Goal: Information Seeking & Learning: Learn about a topic

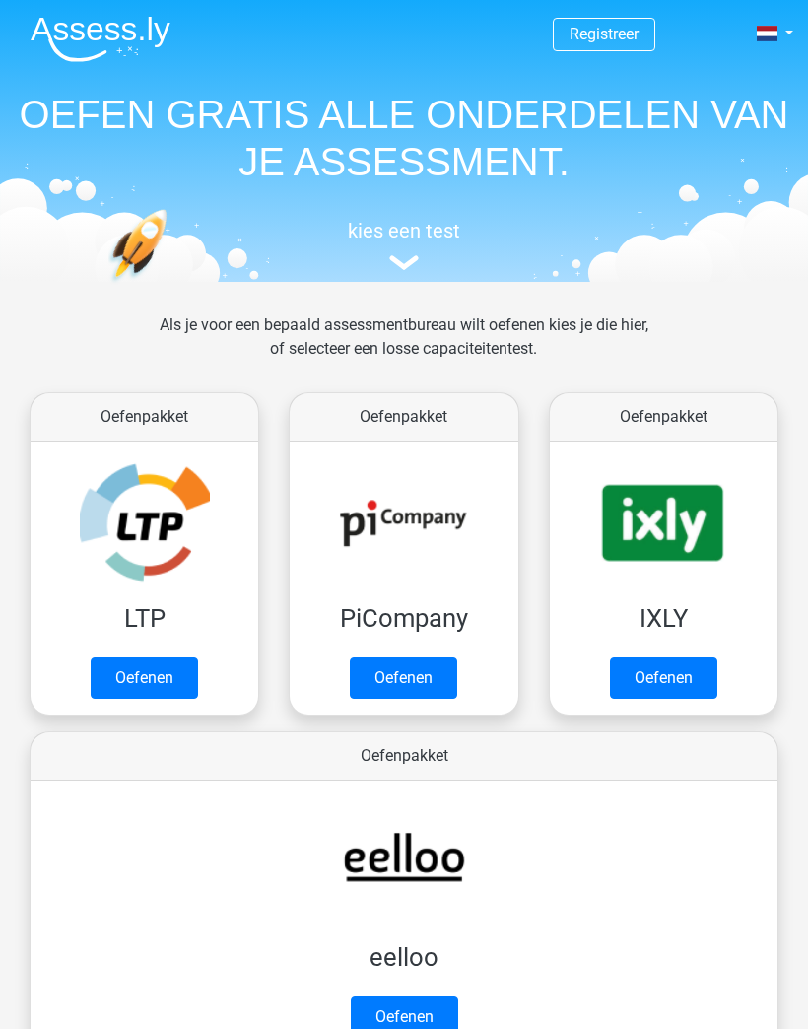
click at [137, 658] on link "Oefenen" at bounding box center [144, 677] width 107 height 41
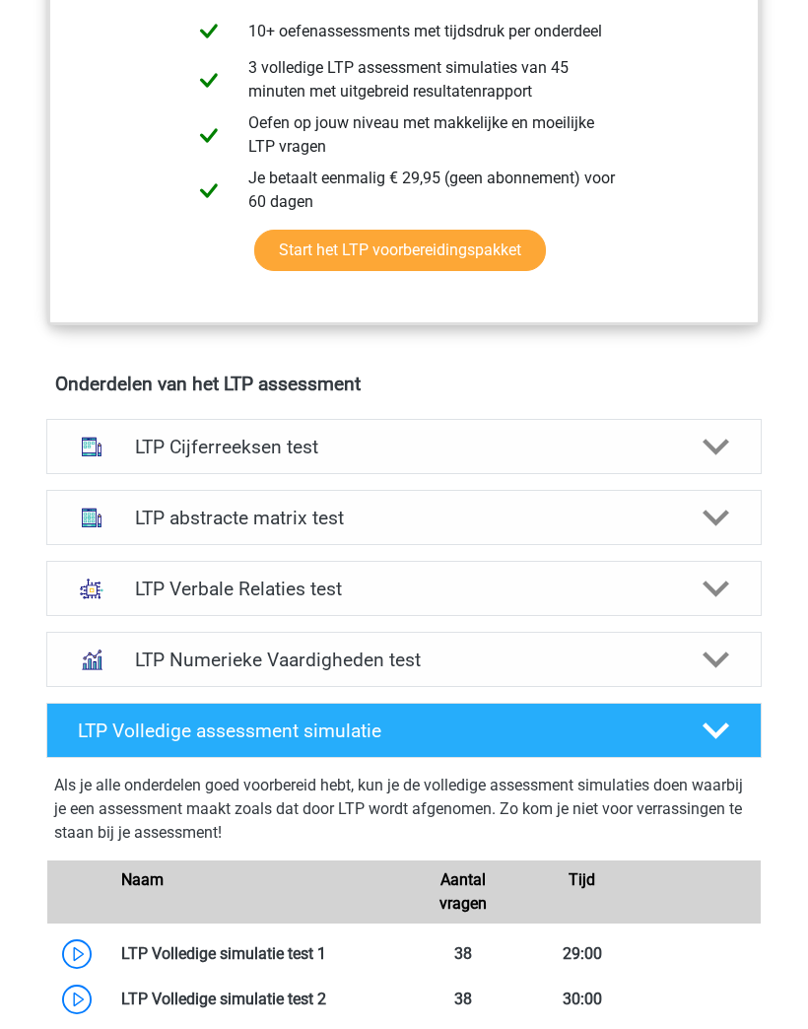
scroll to position [963, 0]
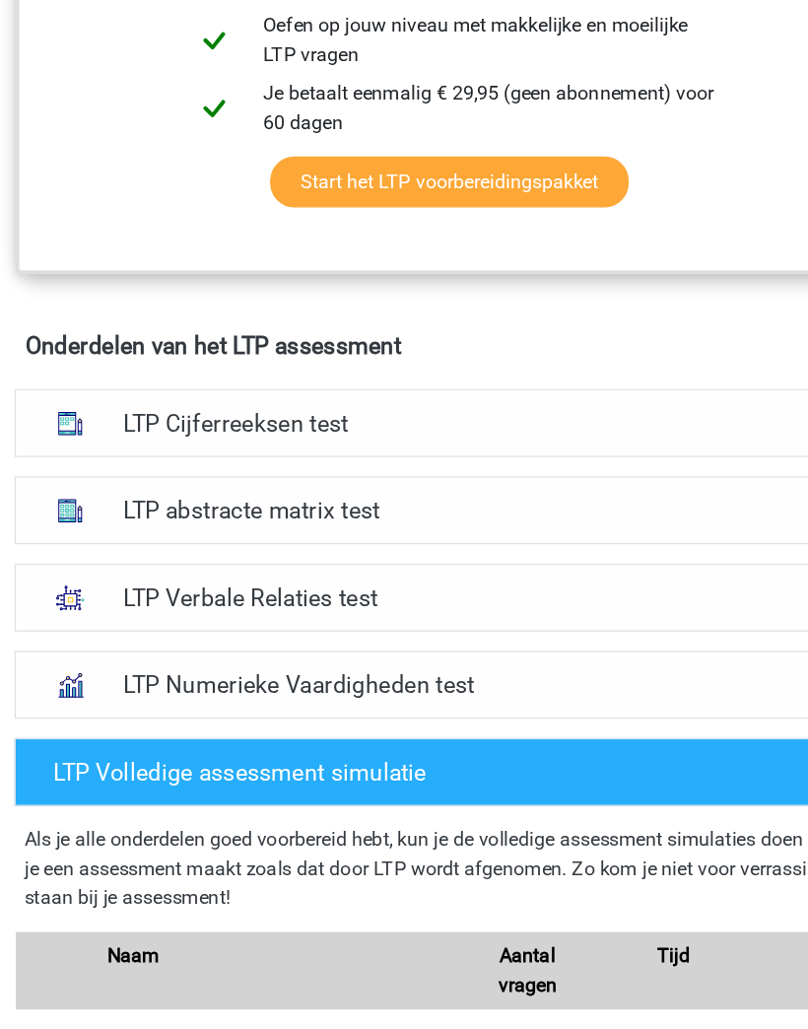
click at [135, 436] on h4 "LTP Cijferreeksen test" at bounding box center [404, 447] width 539 height 23
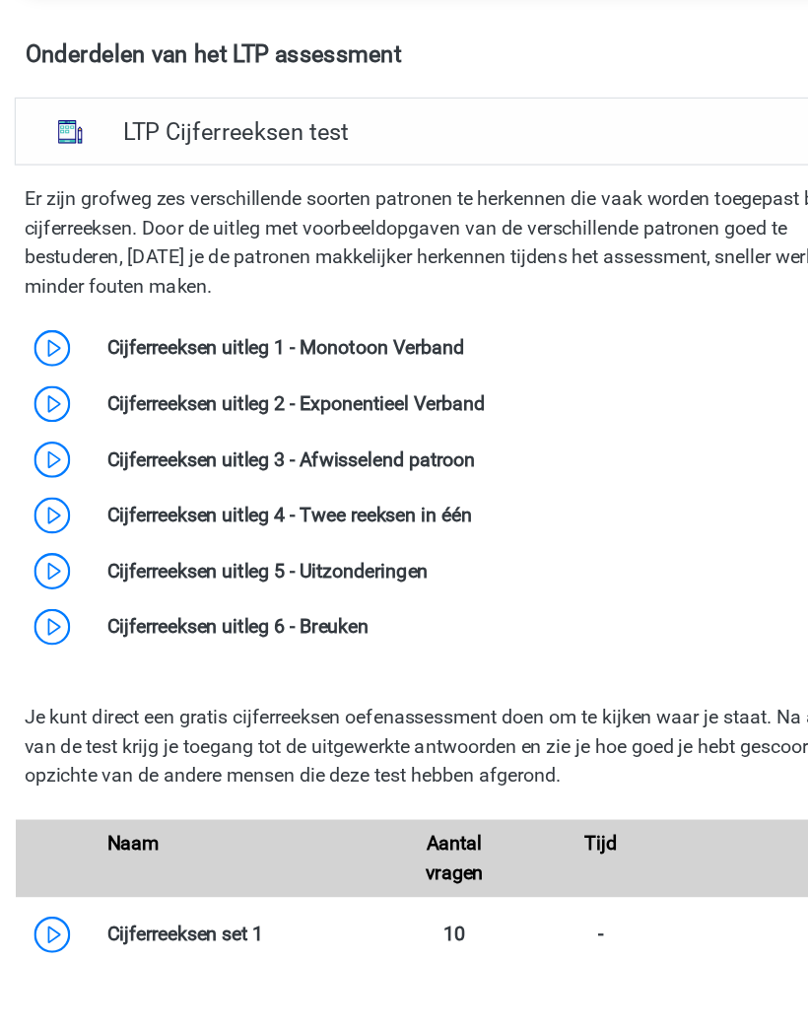
scroll to position [1181, 0]
click at [421, 486] on link at bounding box center [421, 495] width 0 height 19
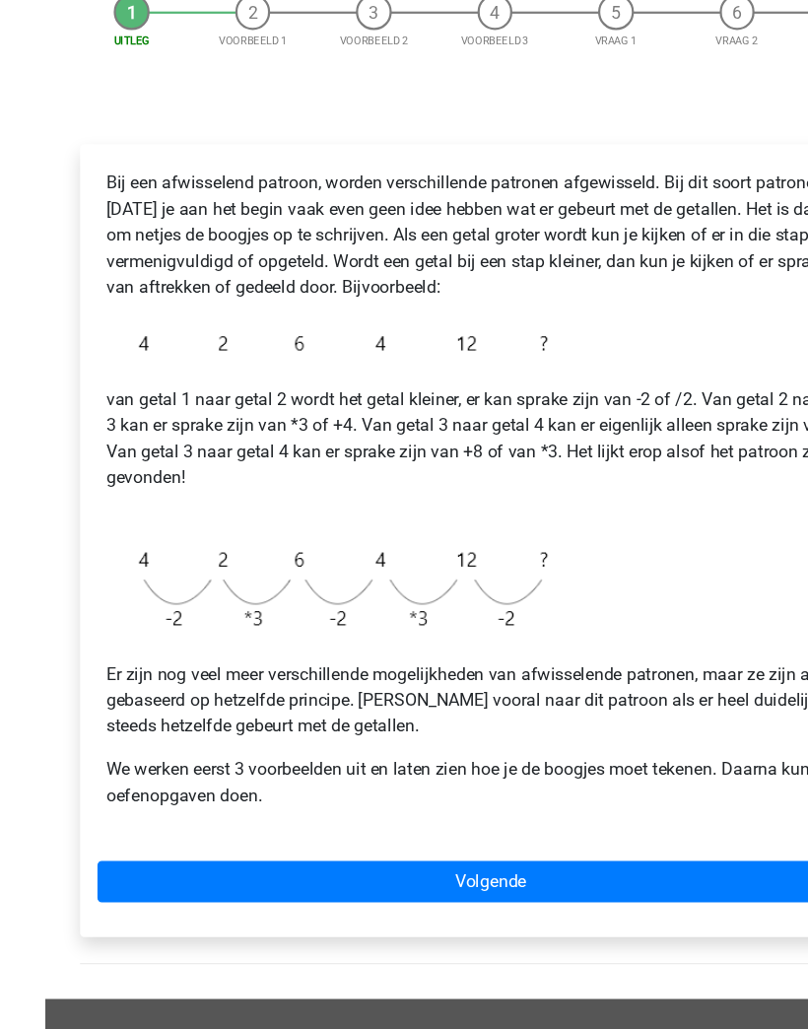
scroll to position [127, 0]
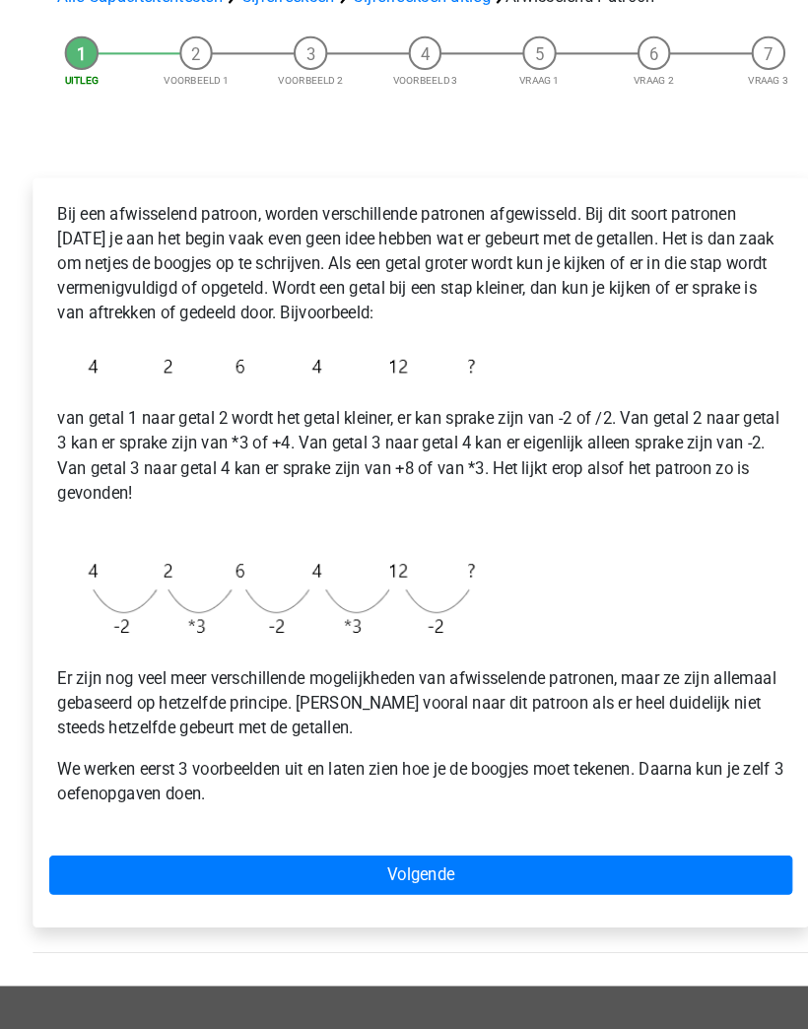
click at [609, 862] on link "Volgende" at bounding box center [403, 880] width 713 height 37
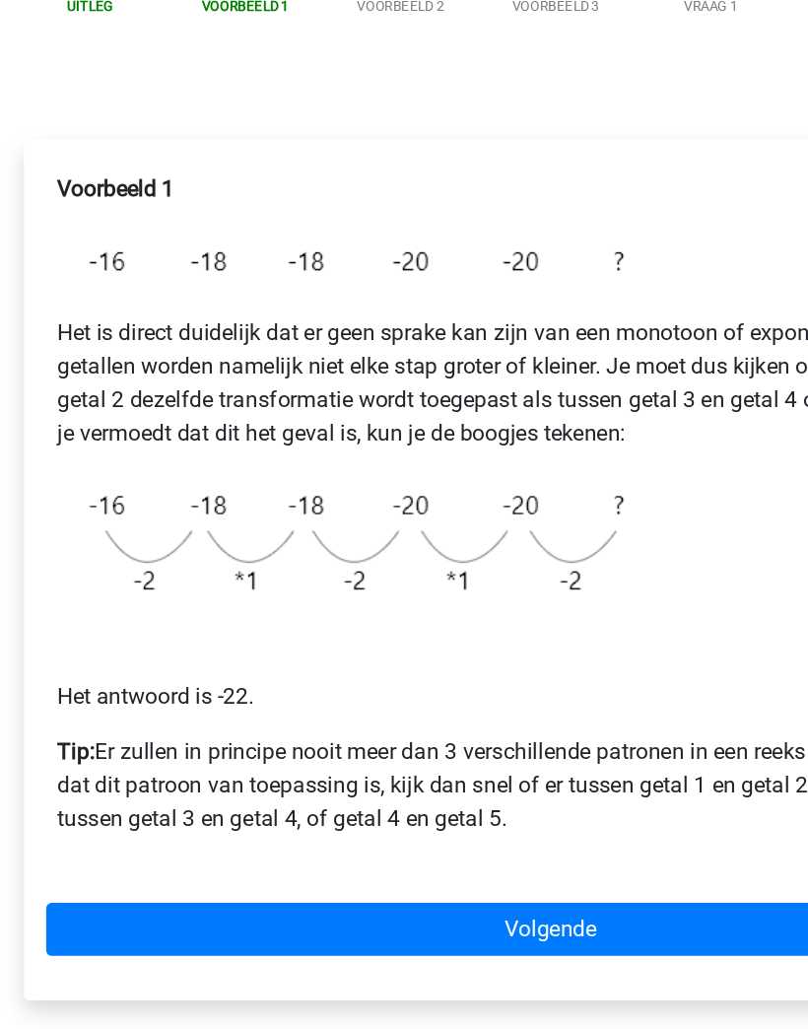
click at [448, 879] on link "Volgende" at bounding box center [403, 897] width 713 height 37
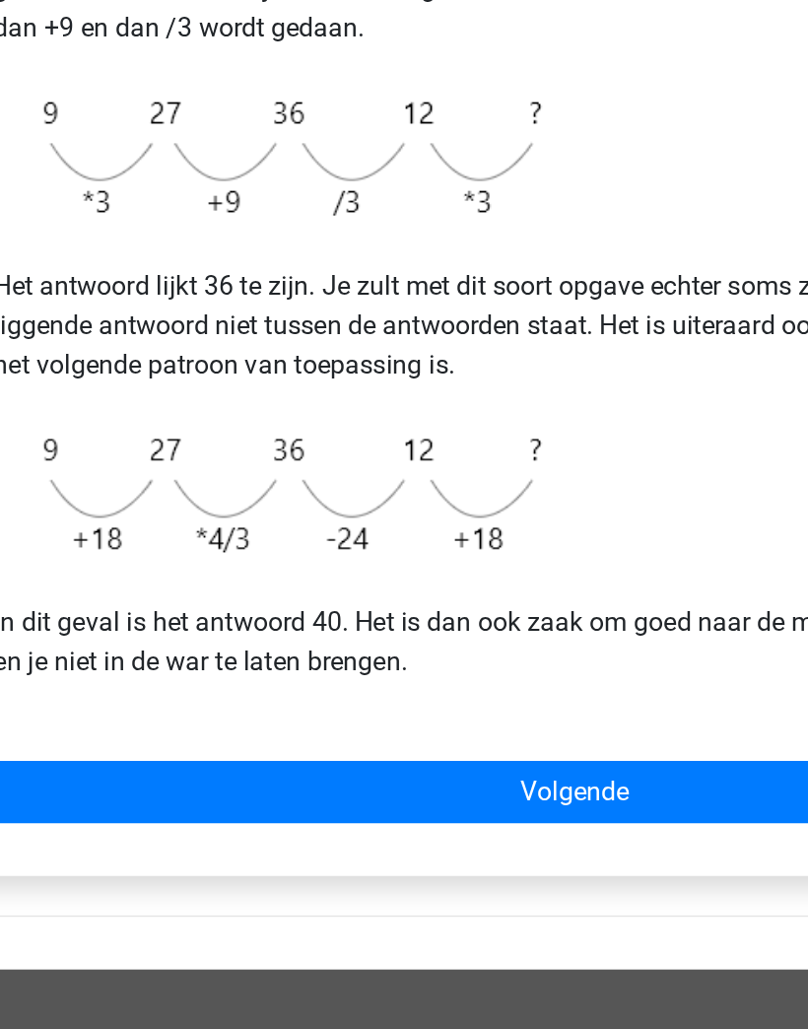
scroll to position [195, 0]
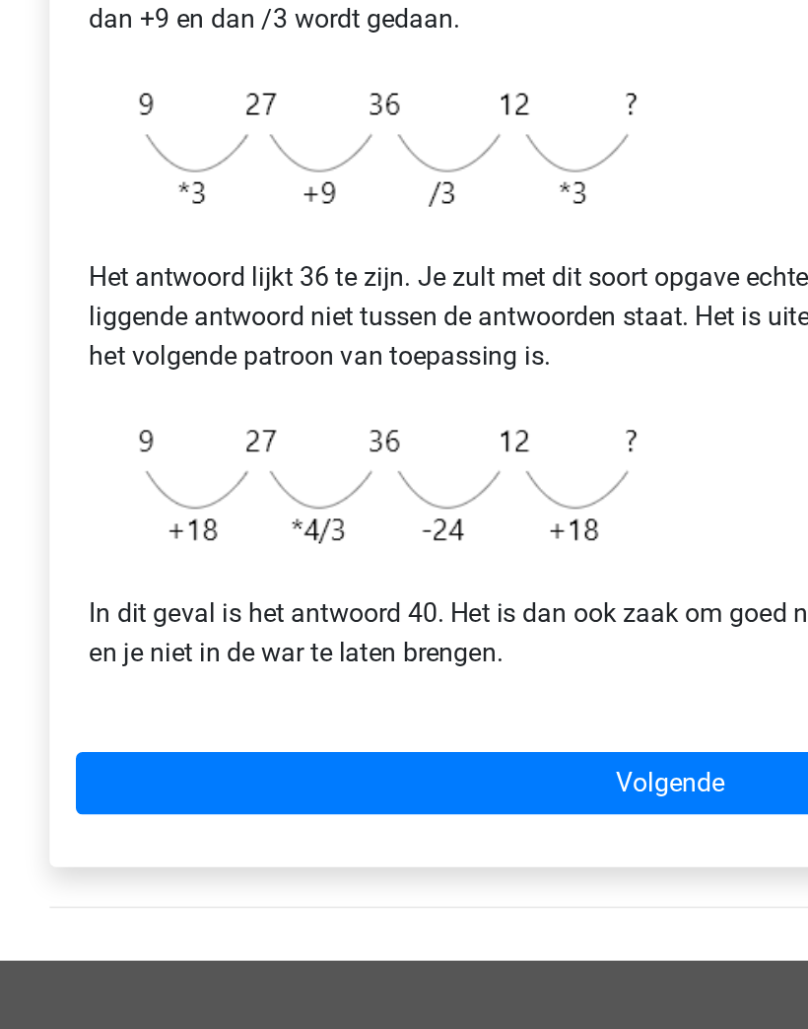
click at [415, 807] on link "Volgende" at bounding box center [403, 825] width 713 height 37
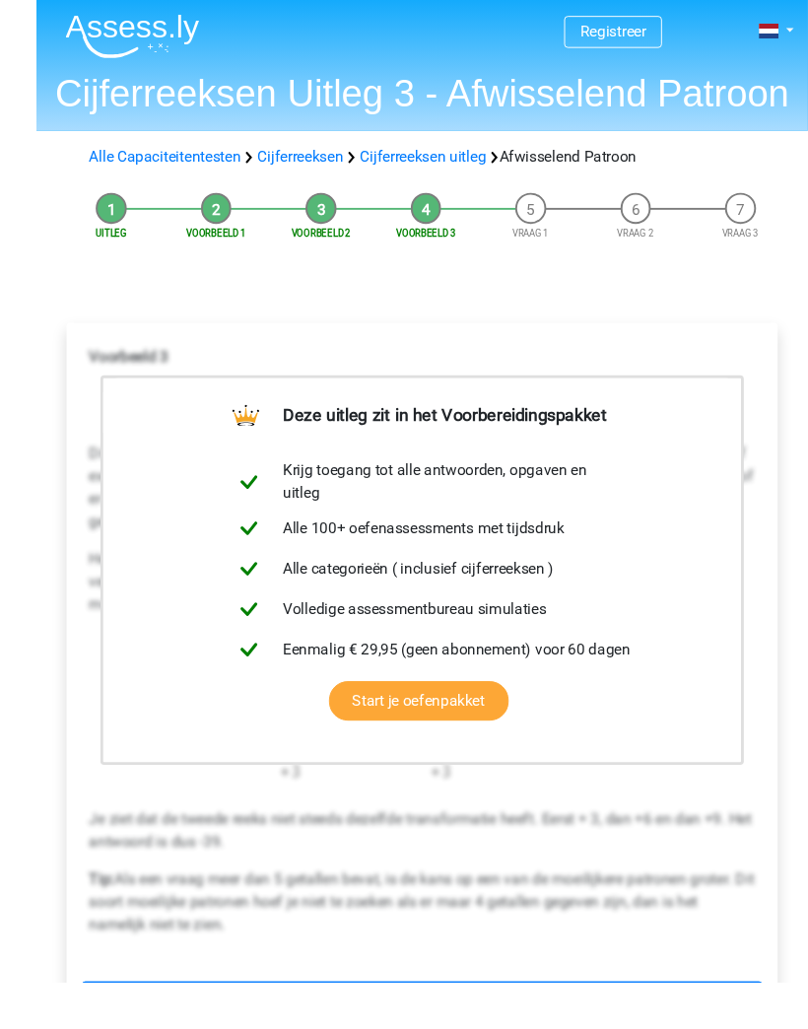
scroll to position [95, 0]
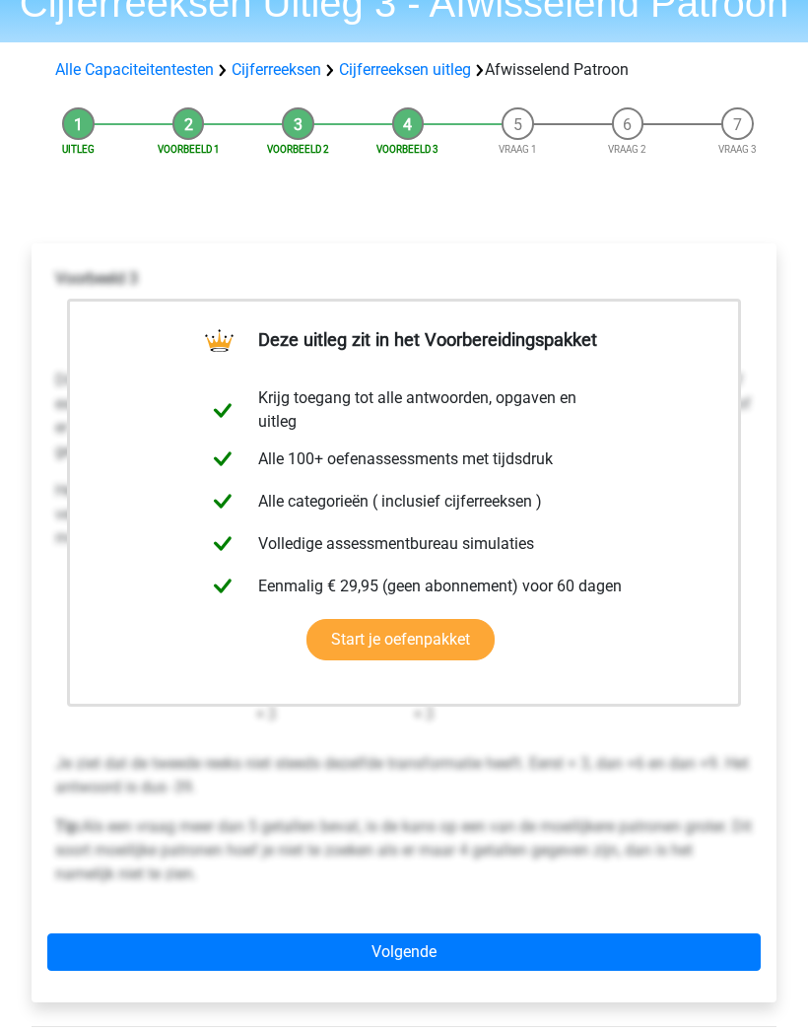
click at [664, 778] on p "Je ziet dat de tweede reeks niet steeds dezelfde transformatie heeft. Eerst + 3…" at bounding box center [404, 776] width 698 height 47
click at [599, 934] on link "Volgende" at bounding box center [403, 952] width 713 height 37
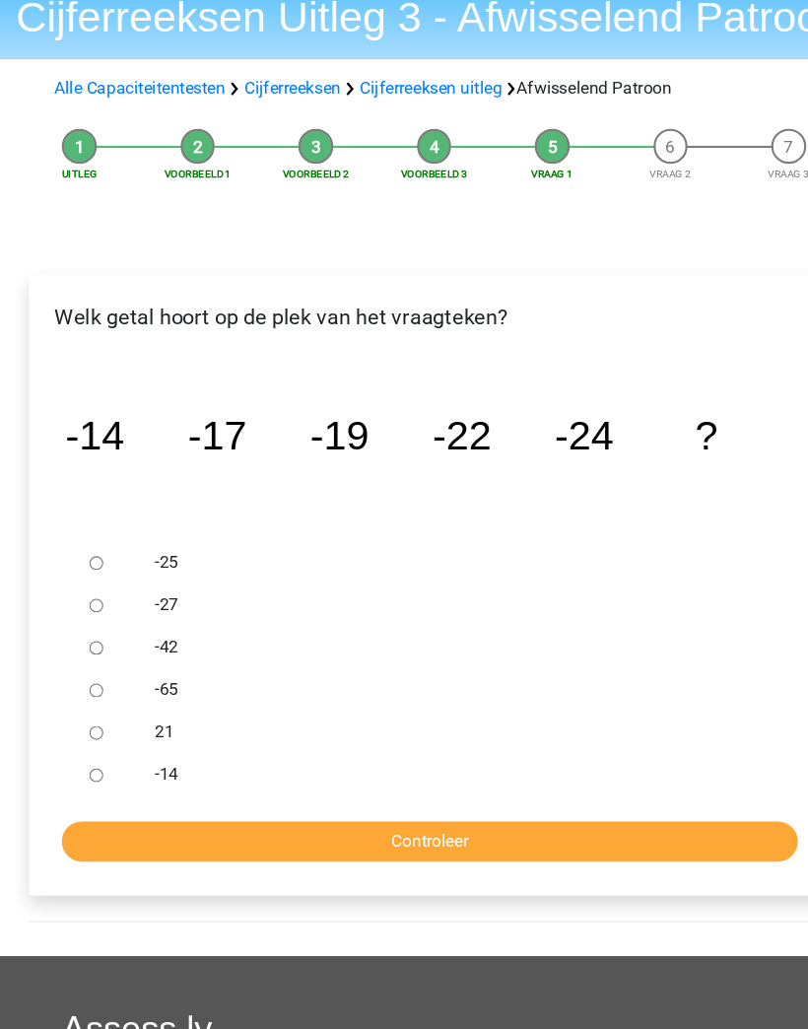
scroll to position [50, 0]
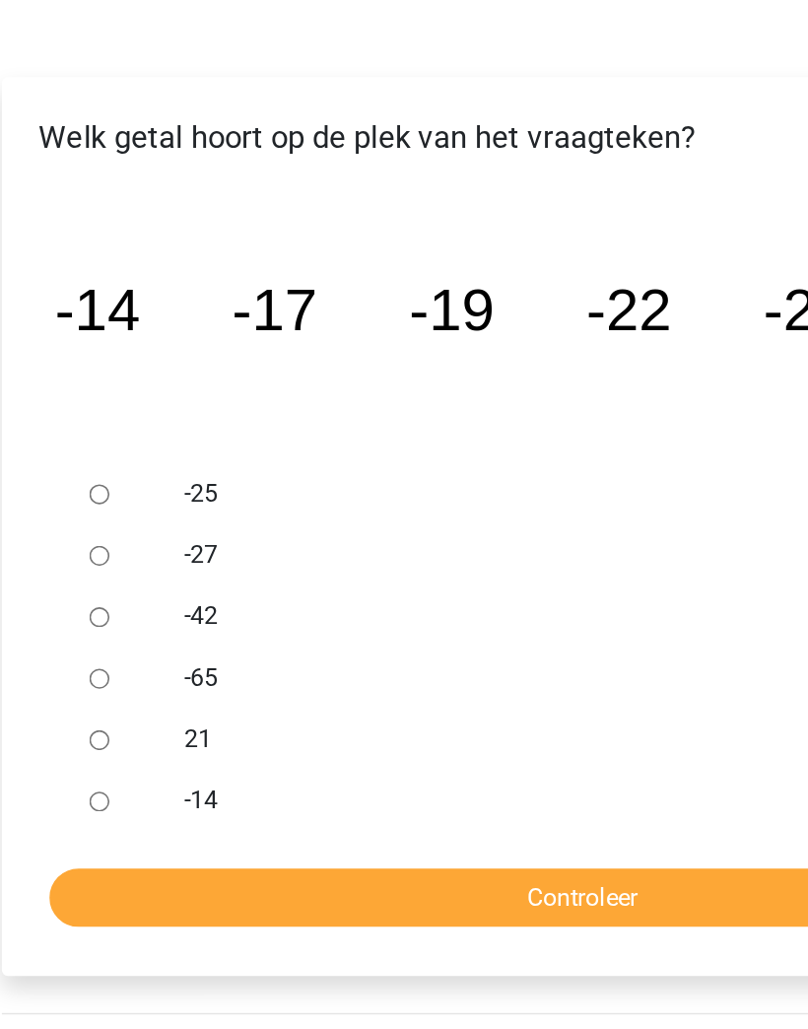
click at [88, 589] on input "-27" at bounding box center [94, 595] width 13 height 13
radio input "true"
click at [420, 796] on input "Controleer" at bounding box center [404, 814] width 684 height 37
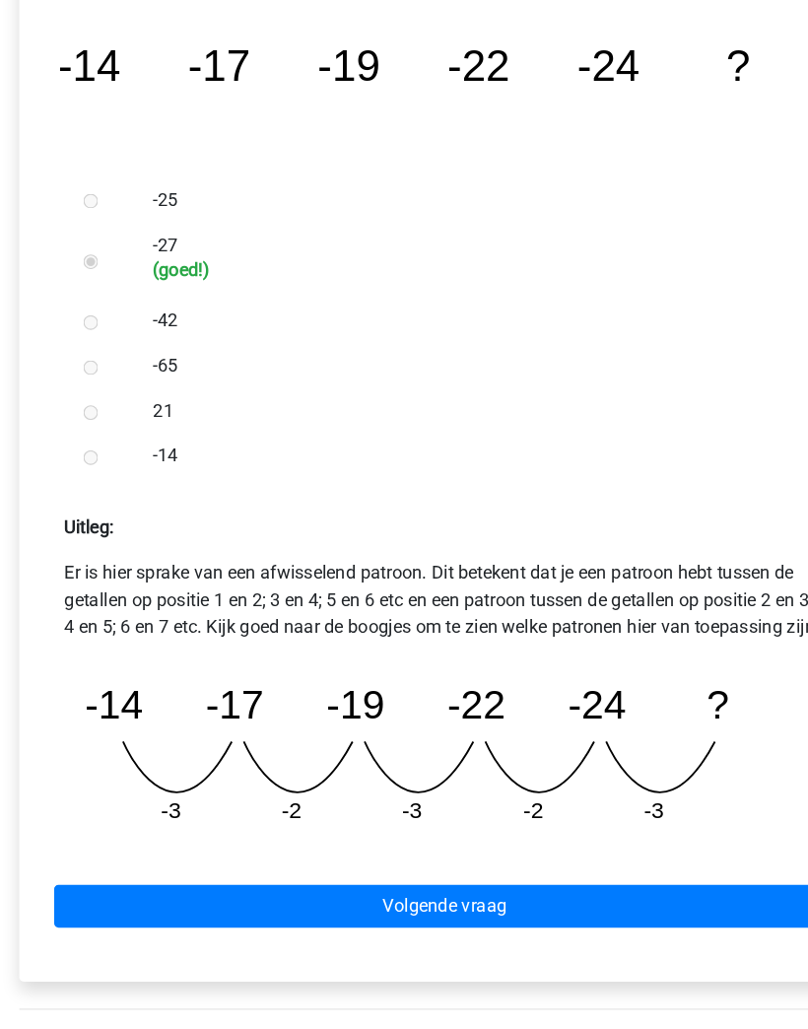
scroll to position [377, 0]
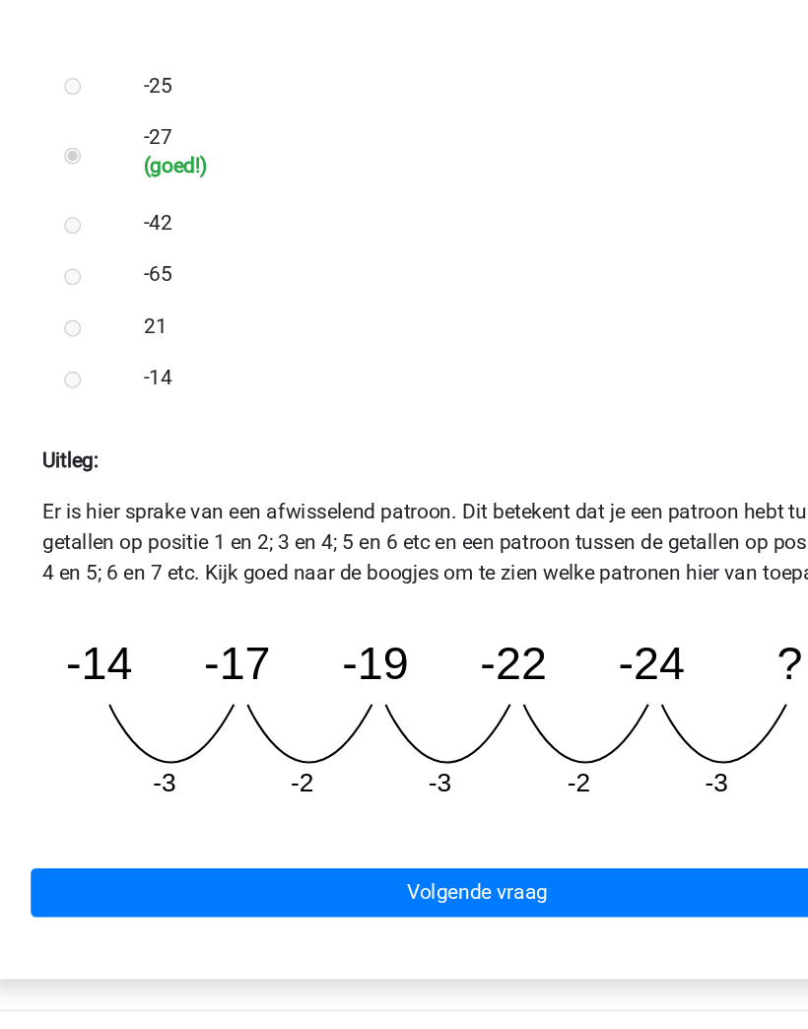
click at [487, 828] on link "Volgende vraag" at bounding box center [404, 846] width 684 height 37
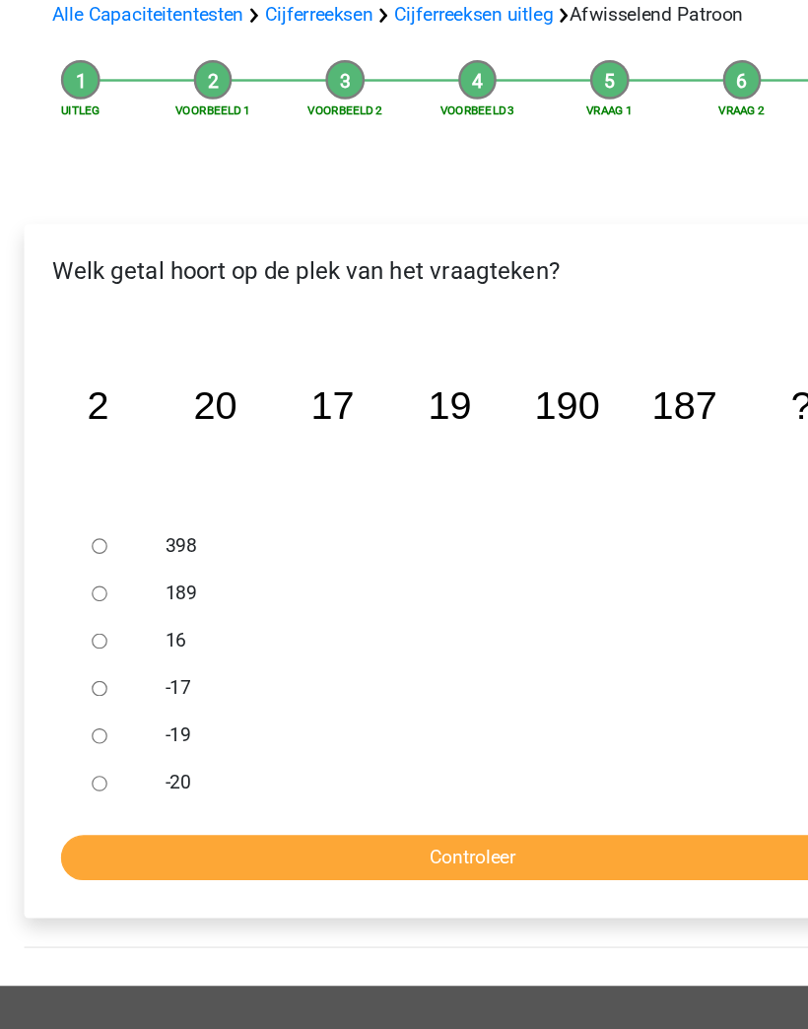
scroll to position [53, 0]
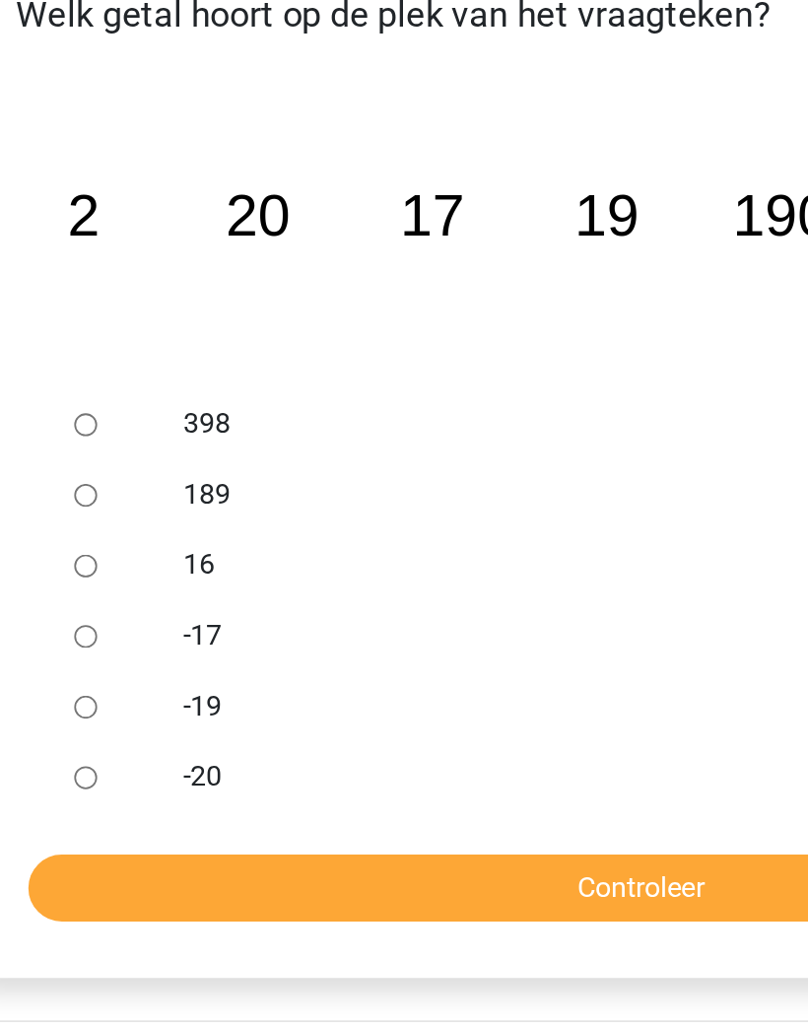
click at [88, 586] on input "189" at bounding box center [94, 592] width 13 height 13
radio input "true"
click at [344, 793] on input "Controleer" at bounding box center [404, 811] width 684 height 37
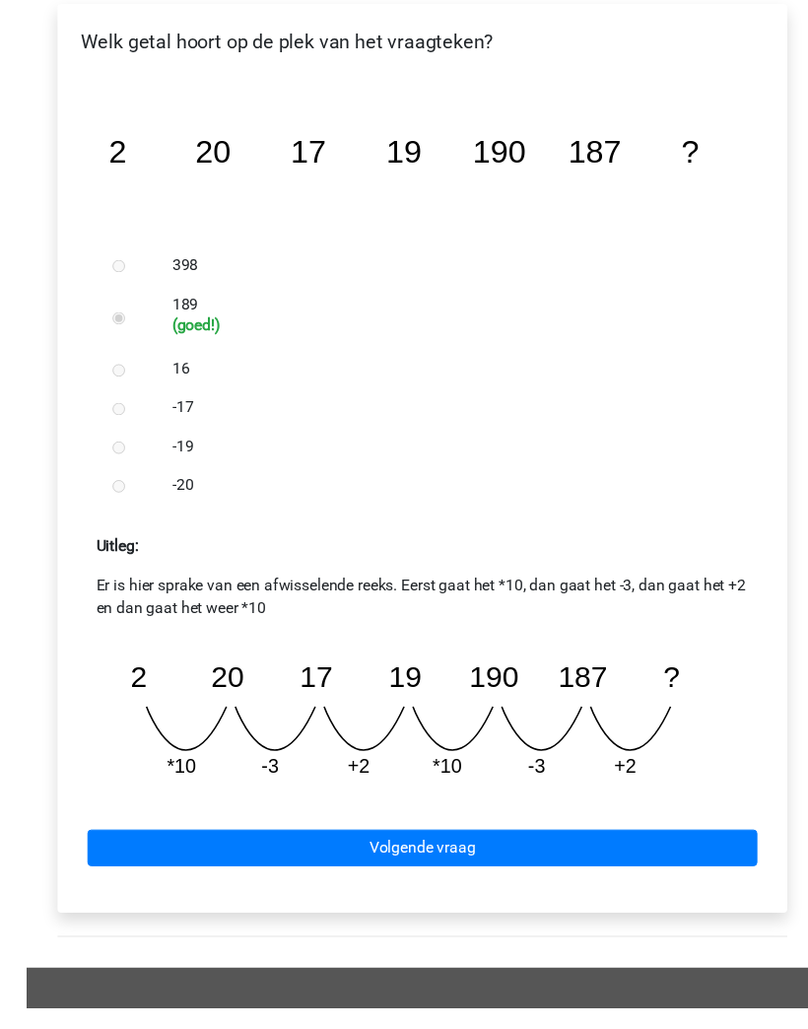
scroll to position [351, 0]
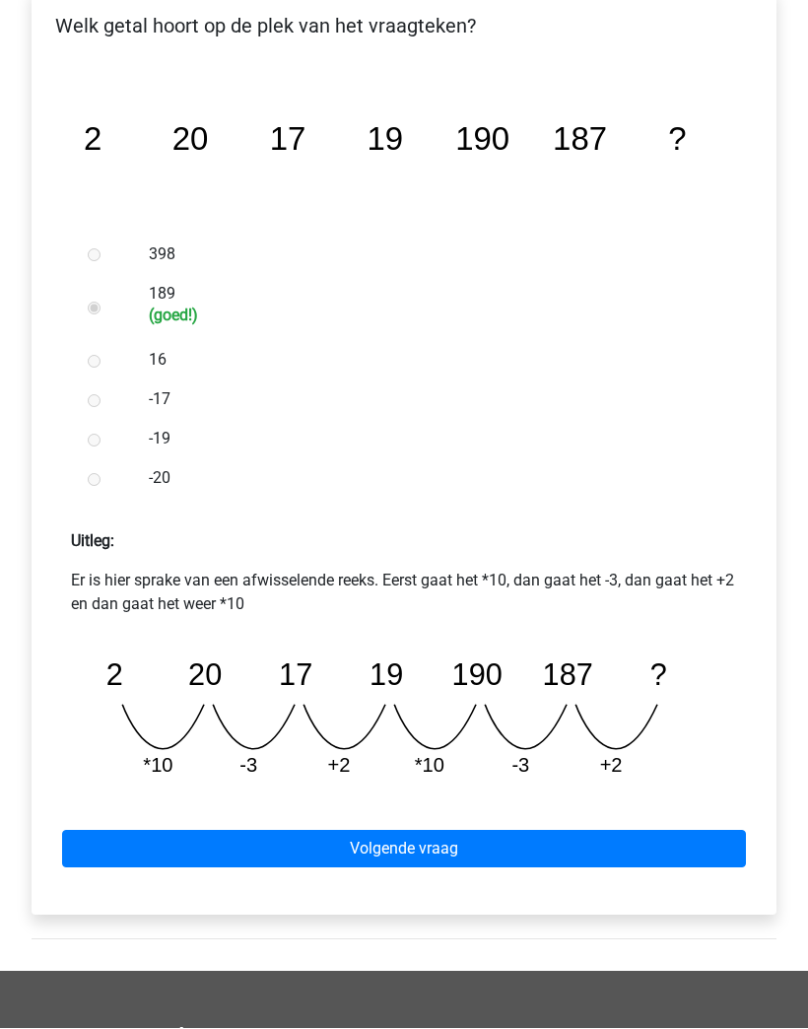
click at [630, 834] on link "Volgende vraag" at bounding box center [404, 849] width 684 height 37
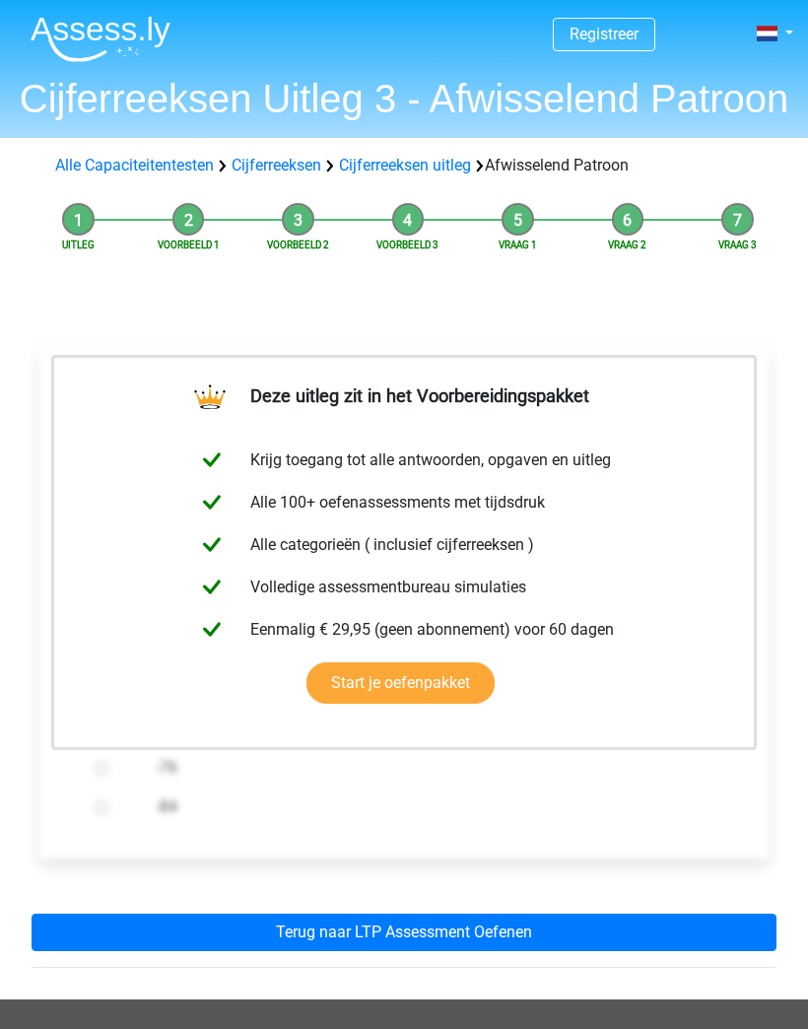
click at [606, 819] on label "-84" at bounding box center [431, 807] width 551 height 24
click at [108, 814] on input "-84" at bounding box center [102, 807] width 13 height 13
radio input "true"
click at [594, 925] on link "Terug naar LTP Assessment Oefenen" at bounding box center [404, 931] width 745 height 37
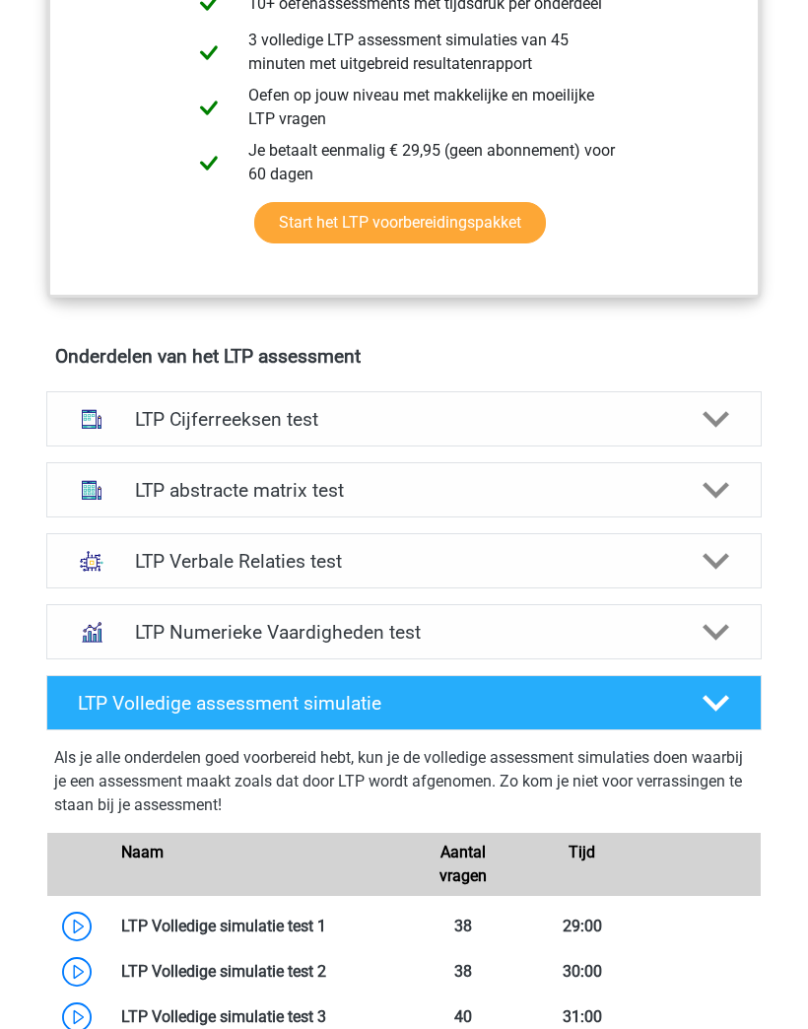
click at [695, 432] on div at bounding box center [716, 421] width 57 height 28
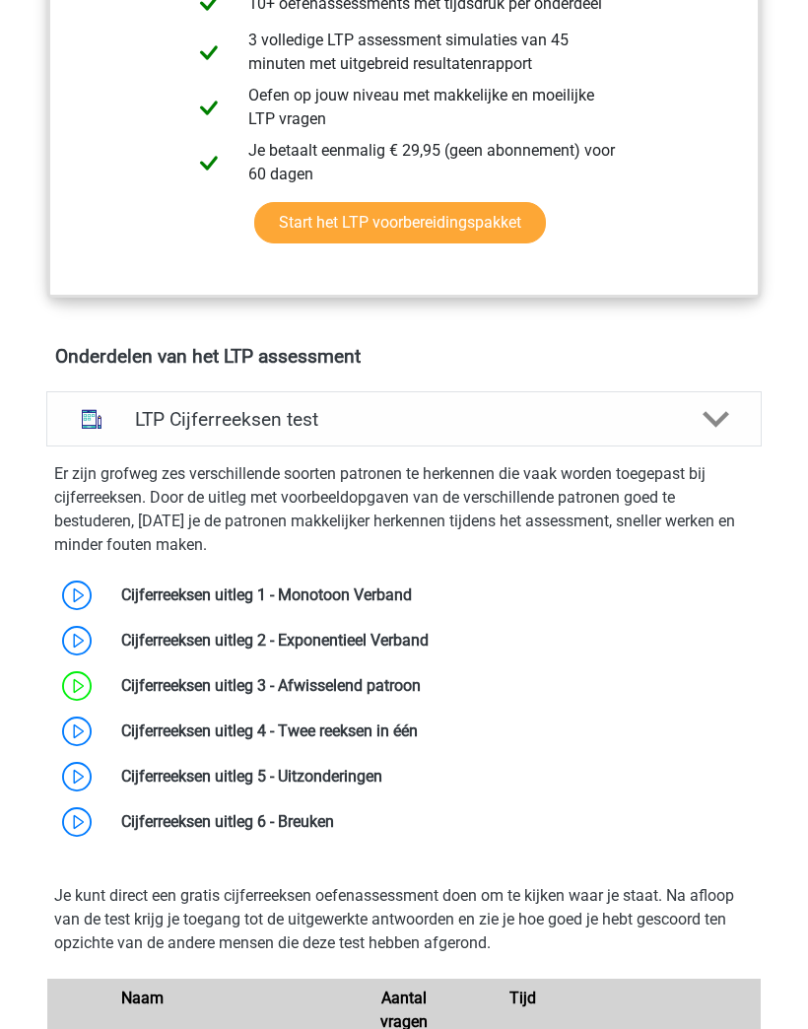
click at [418, 726] on link at bounding box center [418, 730] width 0 height 19
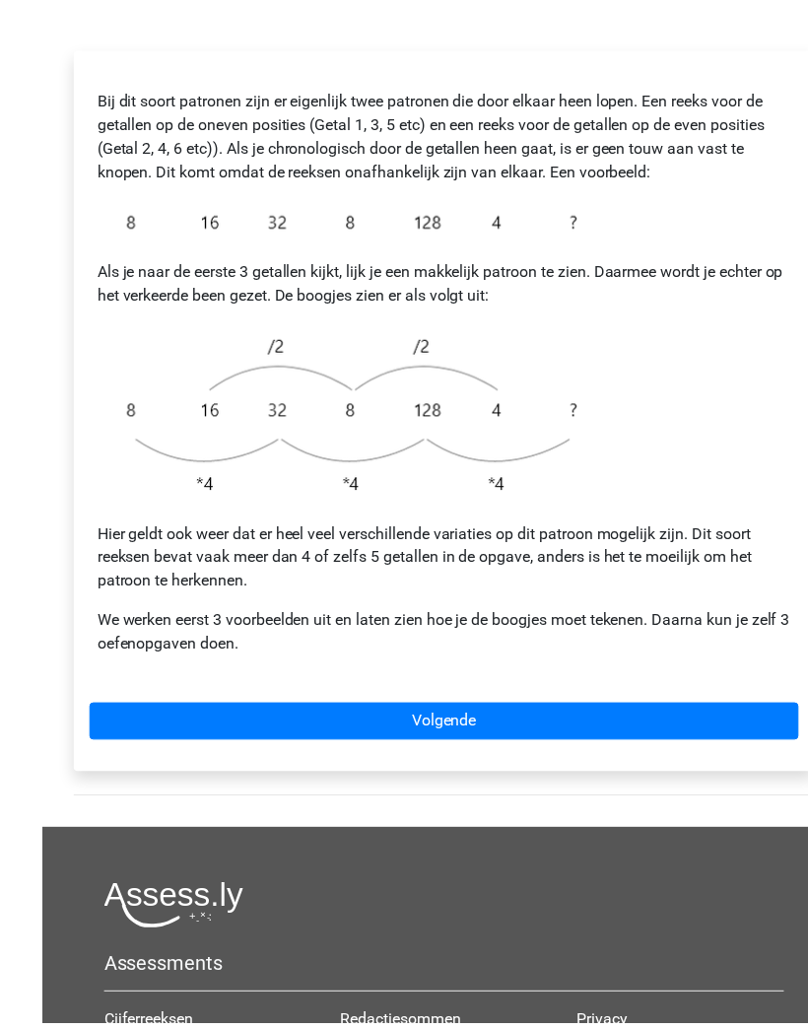
scroll to position [340, 0]
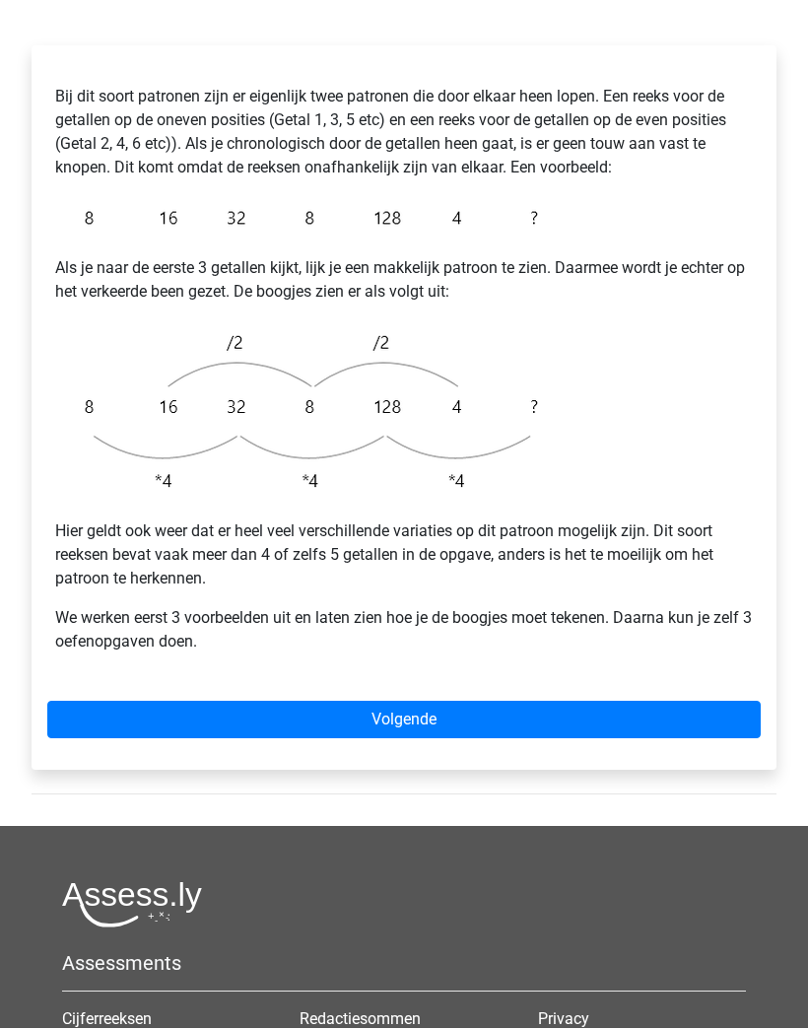
click at [650, 713] on link "Volgende" at bounding box center [403, 720] width 713 height 37
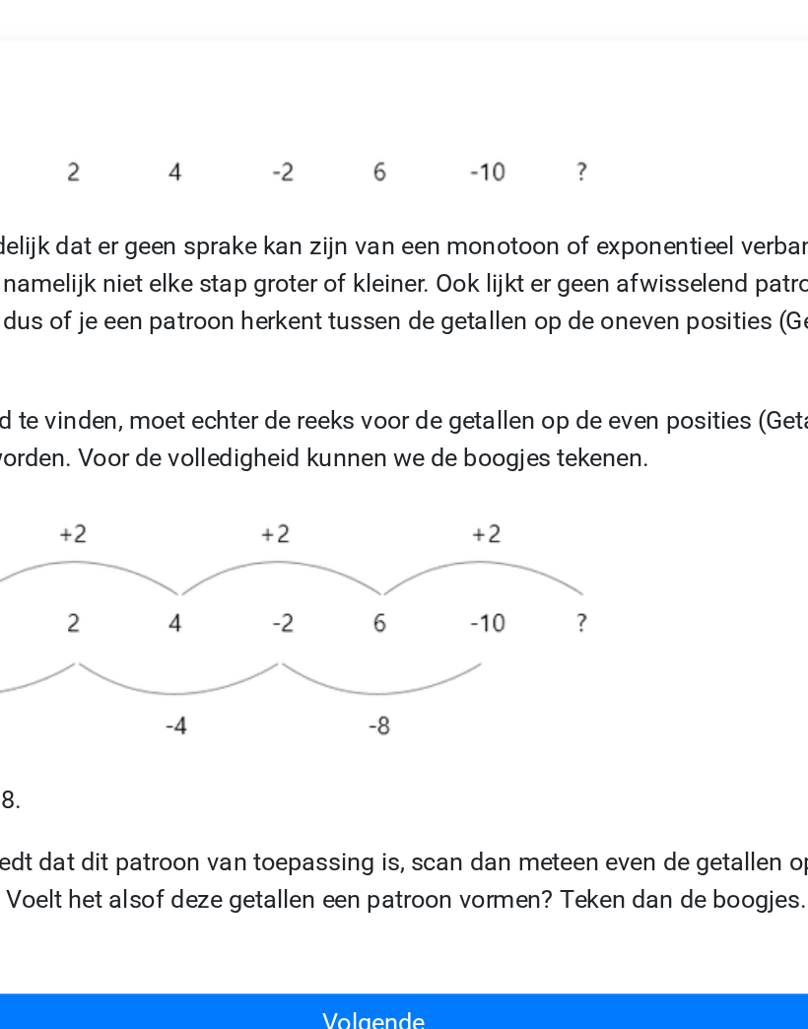
scroll to position [43, 0]
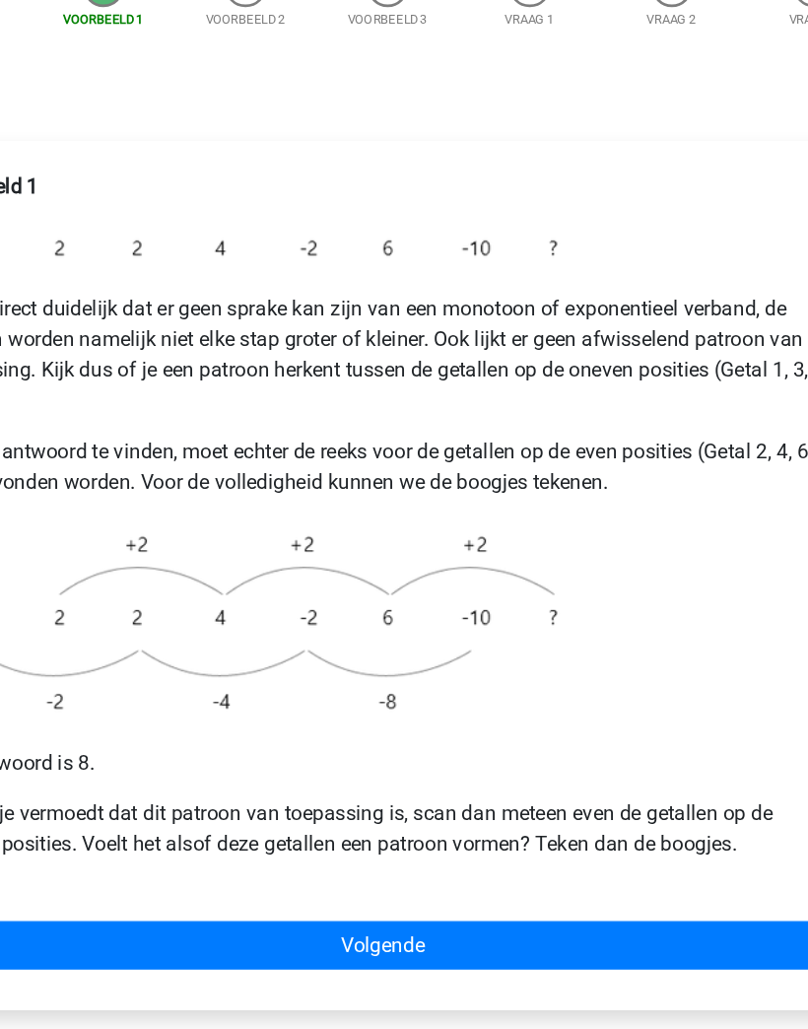
click at [470, 946] on link "Volgende" at bounding box center [403, 964] width 713 height 37
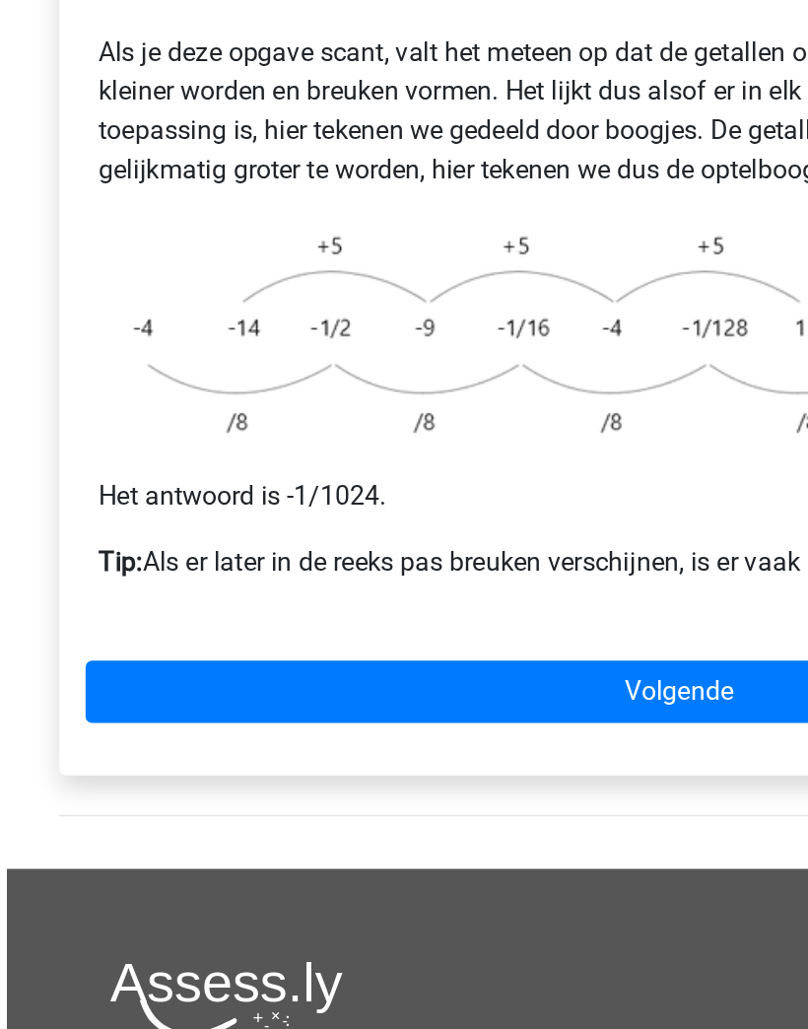
scroll to position [72, 0]
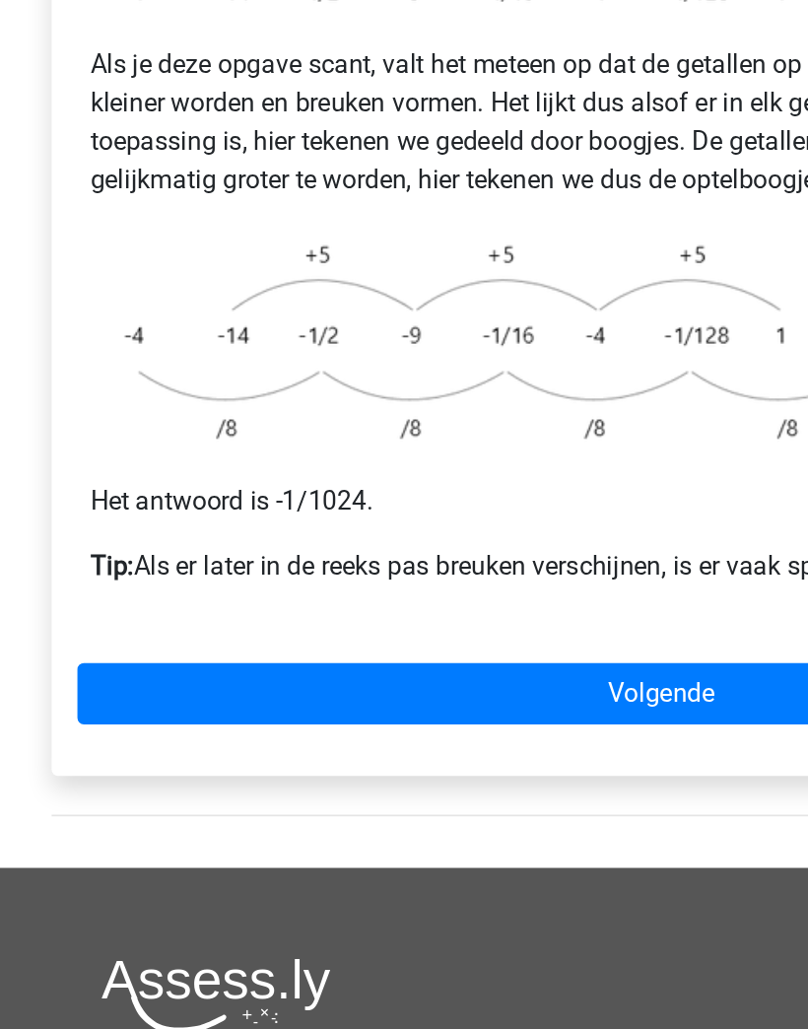
click at [426, 805] on link "Volgende" at bounding box center [403, 823] width 713 height 37
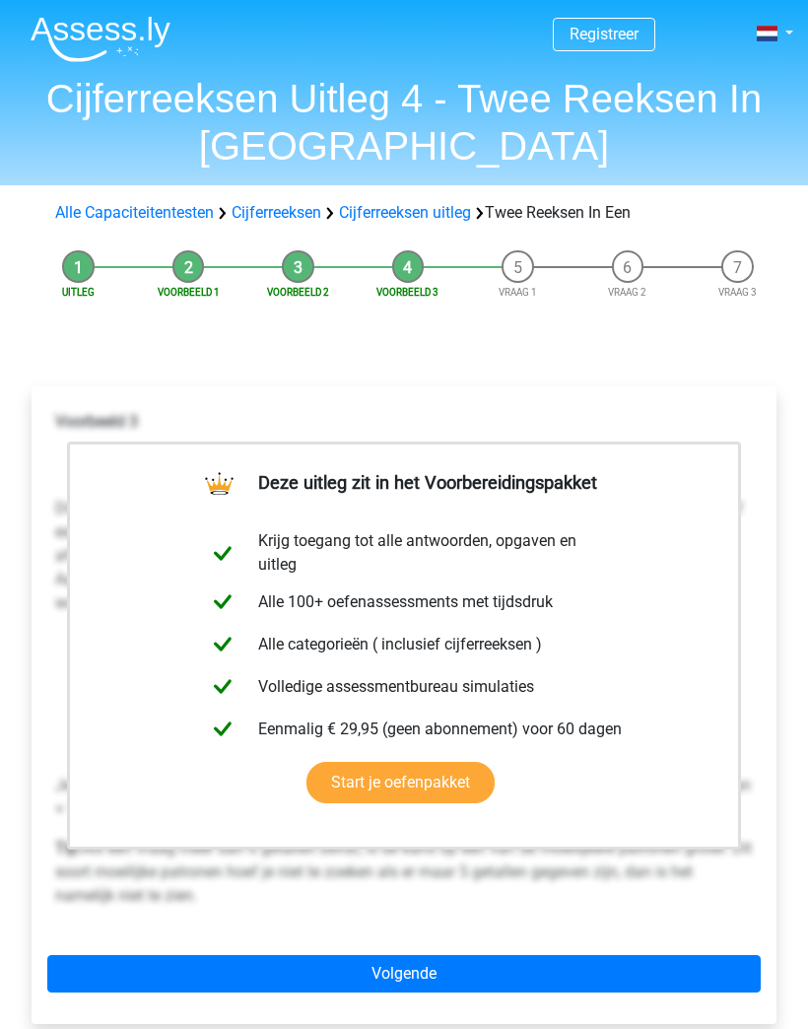
click at [618, 942] on div "Deze uitleg zit in het Voorbereidingspakket Krijg toegang tot alle antwoorden, …" at bounding box center [404, 704] width 745 height 637
click at [616, 971] on link "Volgende" at bounding box center [403, 973] width 713 height 37
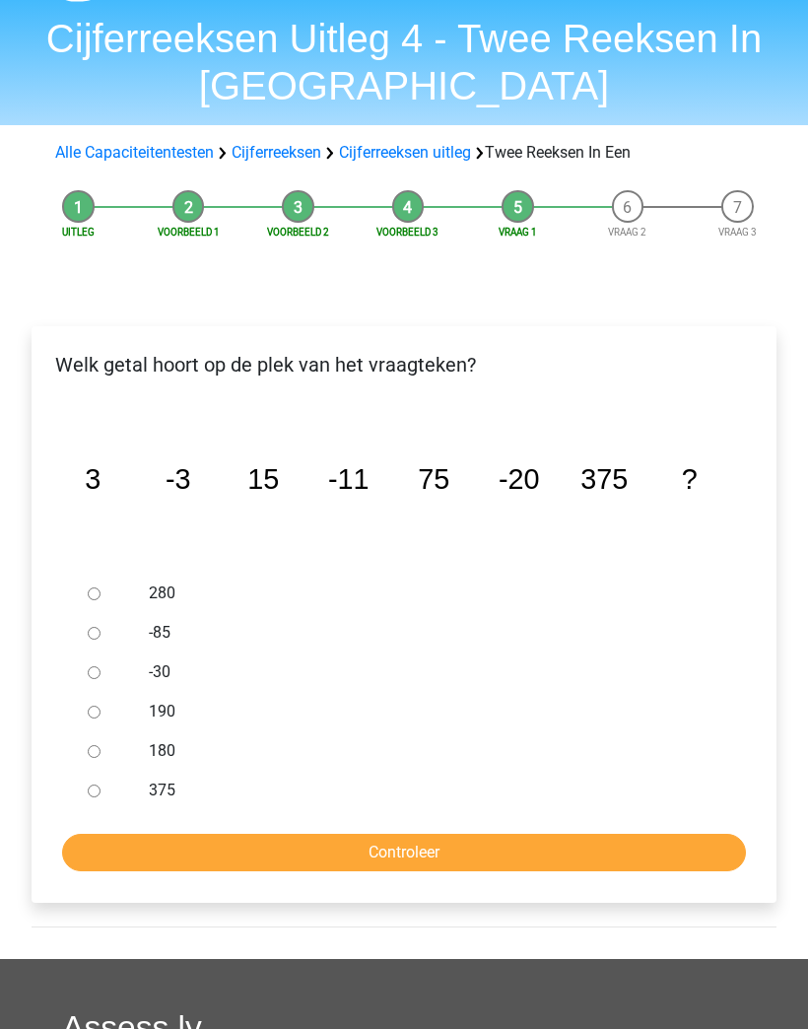
scroll to position [124, 0]
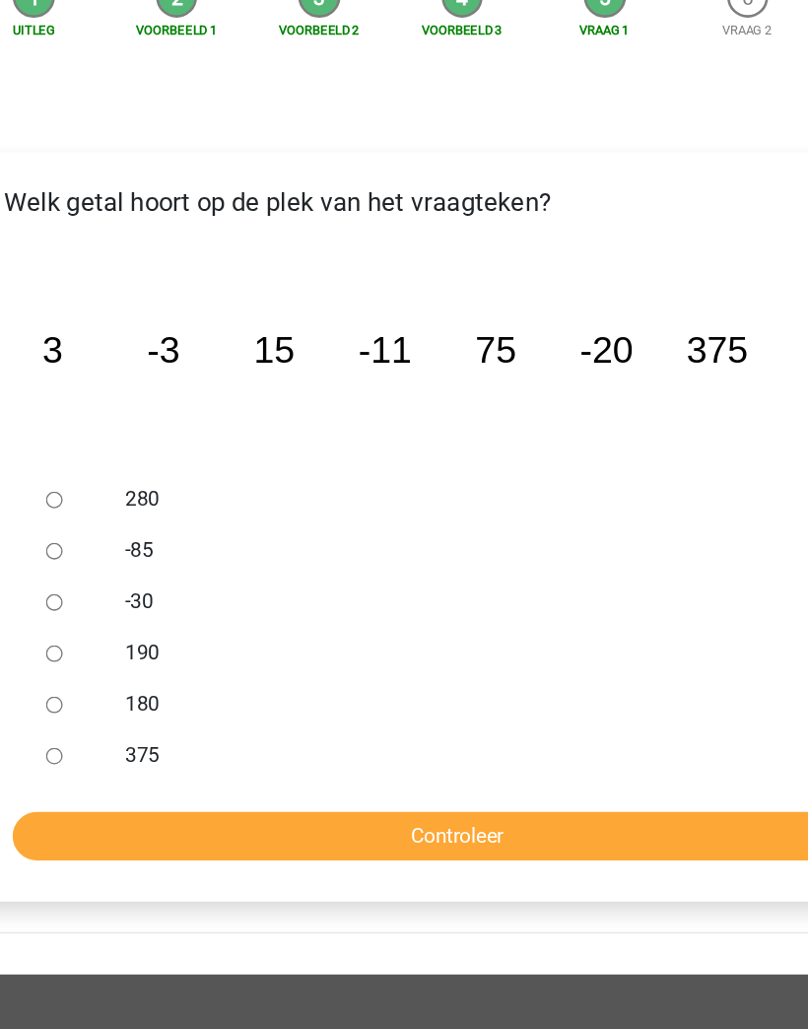
click at [88, 602] on input "-30" at bounding box center [94, 608] width 13 height 13
radio input "true"
click at [505, 770] on input "Controleer" at bounding box center [404, 788] width 684 height 37
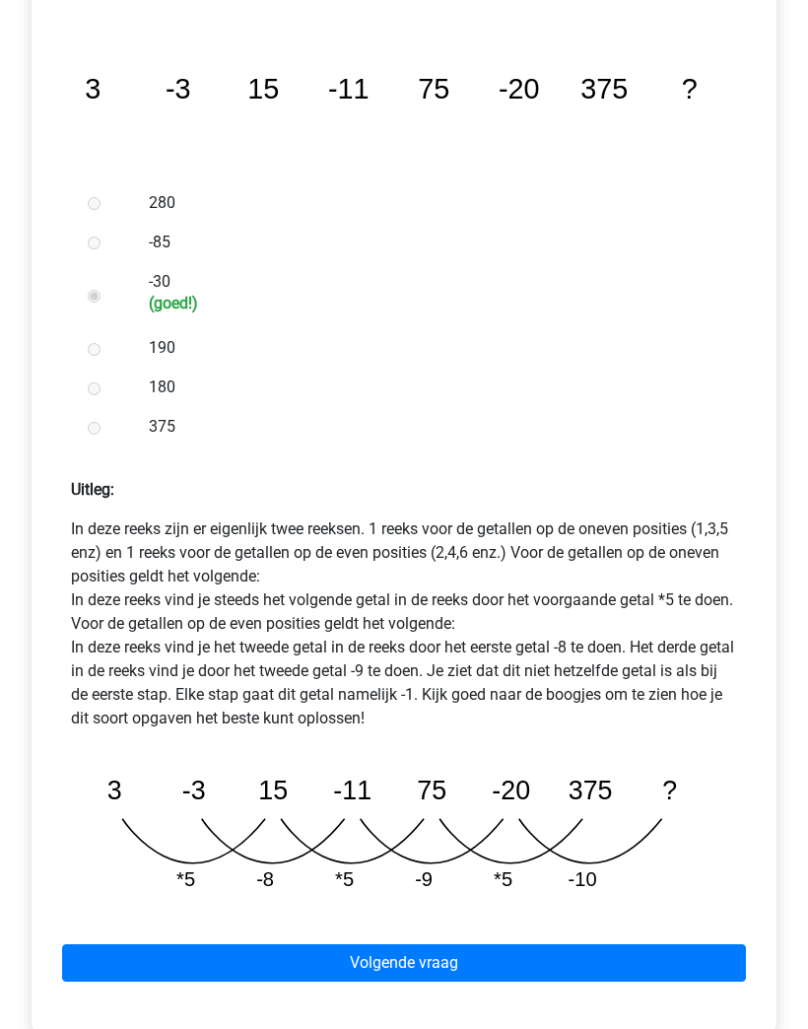
scroll to position [450, 0]
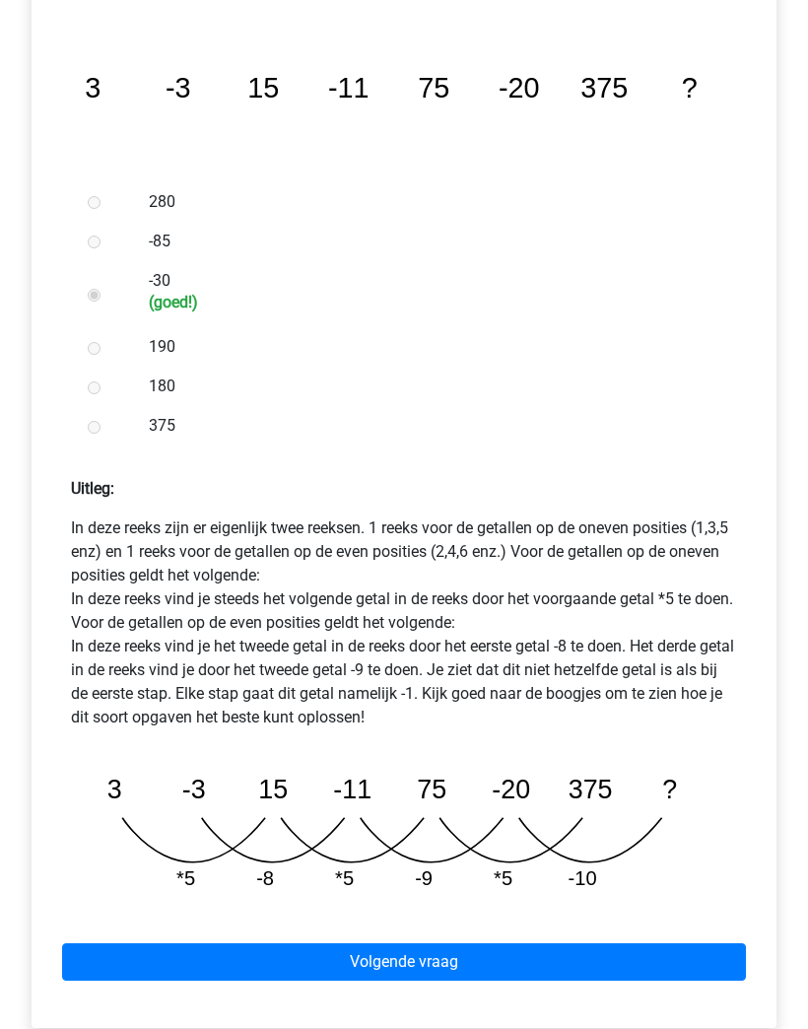
click at [612, 971] on link "Volgende vraag" at bounding box center [404, 962] width 684 height 37
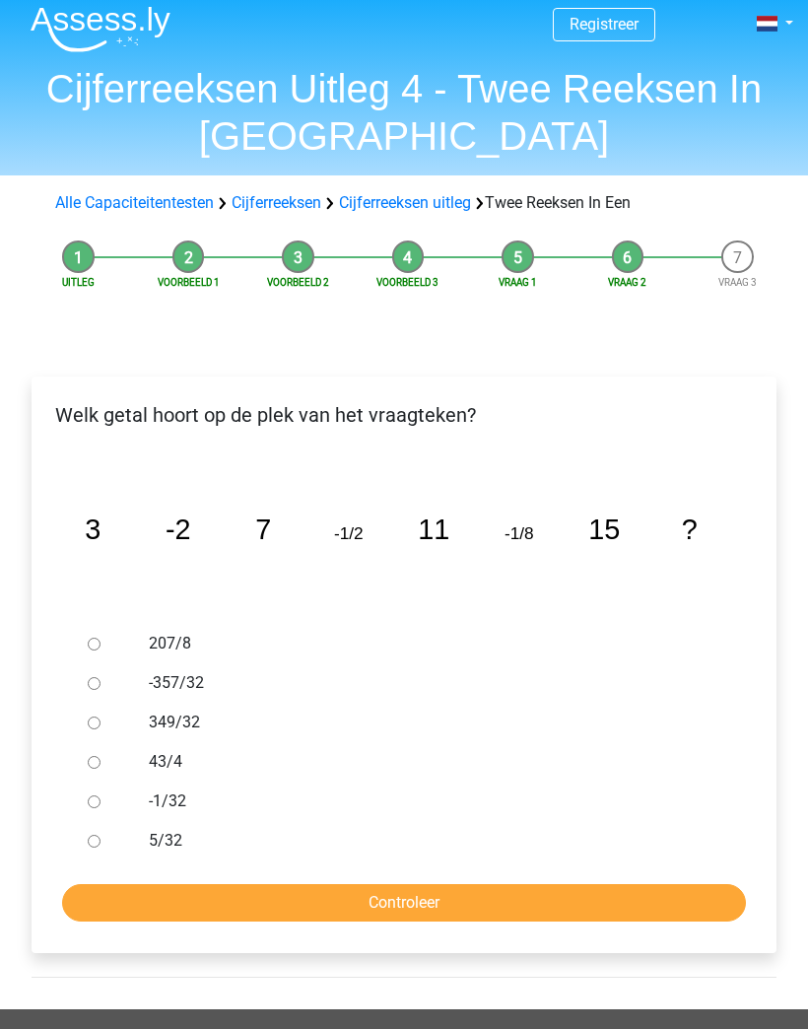
scroll to position [70, 0]
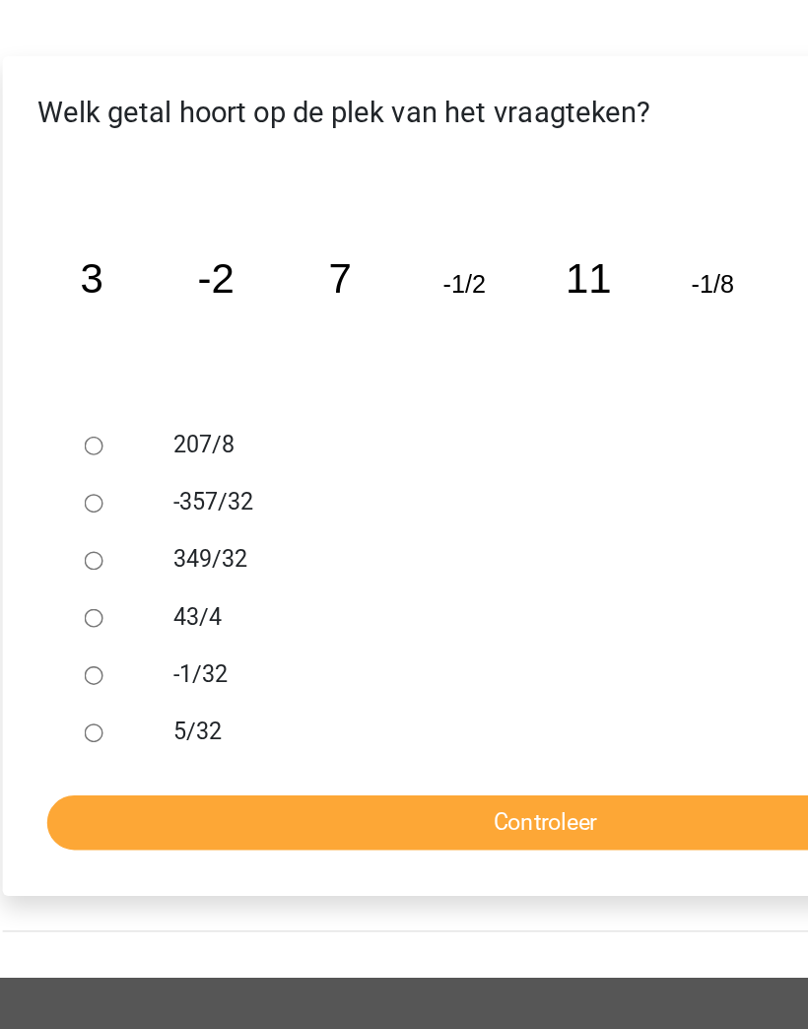
click at [88, 735] on input "-1/32" at bounding box center [94, 741] width 13 height 13
radio input "true"
click at [424, 824] on input "Controleer" at bounding box center [404, 842] width 684 height 37
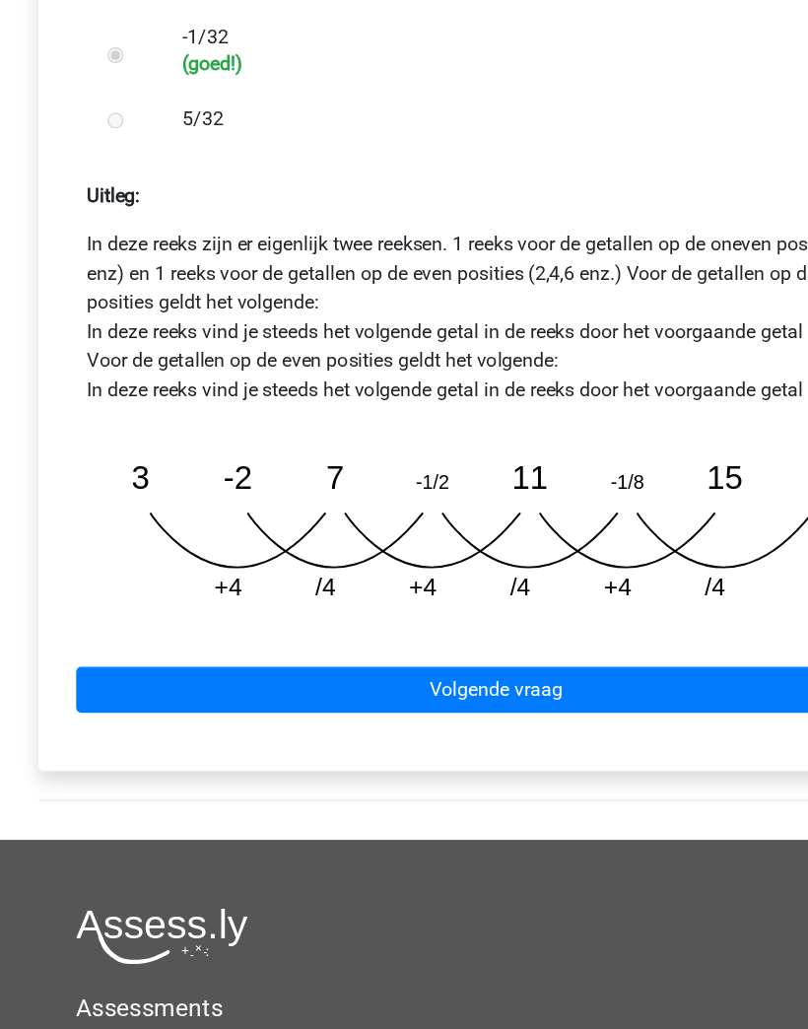
scroll to position [660, 0]
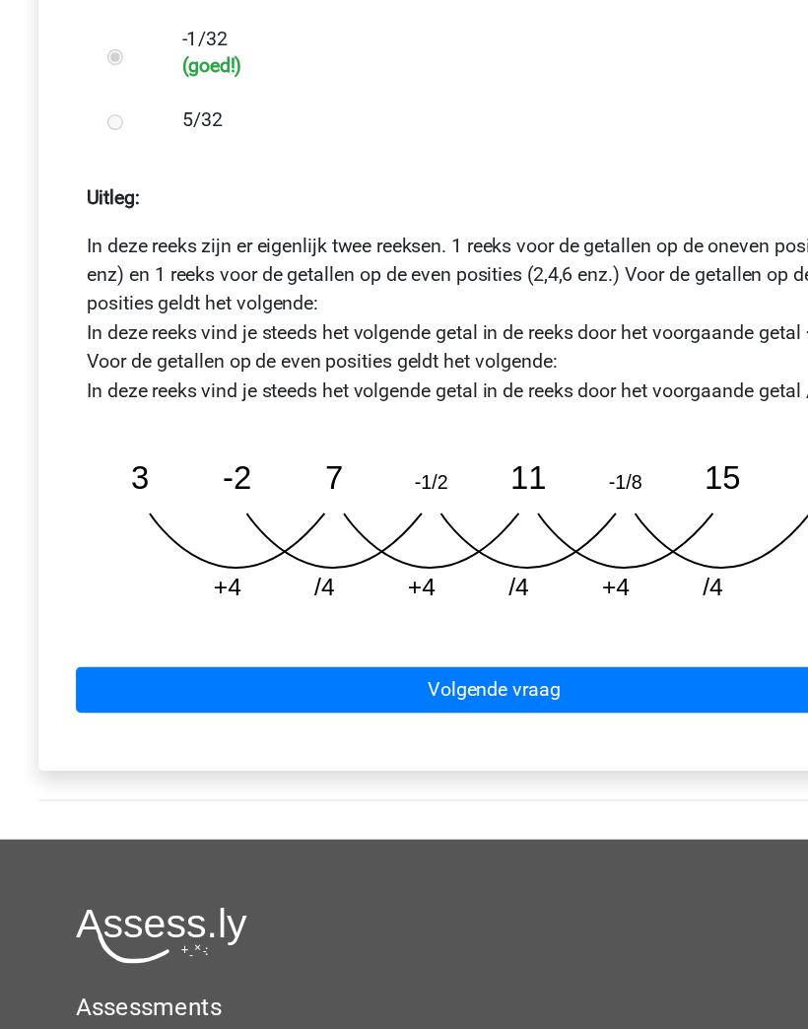
click at [569, 663] on link "Volgende vraag" at bounding box center [404, 681] width 684 height 37
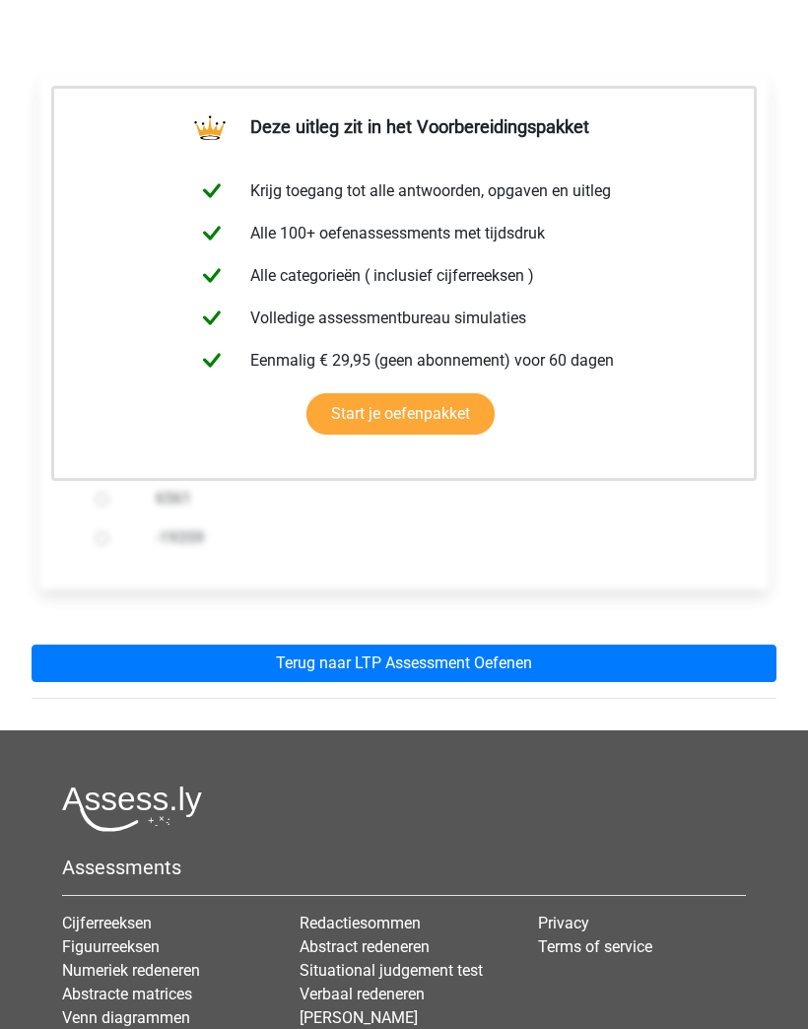
scroll to position [316, 0]
click at [670, 679] on link "Terug naar LTP Assessment Oefenen" at bounding box center [404, 662] width 745 height 37
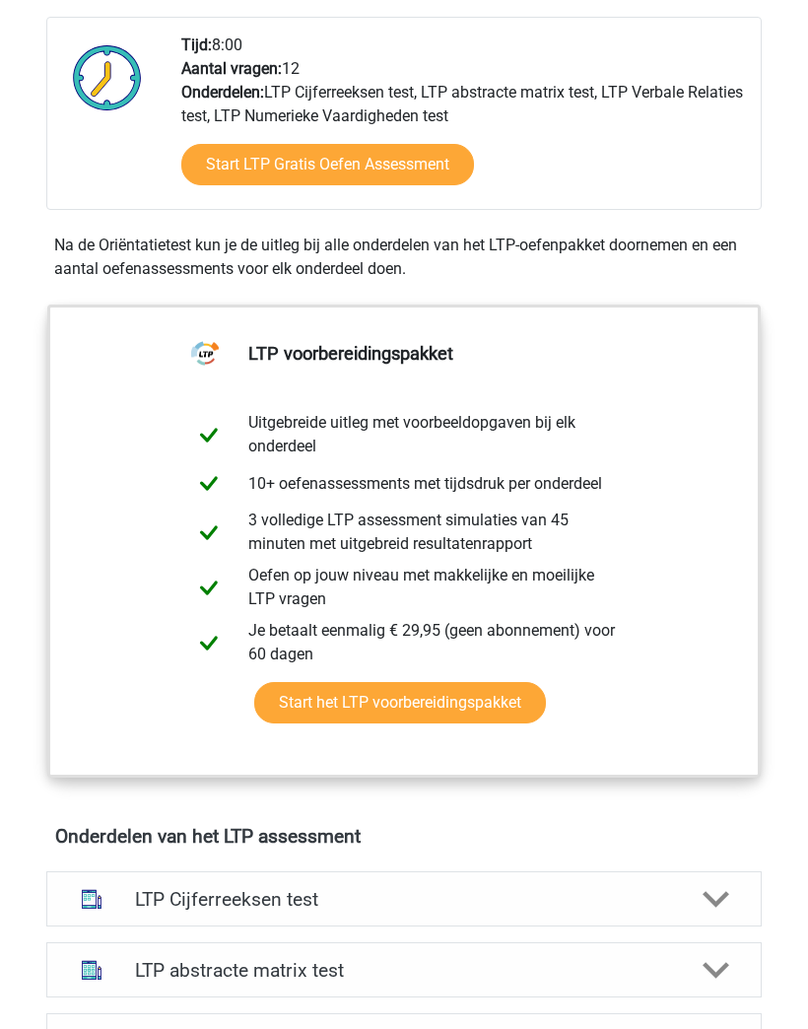
click at [637, 873] on div "LTP Cijferreeksen test" at bounding box center [403, 899] width 715 height 55
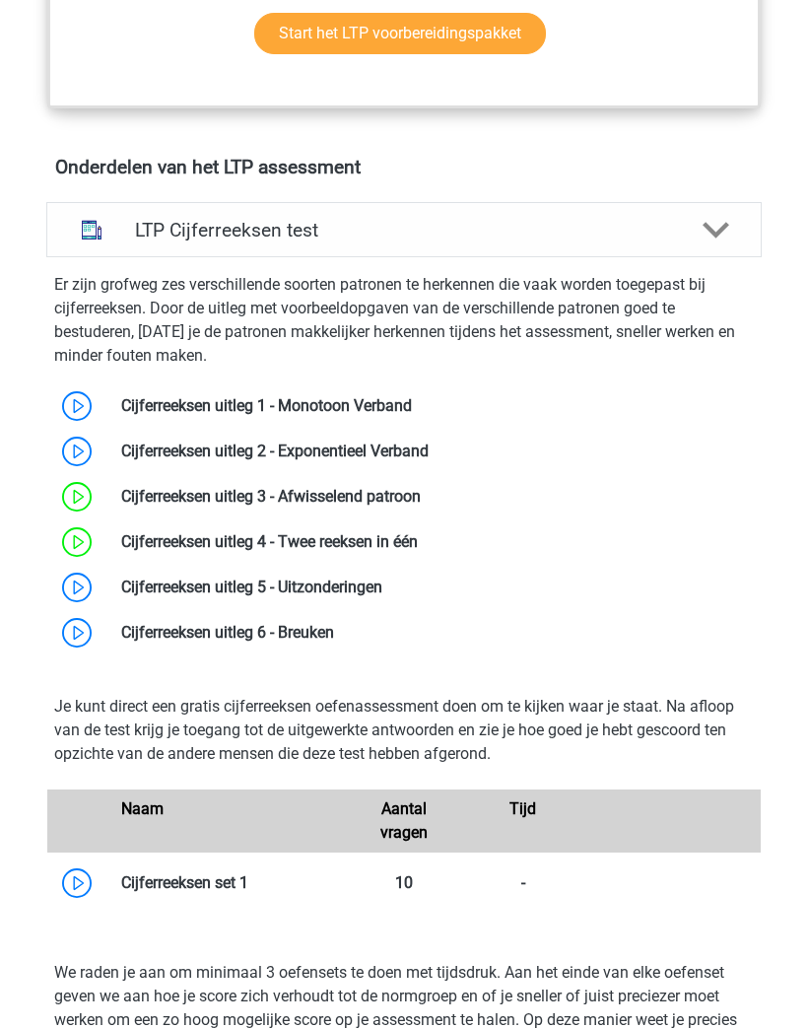
scroll to position [1230, 0]
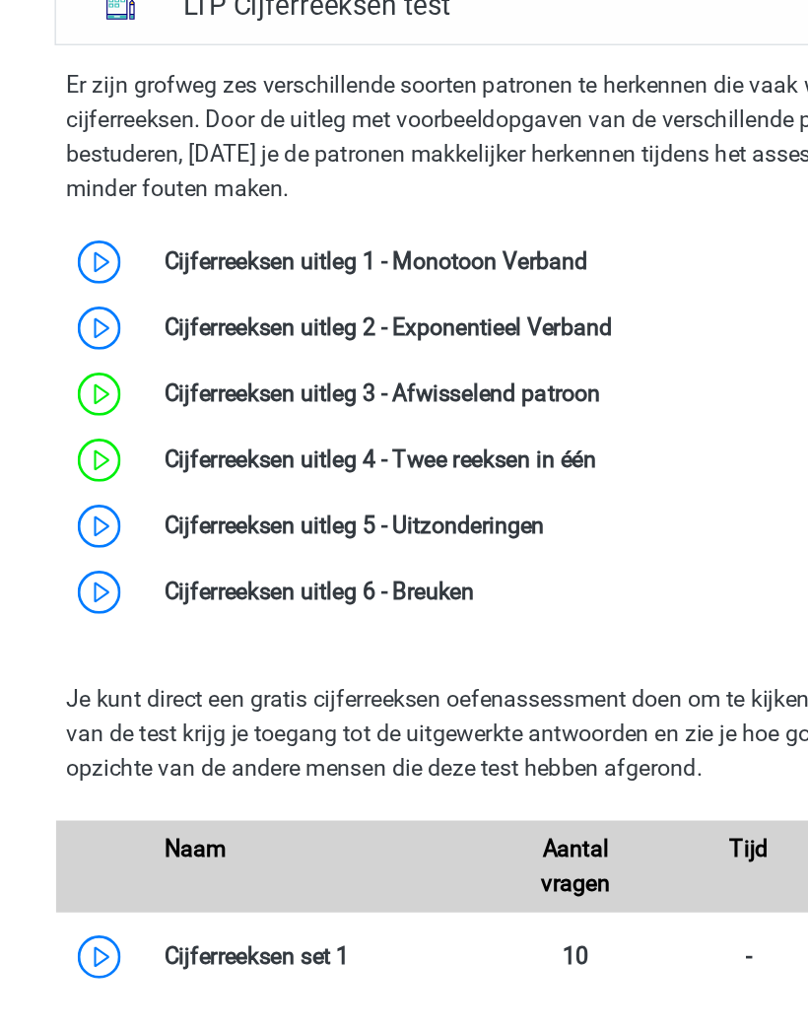
click at [382, 528] on link at bounding box center [382, 537] width 0 height 19
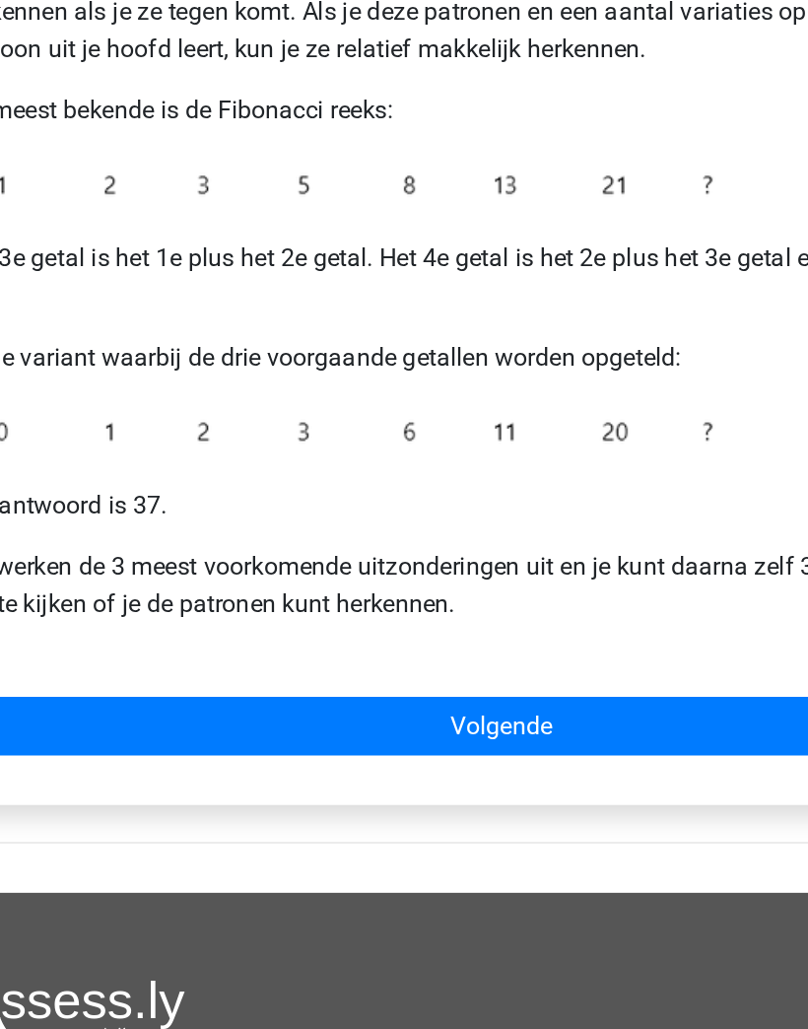
scroll to position [93, 0]
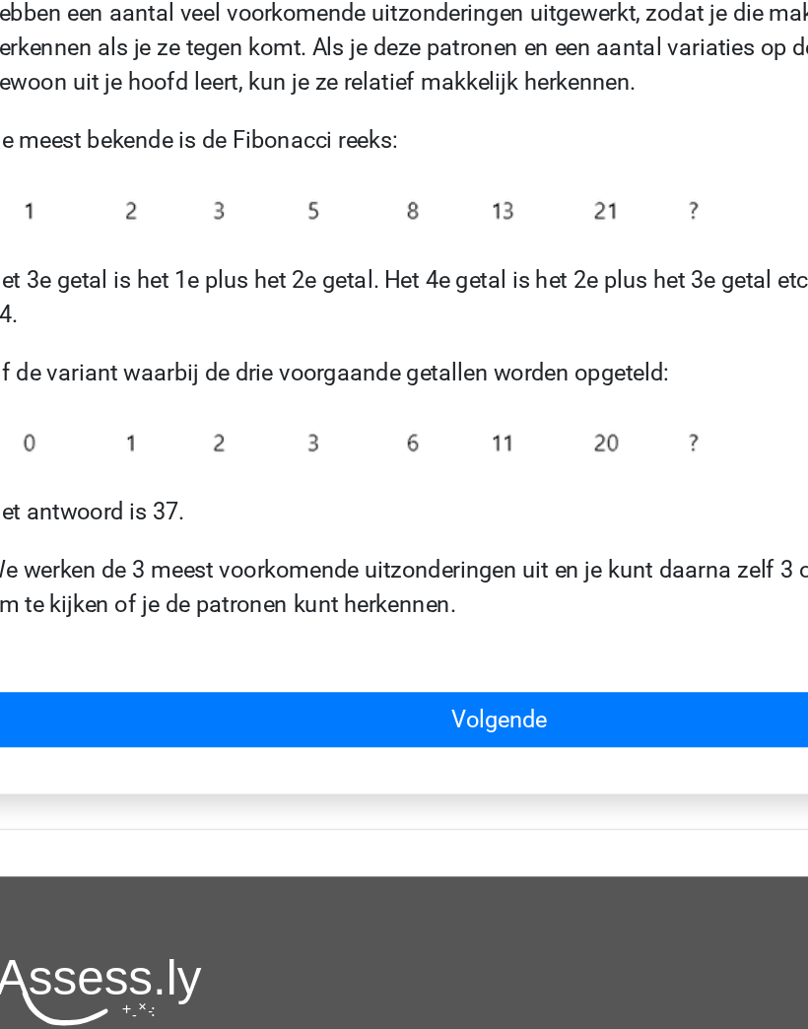
click at [442, 797] on link "Volgende" at bounding box center [403, 815] width 713 height 37
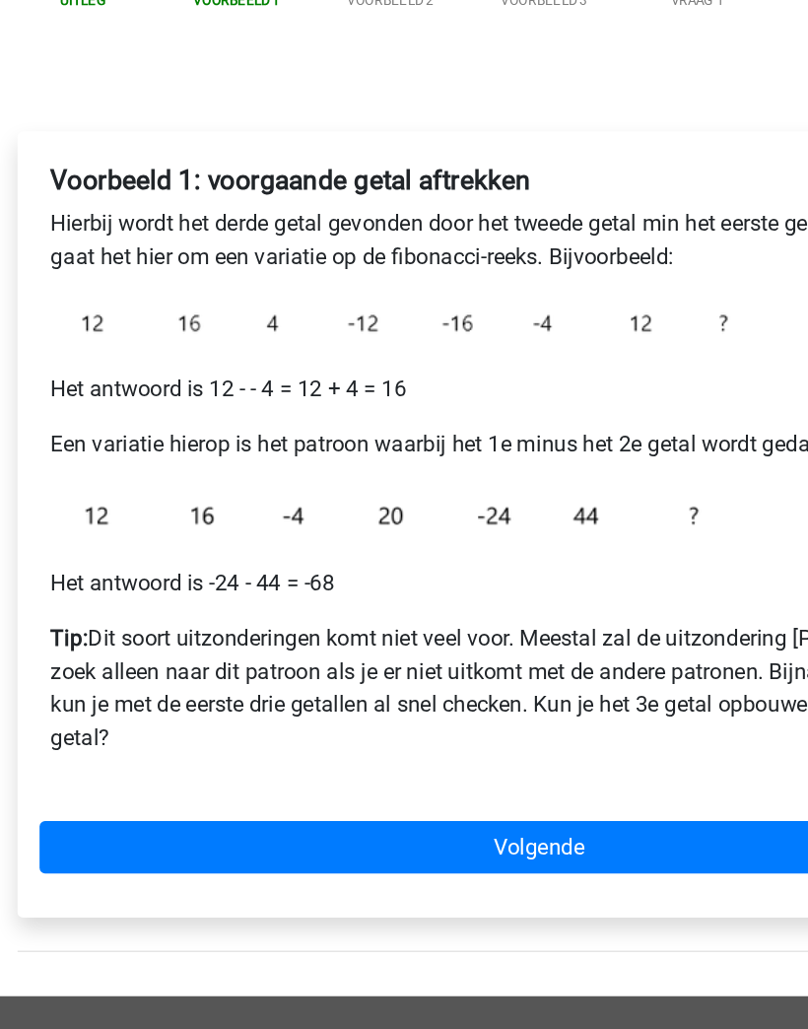
scroll to position [15, 0]
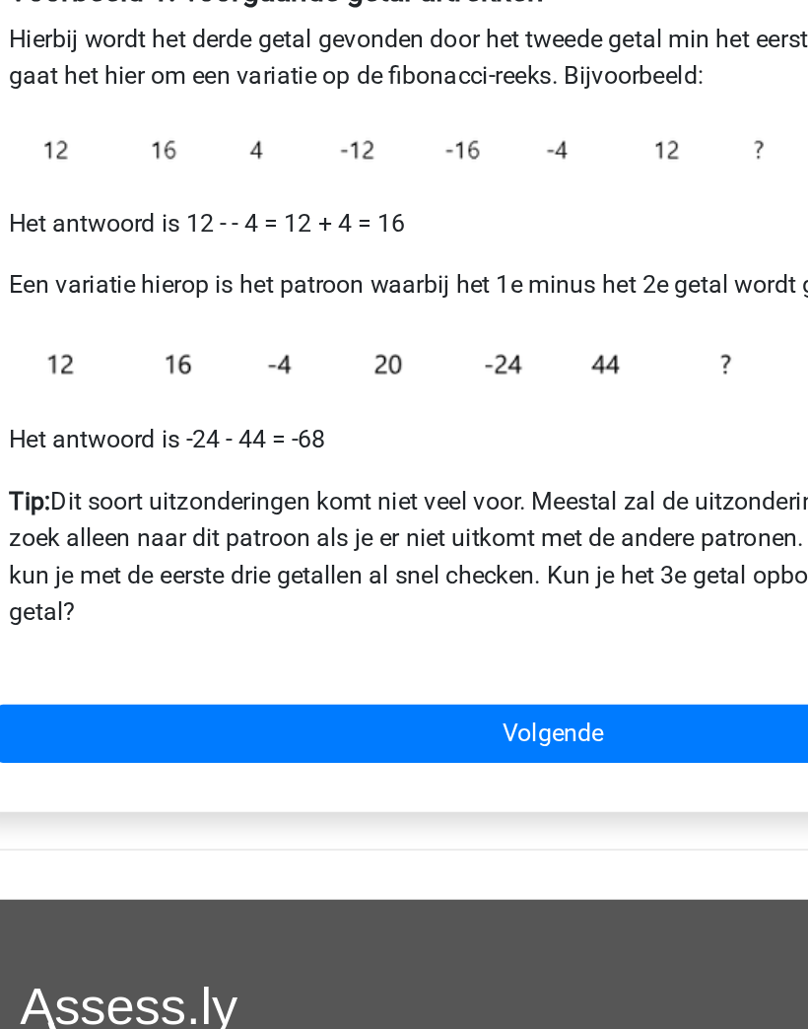
click at [443, 817] on link "Volgende" at bounding box center [403, 835] width 713 height 37
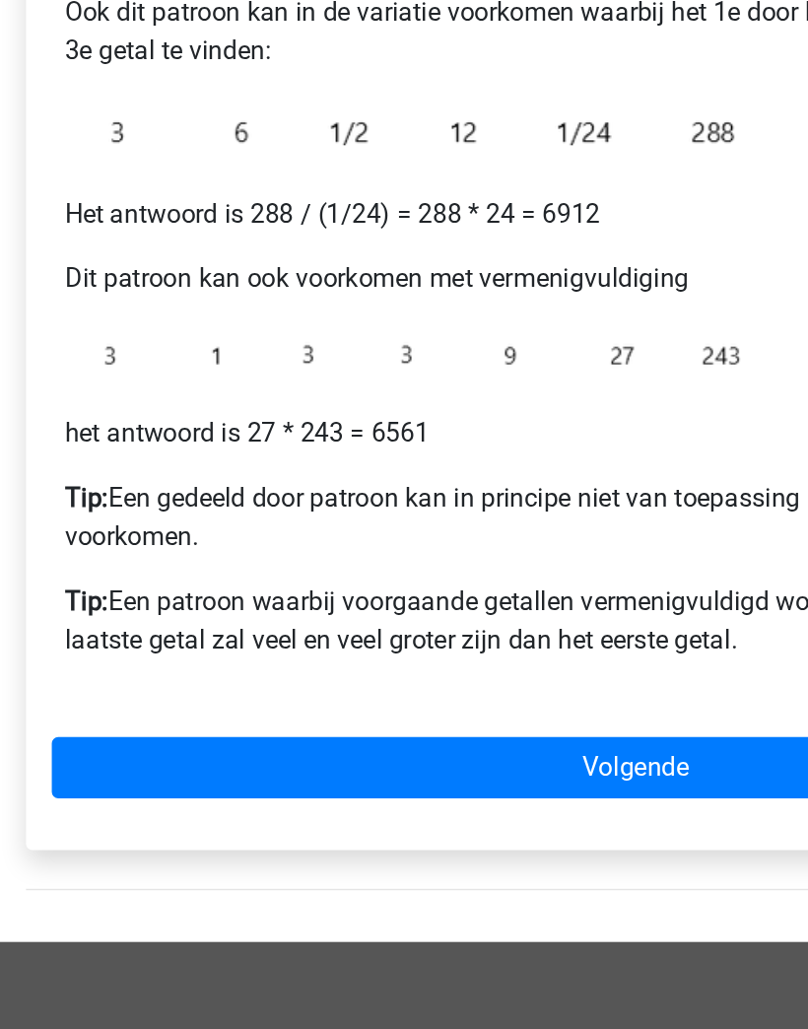
scroll to position [214, 0]
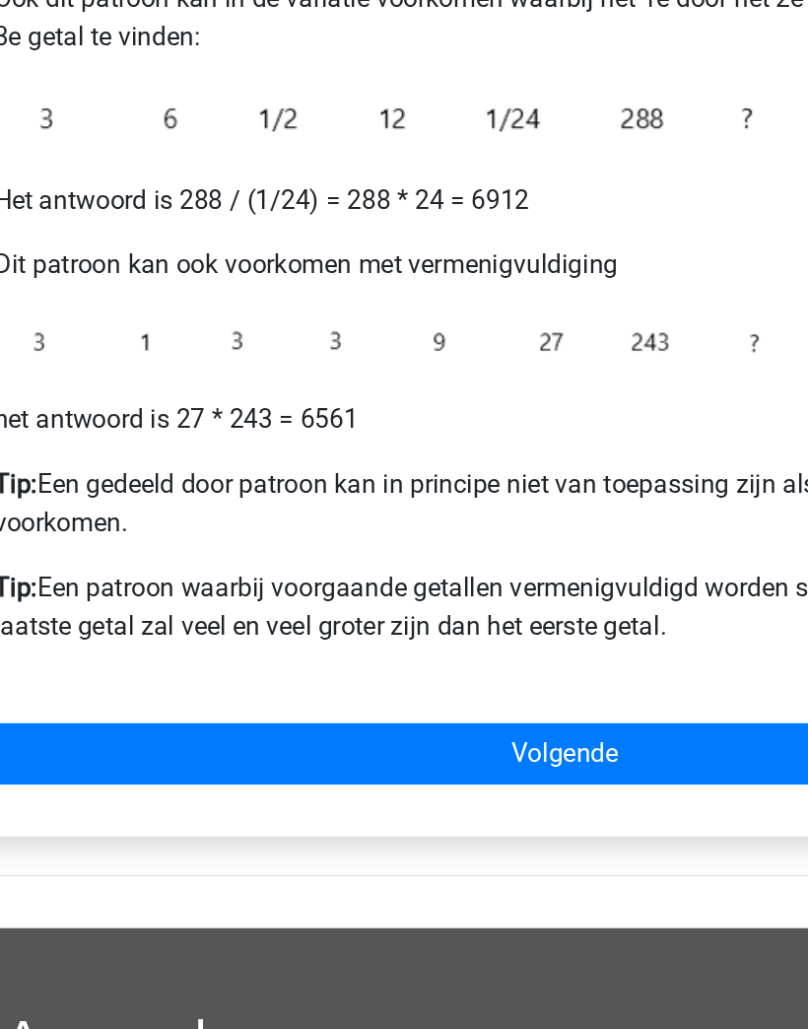
click at [419, 790] on link "Volgende" at bounding box center [403, 808] width 713 height 37
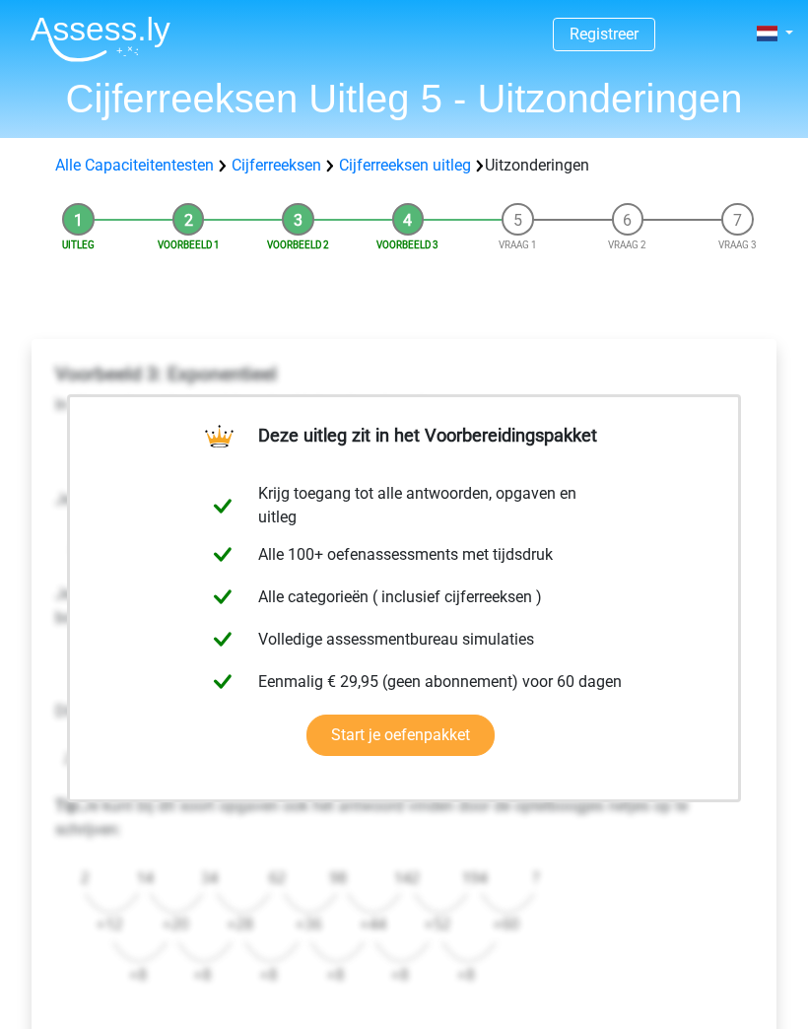
click at [601, 828] on p "Tip: Je kunt bij dit soort opgaven ook het antwoord vinden door de optelboogjes…" at bounding box center [404, 817] width 698 height 47
click at [659, 908] on div "Voorbeeld 3: Exponentieel In dit geval gaat het om bijvoorbeeld de volgende ree…" at bounding box center [403, 686] width 713 height 663
click at [659, 893] on div "Voorbeeld 3: Exponentieel In dit geval gaat het om bijvoorbeeld de volgende ree…" at bounding box center [403, 686] width 713 height 663
click at [666, 879] on div "Voorbeeld 3: Exponentieel In dit geval gaat het om bijvoorbeeld de volgende ree…" at bounding box center [403, 686] width 713 height 663
click at [661, 838] on p "Tip: Je kunt bij dit soort opgaven ook het antwoord vinden door de optelboogjes…" at bounding box center [404, 817] width 698 height 47
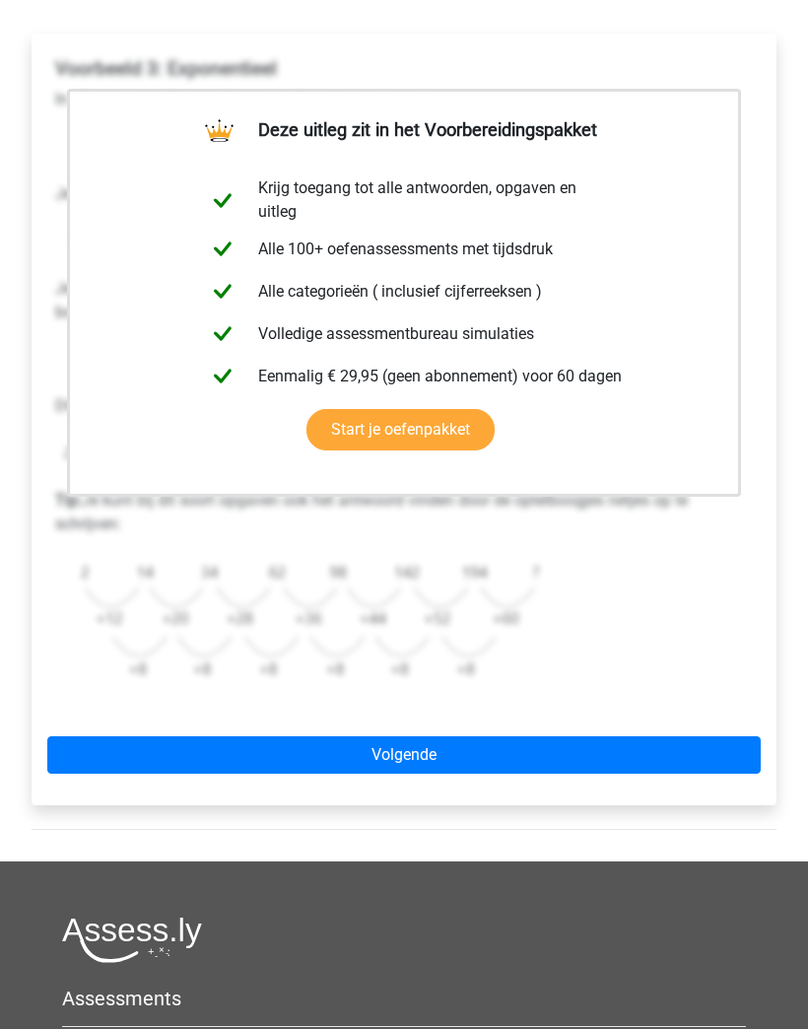
scroll to position [289, 0]
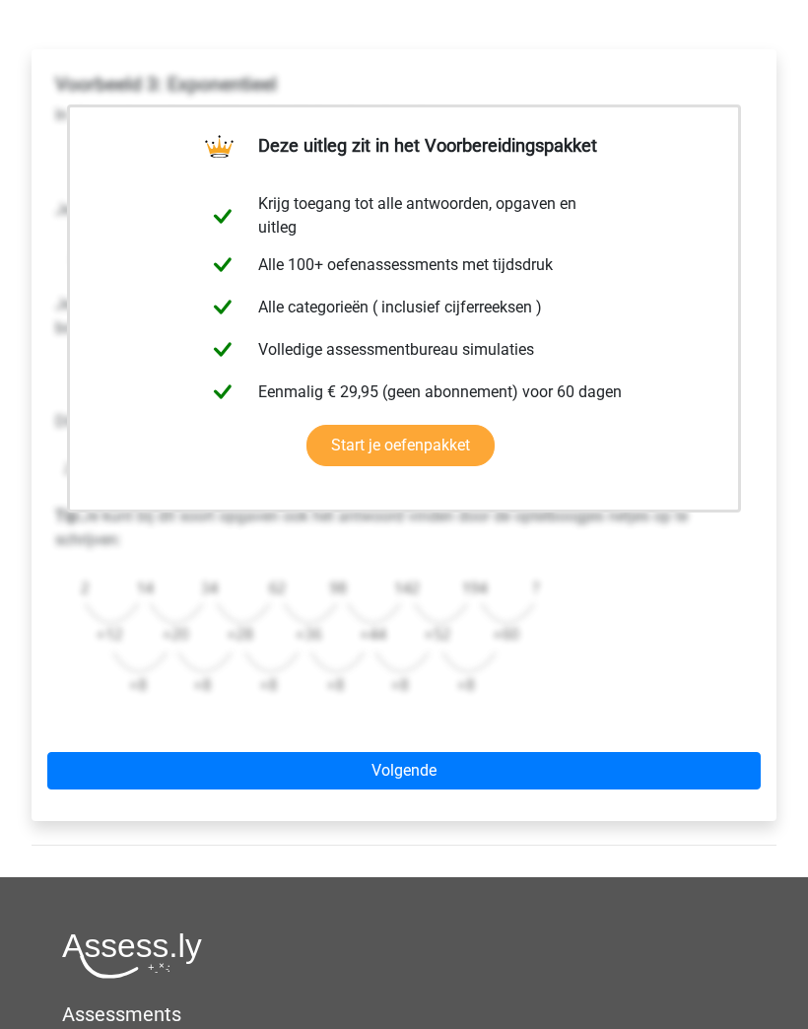
click at [653, 767] on link "Volgende" at bounding box center [403, 771] width 713 height 37
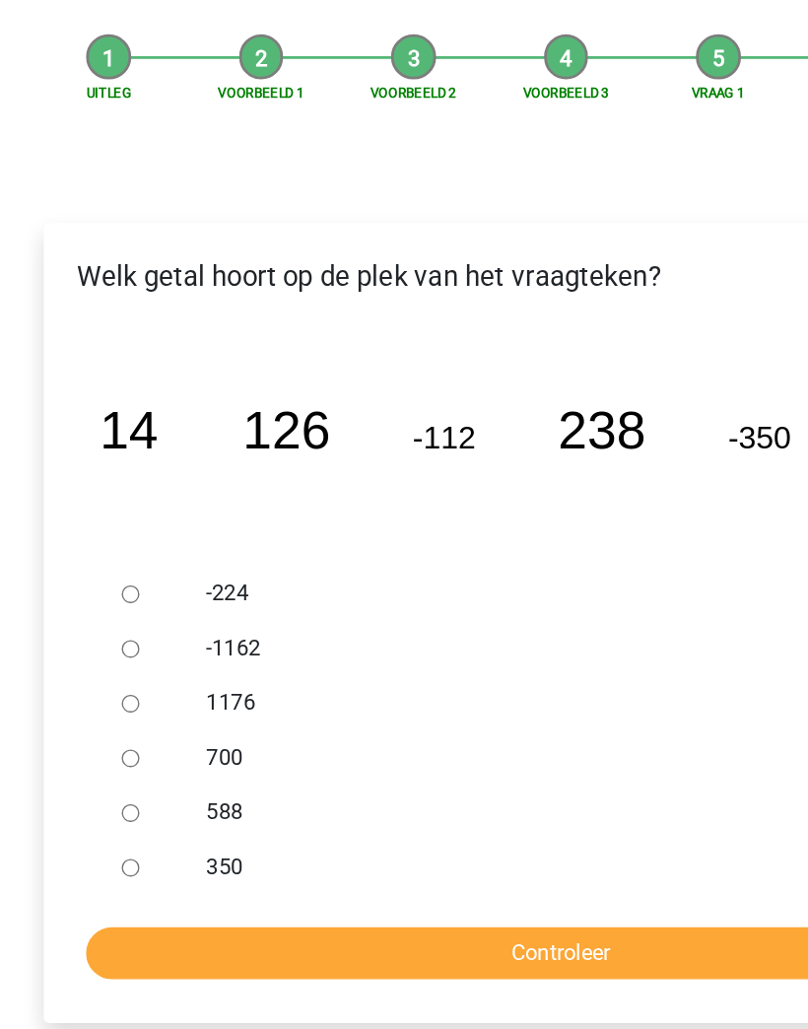
click at [95, 758] on input "588" at bounding box center [94, 764] width 13 height 13
radio input "true"
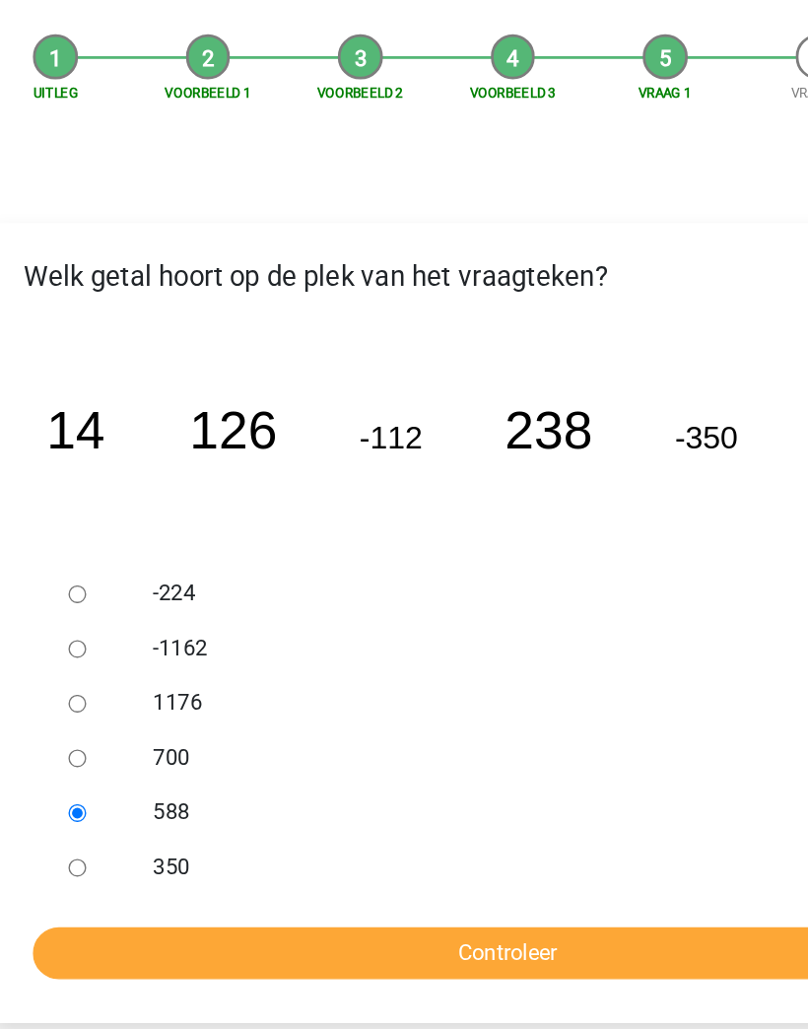
click at [448, 846] on input "Controleer" at bounding box center [404, 864] width 684 height 37
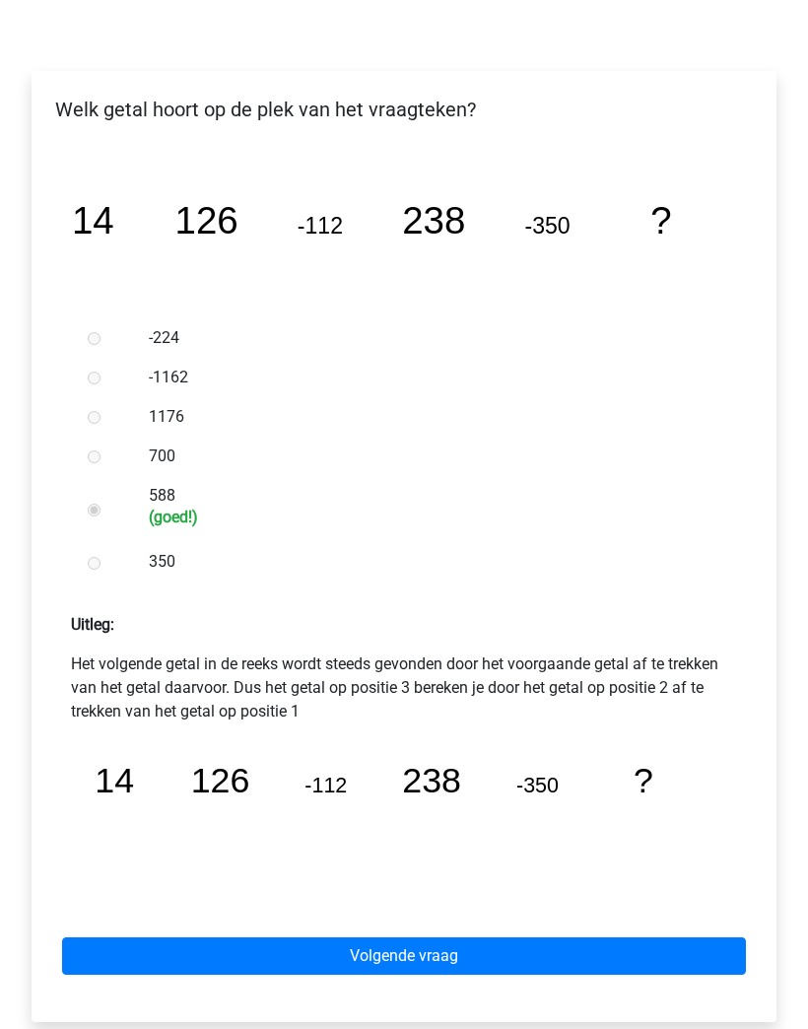
scroll to position [266, 0]
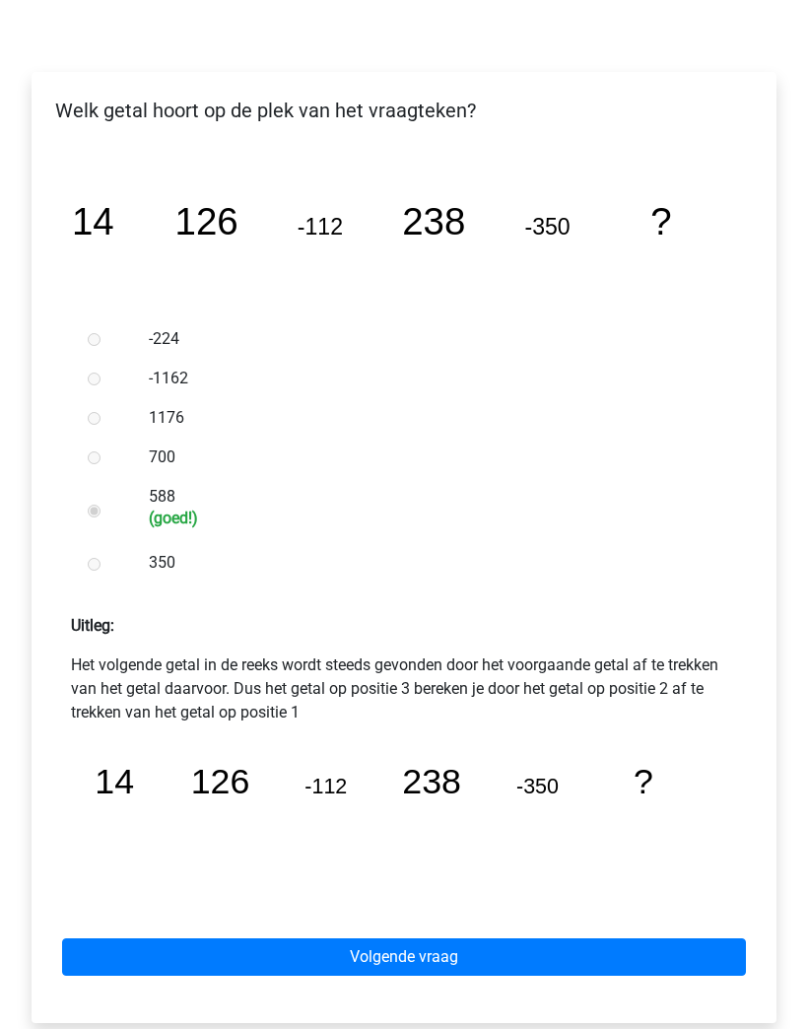
click at [614, 958] on link "Volgende vraag" at bounding box center [404, 957] width 684 height 37
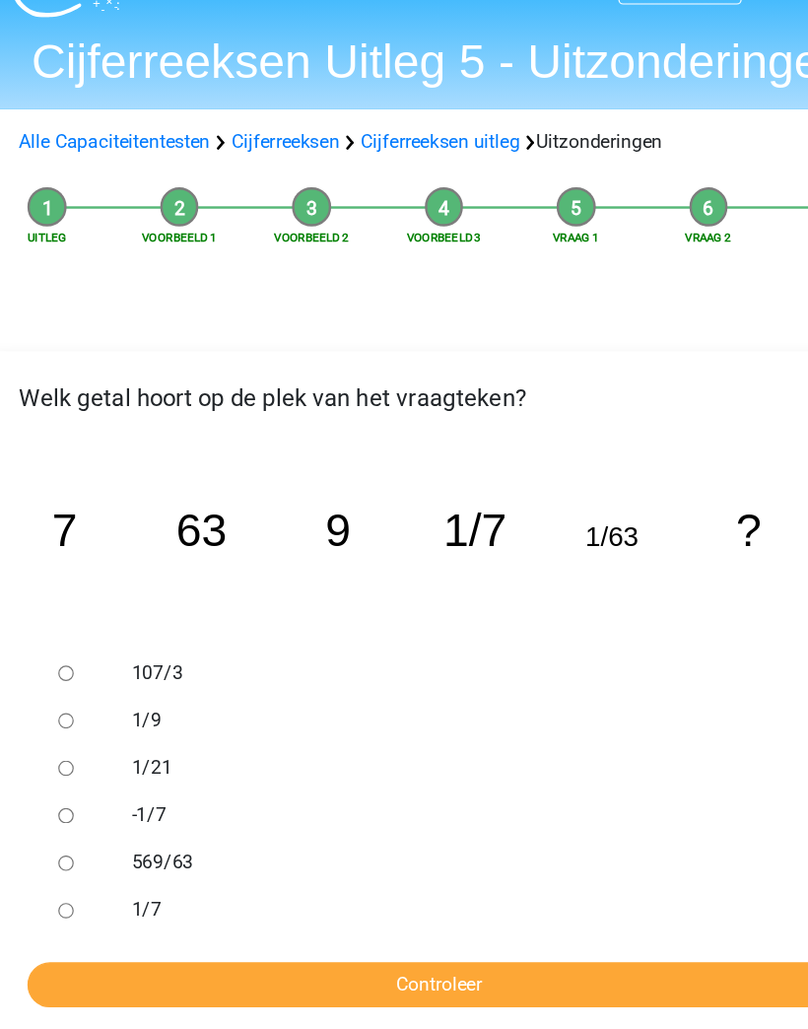
click at [88, 639] on input "1/9" at bounding box center [94, 645] width 13 height 13
radio input "true"
click at [506, 846] on input "Controleer" at bounding box center [404, 864] width 684 height 37
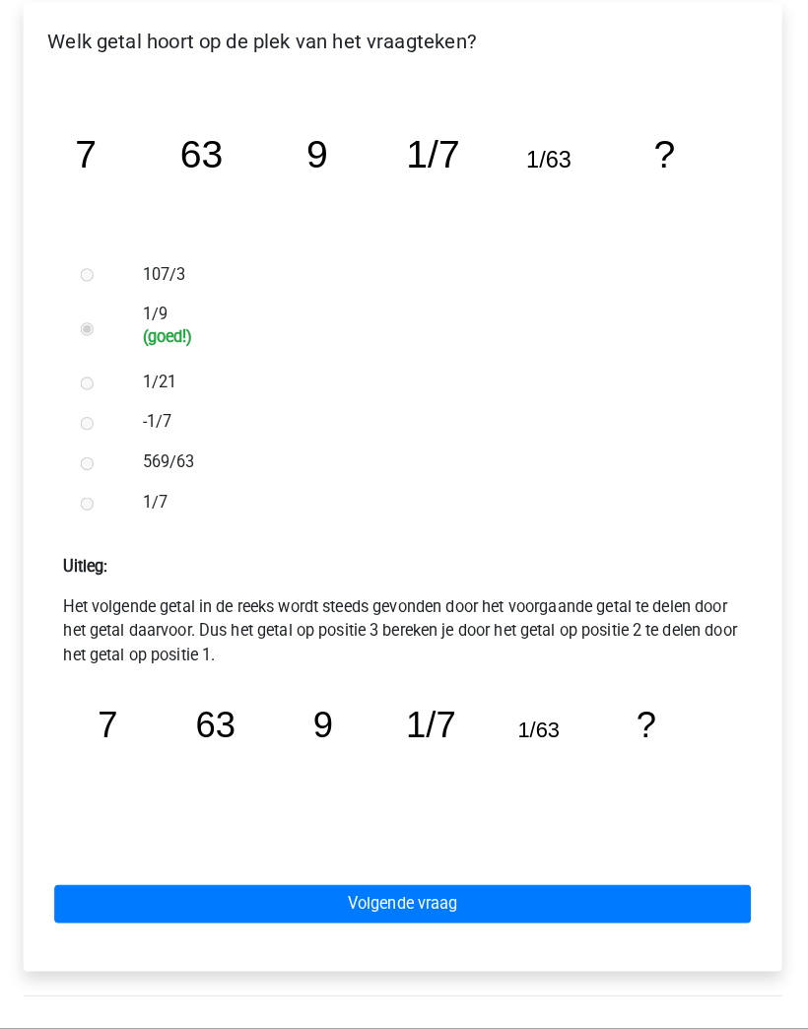
scroll to position [384, 0]
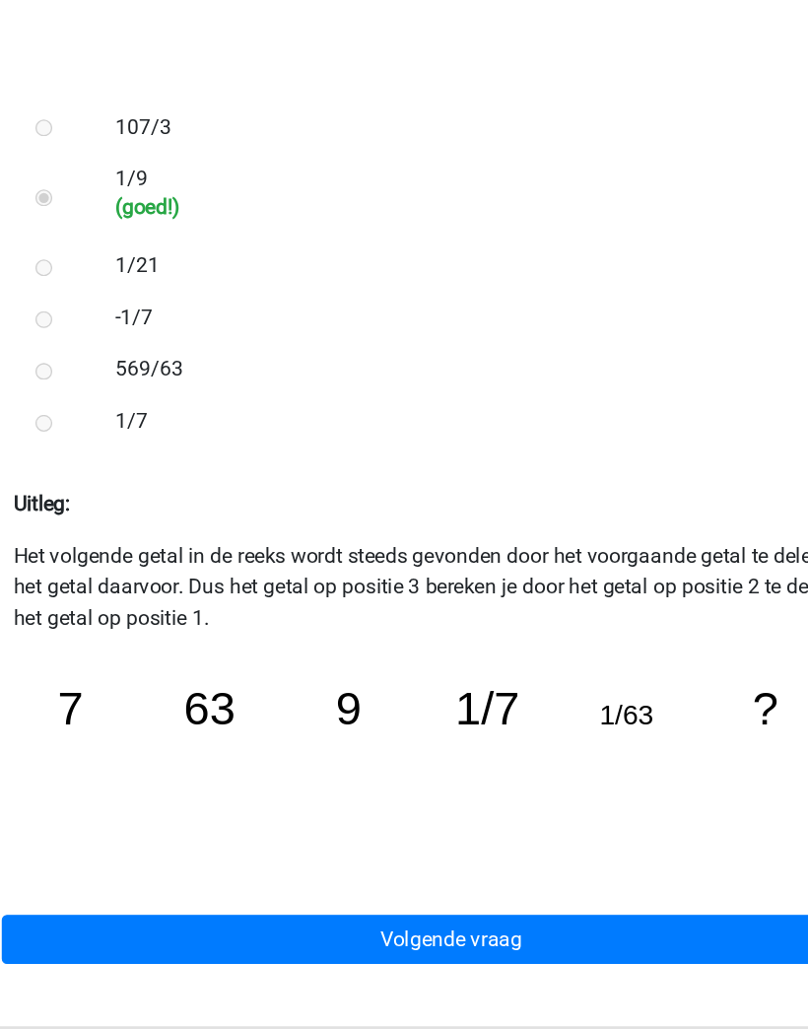
click at [499, 821] on link "Volgende vraag" at bounding box center [404, 839] width 684 height 37
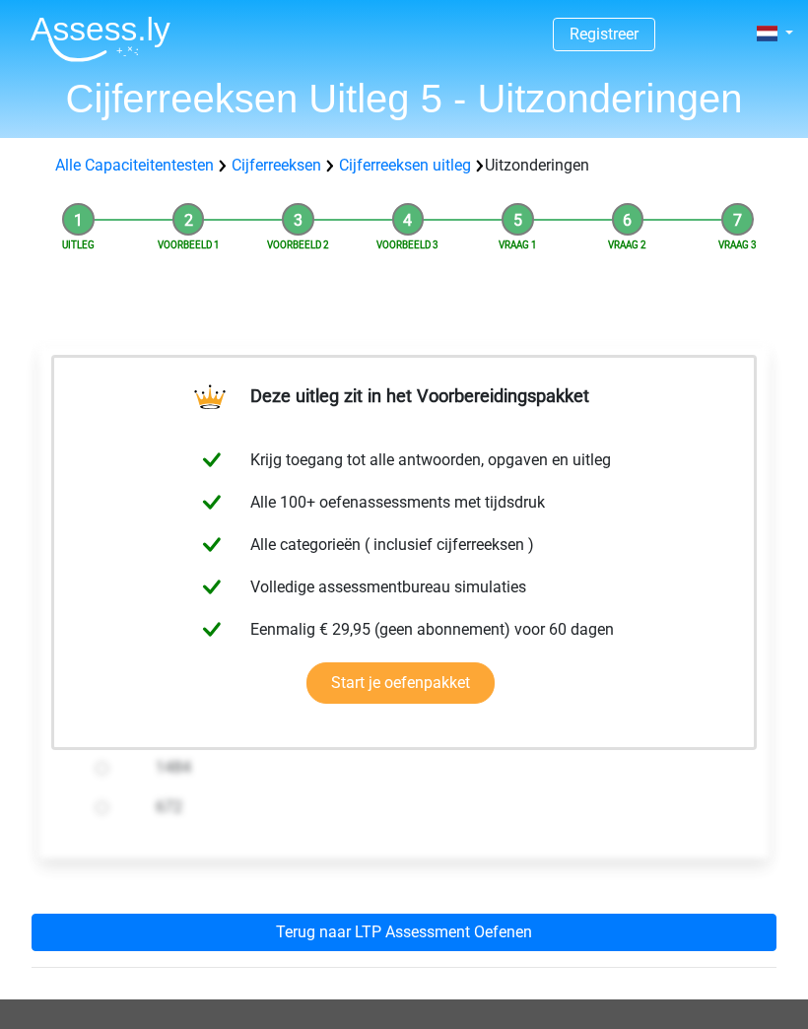
click at [636, 813] on label "672" at bounding box center [431, 807] width 551 height 24
click at [108, 813] on input "672" at bounding box center [102, 807] width 13 height 13
radio input "true"
click at [609, 835] on div "Welk getal hoort op de plek van het vraagteken? image/svg+xml 14 126 140 266 40…" at bounding box center [403, 602] width 729 height 511
click at [636, 839] on div "Welk getal hoort op de plek van het vraagteken? image/svg+xml 14 126 140 266 40…" at bounding box center [403, 602] width 729 height 511
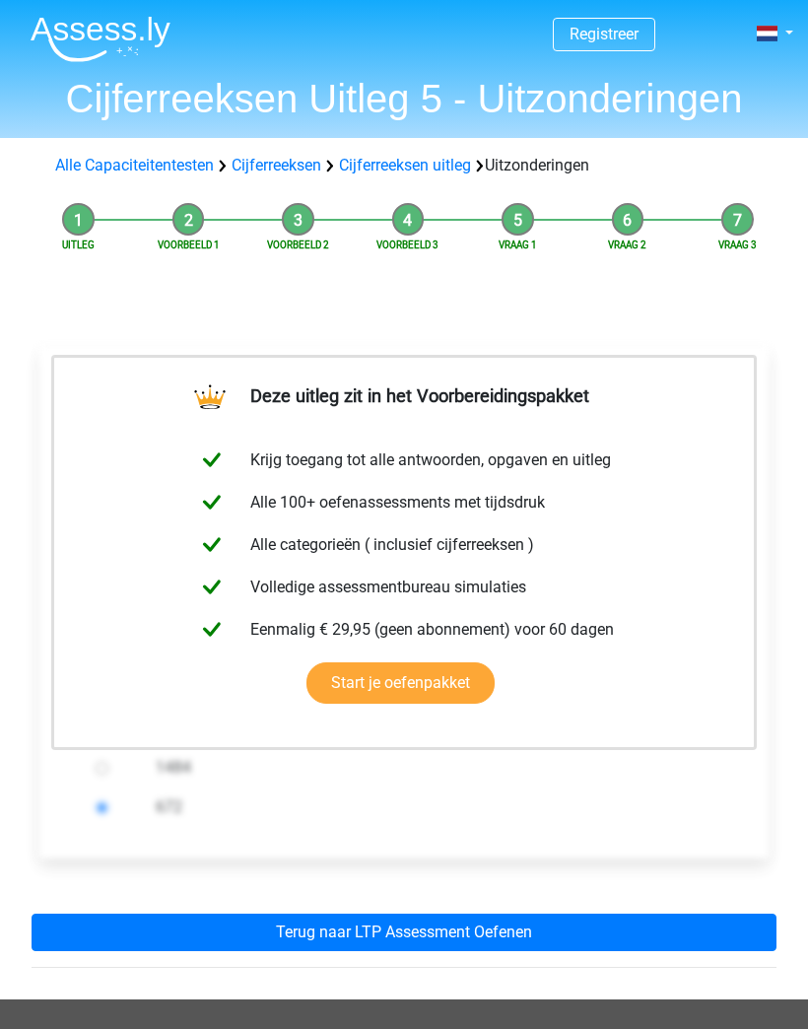
click at [584, 944] on link "Terug naar LTP Assessment Oefenen" at bounding box center [404, 931] width 745 height 37
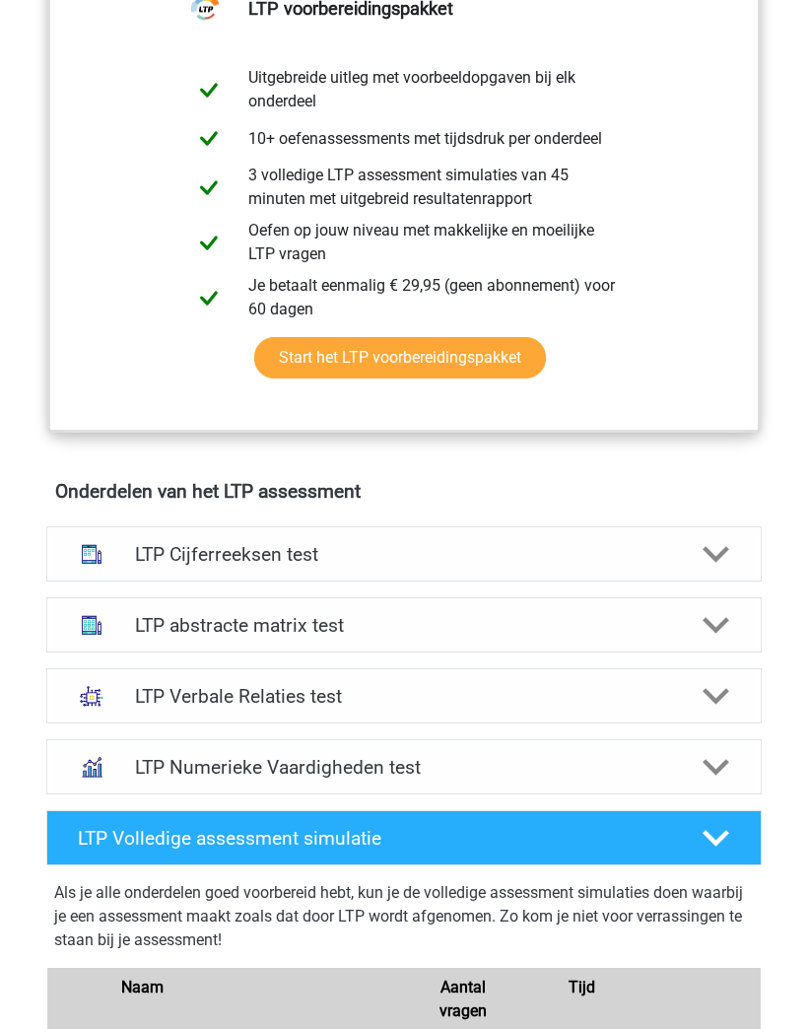
scroll to position [878, 0]
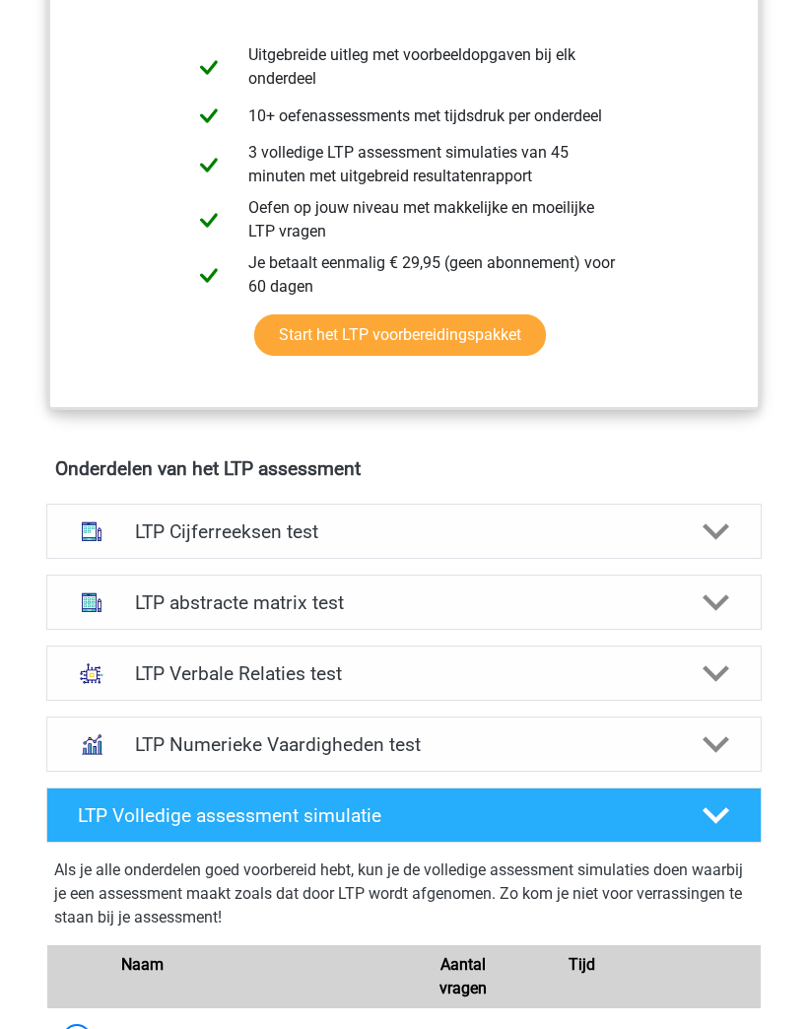
click at [139, 529] on h4 "LTP Cijferreeksen test" at bounding box center [404, 532] width 539 height 23
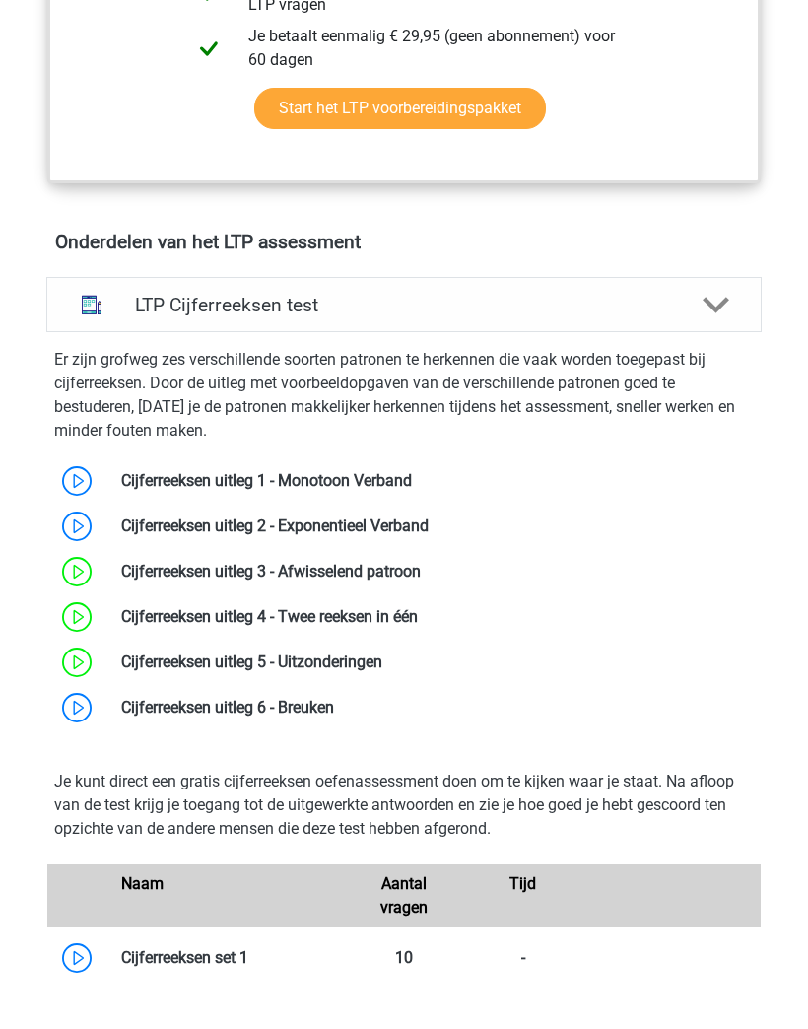
scroll to position [1181, 0]
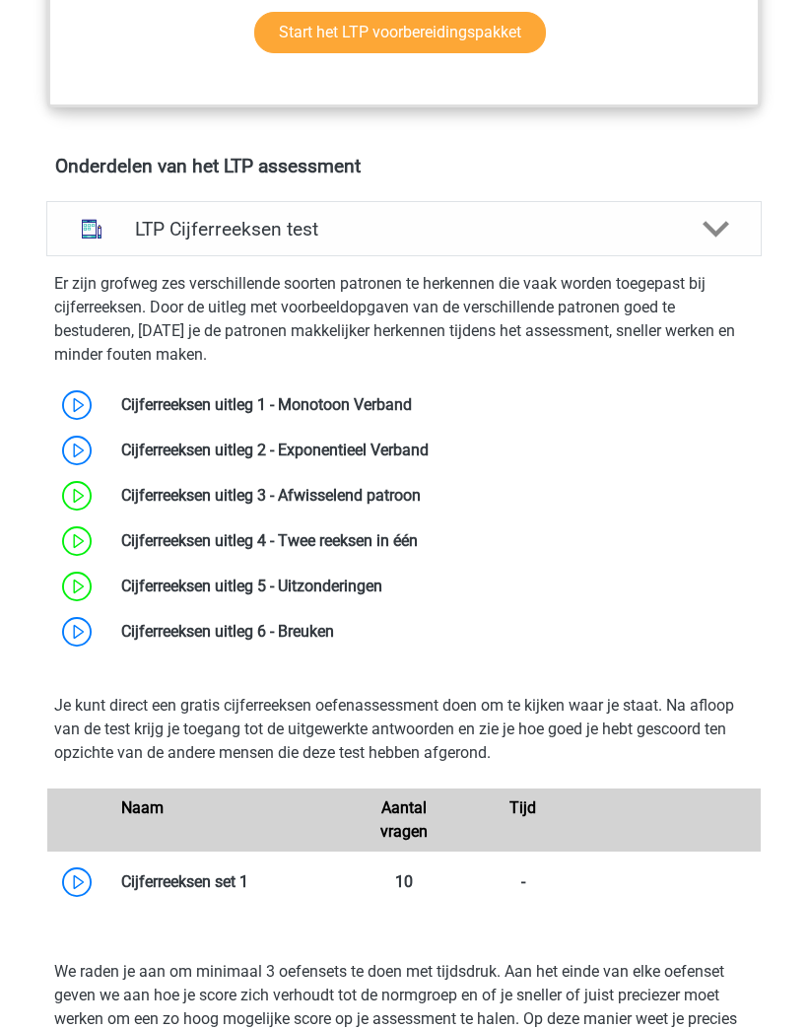
click at [334, 640] on link at bounding box center [334, 631] width 0 height 19
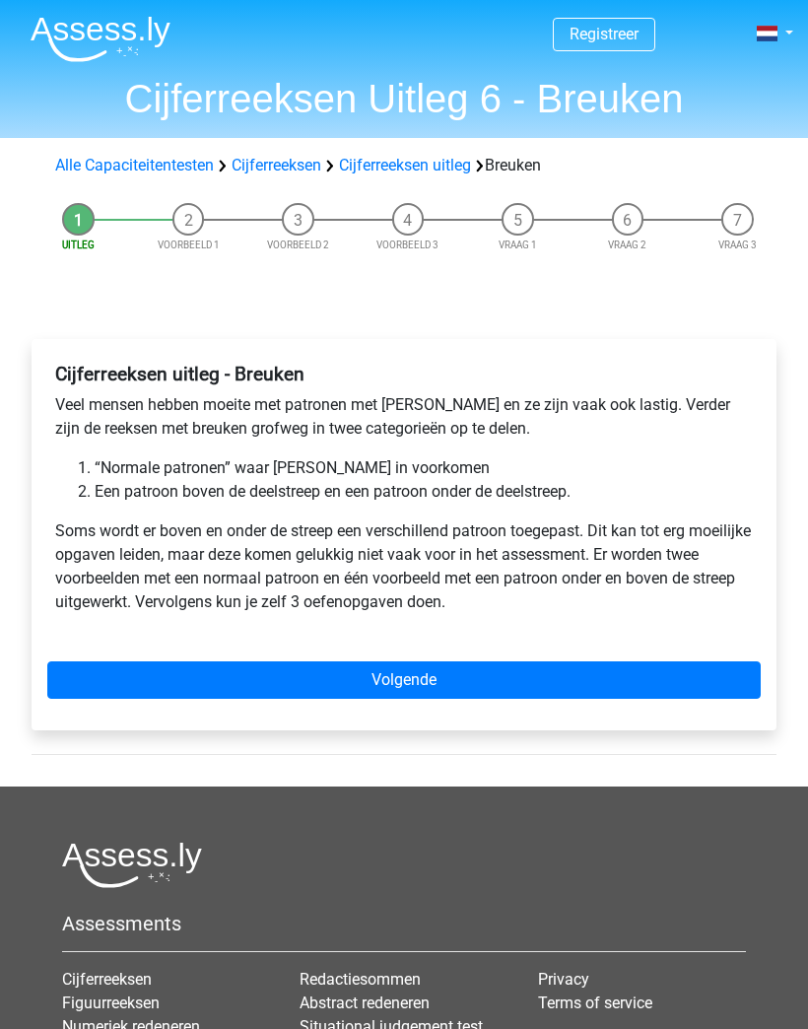
click at [635, 668] on link "Volgende" at bounding box center [403, 679] width 713 height 37
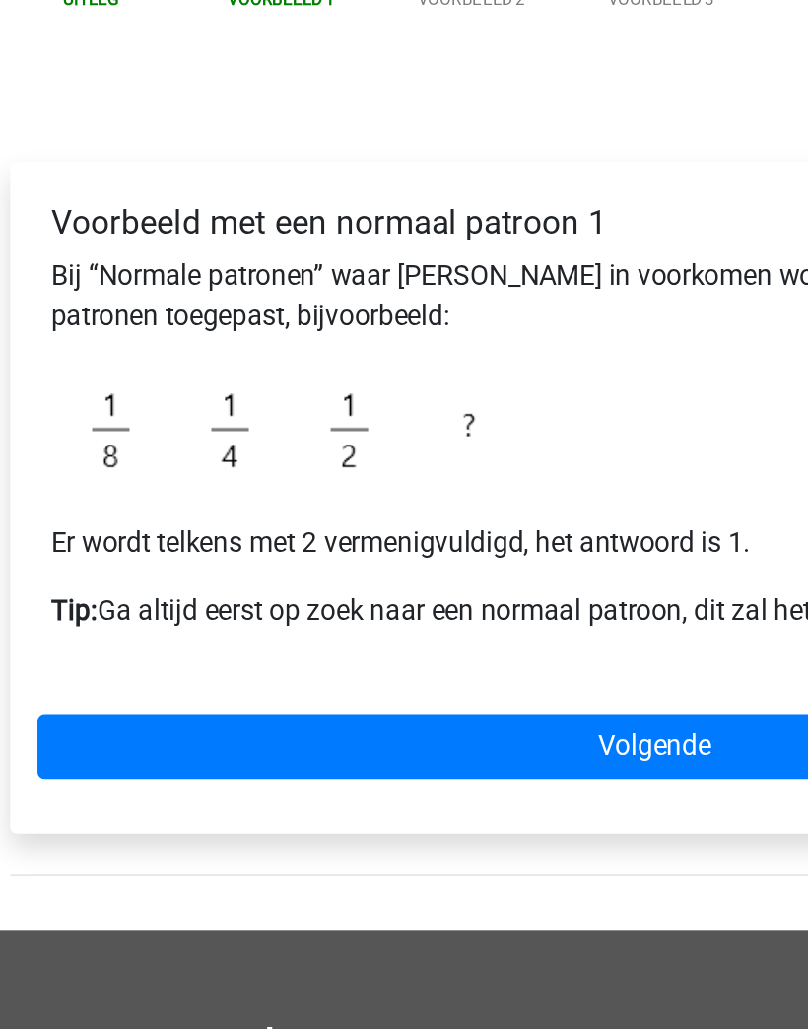
click at [411, 658] on link "Volgende" at bounding box center [403, 676] width 713 height 37
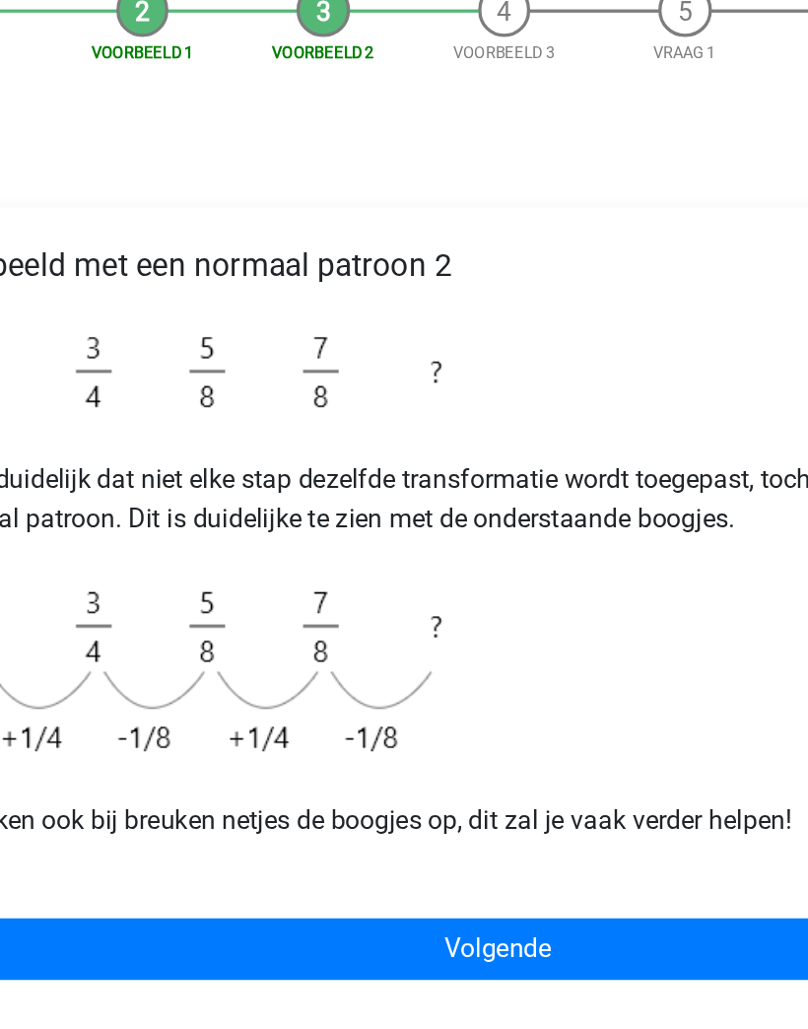
click at [383, 770] on link "Volgende" at bounding box center [403, 788] width 713 height 37
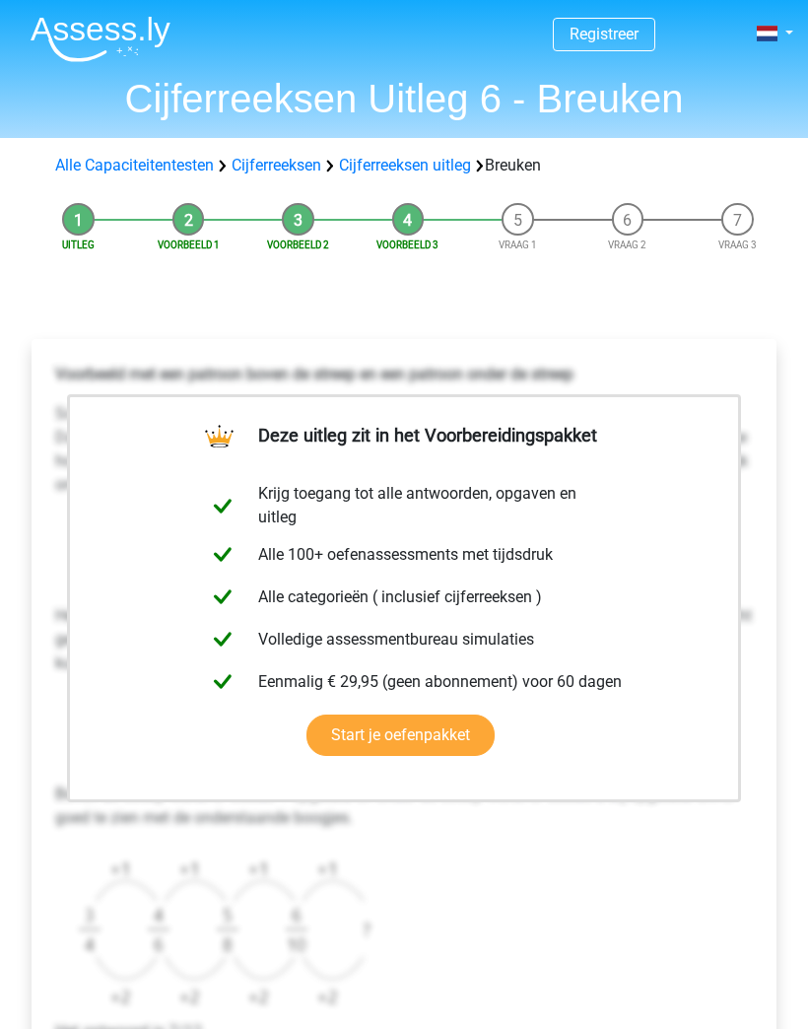
click at [554, 861] on div "Voorbeeld met een patroon boven de streep en een patroon onder de streep Scan e…" at bounding box center [403, 766] width 713 height 823
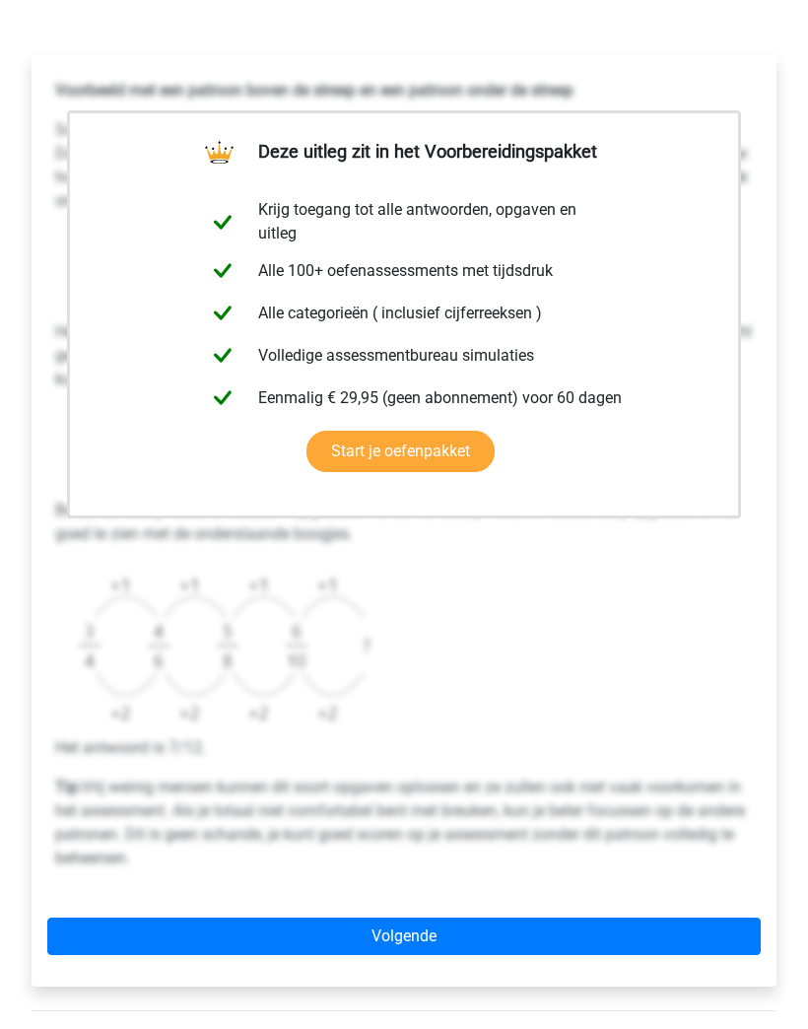
scroll to position [302, 0]
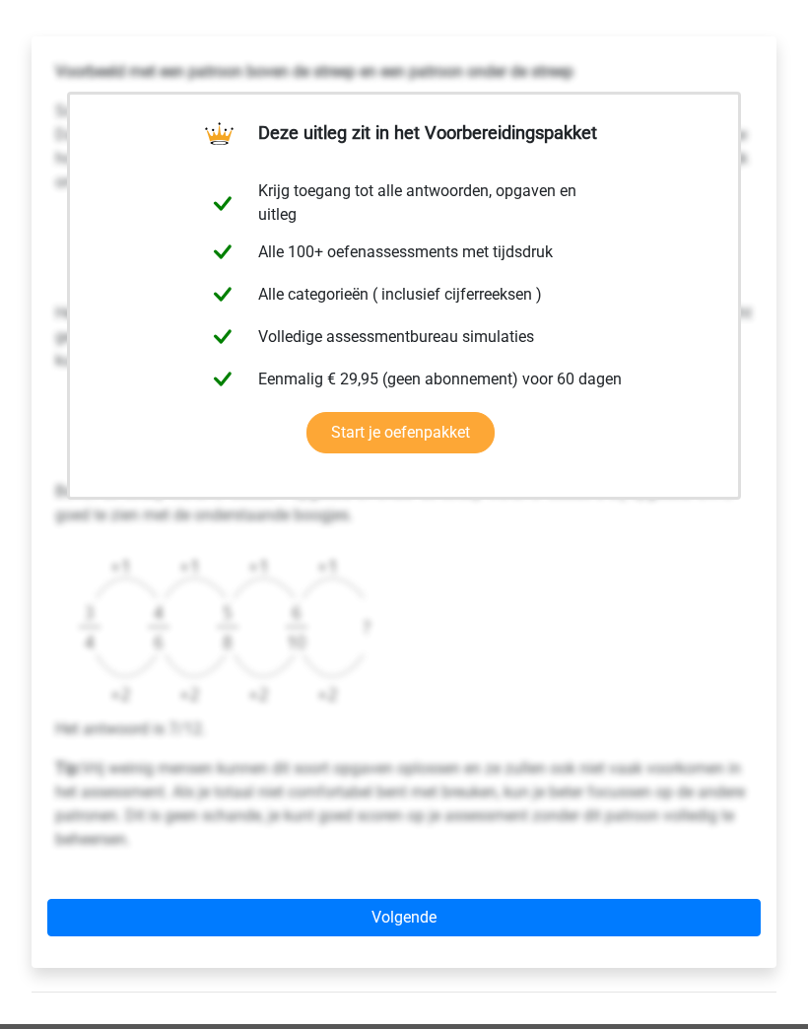
click at [610, 923] on link "Volgende" at bounding box center [403, 917] width 713 height 37
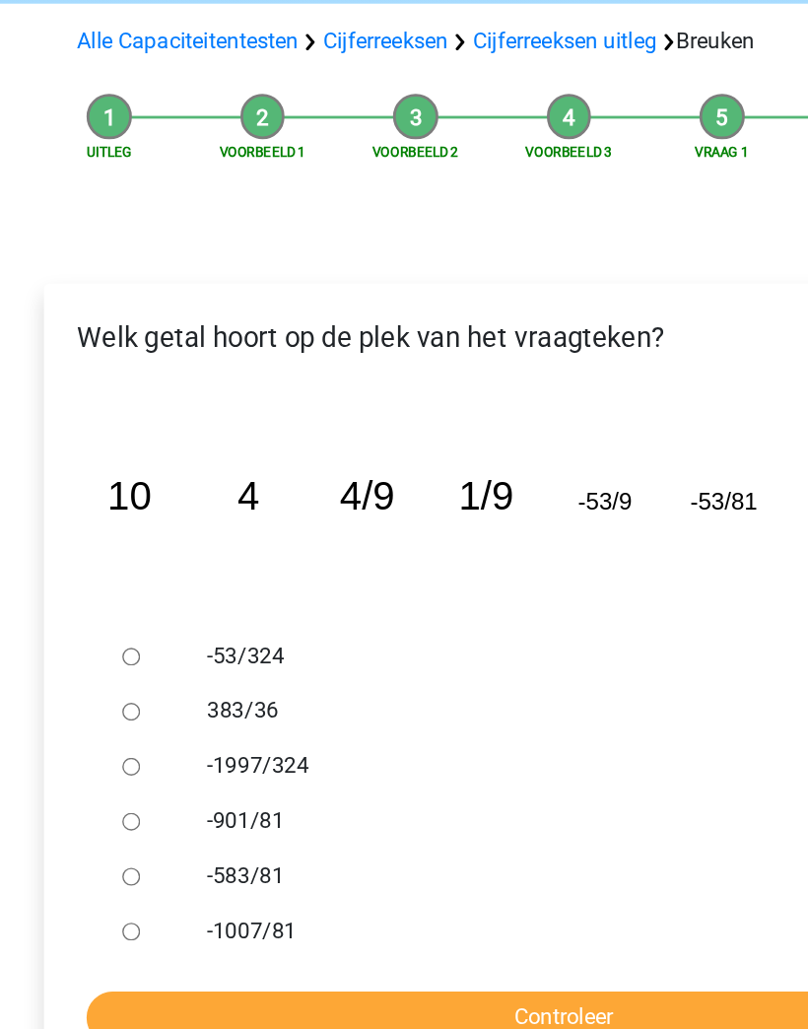
click at [93, 586] on div at bounding box center [107, 605] width 54 height 39
click at [428, 846] on input "Controleer" at bounding box center [404, 864] width 684 height 37
click at [95, 600] on input "-53/324" at bounding box center [94, 606] width 13 height 13
radio input "true"
click at [441, 846] on input "Controleer" at bounding box center [404, 864] width 684 height 37
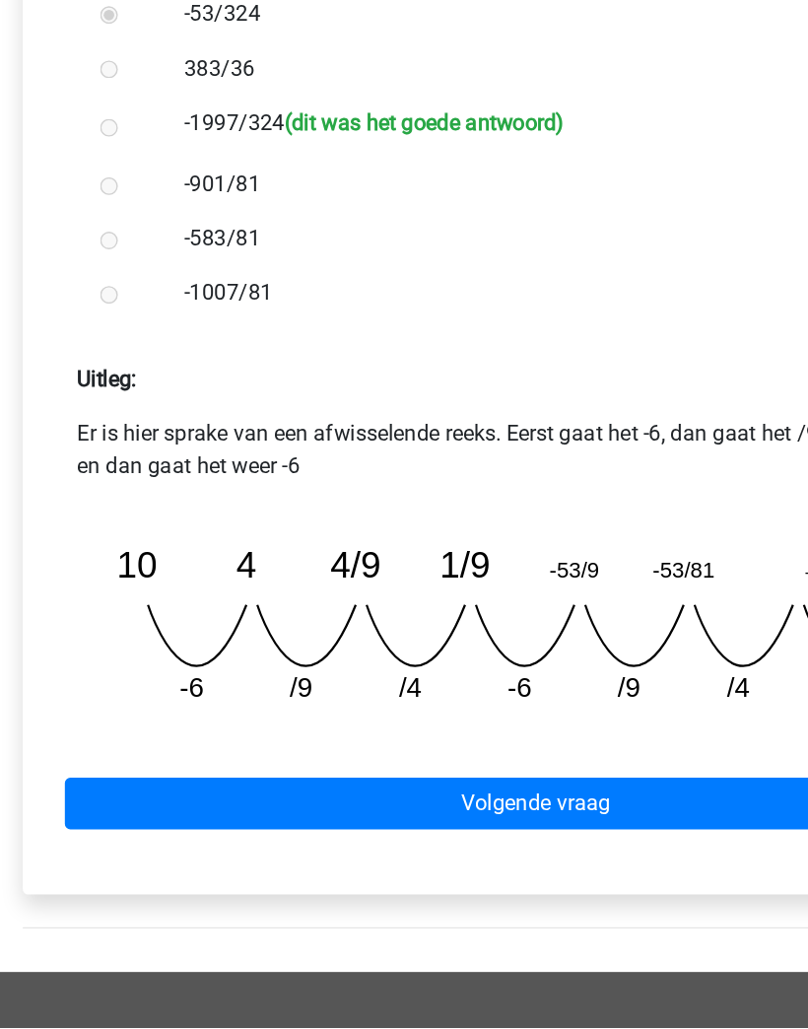
scroll to position [315, 0]
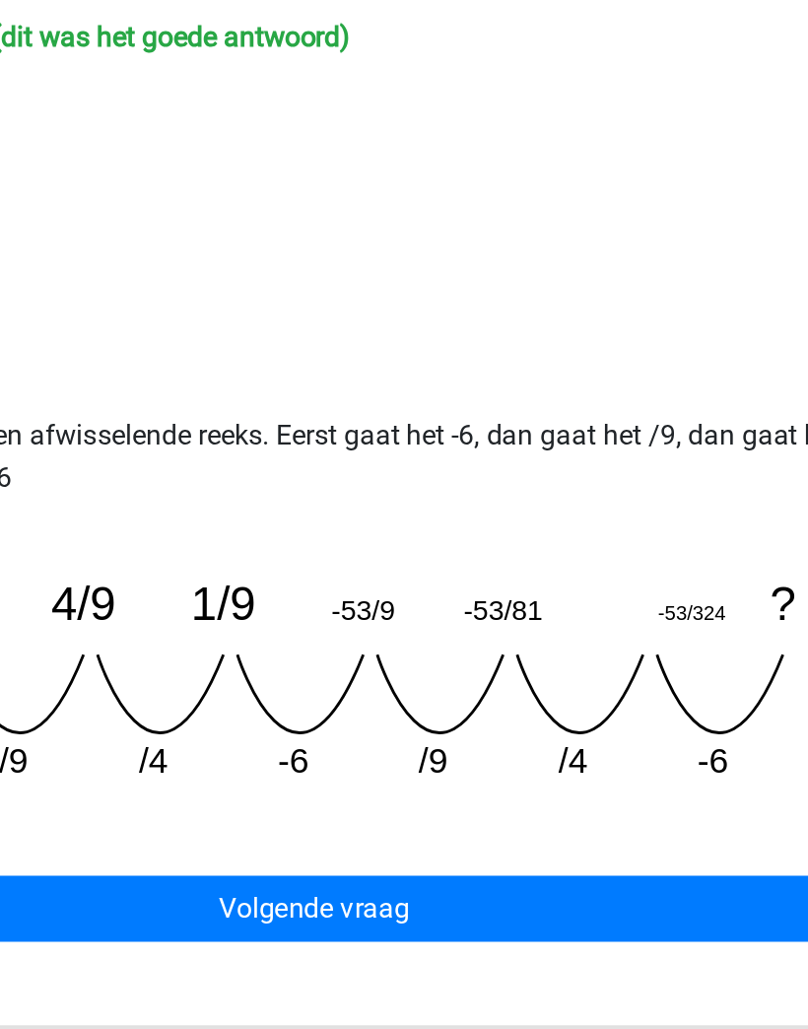
click at [360, 844] on link "Volgende vraag" at bounding box center [404, 862] width 684 height 37
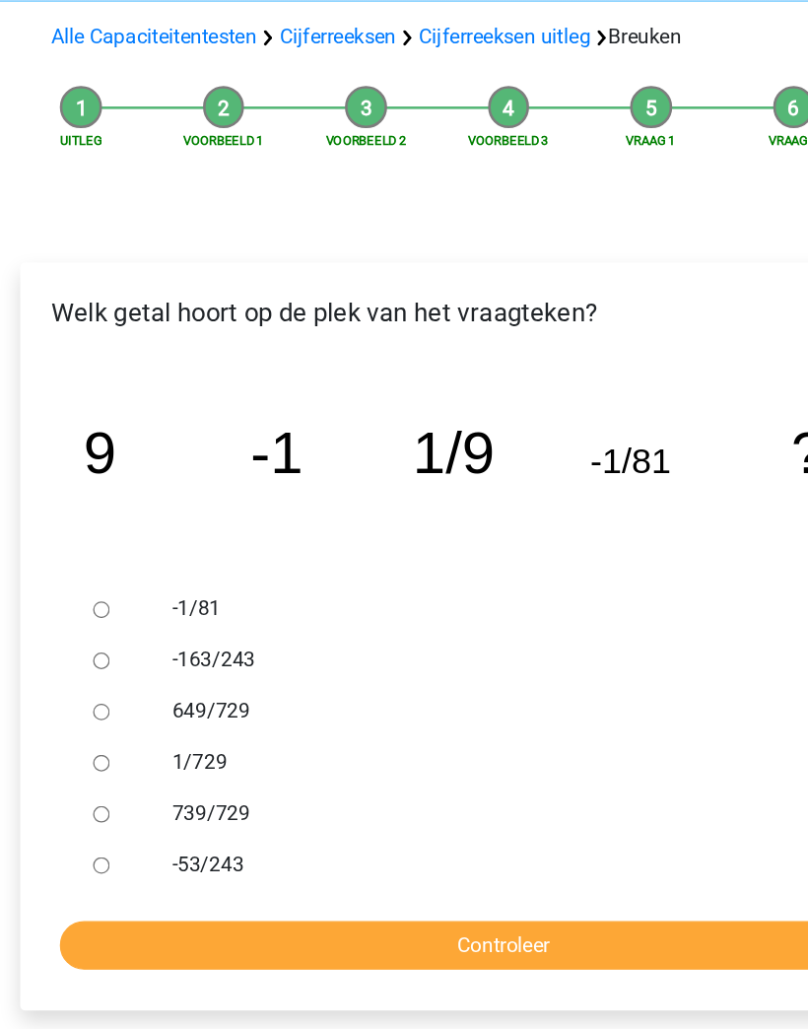
click at [88, 758] on input "739/729" at bounding box center [94, 764] width 13 height 13
radio input "true"
click at [463, 846] on input "Controleer" at bounding box center [404, 864] width 684 height 37
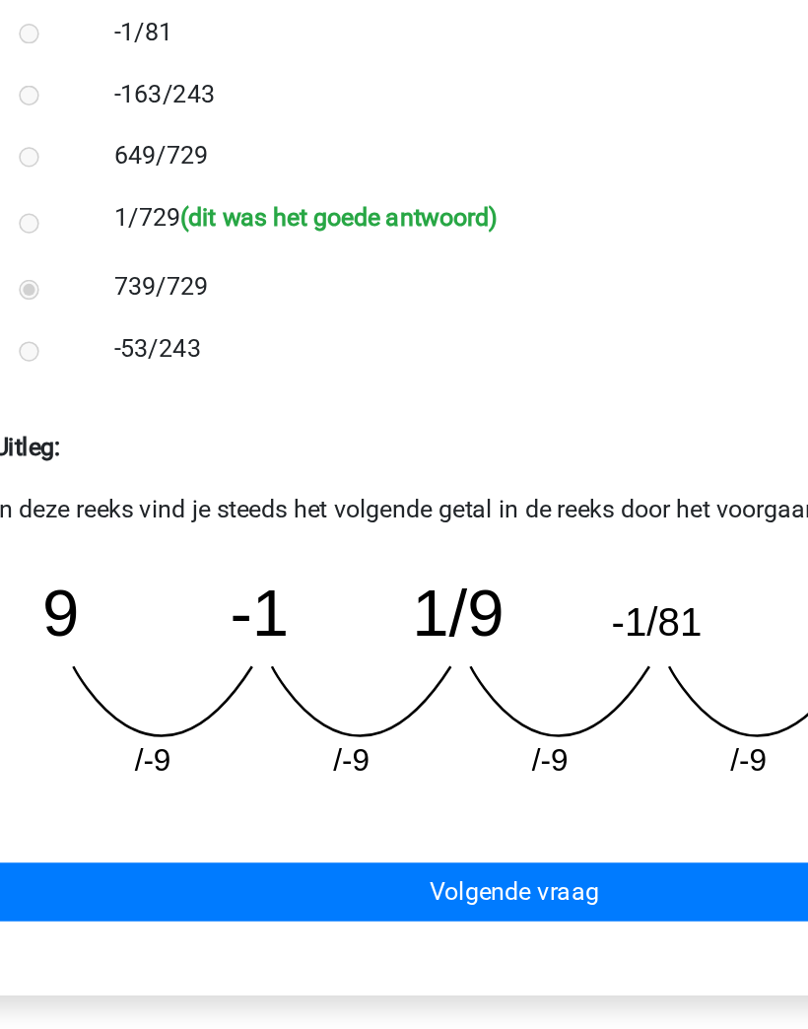
scroll to position [269, 0]
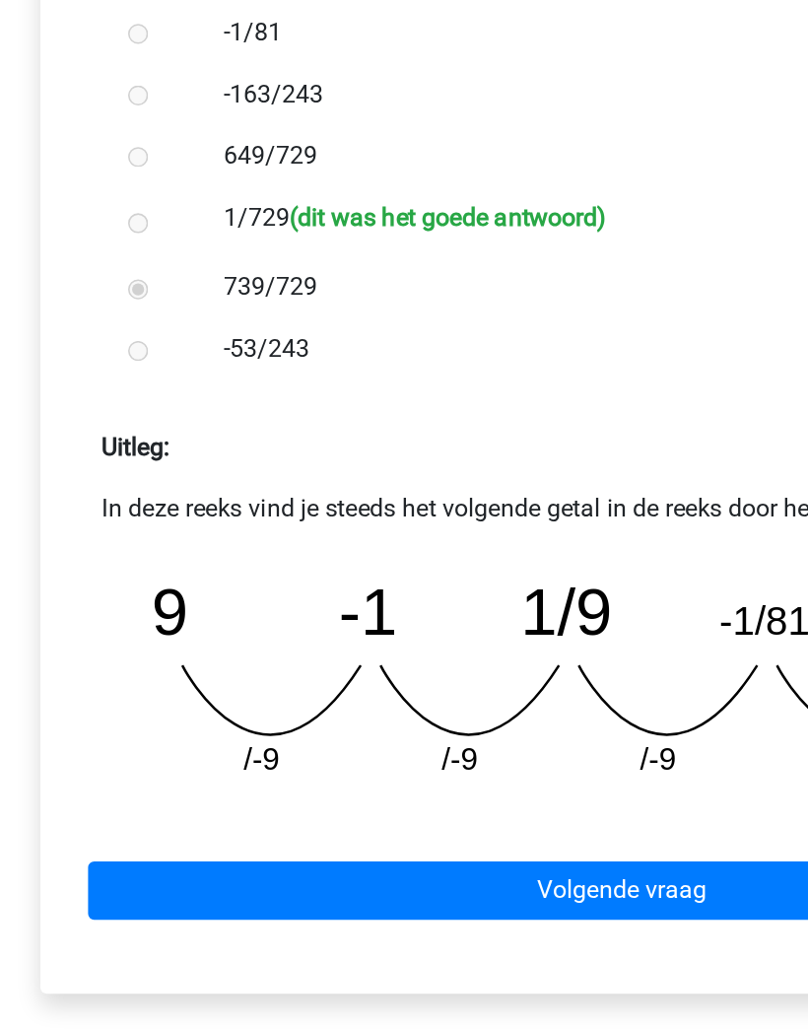
click at [377, 867] on link "Volgende vraag" at bounding box center [404, 885] width 684 height 37
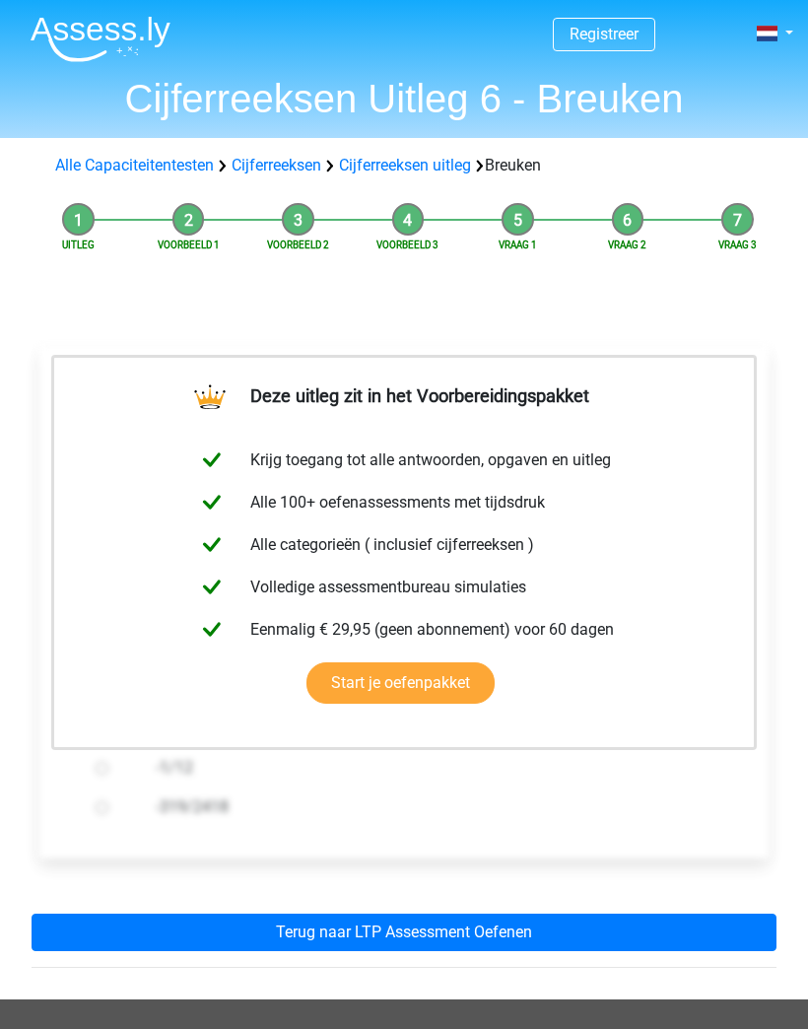
click at [597, 927] on link "Terug naar LTP Assessment Oefenen" at bounding box center [404, 931] width 745 height 37
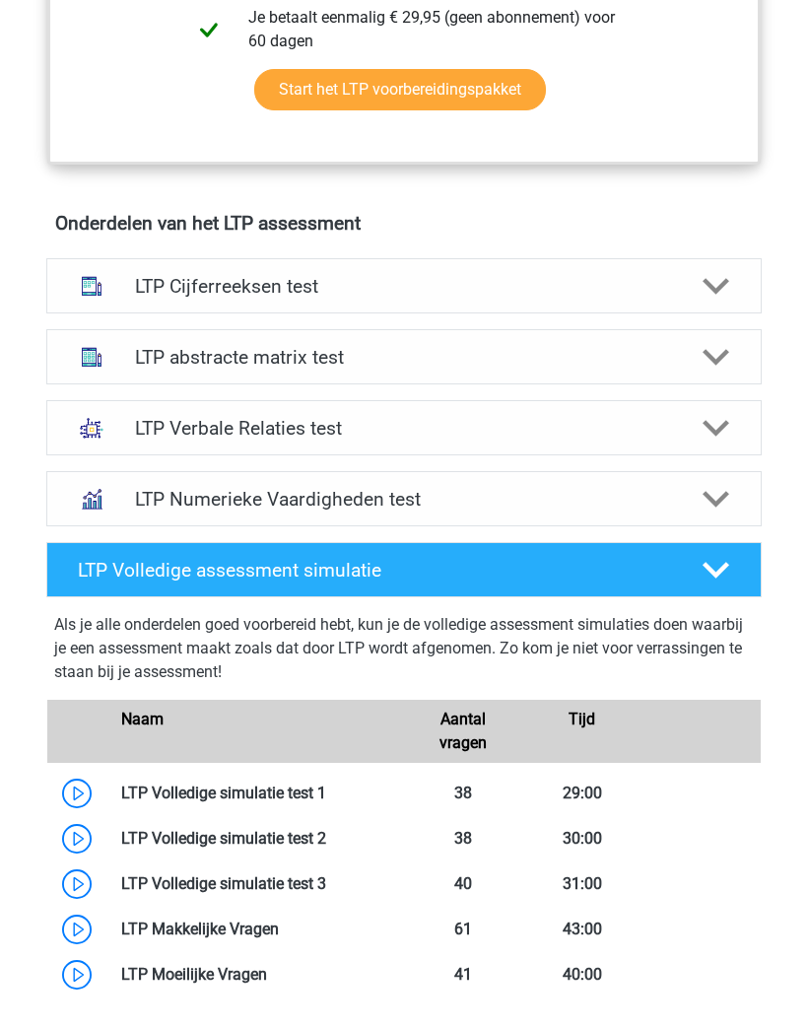
scroll to position [1125, 0]
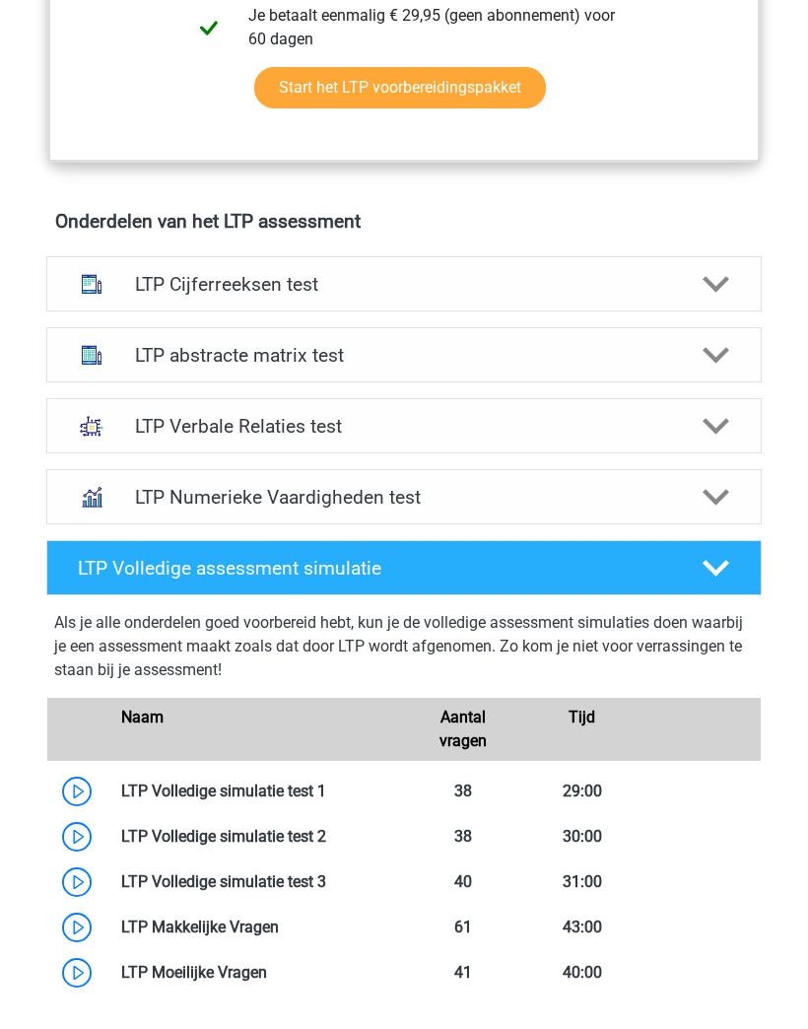
click at [726, 285] on icon at bounding box center [717, 286] width 28 height 28
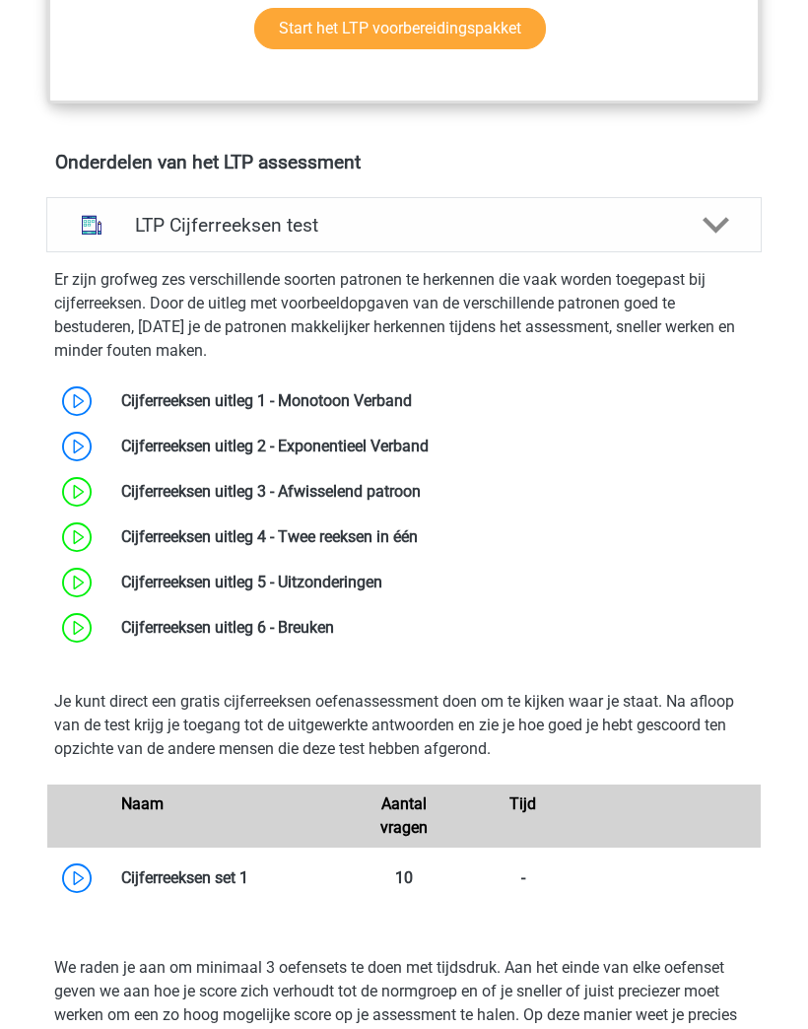
scroll to position [1185, 0]
click at [718, 237] on icon at bounding box center [717, 226] width 28 height 28
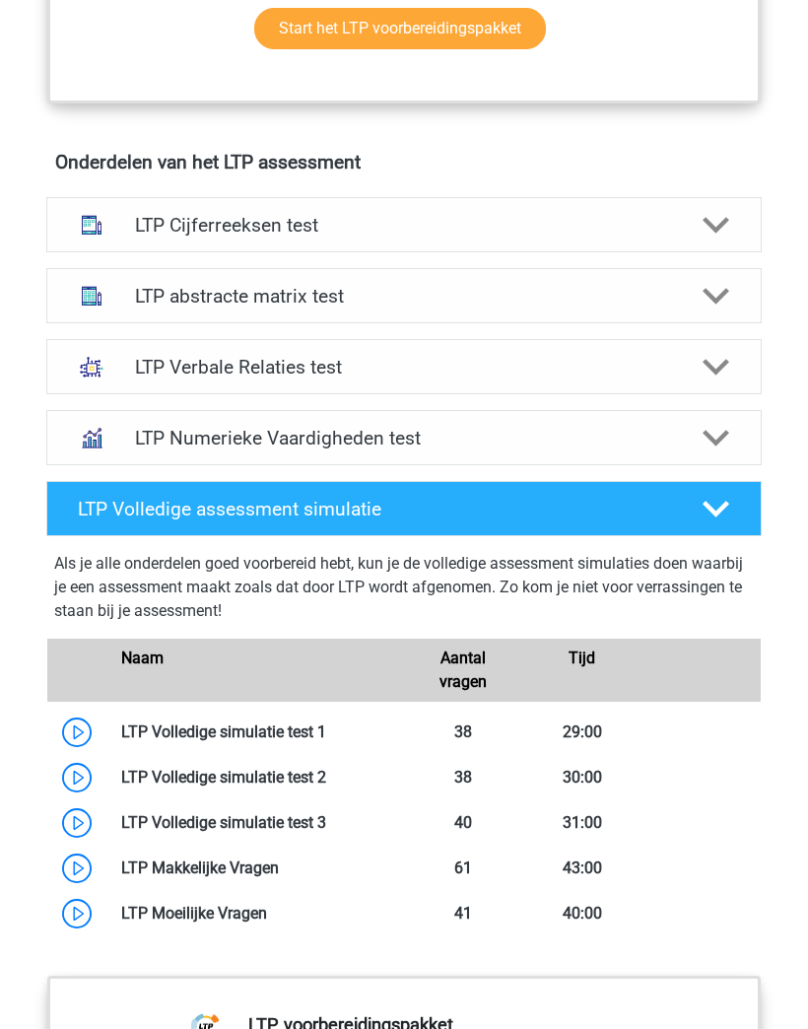
click at [715, 224] on icon at bounding box center [717, 226] width 28 height 28
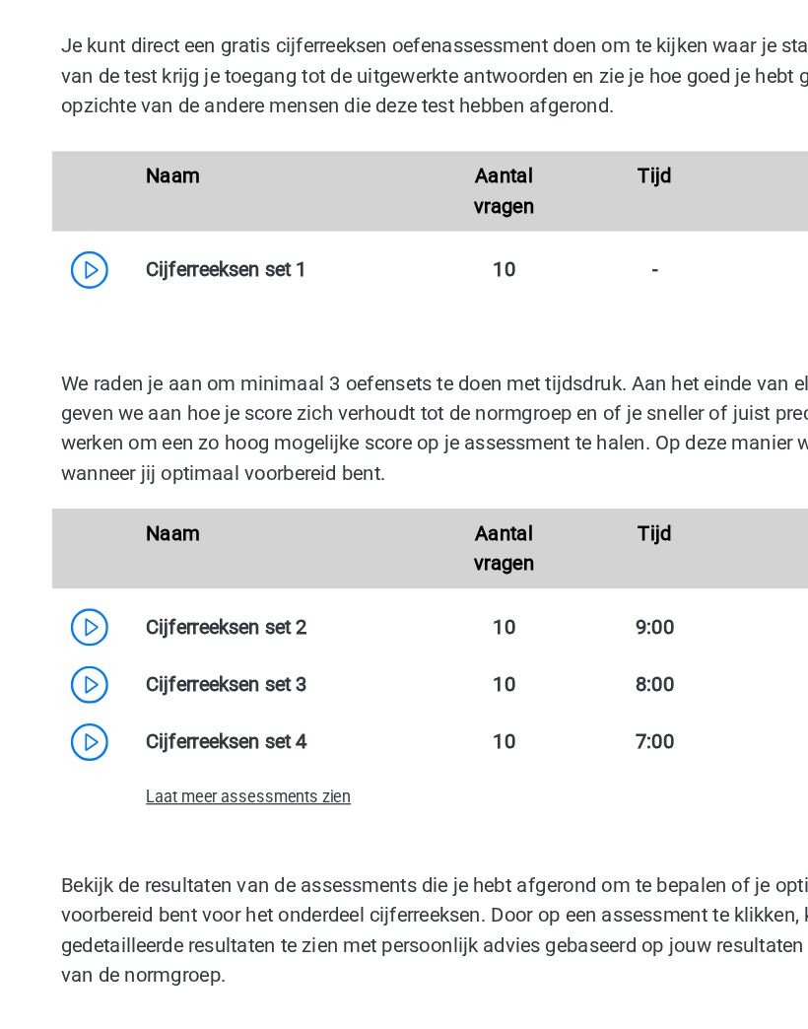
scroll to position [1850, 0]
click at [248, 217] on link at bounding box center [248, 212] width 0 height 19
click at [248, 207] on link at bounding box center [248, 212] width 0 height 19
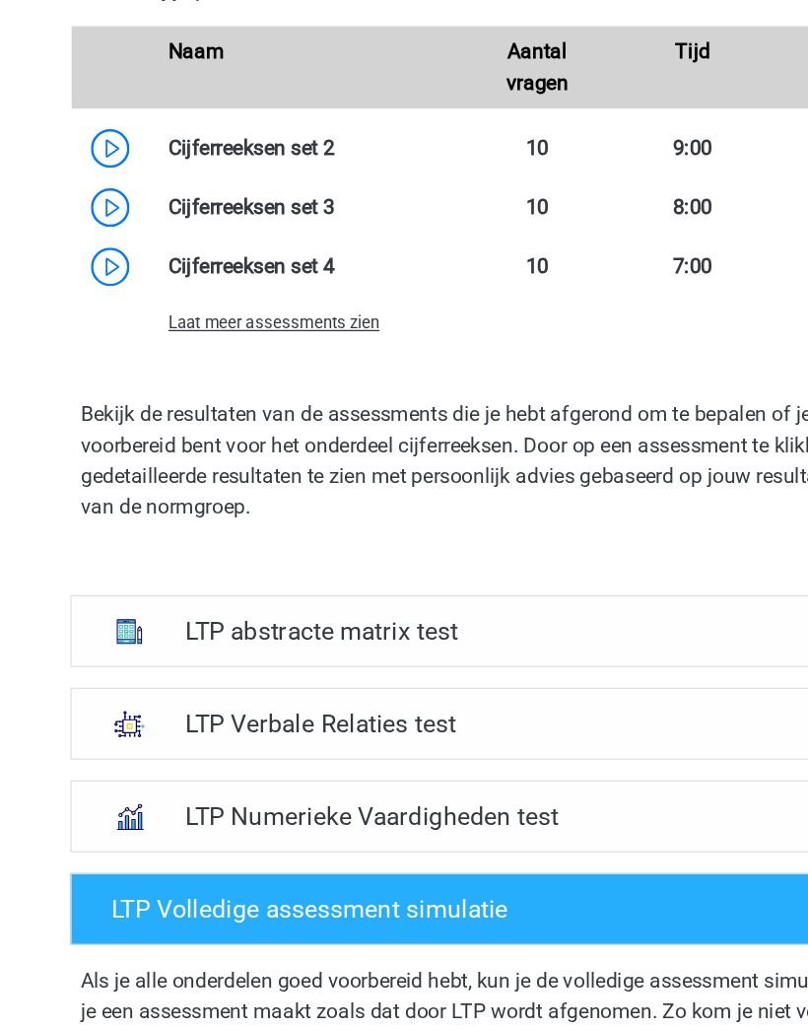
scroll to position [1994, 0]
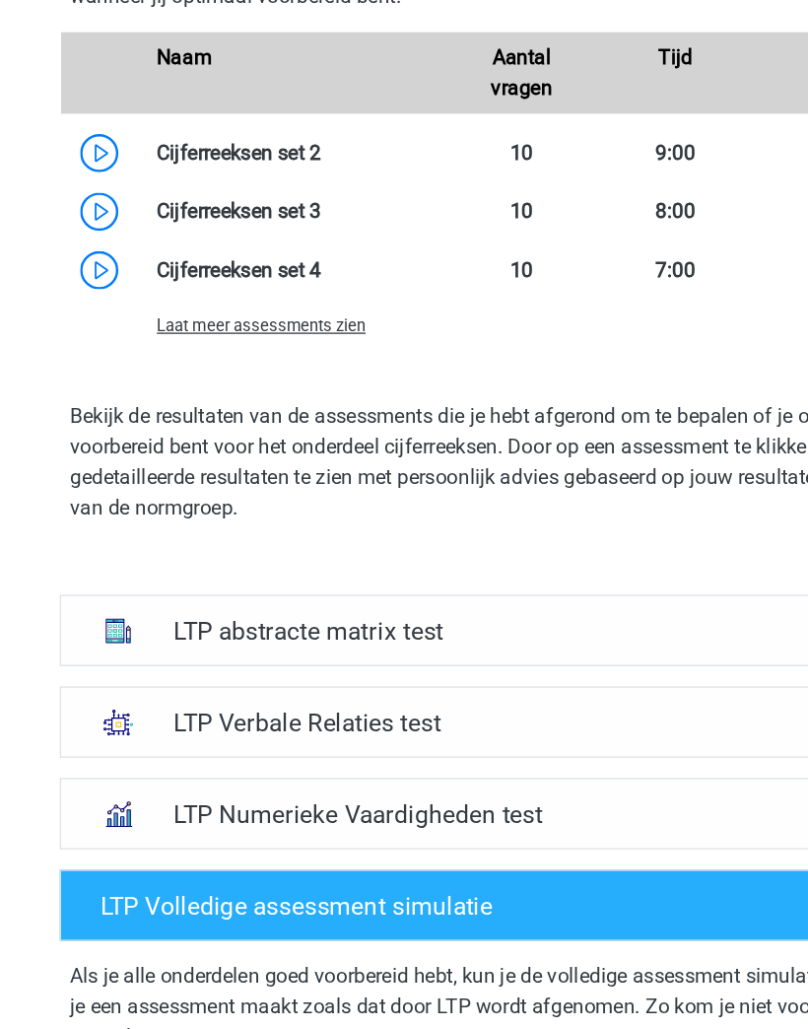
click at [174, 477] on span "Laat meer assessments zien" at bounding box center [202, 484] width 162 height 15
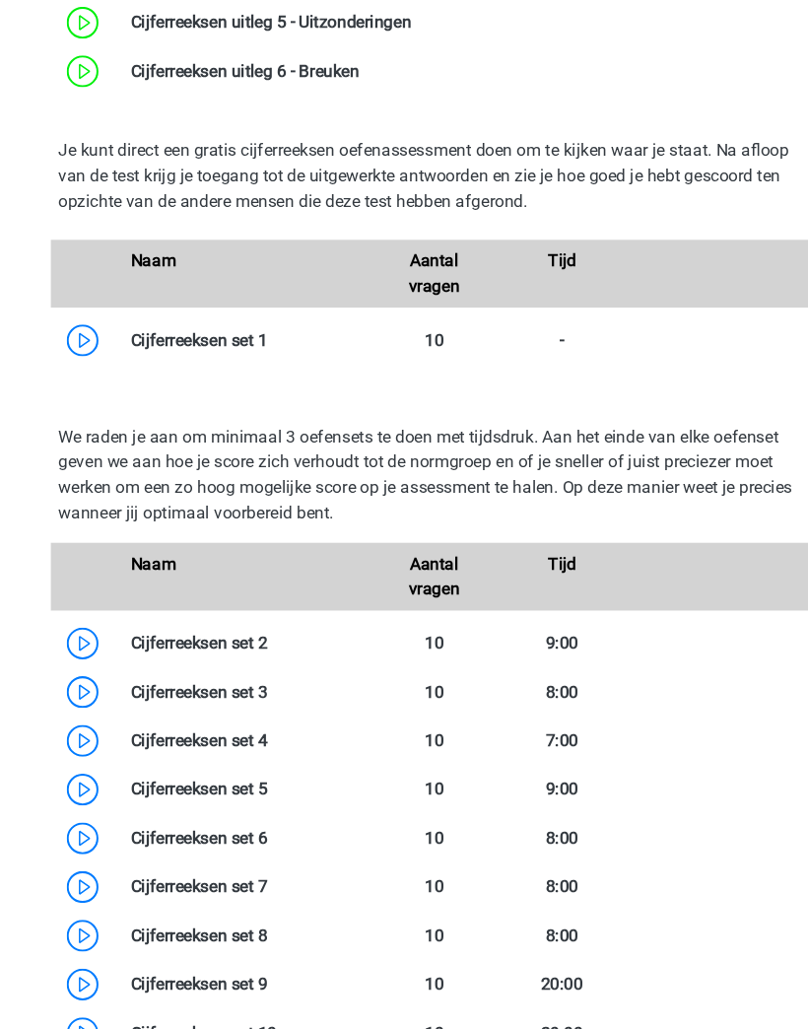
scroll to position [1747, 0]
click at [248, 319] on link at bounding box center [248, 315] width 0 height 19
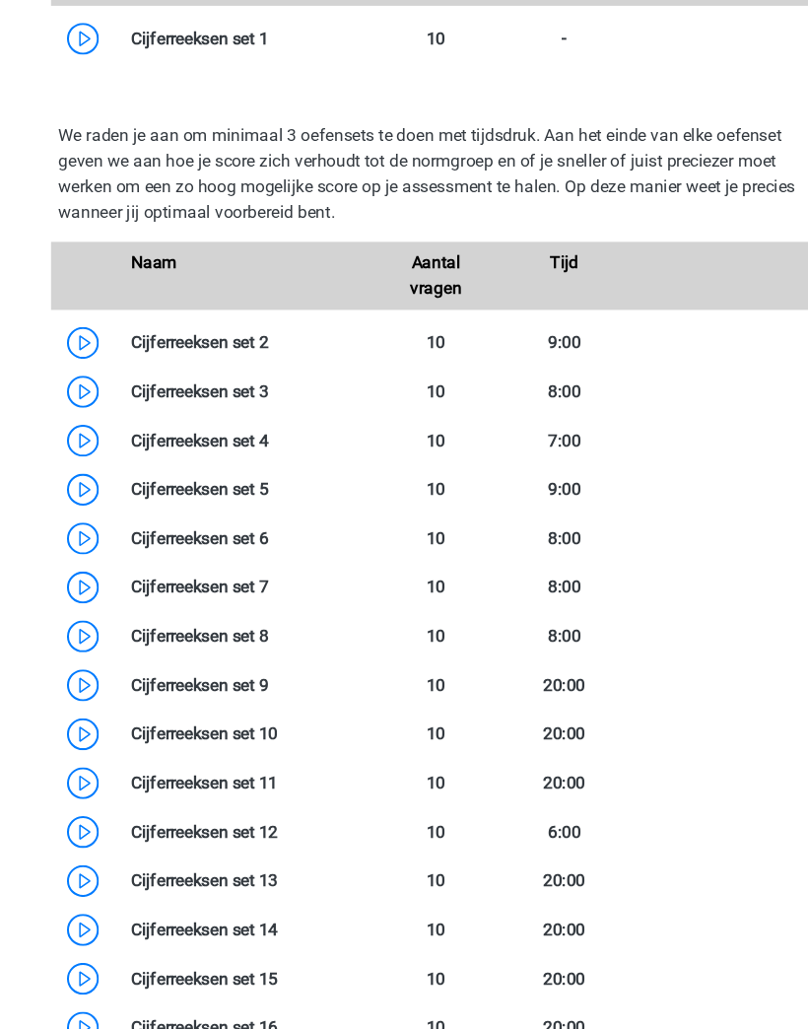
scroll to position [2028, 0]
click at [248, 320] on link at bounding box center [248, 316] width 0 height 19
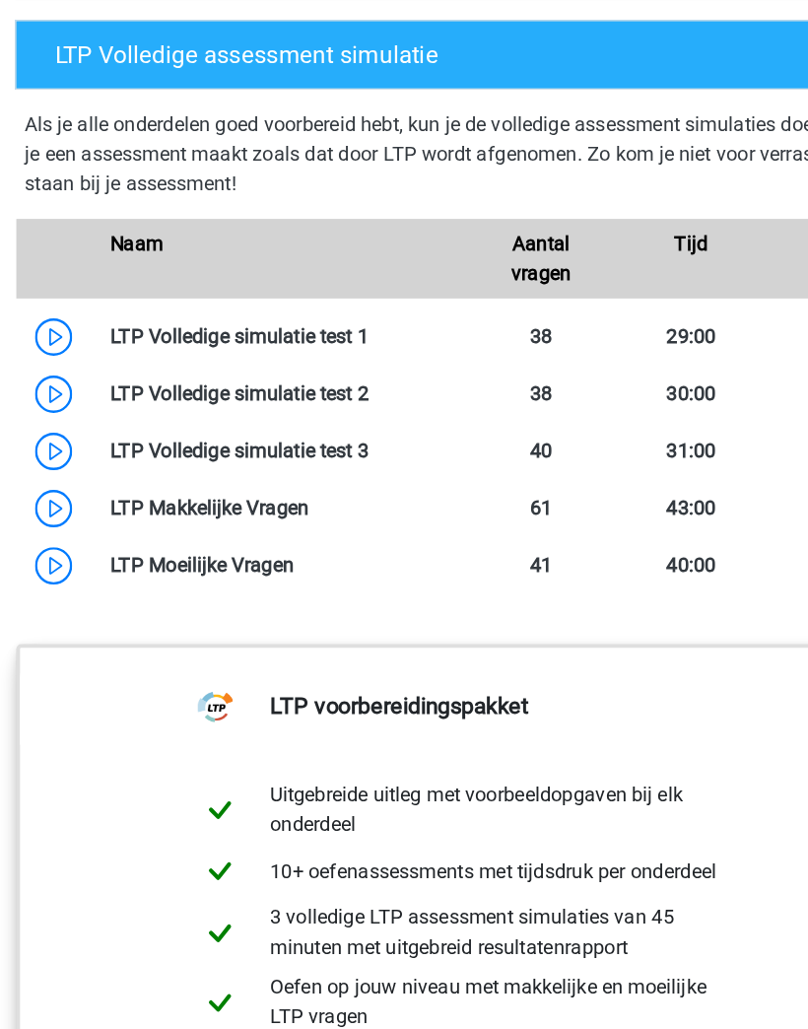
scroll to position [3696, 0]
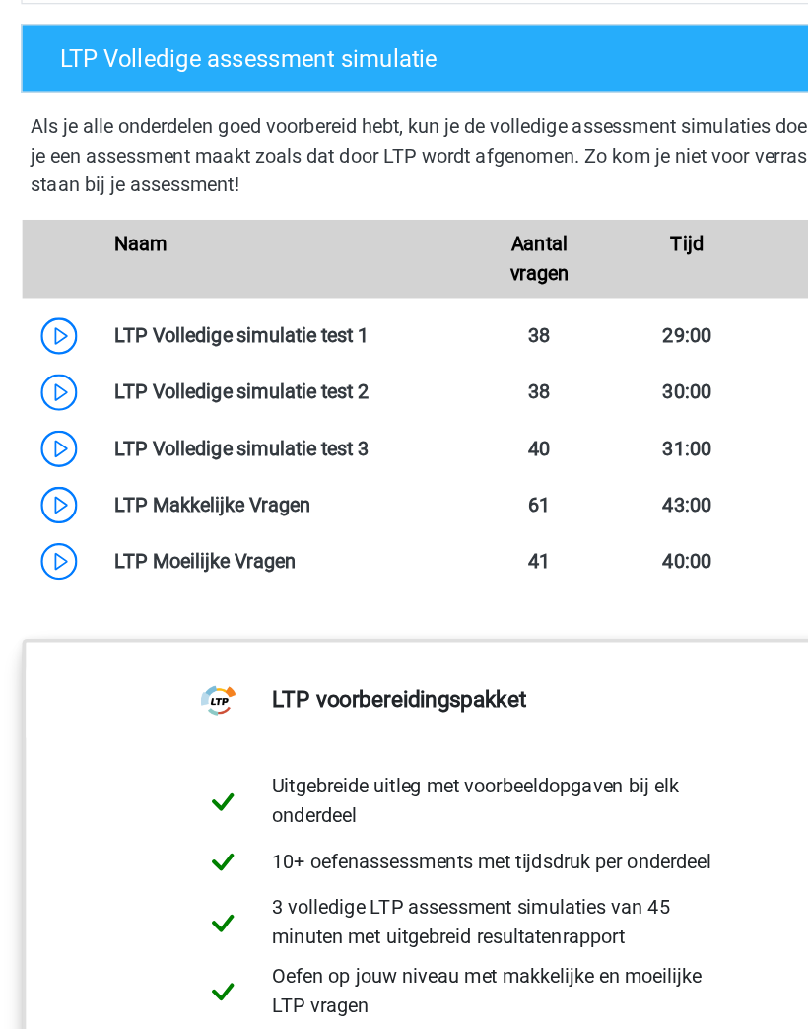
click at [326, 268] on link at bounding box center [326, 270] width 0 height 19
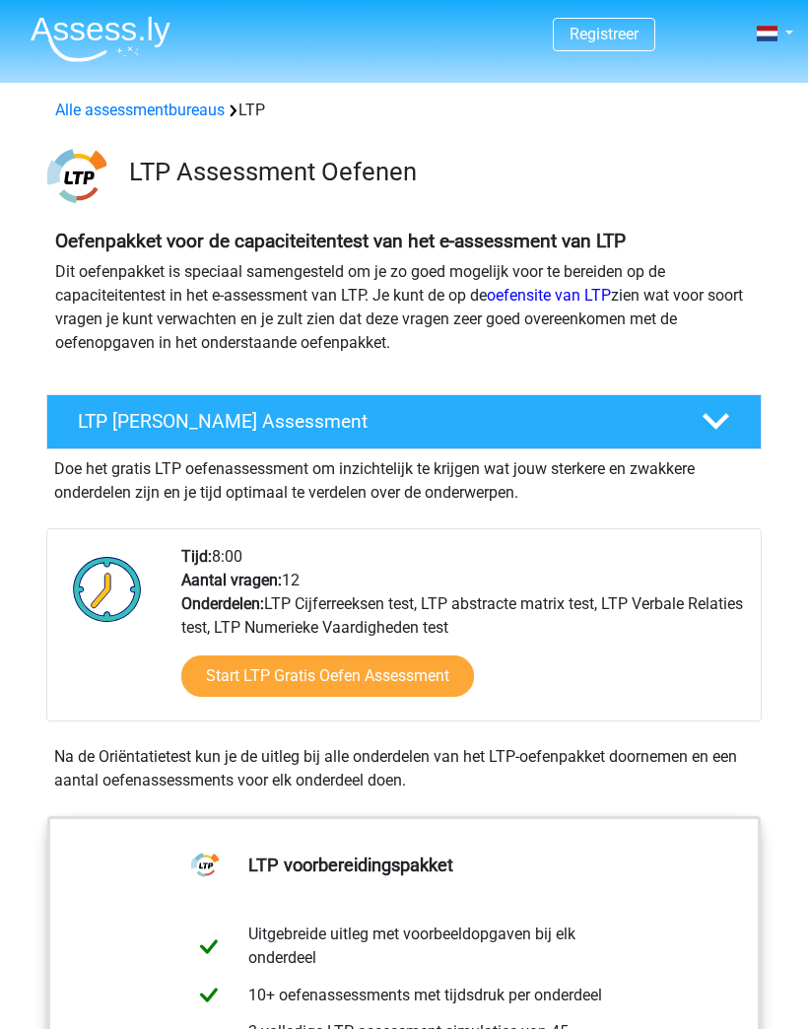
scroll to position [3496, 0]
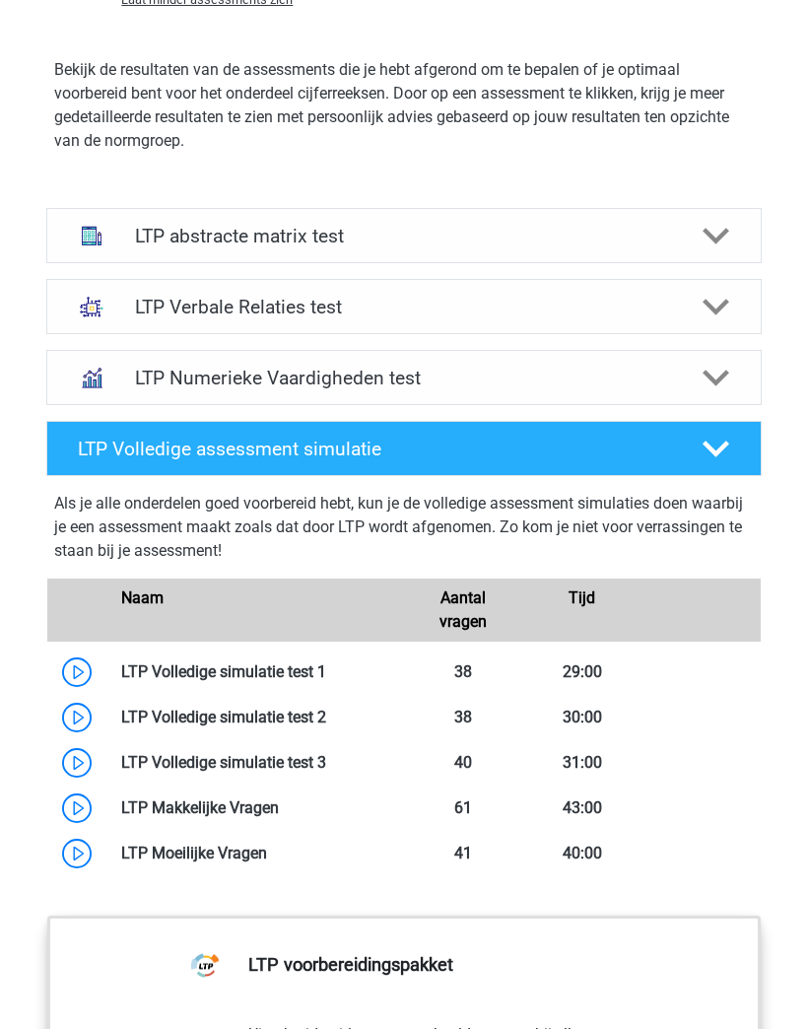
click at [729, 457] on icon at bounding box center [717, 450] width 28 height 28
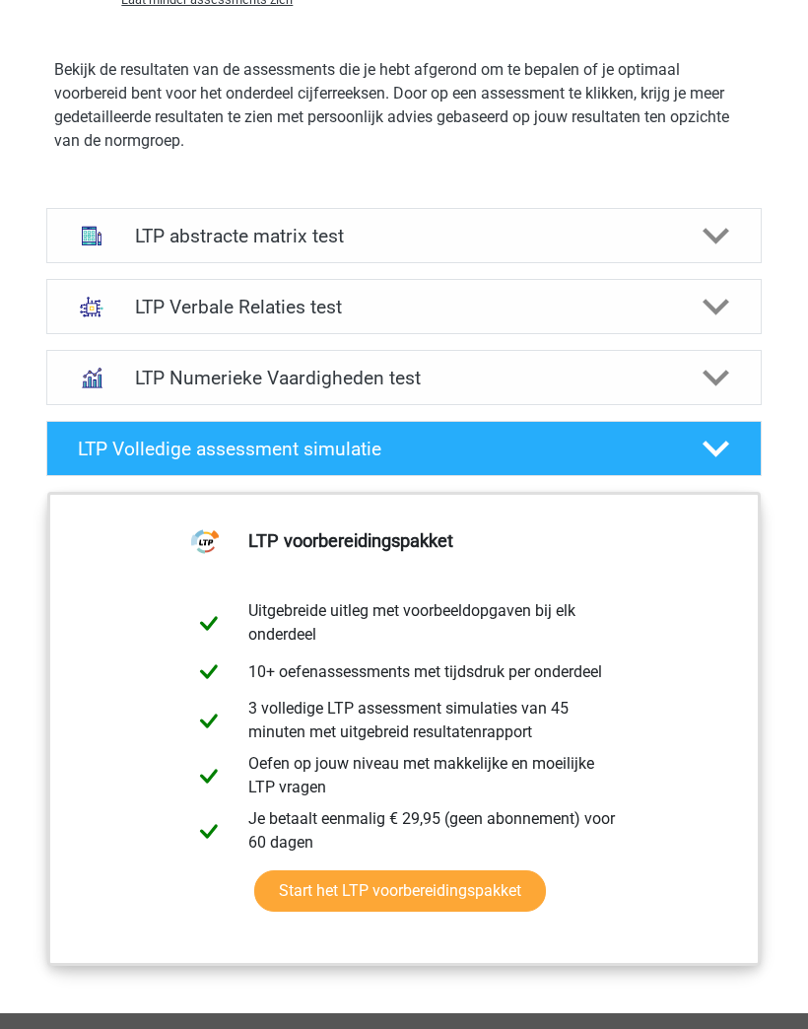
click at [132, 248] on div "LTP abstracte matrix test" at bounding box center [403, 235] width 715 height 55
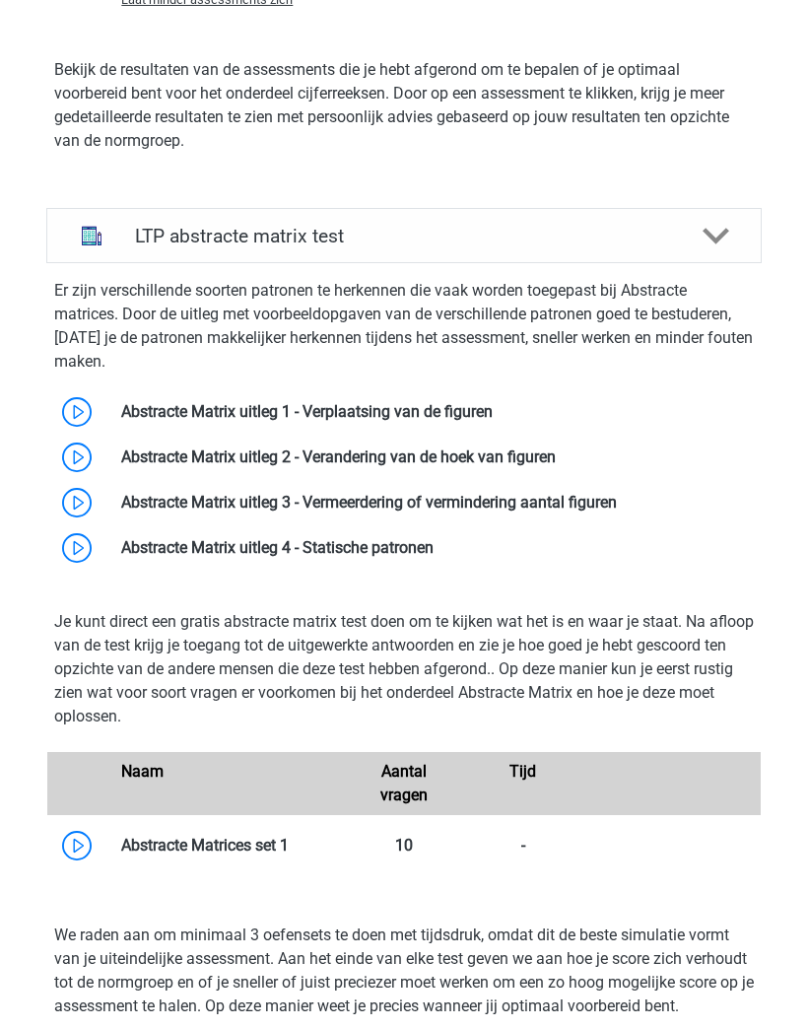
scroll to position [3327, 0]
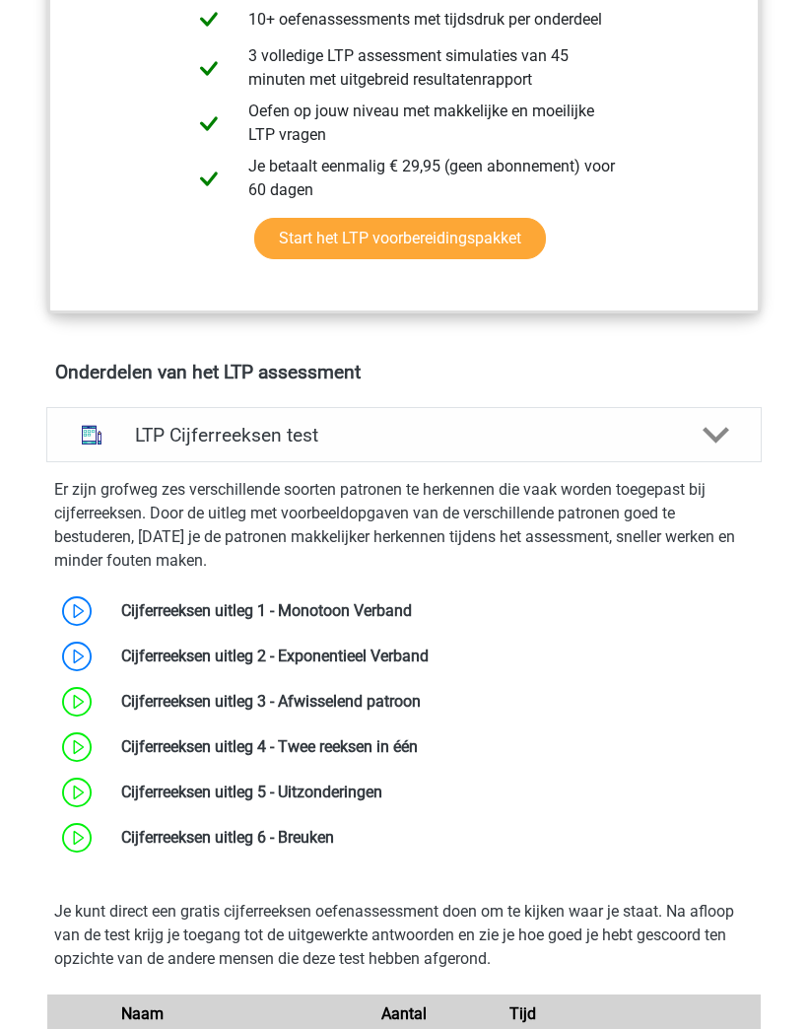
click at [726, 426] on icon at bounding box center [717, 437] width 28 height 28
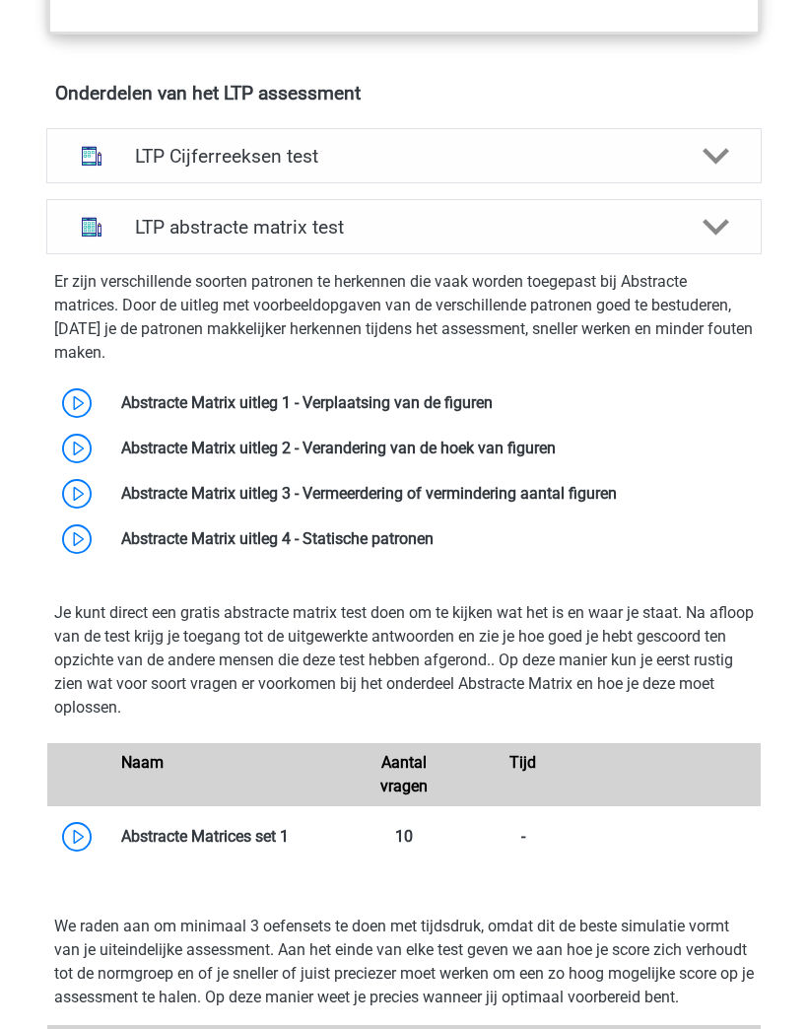
click at [722, 226] on polygon at bounding box center [717, 228] width 28 height 17
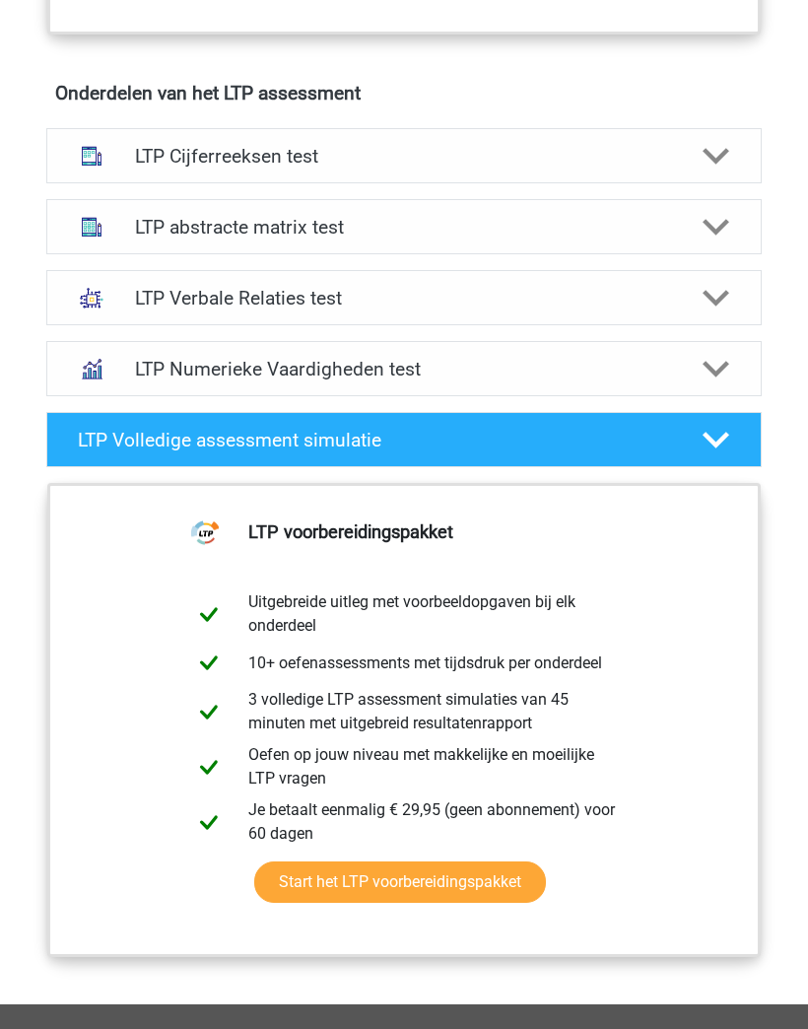
click at [727, 435] on polygon at bounding box center [717, 440] width 28 height 17
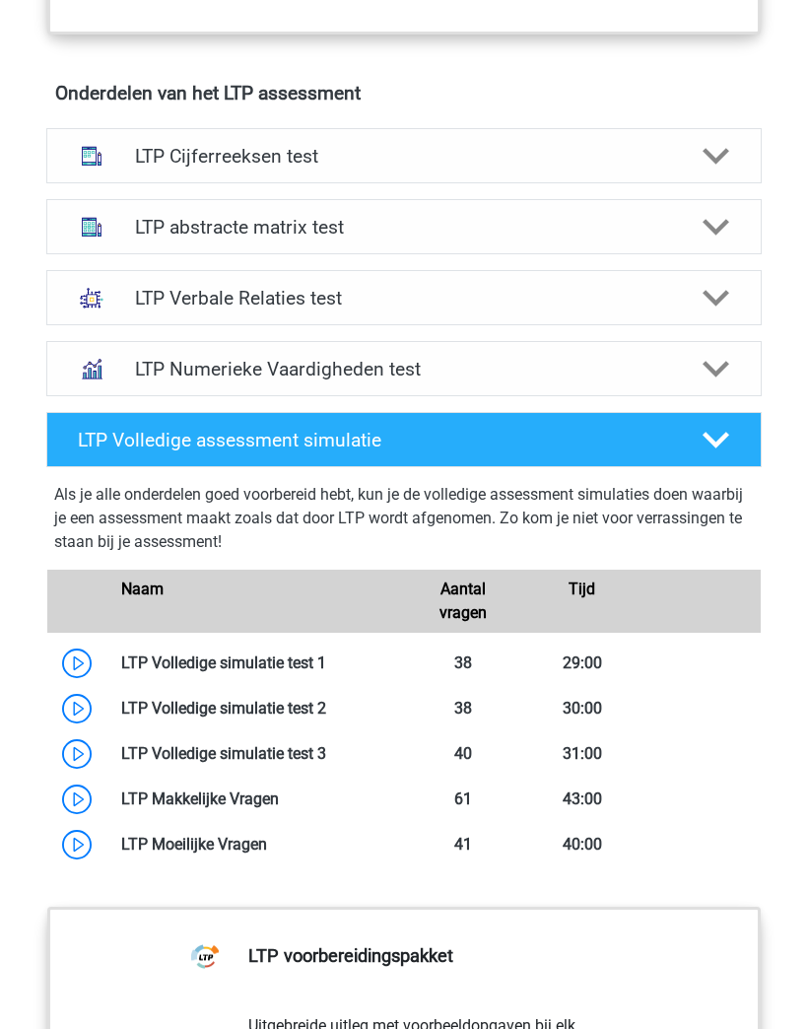
click at [723, 443] on icon at bounding box center [717, 441] width 28 height 28
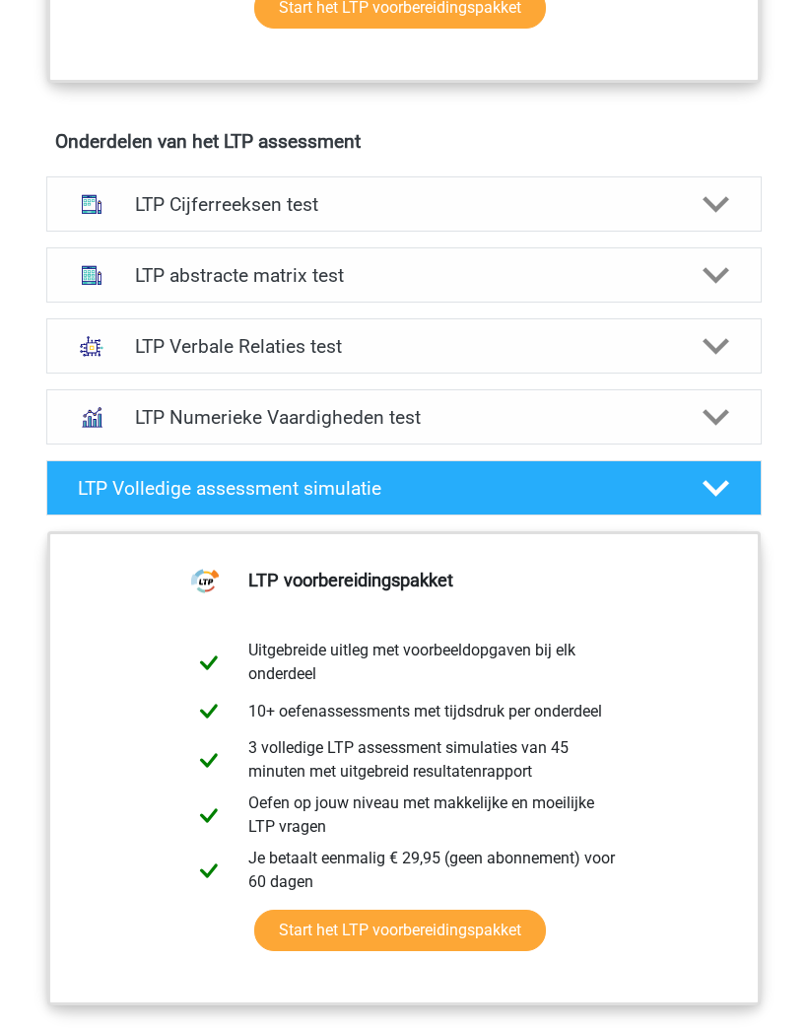
click at [703, 287] on icon at bounding box center [717, 277] width 28 height 28
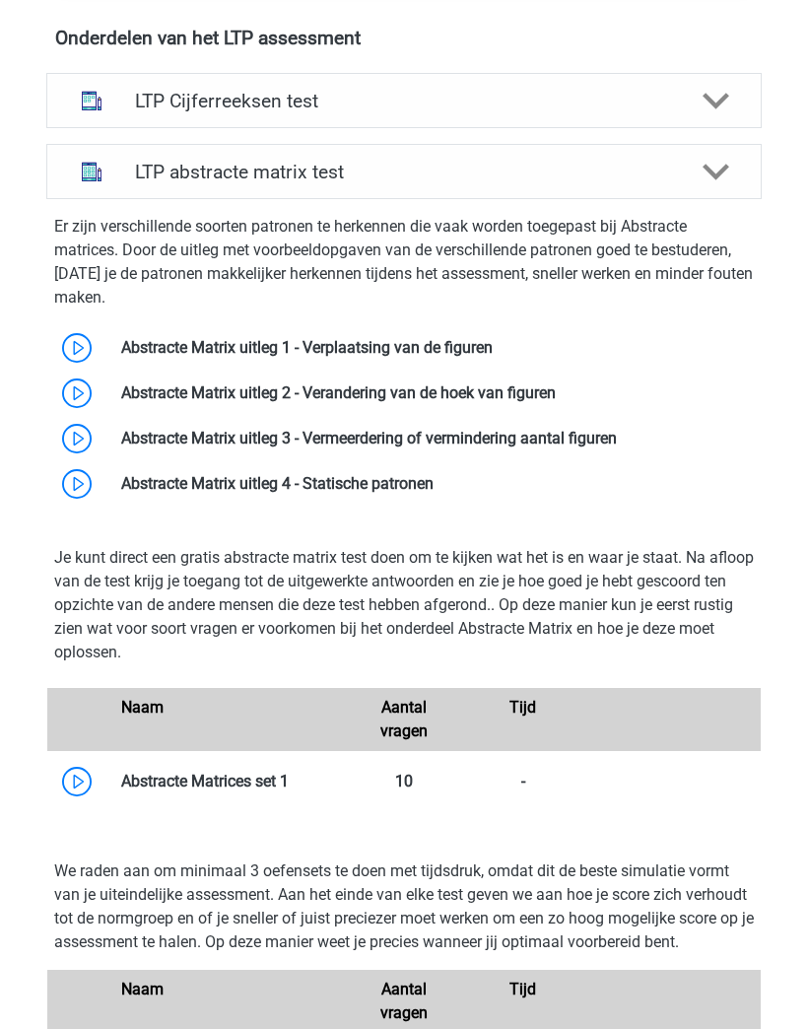
scroll to position [1319, 0]
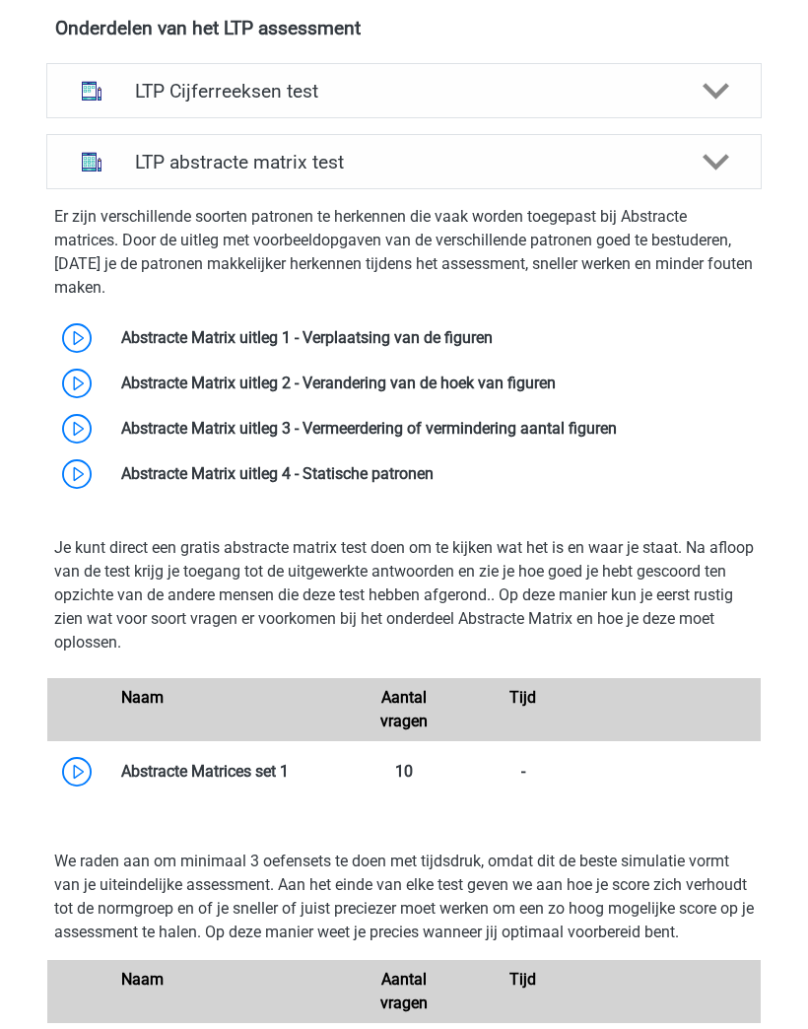
click at [493, 337] on link at bounding box center [493, 337] width 0 height 19
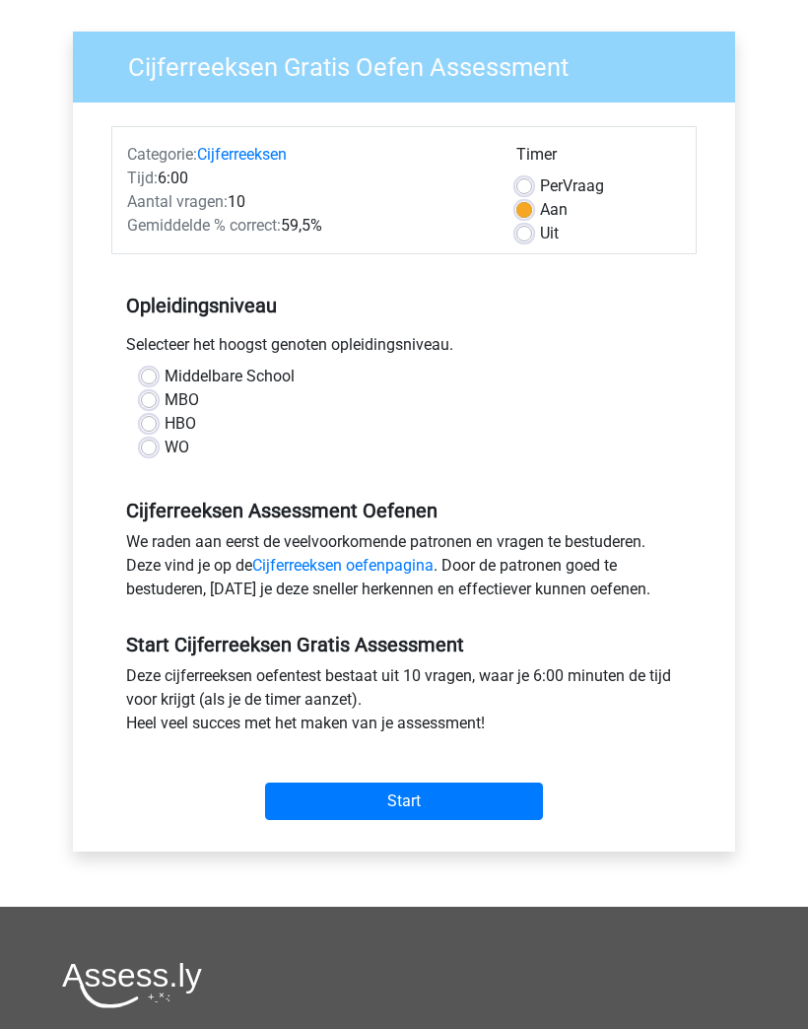
scroll to position [175, 0]
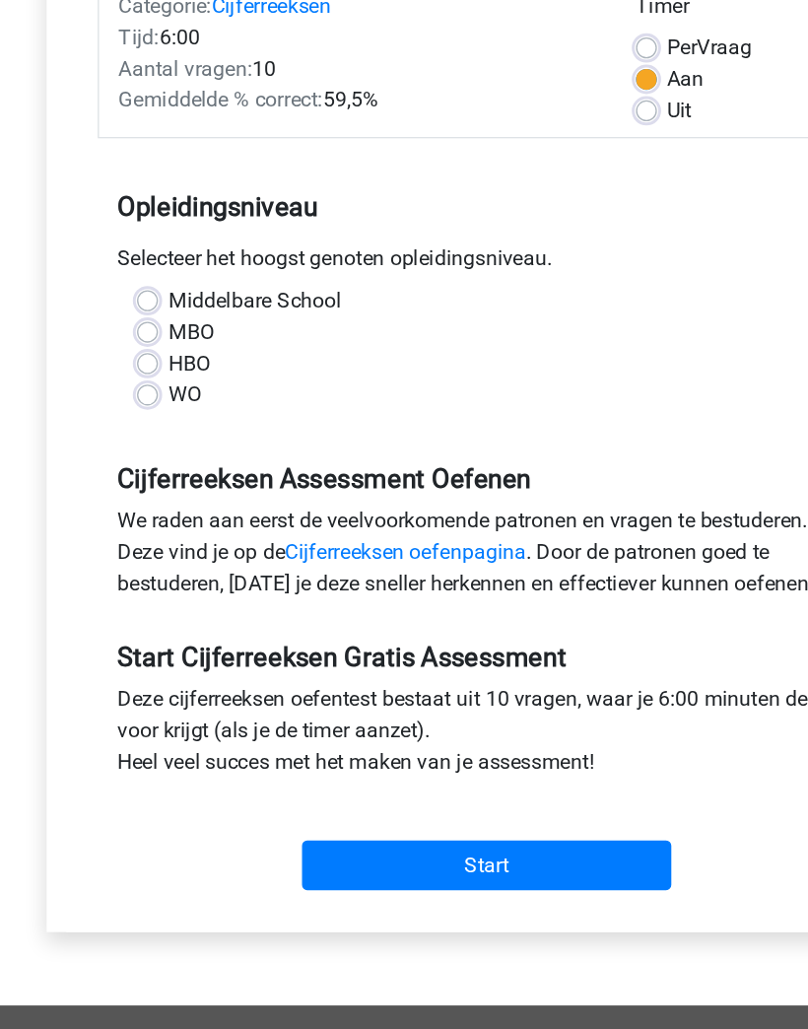
click at [165, 390] on label "WO" at bounding box center [177, 402] width 25 height 24
click at [141, 390] on input "WO" at bounding box center [149, 400] width 16 height 20
radio input "true"
click at [442, 737] on input "Start" at bounding box center [404, 755] width 278 height 37
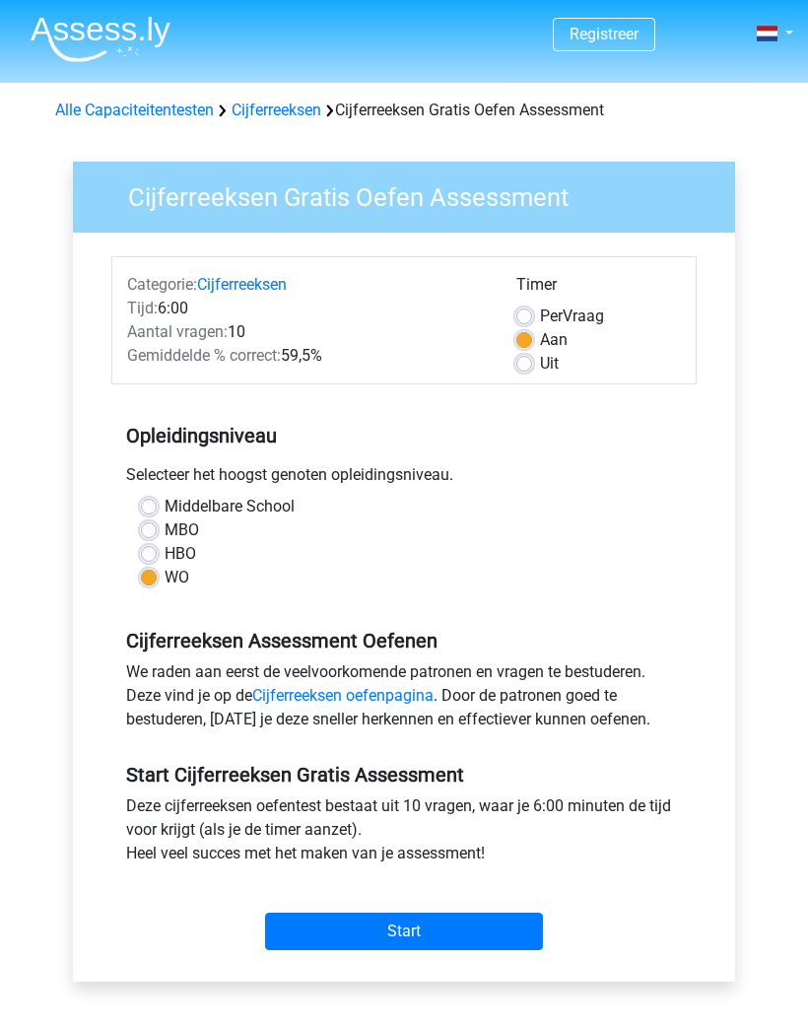
scroll to position [91, 0]
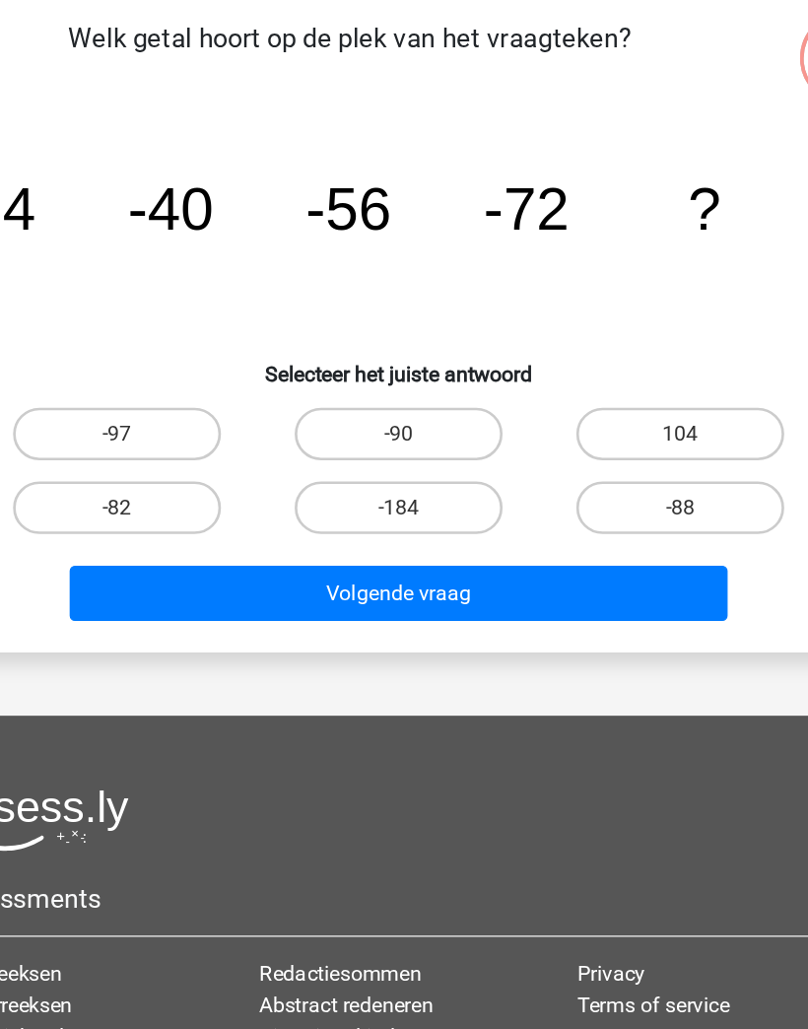
click at [553, 501] on label "-88" at bounding box center [615, 520] width 156 height 39
click at [615, 520] on input "-88" at bounding box center [621, 526] width 13 height 13
radio input "true"
click at [486, 564] on button "Volgende vraag" at bounding box center [405, 584] width 494 height 41
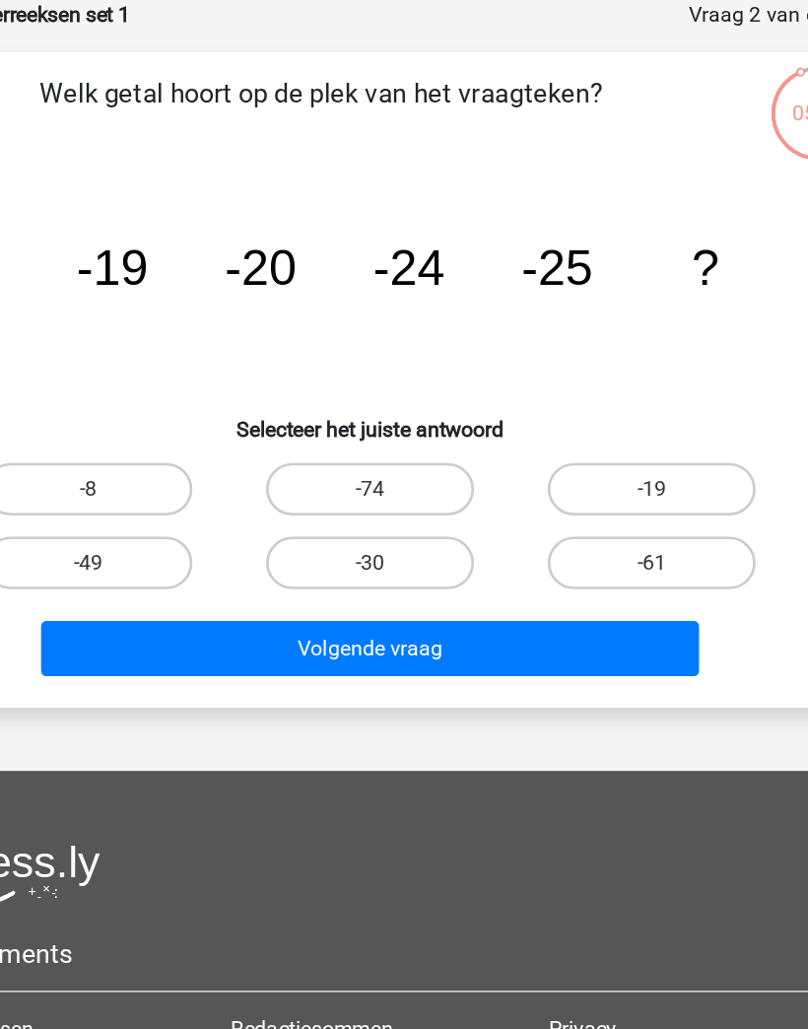
click at [337, 501] on label "-30" at bounding box center [404, 520] width 156 height 39
click at [404, 520] on input "-30" at bounding box center [410, 526] width 13 height 13
radio input "true"
click at [402, 564] on button "Volgende vraag" at bounding box center [405, 584] width 494 height 41
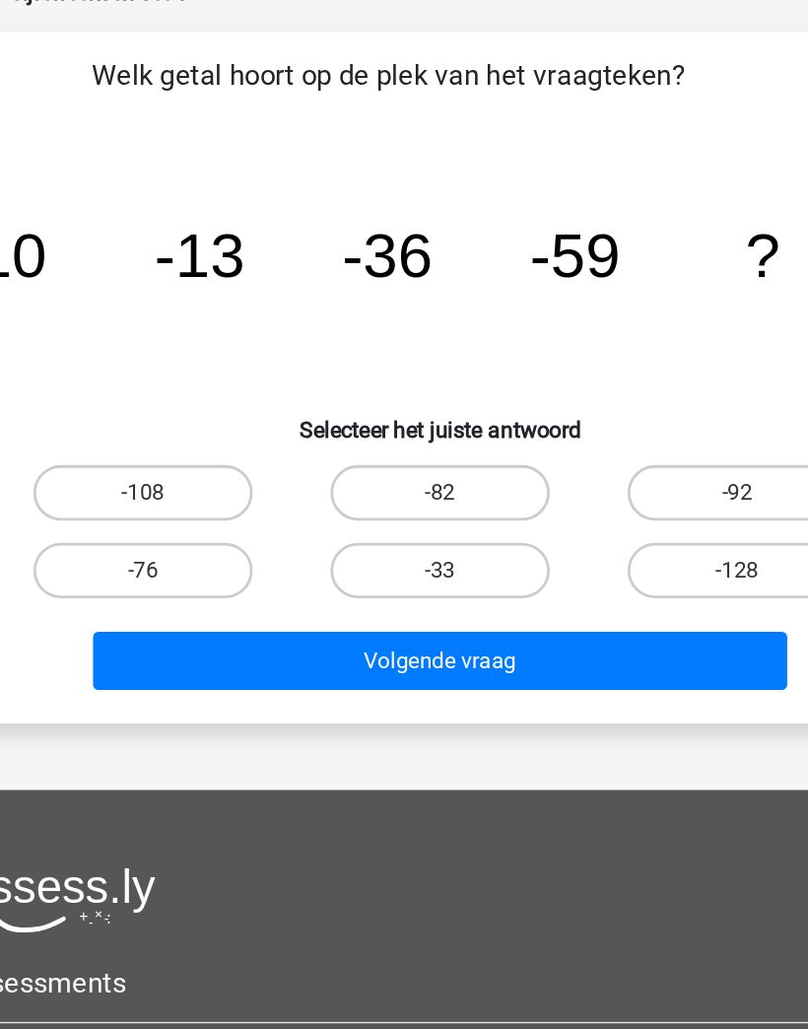
click at [537, 445] on label "-92" at bounding box center [615, 464] width 156 height 39
click at [615, 465] on input "-92" at bounding box center [621, 471] width 13 height 13
radio input "true"
click at [506, 564] on button "Volgende vraag" at bounding box center [405, 584] width 494 height 41
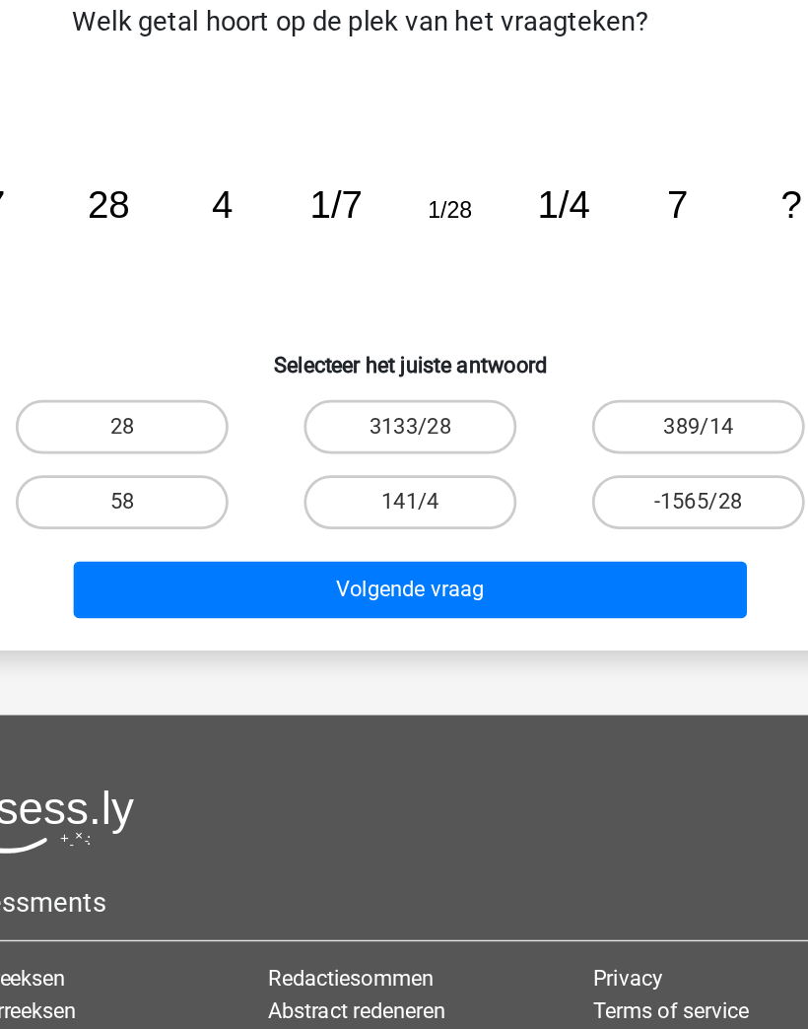
click at [115, 445] on label "28" at bounding box center [193, 464] width 156 height 39
click at [193, 465] on input "28" at bounding box center [199, 471] width 13 height 13
radio input "true"
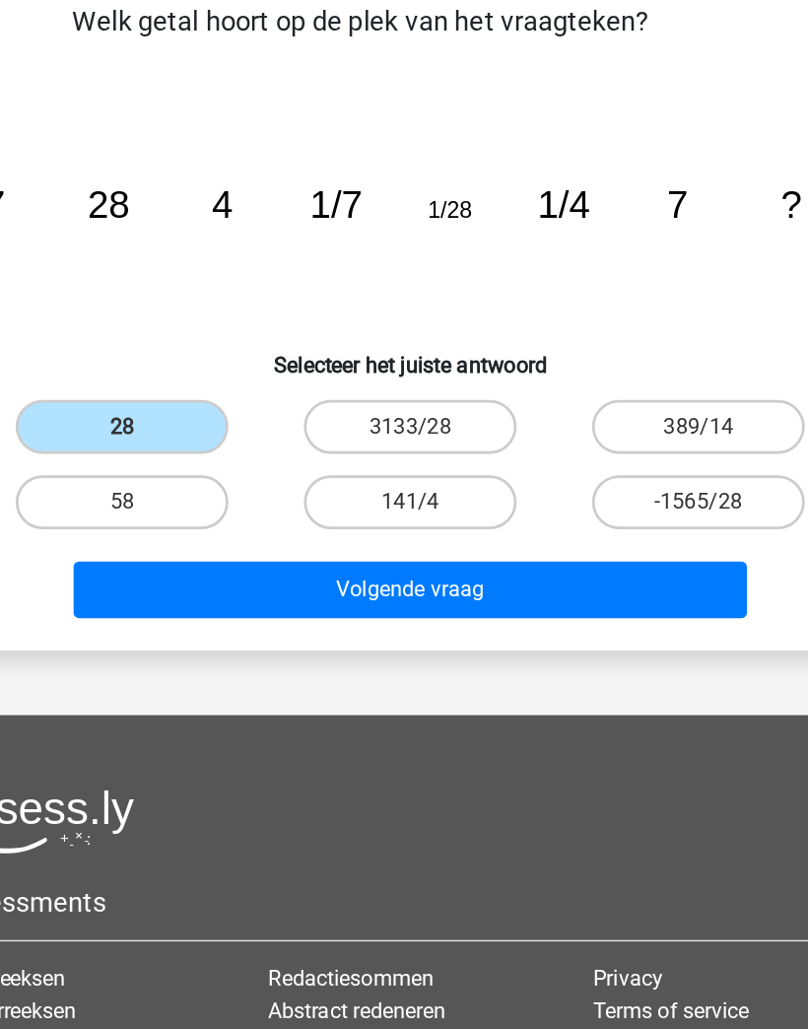
click at [482, 564] on button "Volgende vraag" at bounding box center [405, 584] width 494 height 41
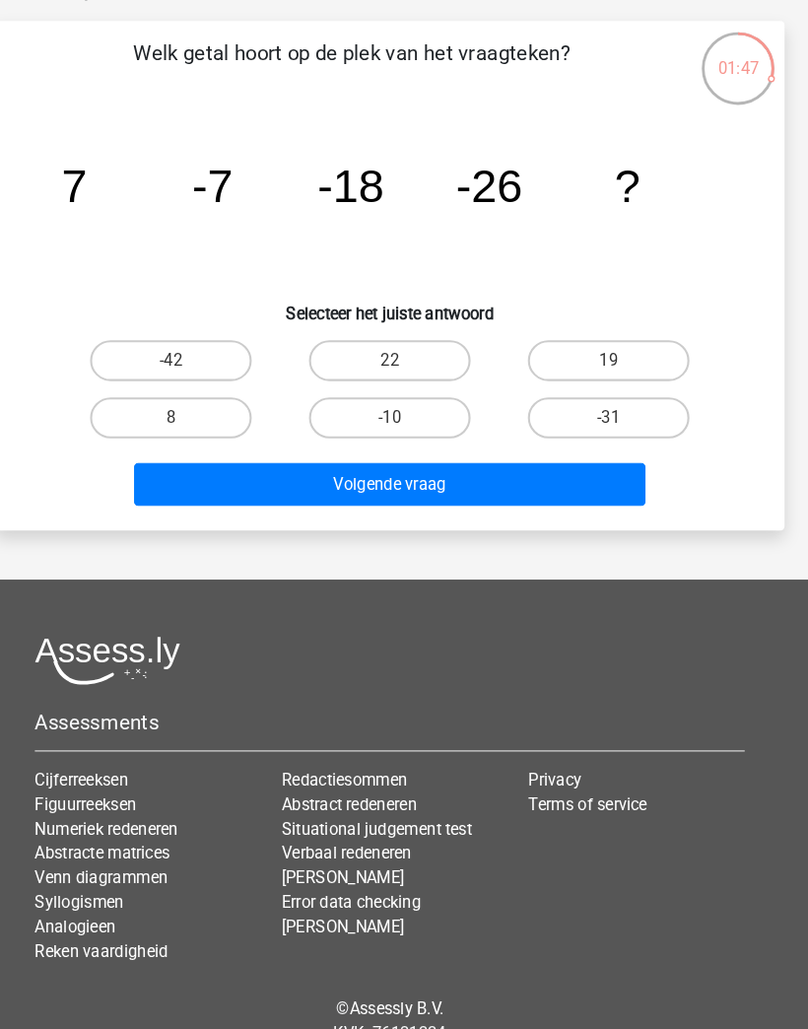
scroll to position [79, 0]
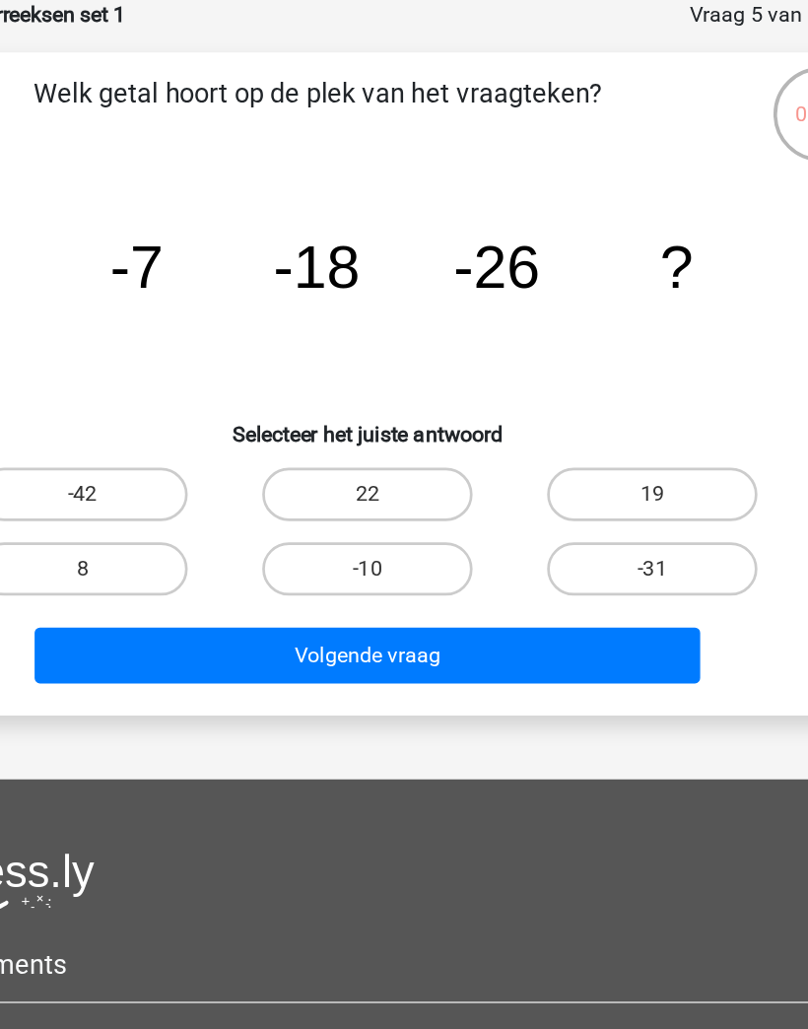
click at [541, 422] on label "-31" at bounding box center [615, 441] width 156 height 39
click at [615, 441] on input "-31" at bounding box center [621, 447] width 13 height 13
radio input "true"
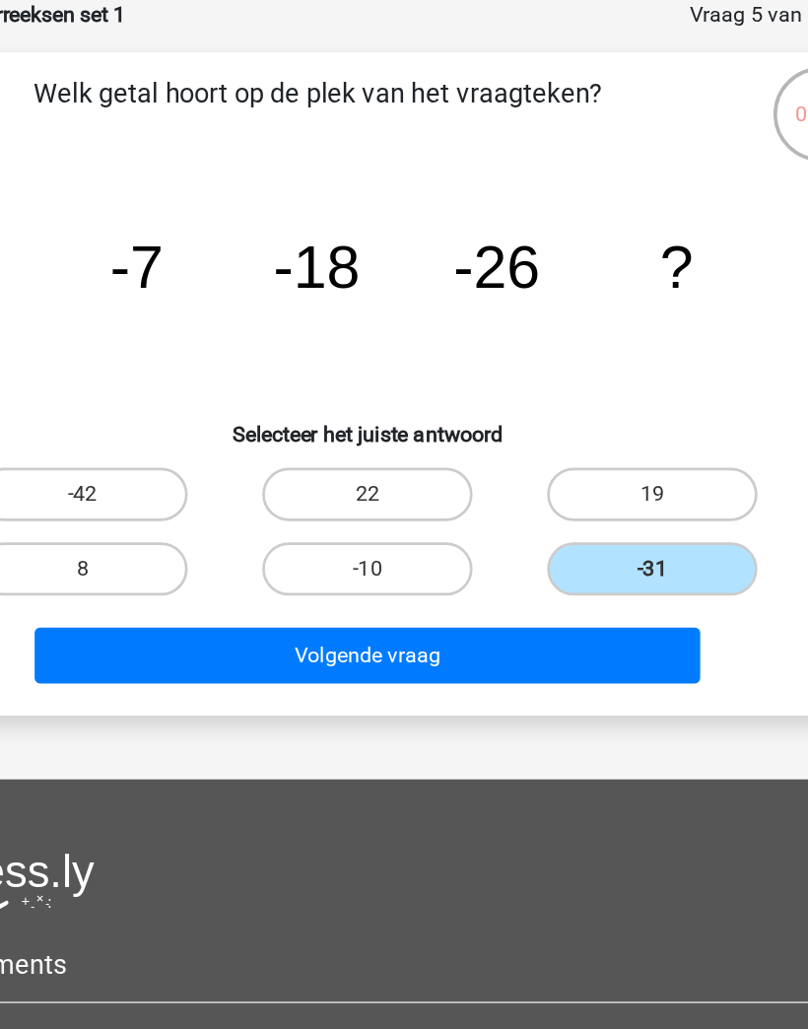
click at [485, 485] on button "Volgende vraag" at bounding box center [405, 505] width 494 height 41
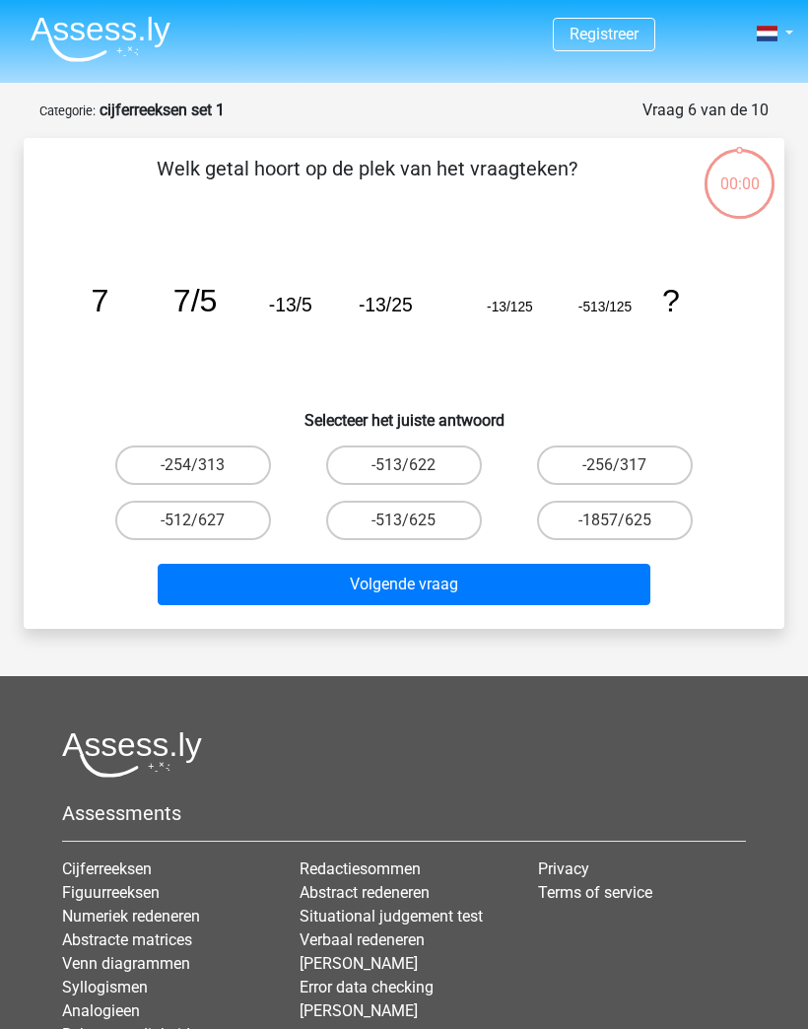
scroll to position [205, 145]
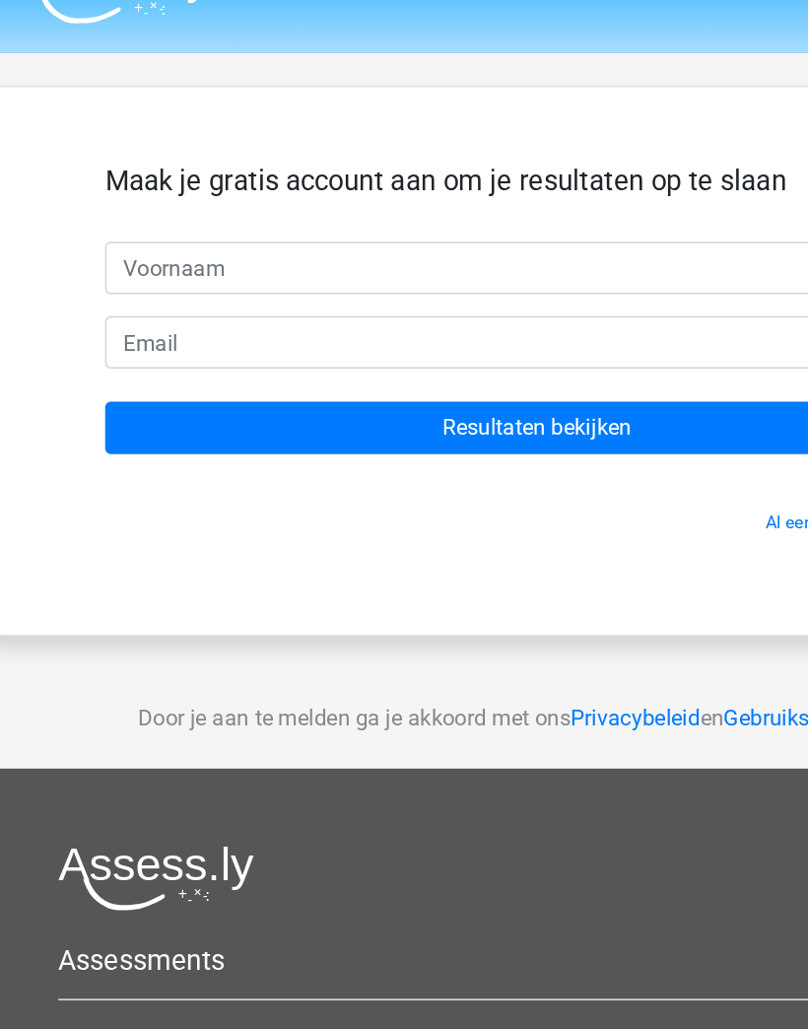
click at [110, 218] on input "text" at bounding box center [404, 236] width 617 height 37
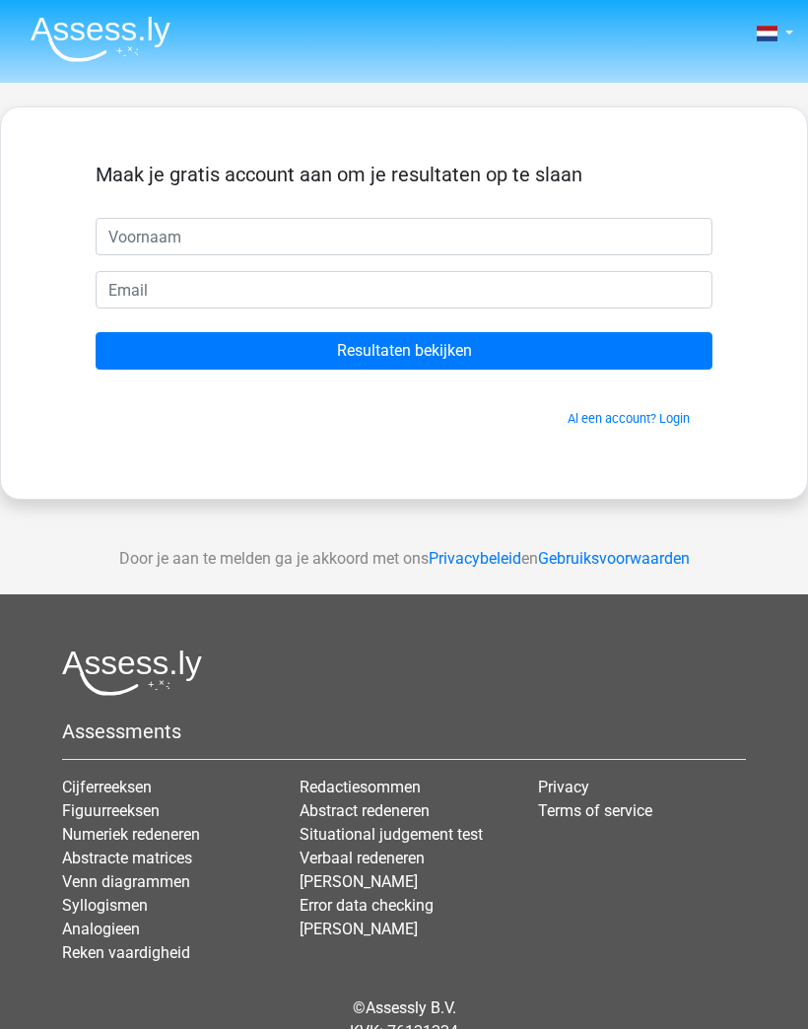
click at [717, 525] on div "Door je aan te melden ga je akkoord met ons Privacybeleid en Gebruiksvoorwaarden" at bounding box center [404, 558] width 808 height 71
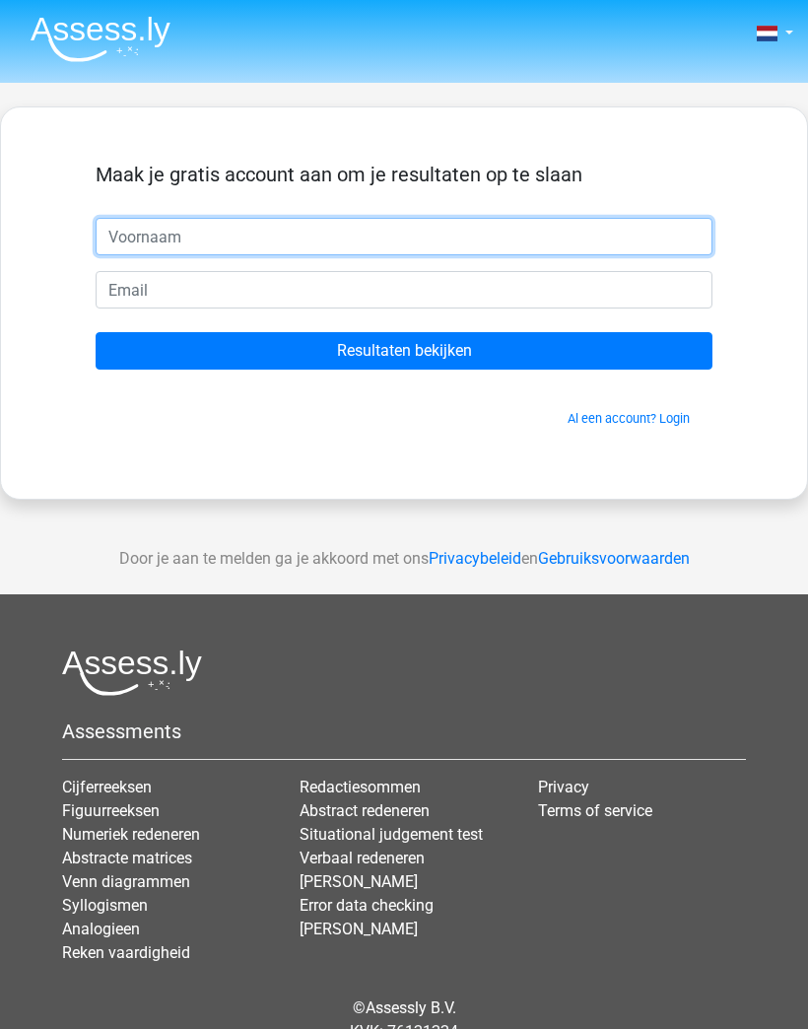
click at [154, 235] on input "text" at bounding box center [404, 236] width 617 height 37
type input "Jerrie"
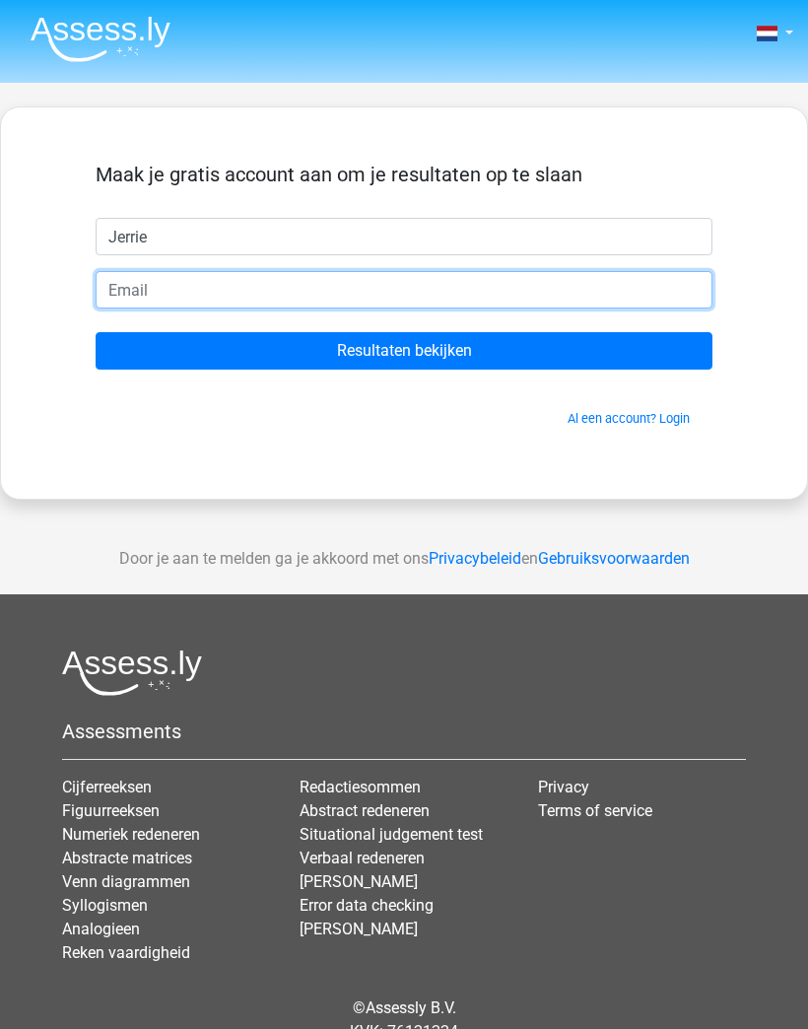
click at [171, 291] on input "email" at bounding box center [404, 289] width 617 height 37
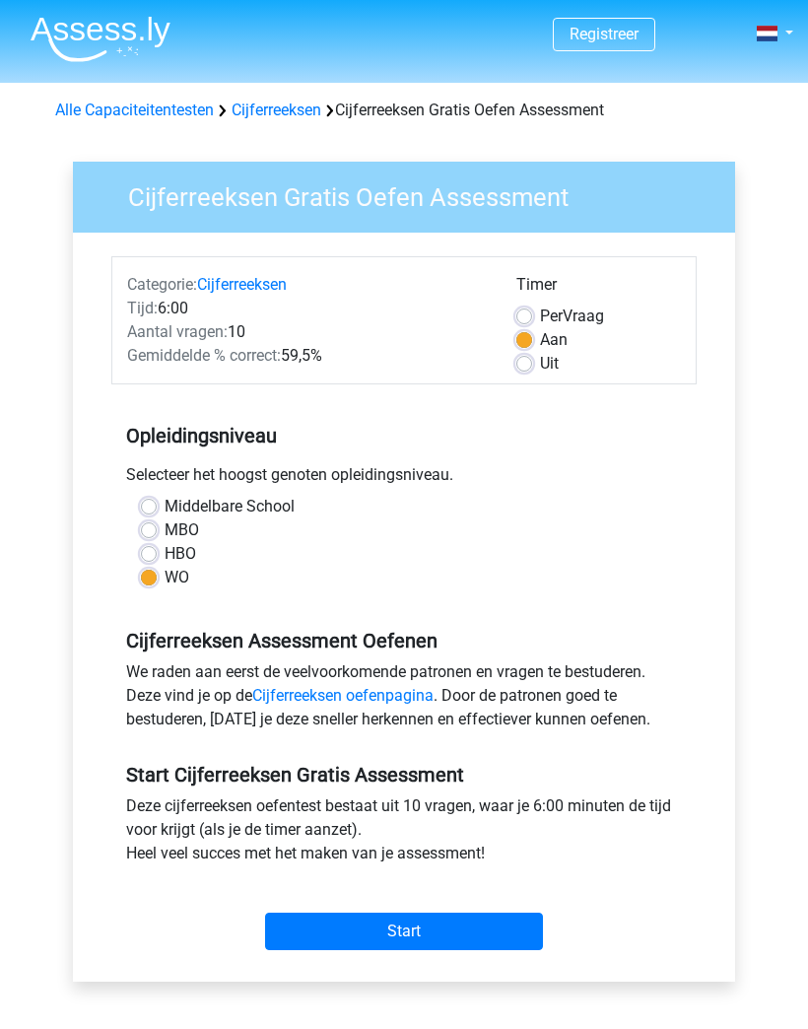
scroll to position [19, 0]
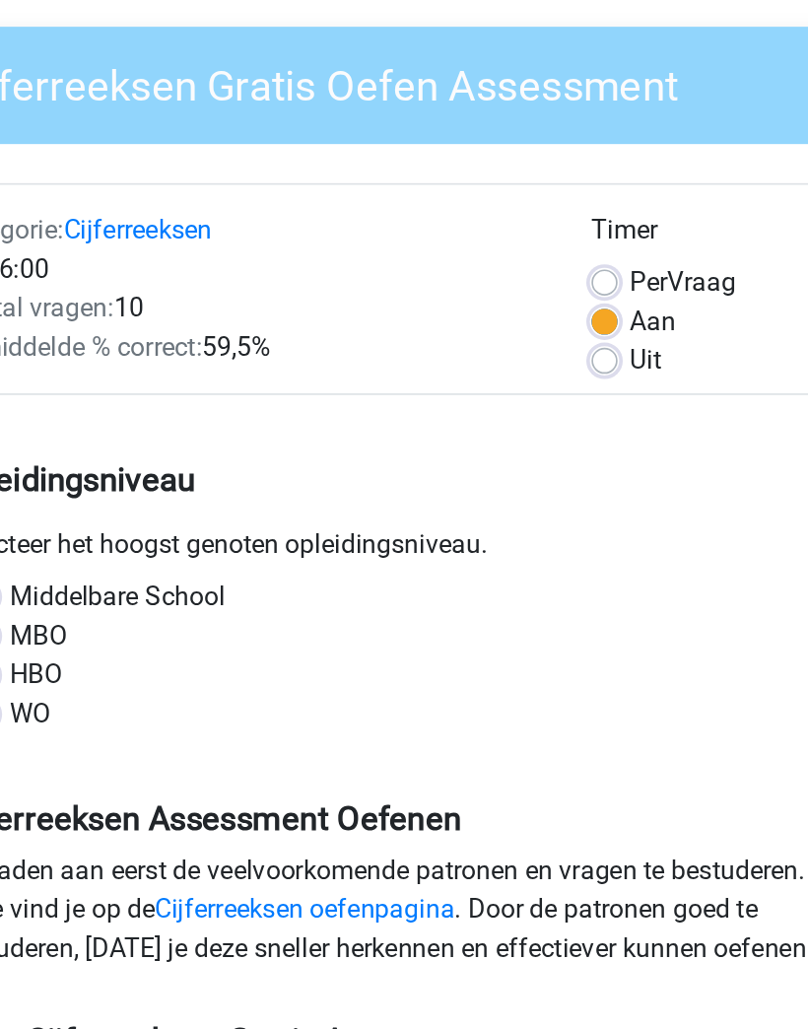
click at [540, 333] on label "Uit" at bounding box center [549, 345] width 19 height 24
click at [516, 333] on input "Uit" at bounding box center [524, 343] width 16 height 20
radio input "true"
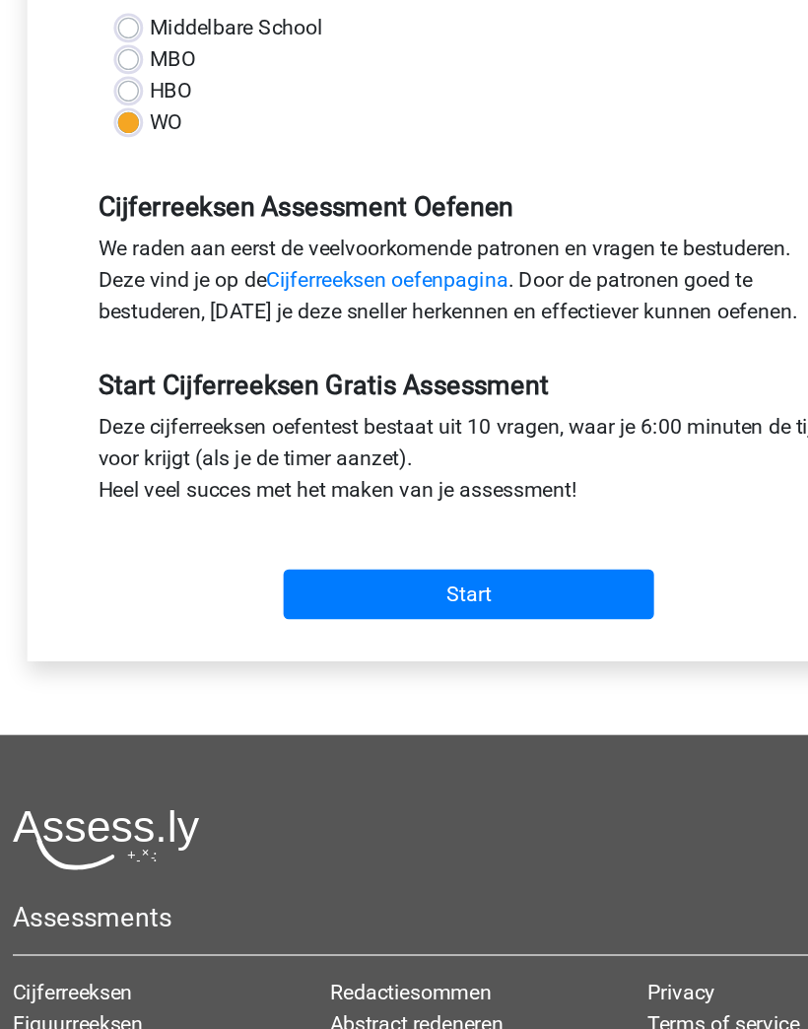
scroll to position [304, 0]
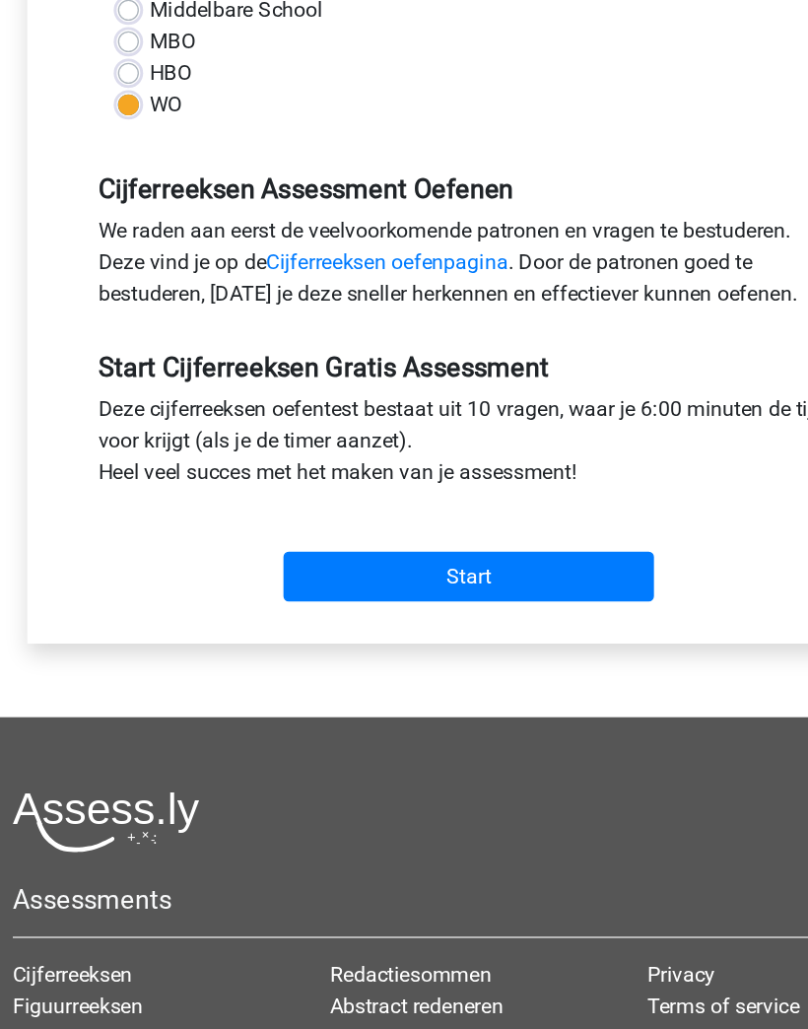
click at [456, 608] on input "Start" at bounding box center [404, 626] width 278 height 37
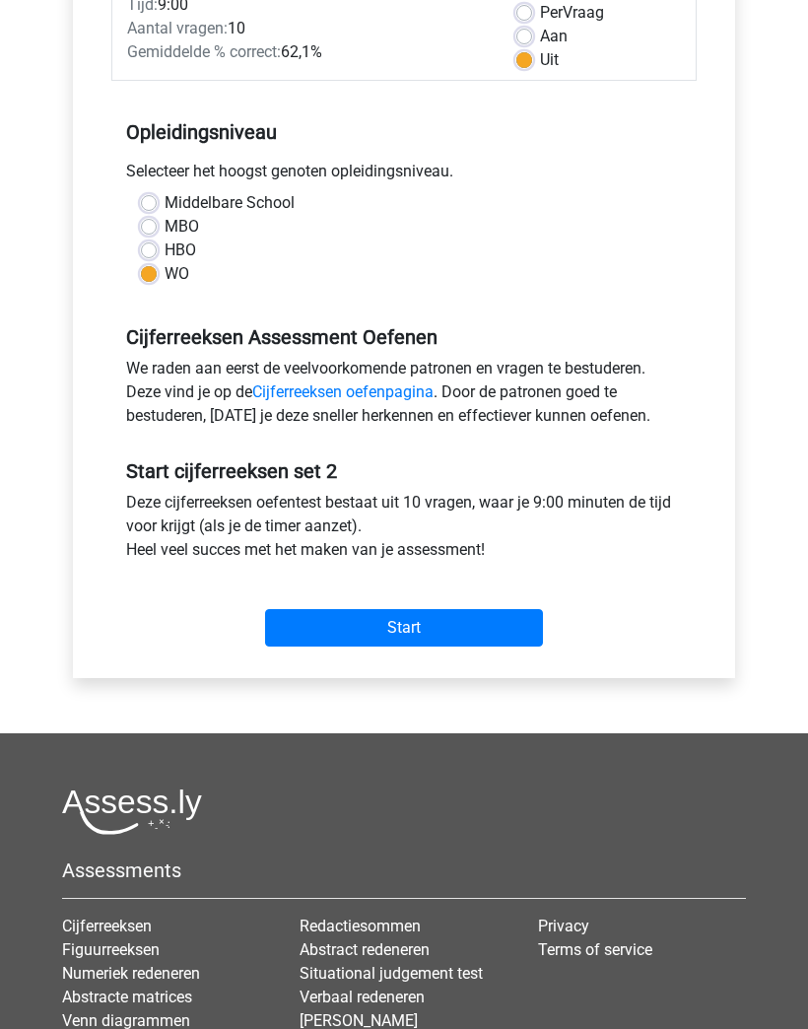
scroll to position [323, 0]
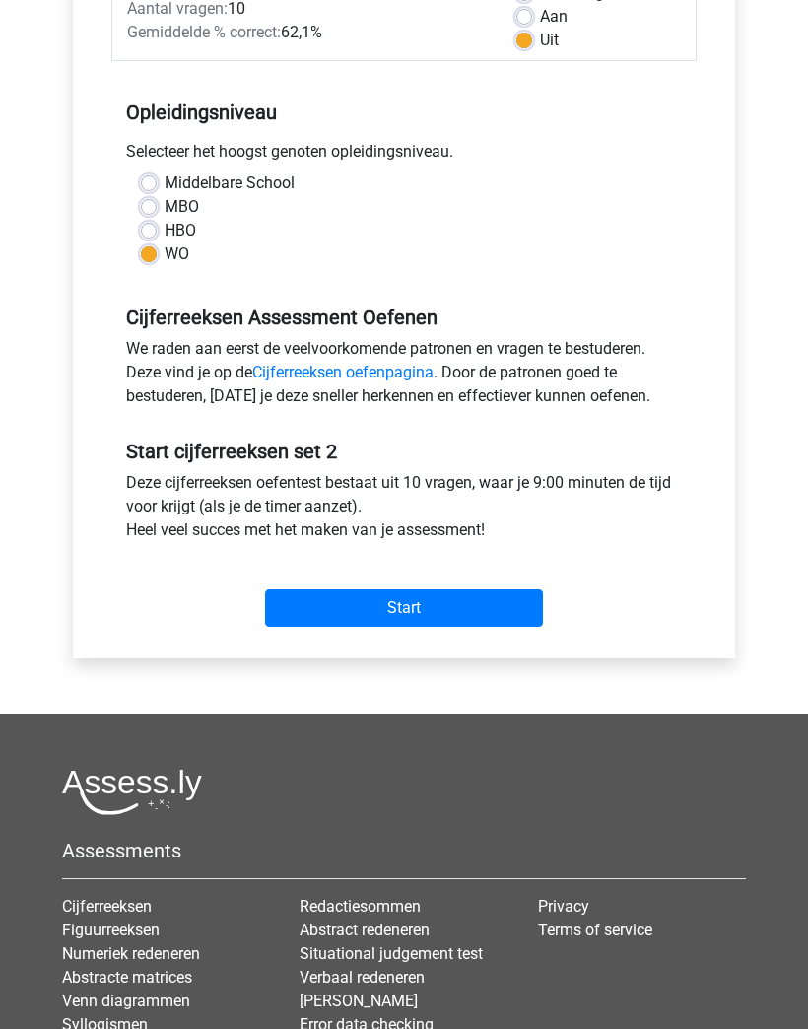
click at [522, 599] on input "Start" at bounding box center [404, 607] width 278 height 37
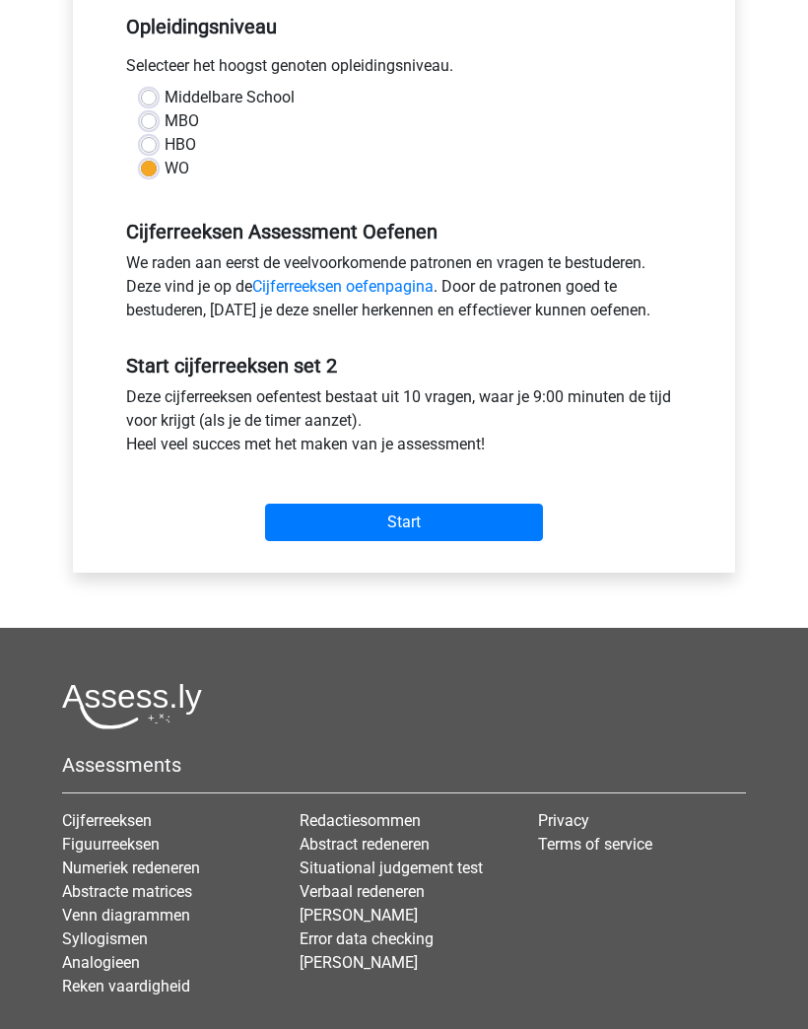
scroll to position [409, 0]
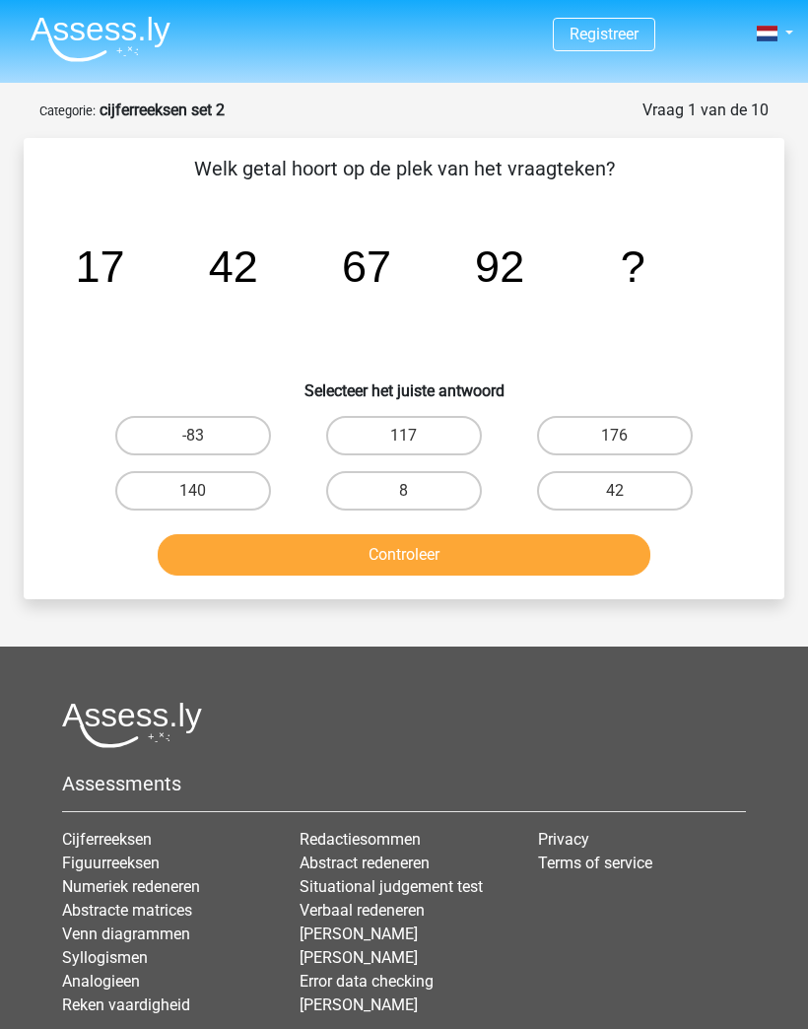
scroll to position [8, 0]
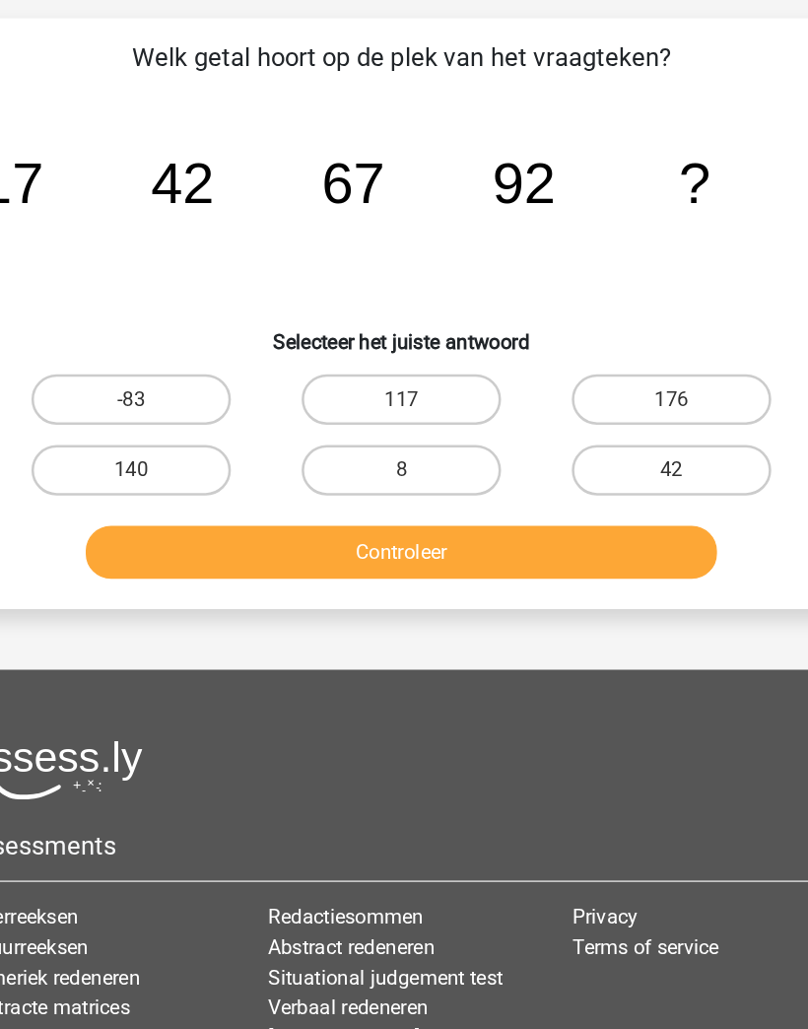
click at [354, 408] on label "117" at bounding box center [404, 427] width 156 height 39
click at [404, 428] on input "117" at bounding box center [410, 434] width 13 height 13
radio input "true"
click at [448, 526] on button "Controleer" at bounding box center [405, 546] width 494 height 41
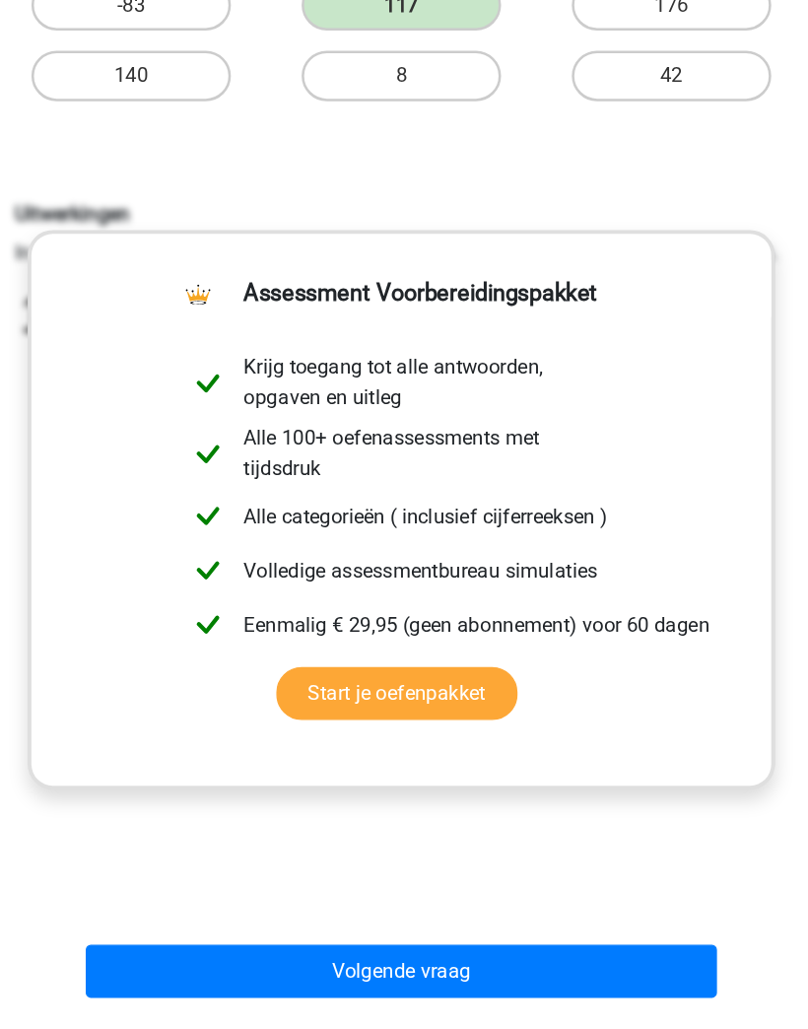
scroll to position [272, 0]
click at [448, 897] on button "Volgende vraag" at bounding box center [405, 917] width 494 height 41
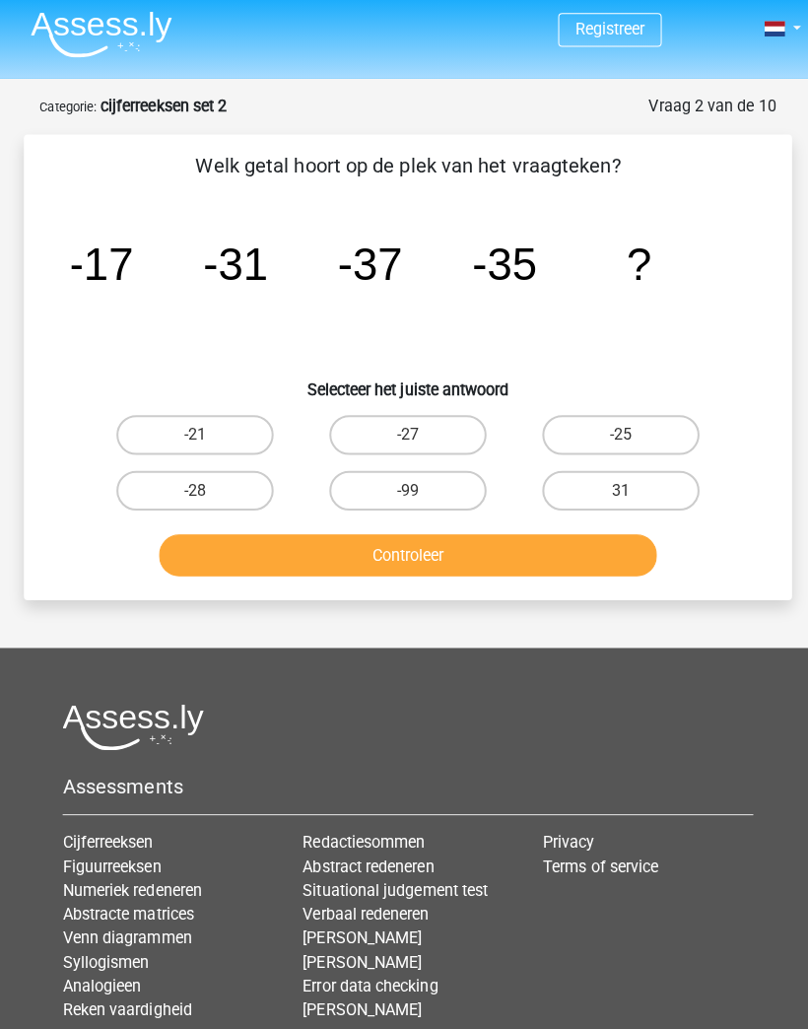
scroll to position [27, 0]
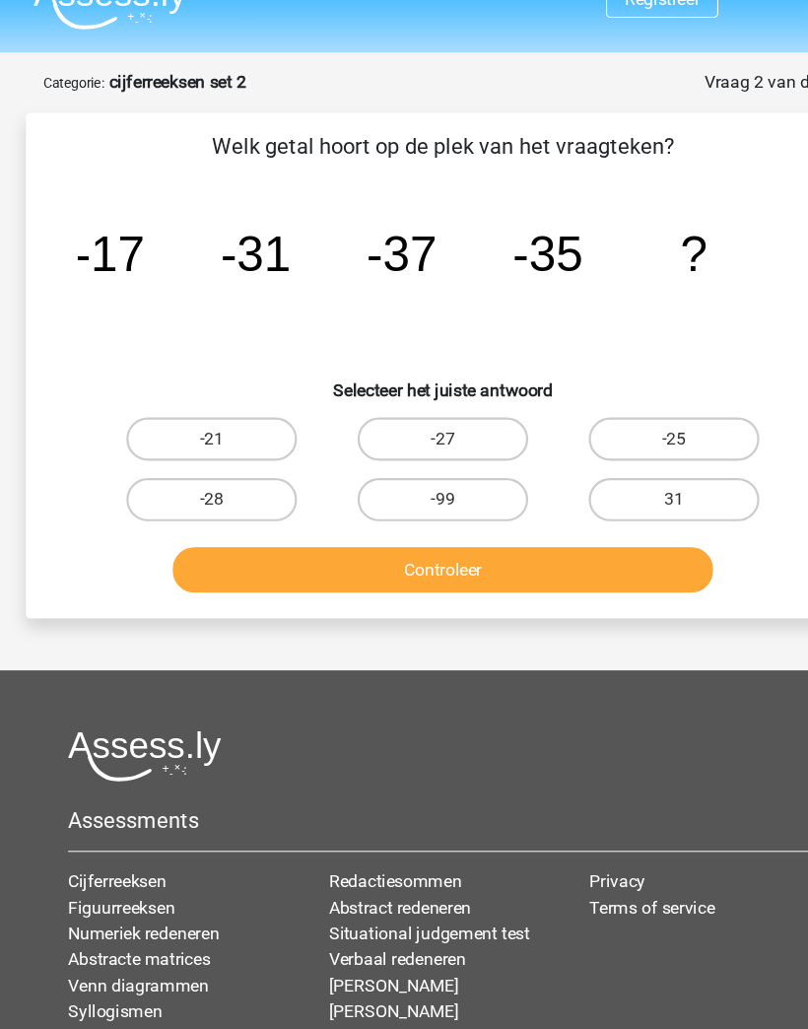
click at [630, 413] on label "-25" at bounding box center [615, 408] width 156 height 39
click at [628, 413] on input "-25" at bounding box center [621, 415] width 13 height 13
radio input "true"
click at [572, 514] on button "Controleer" at bounding box center [405, 527] width 494 height 41
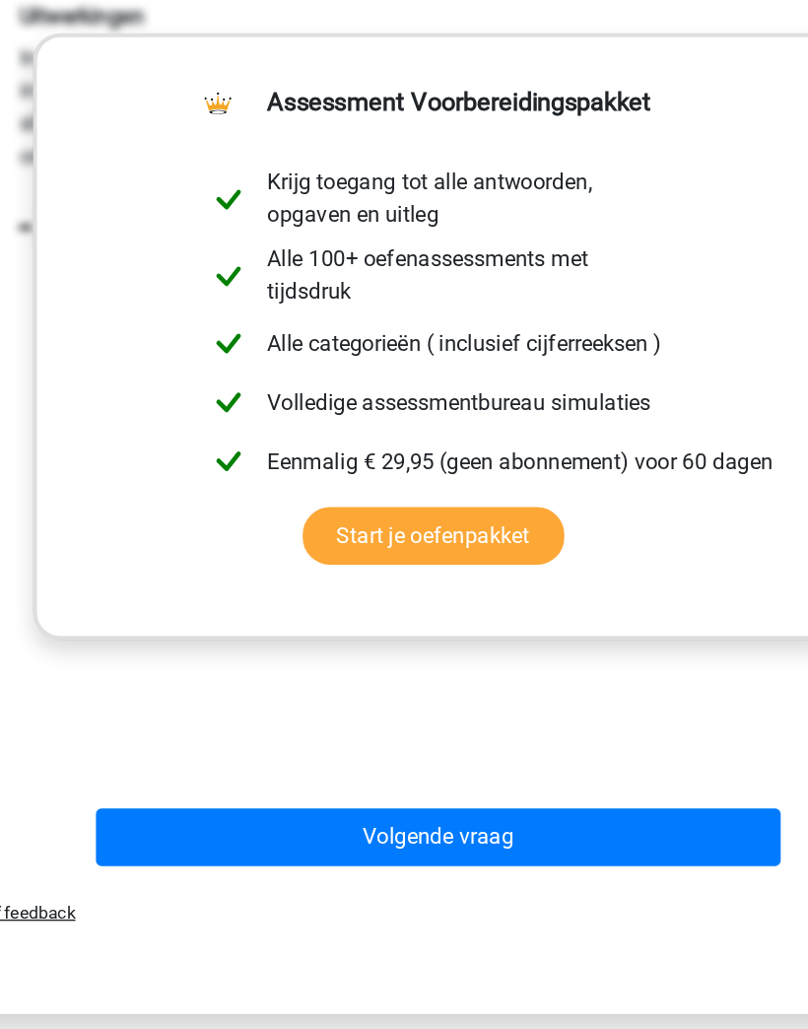
scroll to position [489, 0]
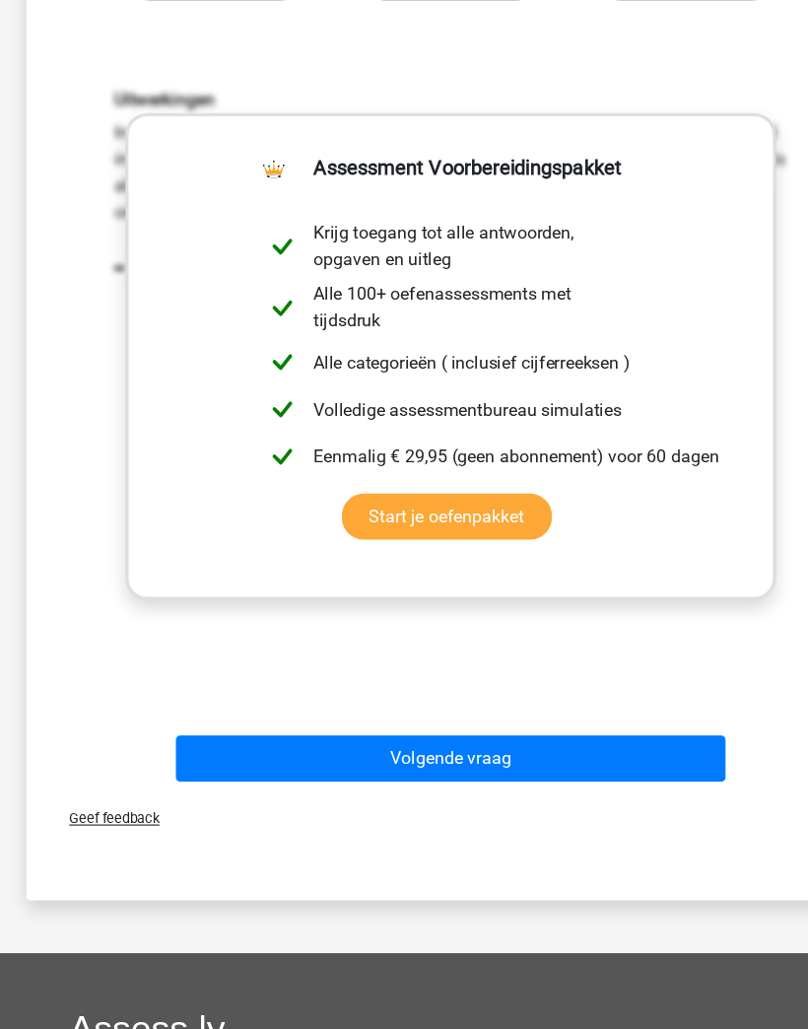
click at [564, 680] on button "Volgende vraag" at bounding box center [405, 700] width 494 height 41
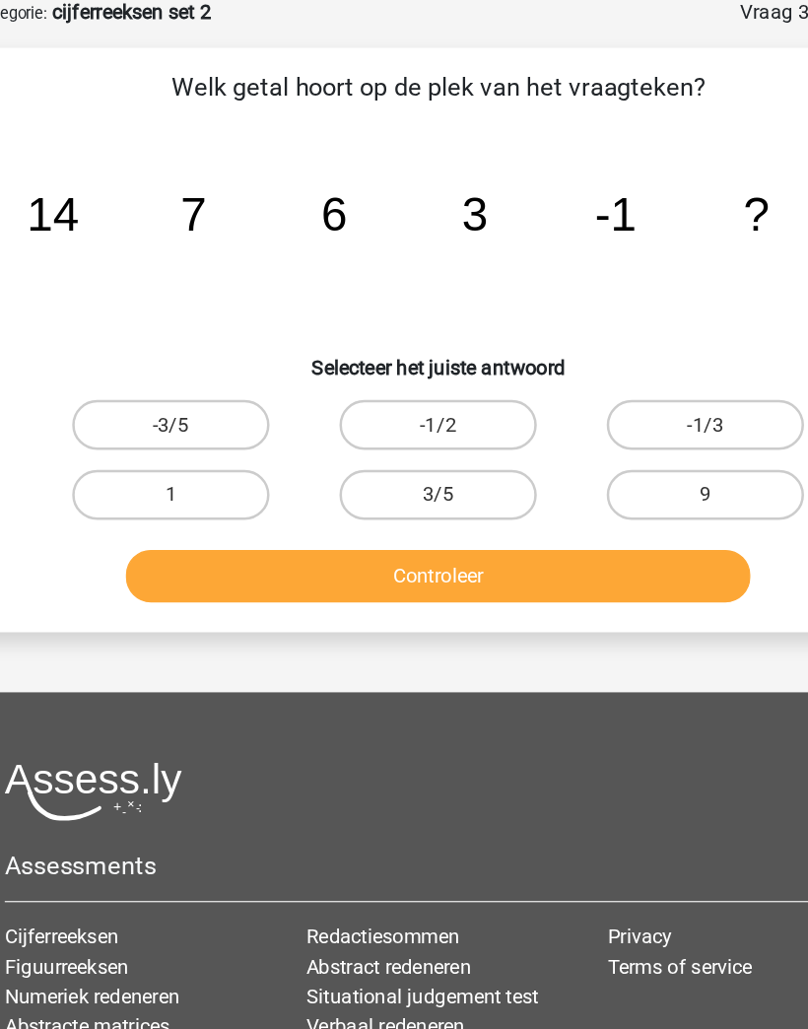
scroll to position [94, 0]
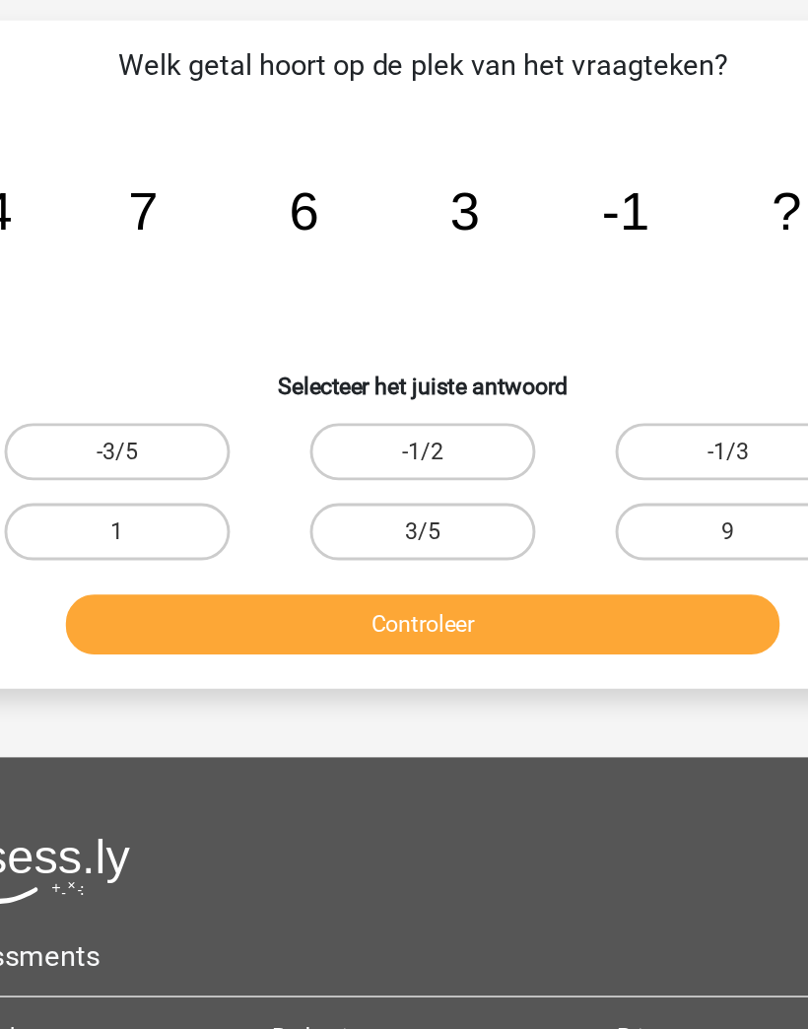
click at [342, 322] on label "-1/2" at bounding box center [404, 341] width 156 height 39
click at [404, 342] on input "-1/2" at bounding box center [410, 348] width 13 height 13
radio input "true"
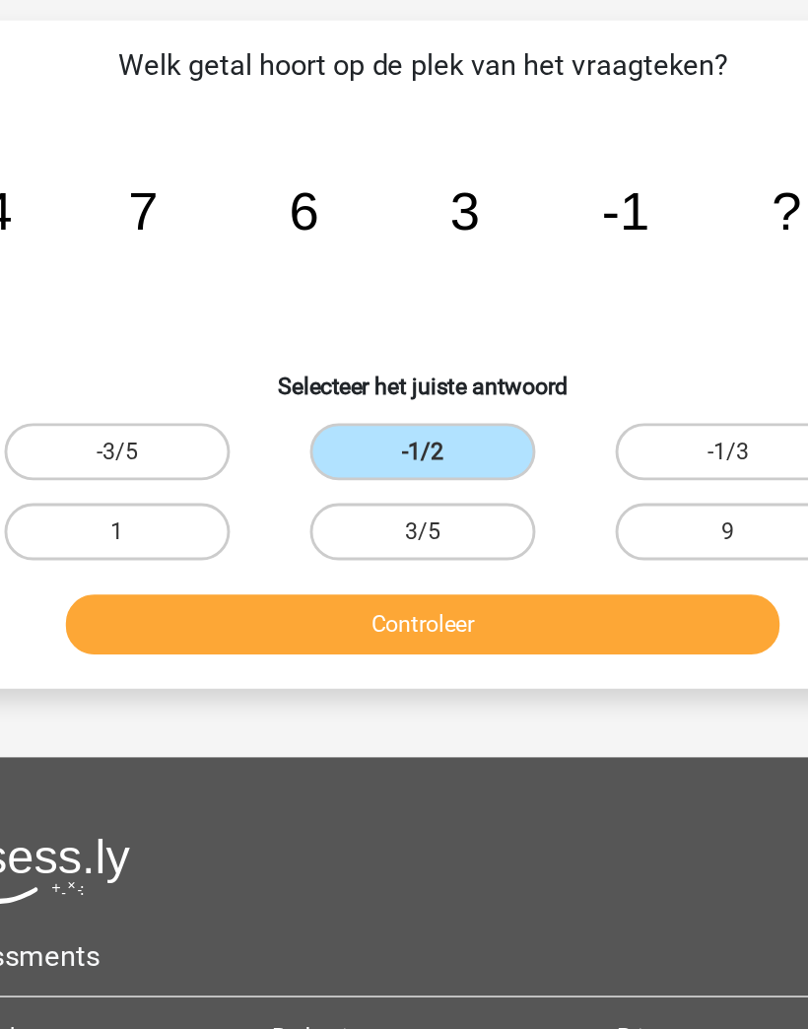
click at [436, 440] on button "Controleer" at bounding box center [405, 460] width 494 height 41
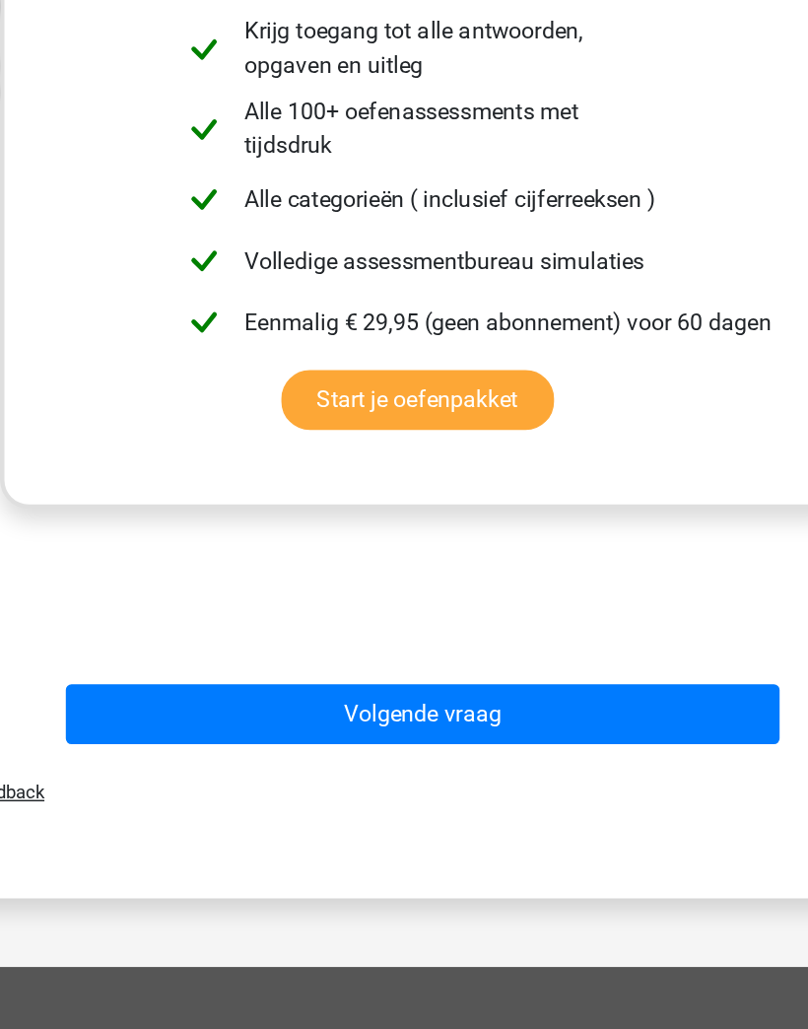
click at [466, 731] on button "Volgende vraag" at bounding box center [405, 751] width 494 height 41
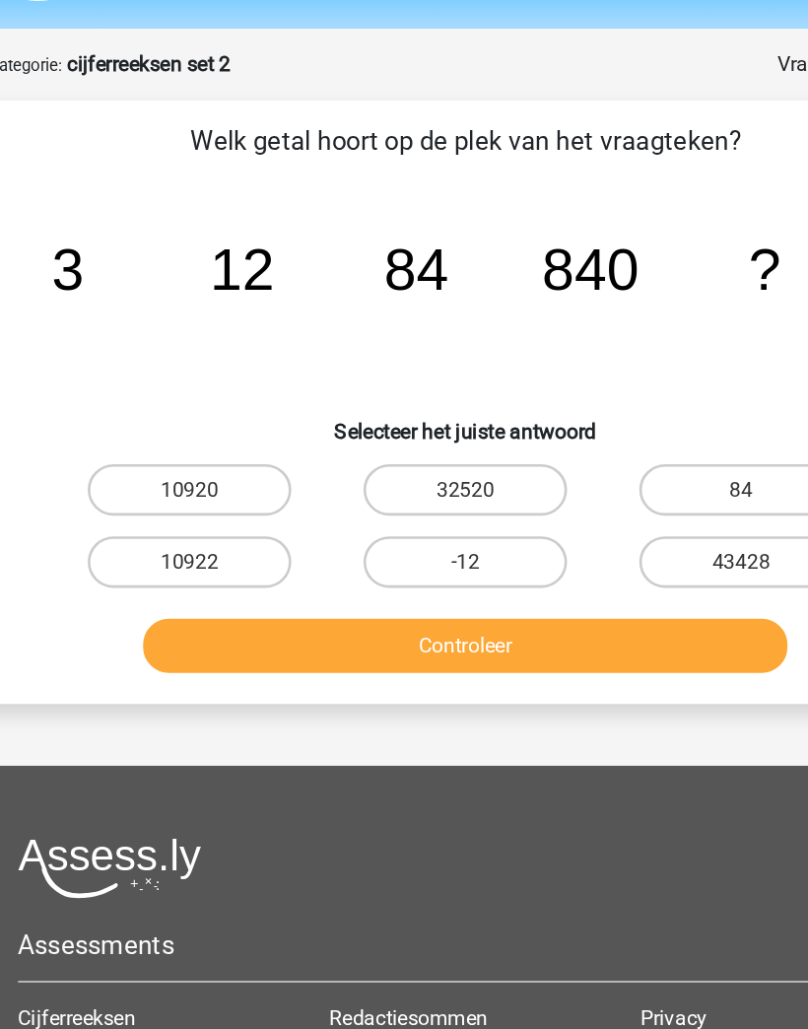
scroll to position [0, 0]
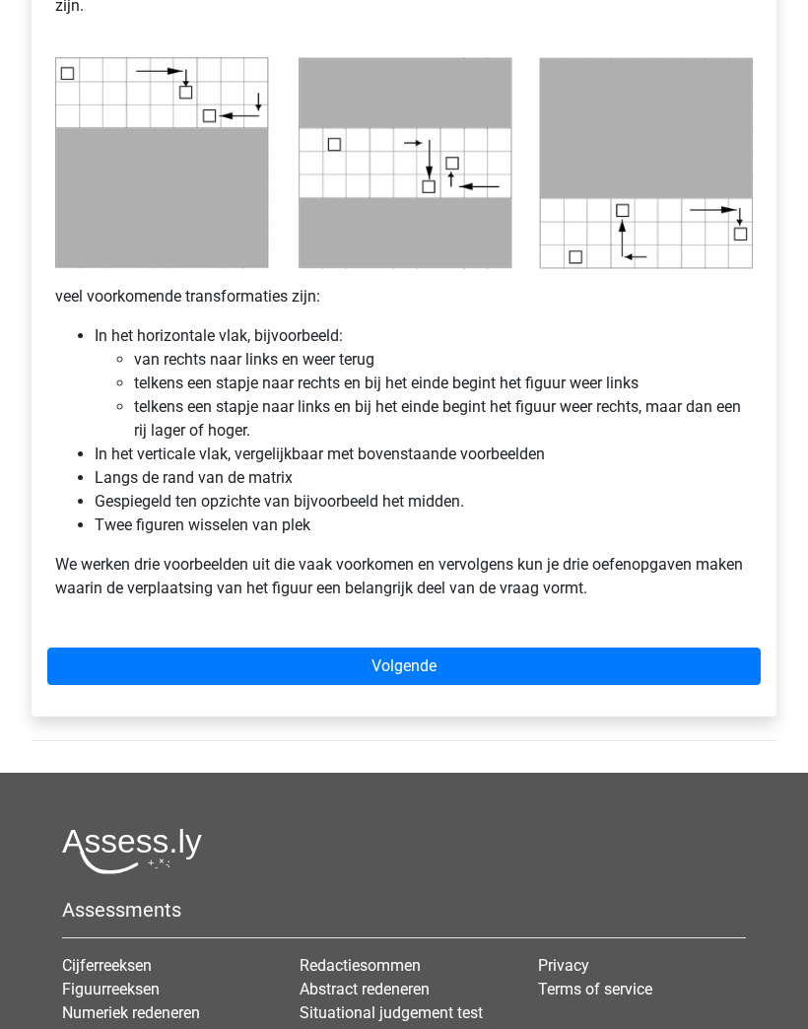
scroll to position [999, 0]
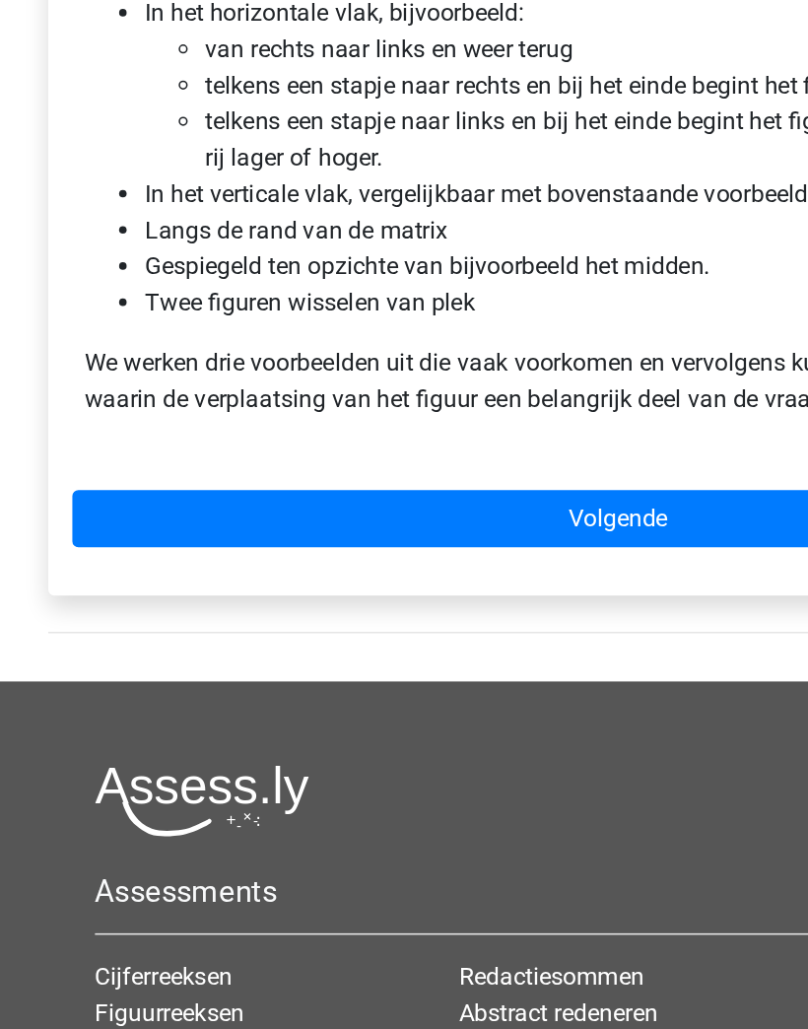
click at [482, 606] on link "Volgende" at bounding box center [403, 624] width 713 height 37
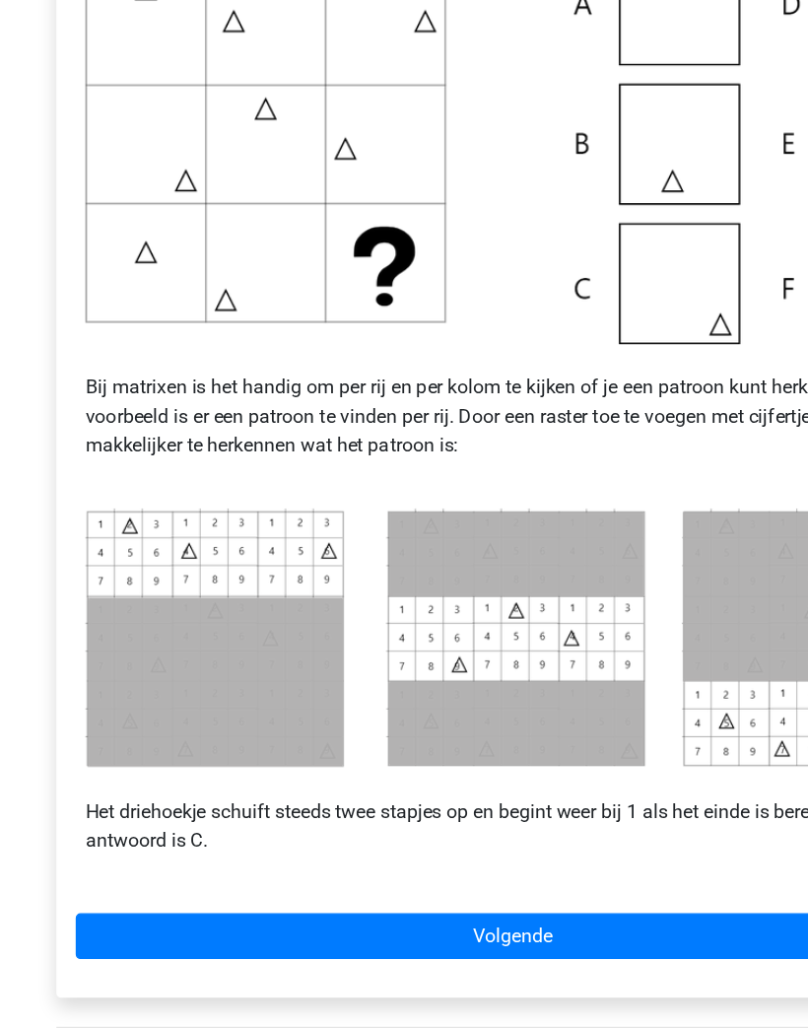
scroll to position [504, 0]
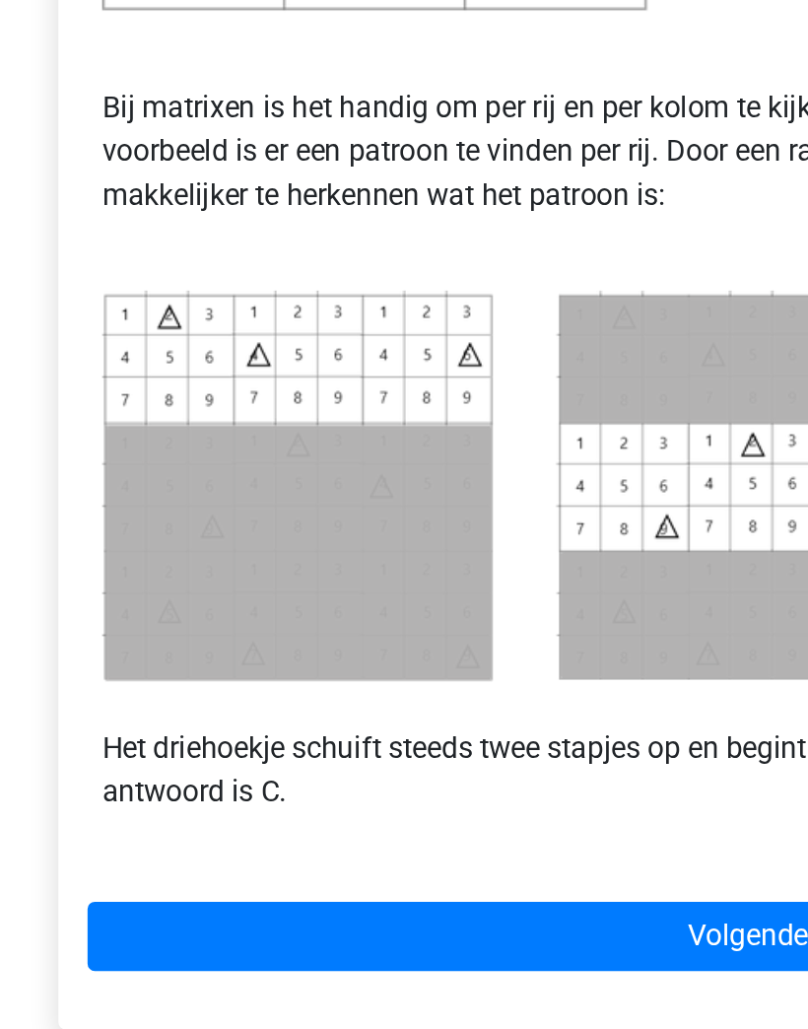
click at [362, 442] on img at bounding box center [404, 548] width 698 height 212
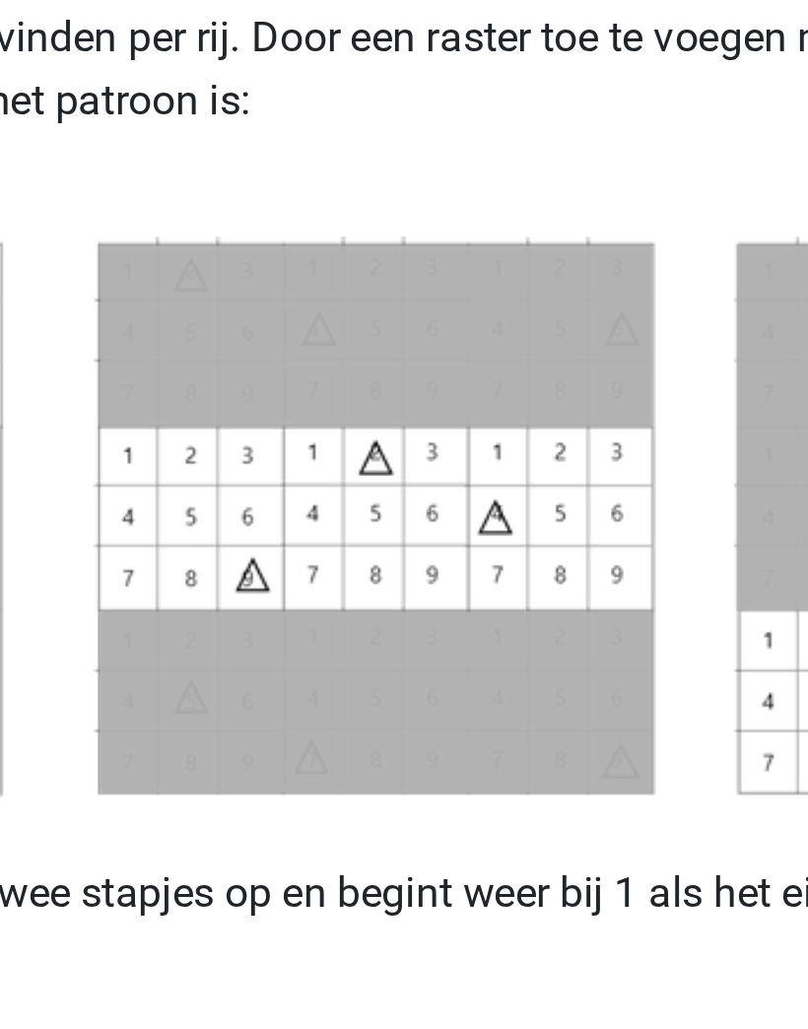
click at [55, 442] on img at bounding box center [404, 548] width 698 height 212
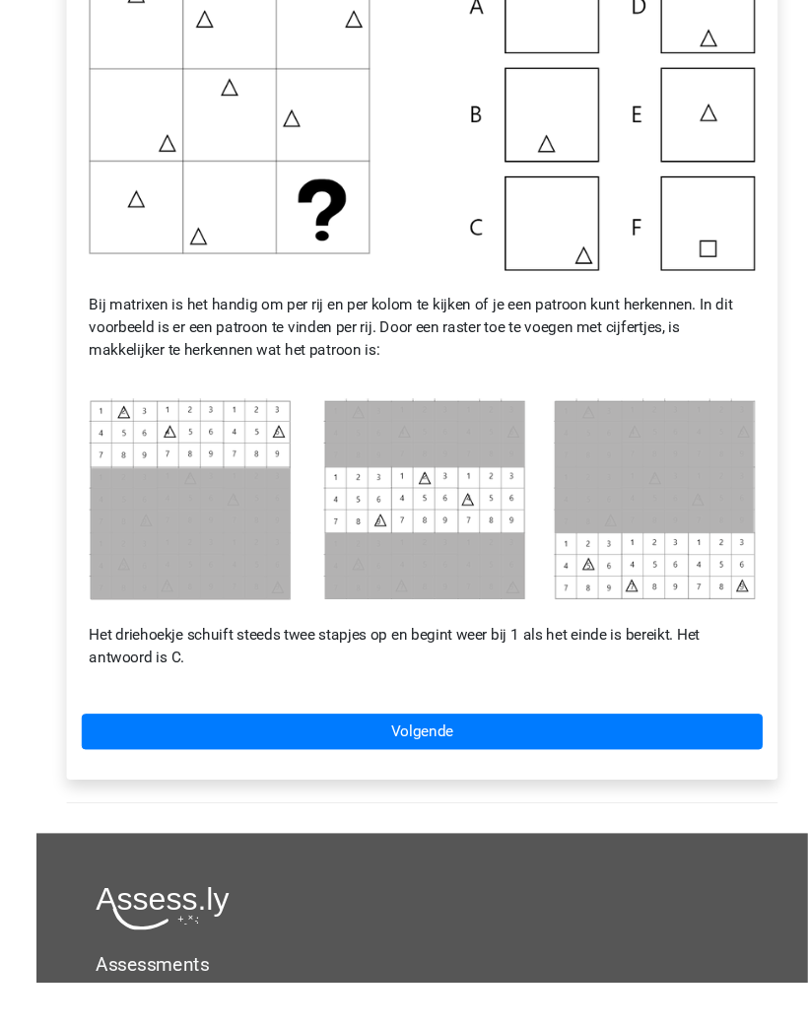
scroll to position [571, 0]
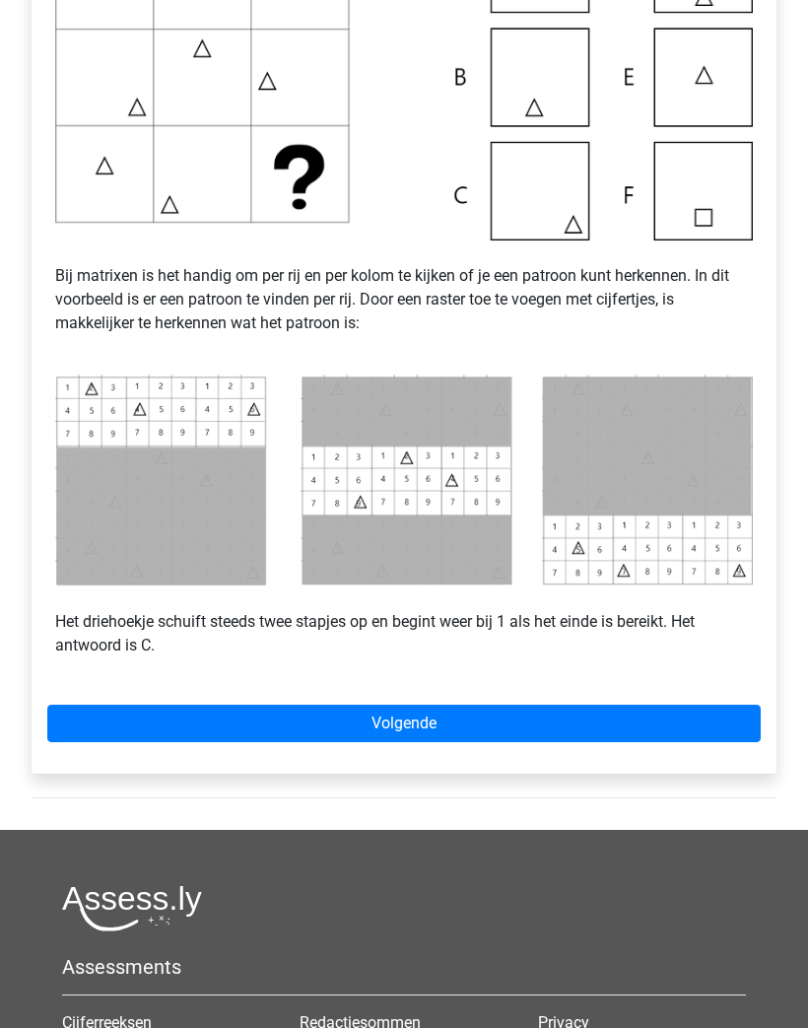
click at [657, 713] on link "Volgende" at bounding box center [403, 723] width 713 height 37
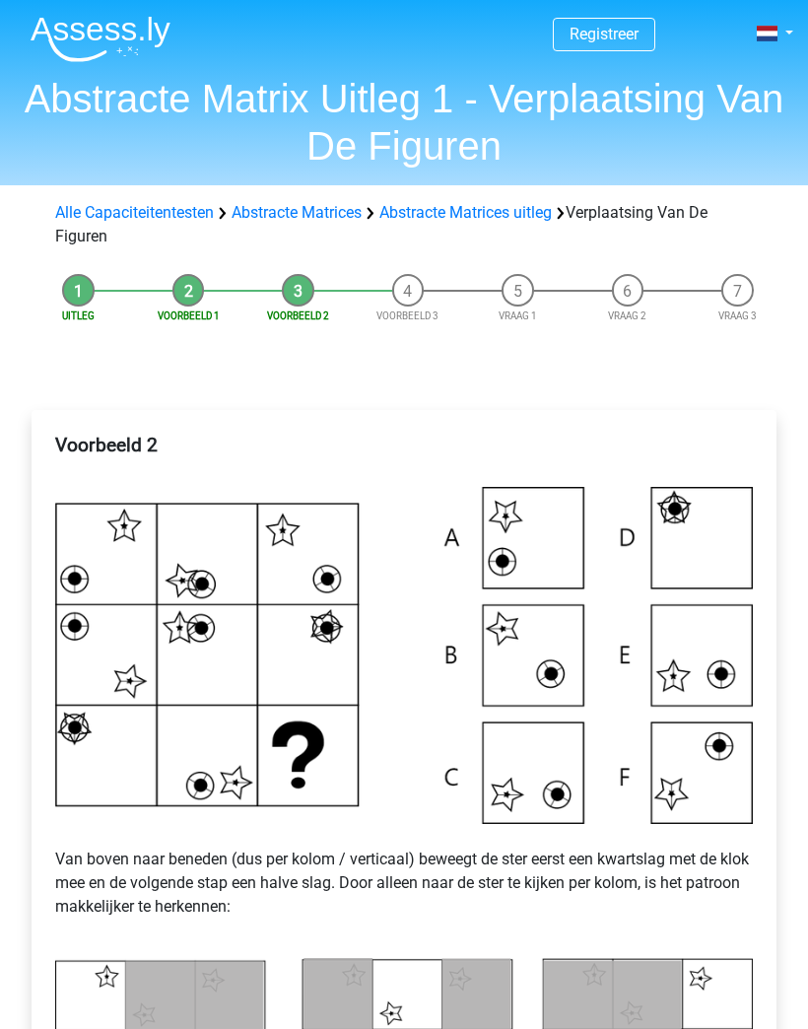
click at [676, 385] on div "Voorbeeld 2 Van boven naar beneden (dus per kolom / verticaal) beweegt de ster …" at bounding box center [404, 891] width 776 height 1043
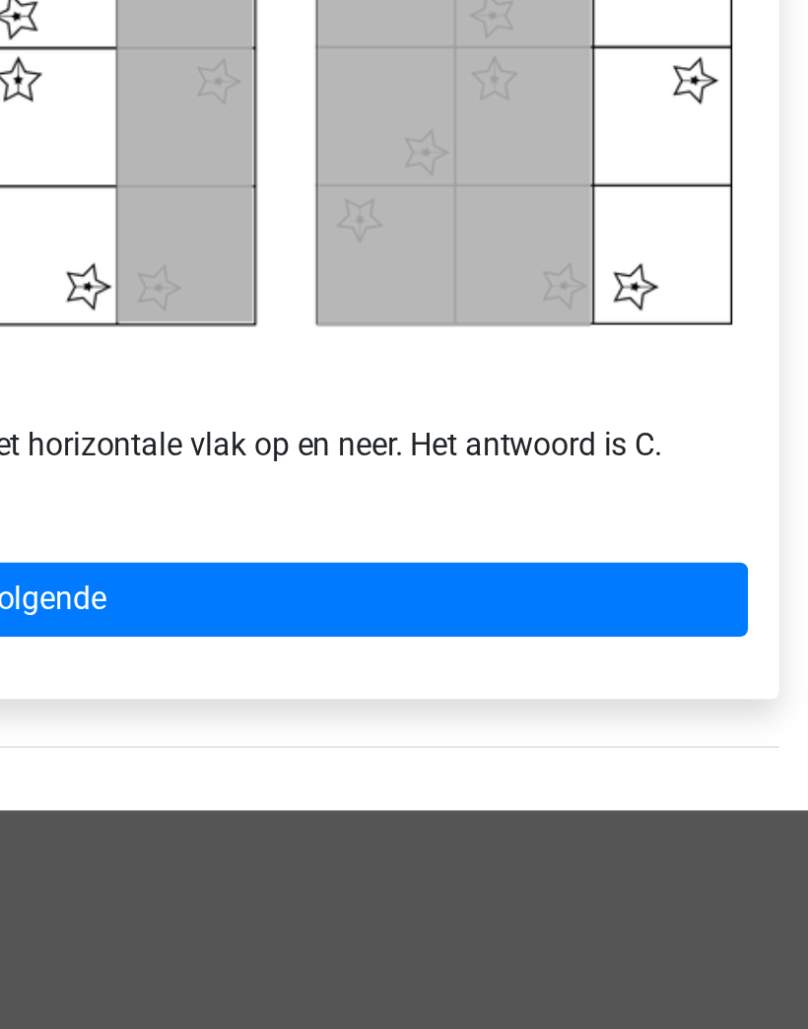
scroll to position [657, 0]
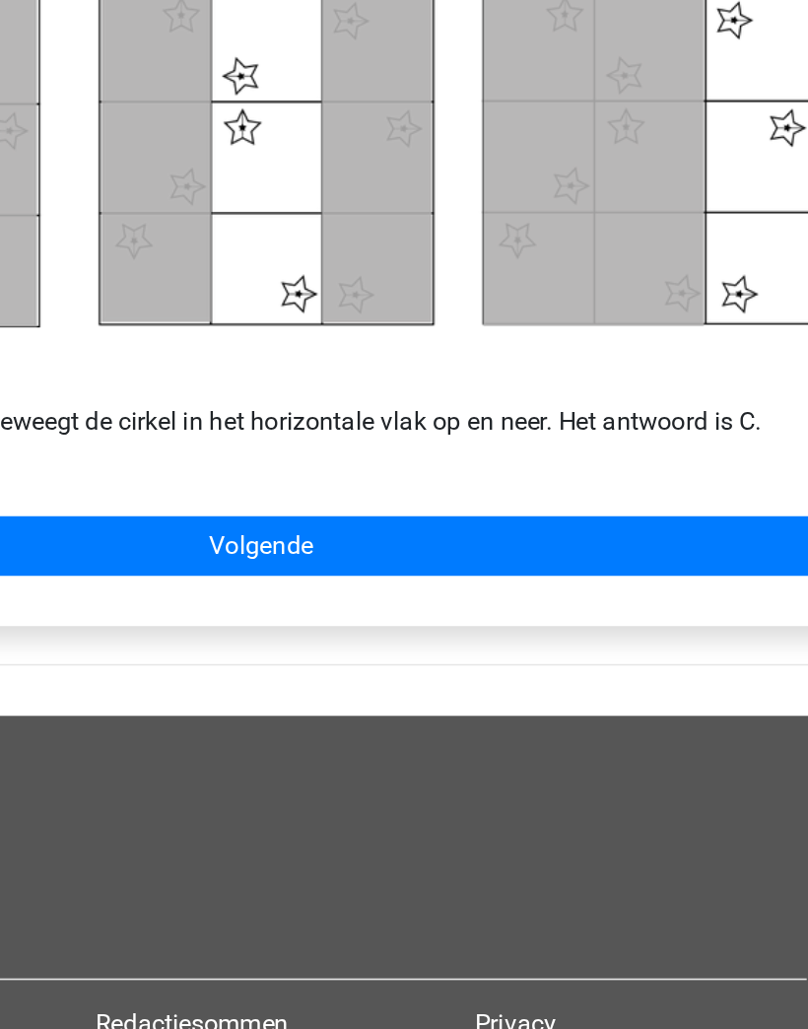
click at [414, 632] on link "Volgende" at bounding box center [403, 650] width 713 height 37
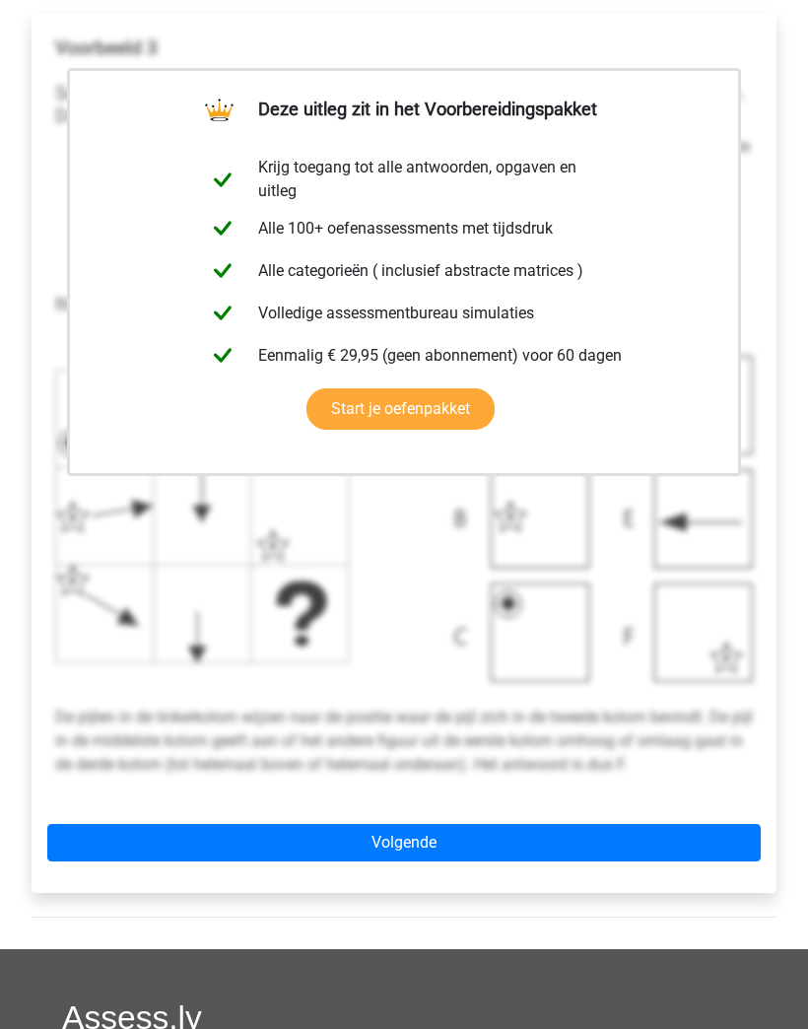
scroll to position [397, 0]
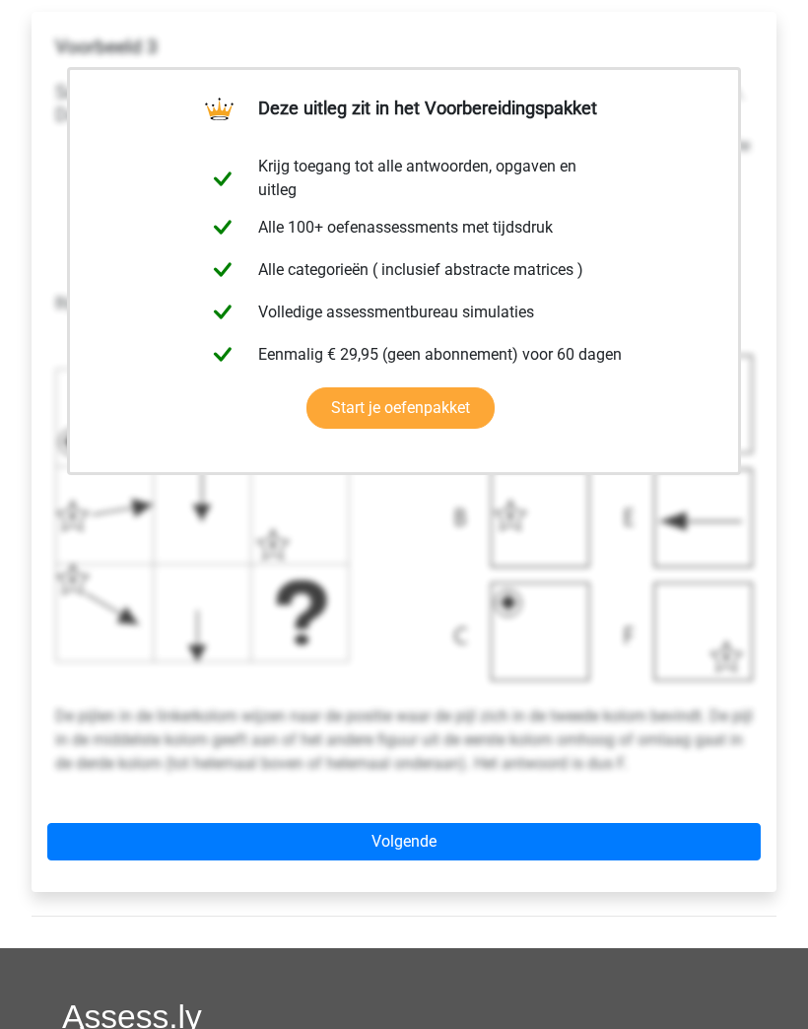
click at [669, 589] on img at bounding box center [404, 519] width 698 height 326
click at [645, 849] on link "Volgende" at bounding box center [403, 842] width 713 height 37
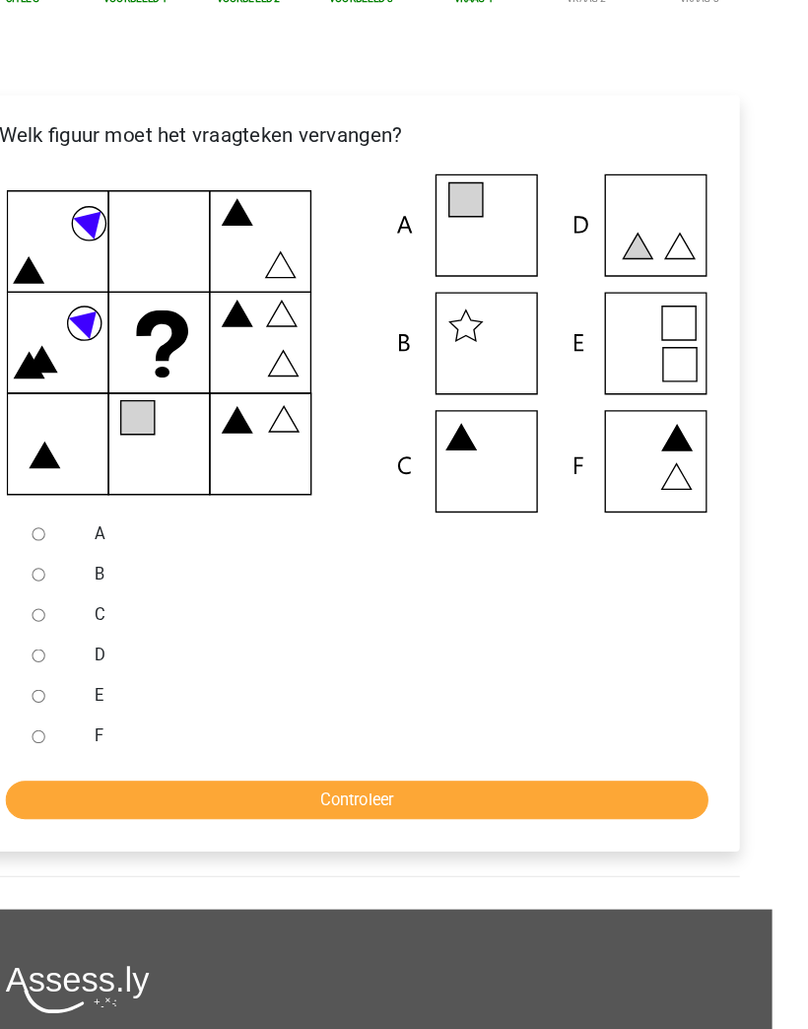
scroll to position [331, 0]
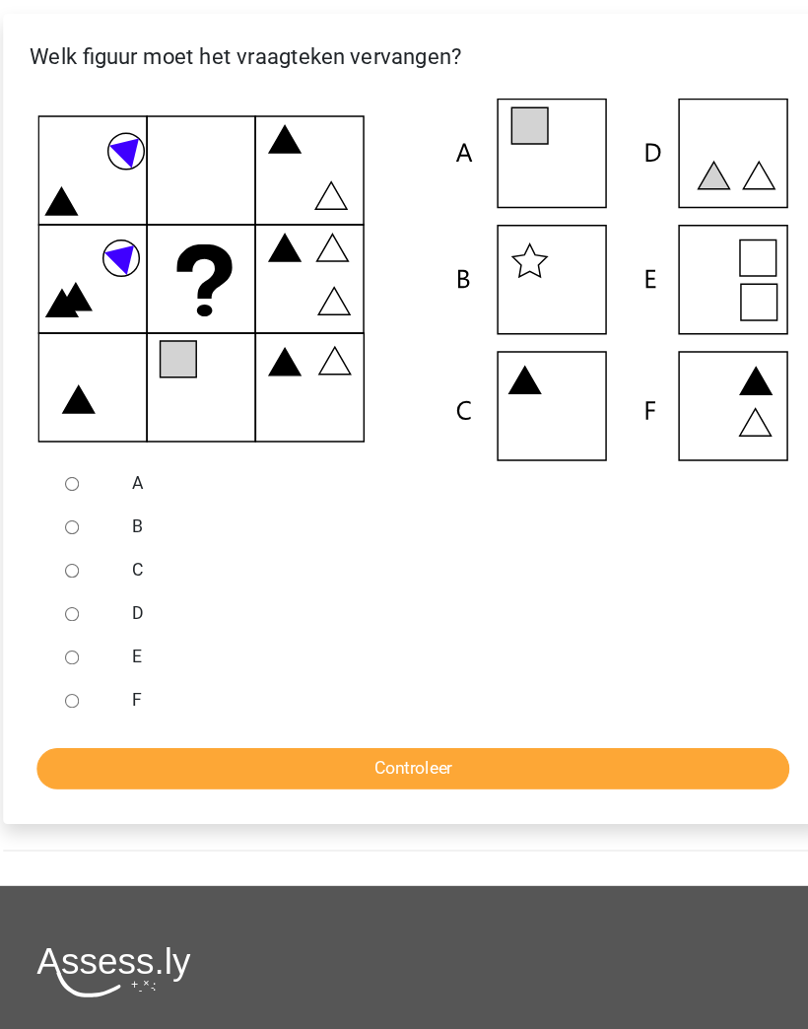
click at [80, 604] on div at bounding box center [107, 623] width 54 height 39
click at [88, 618] on input "D" at bounding box center [94, 624] width 13 height 13
radio input "true"
click at [130, 746] on input "Controleer" at bounding box center [404, 764] width 684 height 37
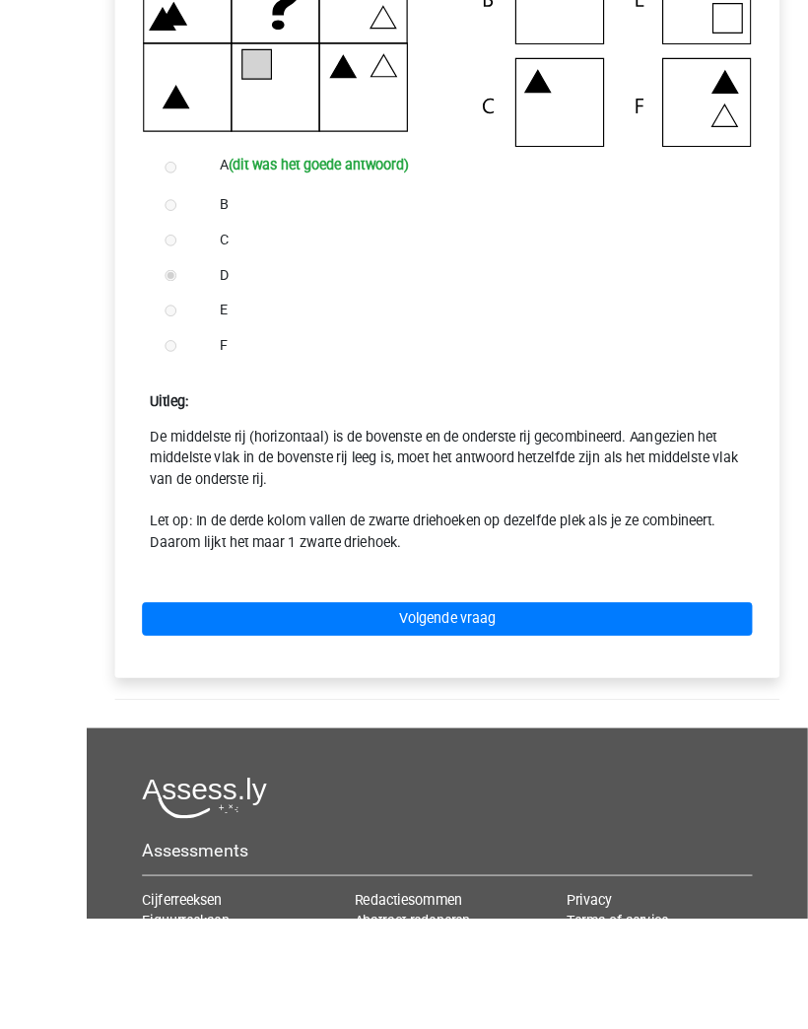
scroll to position [675, 0]
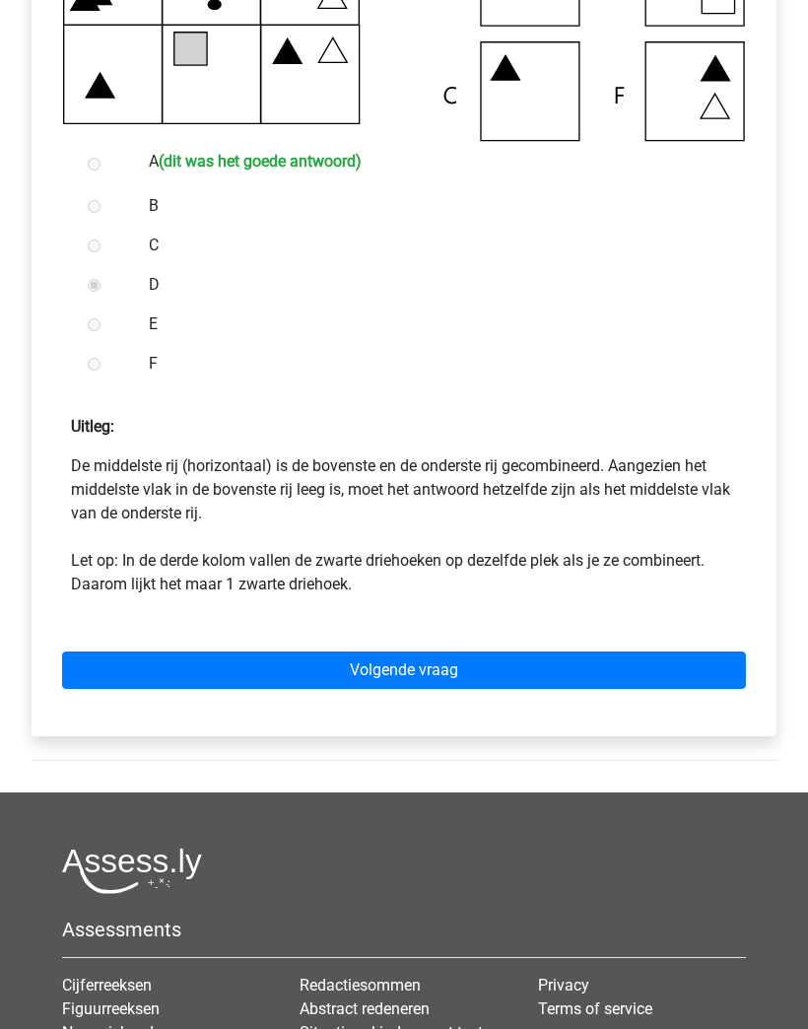
click at [677, 664] on link "Volgende vraag" at bounding box center [404, 669] width 684 height 37
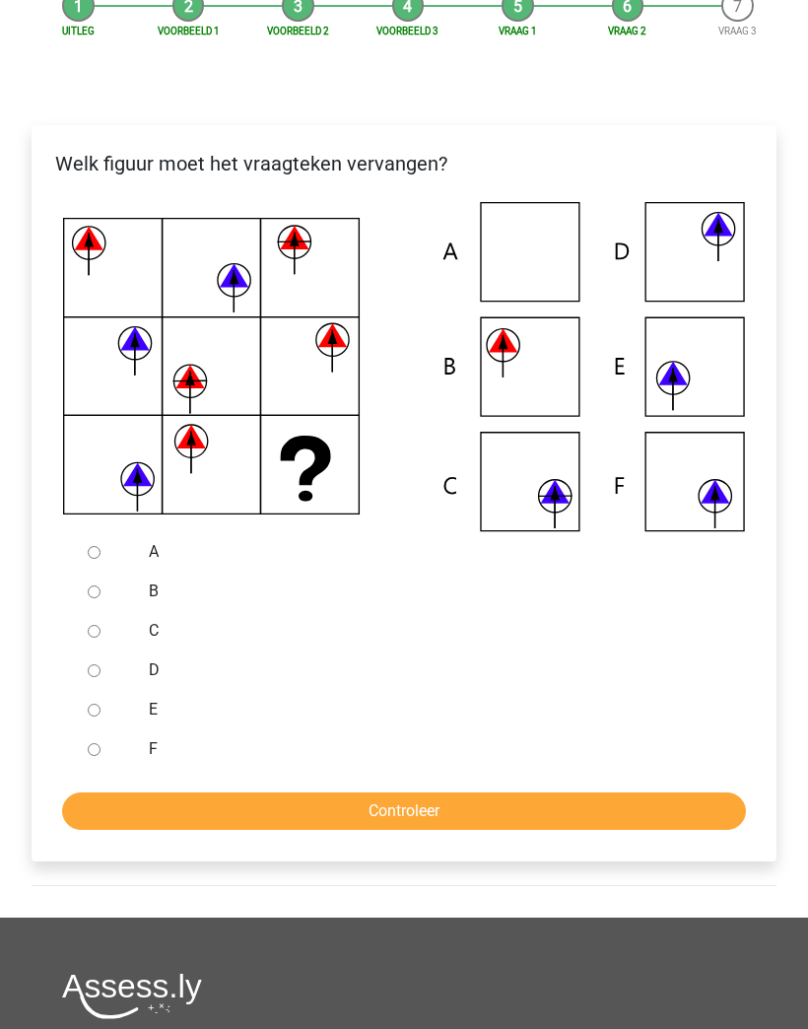
scroll to position [323, 0]
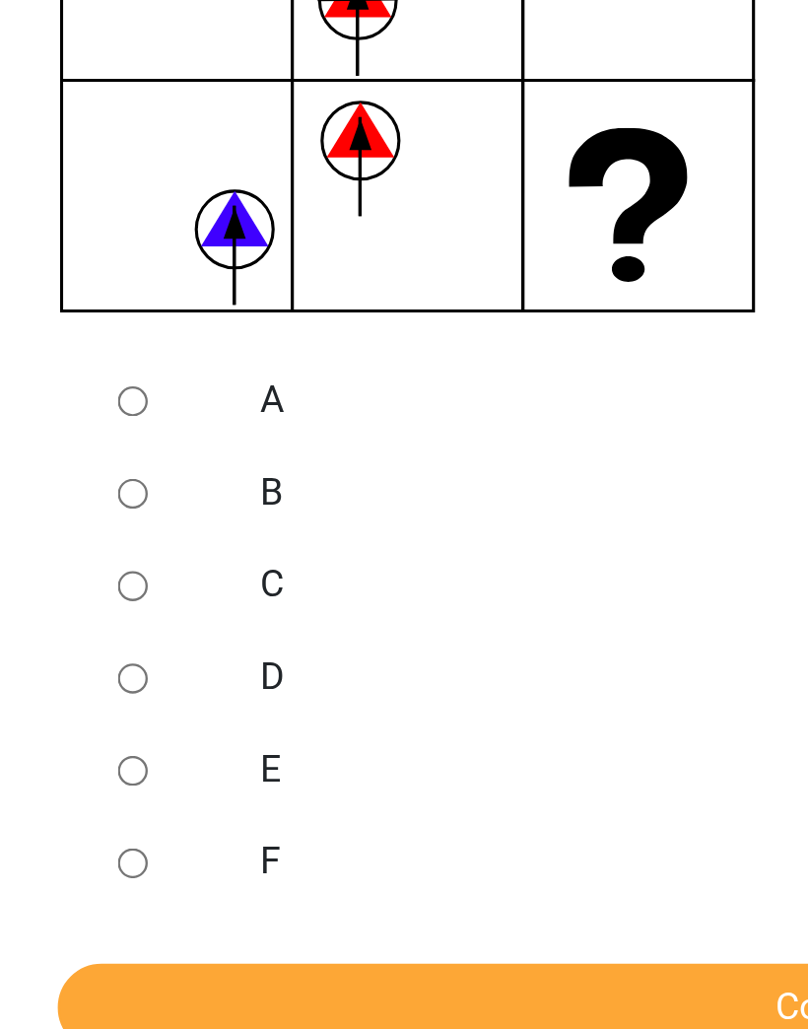
click at [88, 507] on input "A" at bounding box center [94, 513] width 13 height 13
radio input "true"
click at [284, 754] on input "Controleer" at bounding box center [404, 772] width 684 height 37
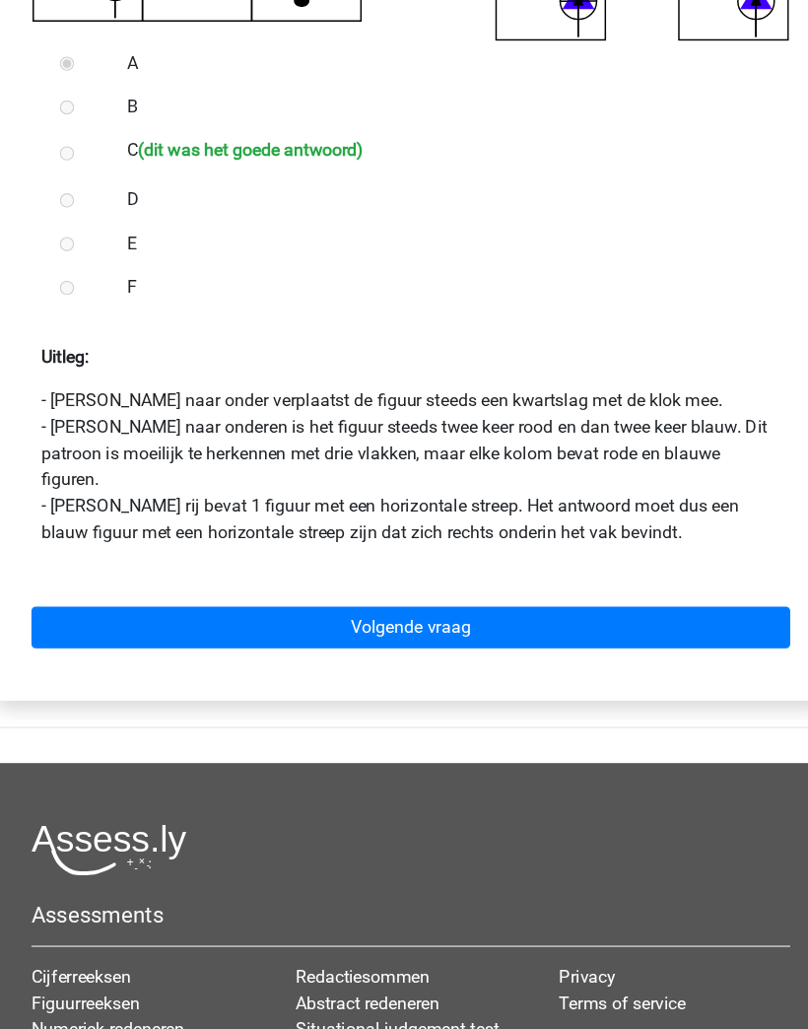
scroll to position [757, 0]
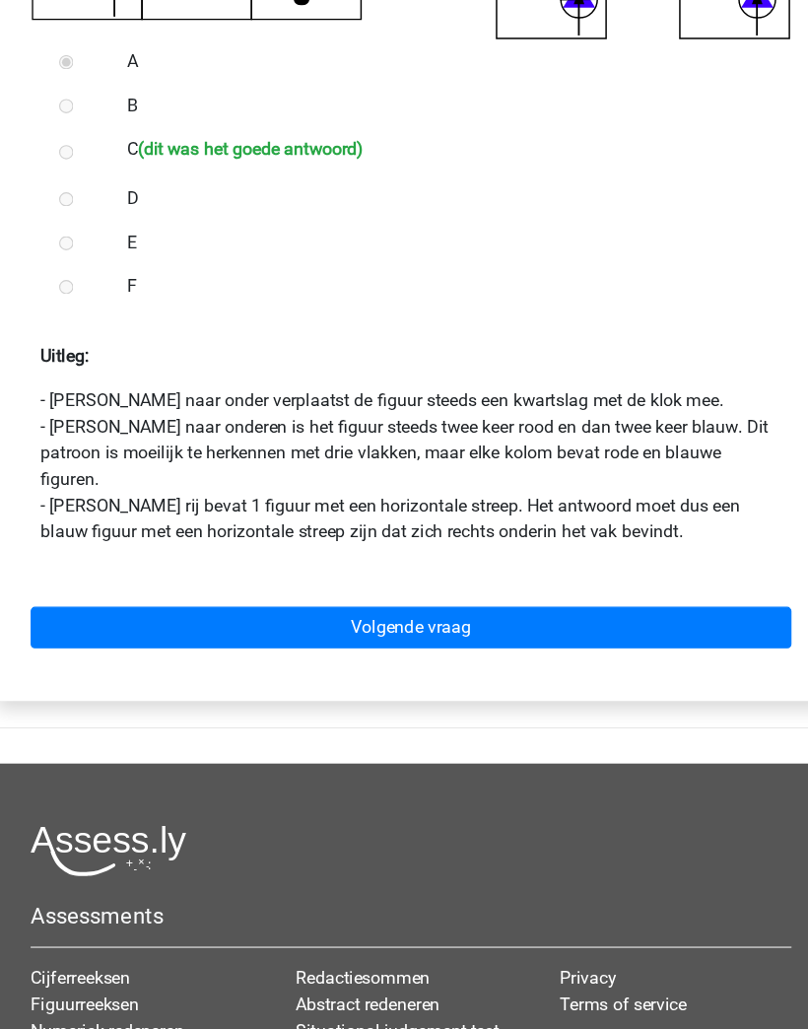
click at [538, 569] on link "Volgende vraag" at bounding box center [404, 587] width 684 height 37
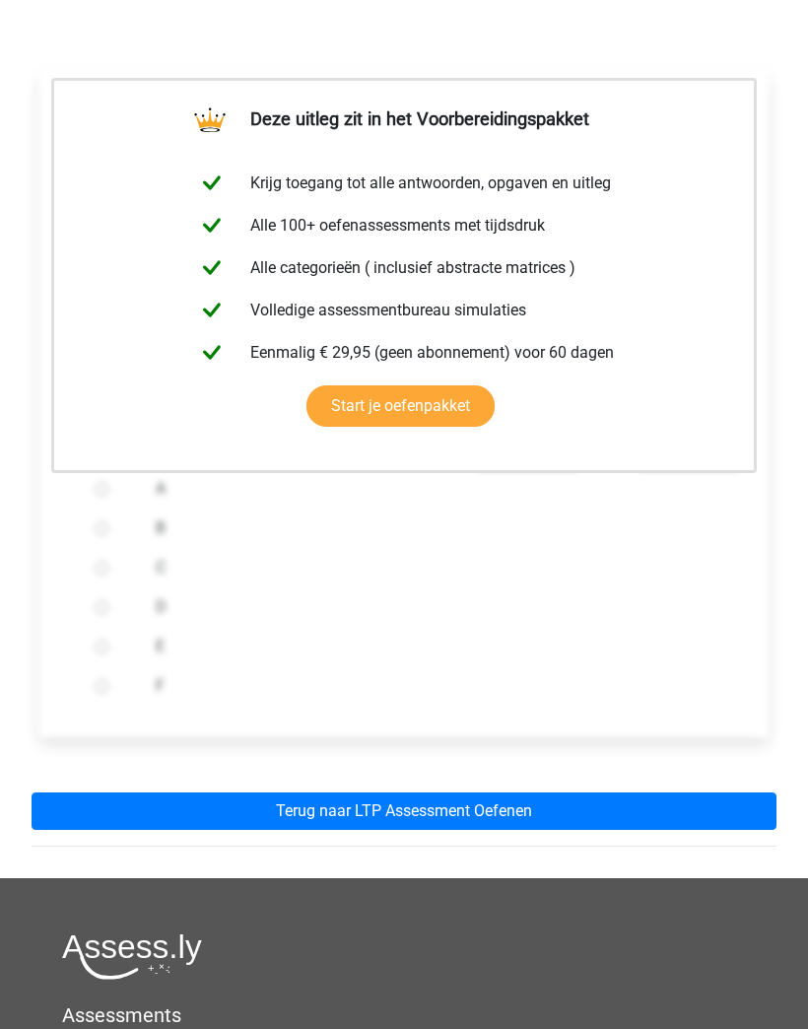
scroll to position [347, 0]
click at [678, 618] on label "D" at bounding box center [431, 608] width 551 height 24
click at [108, 615] on input "D" at bounding box center [102, 608] width 13 height 13
radio input "true"
click at [656, 813] on link "Terug naar LTP Assessment Oefenen" at bounding box center [404, 811] width 745 height 37
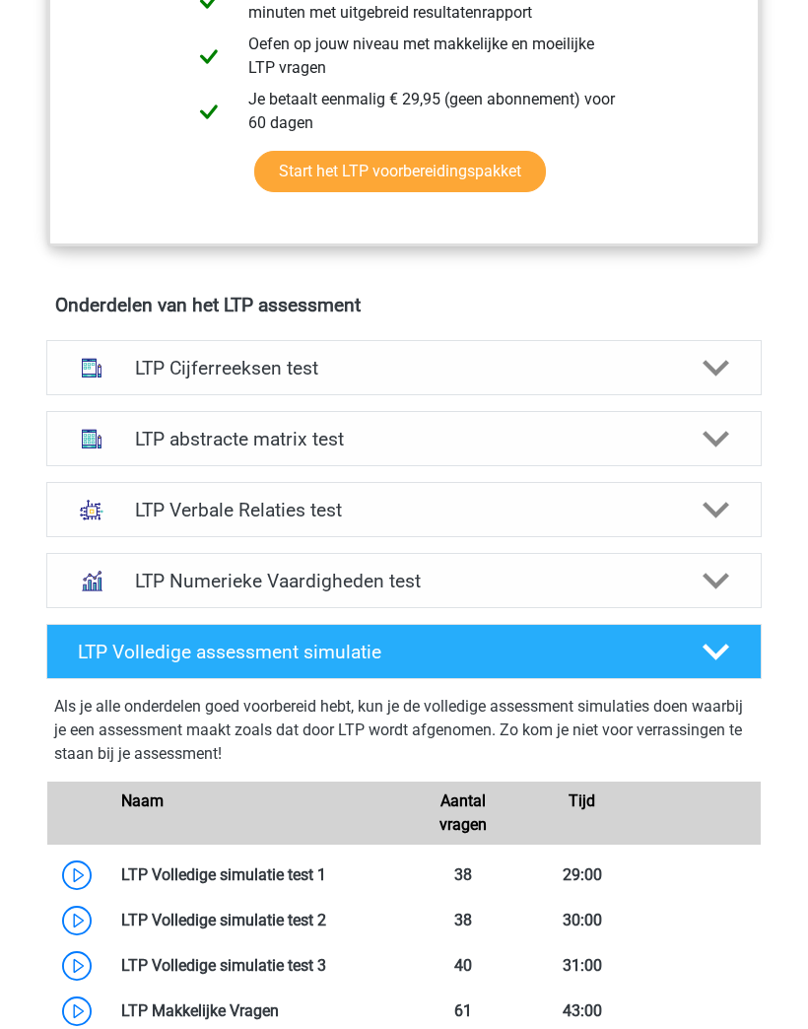
scroll to position [1022, 0]
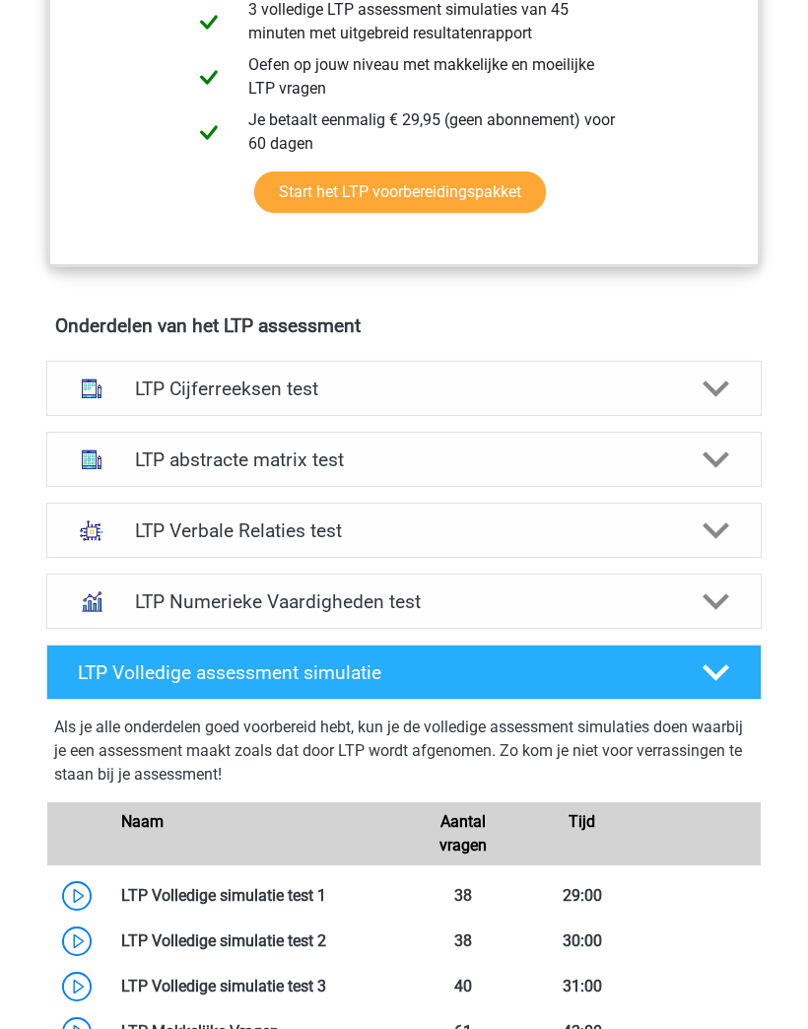
click at [722, 437] on div "LTP abstracte matrix test" at bounding box center [403, 459] width 715 height 55
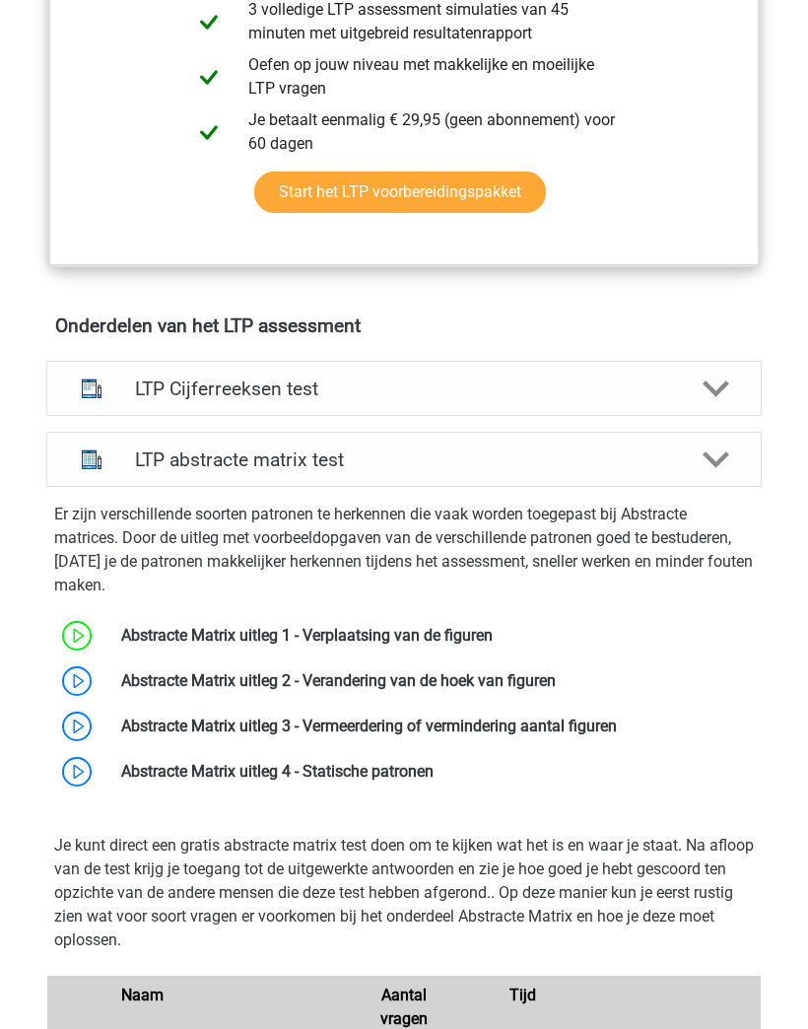
click at [717, 451] on icon at bounding box center [717, 460] width 28 height 28
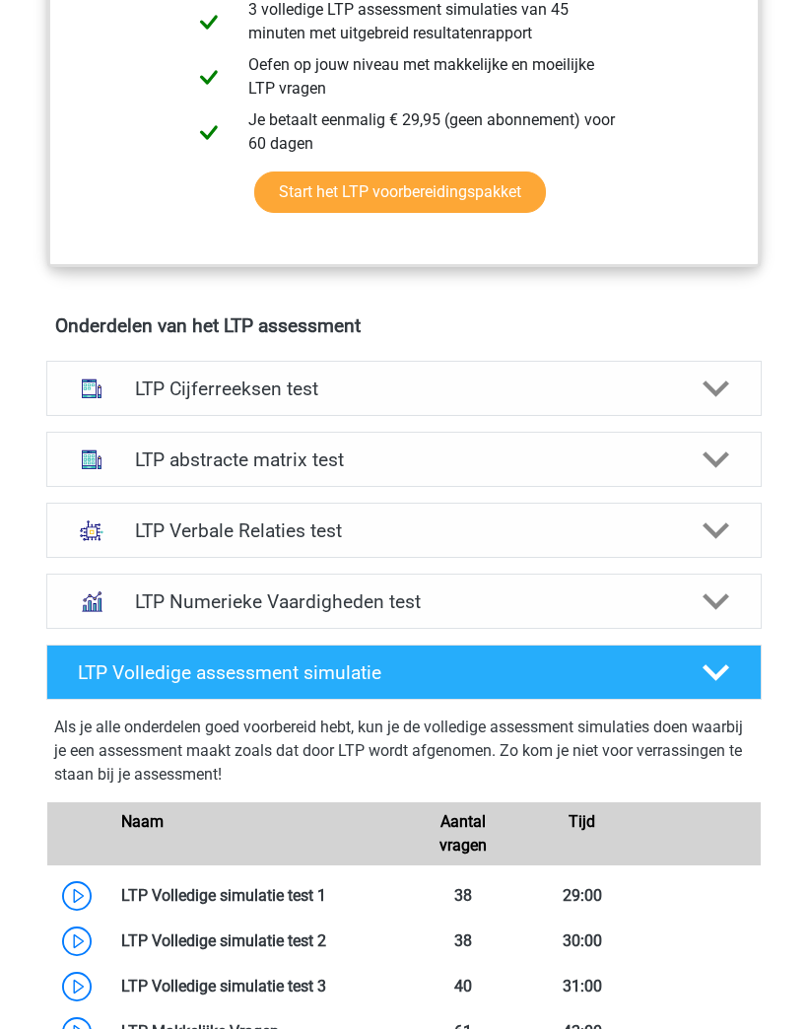
click at [711, 465] on icon at bounding box center [717, 460] width 28 height 28
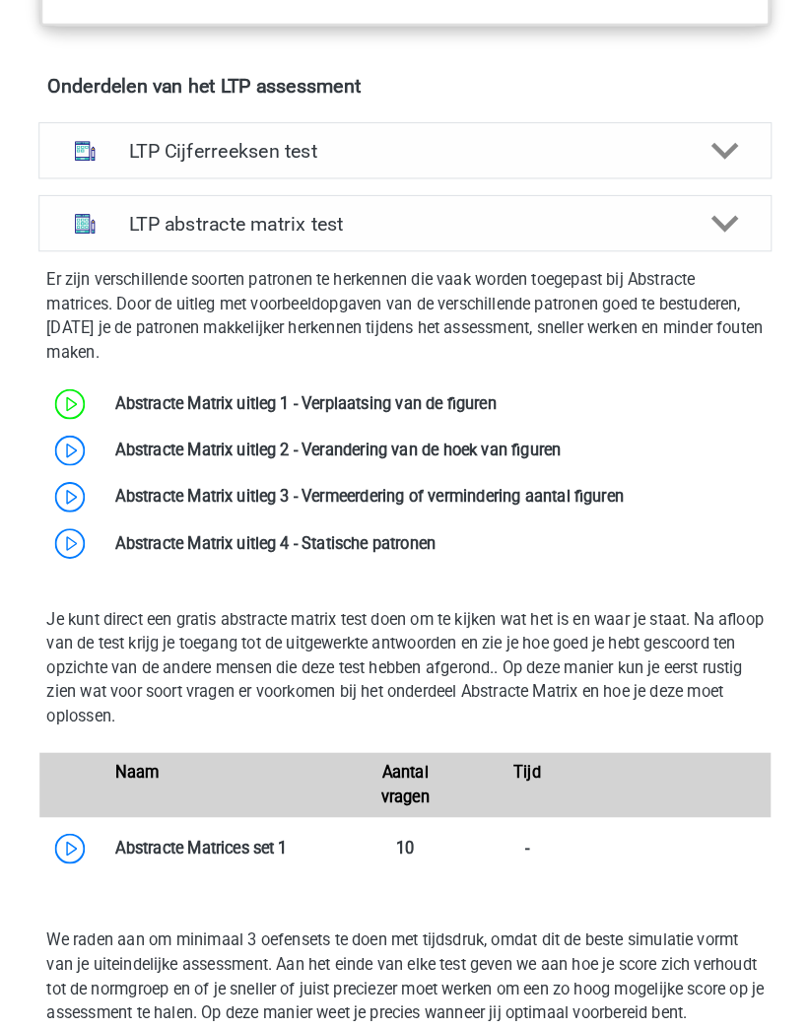
scroll to position [1293, 0]
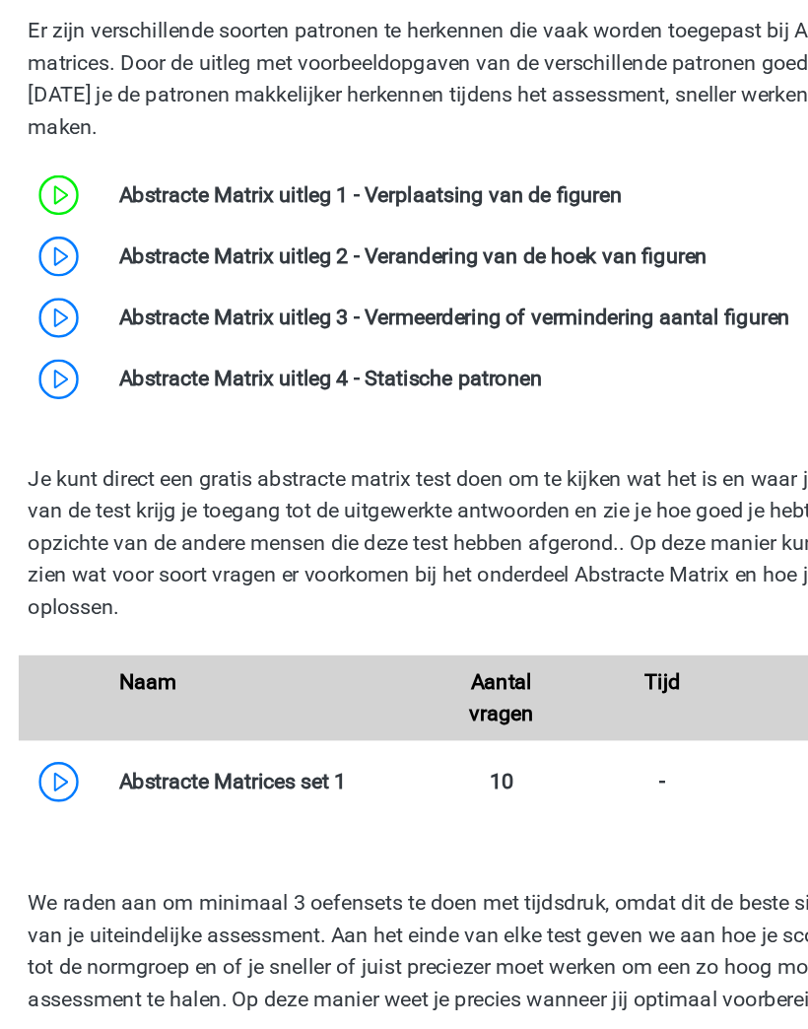
click at [556, 400] on link at bounding box center [556, 409] width 0 height 19
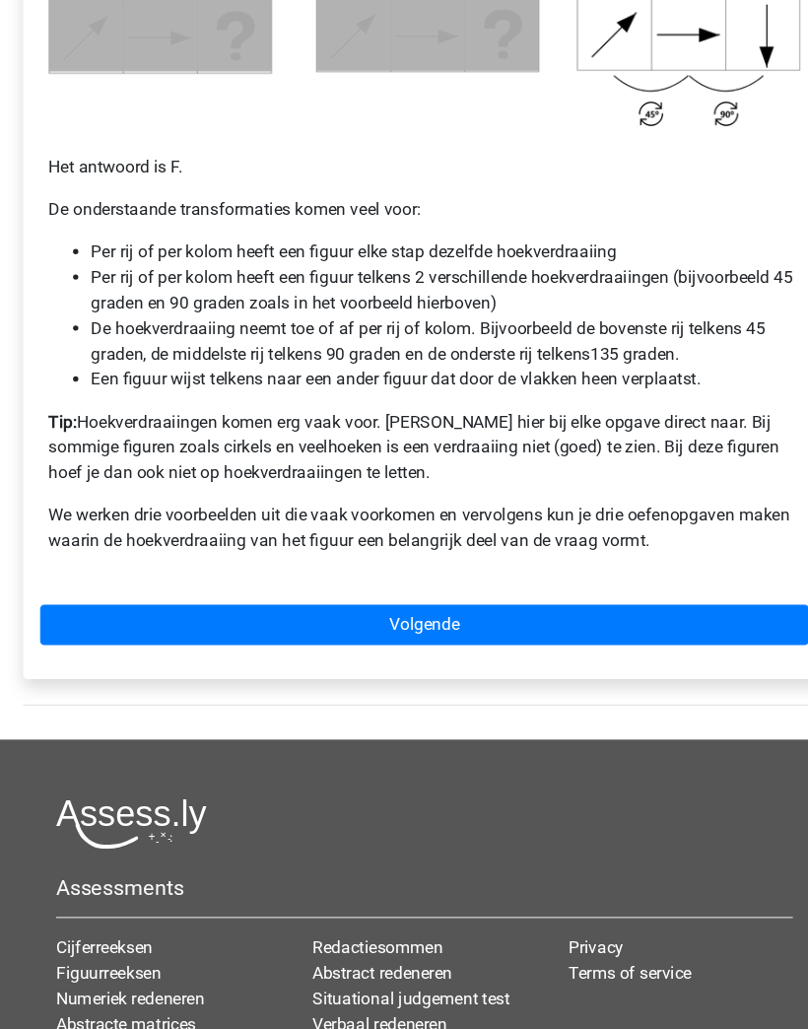
scroll to position [1154, 0]
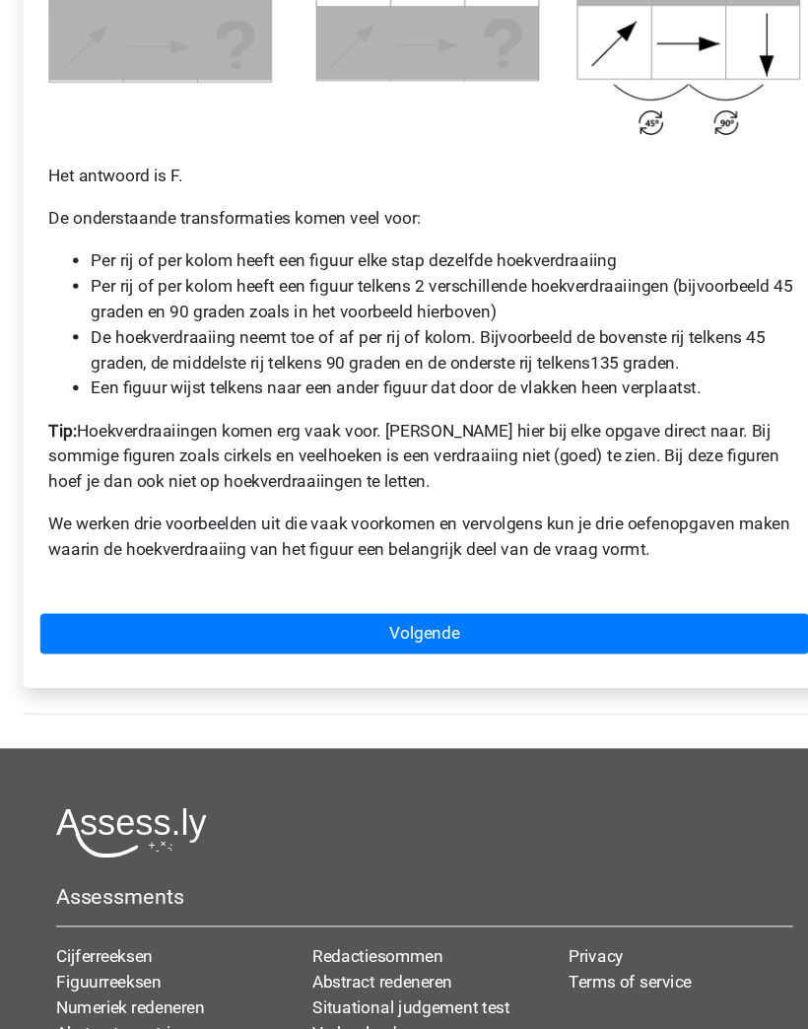
click at [614, 585] on link "Volgende" at bounding box center [403, 587] width 713 height 37
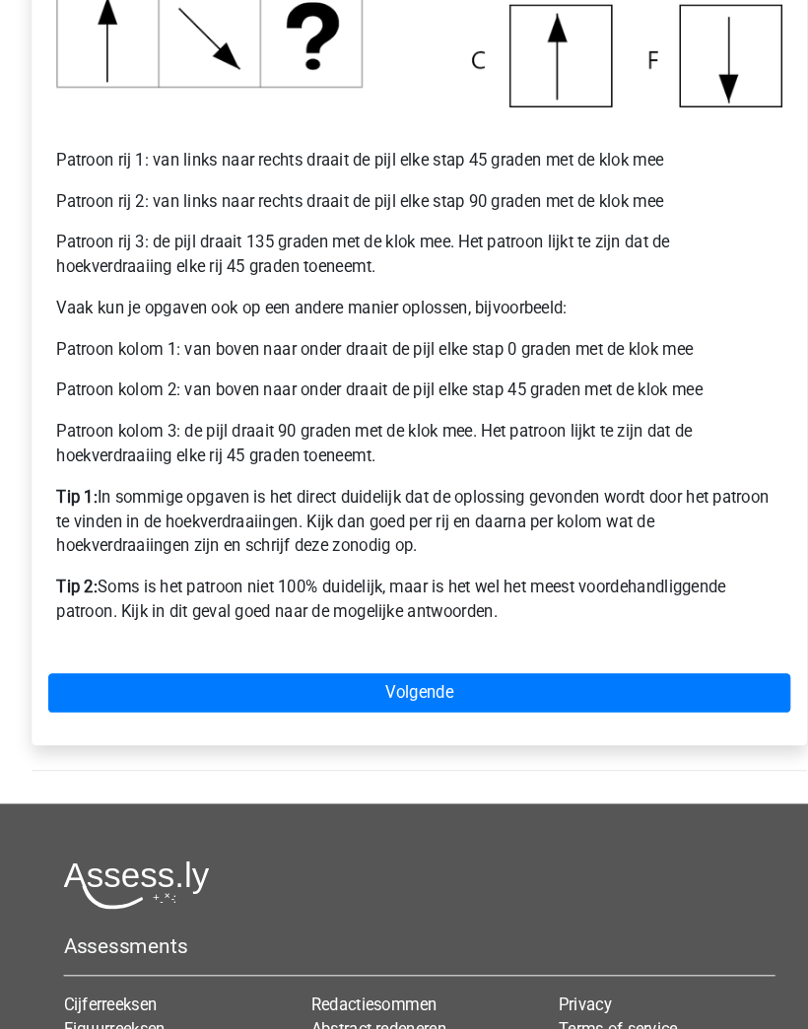
scroll to position [734, 0]
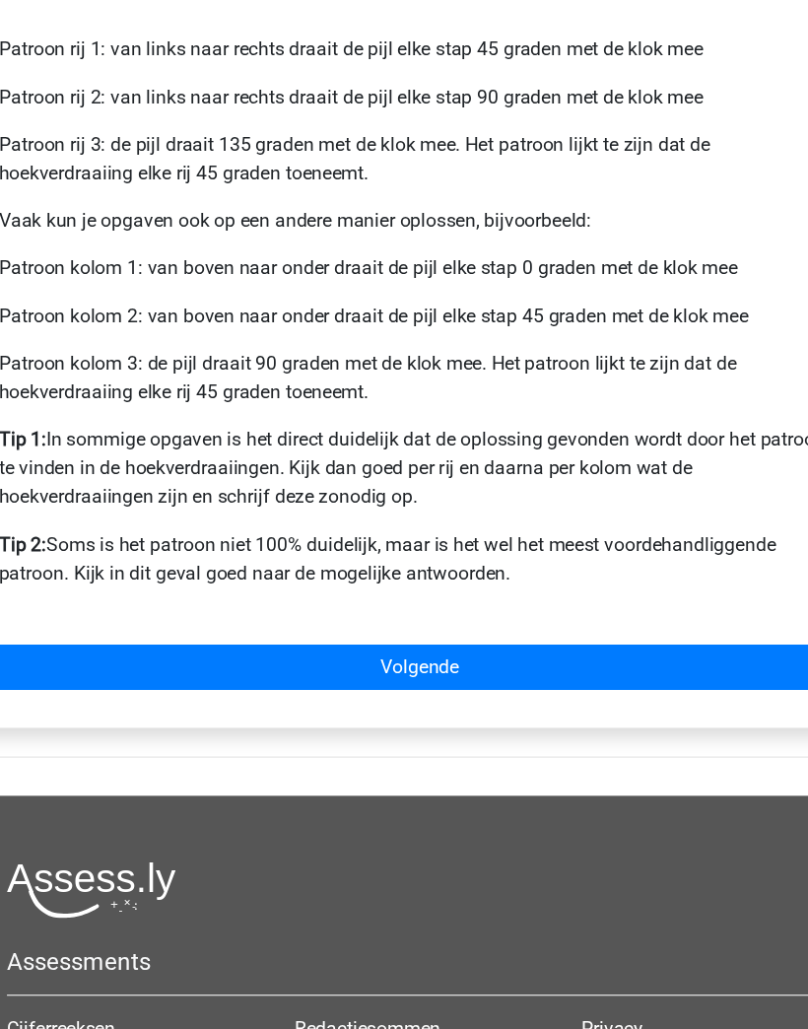
click at [573, 538] on p "Tip 2: Soms is het patroon niet 100% duidelijk, maar is het wel het meest voord…" at bounding box center [404, 561] width 698 height 47
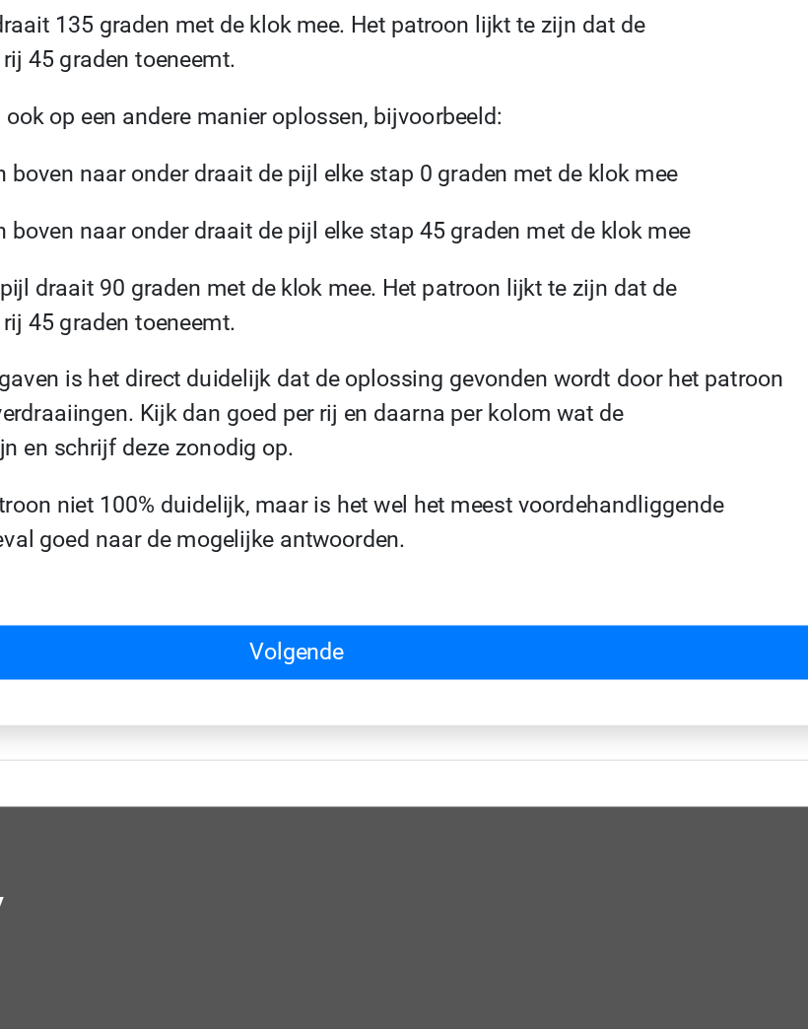
scroll to position [676, 0]
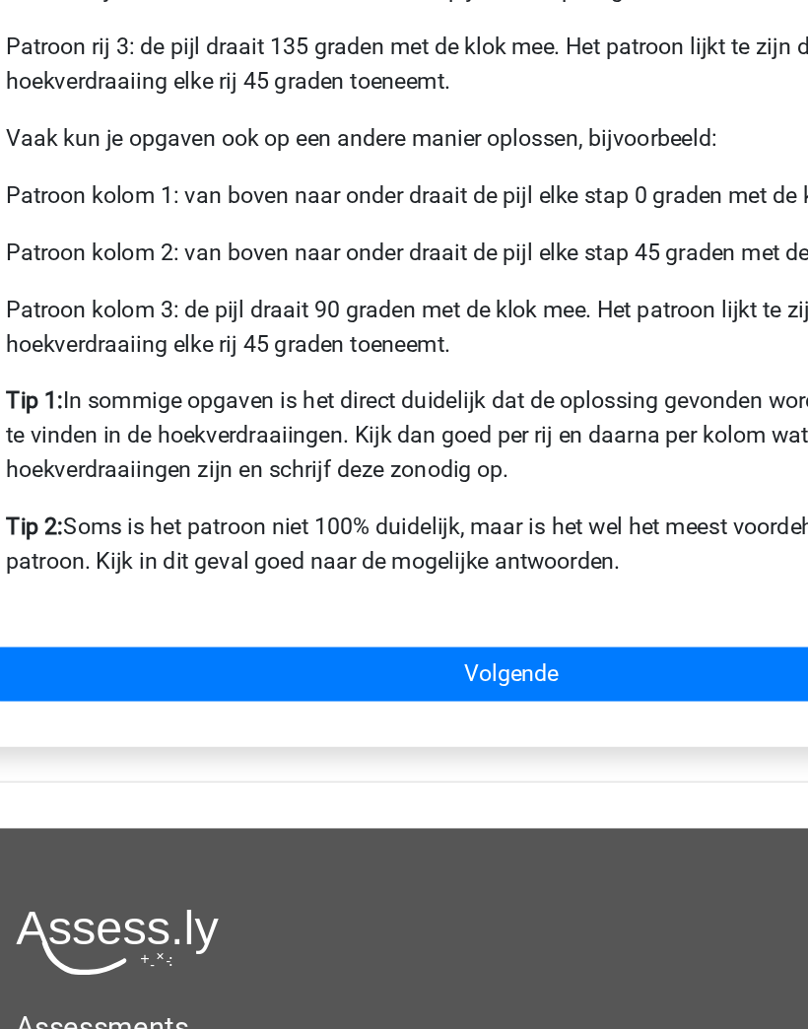
click at [446, 691] on link "Volgende" at bounding box center [403, 709] width 713 height 37
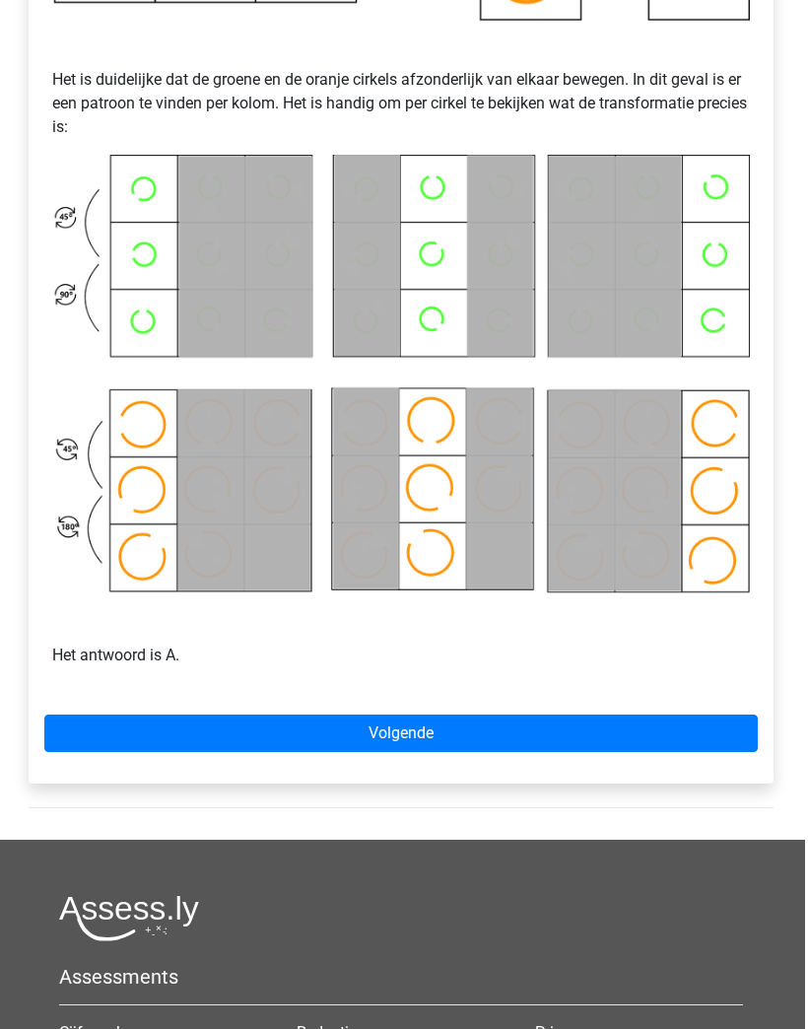
scroll to position [794, 0]
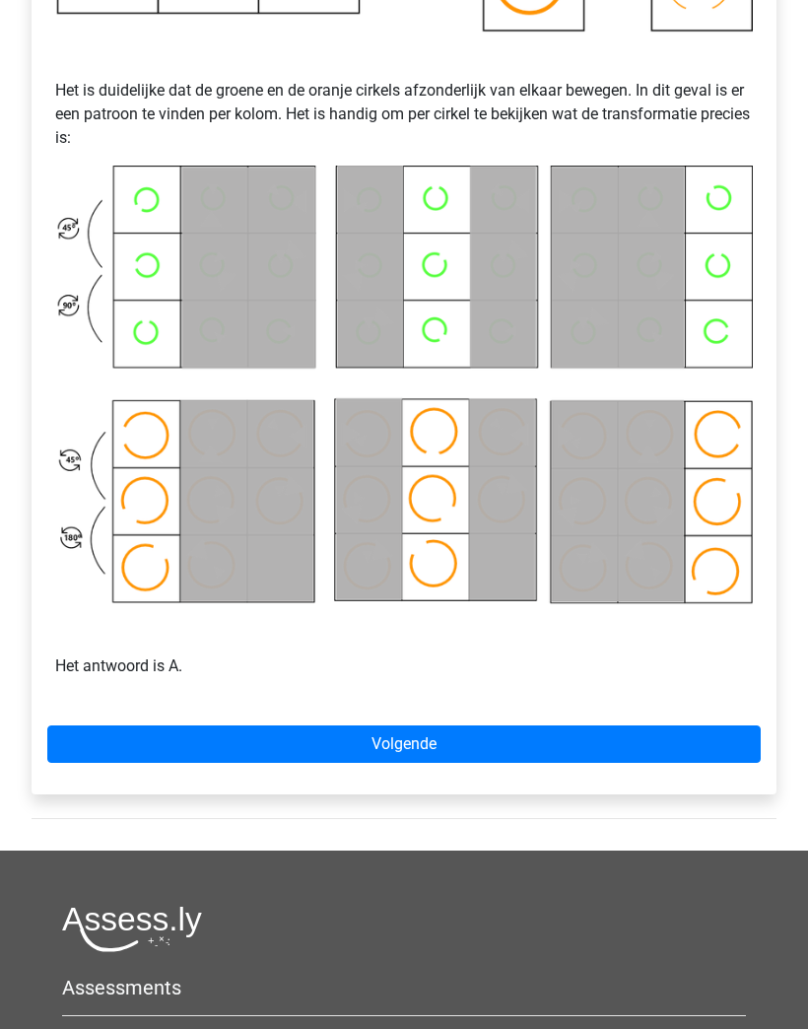
click at [606, 729] on link "Volgende" at bounding box center [403, 743] width 713 height 37
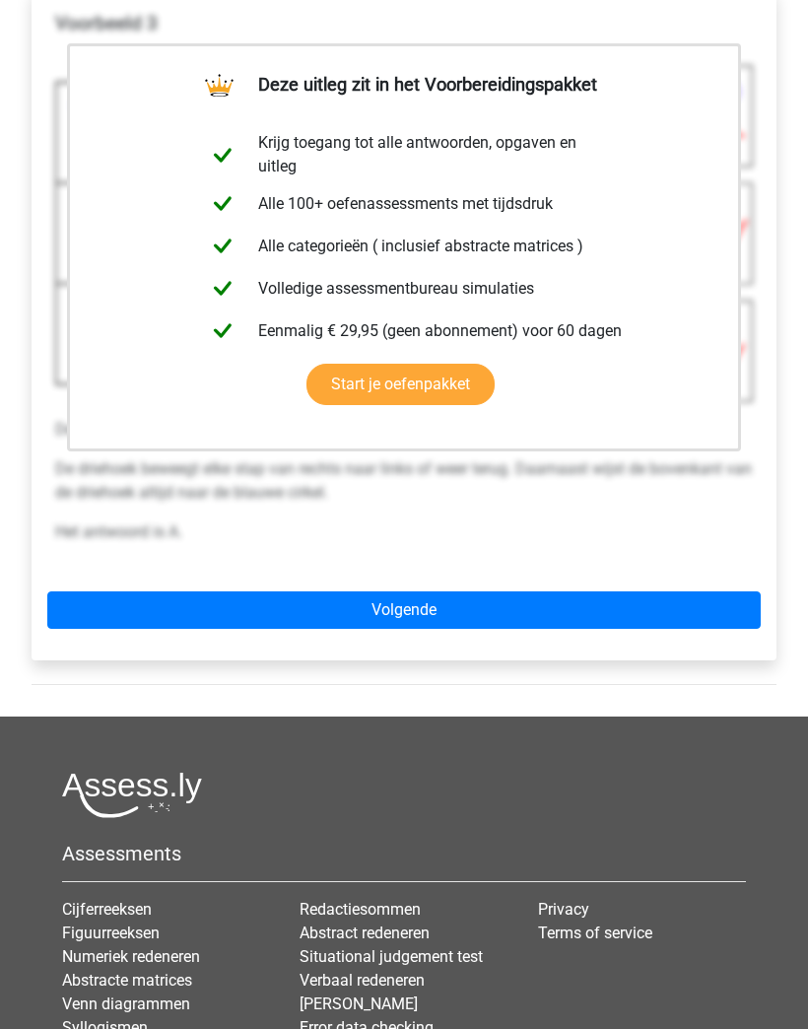
click at [631, 584] on div "Deze uitleg zit in het Voorbereidingspakket Krijg toegang tot alle antwoorden, …" at bounding box center [404, 325] width 745 height 672
click at [639, 612] on link "Volgende" at bounding box center [403, 609] width 713 height 37
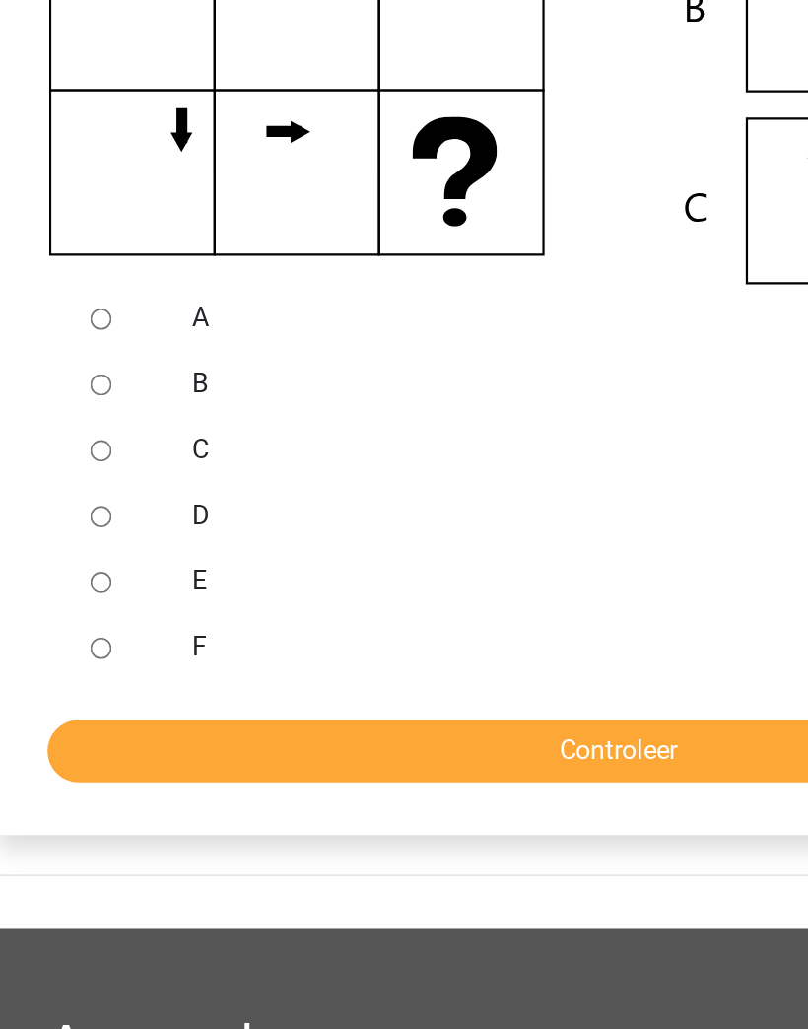
scroll to position [303, 0]
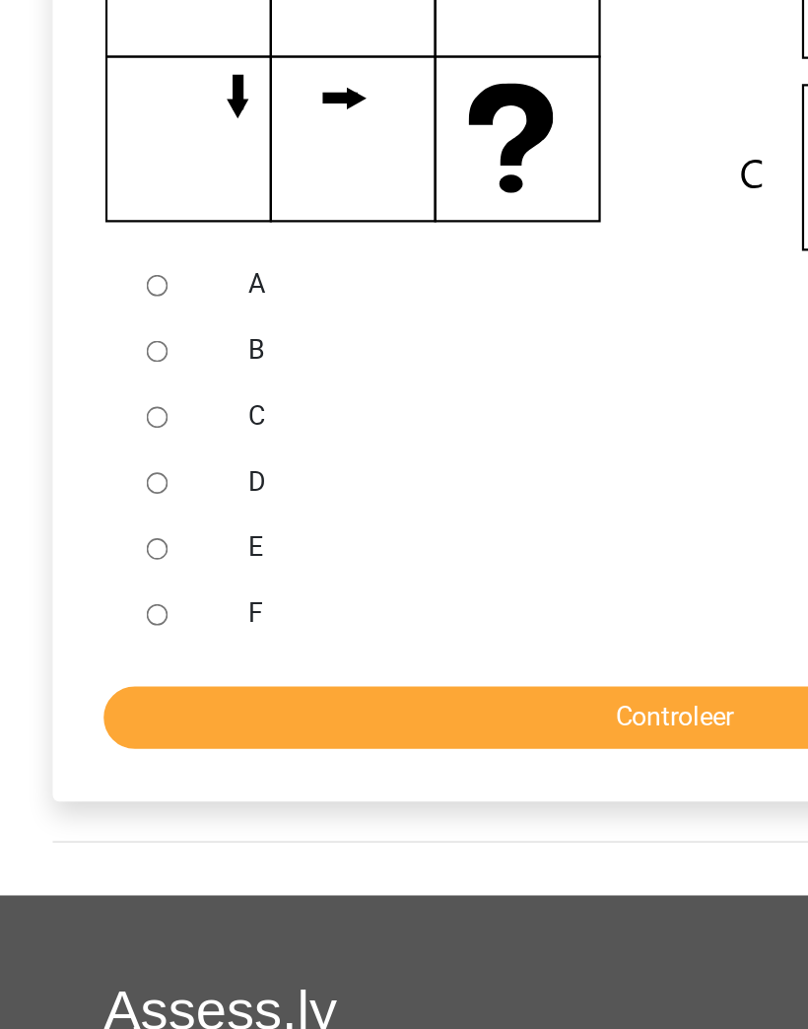
click at [90, 553] on div at bounding box center [107, 572] width 54 height 39
click at [83, 553] on div at bounding box center [107, 572] width 54 height 39
click at [100, 567] on input "B" at bounding box center [94, 573] width 13 height 13
radio input "true"
click at [399, 773] on input "Controleer" at bounding box center [404, 791] width 684 height 37
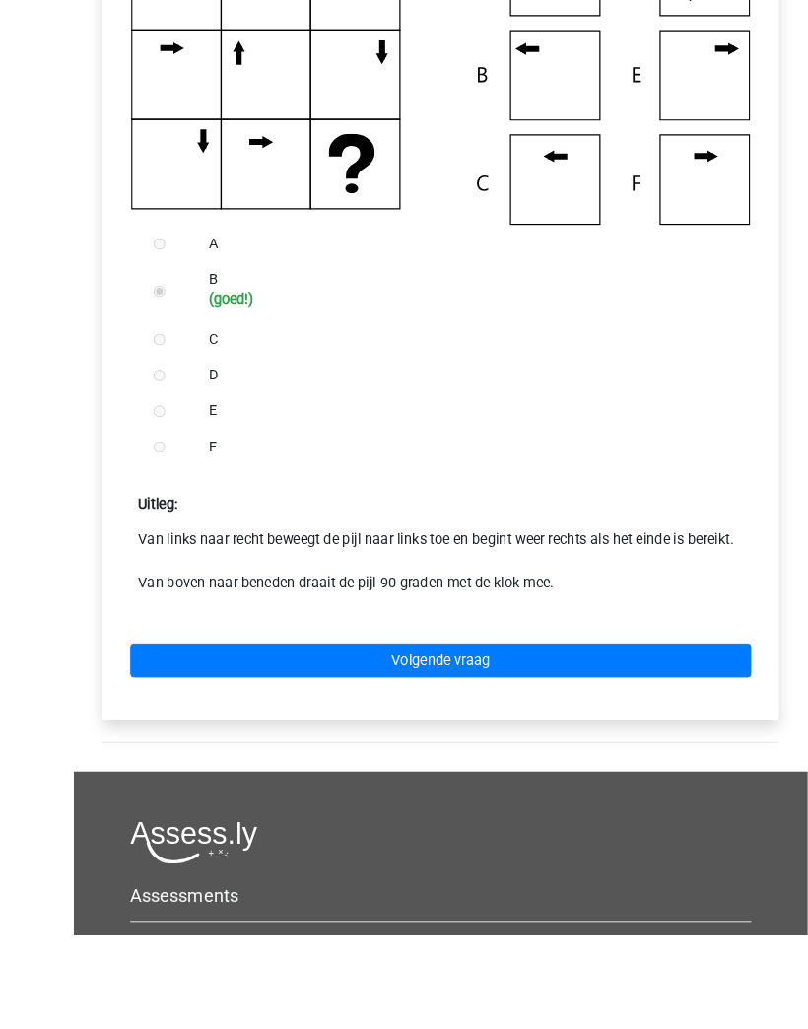
scroll to position [560, 0]
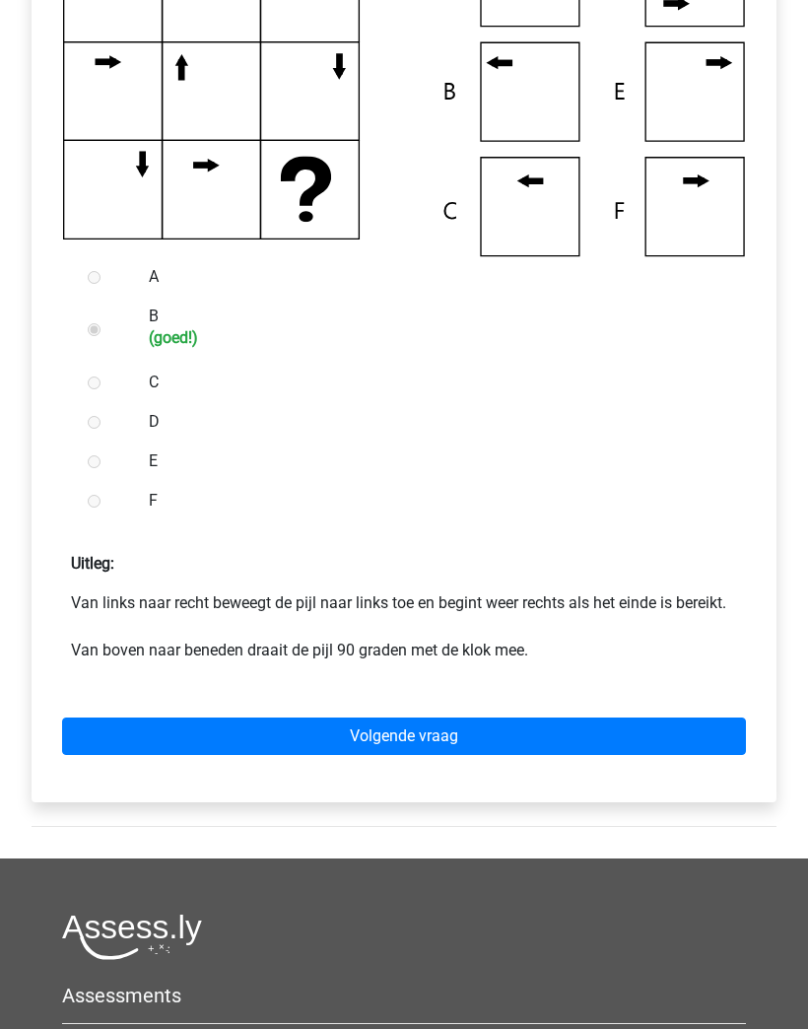
click at [656, 732] on link "Volgende vraag" at bounding box center [404, 735] width 684 height 37
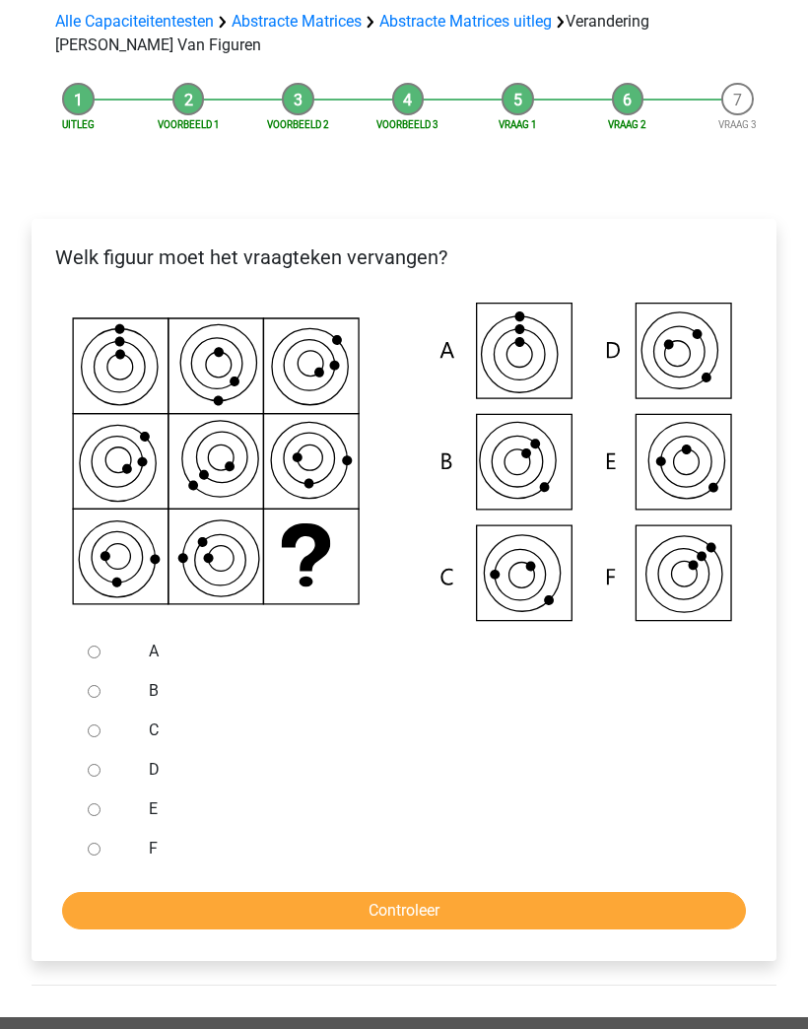
scroll to position [220, 0]
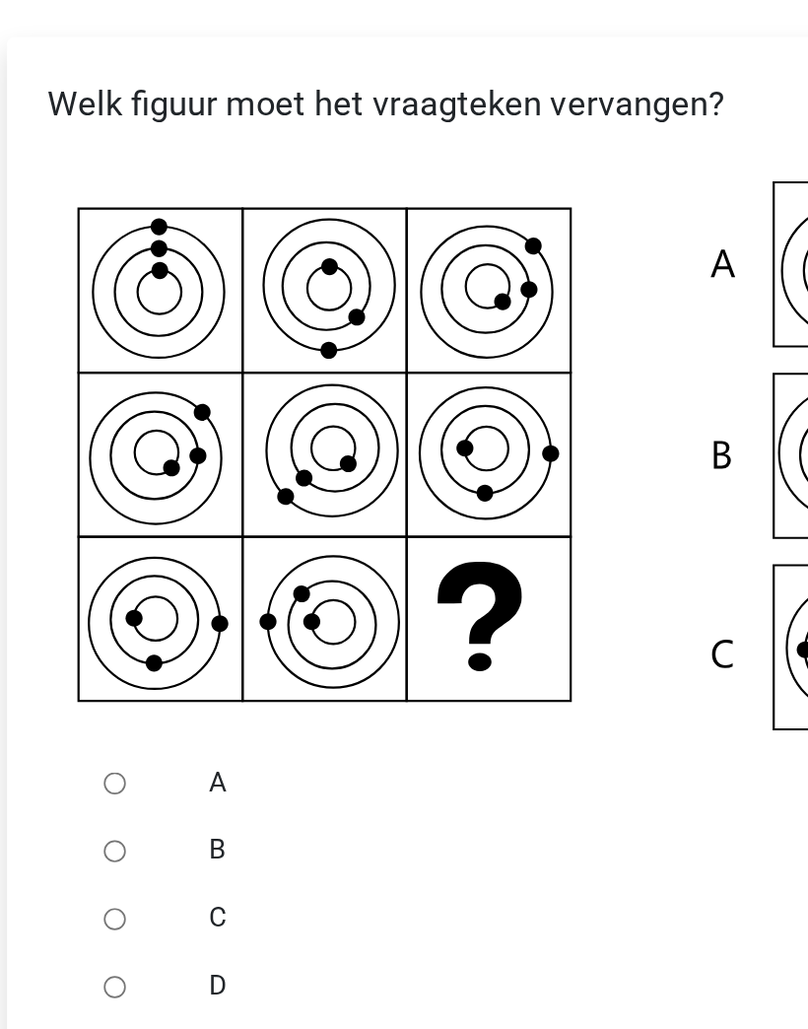
click at [230, 383] on icon at bounding box center [404, 435] width 682 height 336
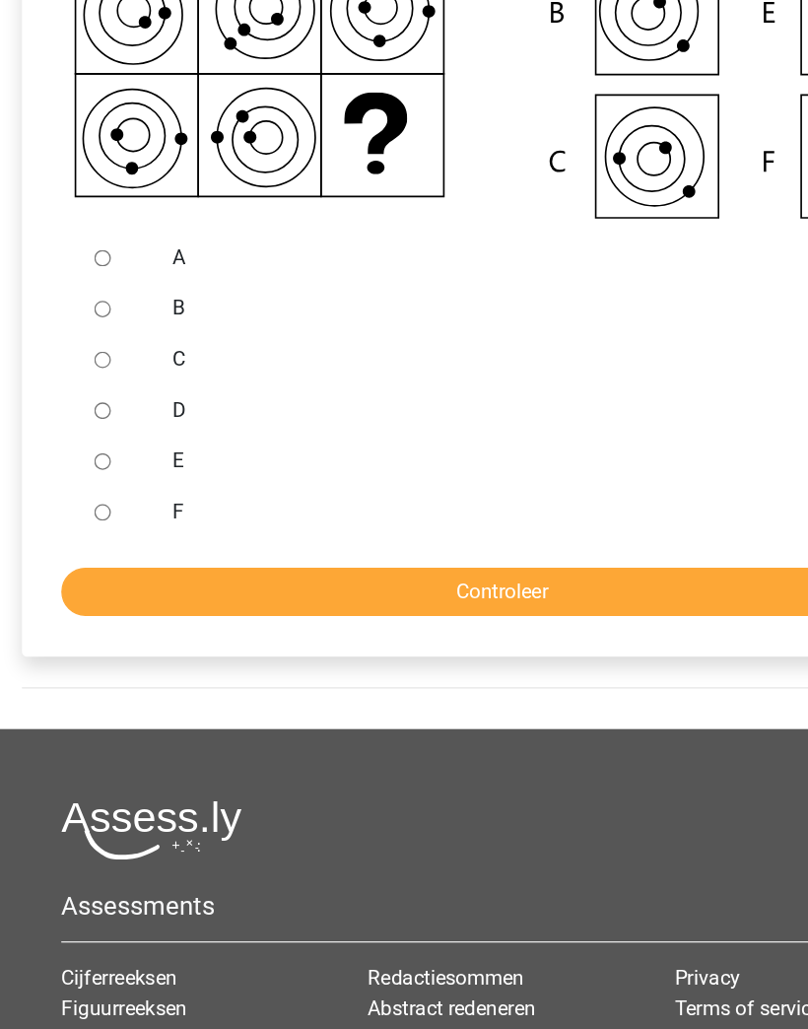
scroll to position [507, 0]
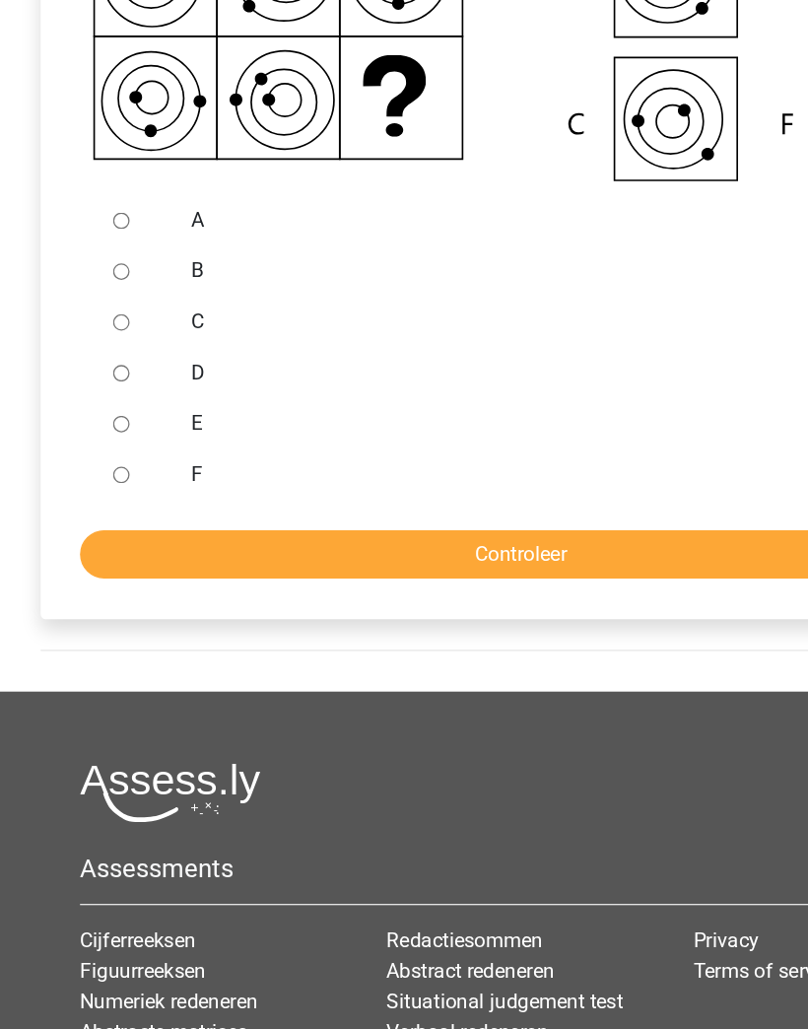
click at [100, 487] on input "E" at bounding box center [94, 493] width 13 height 13
radio input "true"
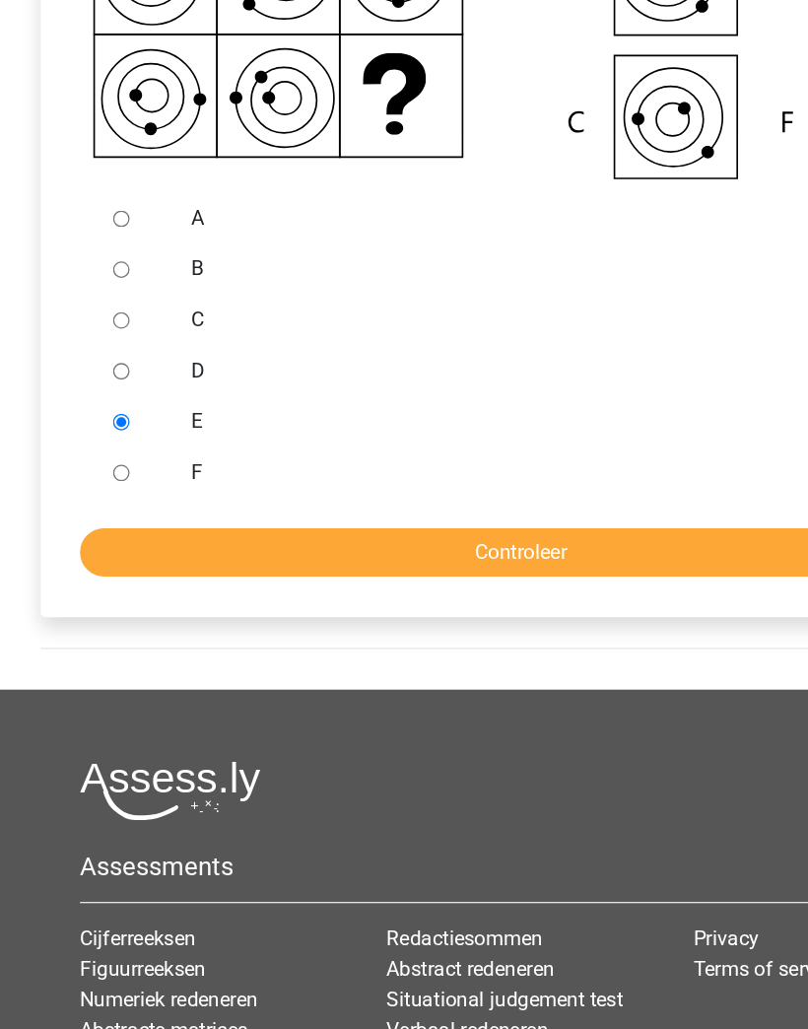
click at [517, 574] on input "Controleer" at bounding box center [404, 592] width 684 height 37
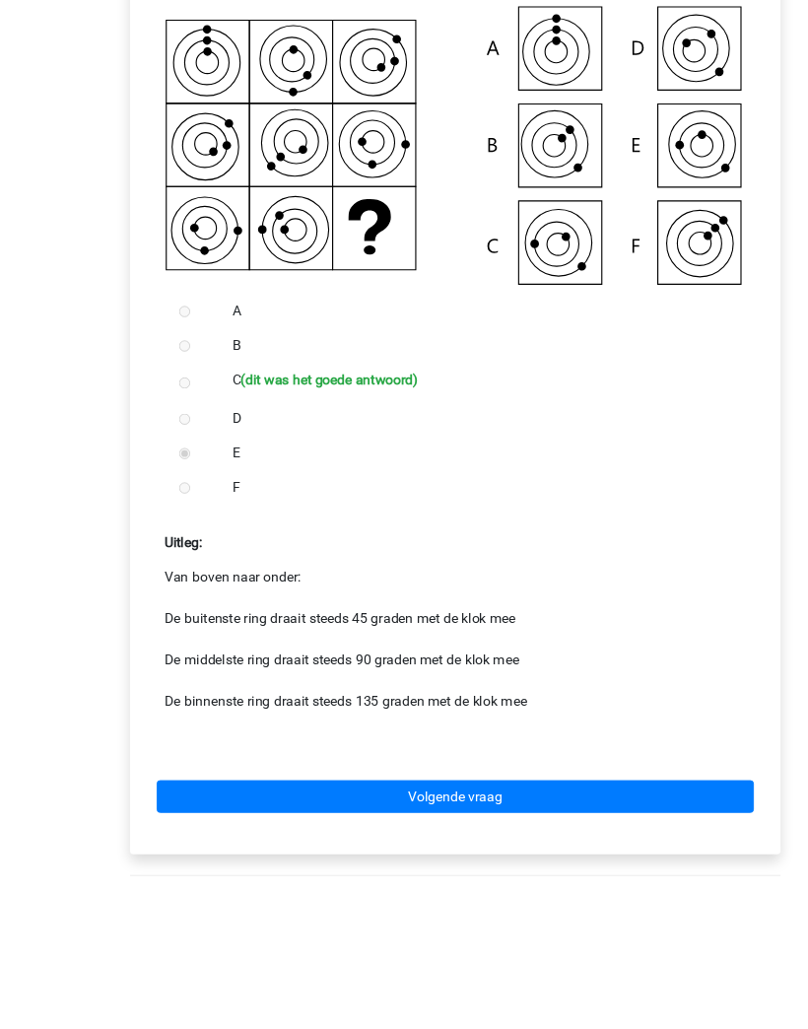
scroll to position [487, 0]
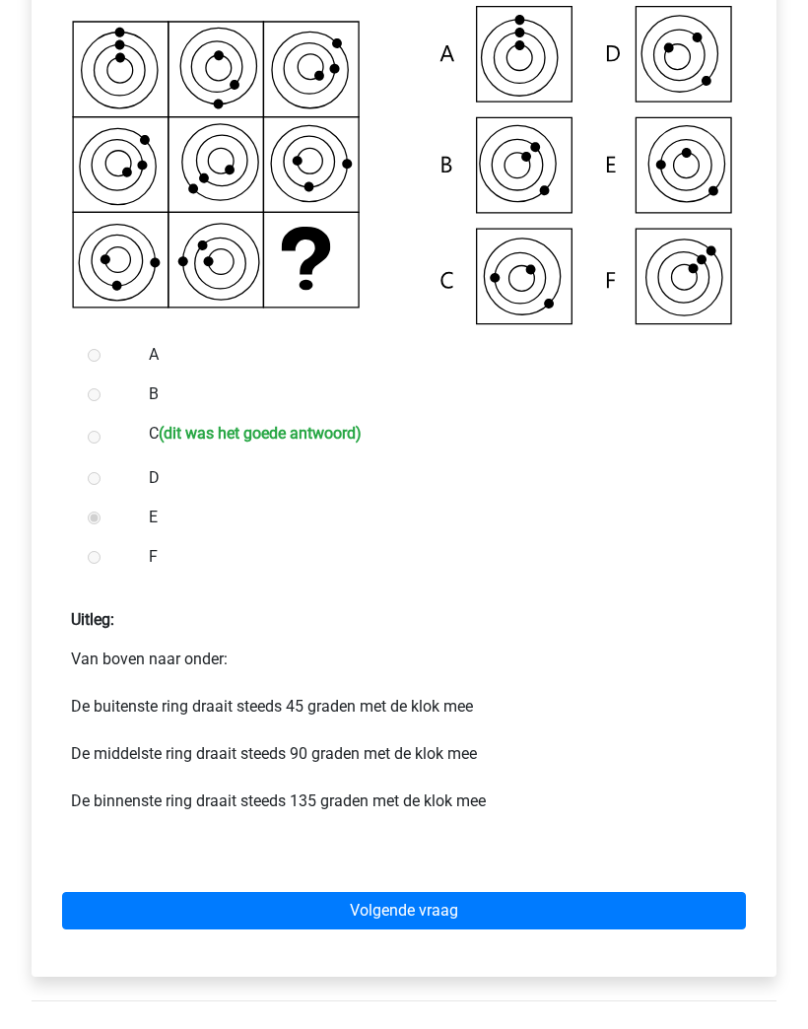
click at [620, 902] on link "Volgende vraag" at bounding box center [404, 911] width 684 height 37
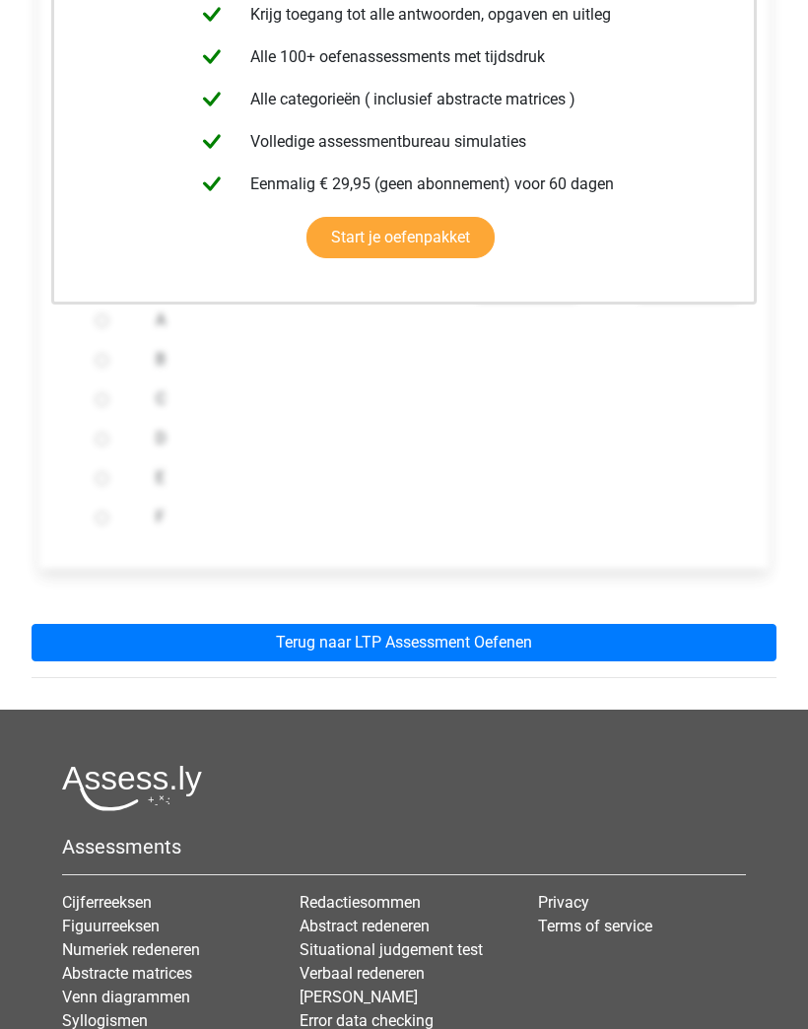
scroll to position [516, 0]
click at [622, 636] on link "Terug naar LTP Assessment Oefenen" at bounding box center [404, 642] width 745 height 37
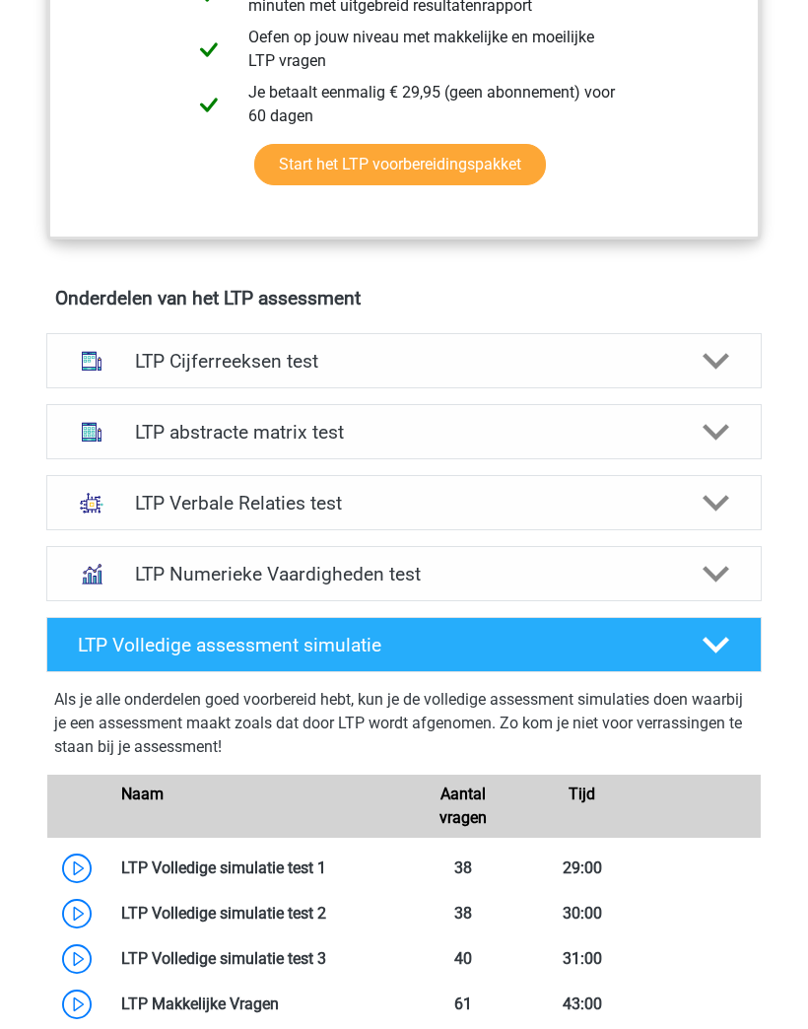
click at [698, 457] on div "LTP abstracte matrix test" at bounding box center [403, 431] width 715 height 55
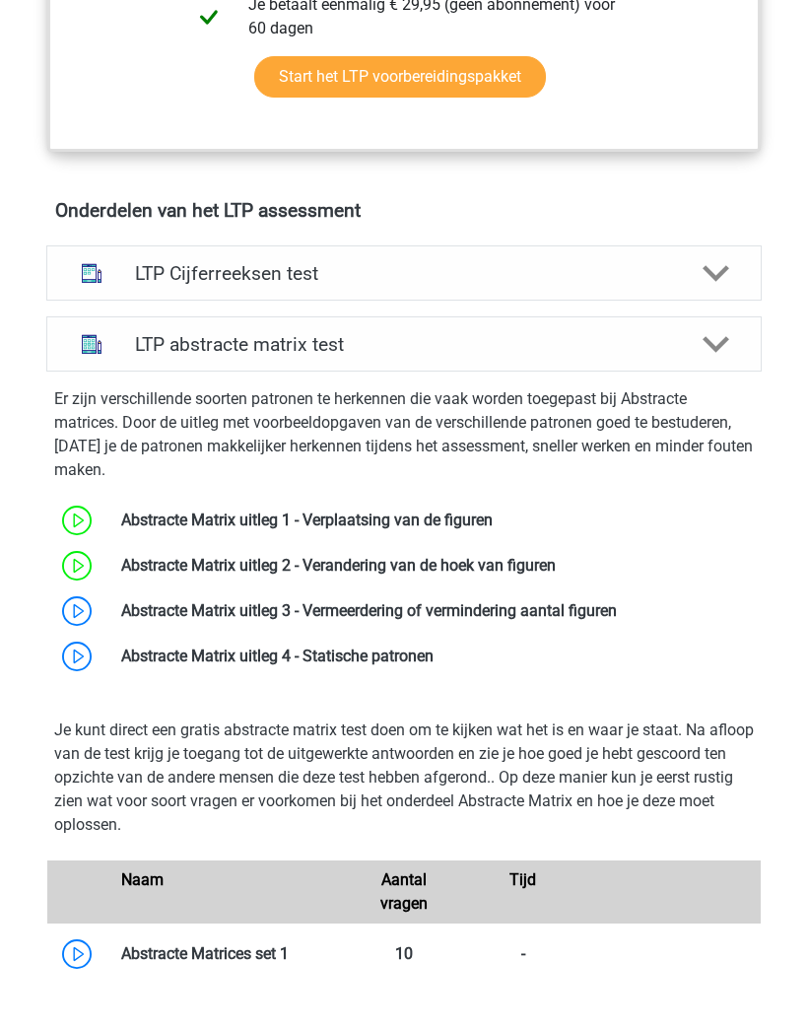
scroll to position [1263, 0]
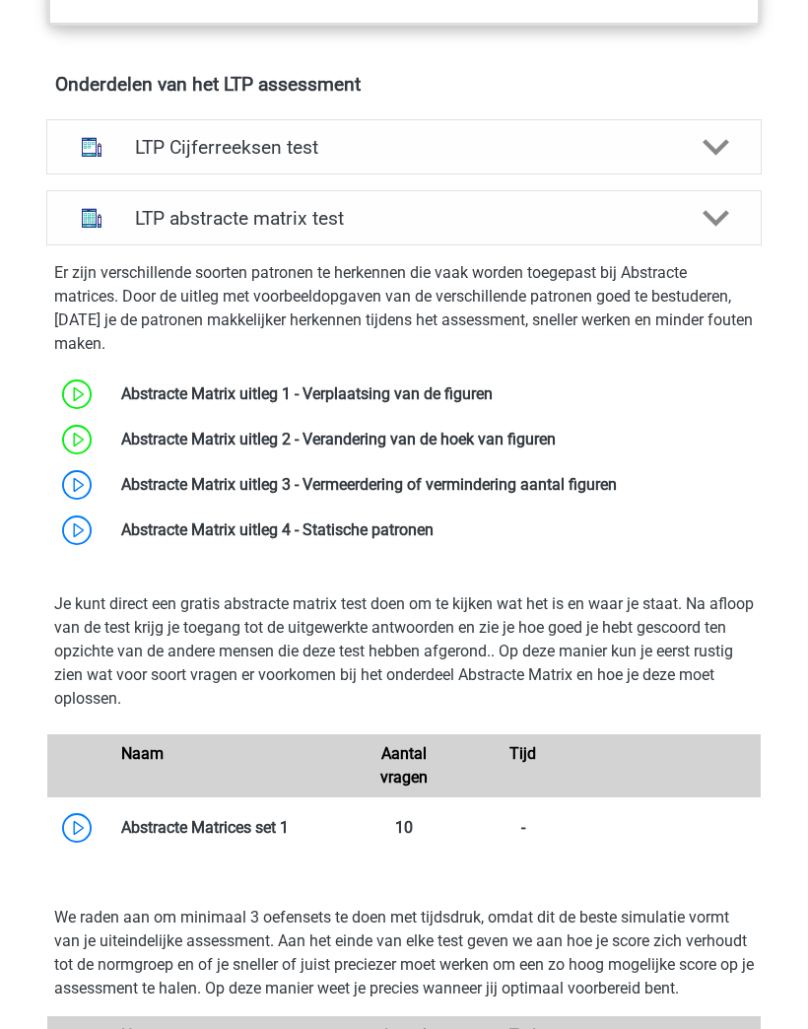
click at [617, 482] on link at bounding box center [617, 484] width 0 height 19
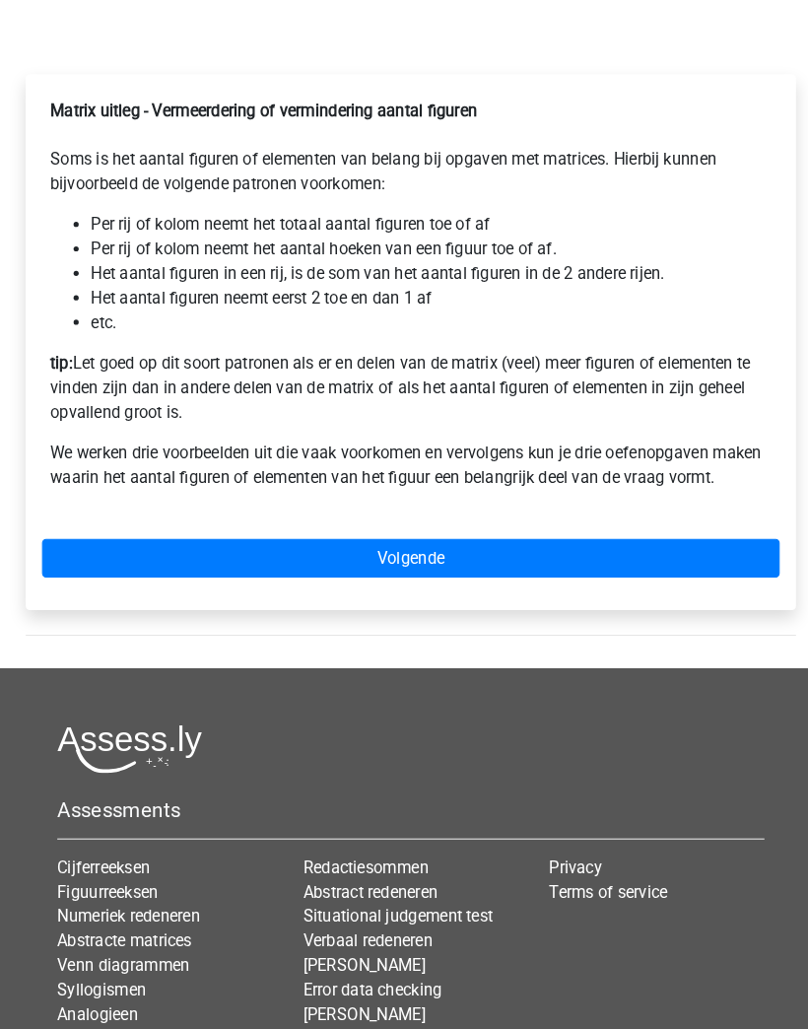
scroll to position [349, 0]
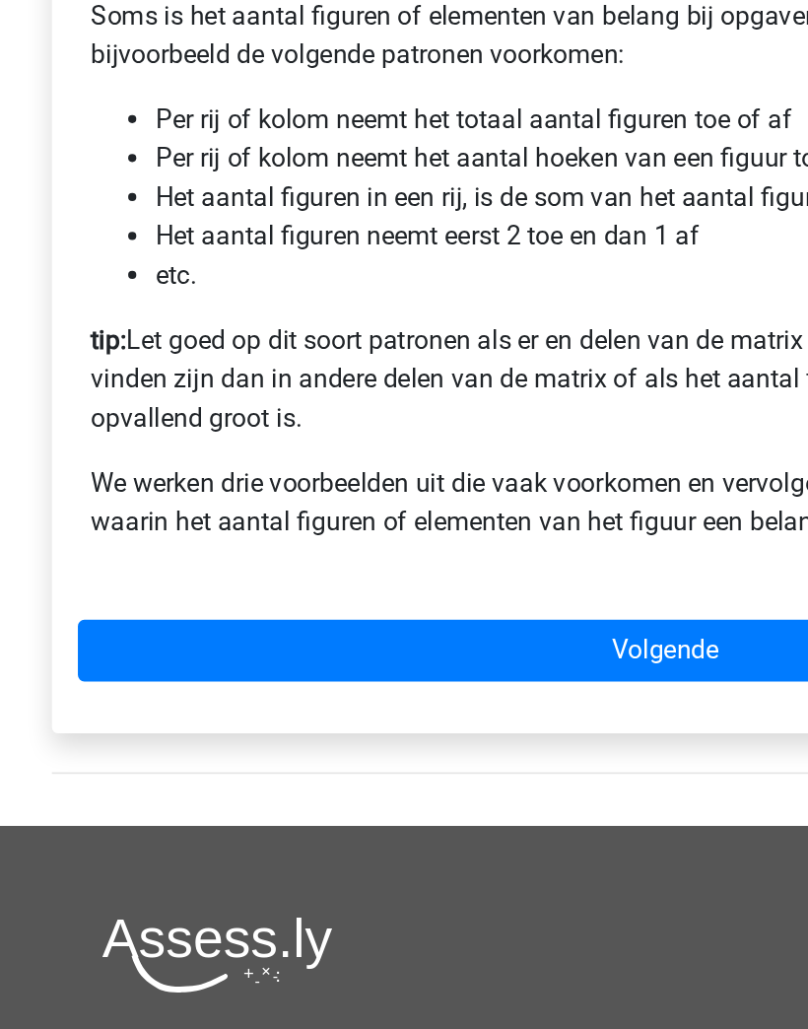
click at [404, 510] on link "Volgende" at bounding box center [403, 528] width 713 height 37
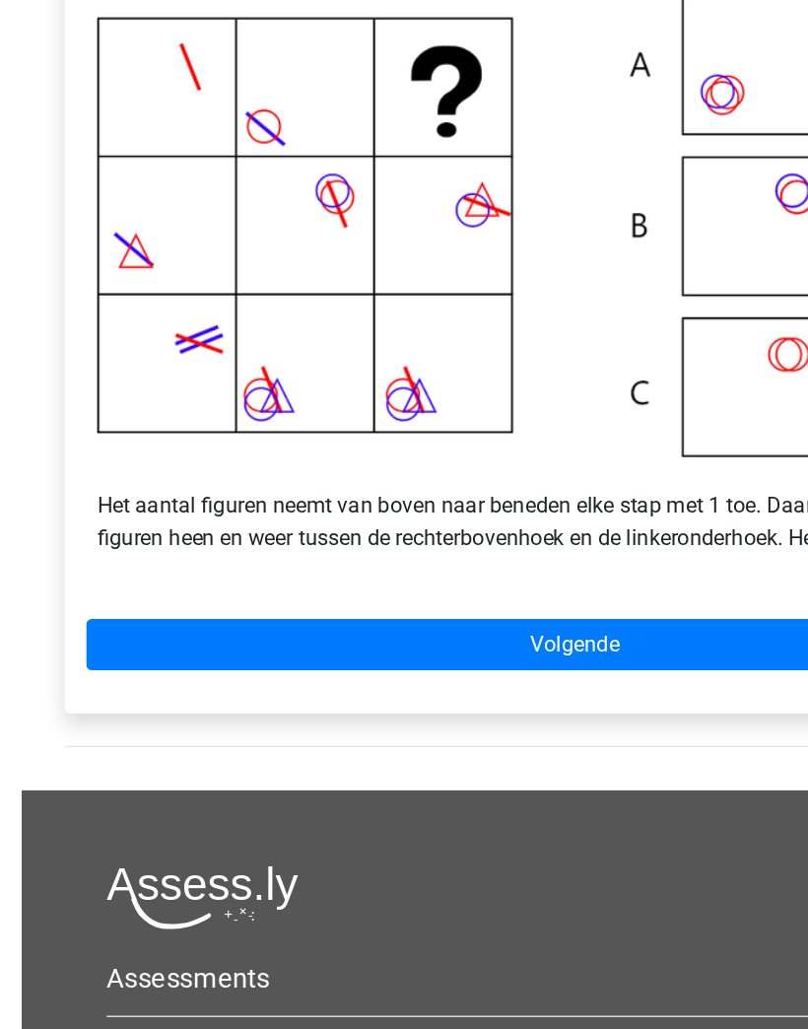
scroll to position [212, 0]
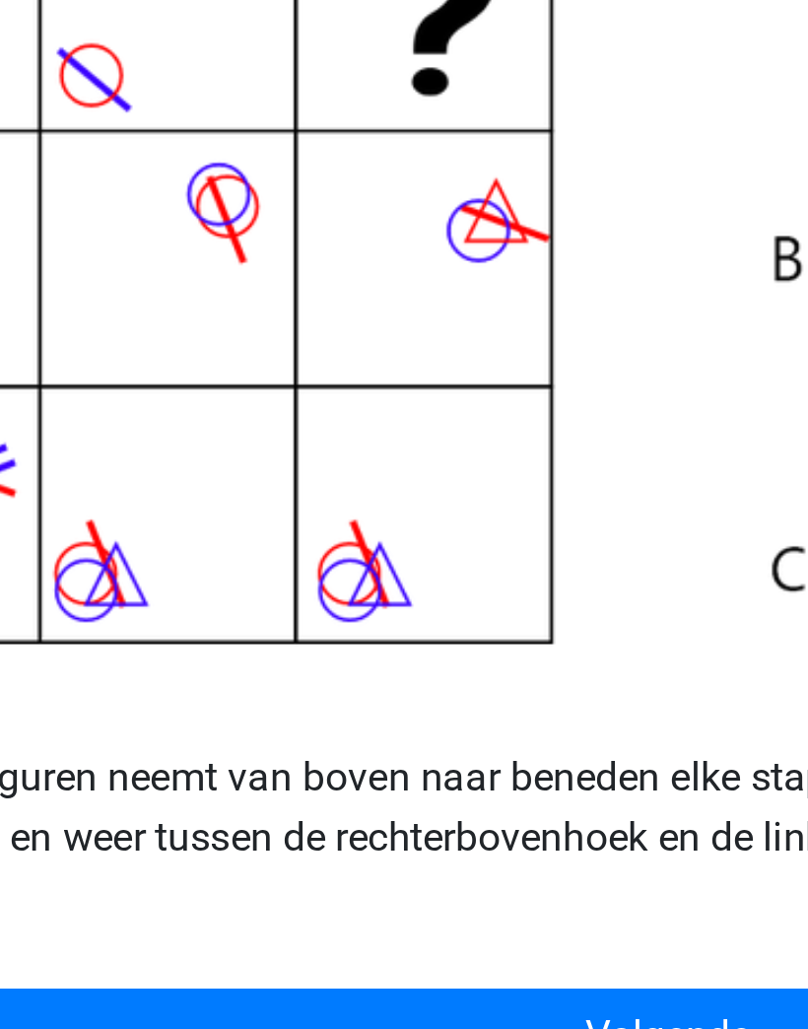
click at [286, 275] on img at bounding box center [404, 443] width 698 height 337
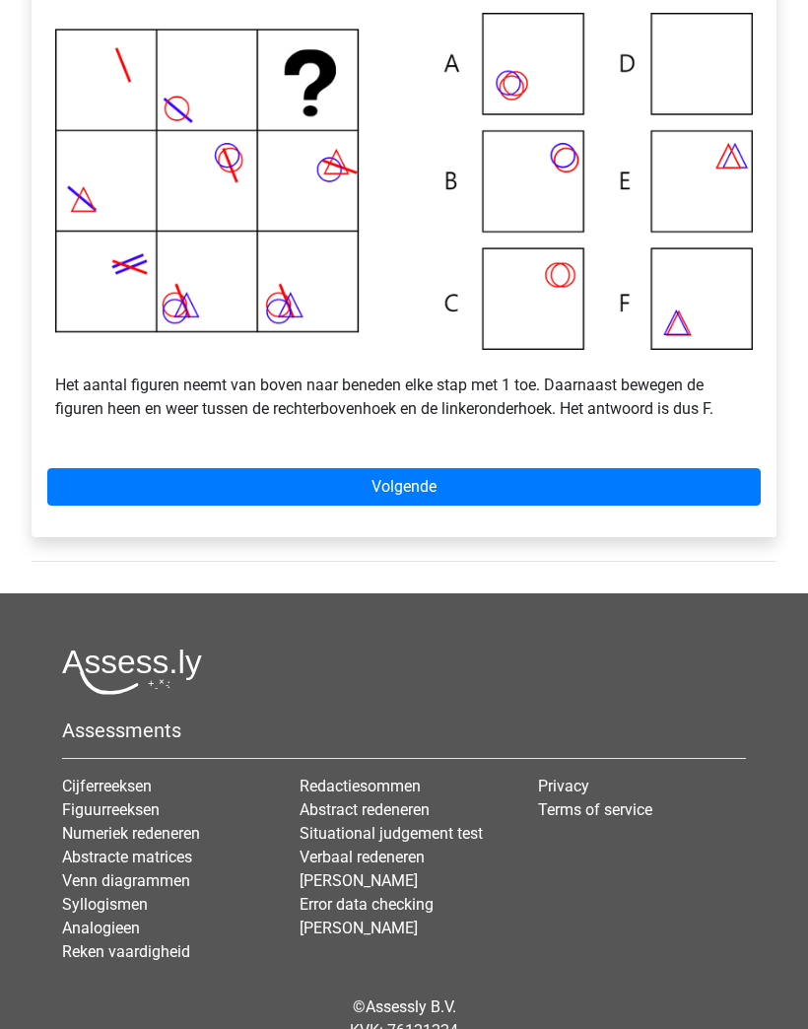
scroll to position [473, 0]
click at [210, 484] on link "Volgende" at bounding box center [403, 487] width 713 height 37
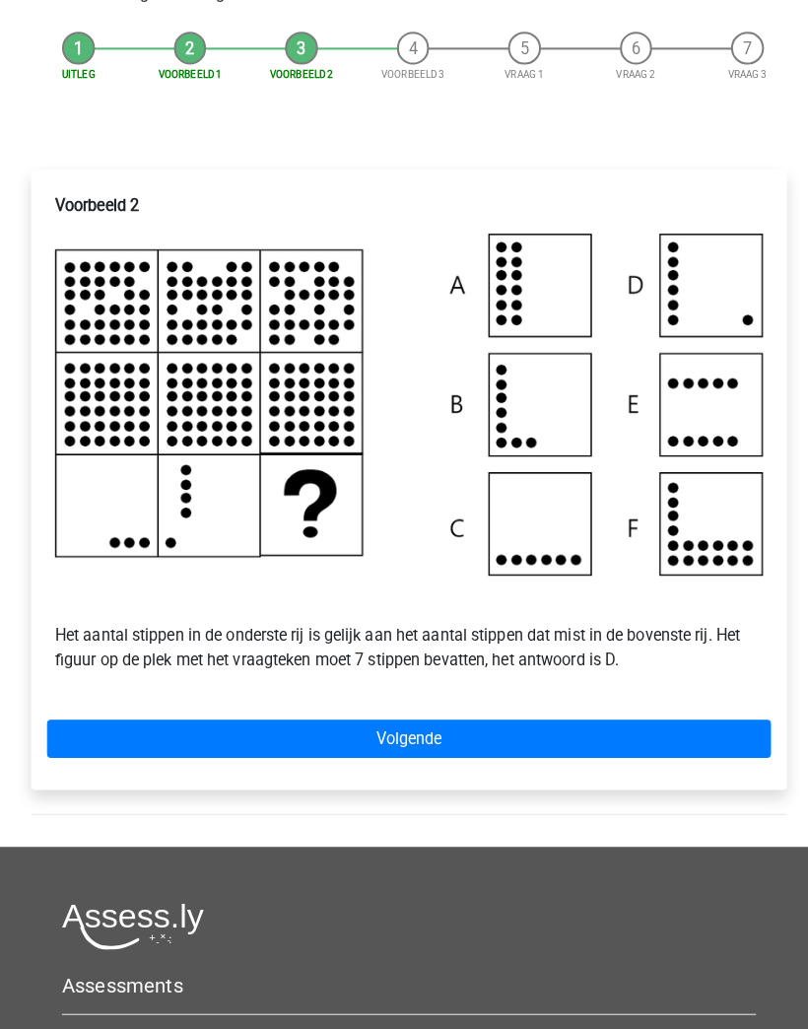
scroll to position [266, 0]
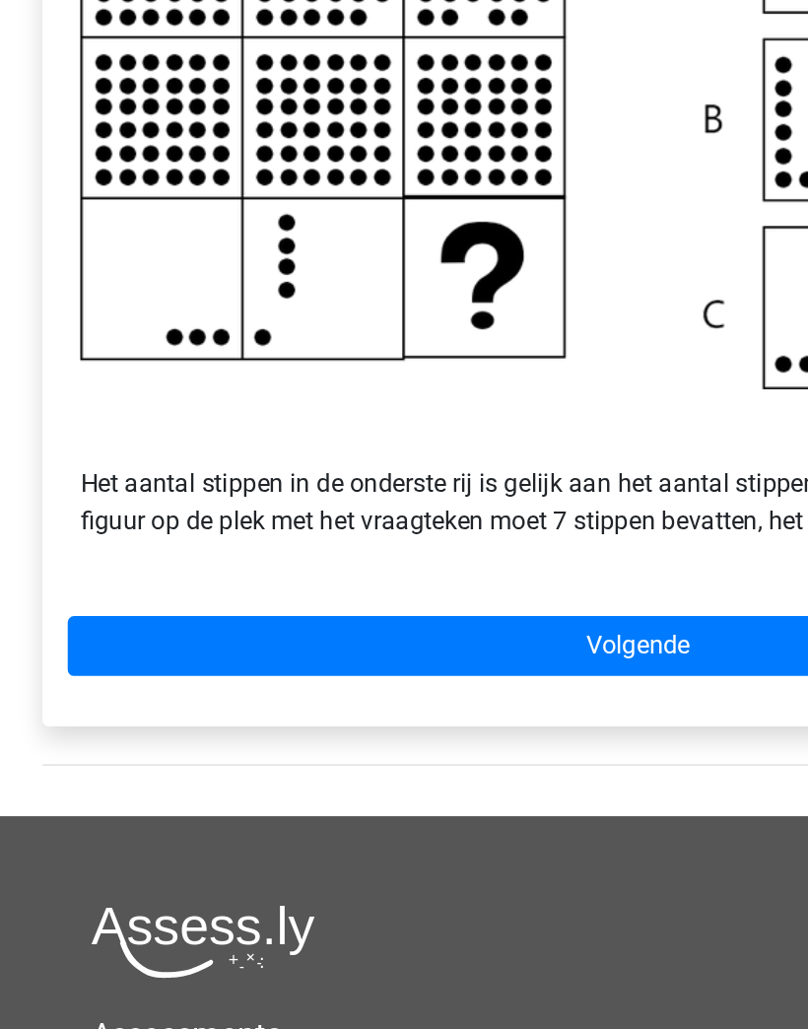
click at [433, 686] on link "Volgende" at bounding box center [403, 704] width 713 height 37
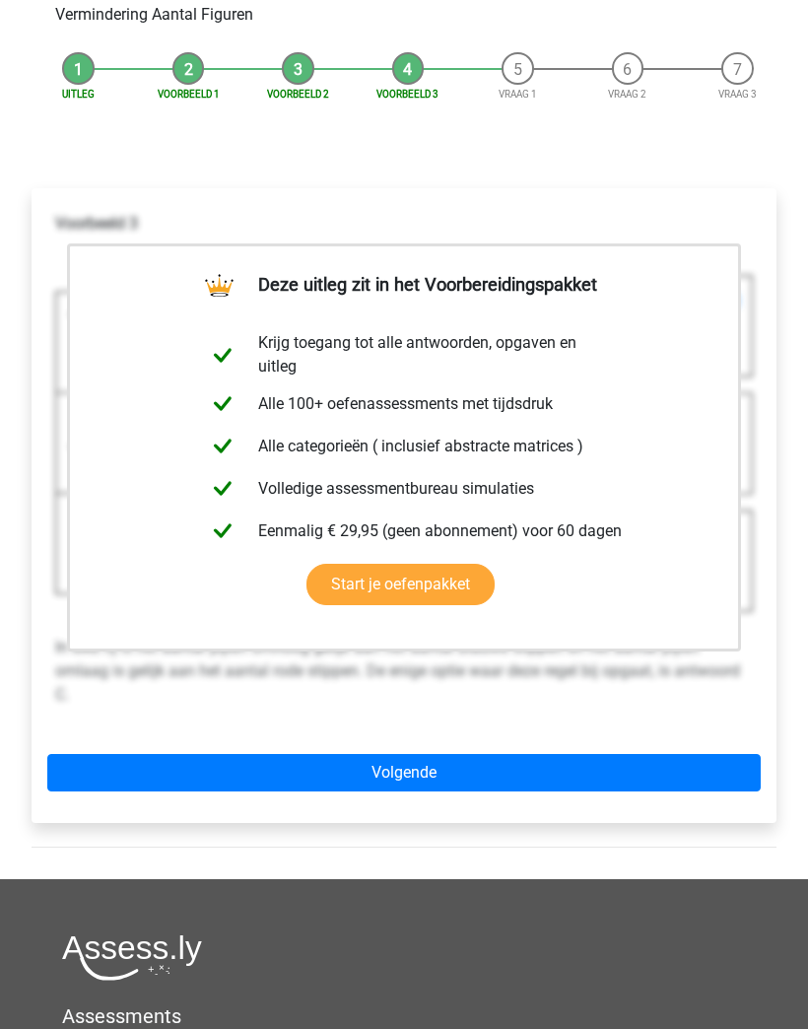
scroll to position [373, 0]
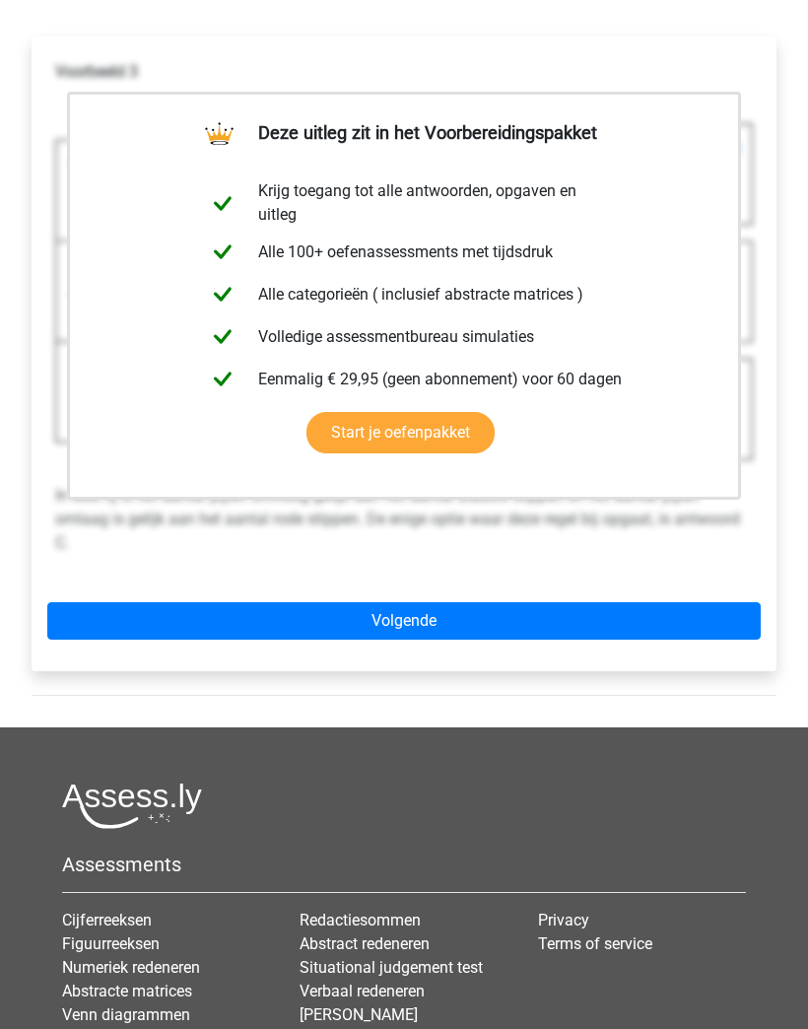
click at [666, 606] on link "Volgende" at bounding box center [403, 620] width 713 height 37
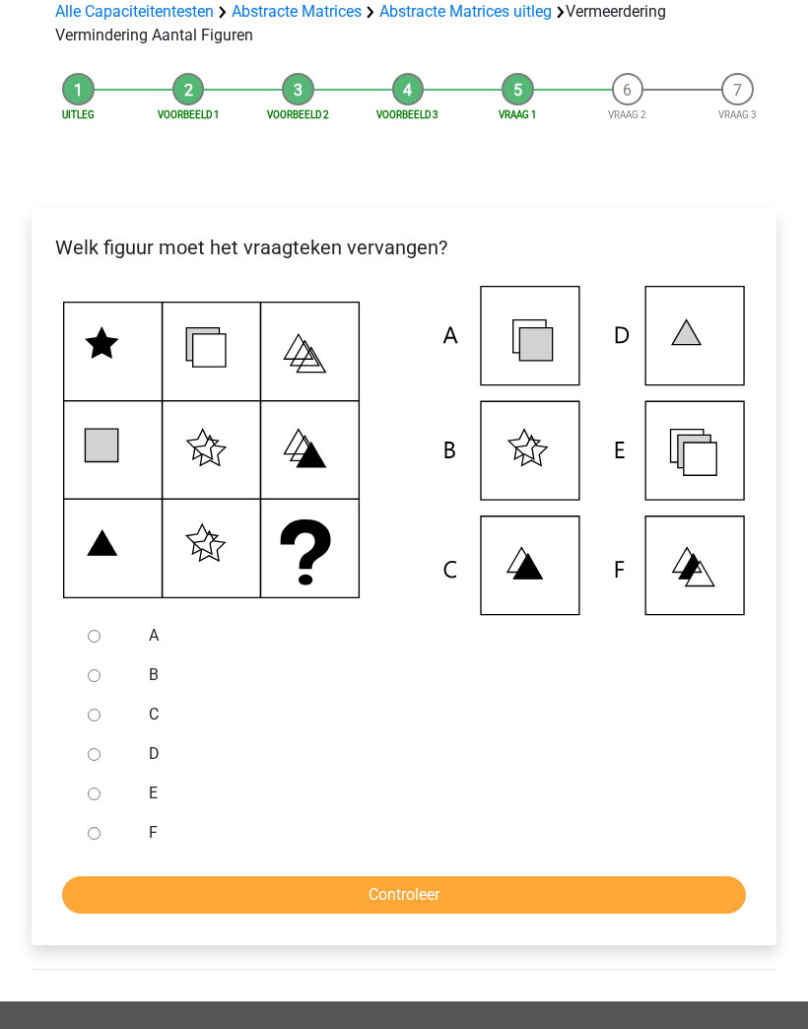
scroll to position [340, 0]
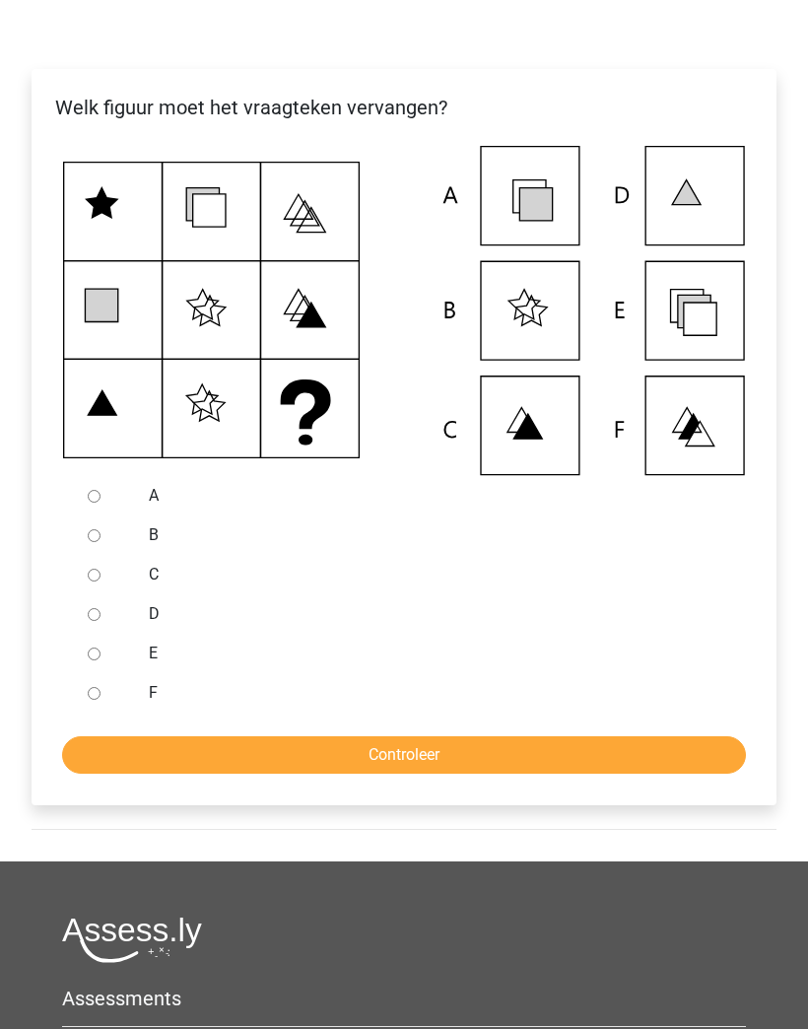
click at [98, 648] on input "E" at bounding box center [94, 654] width 13 height 13
radio input "true"
click at [128, 743] on input "Controleer" at bounding box center [404, 755] width 684 height 37
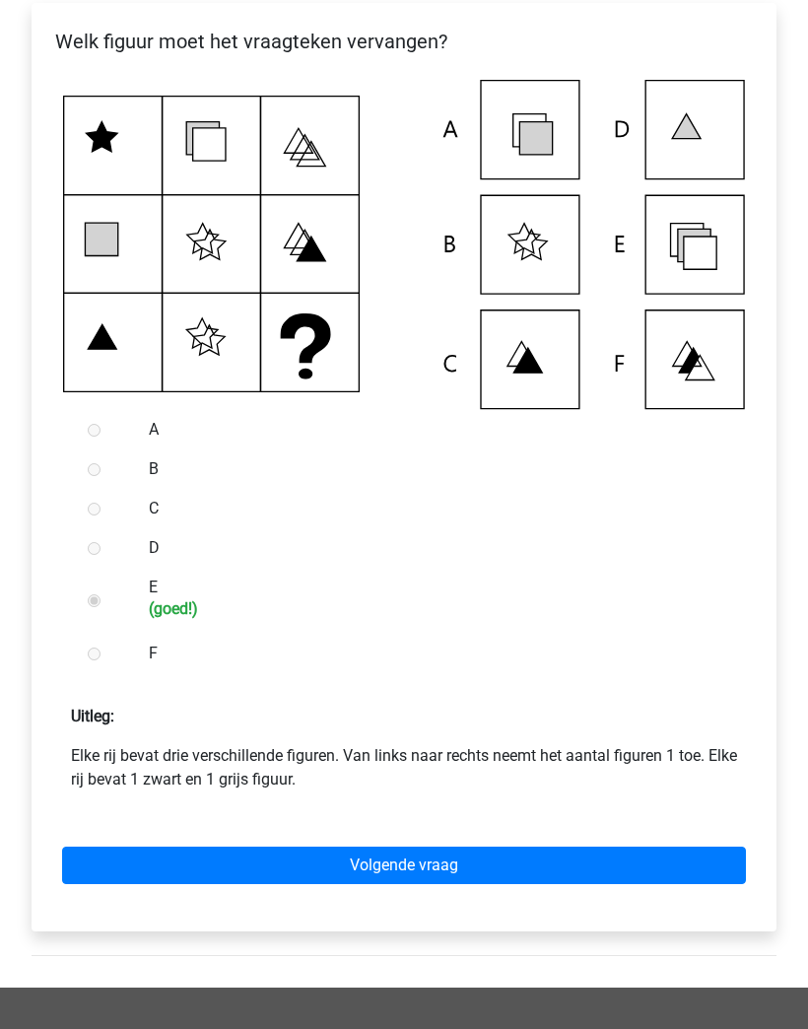
scroll to position [427, 0]
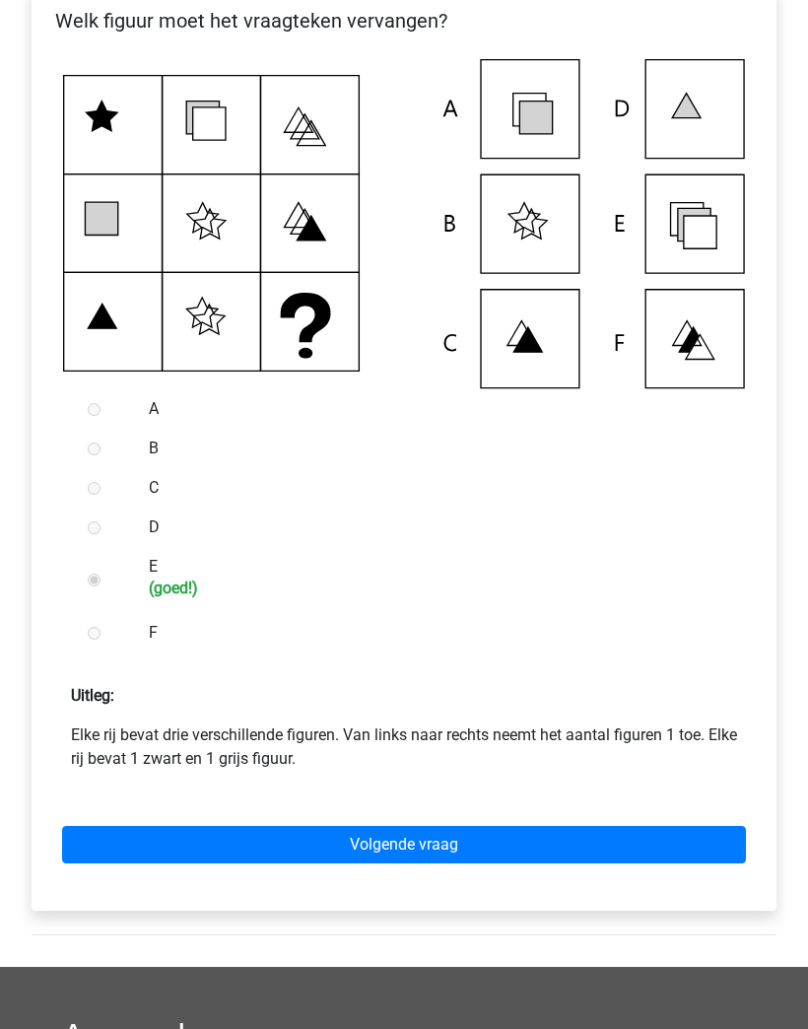
click at [623, 837] on link "Volgende vraag" at bounding box center [404, 845] width 684 height 37
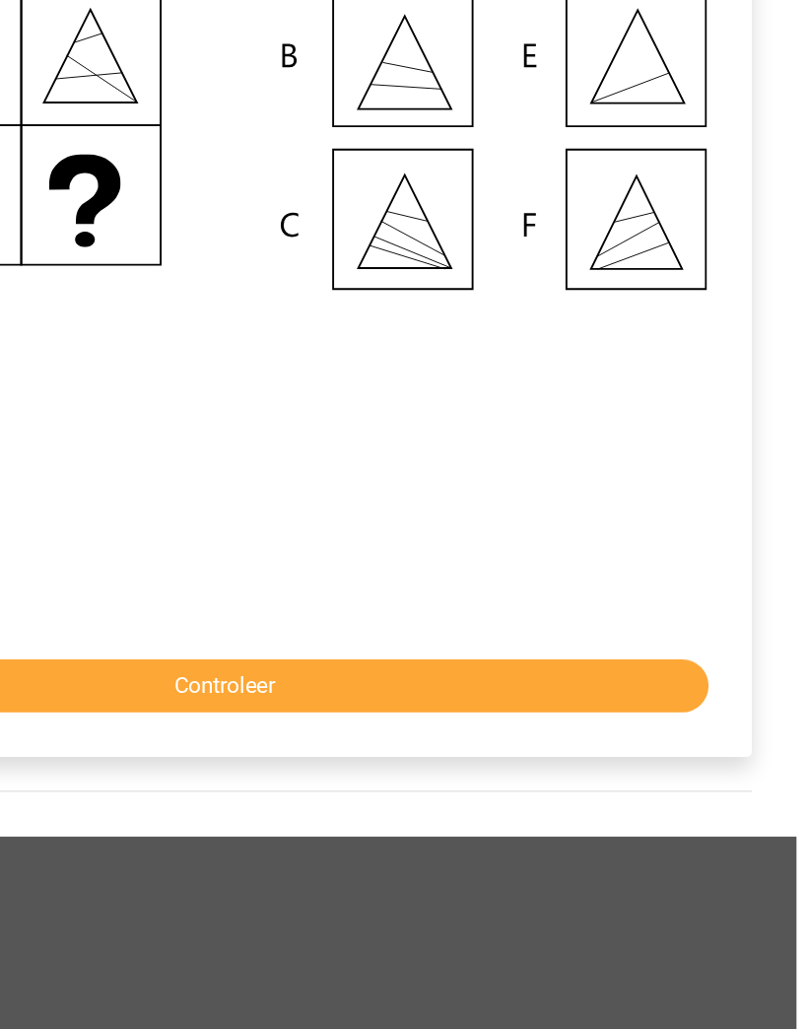
scroll to position [312, 0]
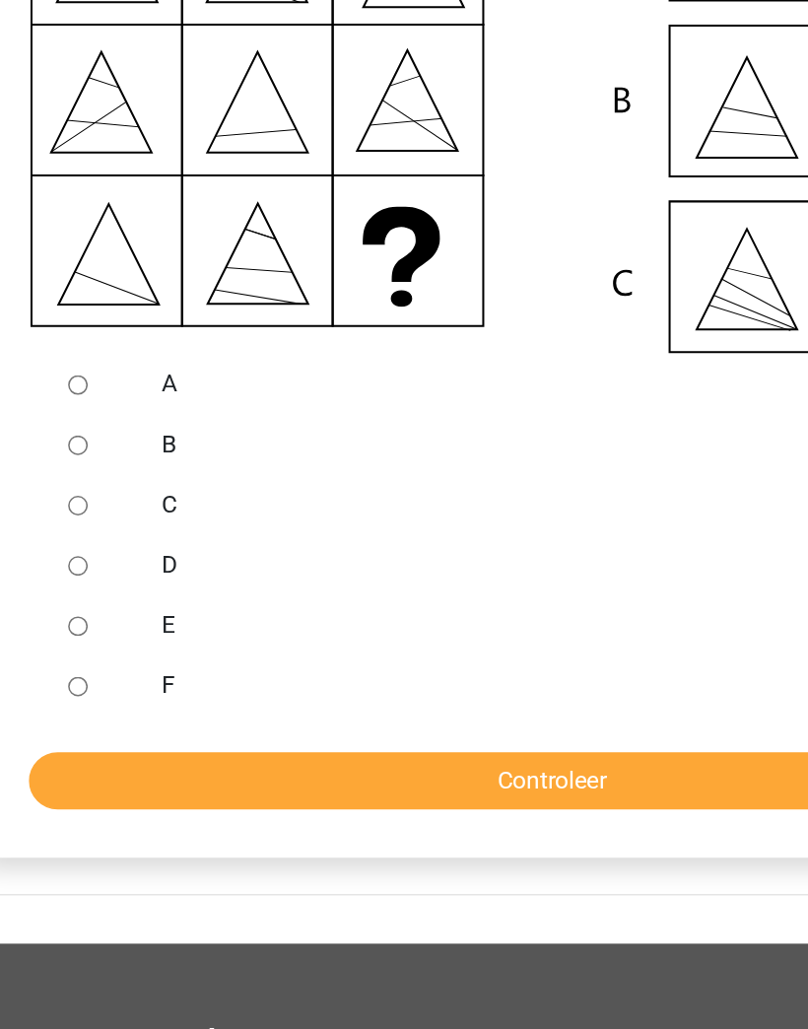
click at [88, 676] on input "E" at bounding box center [94, 682] width 13 height 13
radio input "true"
click at [425, 765] on input "Controleer" at bounding box center [404, 783] width 684 height 37
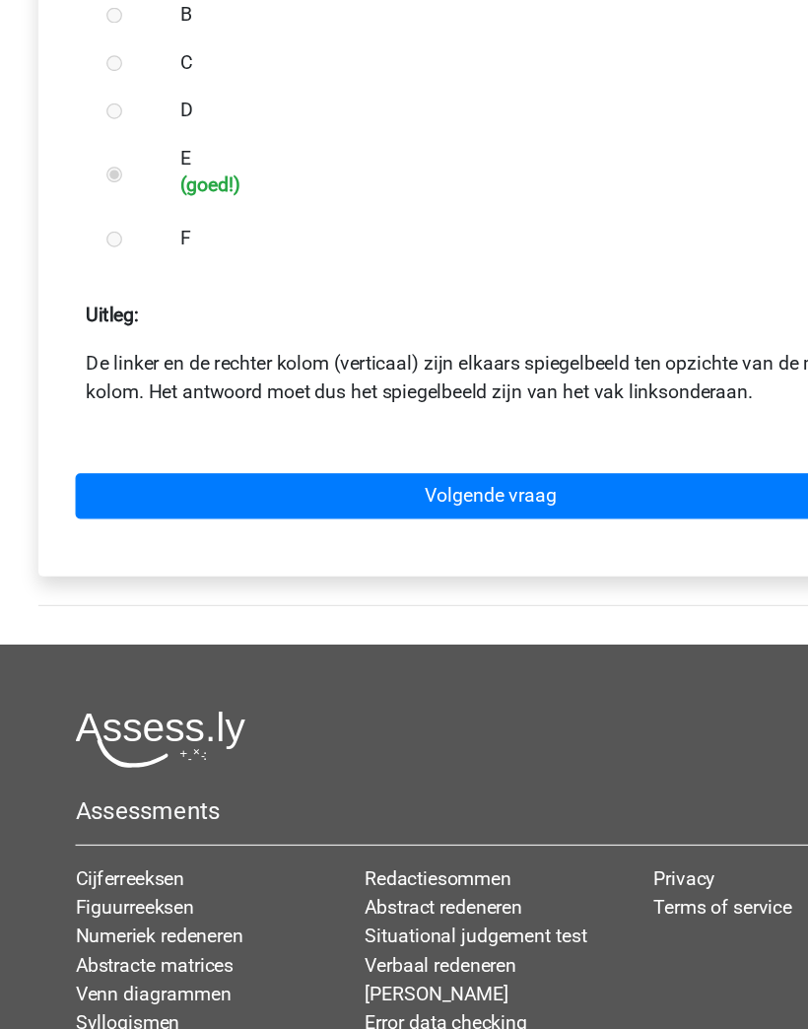
scroll to position [786, 0]
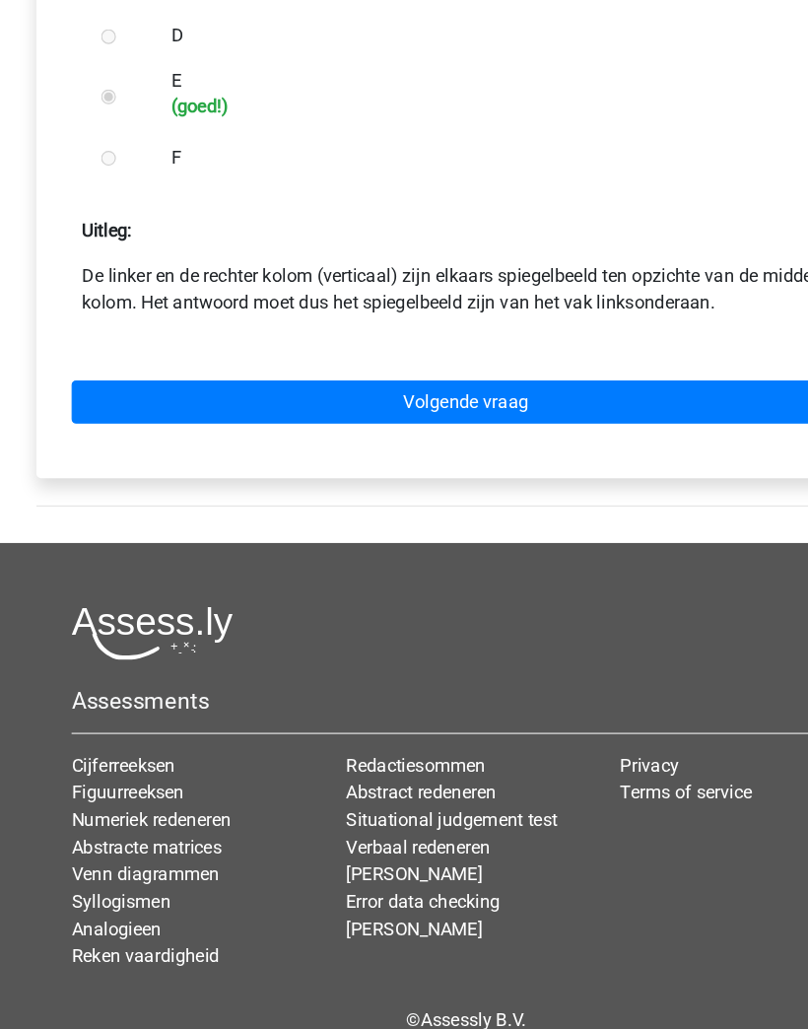
click at [576, 467] on link "Volgende vraag" at bounding box center [404, 485] width 684 height 37
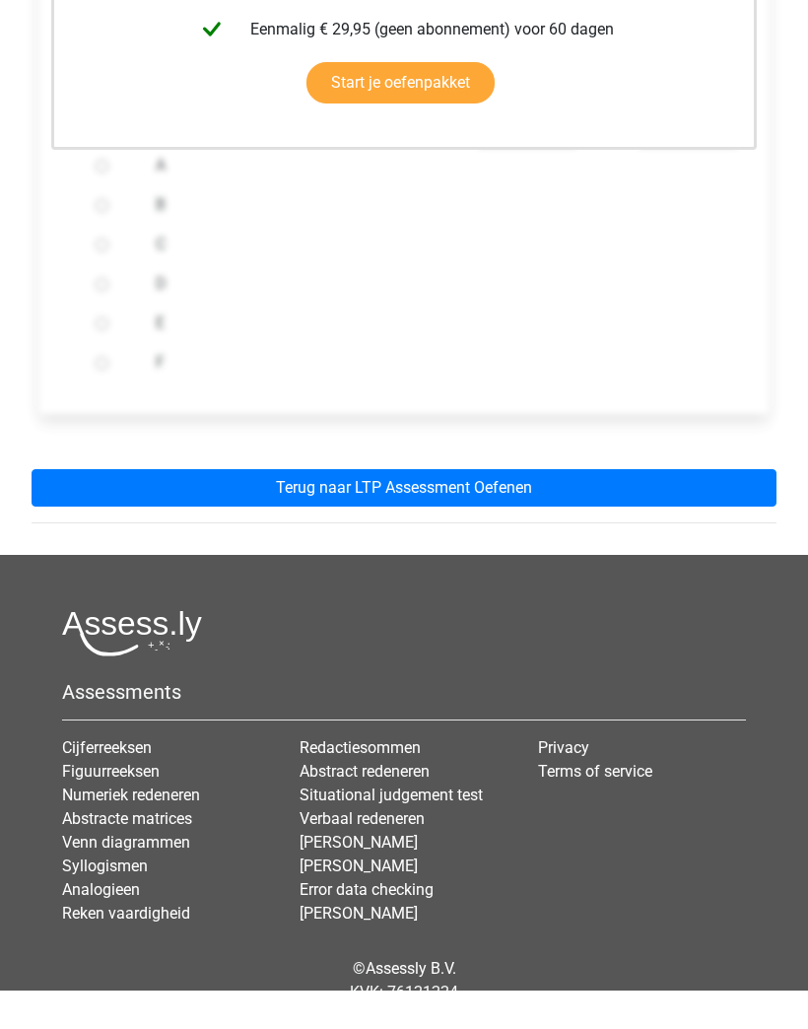
scroll to position [717, 0]
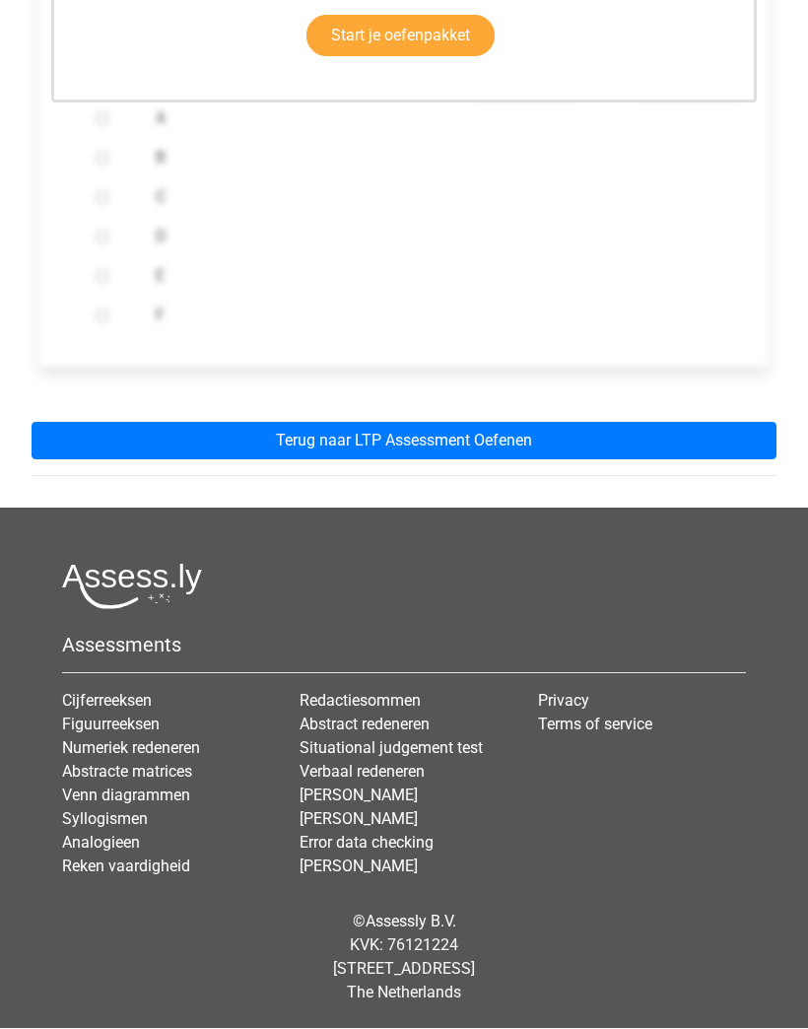
click at [658, 399] on div "Deze uitleg zit in het Voorbereidingspakket Krijg toegang tot alle antwoorden, …" at bounding box center [404, 80] width 776 height 855
click at [640, 454] on link "Terug naar LTP Assessment Oefenen" at bounding box center [404, 441] width 745 height 37
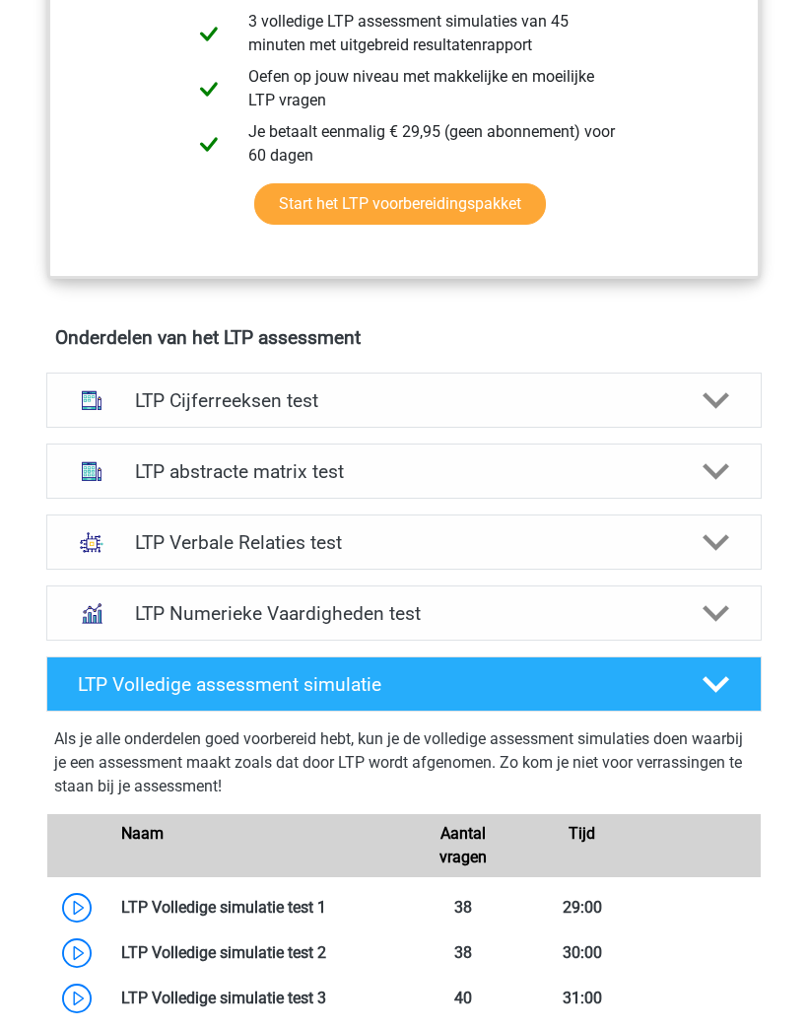
scroll to position [1029, 0]
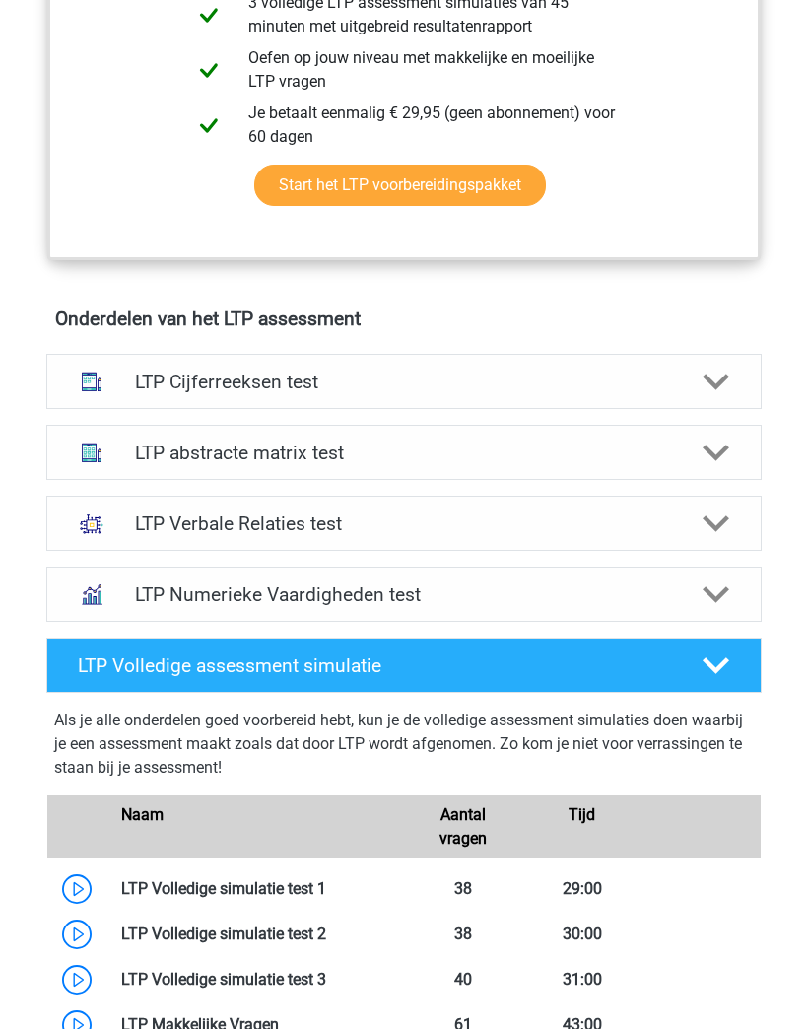
click at [692, 448] on div at bounding box center [716, 453] width 57 height 28
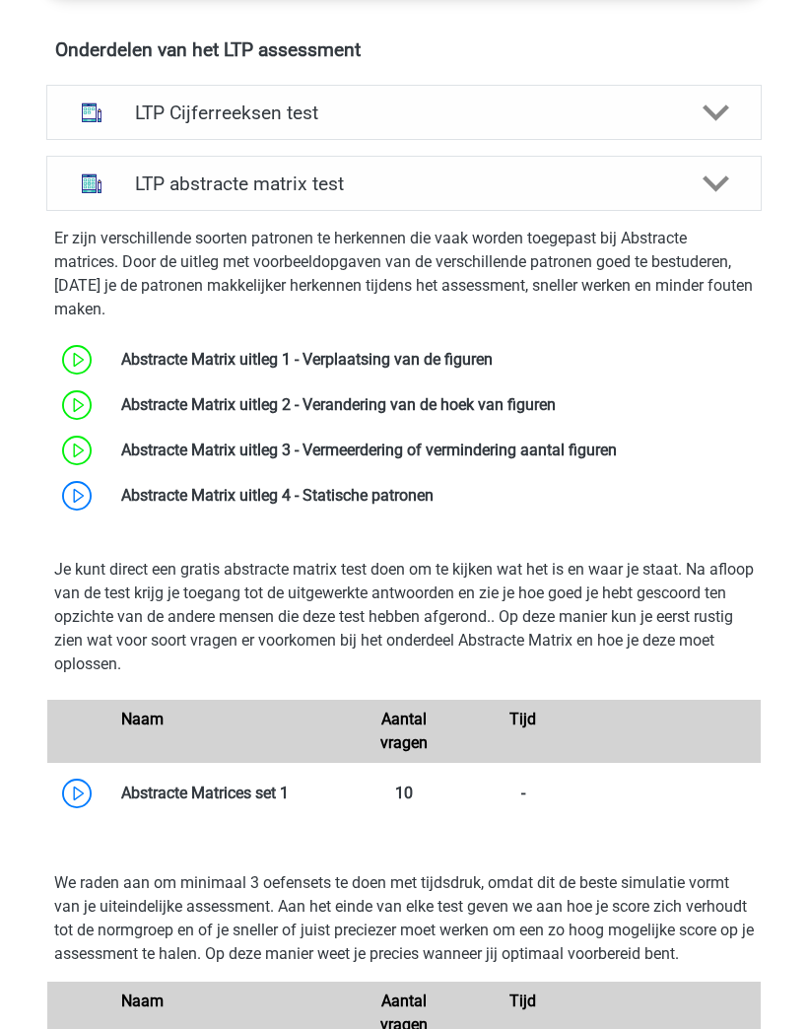
scroll to position [1298, 0]
click at [434, 504] on link at bounding box center [434, 495] width 0 height 19
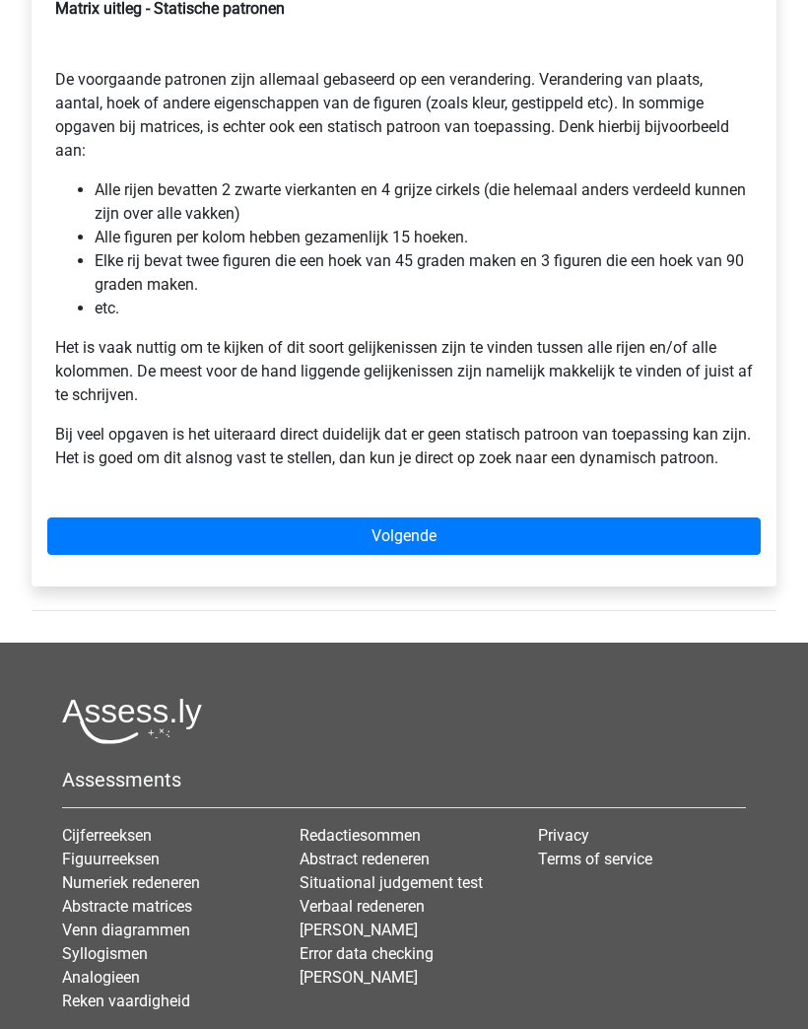
scroll to position [446, 0]
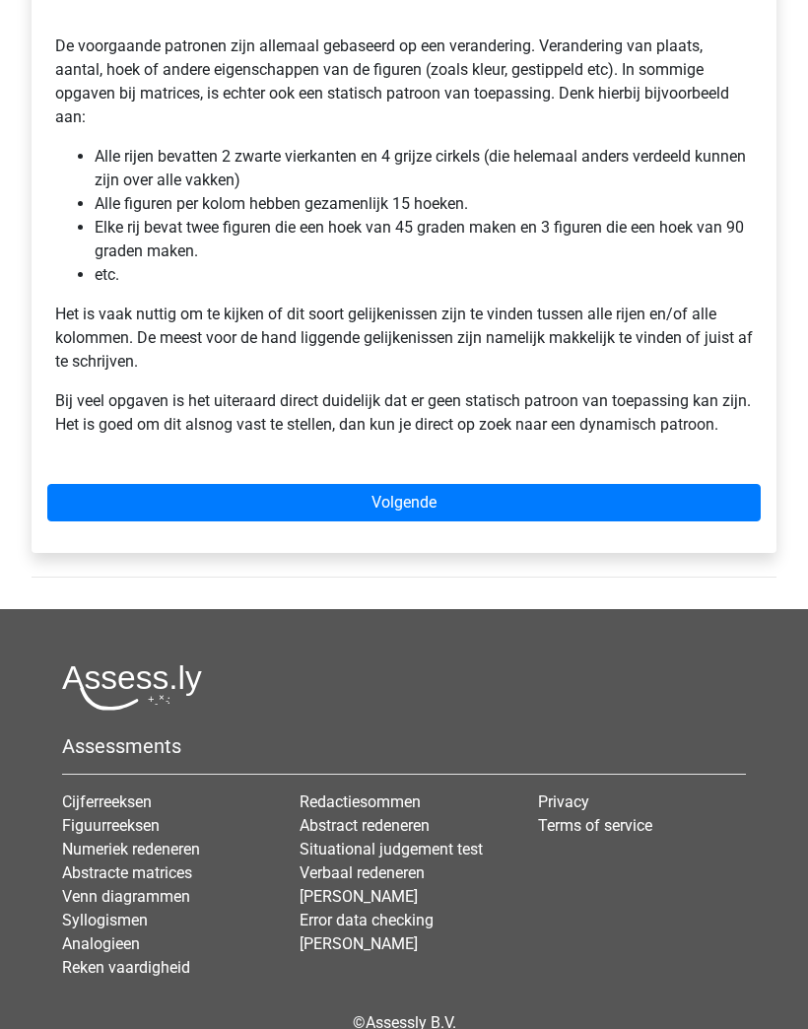
click at [660, 518] on link "Volgende" at bounding box center [403, 502] width 713 height 37
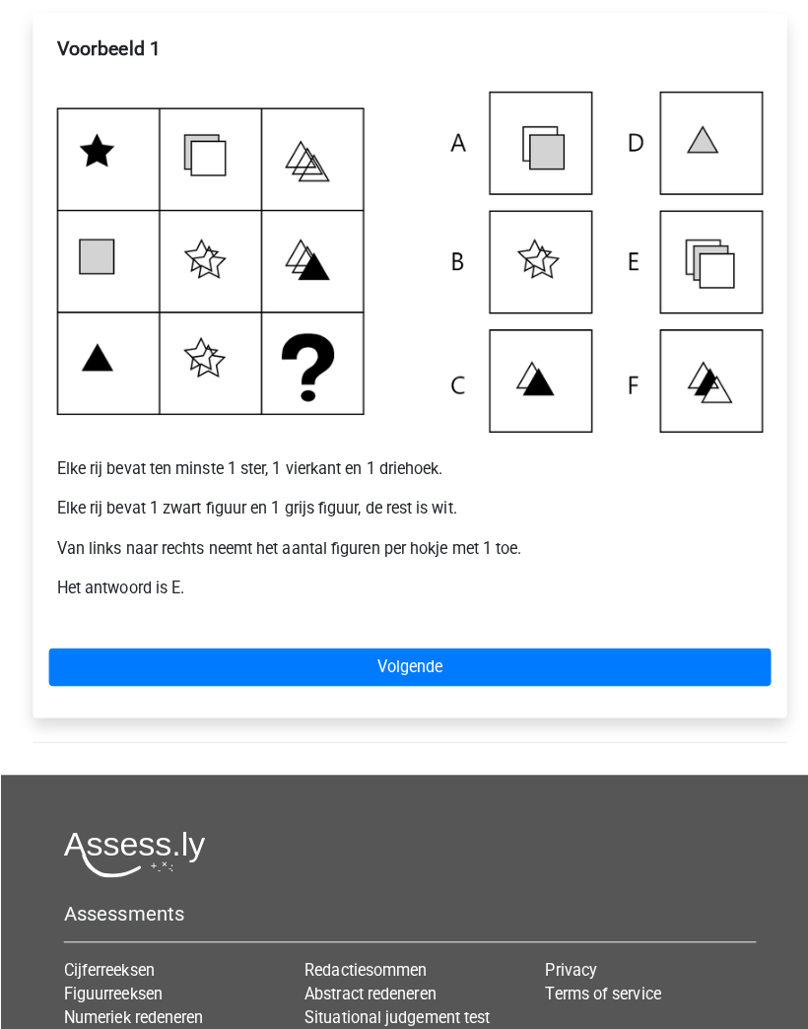
scroll to position [404, 0]
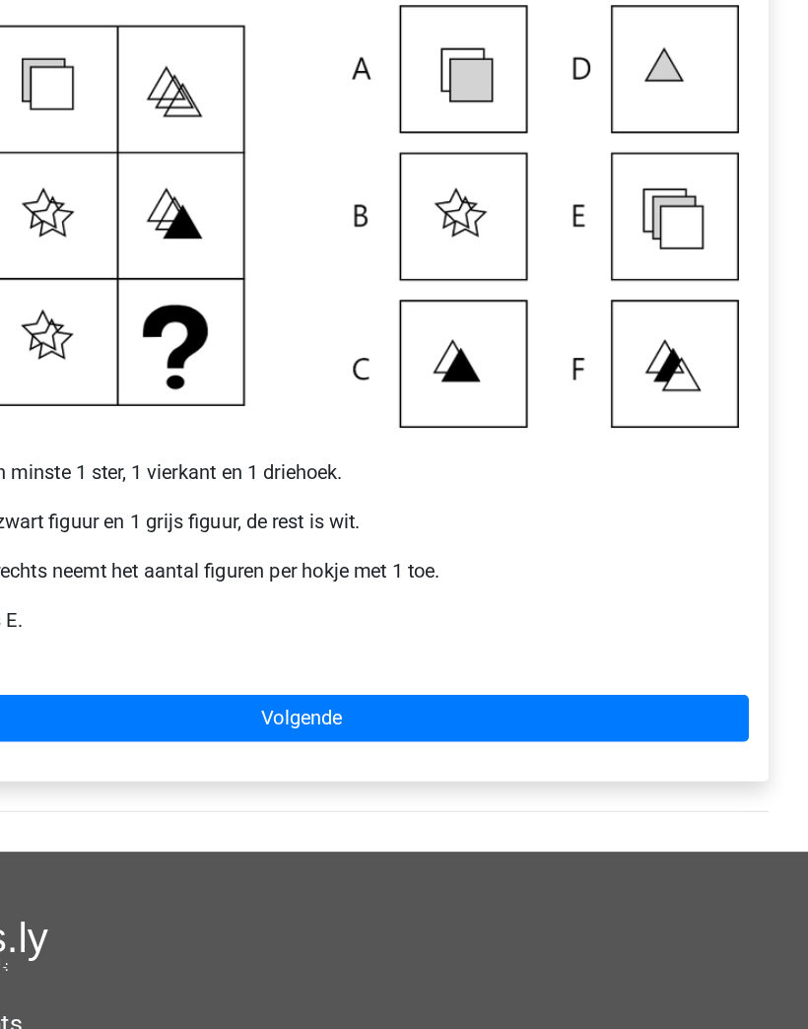
click at [507, 609] on link "Volgende" at bounding box center [403, 627] width 713 height 37
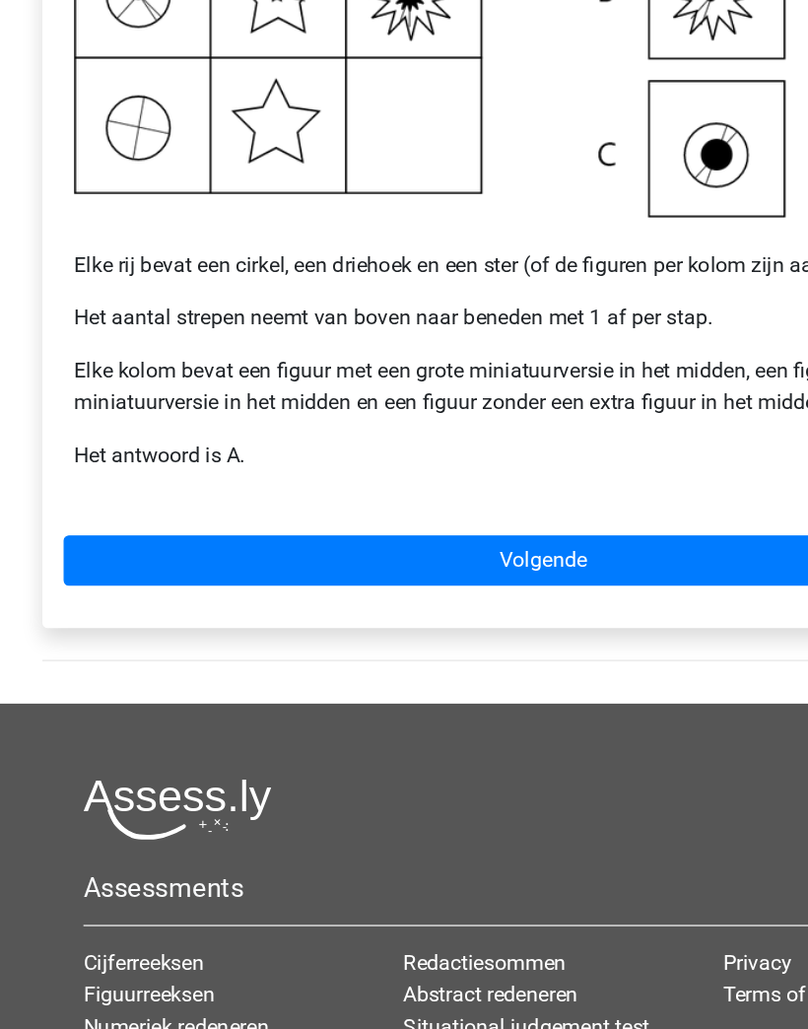
scroll to position [381, 0]
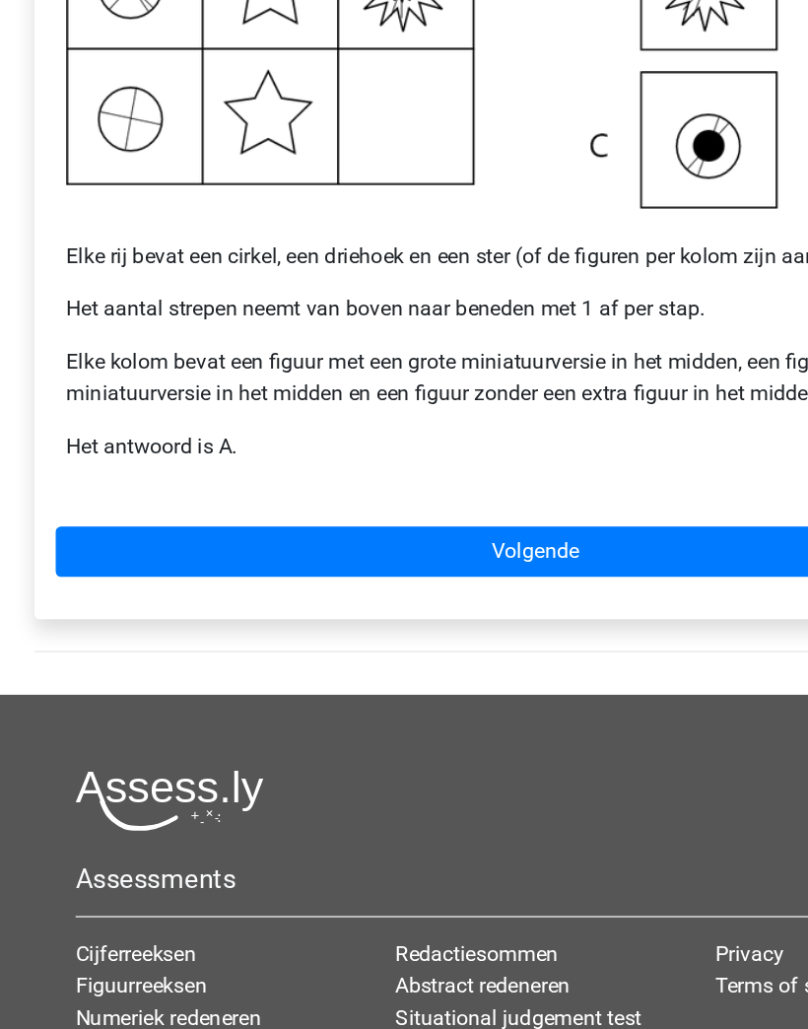
click at [508, 655] on link "Volgende" at bounding box center [403, 673] width 713 height 37
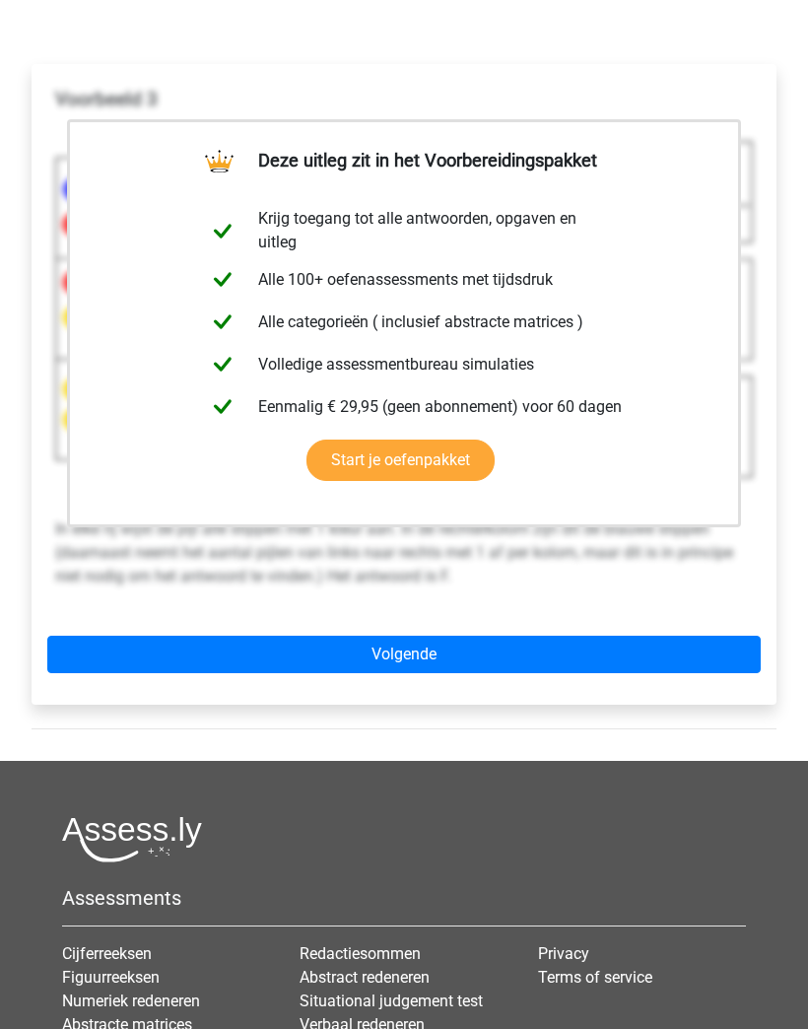
scroll to position [322, 0]
click at [667, 645] on link "Volgende" at bounding box center [403, 654] width 713 height 37
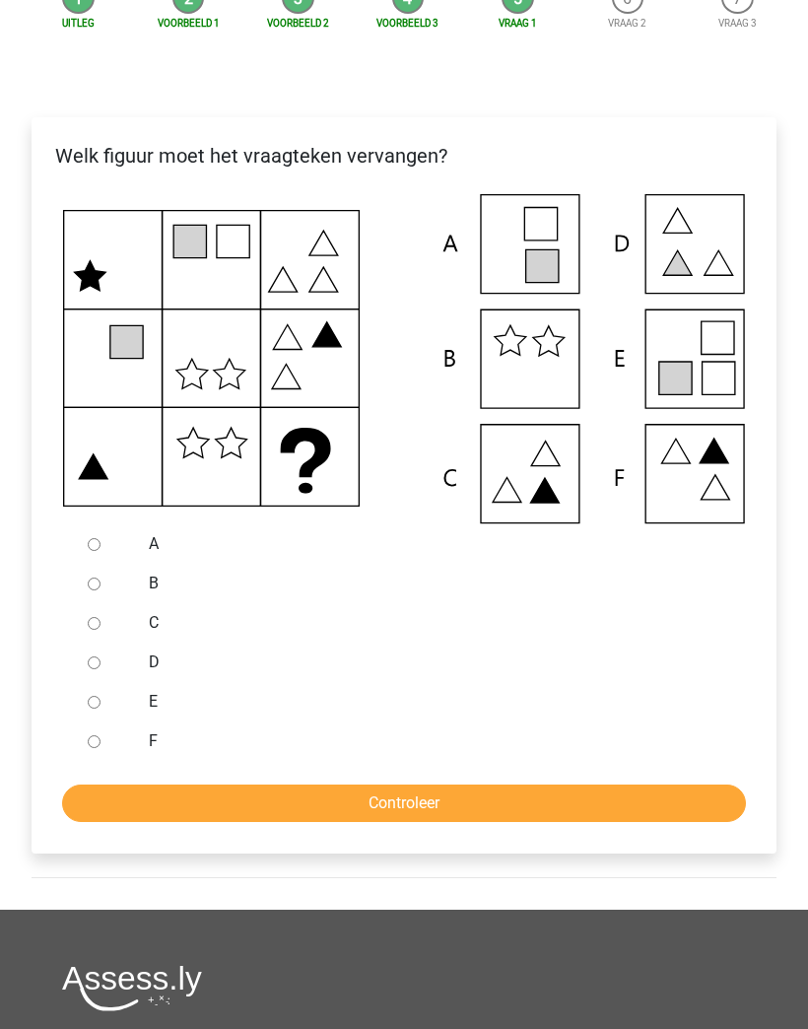
scroll to position [269, 0]
click at [94, 696] on input "E" at bounding box center [94, 702] width 13 height 13
radio input "true"
click at [635, 791] on input "Controleer" at bounding box center [404, 802] width 684 height 37
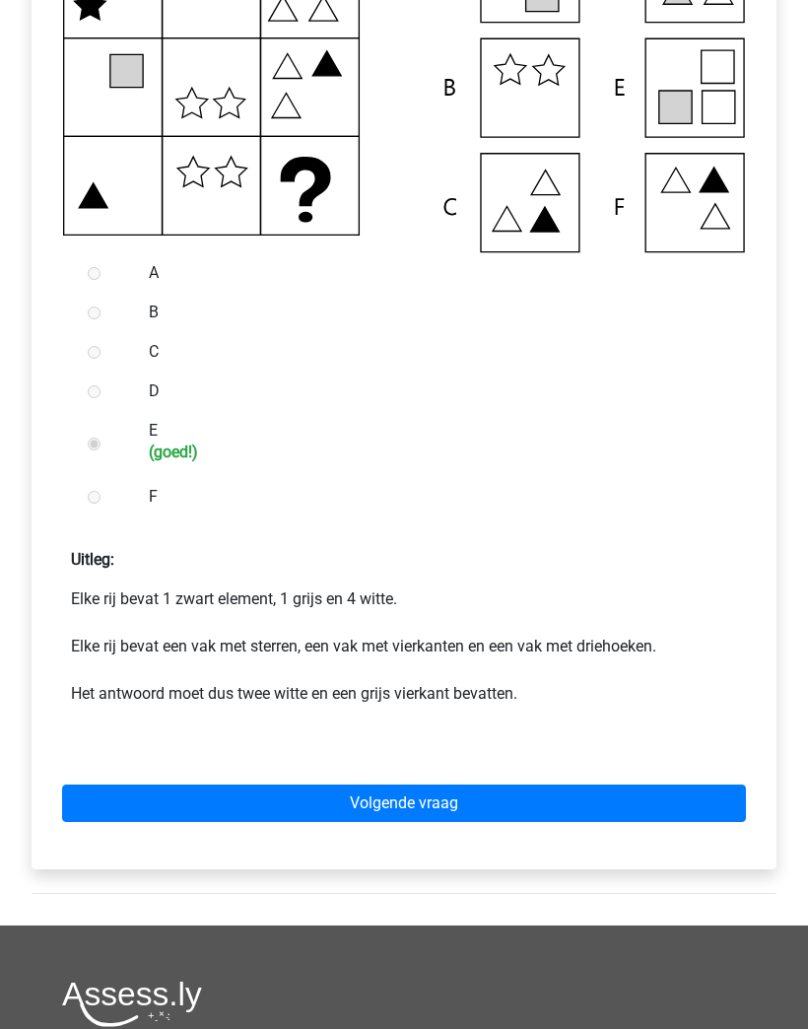
scroll to position [541, 0]
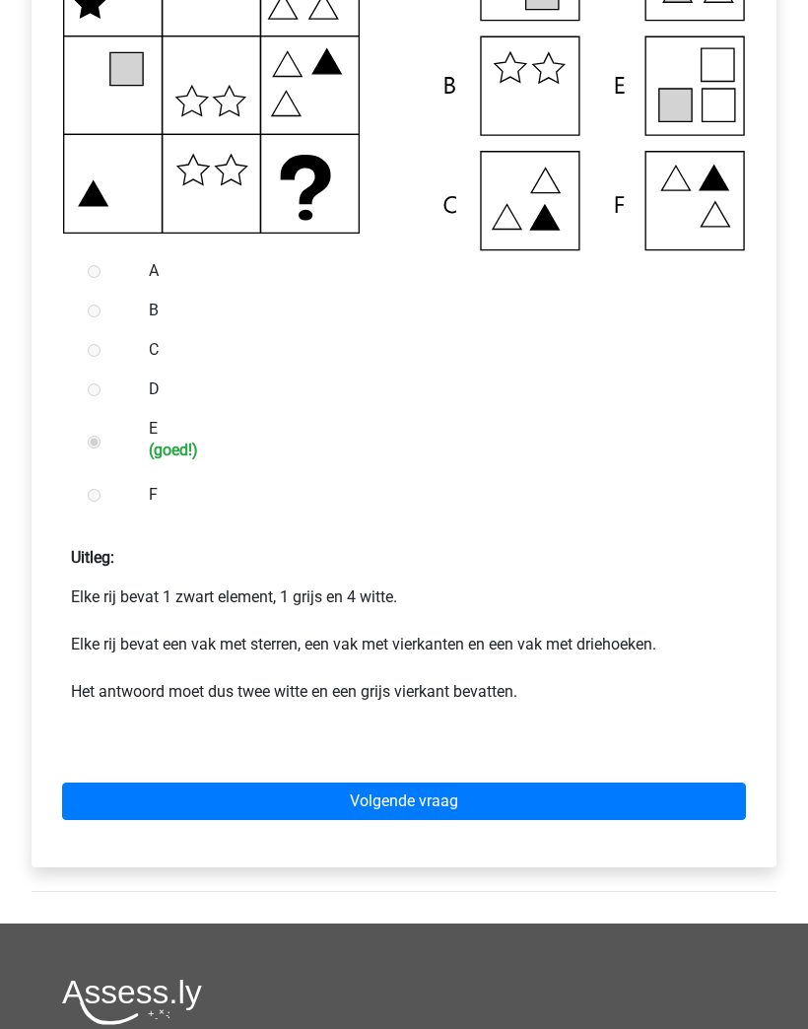
click at [647, 790] on link "Volgende vraag" at bounding box center [404, 801] width 684 height 37
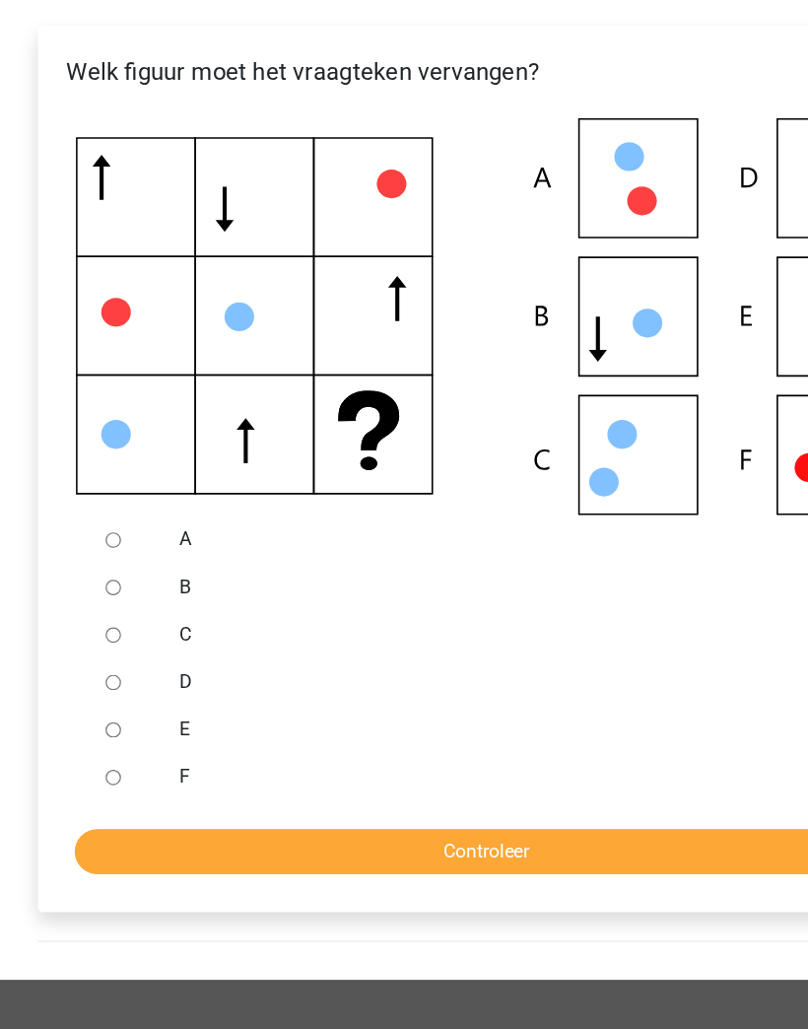
scroll to position [267, 0]
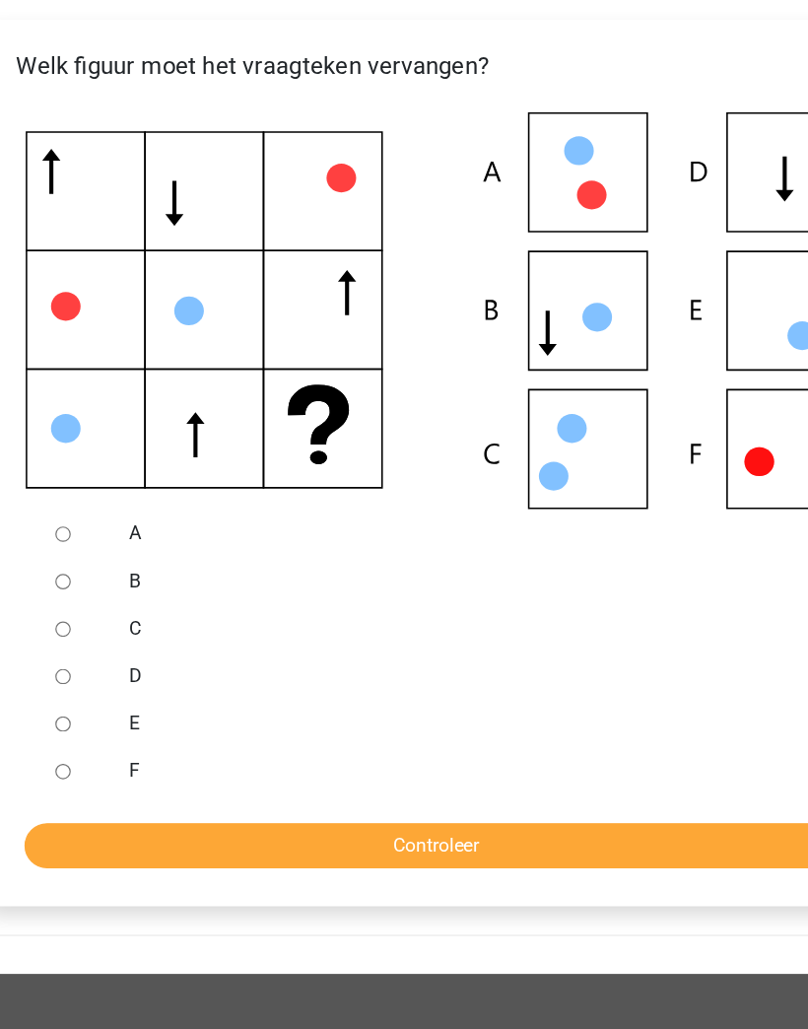
click at [88, 737] on input "F" at bounding box center [94, 743] width 13 height 13
radio input "true"
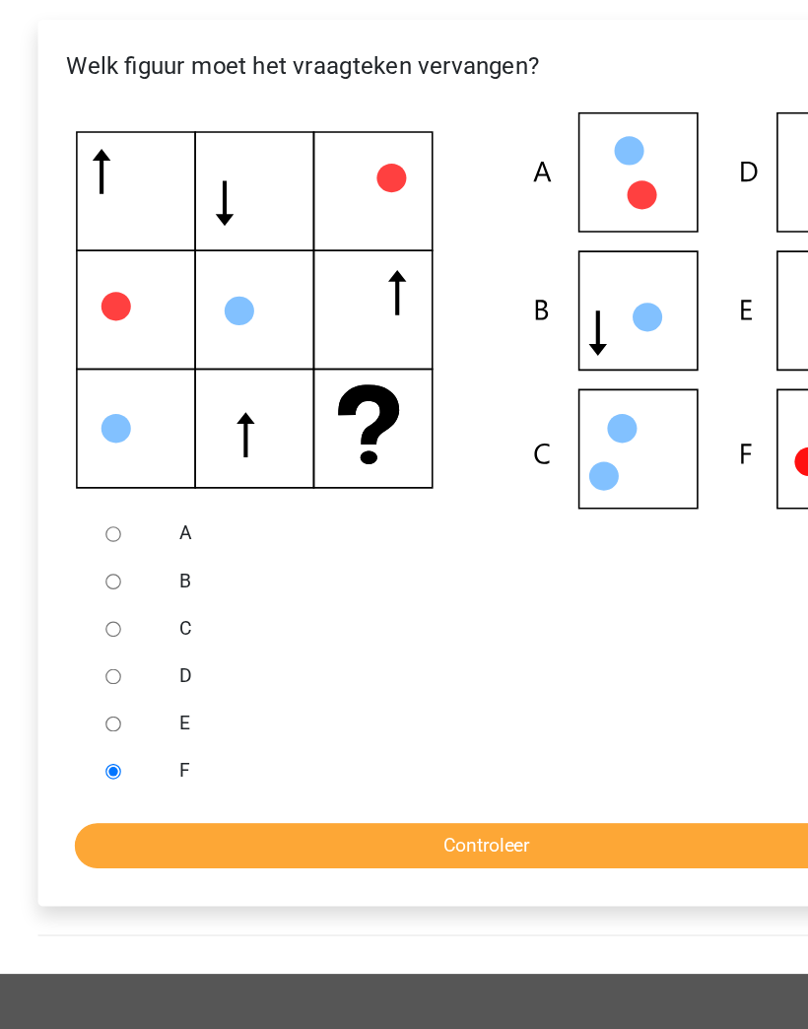
click at [94, 698] on input "E" at bounding box center [94, 704] width 13 height 13
radio input "true"
click at [123, 786] on input "Controleer" at bounding box center [404, 804] width 684 height 37
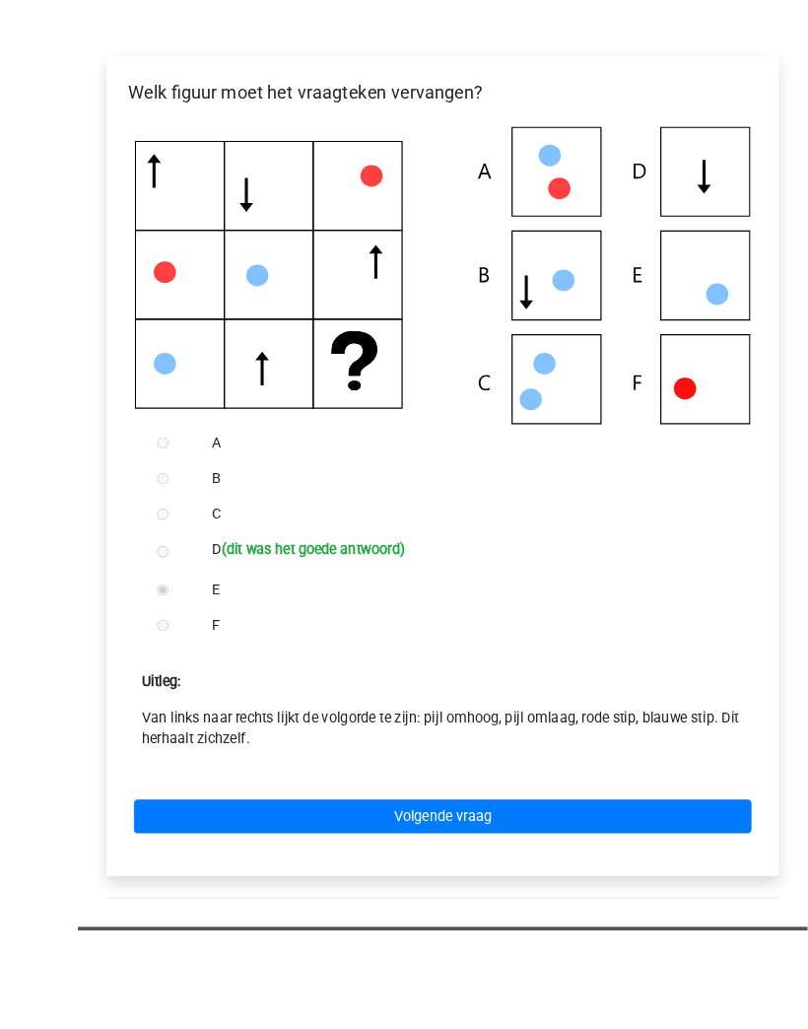
scroll to position [444, 0]
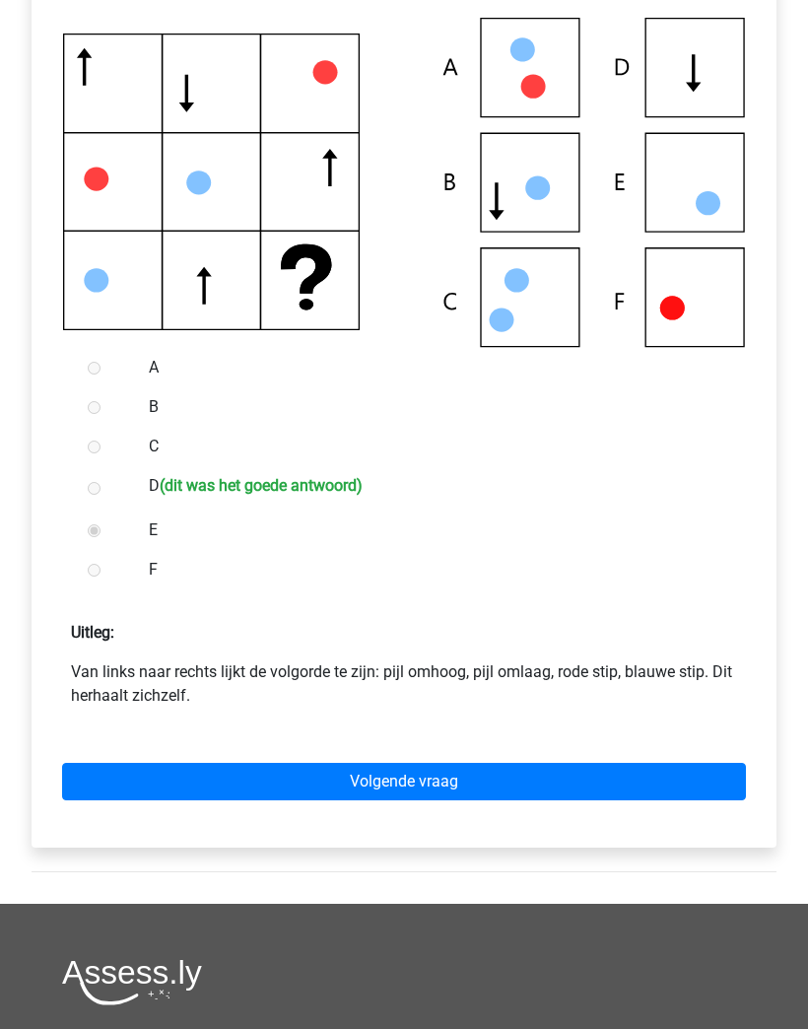
click at [577, 781] on link "Volgende vraag" at bounding box center [404, 782] width 684 height 37
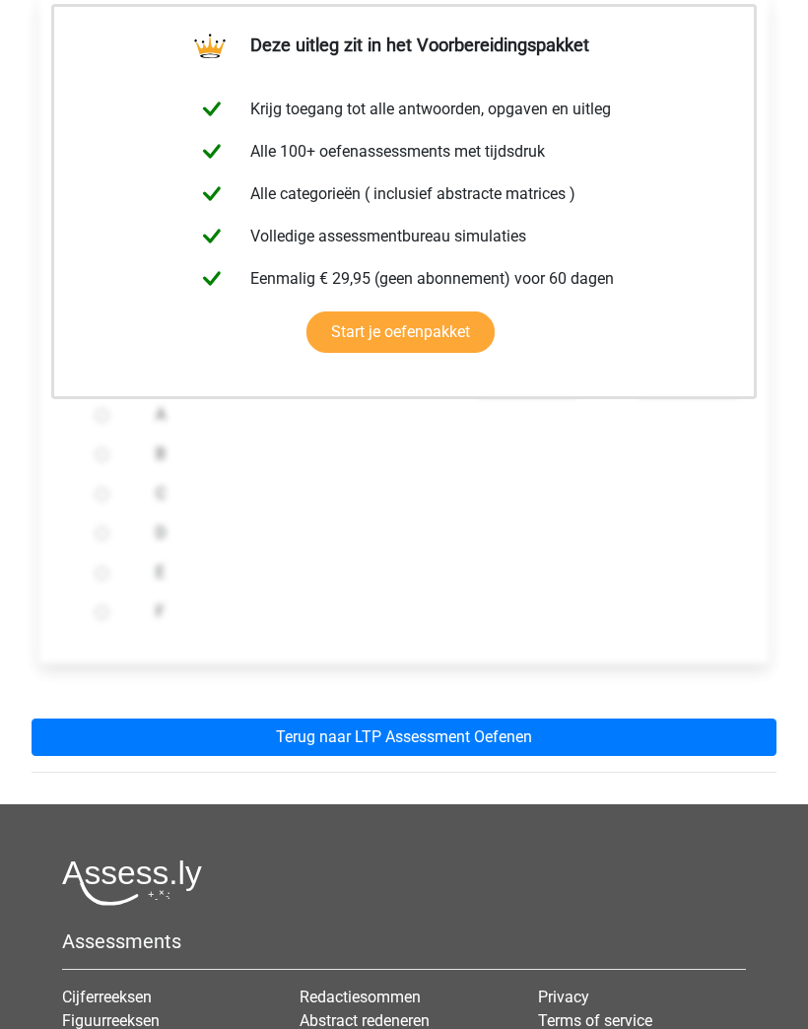
scroll to position [400, 0]
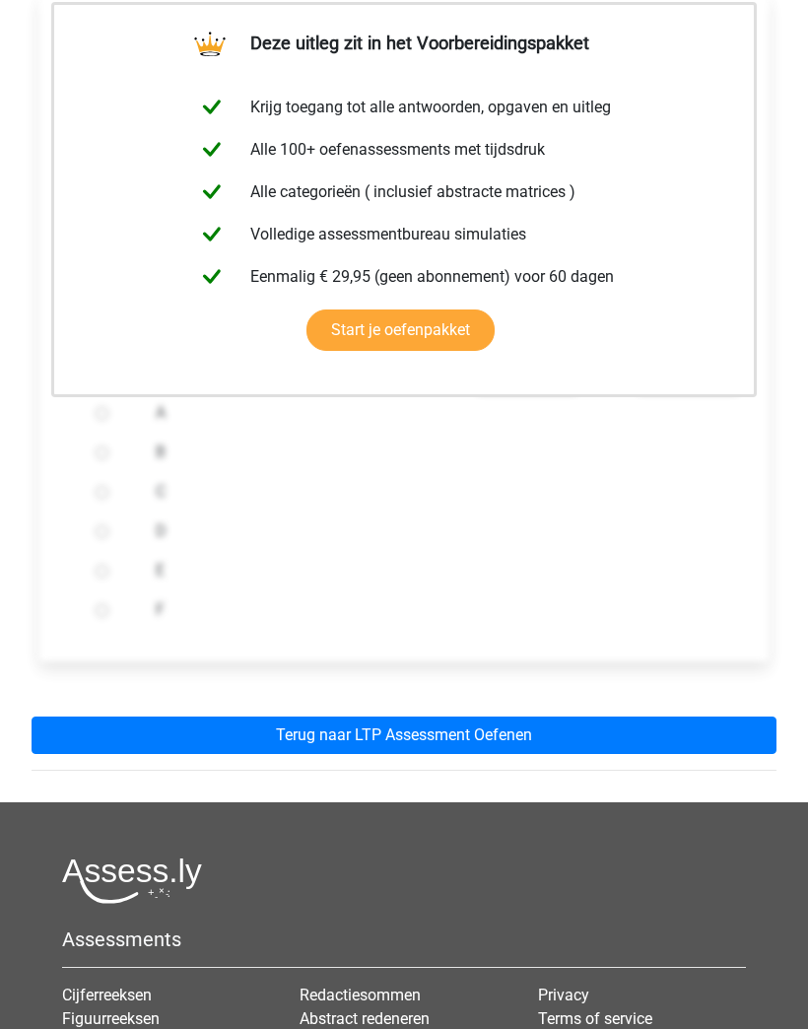
click at [626, 753] on link "Terug naar LTP Assessment Oefenen" at bounding box center [404, 734] width 745 height 37
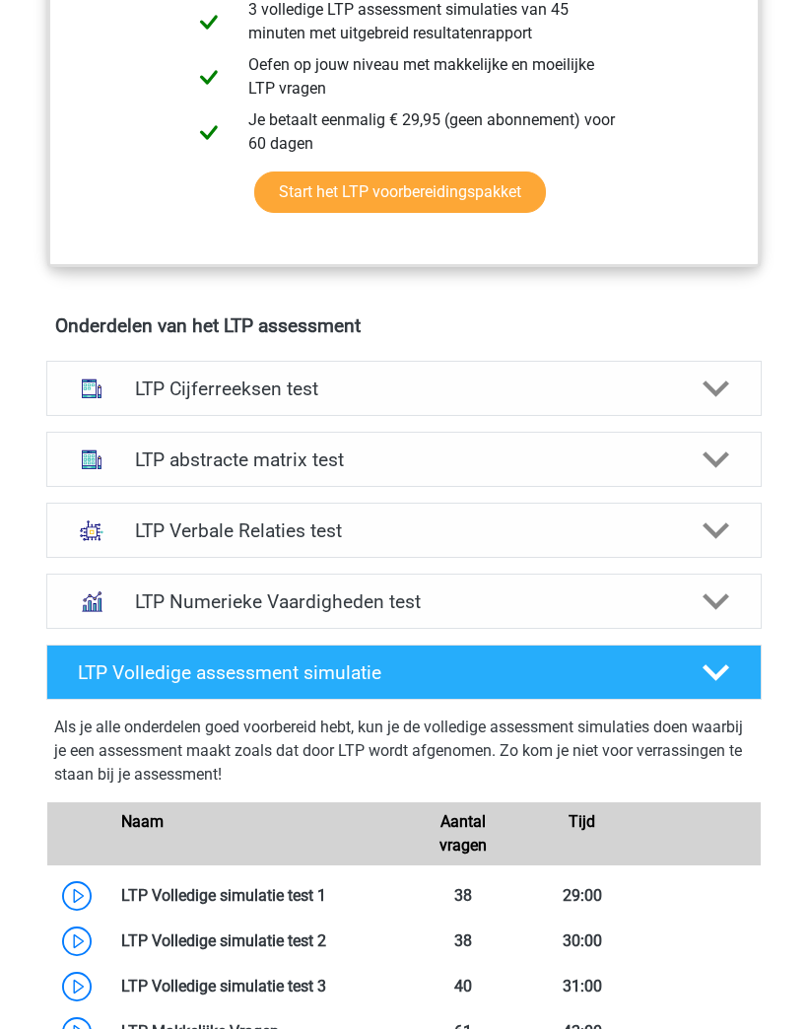
scroll to position [1022, 0]
click at [707, 463] on icon at bounding box center [717, 460] width 28 height 28
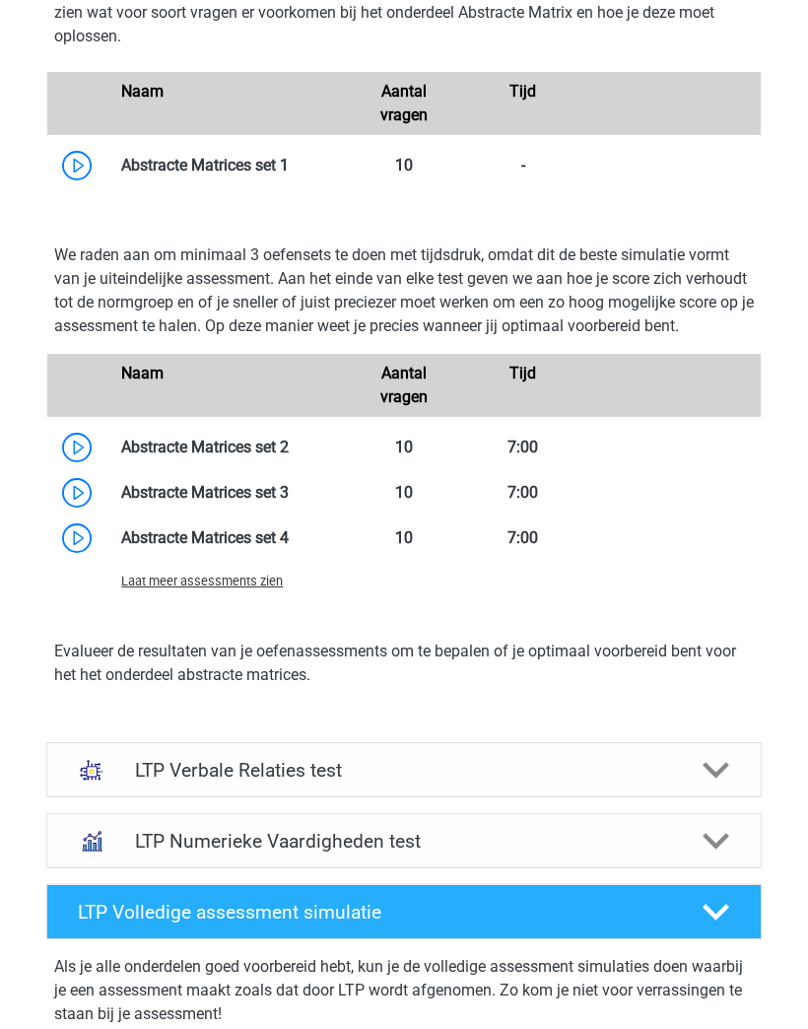
scroll to position [1970, 0]
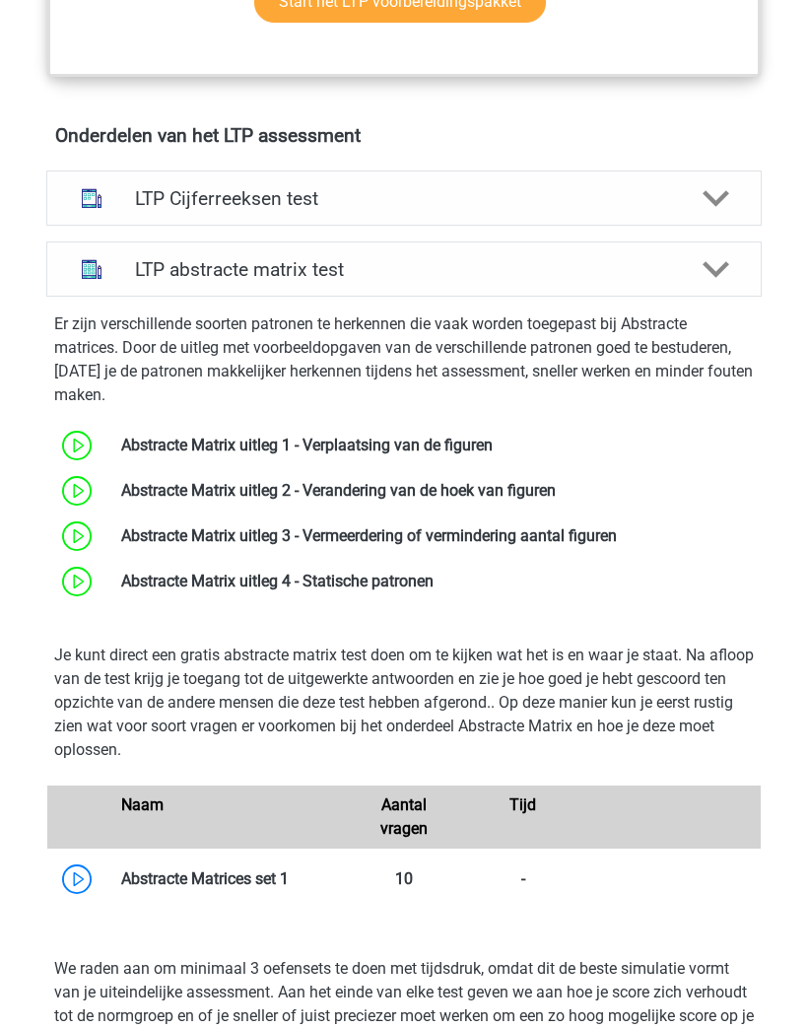
click at [717, 269] on icon at bounding box center [717, 271] width 28 height 28
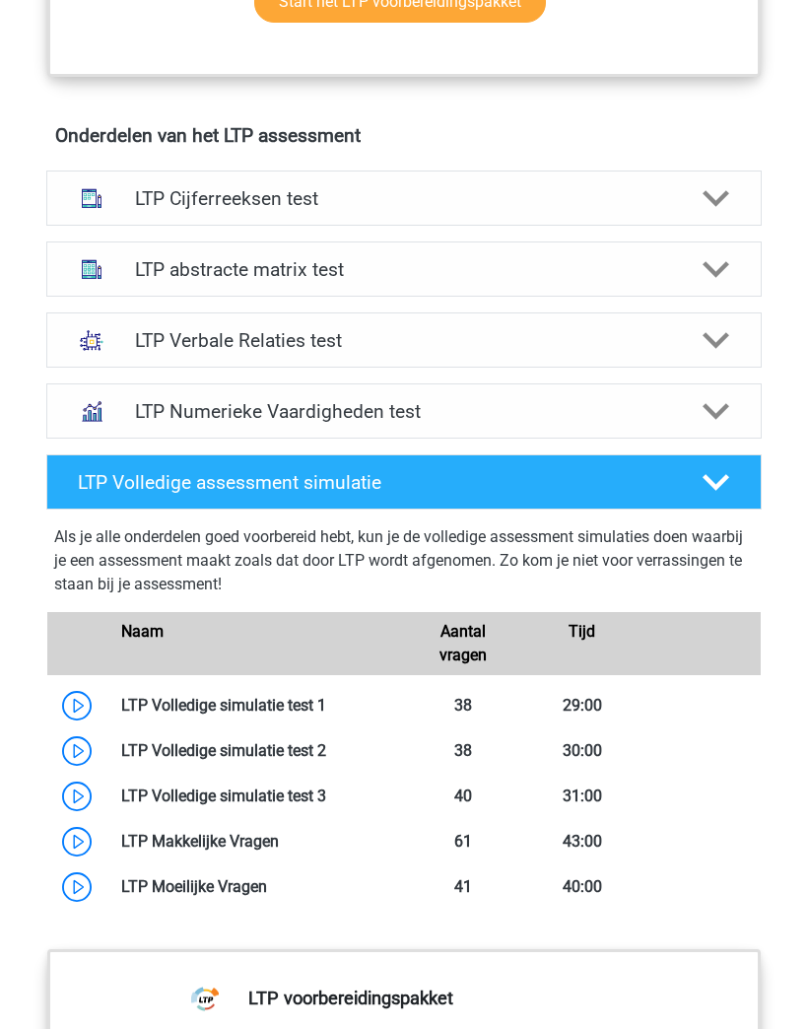
click at [688, 335] on div at bounding box center [716, 341] width 57 height 28
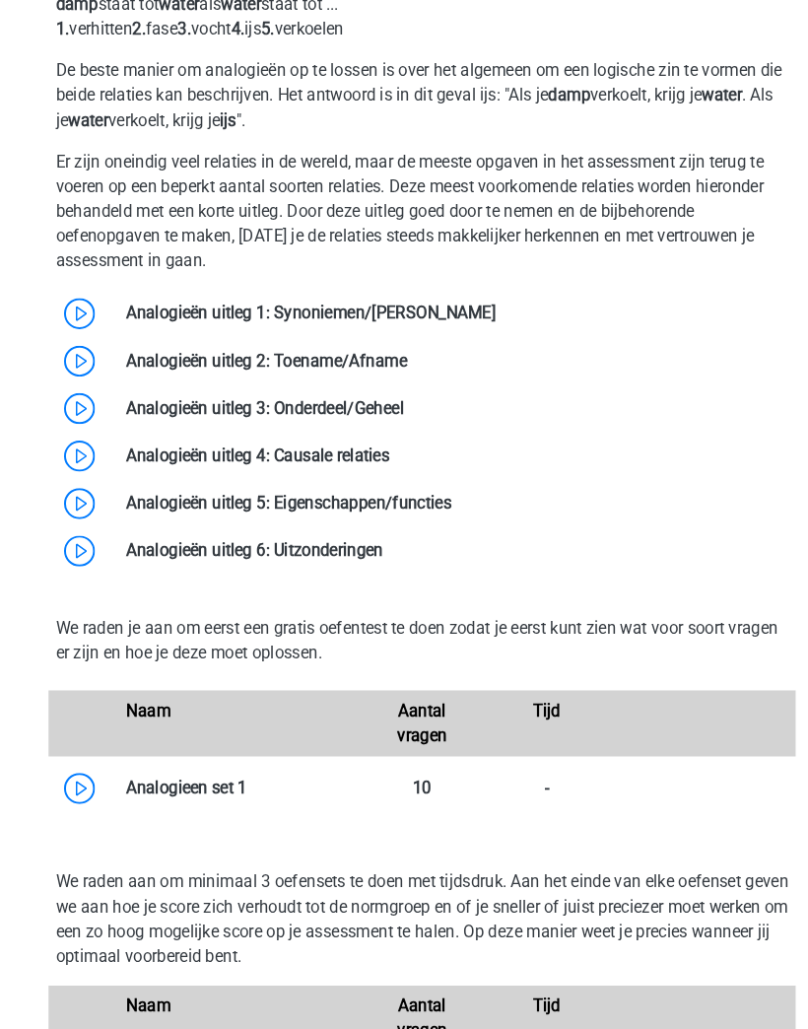
scroll to position [1674, 0]
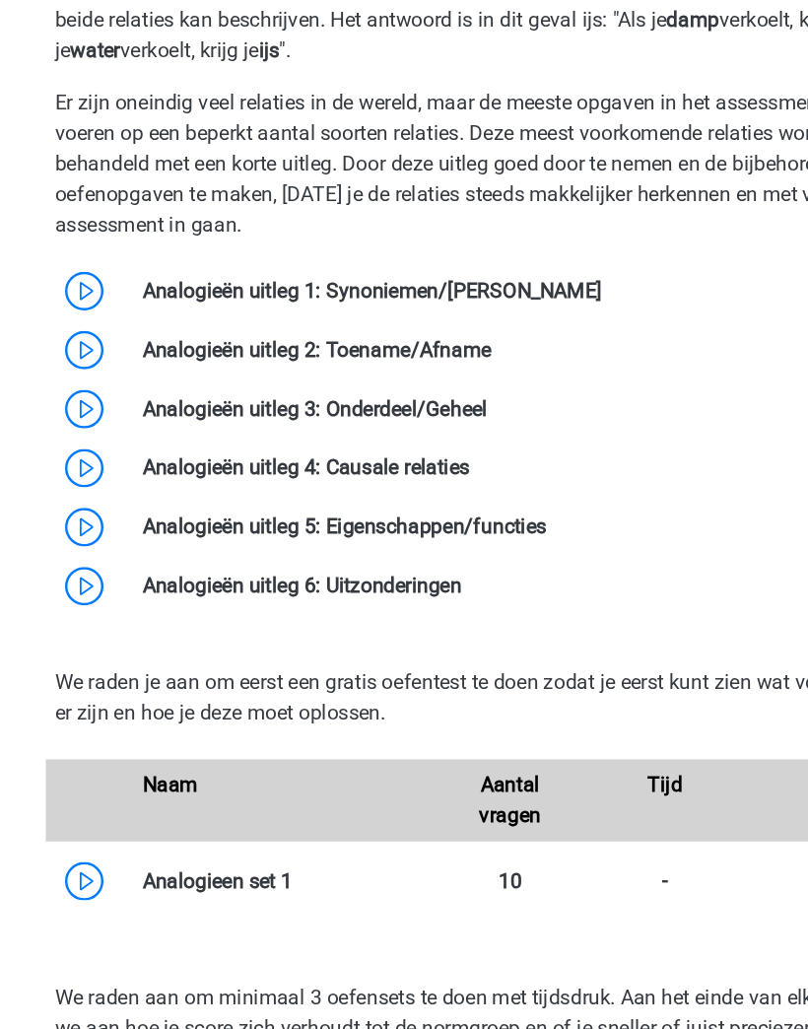
click at [474, 281] on link at bounding box center [474, 290] width 0 height 19
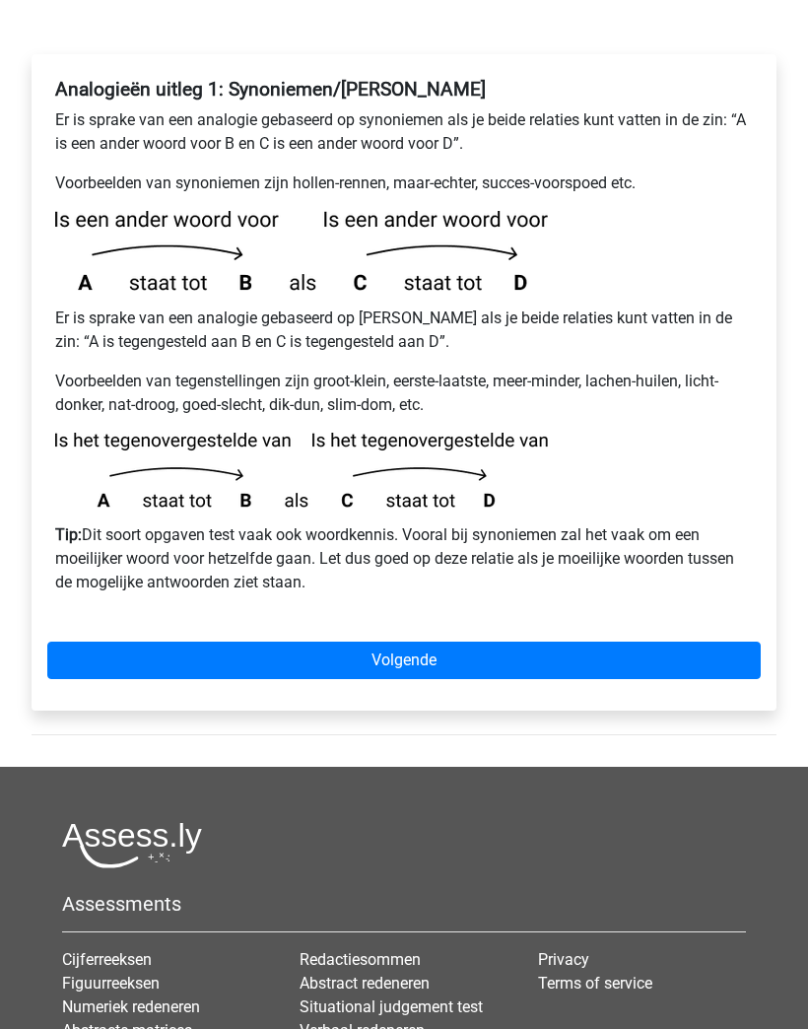
scroll to position [348, 0]
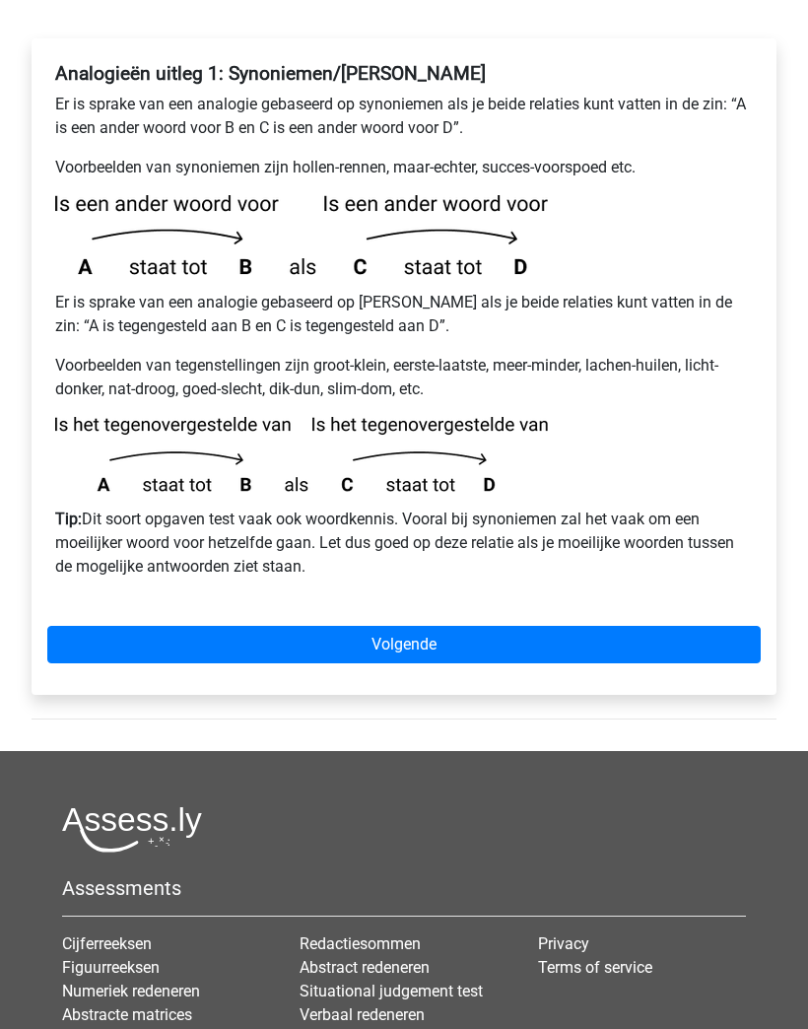
click at [642, 637] on link "Volgende" at bounding box center [403, 644] width 713 height 37
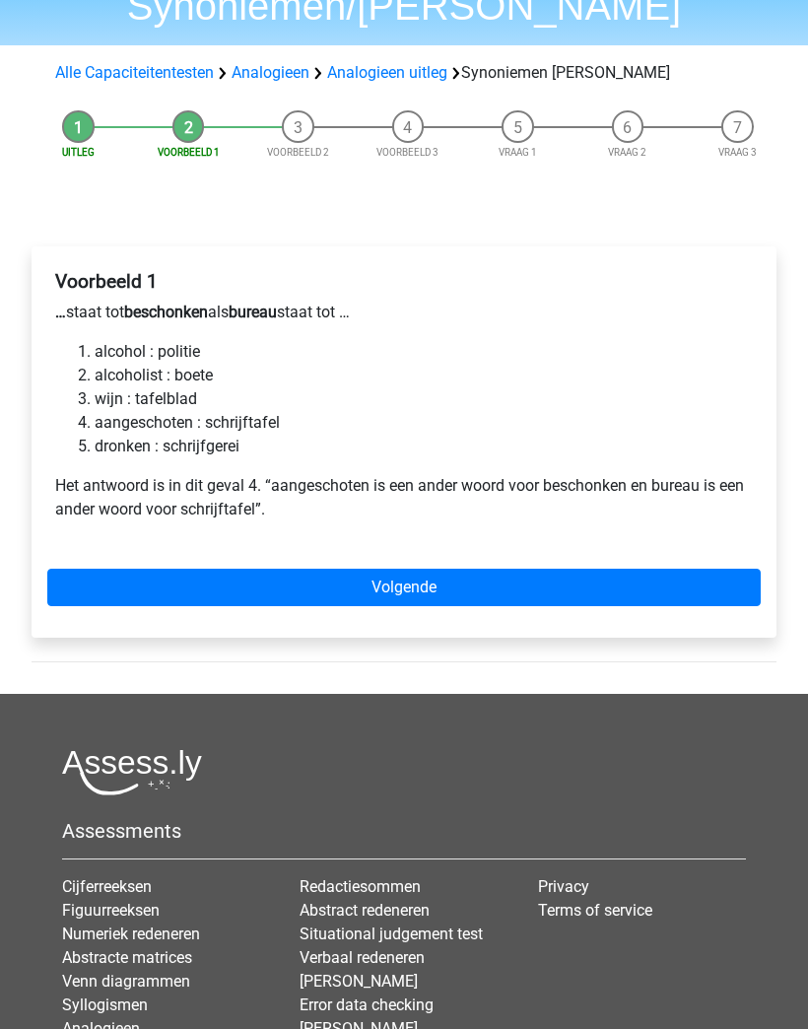
scroll to position [172, 0]
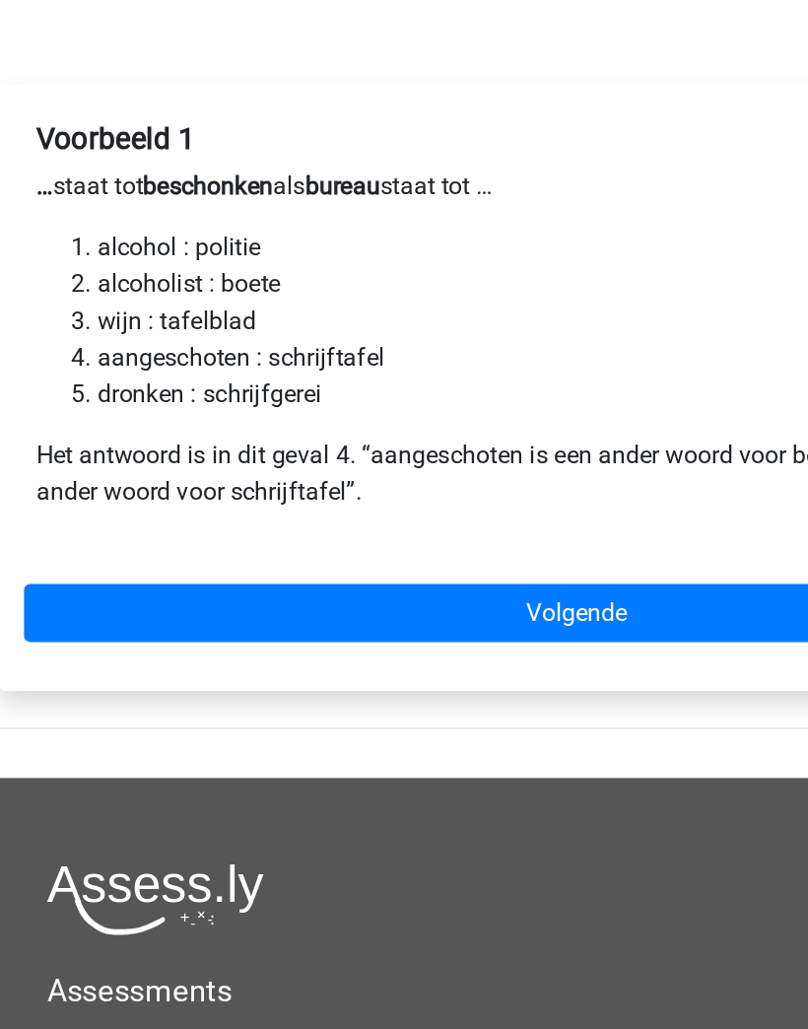
click at [424, 536] on link "Volgende" at bounding box center [403, 554] width 713 height 37
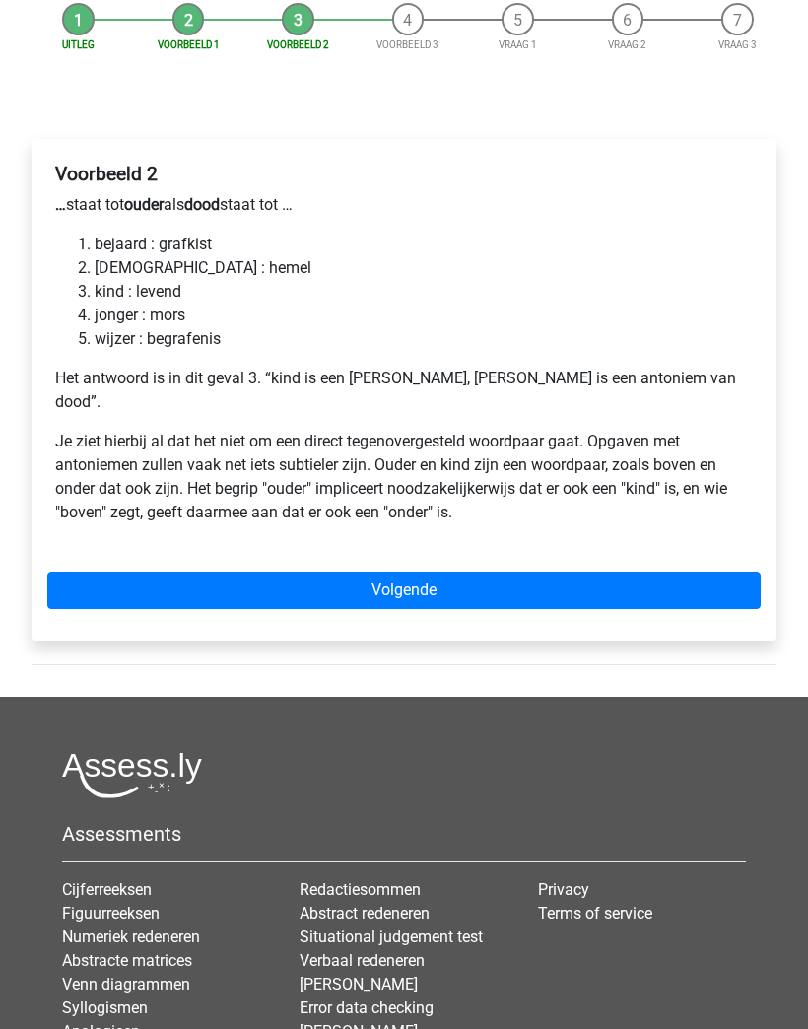
scroll to position [278, 0]
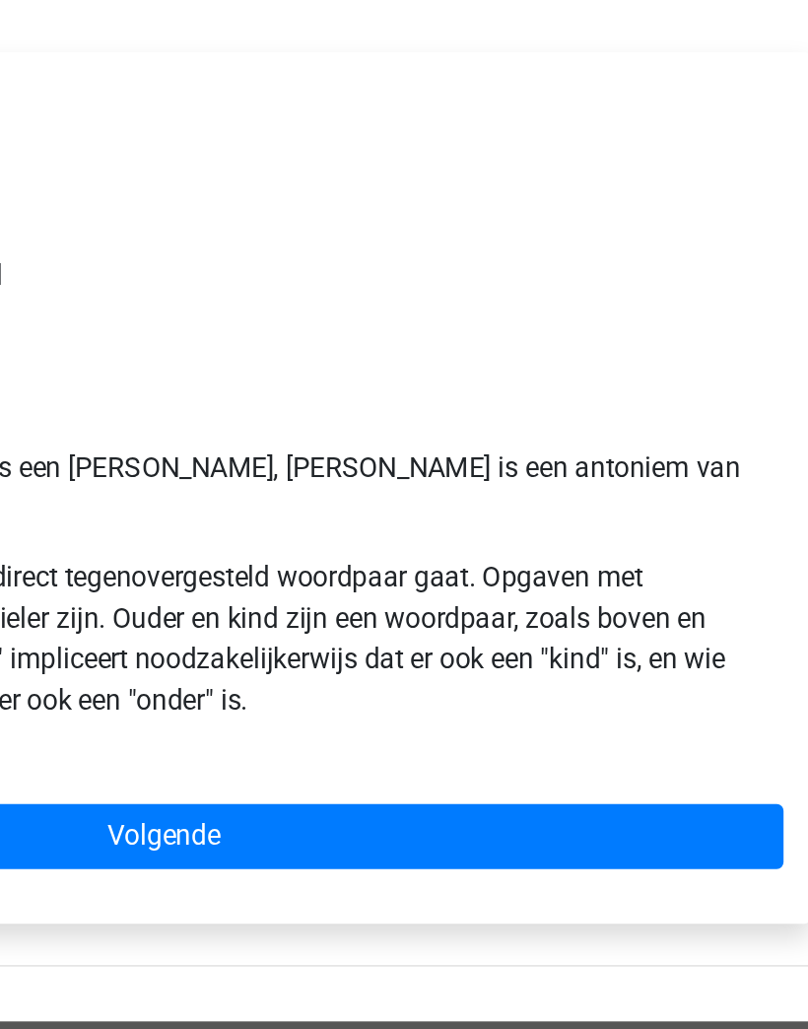
click at [55, 163] on p "… staat tot ouder als dood staat tot …" at bounding box center [404, 175] width 698 height 24
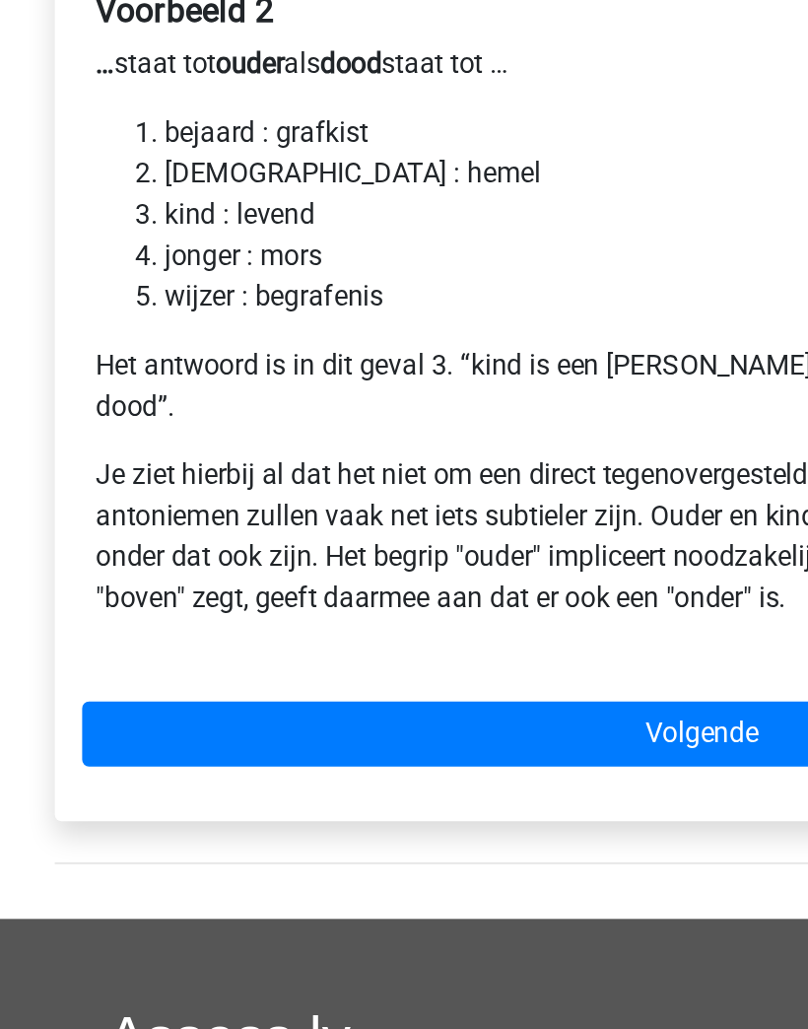
click at [394, 541] on link "Volgende" at bounding box center [403, 559] width 713 height 37
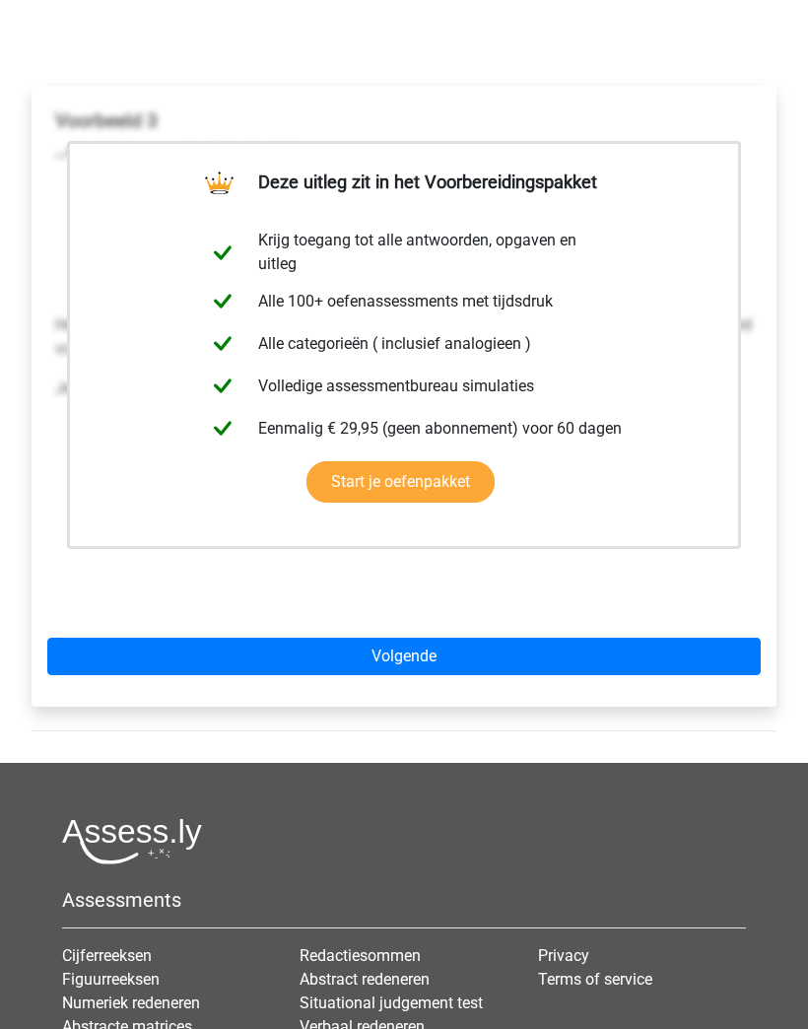
scroll to position [380, 0]
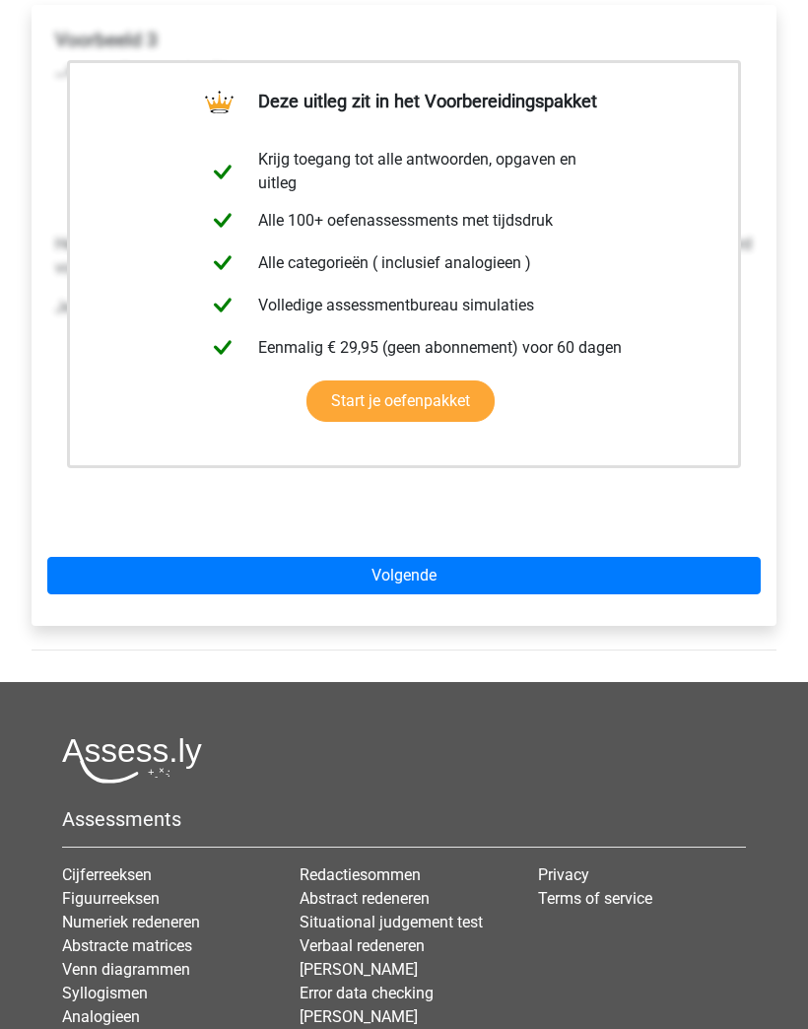
click at [657, 559] on link "Volgende" at bounding box center [403, 576] width 713 height 37
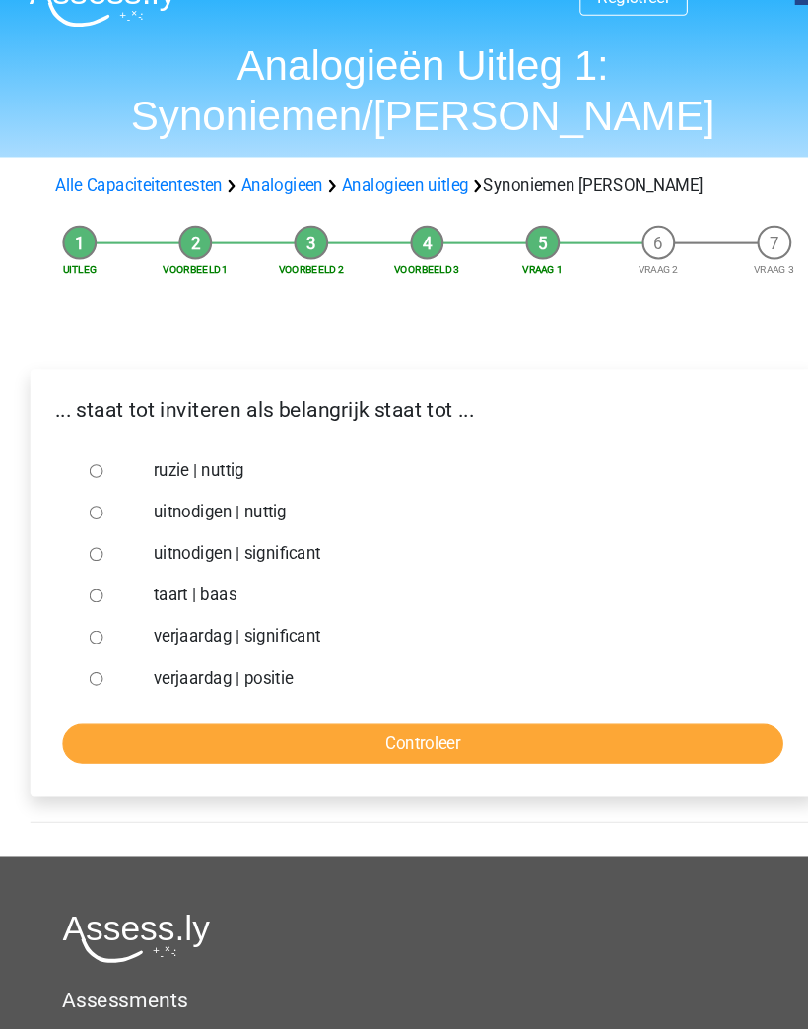
scroll to position [48, 0]
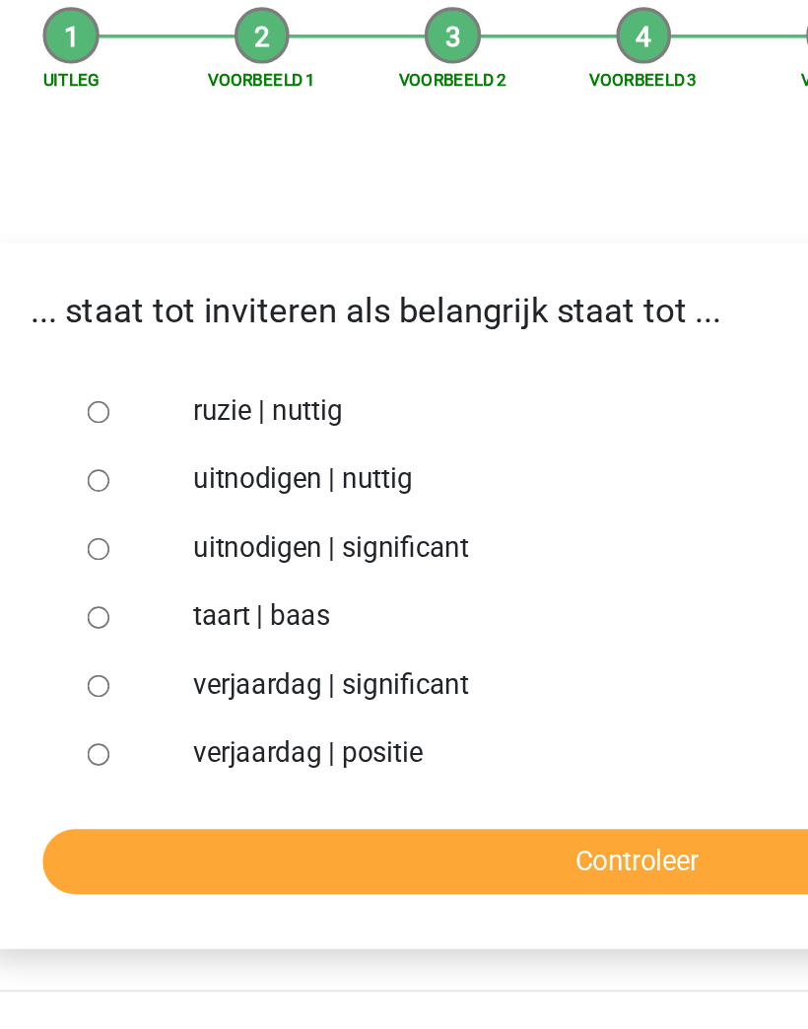
click at [88, 507] on input "uitnodigen | significant" at bounding box center [94, 513] width 13 height 13
radio input "true"
click at [392, 675] on input "Controleer" at bounding box center [404, 693] width 684 height 37
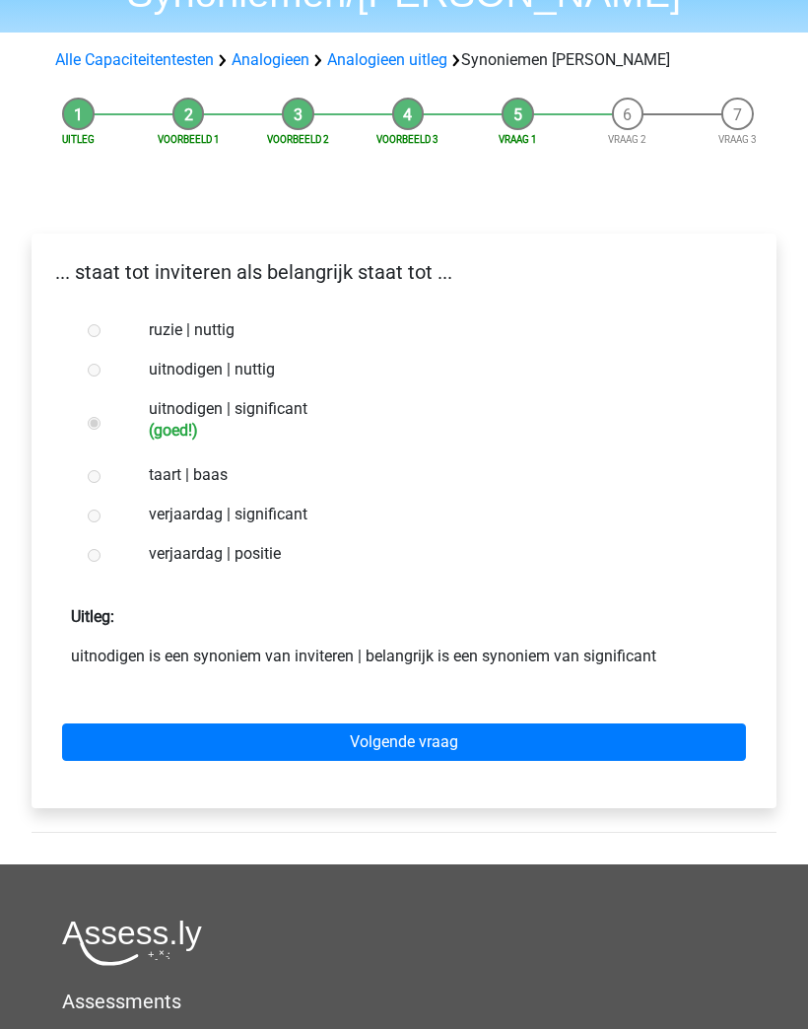
scroll to position [192, 0]
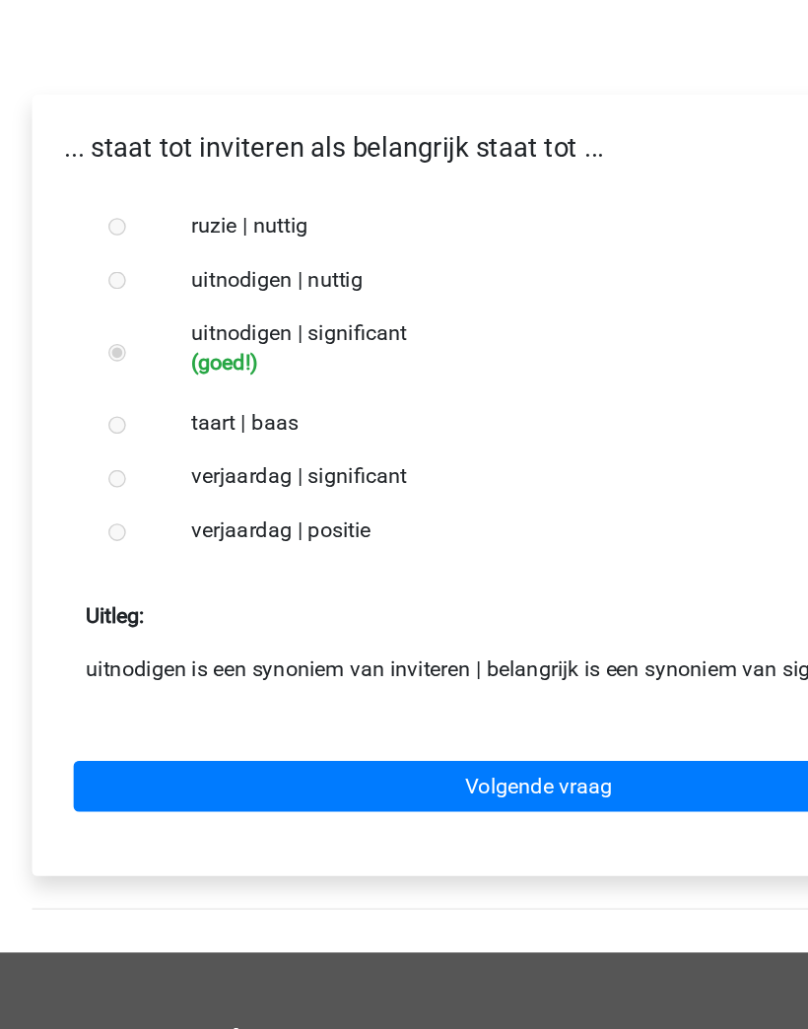
click at [494, 684] on link "Volgende vraag" at bounding box center [404, 702] width 684 height 37
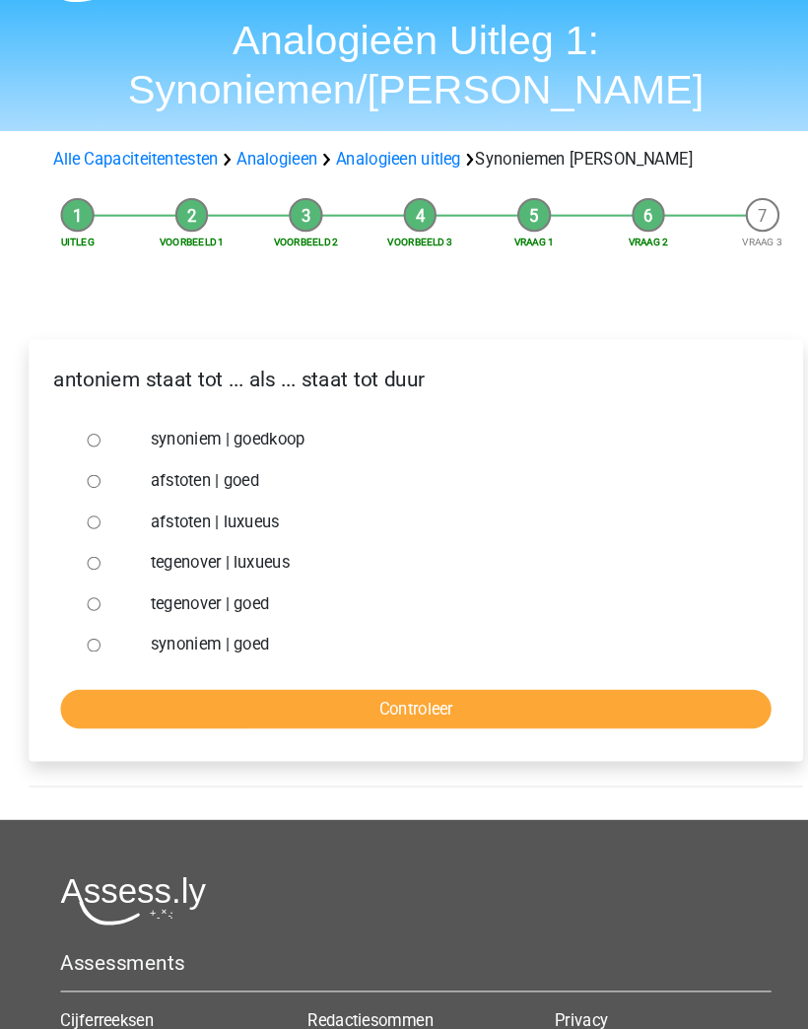
scroll to position [76, 0]
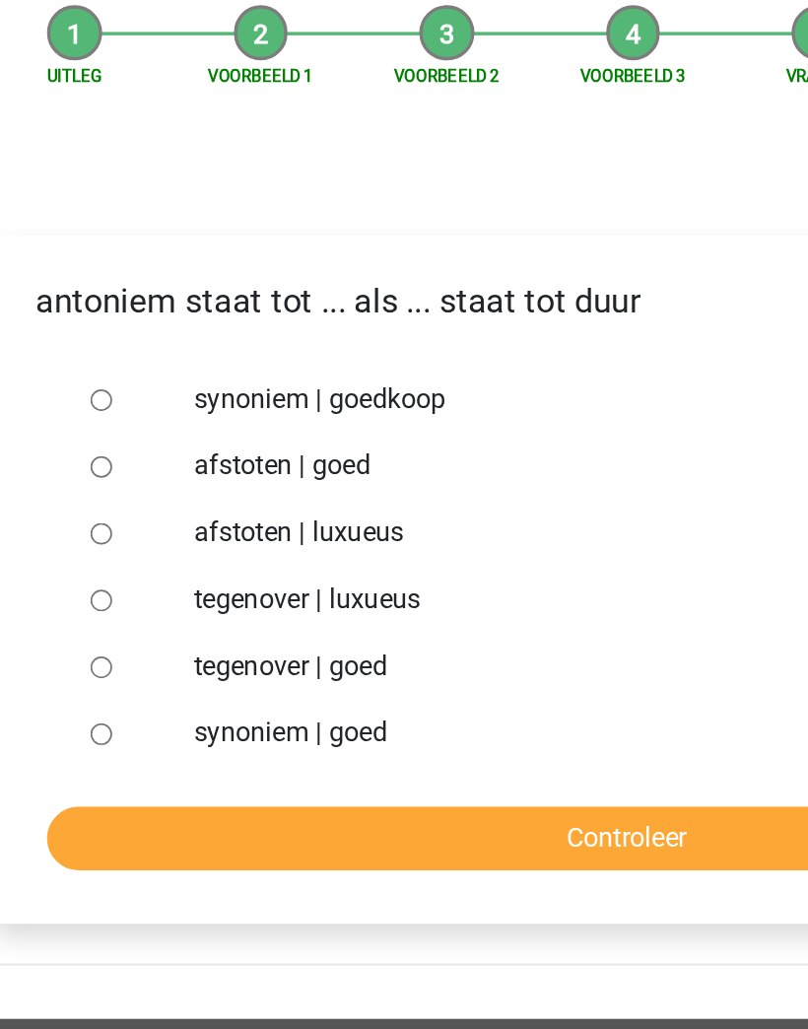
click at [88, 401] on input "synoniem | goedkoop" at bounding box center [94, 407] width 13 height 13
radio input "true"
click at [401, 647] on input "Controleer" at bounding box center [404, 665] width 684 height 37
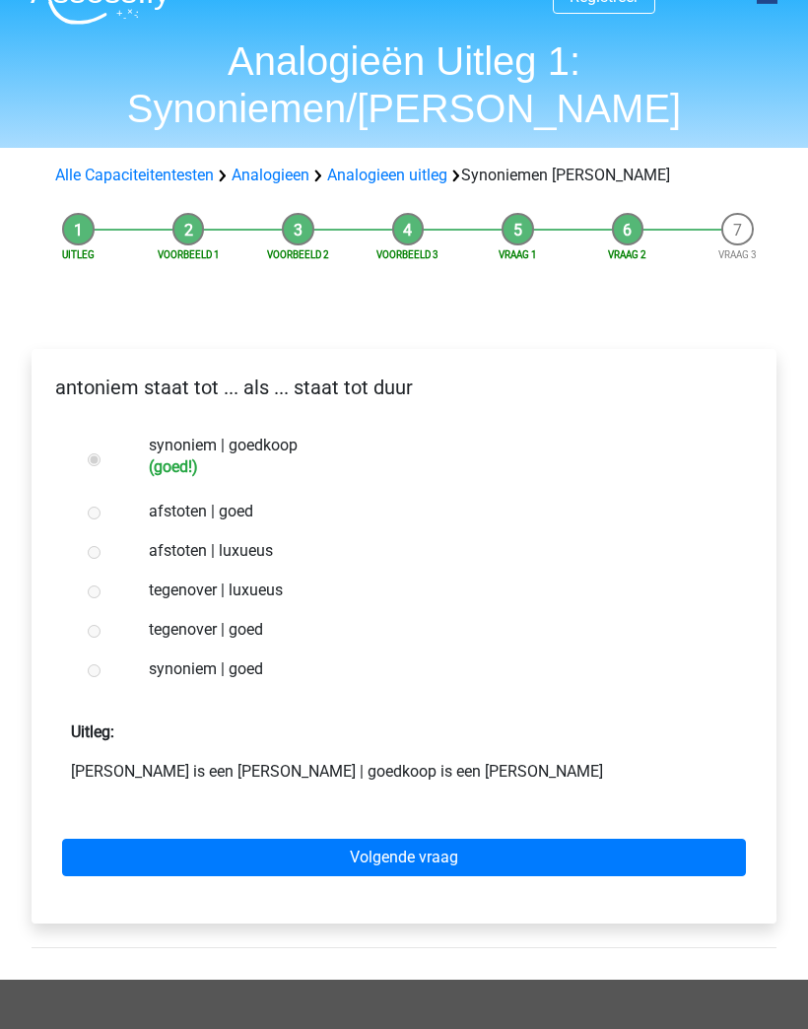
scroll to position [78, 0]
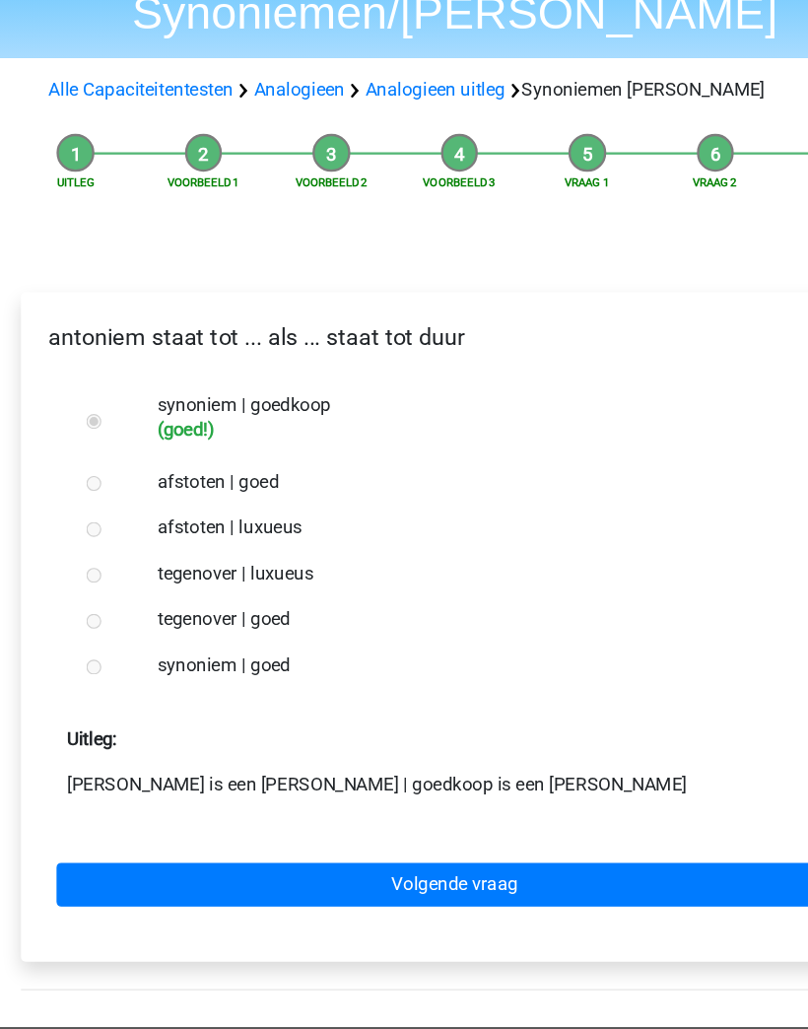
click at [573, 798] on link "Volgende vraag" at bounding box center [404, 816] width 684 height 37
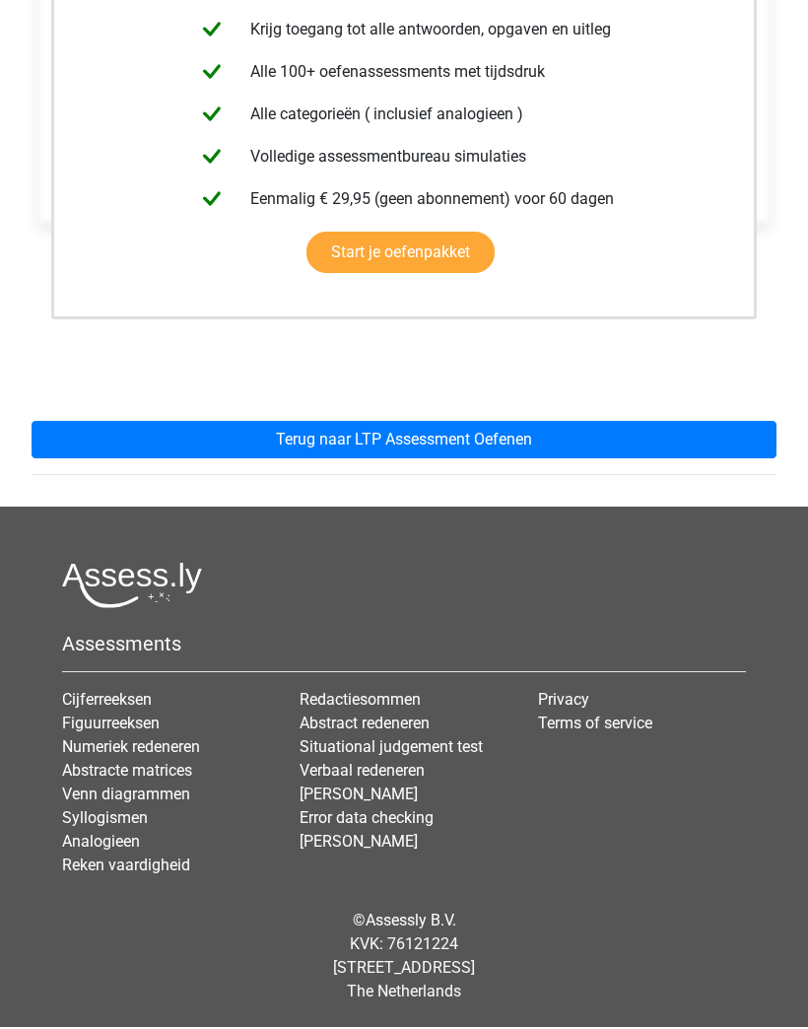
click at [649, 493] on div "Deze uitleg zit in het Voorbereidingspakket Krijg toegang tot alle antwoorden, …" at bounding box center [404, 189] width 776 height 637
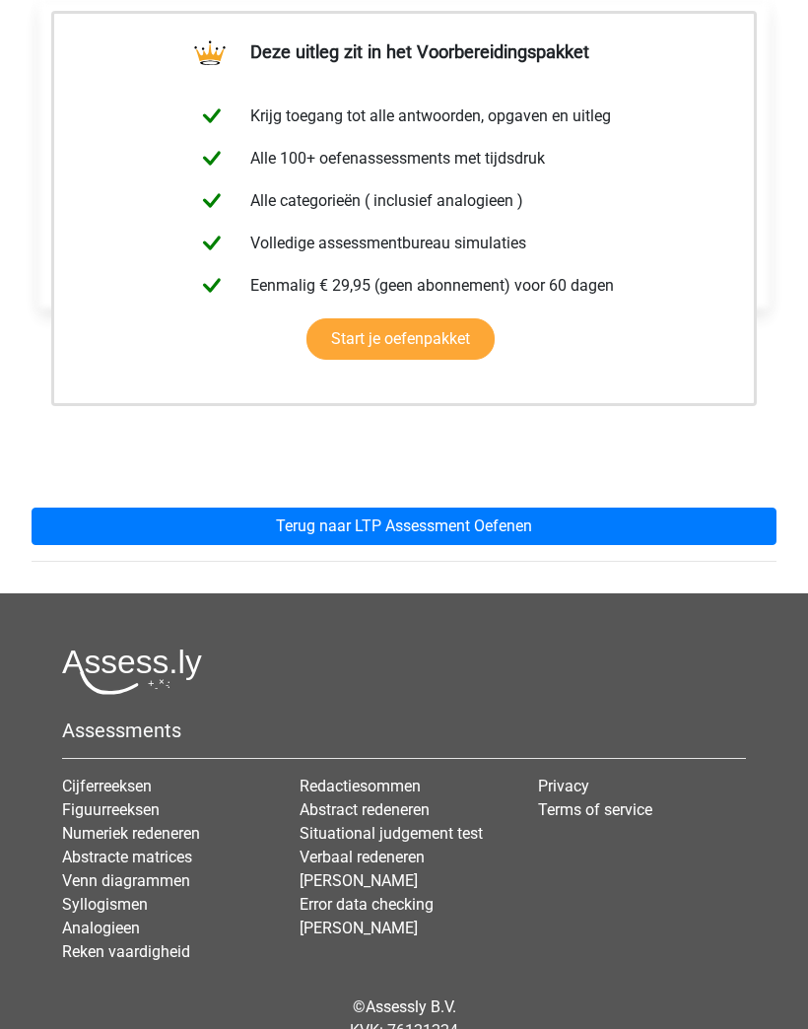
scroll to position [390, 0]
click at [663, 528] on link "Terug naar LTP Assessment Oefenen" at bounding box center [404, 526] width 745 height 37
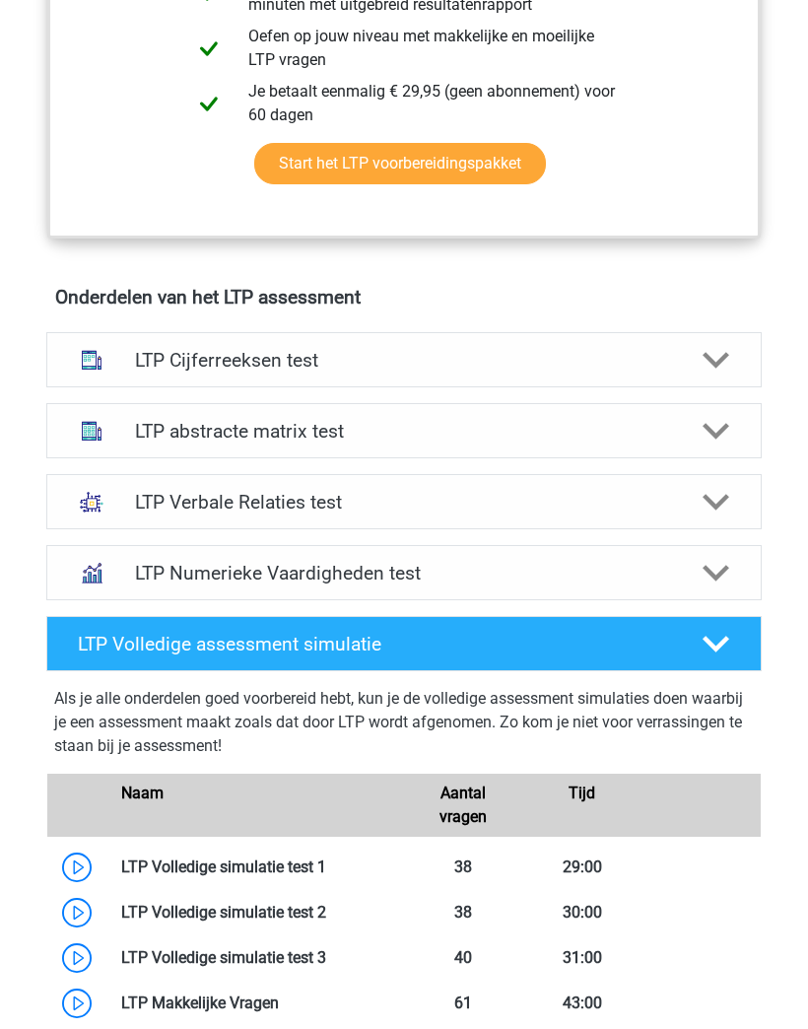
click at [698, 511] on div at bounding box center [716, 504] width 57 height 28
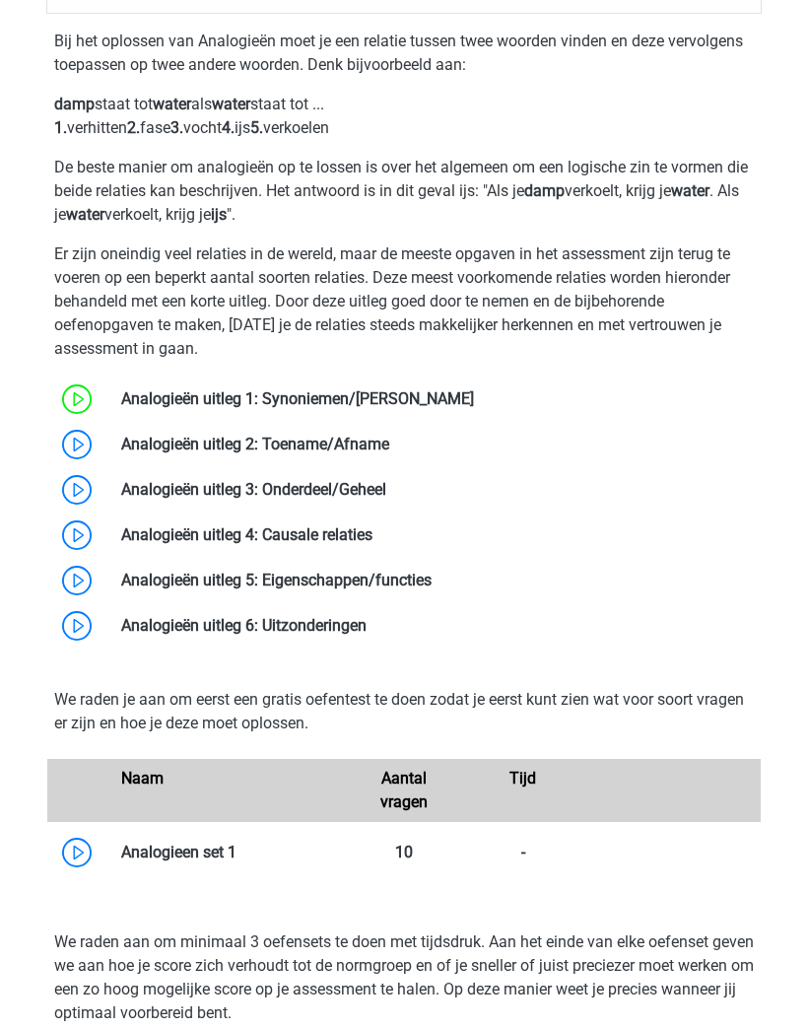
scroll to position [1566, 0]
click at [389, 453] on link at bounding box center [389, 444] width 0 height 19
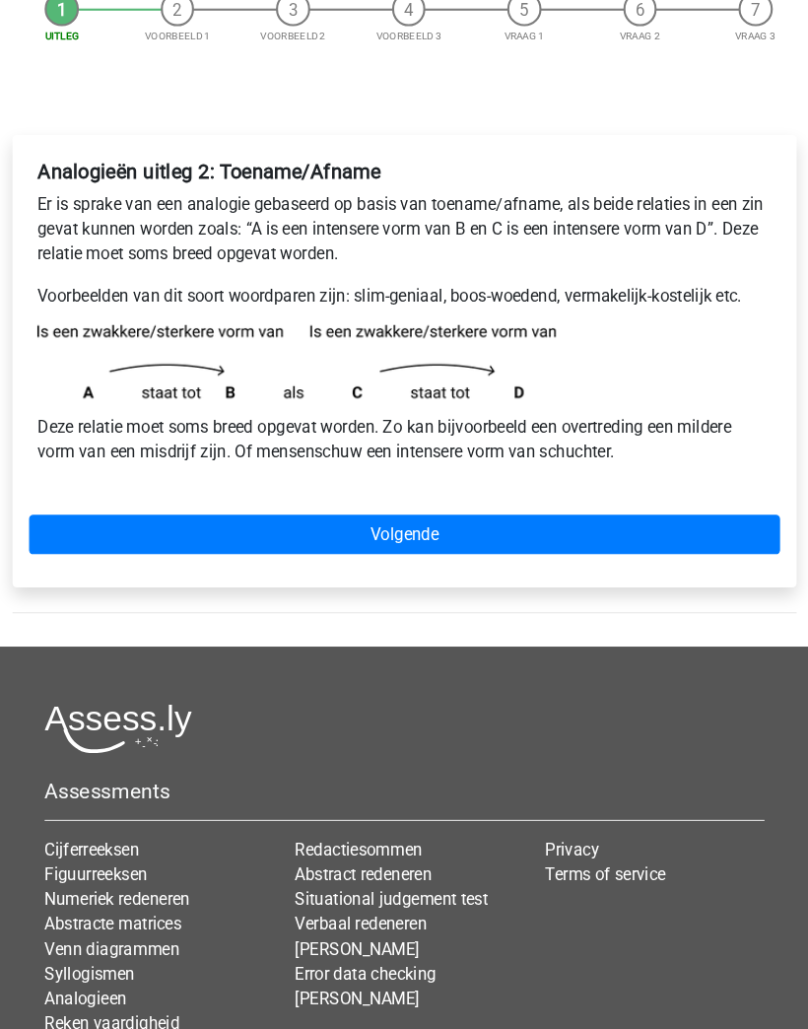
scroll to position [211, 0]
click at [641, 507] on link "Volgende" at bounding box center [403, 507] width 713 height 37
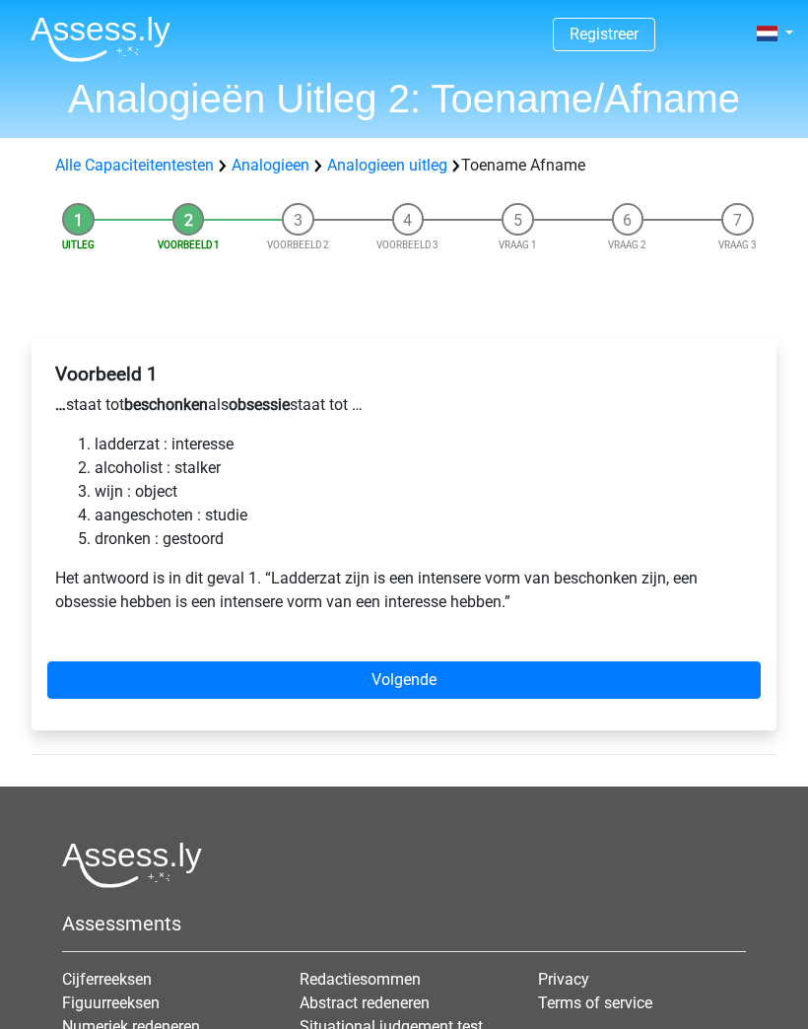
scroll to position [37, 0]
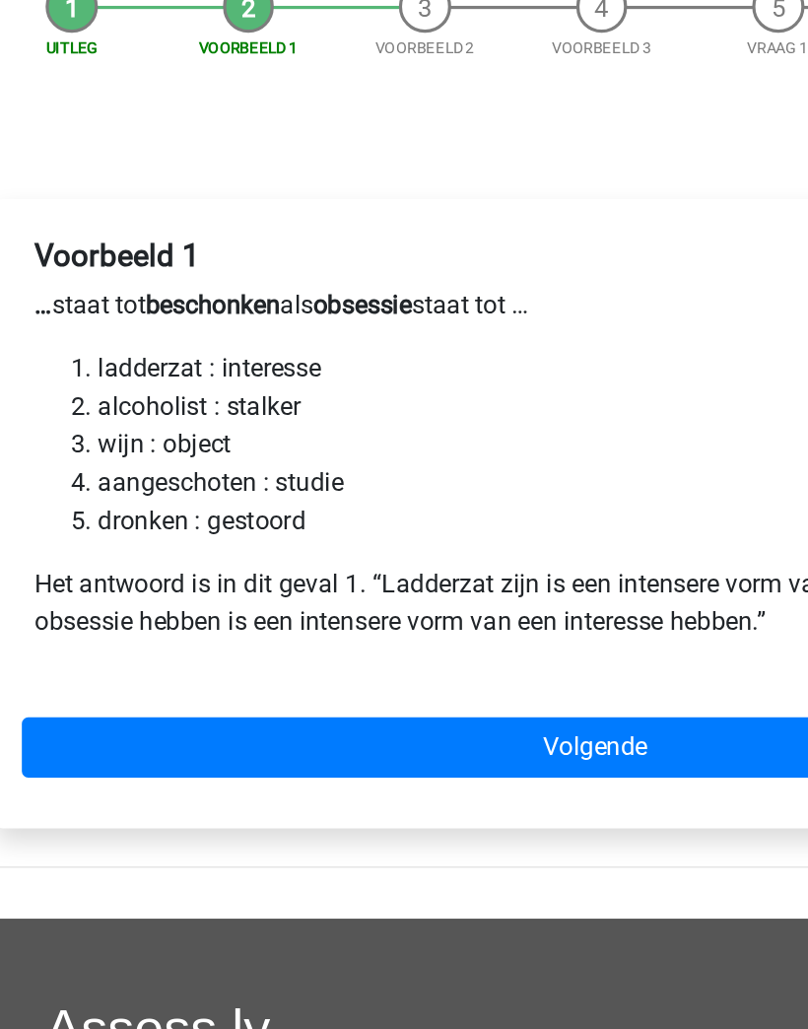
click at [422, 624] on link "Volgende" at bounding box center [403, 642] width 713 height 37
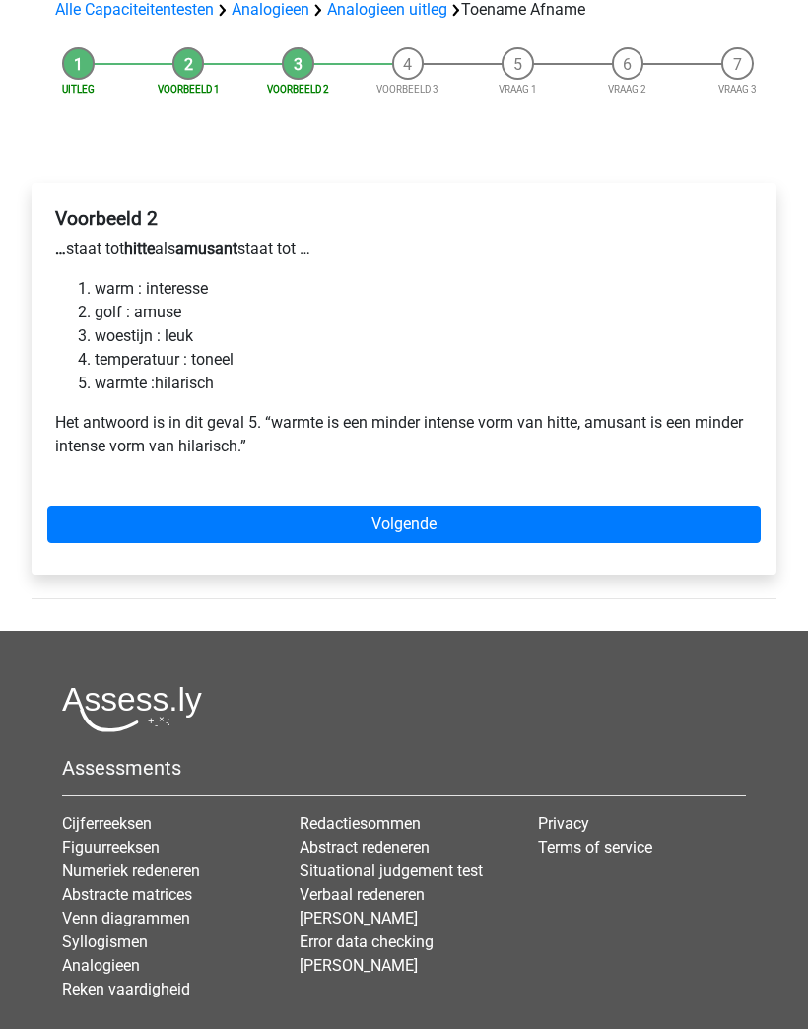
scroll to position [182, 0]
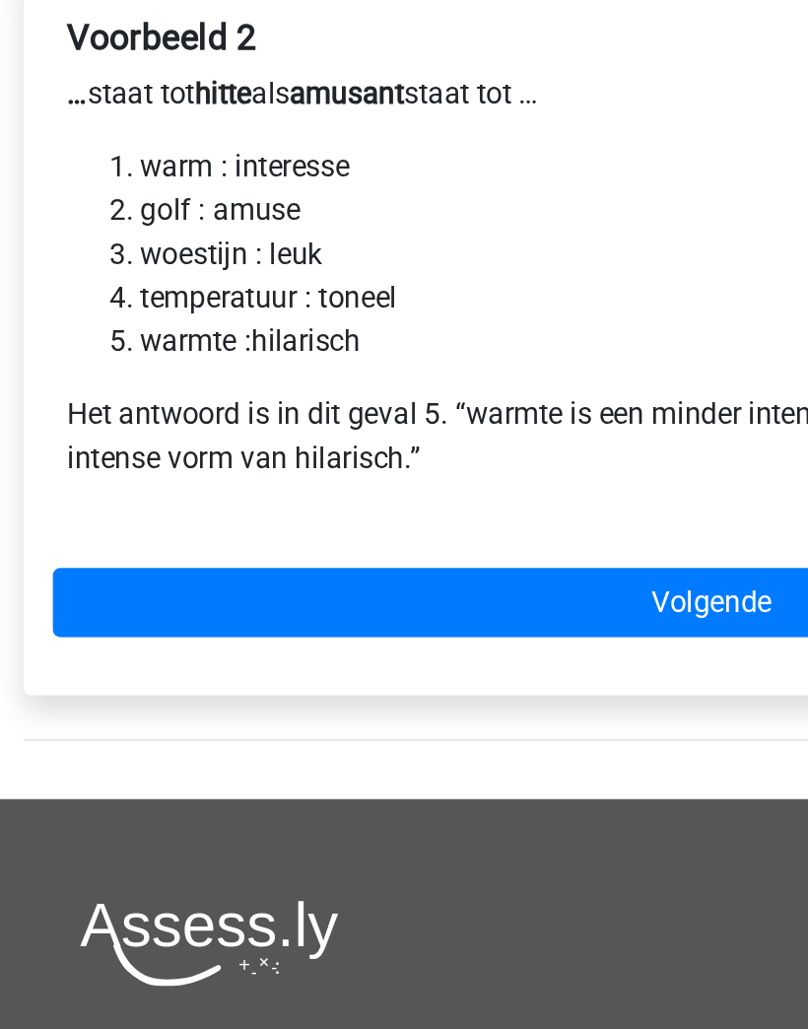
click at [360, 479] on link "Volgende" at bounding box center [403, 497] width 713 height 37
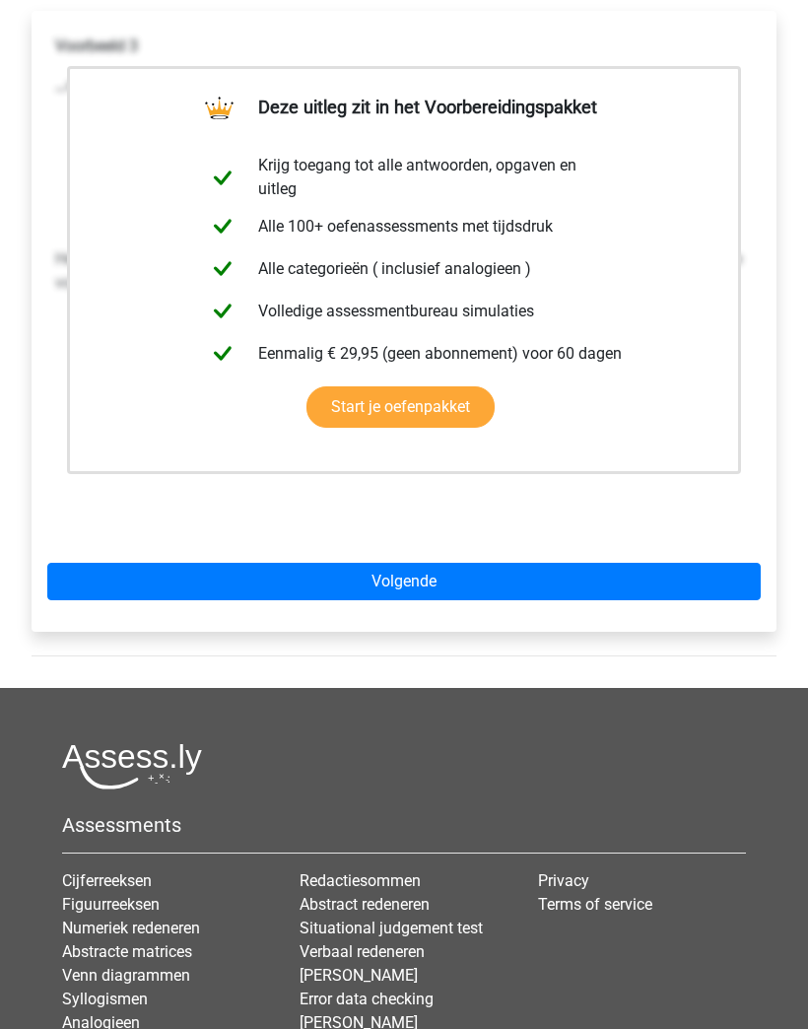
scroll to position [328, 0]
click at [666, 569] on link "Volgende" at bounding box center [403, 581] width 713 height 37
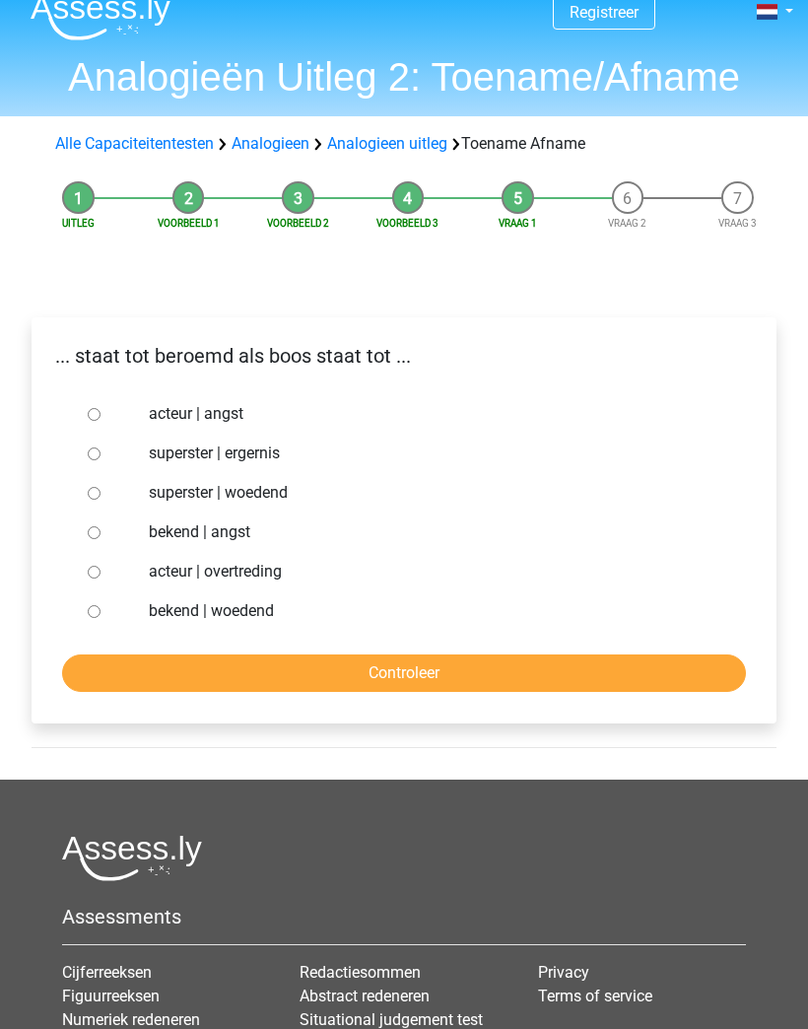
scroll to position [73, 0]
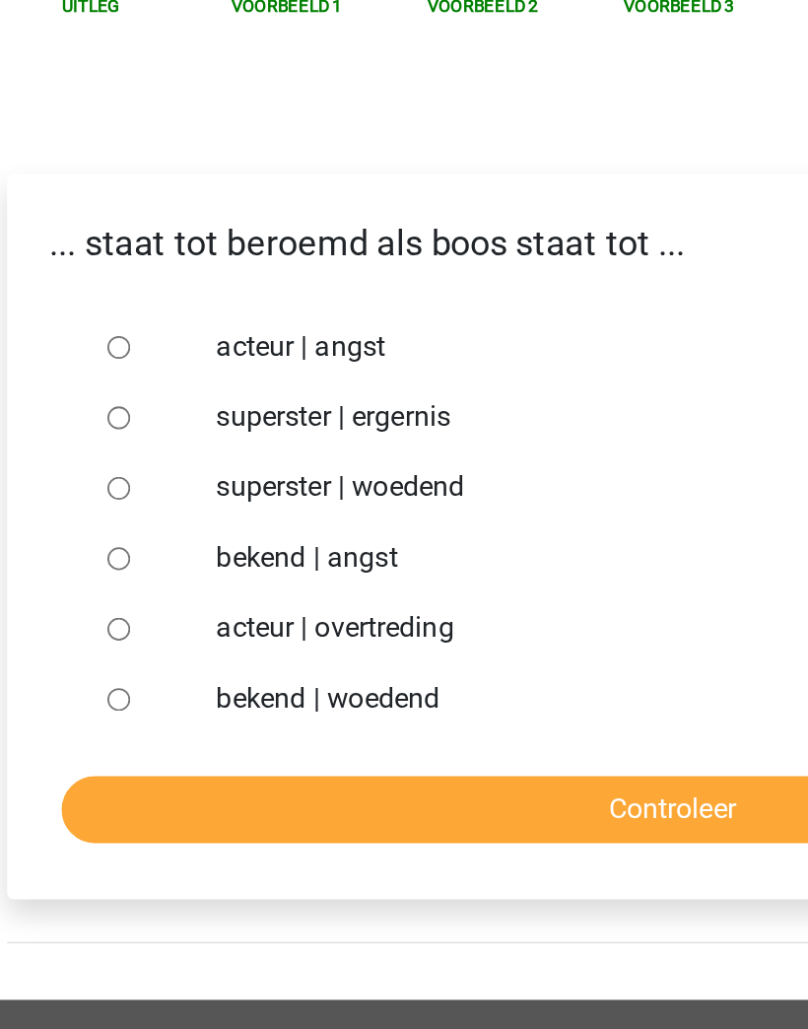
click at [88, 396] on input "superster | ergernis" at bounding box center [94, 402] width 13 height 13
radio input "true"
click at [384, 603] on input "Controleer" at bounding box center [404, 621] width 684 height 37
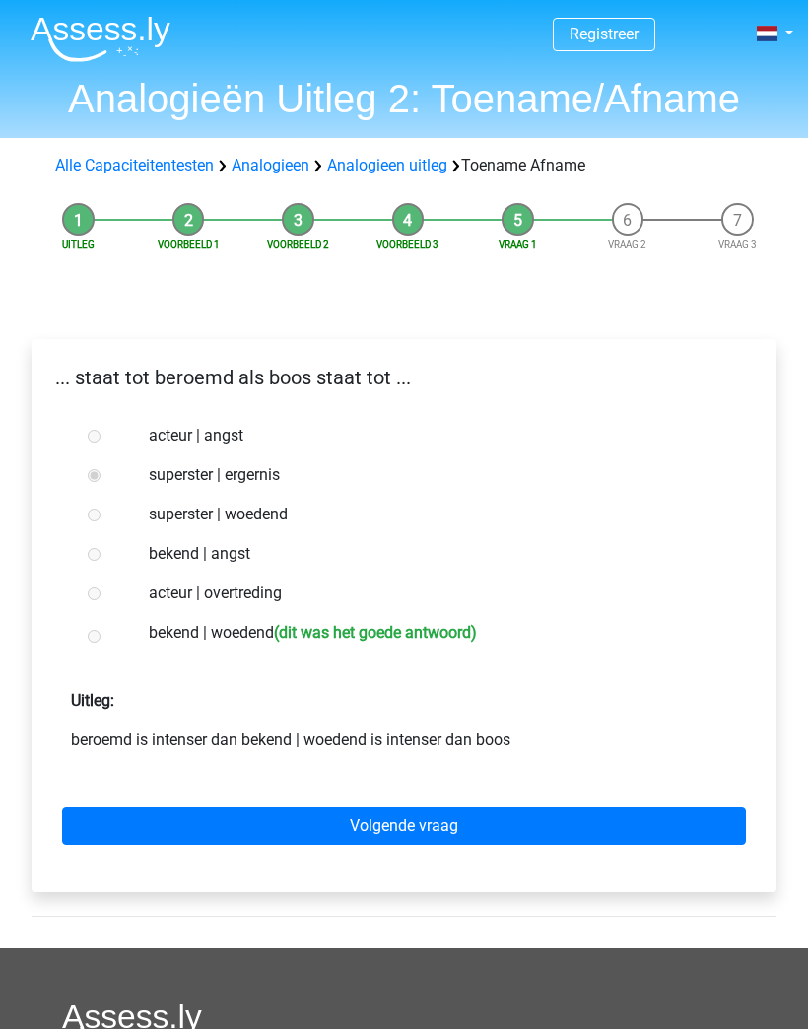
scroll to position [50, 0]
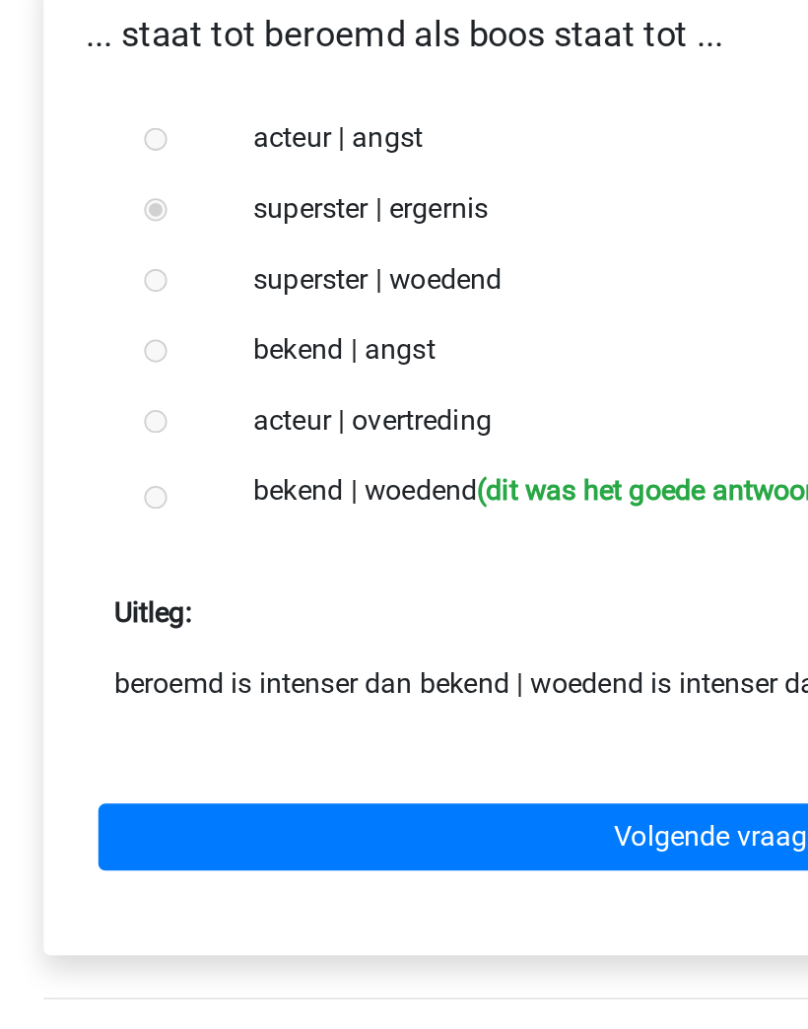
click at [398, 757] on link "Volgende vraag" at bounding box center [404, 775] width 684 height 37
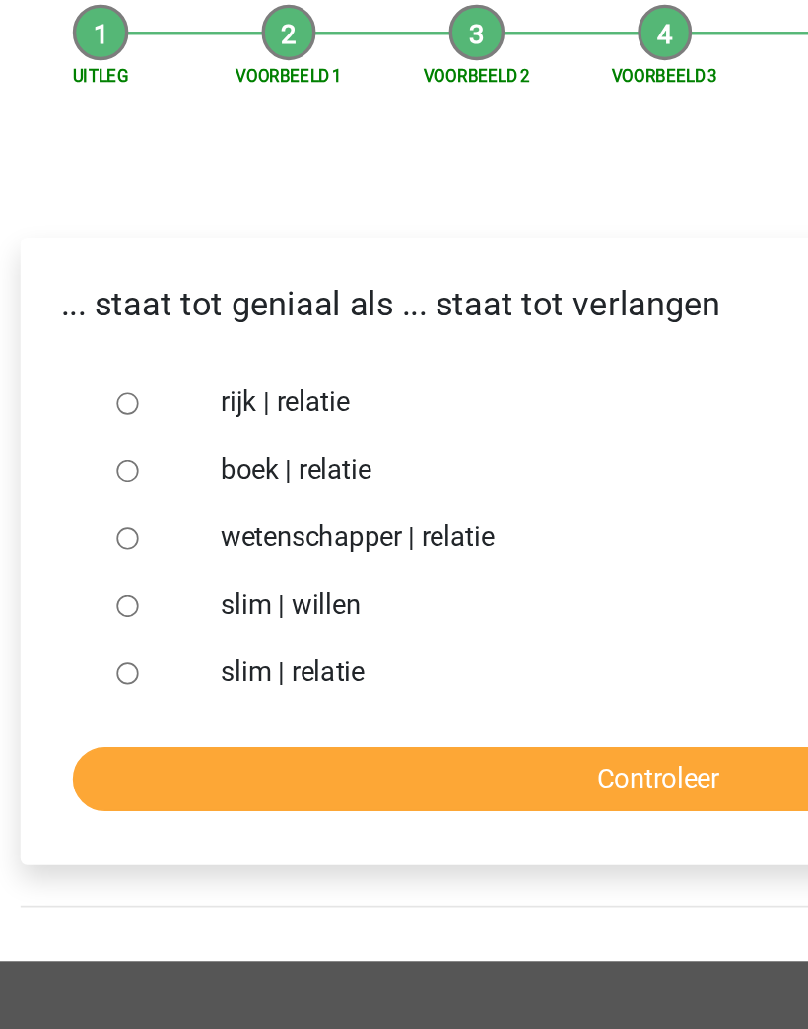
click at [88, 548] on input "slim | willen" at bounding box center [94, 554] width 13 height 13
radio input "true"
click at [397, 636] on input "Controleer" at bounding box center [404, 654] width 684 height 37
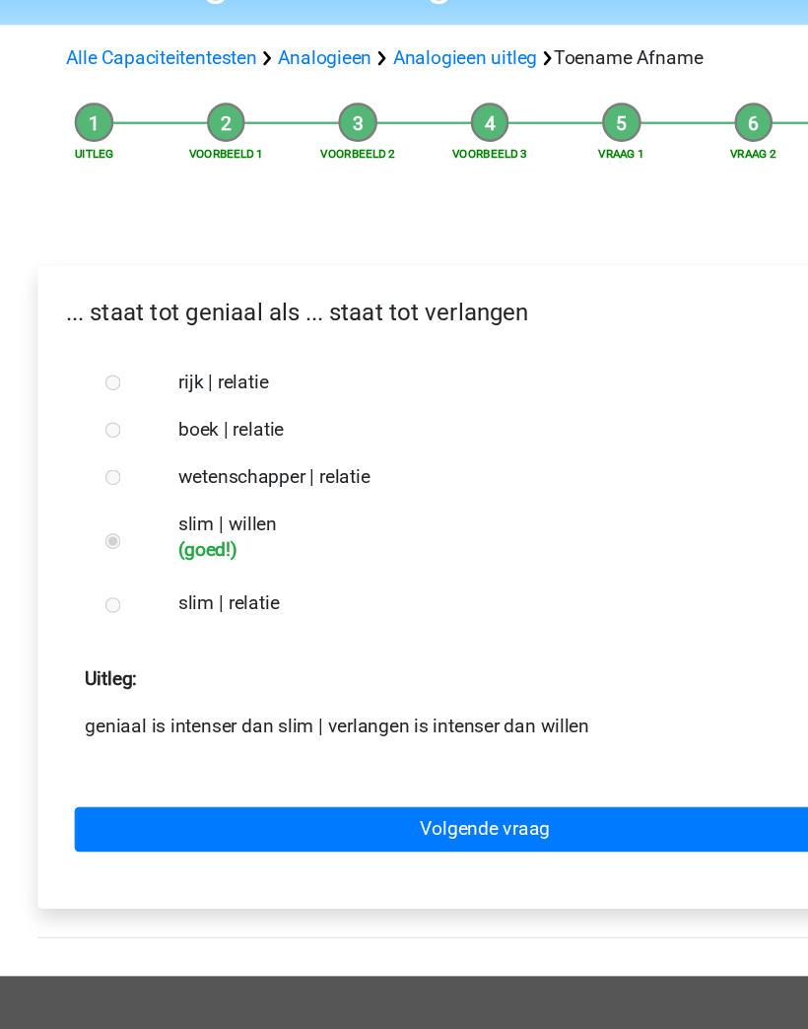
scroll to position [21, 0]
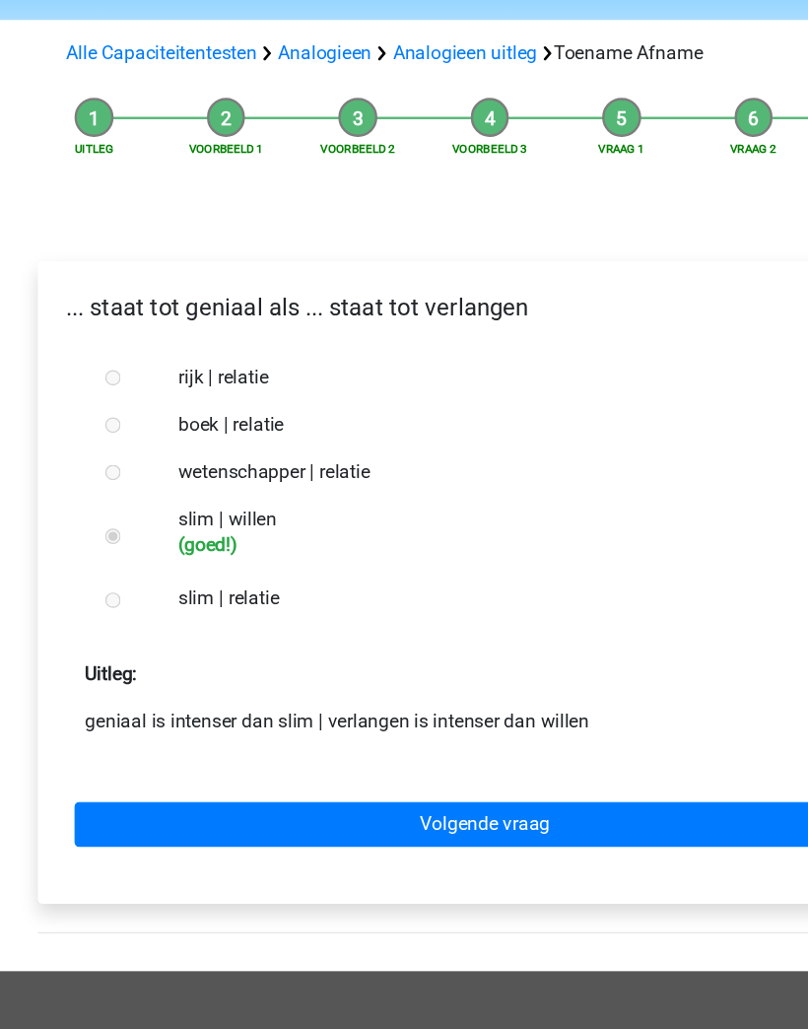
click at [543, 769] on link "Volgende vraag" at bounding box center [404, 787] width 684 height 37
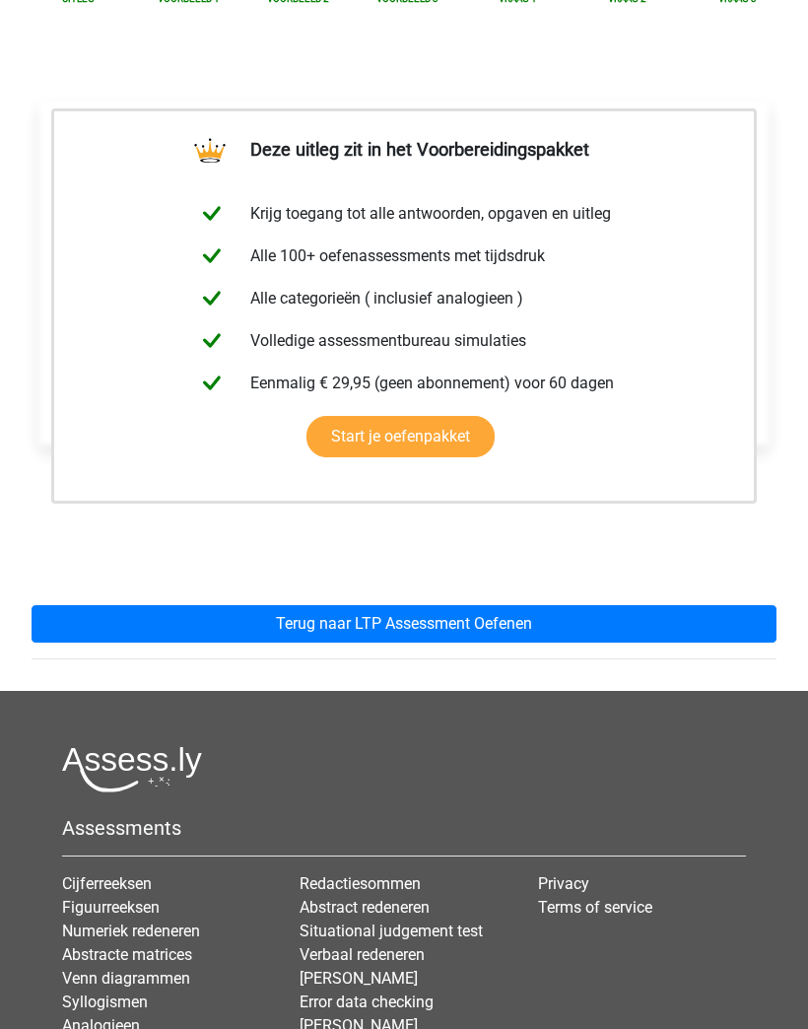
scroll to position [248, 0]
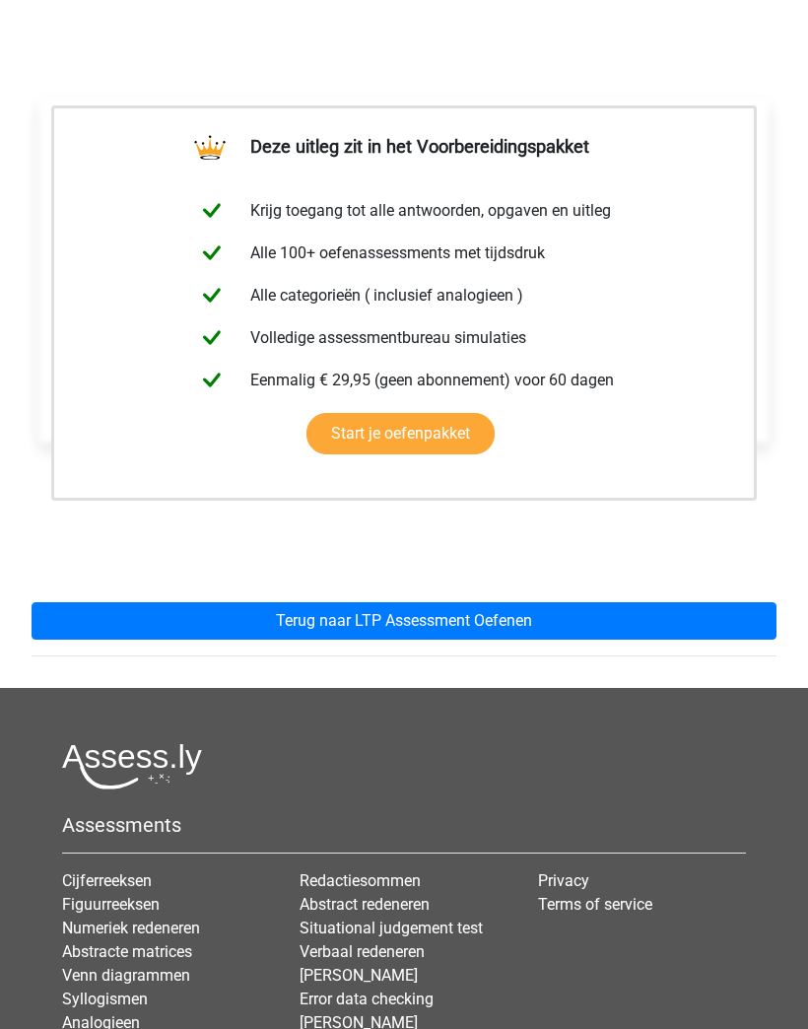
click at [662, 611] on link "Terug naar LTP Assessment Oefenen" at bounding box center [404, 621] width 745 height 37
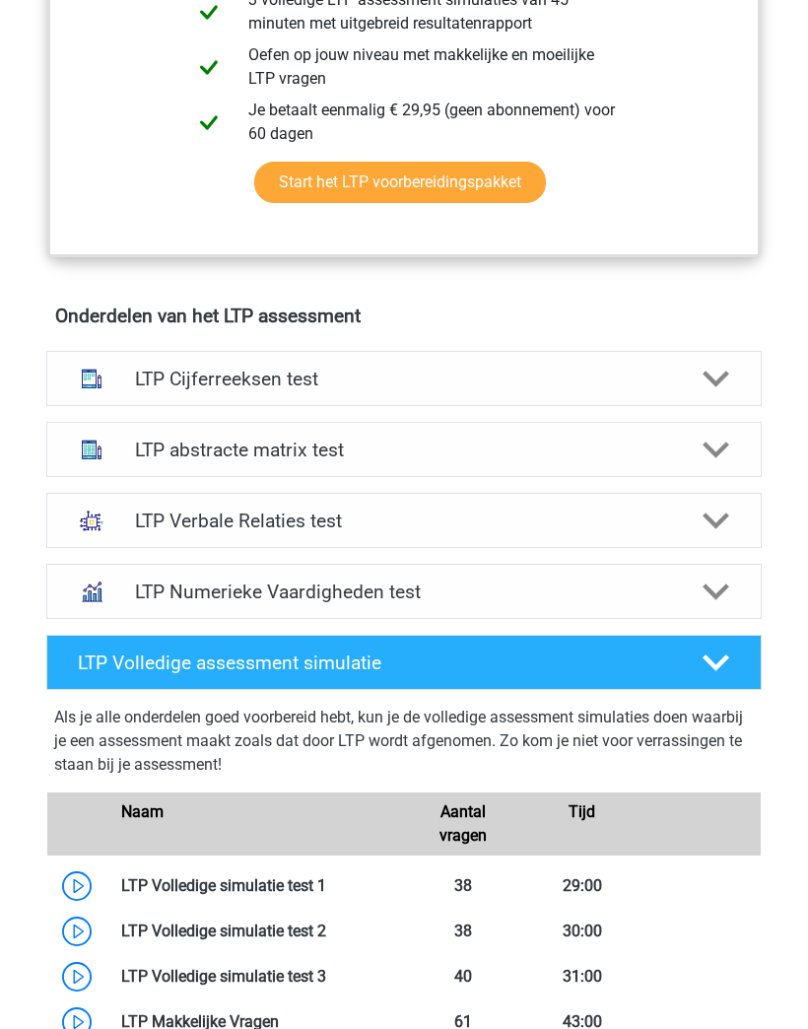
click at [705, 512] on icon at bounding box center [717, 521] width 28 height 28
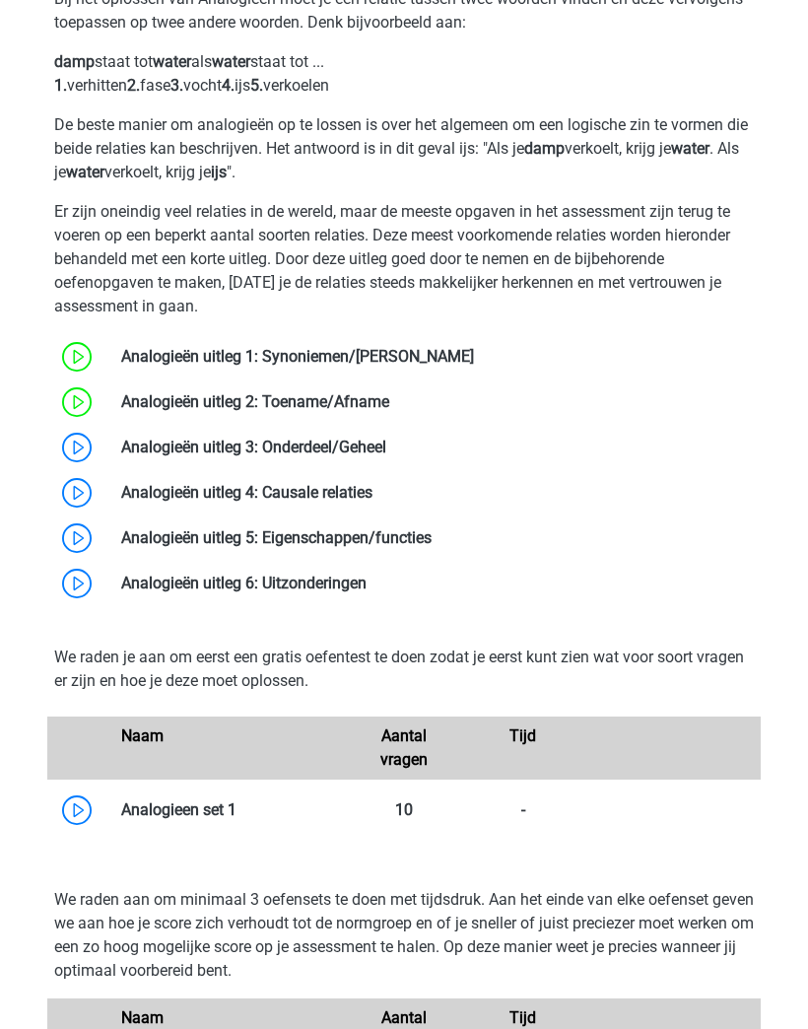
scroll to position [1624, 0]
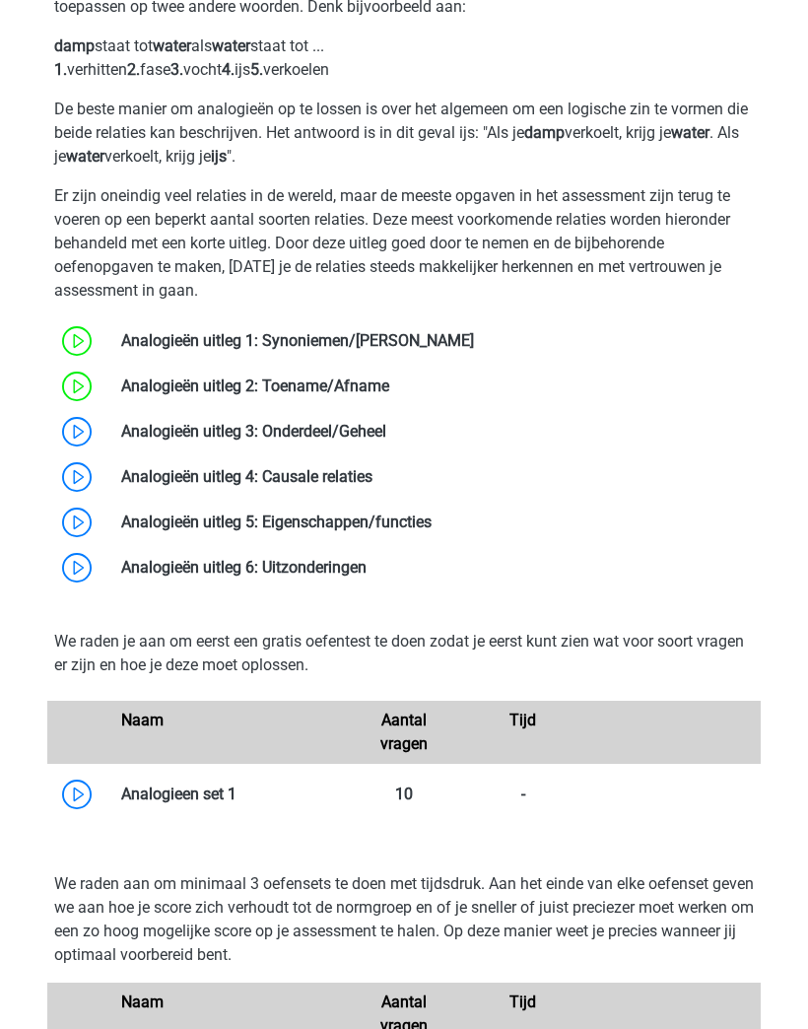
click at [386, 440] on link at bounding box center [386, 431] width 0 height 19
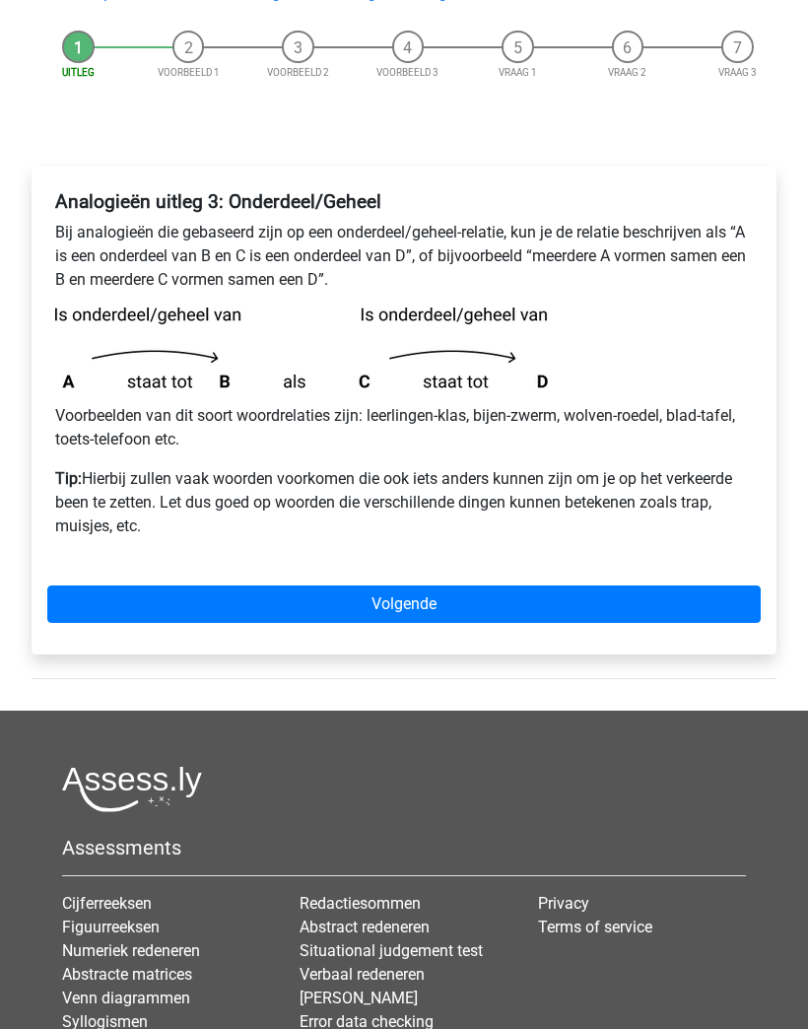
scroll to position [186, 0]
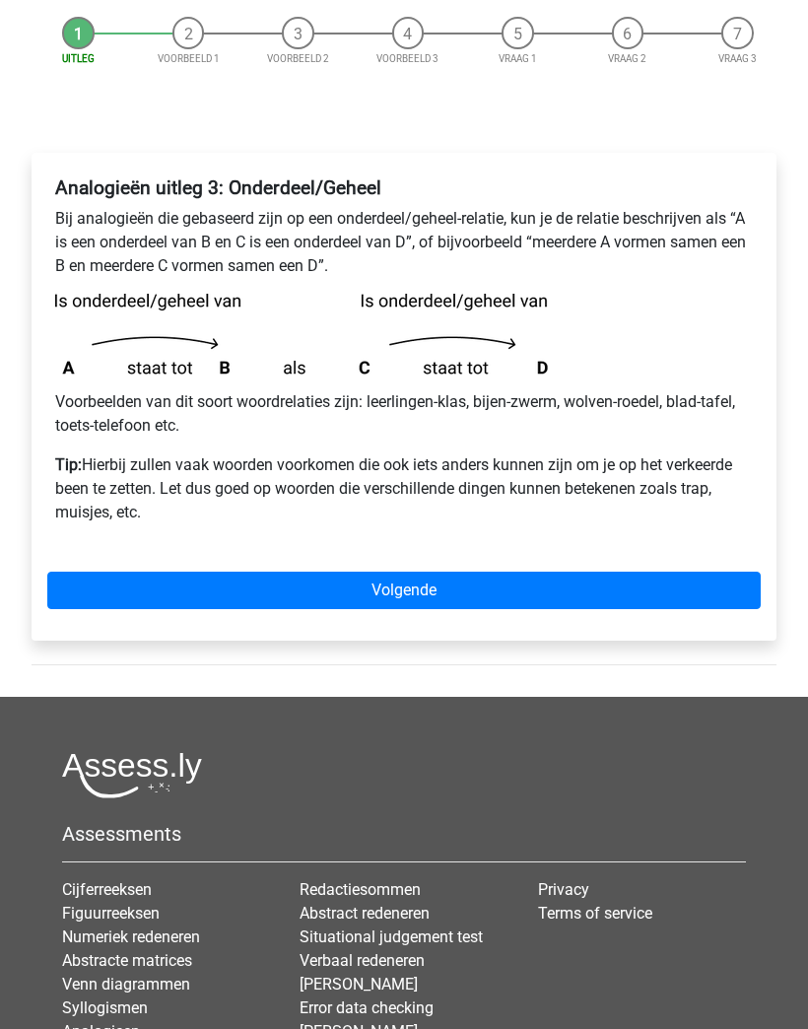
click at [683, 572] on link "Volgende" at bounding box center [403, 589] width 713 height 37
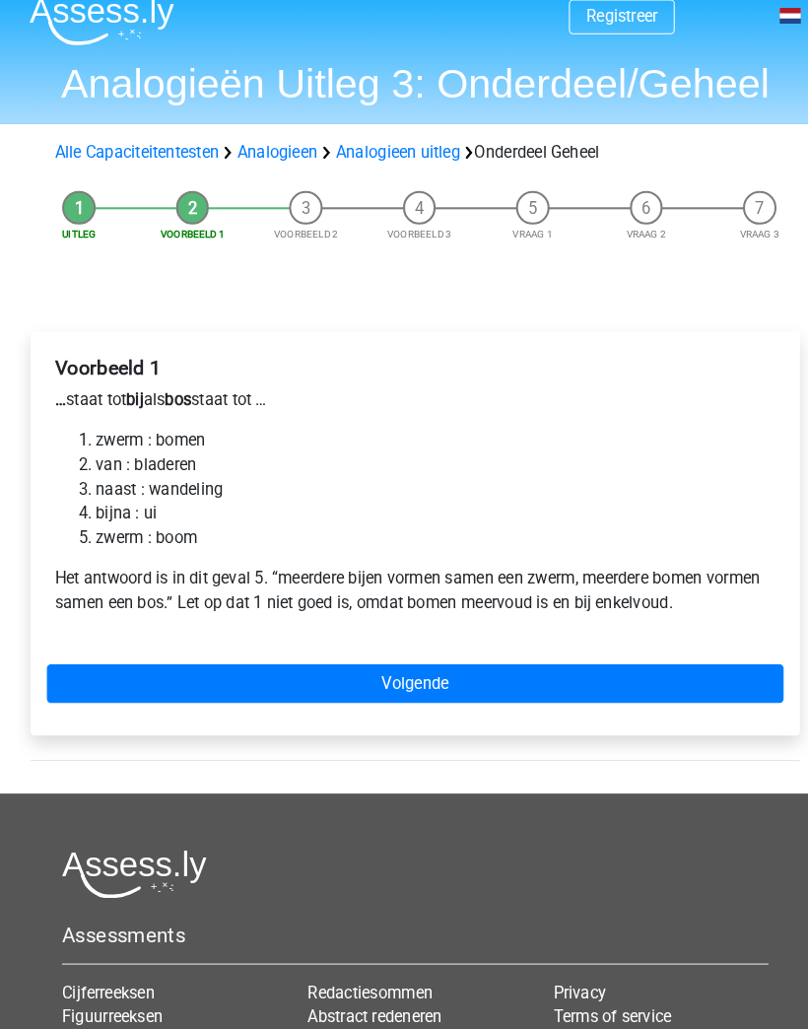
scroll to position [39, 0]
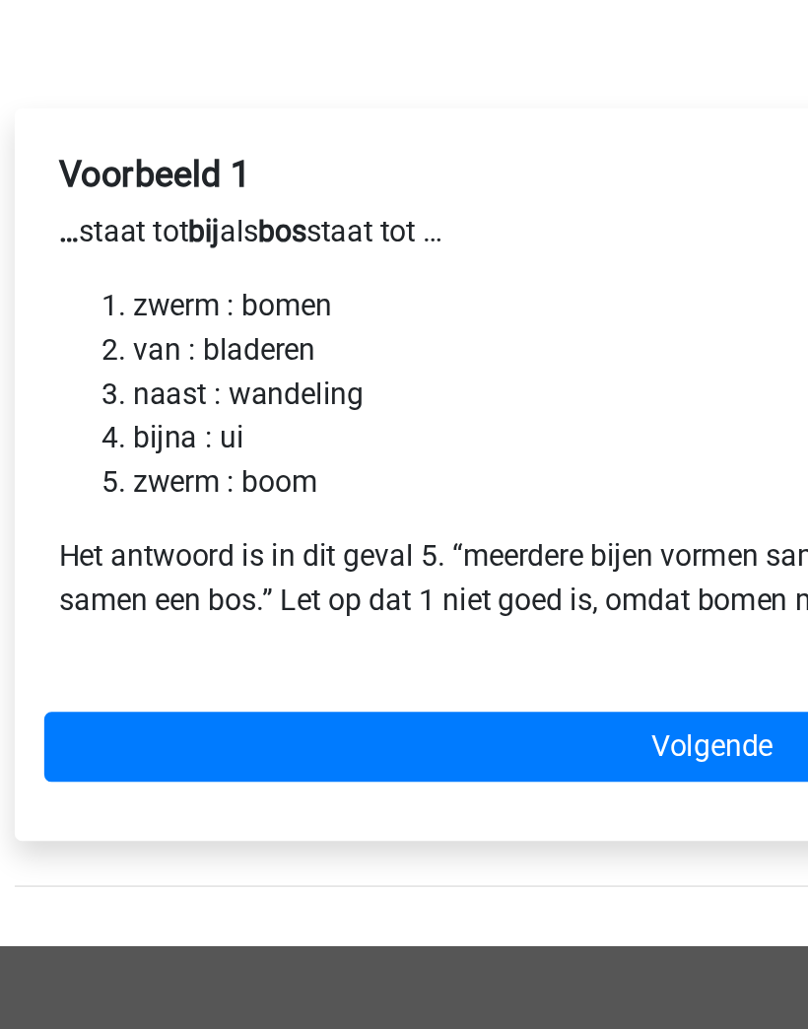
click at [339, 622] on link "Volgende" at bounding box center [403, 640] width 713 height 37
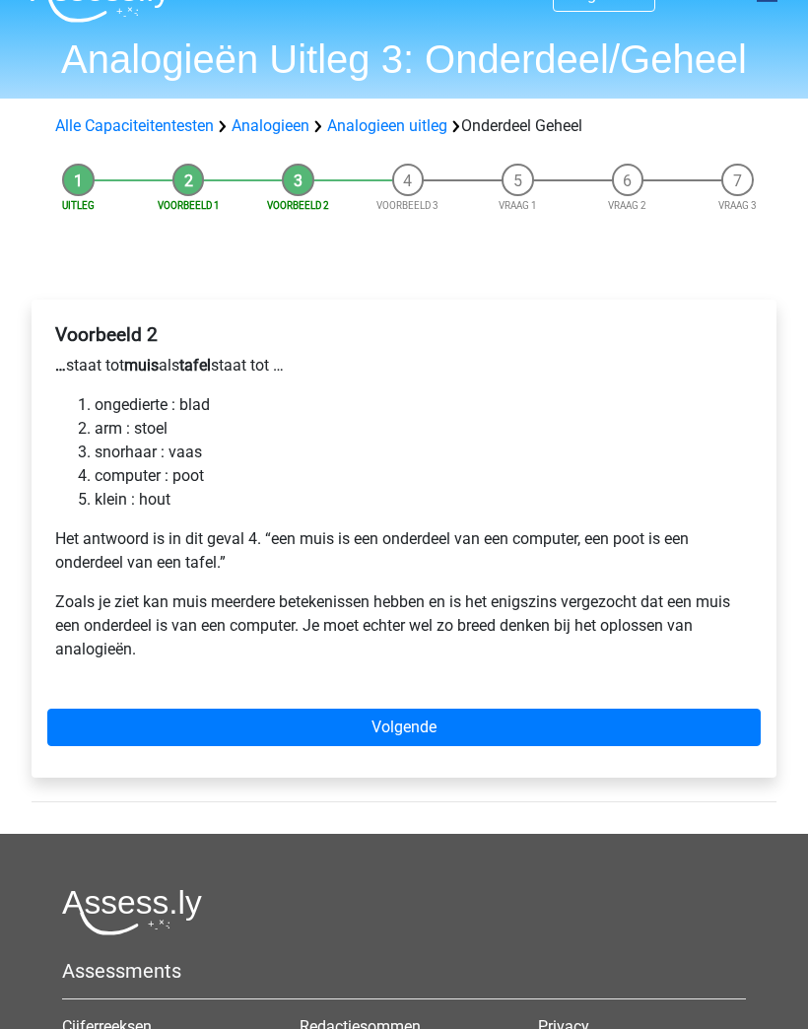
scroll to position [73, 0]
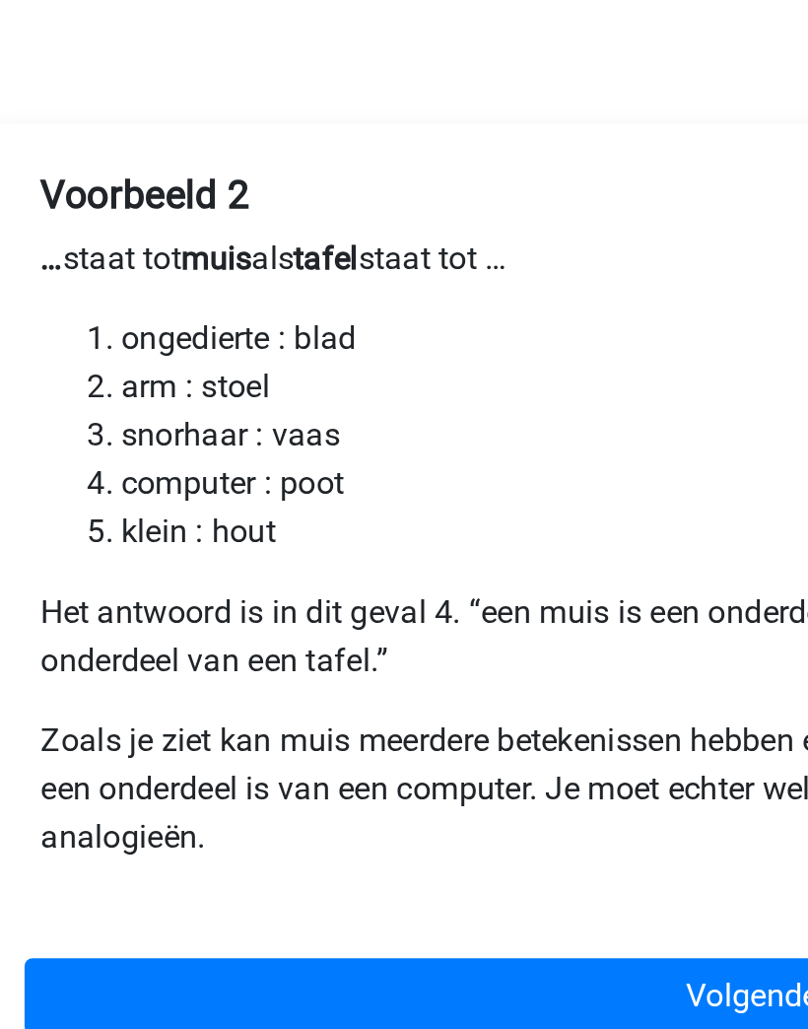
click at [335, 675] on link "Volgende" at bounding box center [403, 693] width 713 height 37
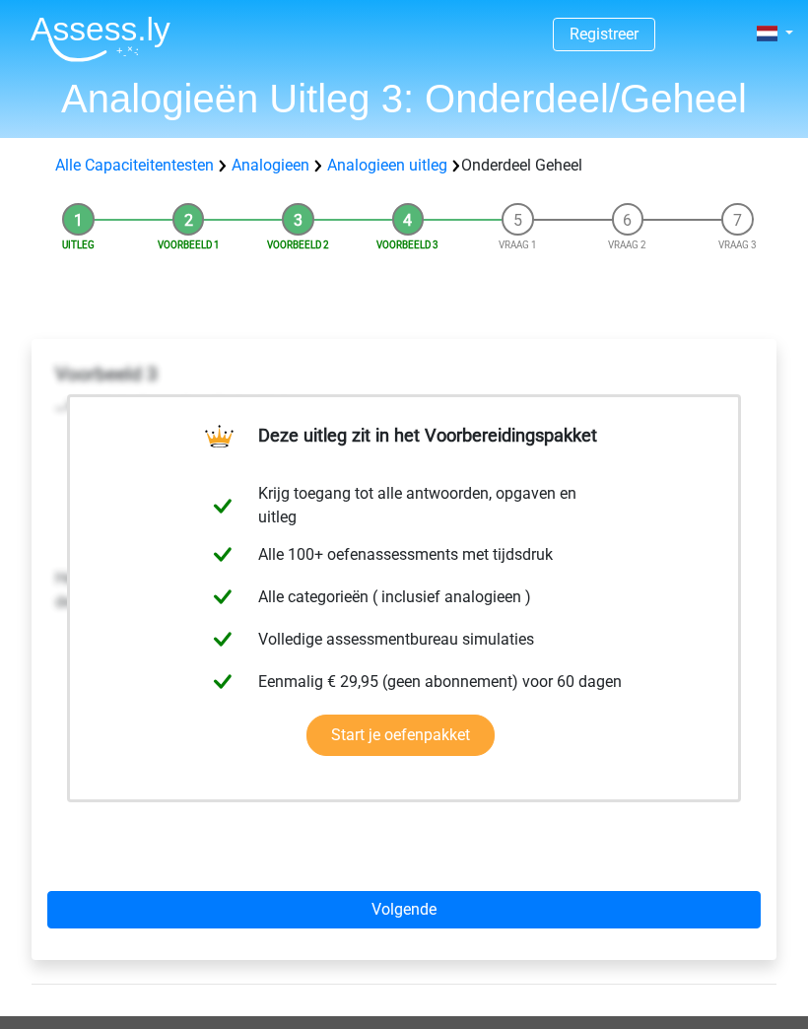
click at [667, 904] on link "Volgende" at bounding box center [403, 909] width 713 height 37
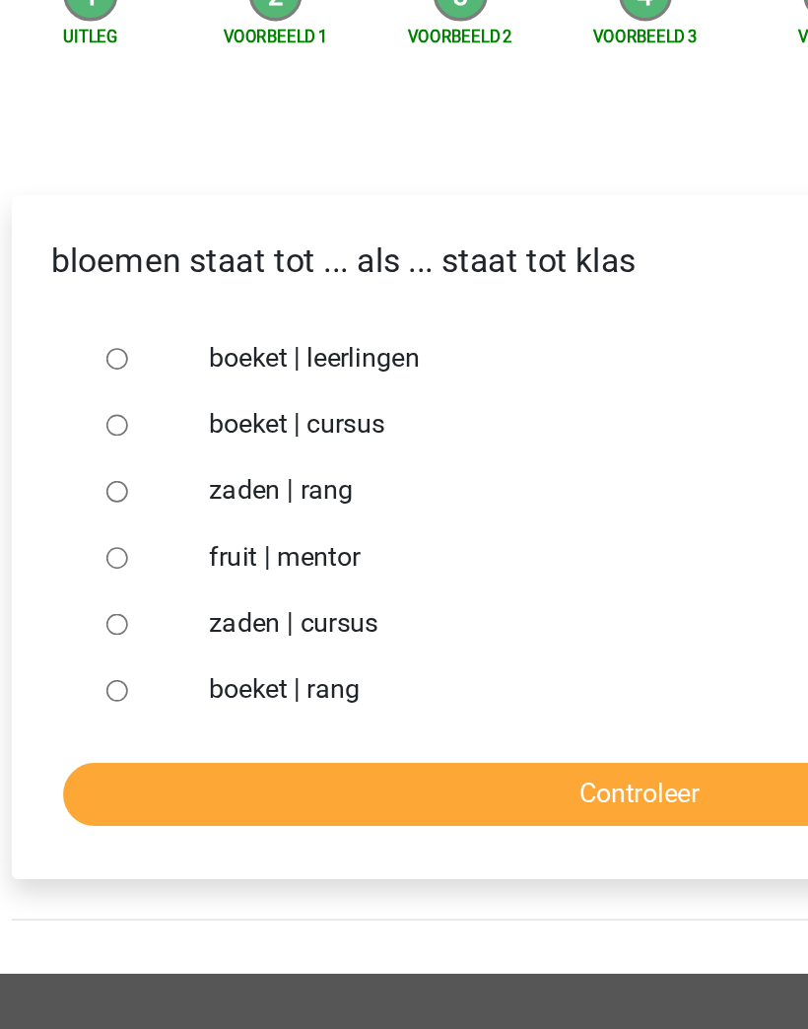
click at [88, 430] on input "boeket | leerlingen" at bounding box center [94, 436] width 13 height 13
radio input "true"
click at [394, 676] on input "Controleer" at bounding box center [404, 694] width 684 height 37
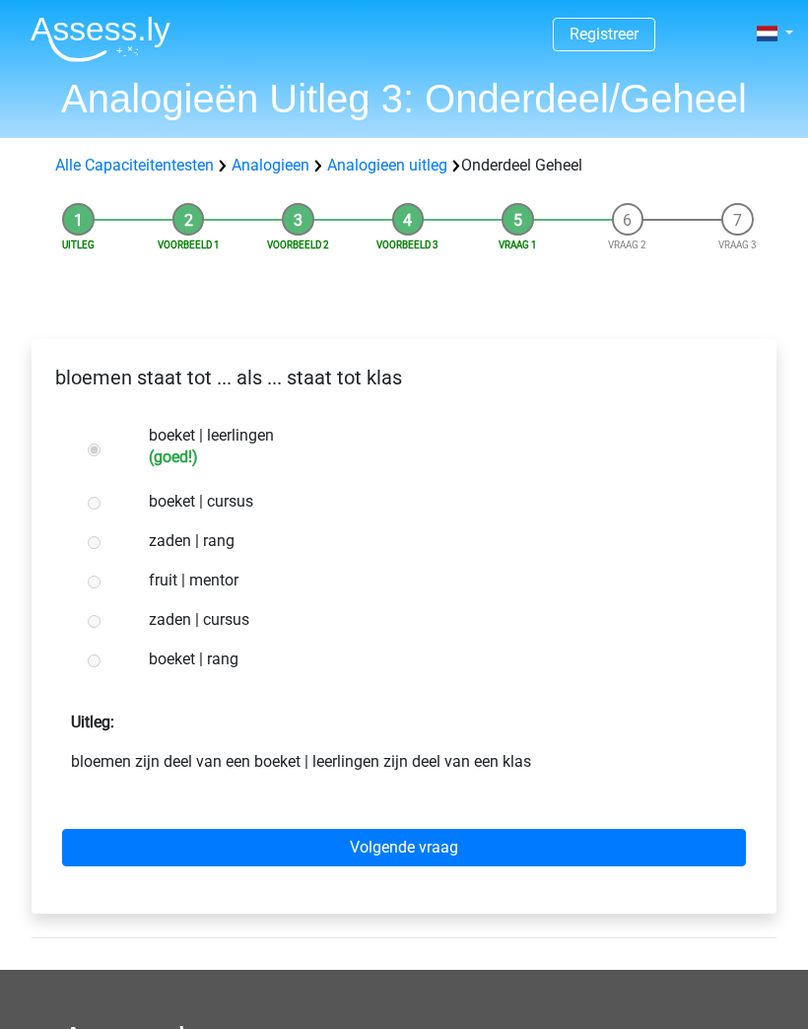
click at [654, 853] on link "Volgende vraag" at bounding box center [404, 847] width 684 height 37
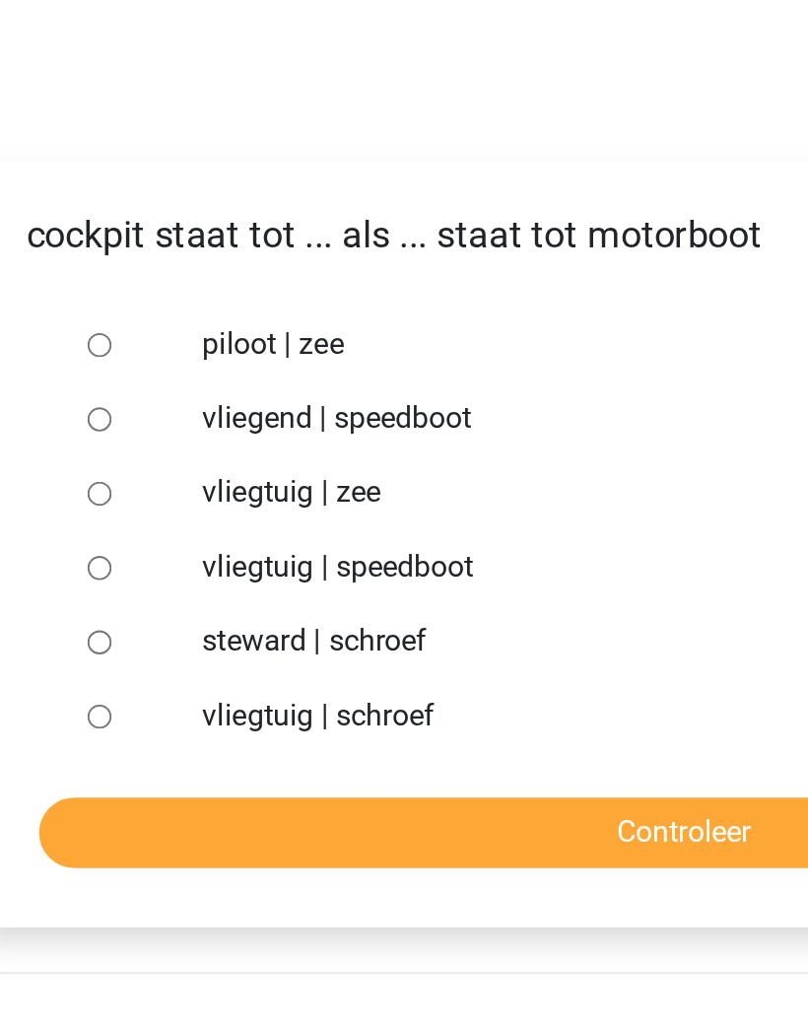
click at [88, 627] on input "vliegtuig | schroef" at bounding box center [94, 633] width 13 height 13
radio input "true"
click at [336, 676] on input "Controleer" at bounding box center [404, 694] width 684 height 37
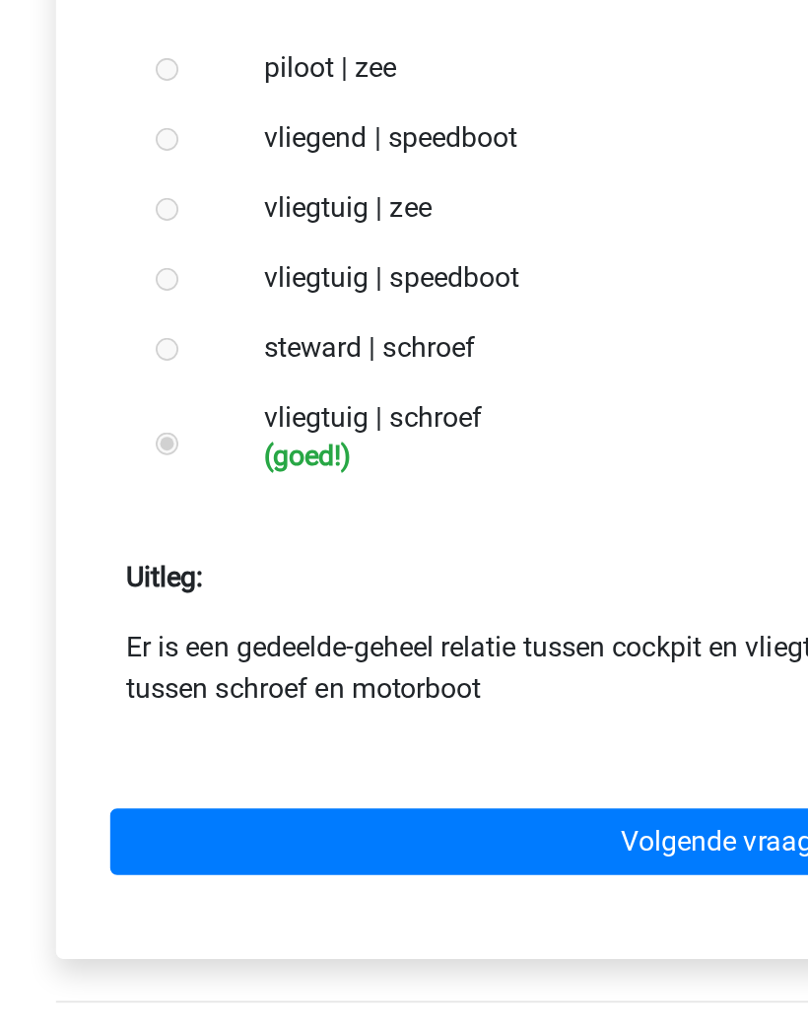
scroll to position [13, 0]
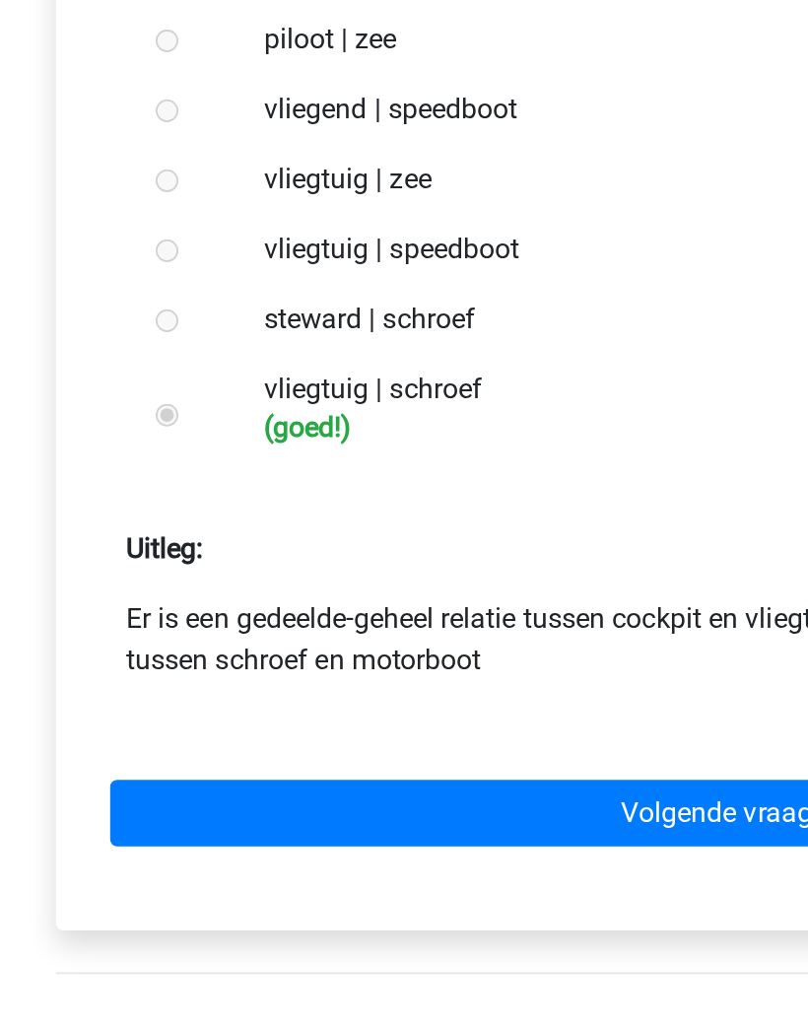
click at [358, 839] on link "Volgende vraag" at bounding box center [404, 857] width 684 height 37
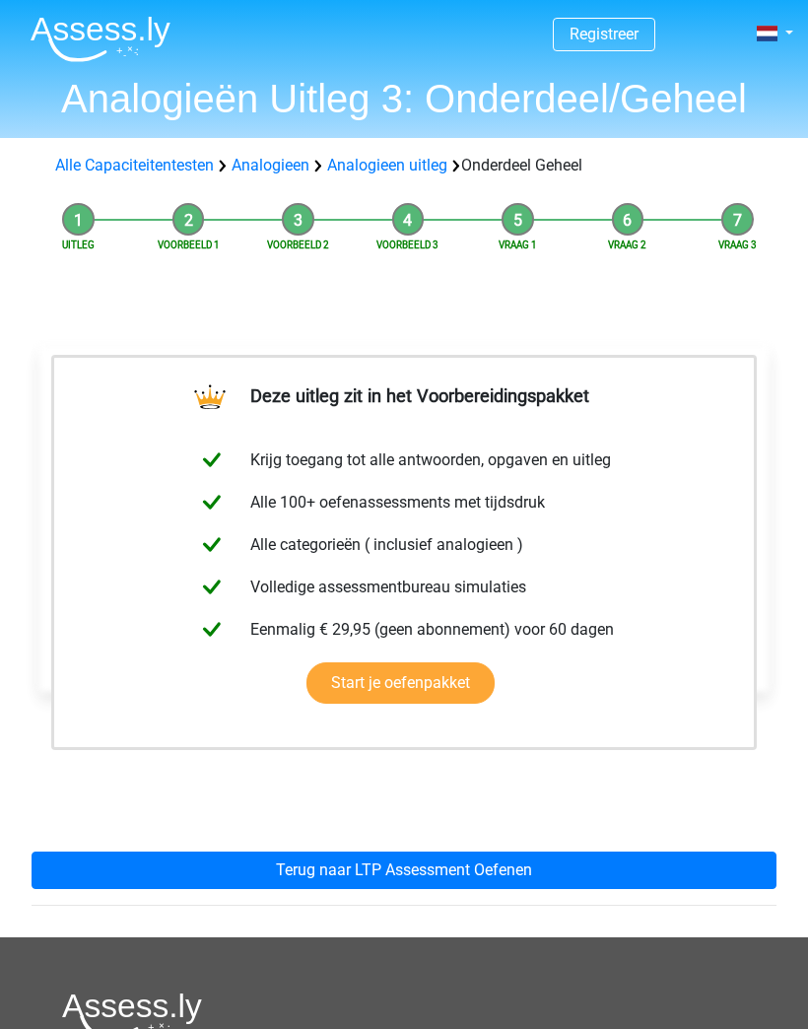
click at [622, 866] on link "Terug naar LTP Assessment Oefenen" at bounding box center [404, 869] width 745 height 37
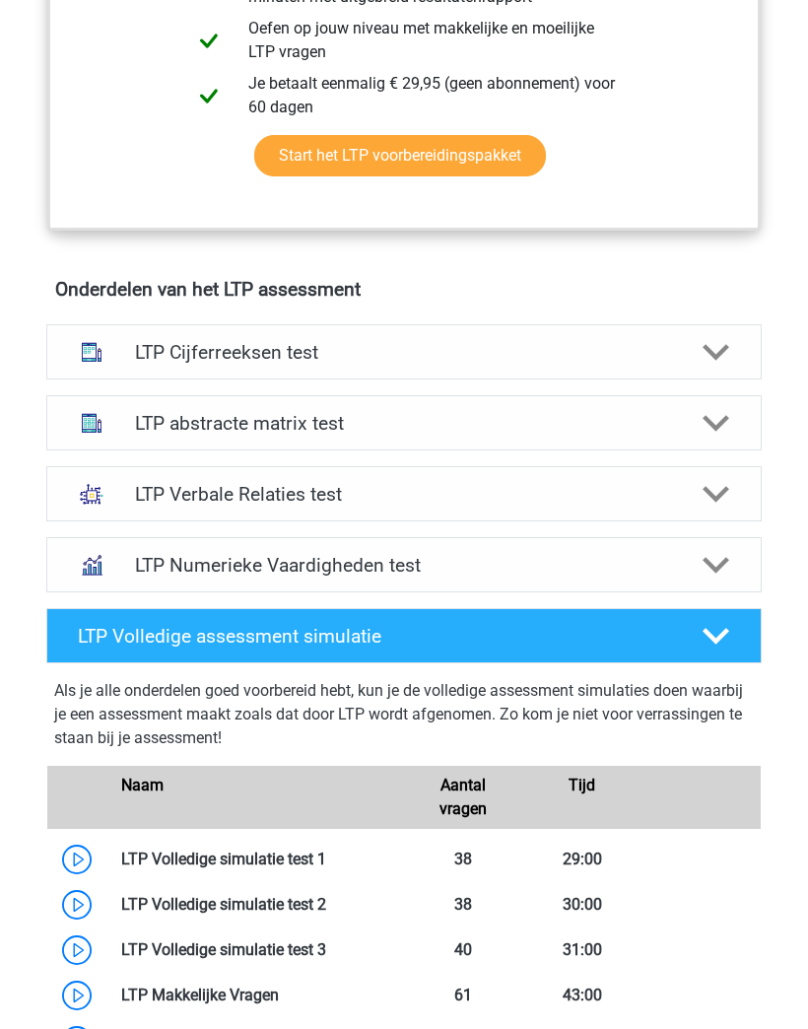
click at [667, 468] on div "LTP Verbale Relaties test" at bounding box center [403, 493] width 715 height 55
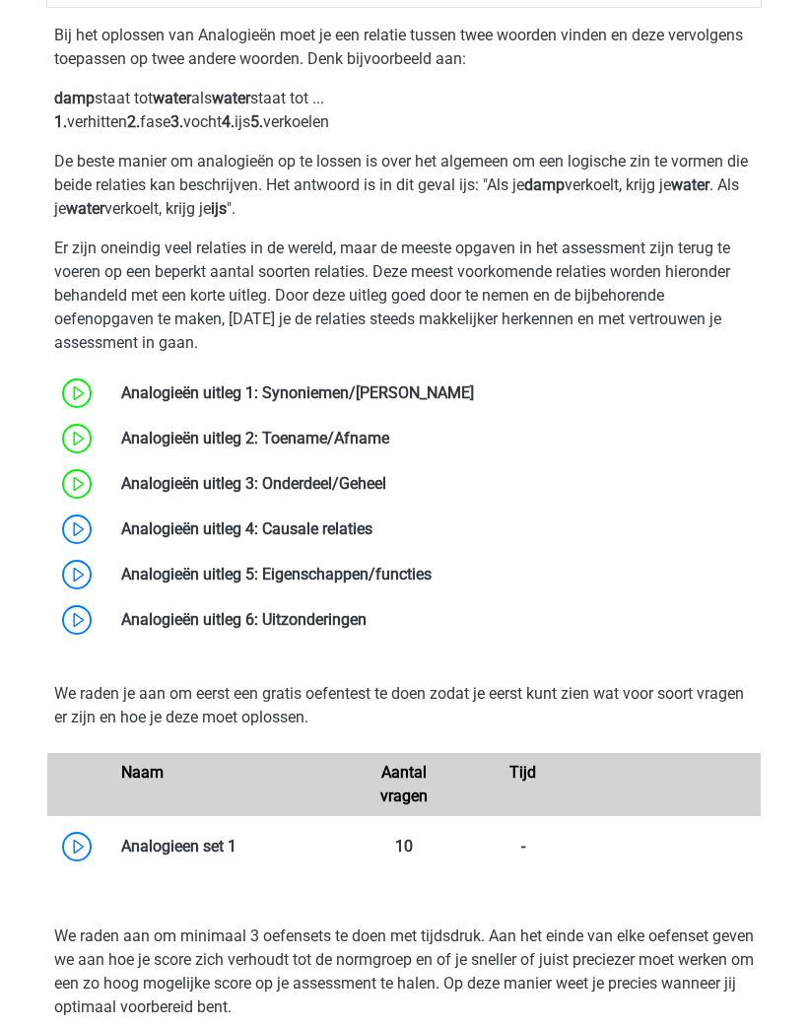
scroll to position [1612, 0]
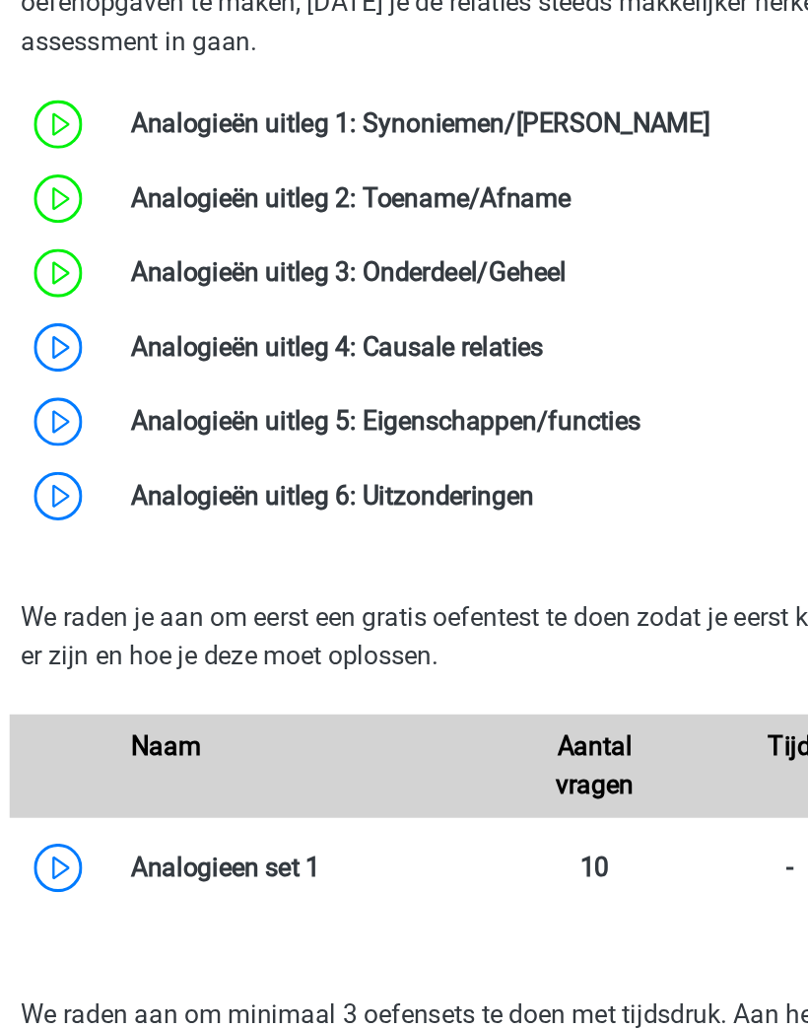
click at [372, 479] on link at bounding box center [372, 488] width 0 height 19
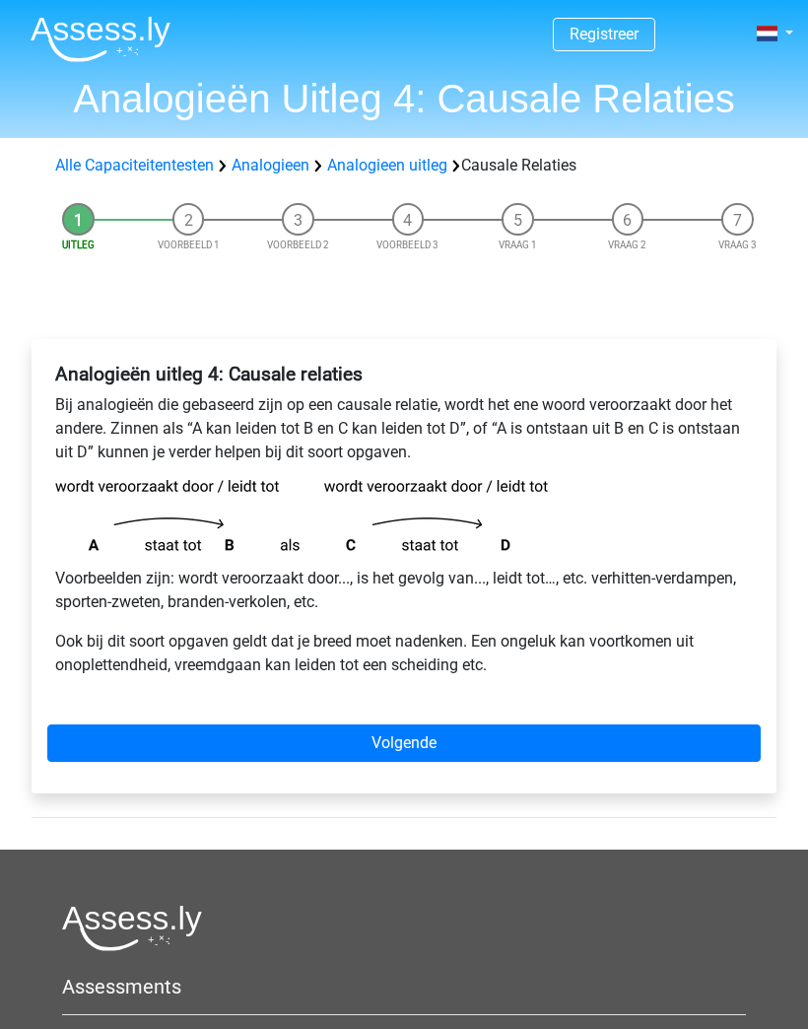
click at [627, 760] on link "Volgende" at bounding box center [403, 742] width 713 height 37
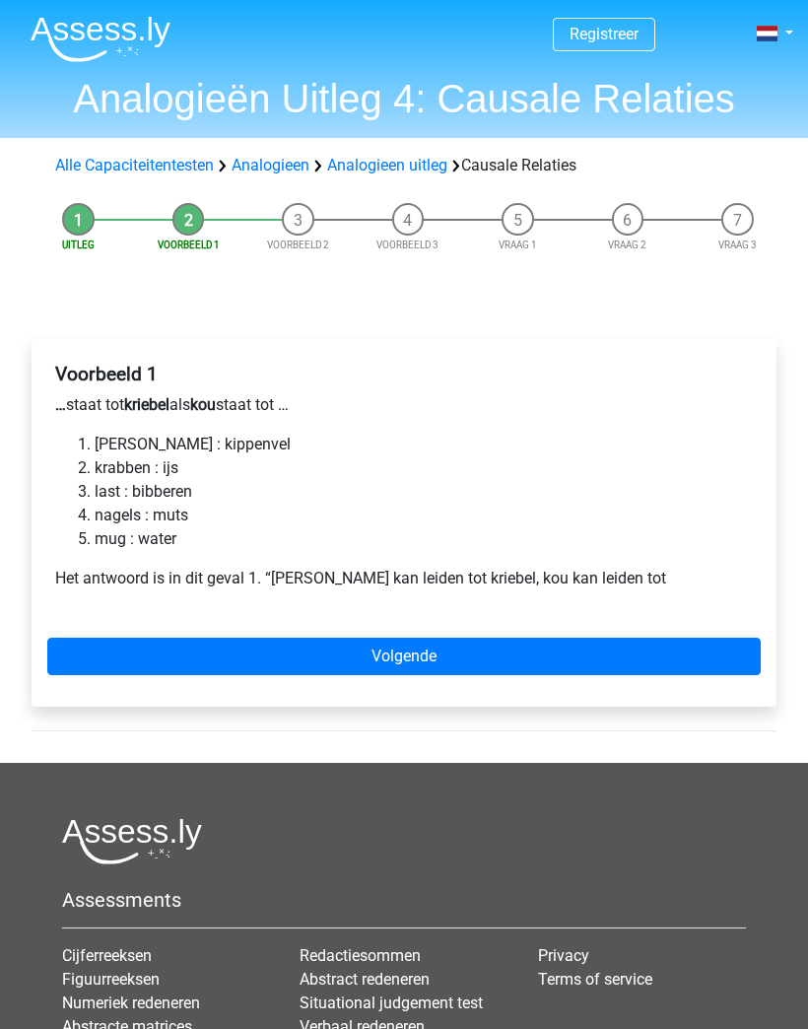
click at [625, 637] on link "Volgende" at bounding box center [403, 655] width 713 height 37
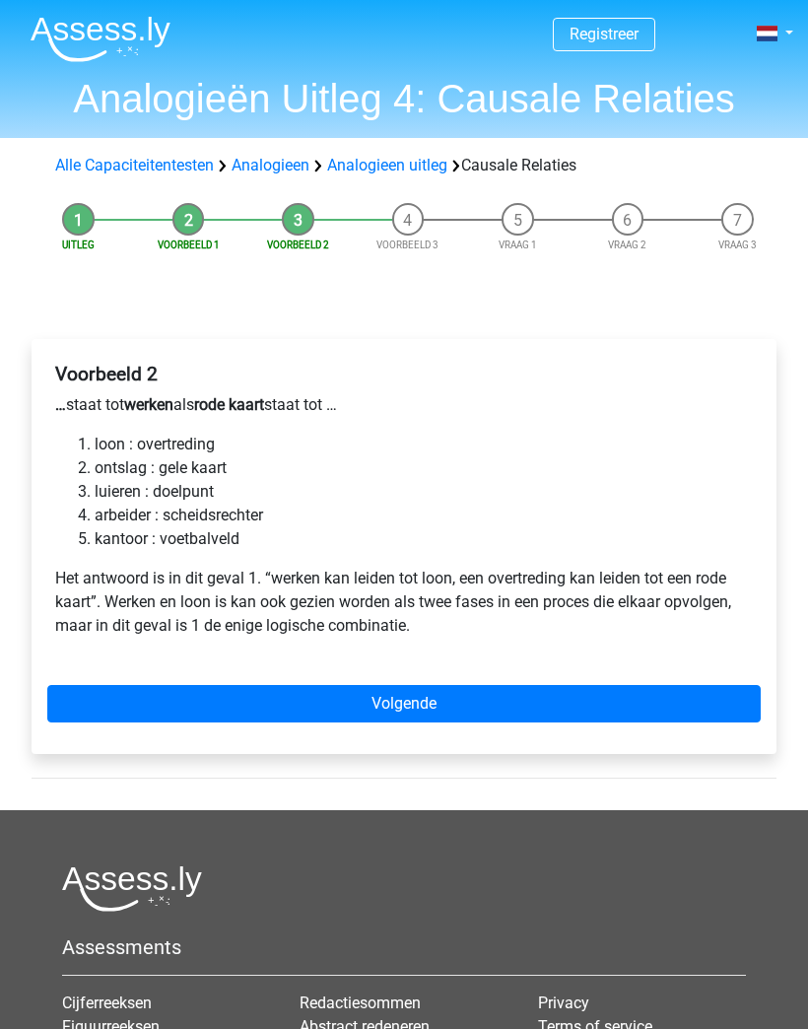
click at [631, 702] on link "Volgende" at bounding box center [403, 703] width 713 height 37
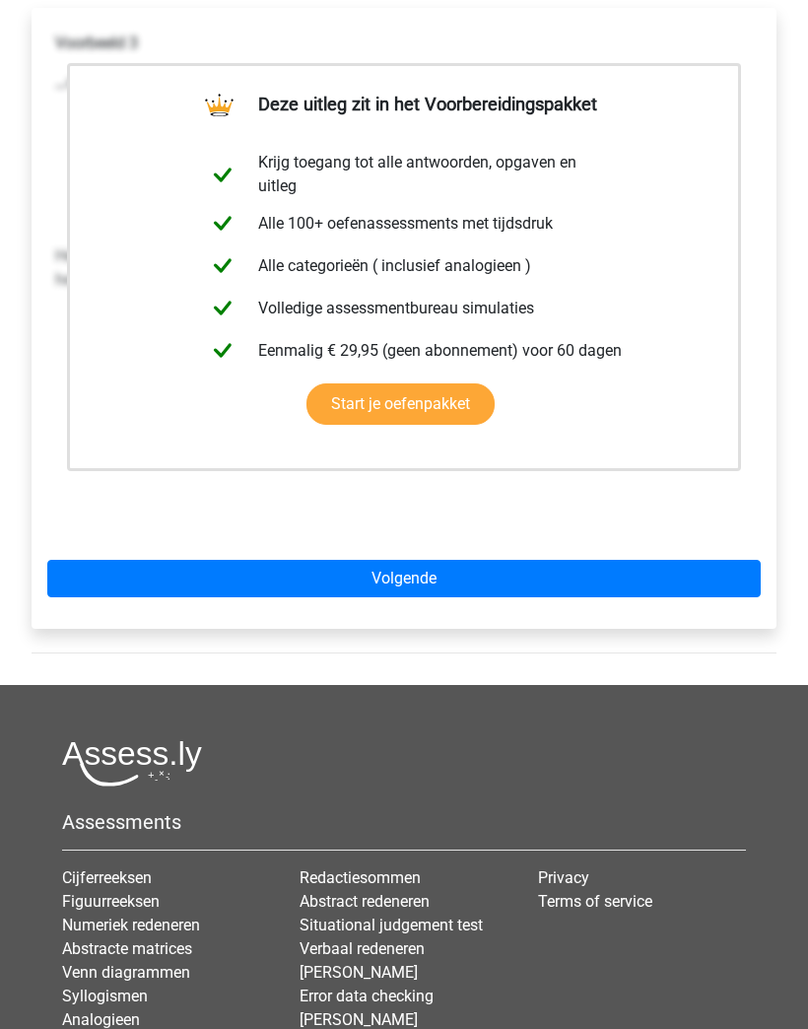
scroll to position [331, 0]
click at [633, 576] on link "Volgende" at bounding box center [403, 578] width 713 height 37
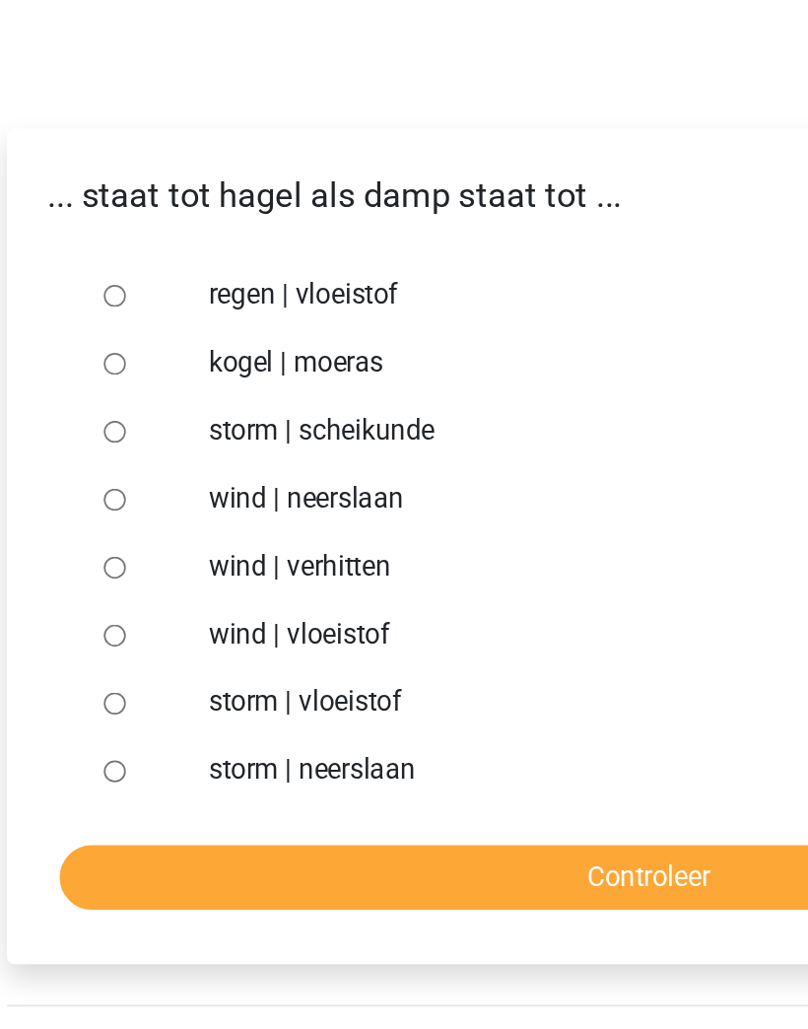
click at [88, 666] on input "storm | vloeistof" at bounding box center [94, 672] width 13 height 13
radio input "true"
click at [361, 755] on input "Controleer" at bounding box center [404, 773] width 684 height 37
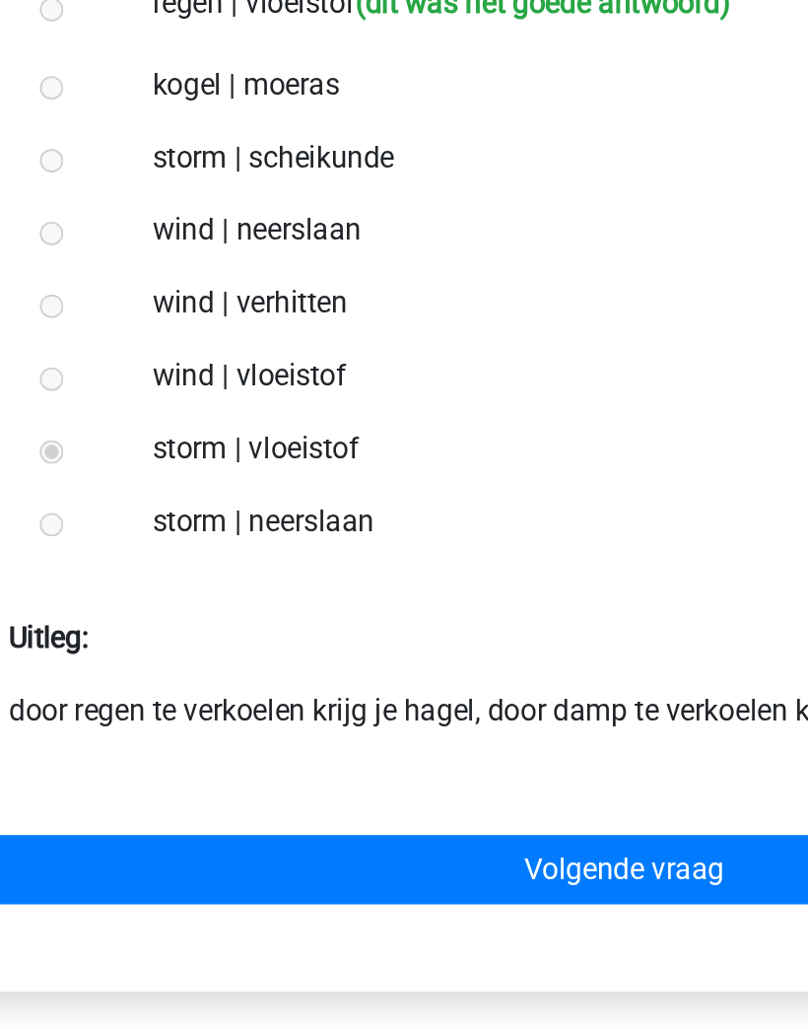
scroll to position [9, 0]
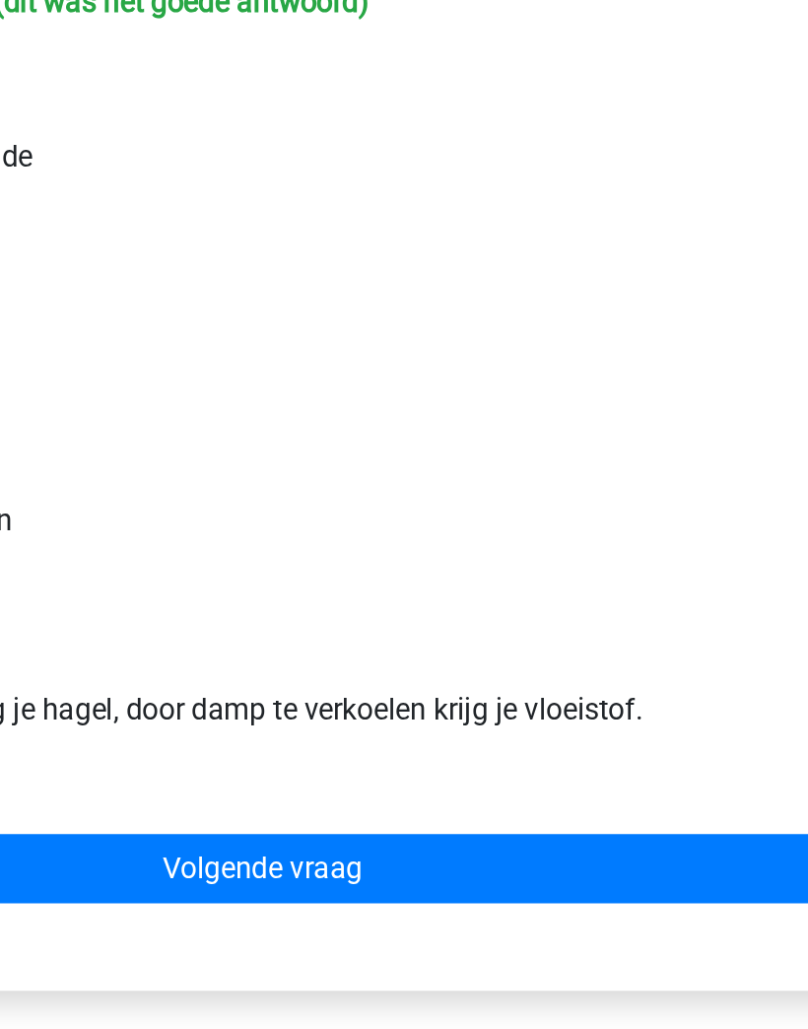
click at [366, 877] on link "Volgende vraag" at bounding box center [404, 895] width 684 height 37
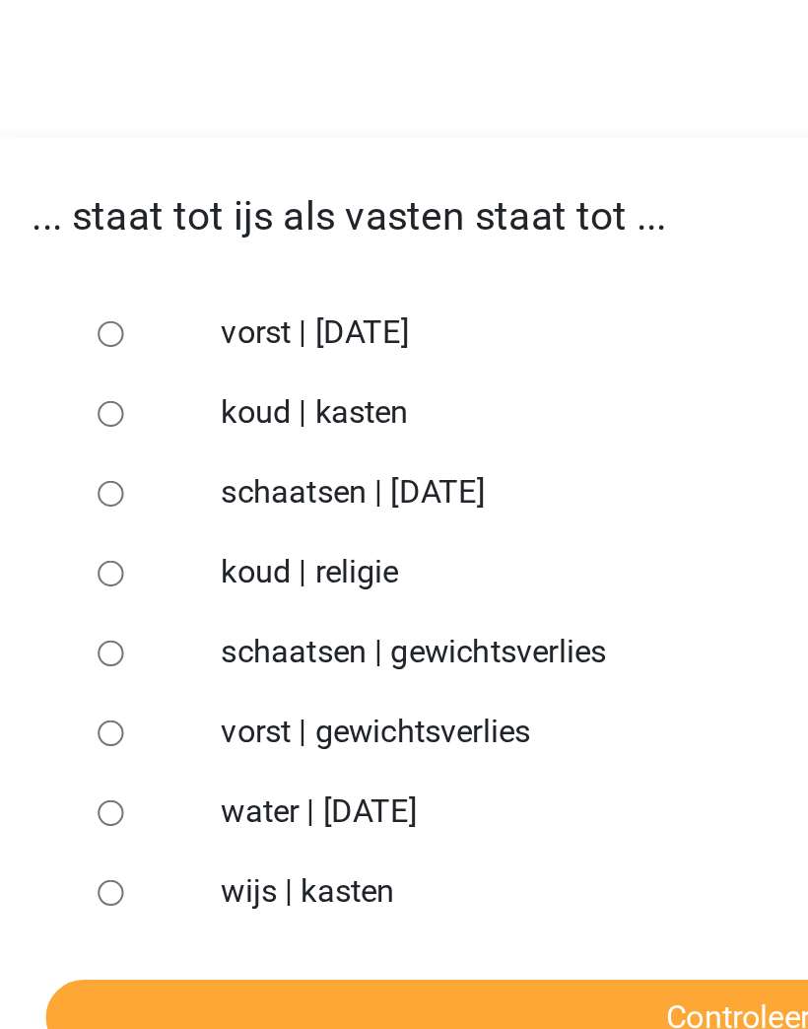
click at [88, 666] on input "water | [DATE]" at bounding box center [94, 672] width 13 height 13
radio input "true"
click at [312, 755] on input "Controleer" at bounding box center [404, 773] width 684 height 37
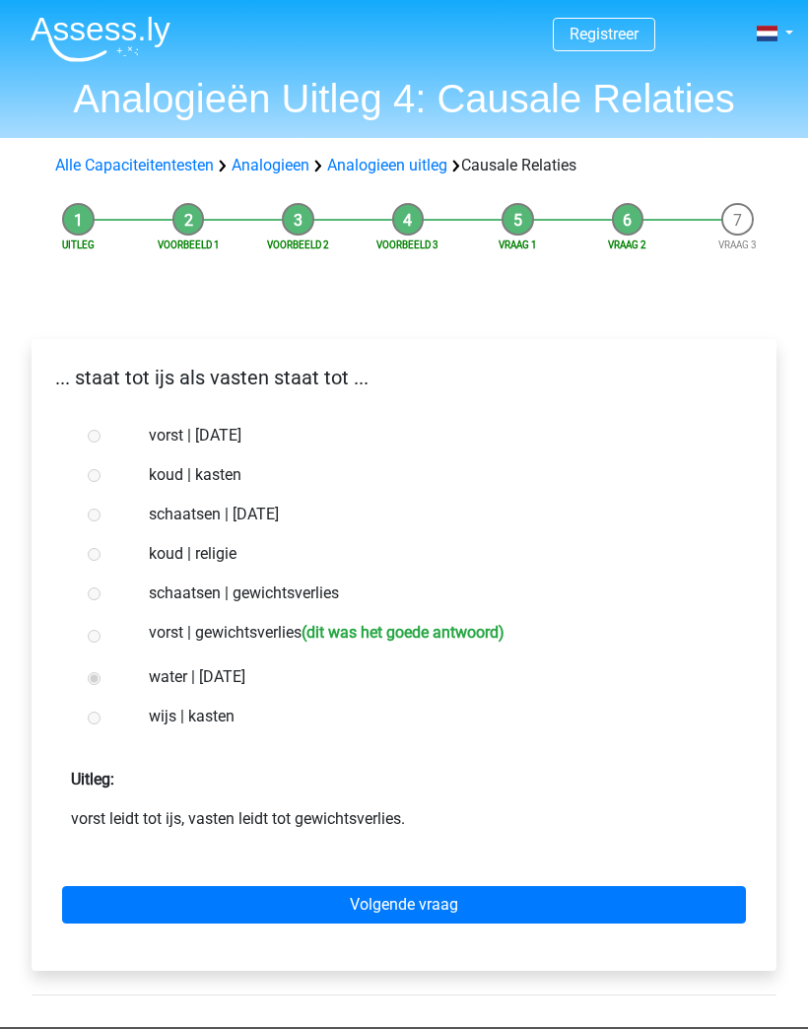
scroll to position [47, 0]
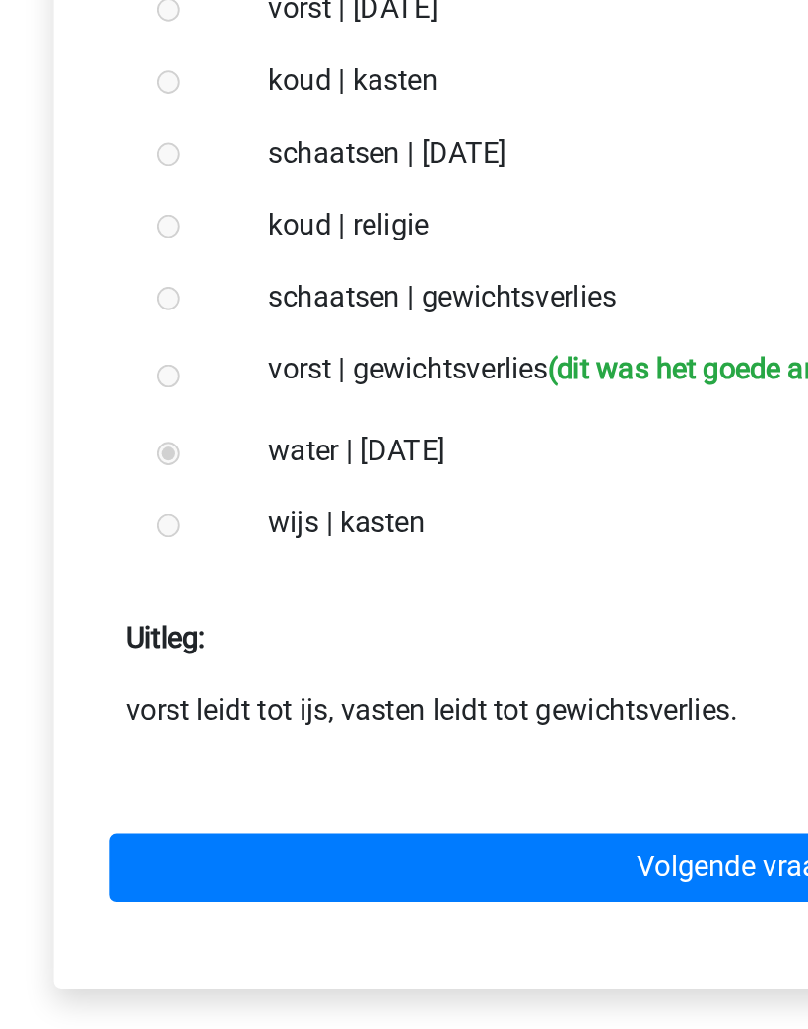
click at [370, 838] on link "Volgende vraag" at bounding box center [404, 856] width 684 height 37
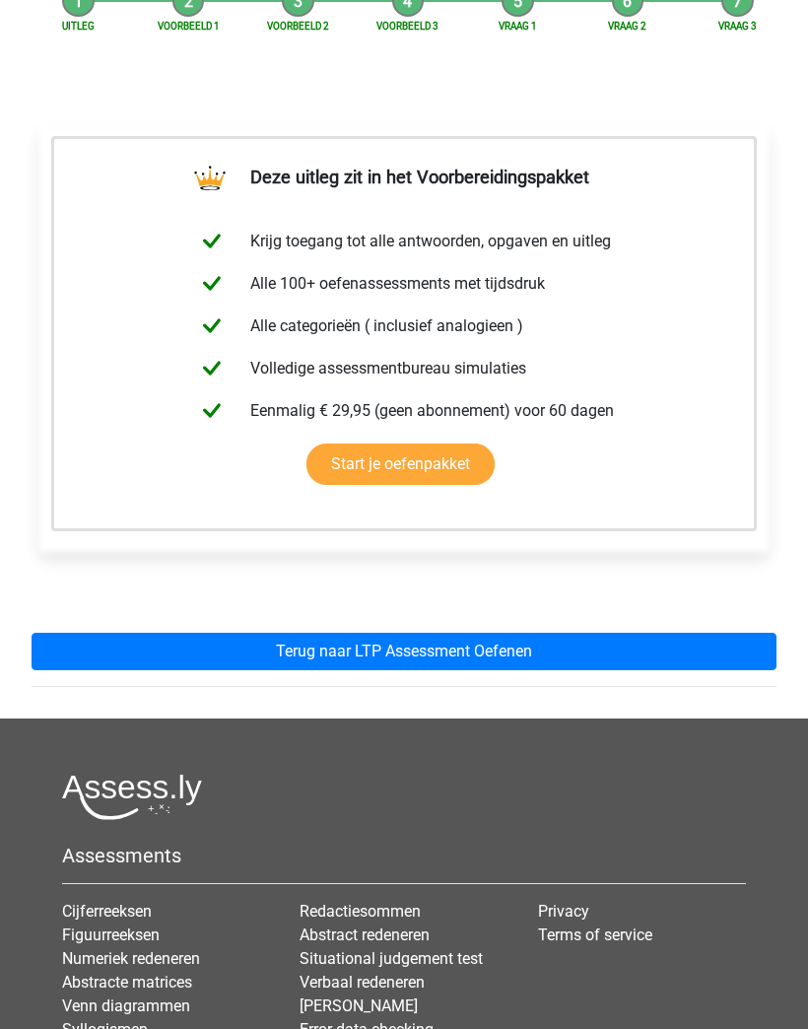
scroll to position [249, 0]
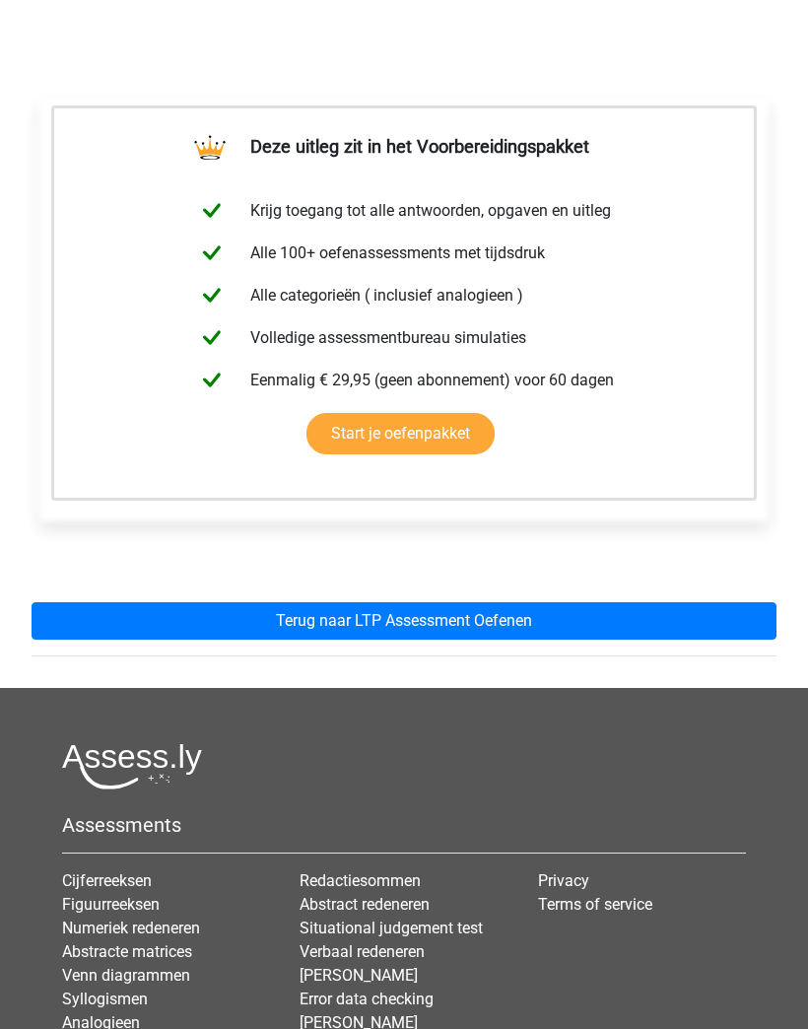
click at [671, 609] on link "Terug naar LTP Assessment Oefenen" at bounding box center [404, 620] width 745 height 37
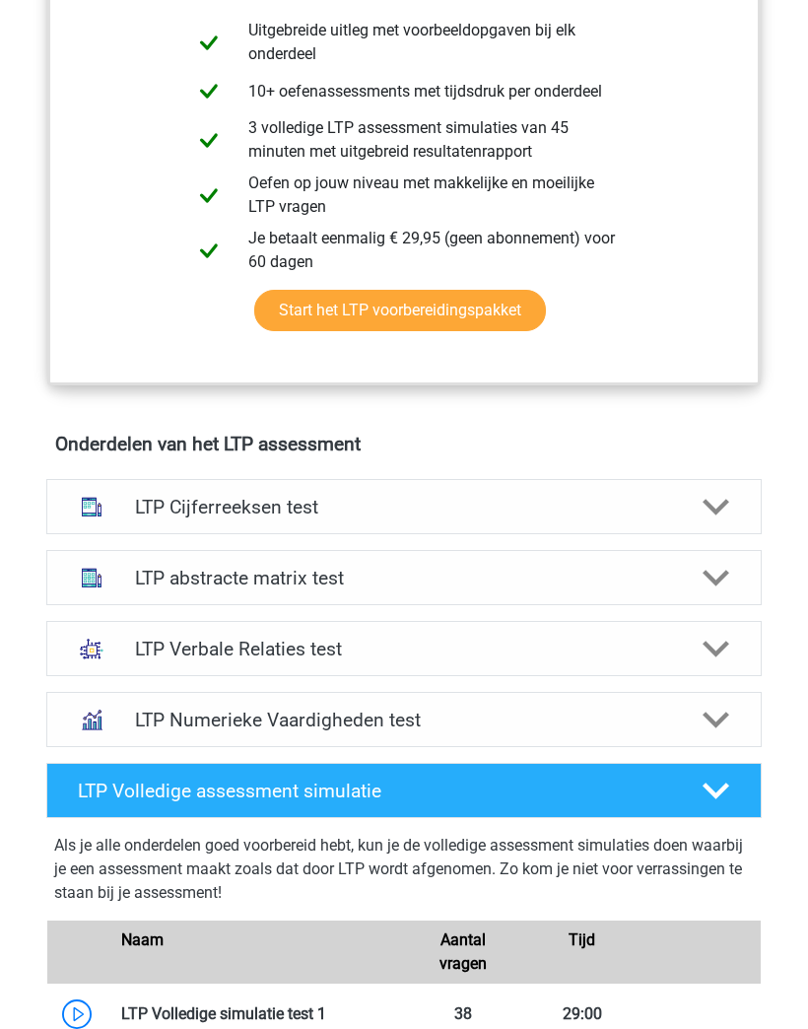
scroll to position [1019, 0]
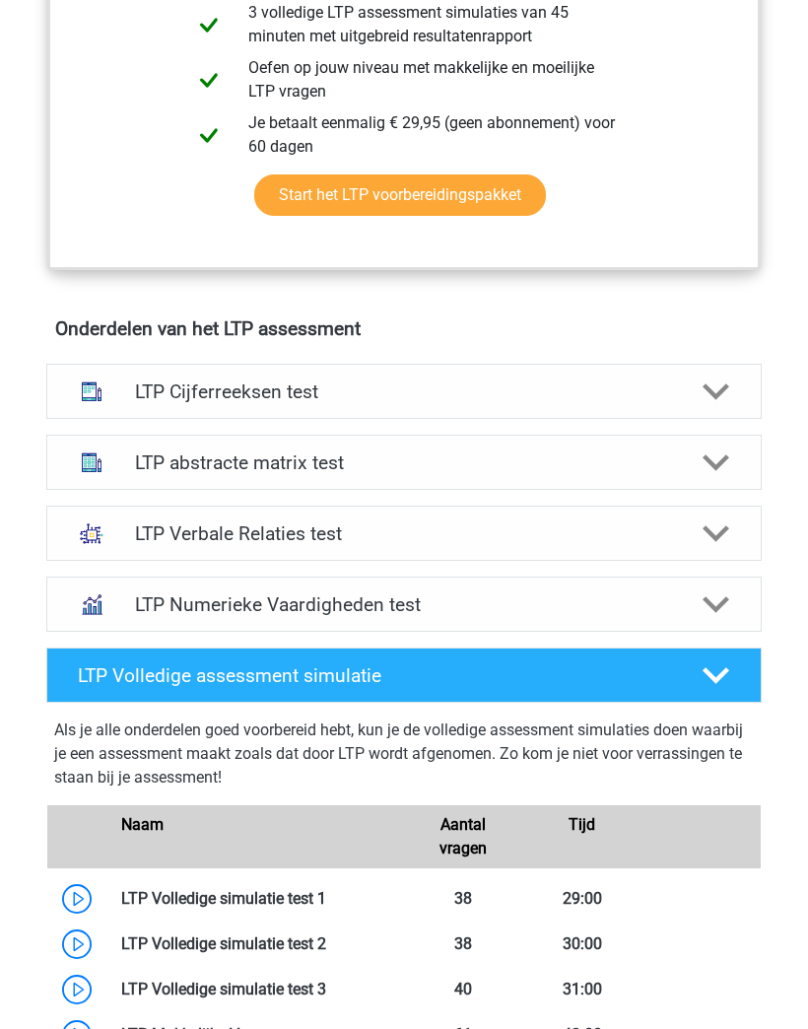
click at [685, 536] on div "LTP Verbale Relaties test" at bounding box center [404, 533] width 569 height 23
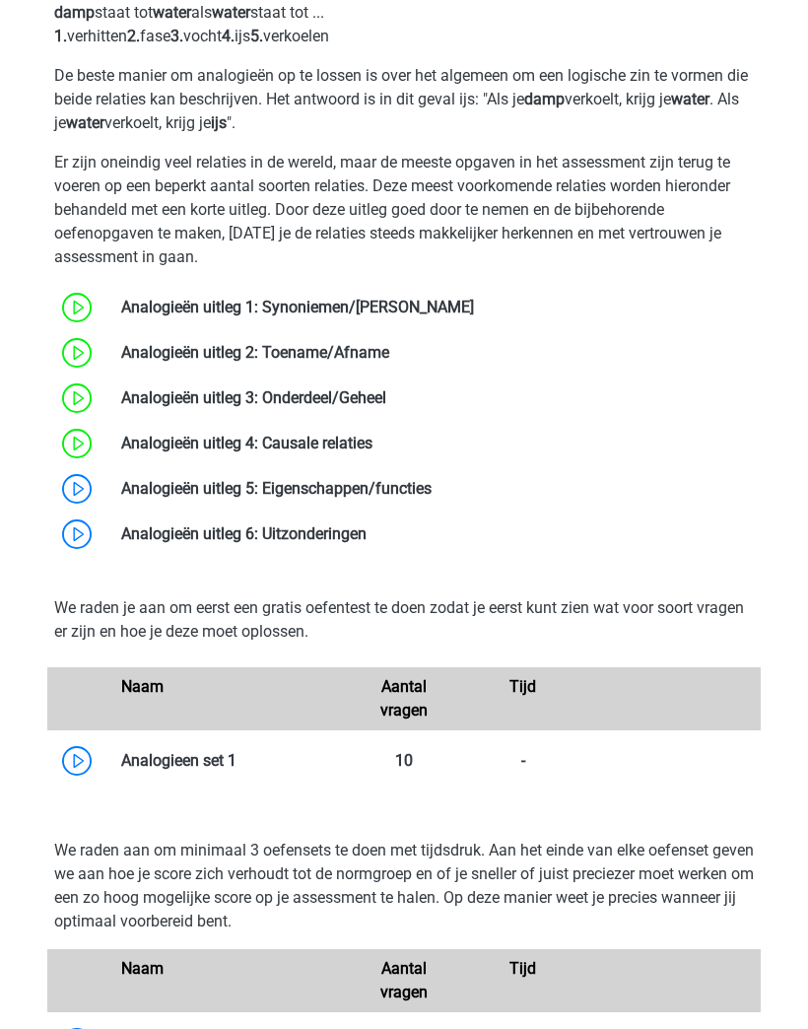
scroll to position [1657, 0]
click at [432, 494] on link at bounding box center [432, 488] width 0 height 19
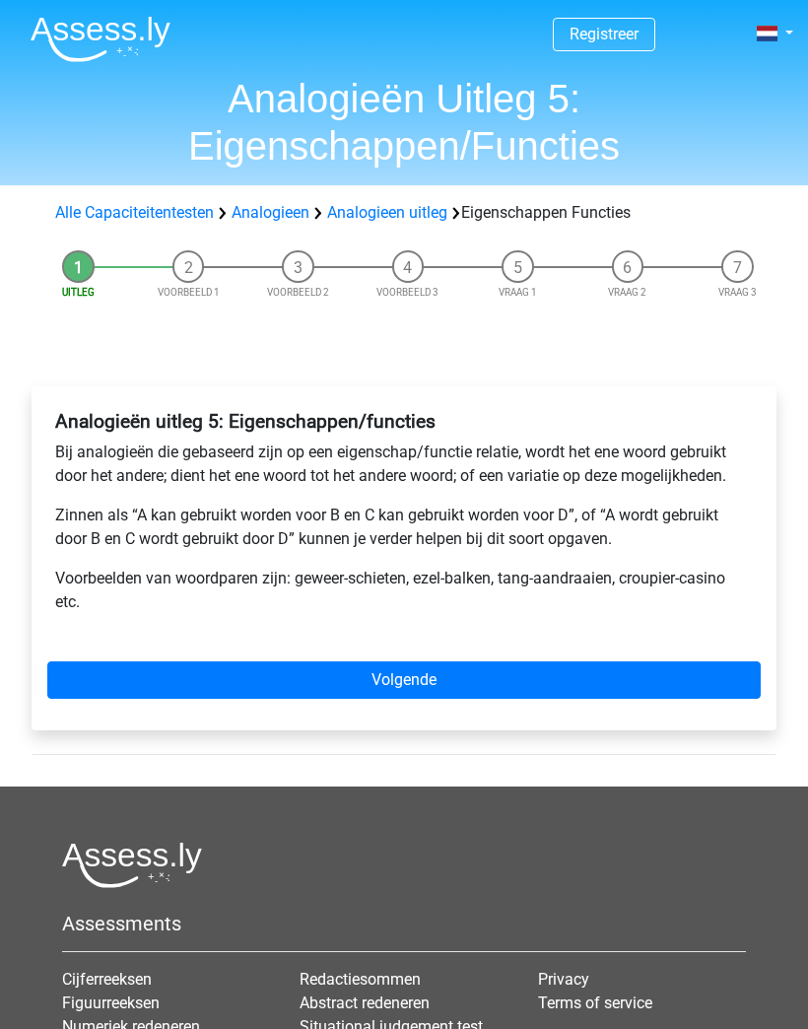
scroll to position [41, 0]
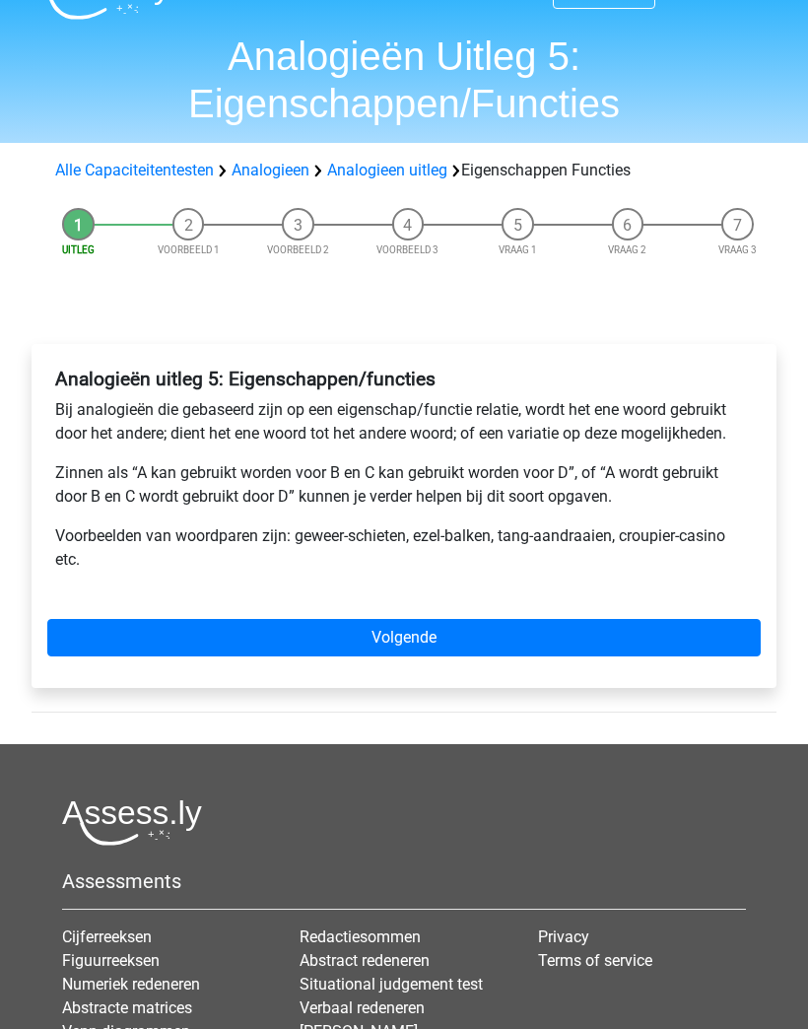
click at [651, 612] on div "Analogieën uitleg 5: Eigenschappen/functies Bij analogieën die gebaseerd zijn o…" at bounding box center [404, 517] width 745 height 344
click at [664, 648] on link "Volgende" at bounding box center [403, 638] width 713 height 37
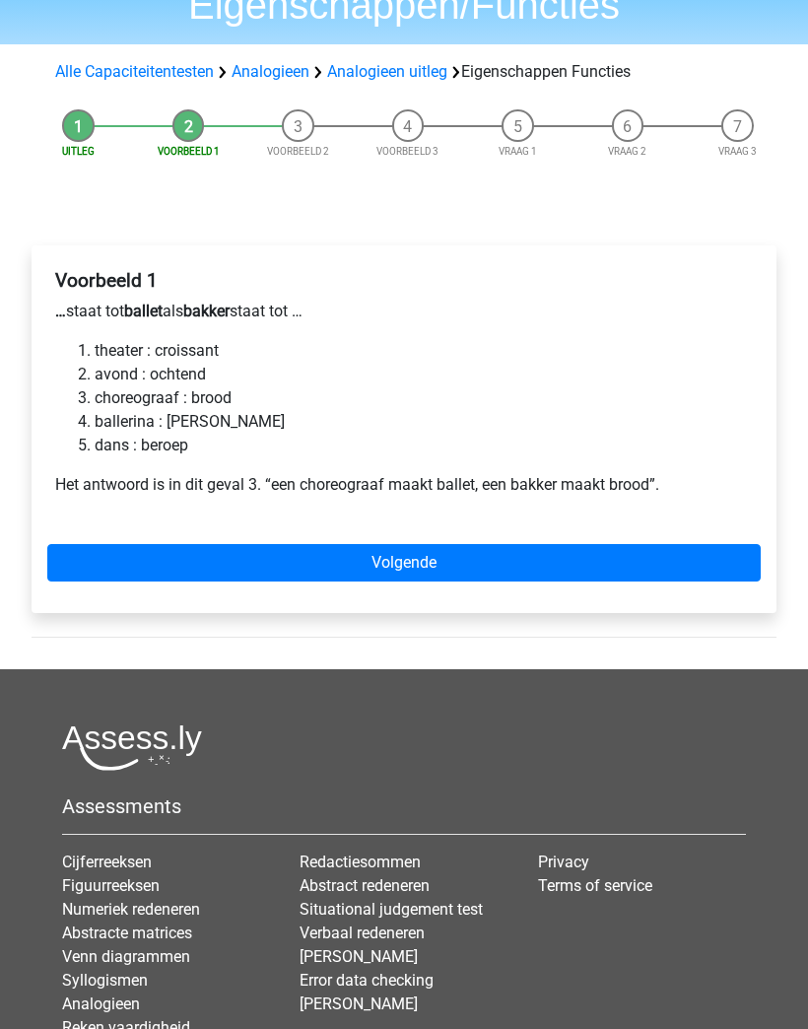
scroll to position [141, 0]
click at [622, 560] on link "Volgende" at bounding box center [403, 562] width 713 height 37
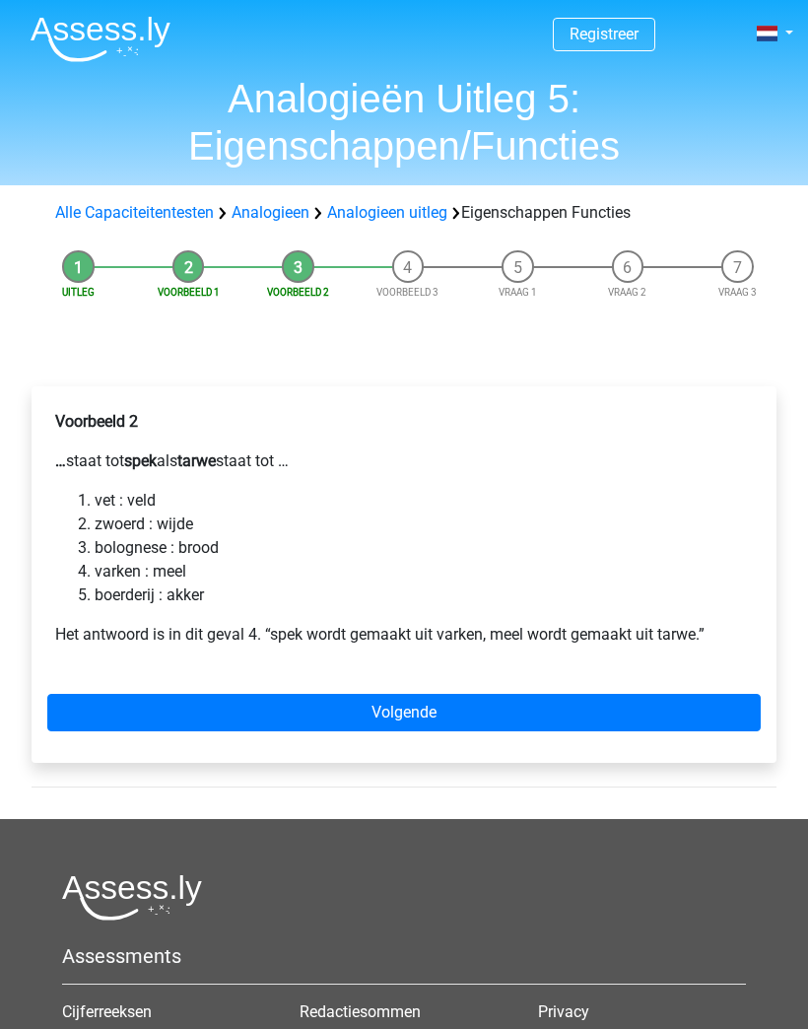
click at [645, 714] on link "Volgende" at bounding box center [403, 712] width 713 height 37
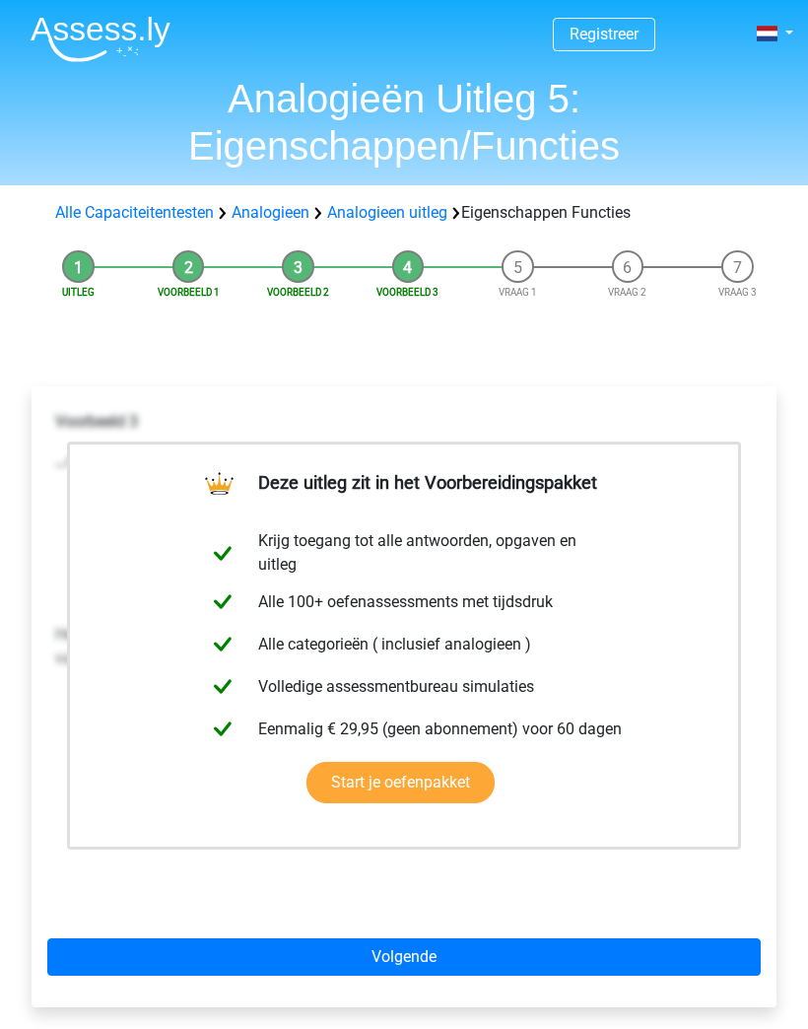
click at [641, 959] on link "Volgende" at bounding box center [403, 956] width 713 height 37
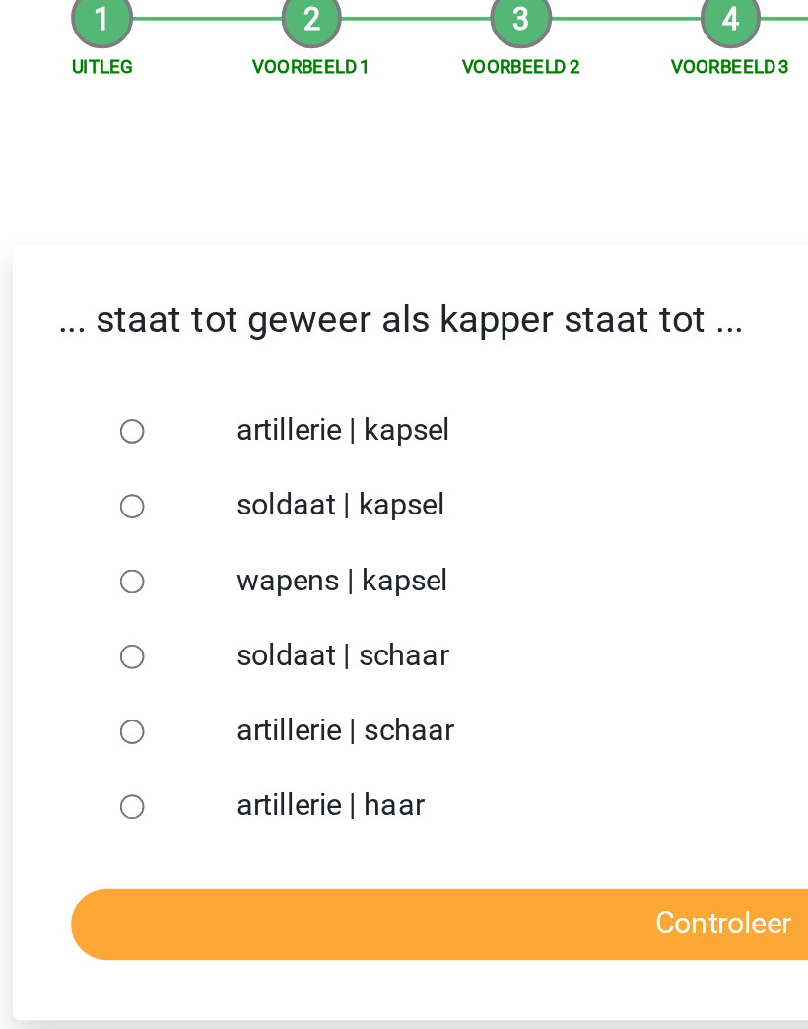
click at [236, 589] on label "soldaat | schaar" at bounding box center [431, 601] width 565 height 24
click at [100, 595] on input "soldaat | schaar" at bounding box center [94, 601] width 13 height 13
radio input "true"
click at [279, 723] on input "Controleer" at bounding box center [404, 741] width 684 height 37
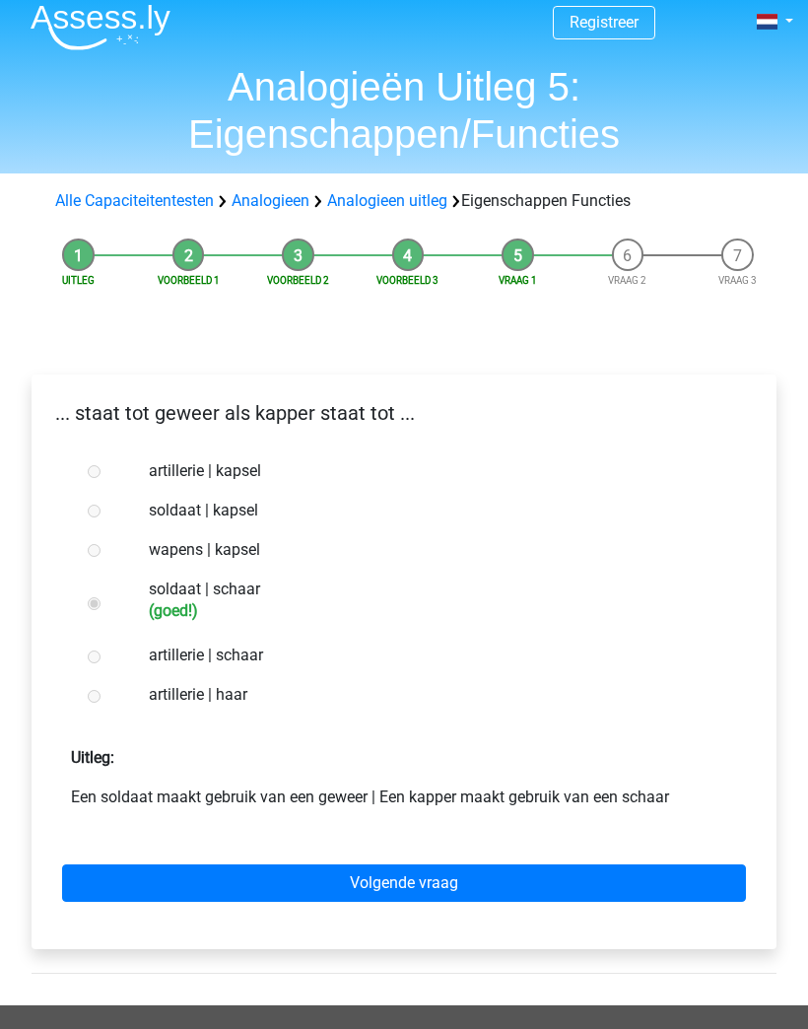
scroll to position [61, 0]
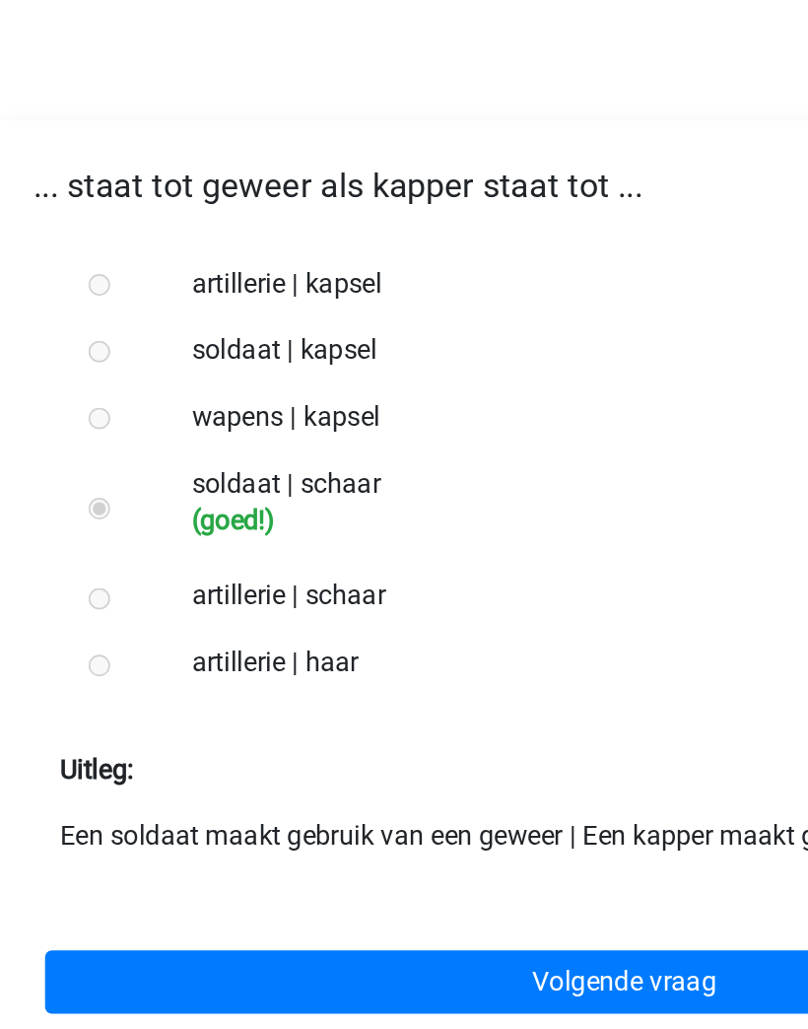
click at [386, 815] on link "Volgende vraag" at bounding box center [404, 833] width 684 height 37
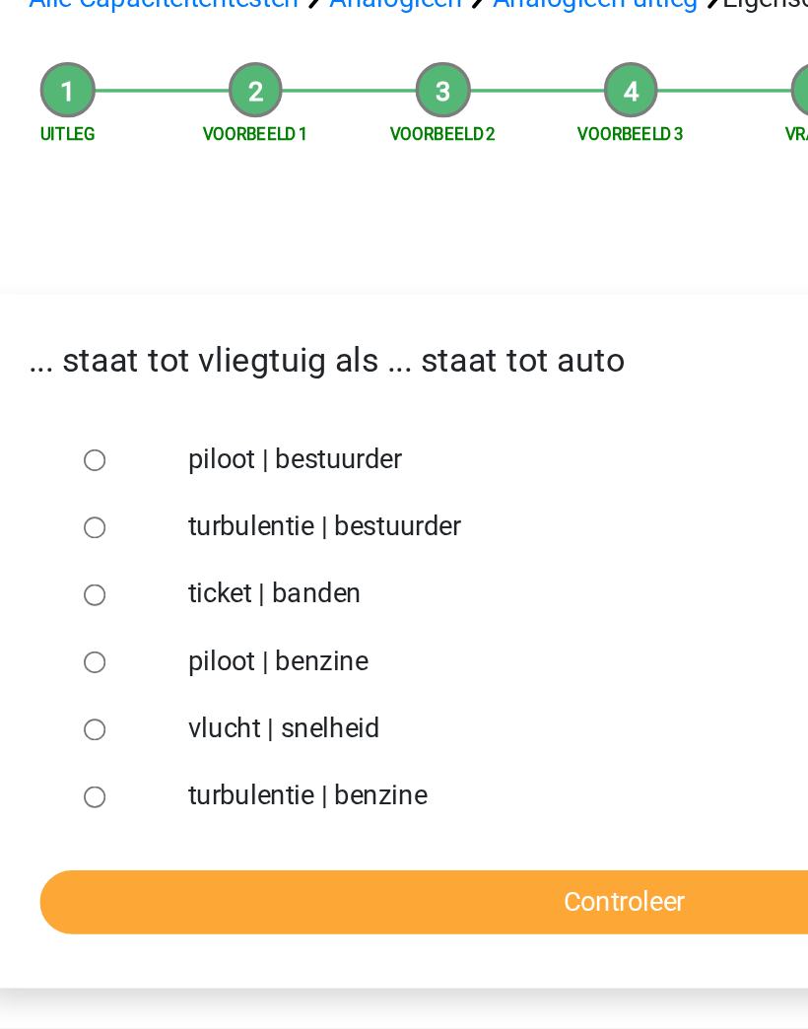
click at [80, 463] on div at bounding box center [107, 482] width 54 height 39
click at [88, 477] on input "piloot | bestuurder" at bounding box center [94, 483] width 13 height 13
radio input "true"
click at [385, 723] on input "Controleer" at bounding box center [404, 741] width 684 height 37
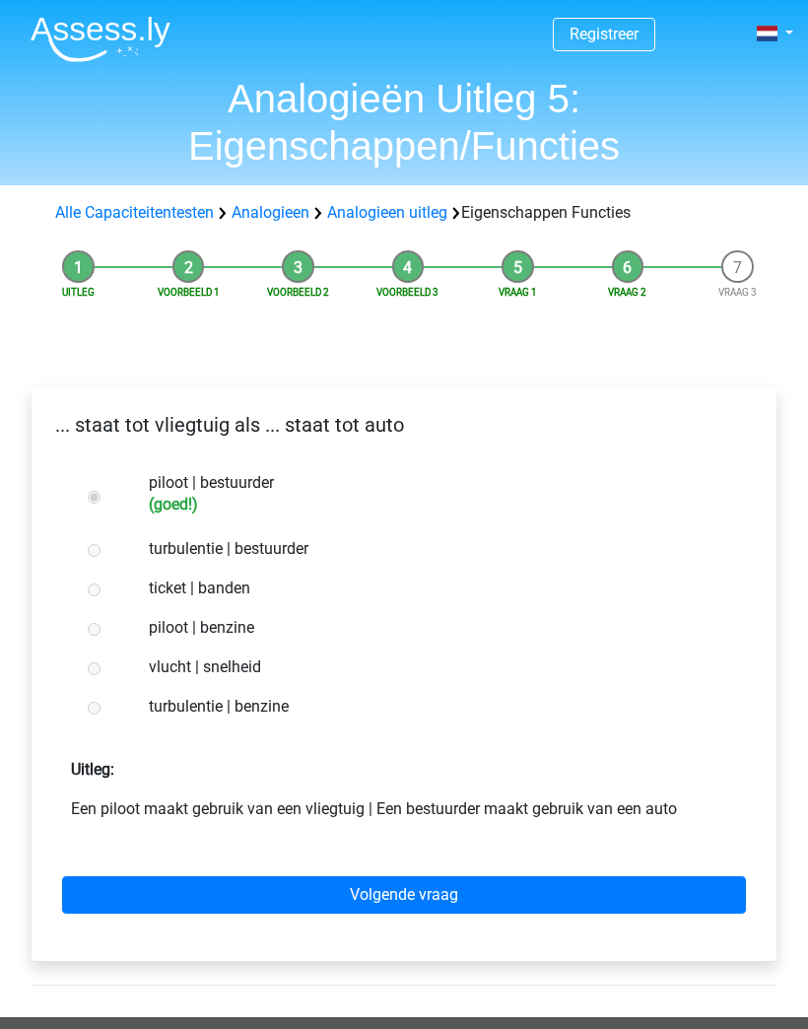
click at [624, 912] on link "Volgende vraag" at bounding box center [404, 894] width 684 height 37
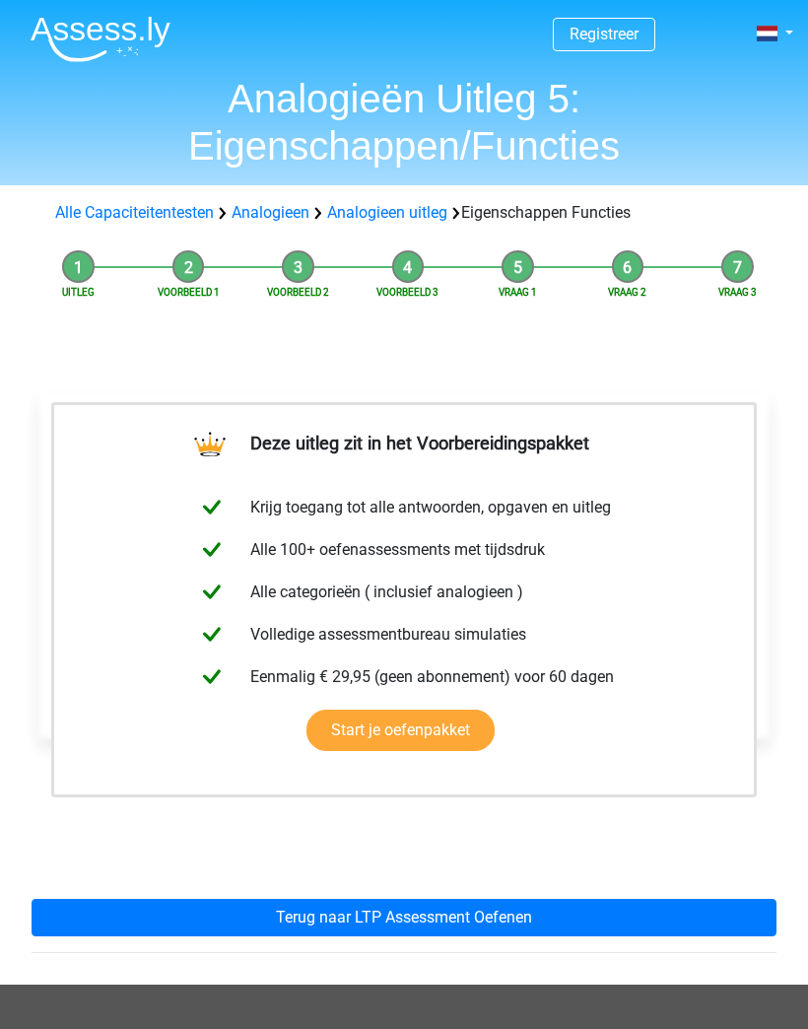
click at [611, 920] on link "Terug naar LTP Assessment Oefenen" at bounding box center [404, 917] width 745 height 37
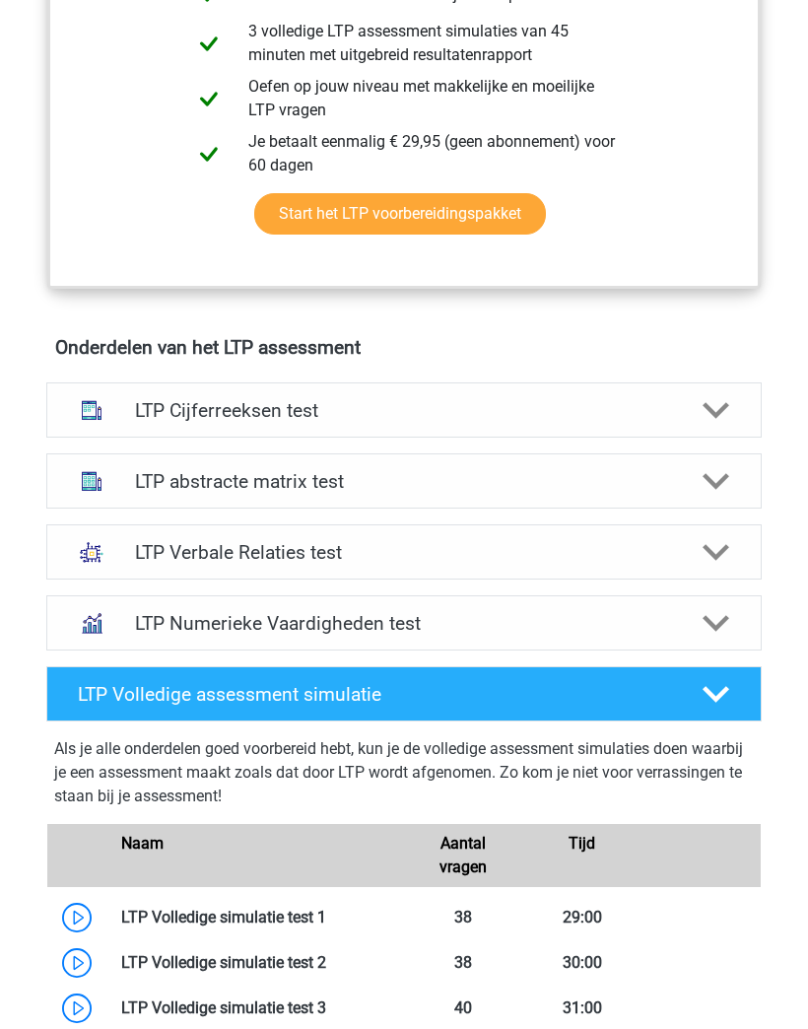
click at [667, 531] on div "LTP Verbale Relaties test" at bounding box center [403, 551] width 715 height 55
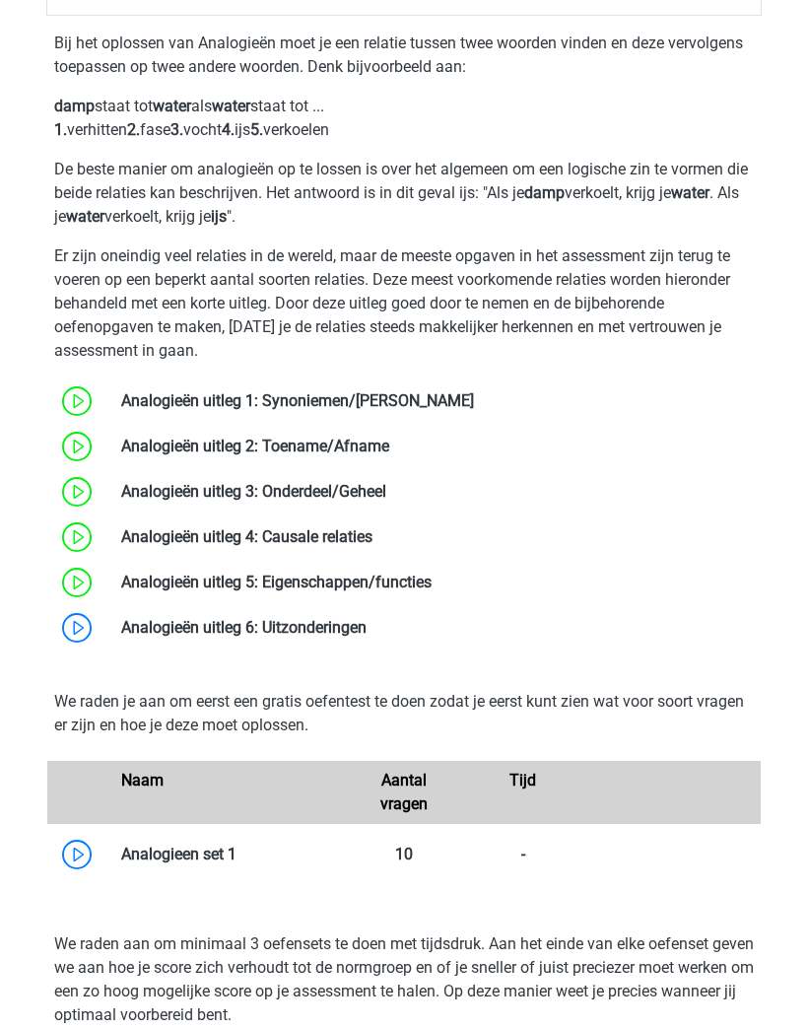
scroll to position [1569, 0]
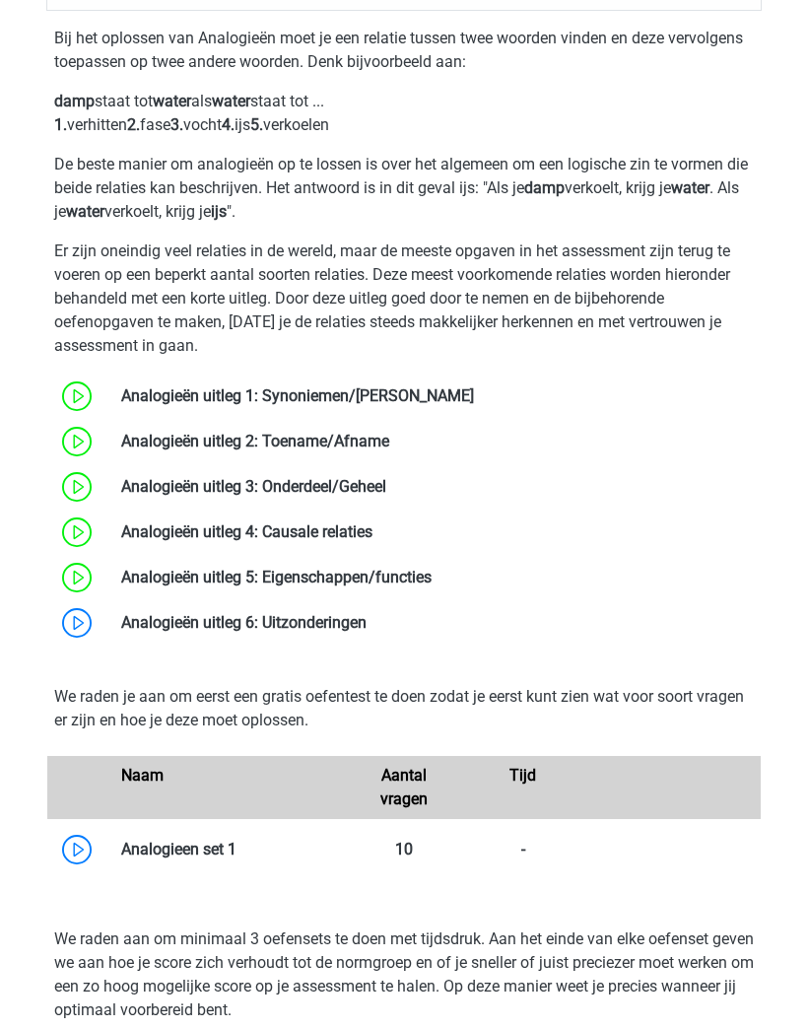
click at [367, 626] on link at bounding box center [367, 622] width 0 height 19
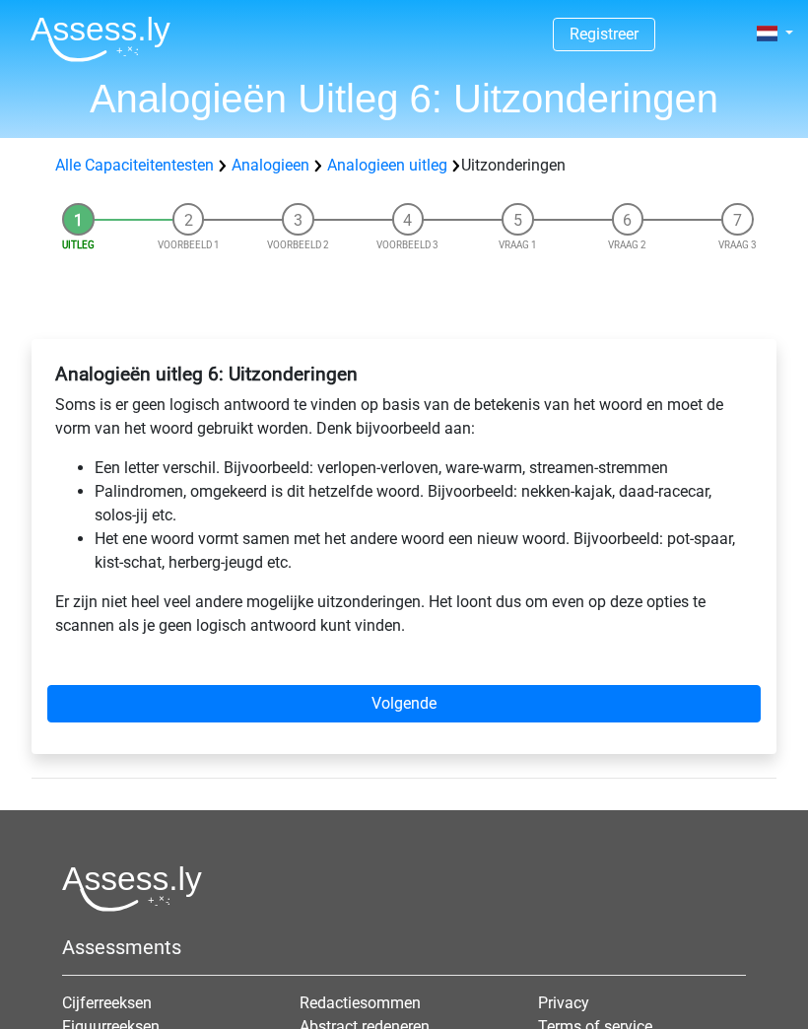
click at [616, 698] on link "Volgende" at bounding box center [403, 703] width 713 height 37
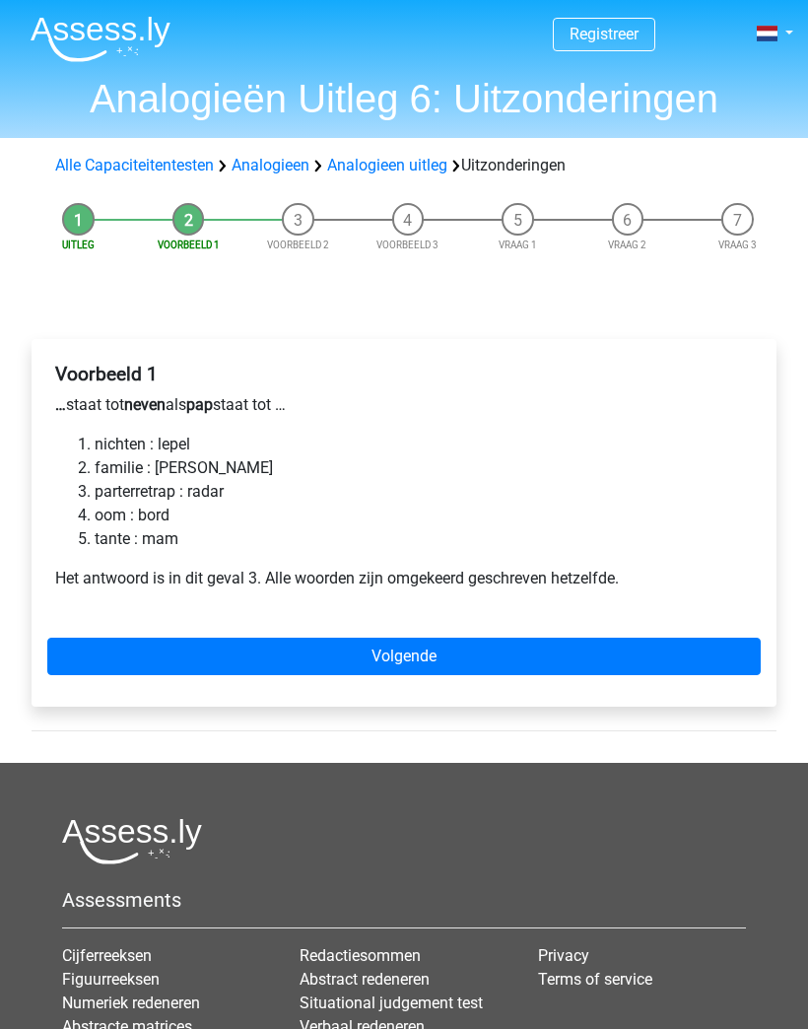
click at [633, 675] on link "Volgende" at bounding box center [403, 655] width 713 height 37
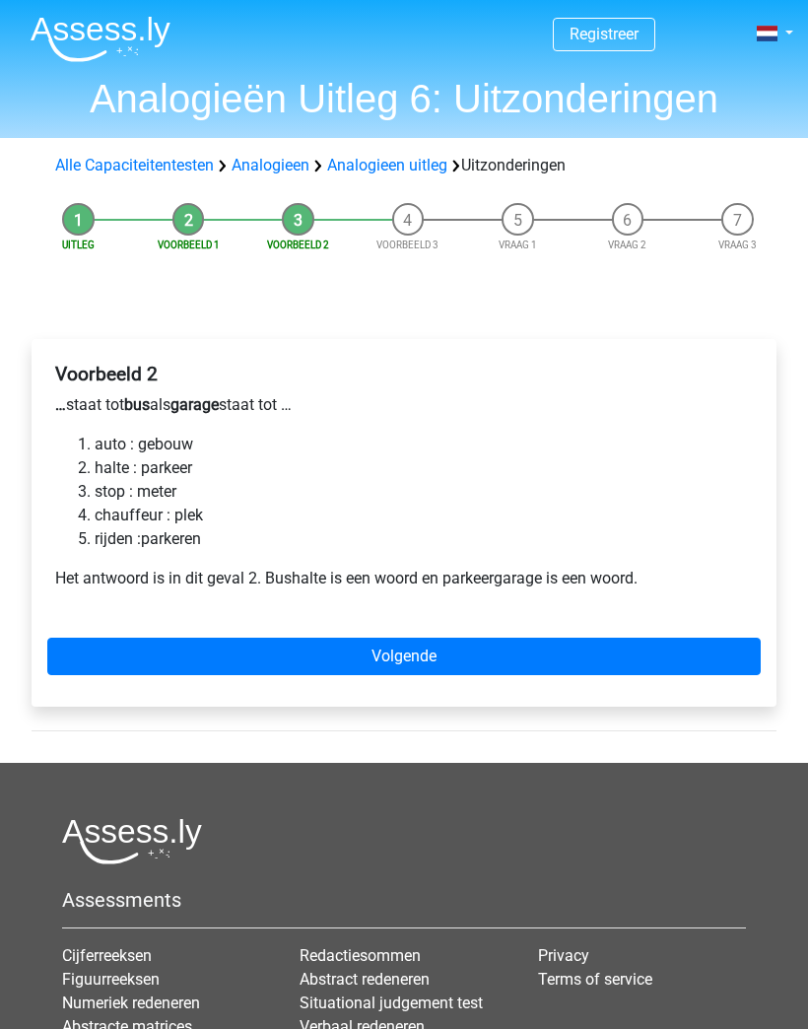
click at [630, 658] on link "Volgende" at bounding box center [403, 655] width 713 height 37
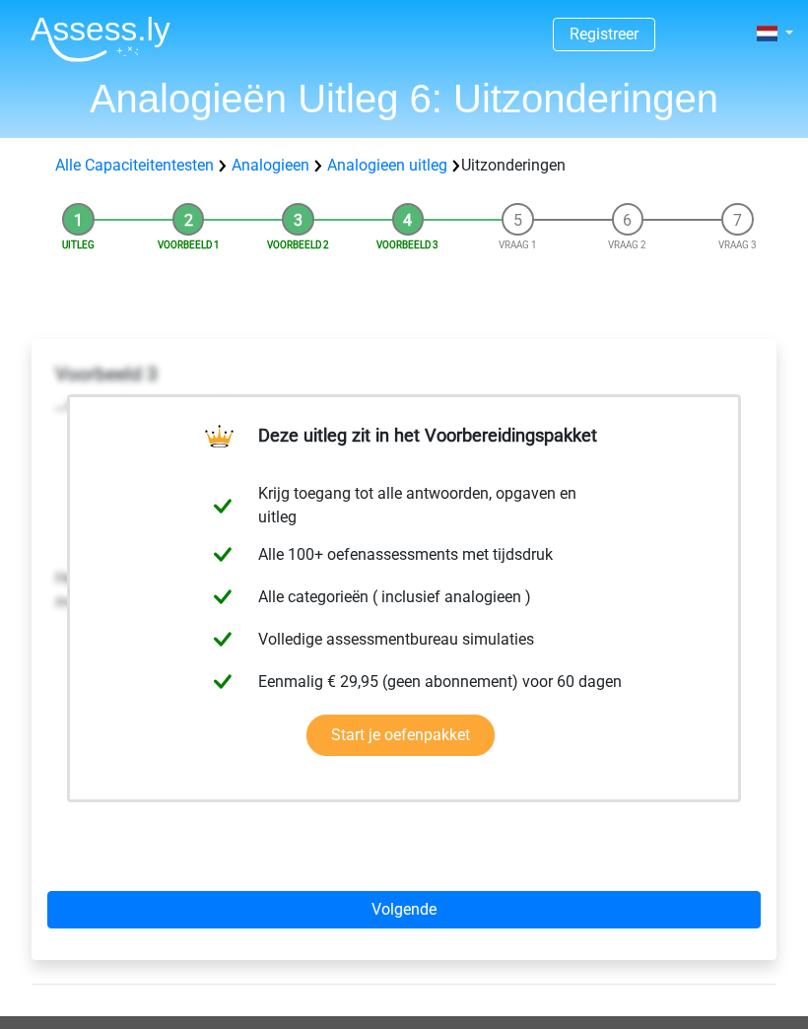
click at [637, 926] on link "Volgende" at bounding box center [403, 909] width 713 height 37
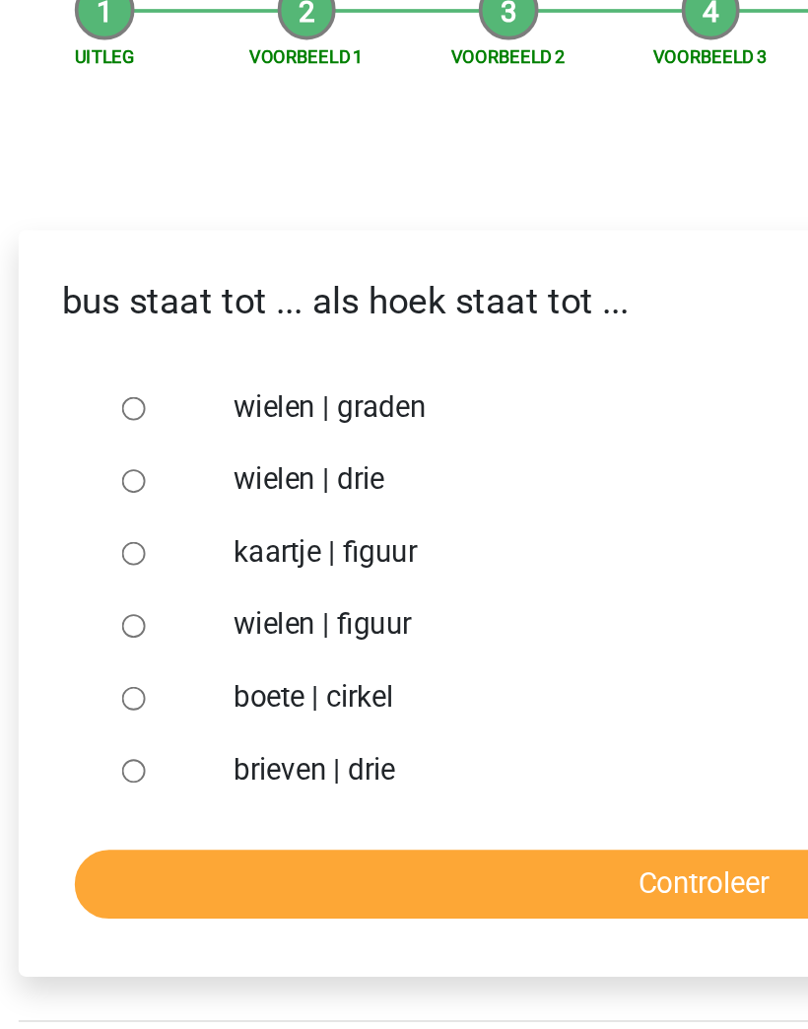
click at [88, 430] on input "wielen | graden" at bounding box center [94, 436] width 13 height 13
radio input "true"
click at [356, 676] on input "Controleer" at bounding box center [404, 694] width 684 height 37
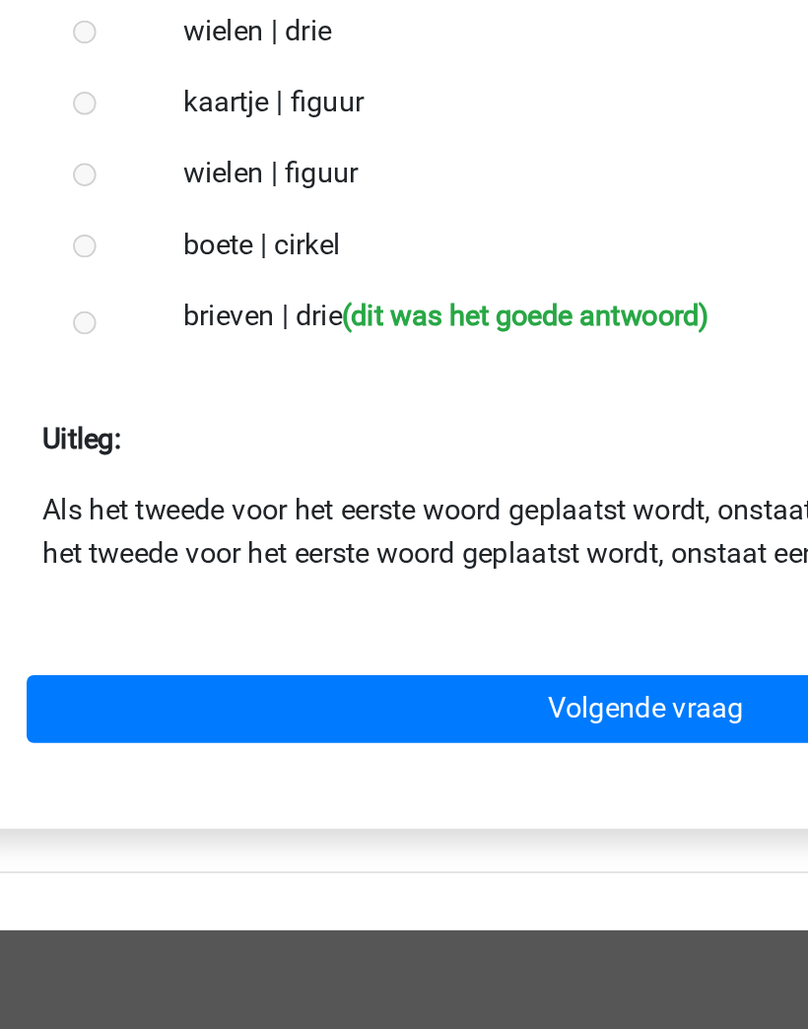
scroll to position [44, 0]
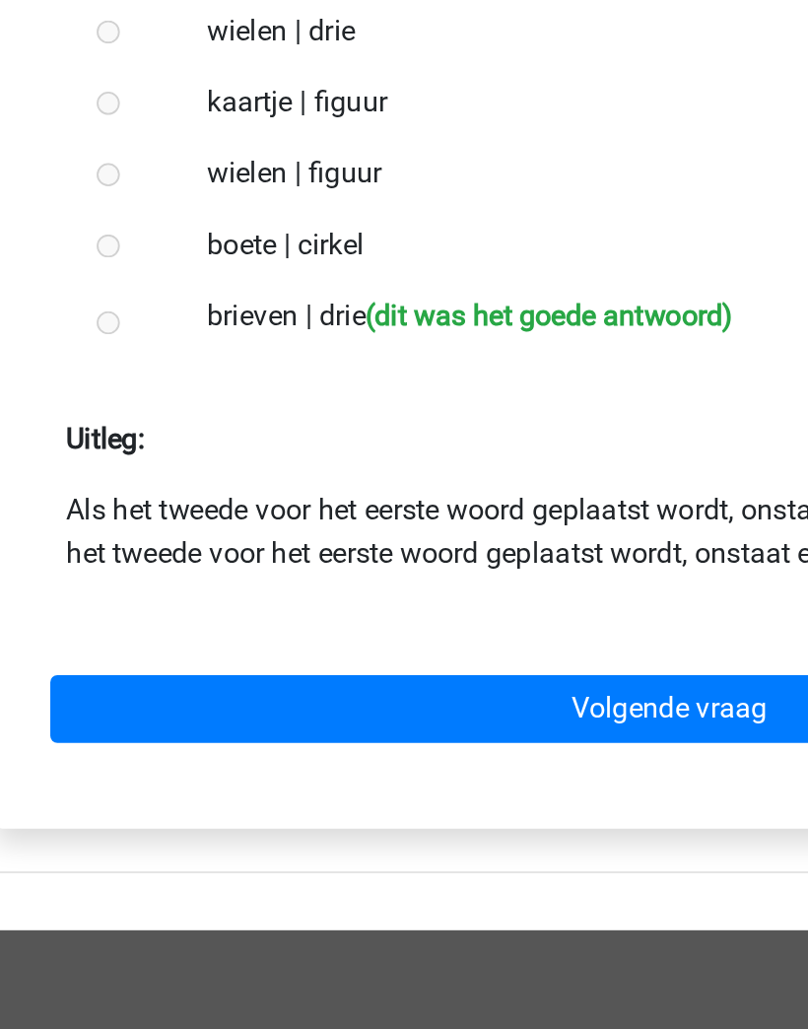
click at [365, 786] on link "Volgende vraag" at bounding box center [404, 804] width 684 height 37
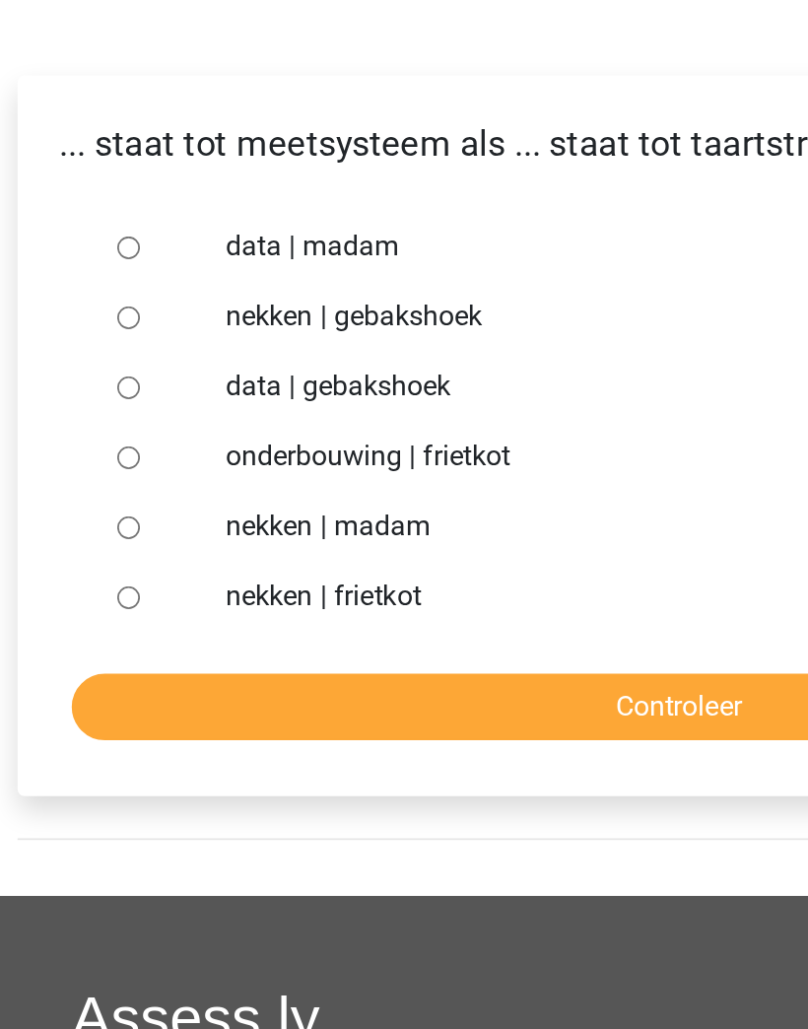
click at [88, 508] on input "data | gebakshoek" at bounding box center [94, 514] width 13 height 13
radio input "true"
click at [379, 676] on input "Controleer" at bounding box center [404, 694] width 684 height 37
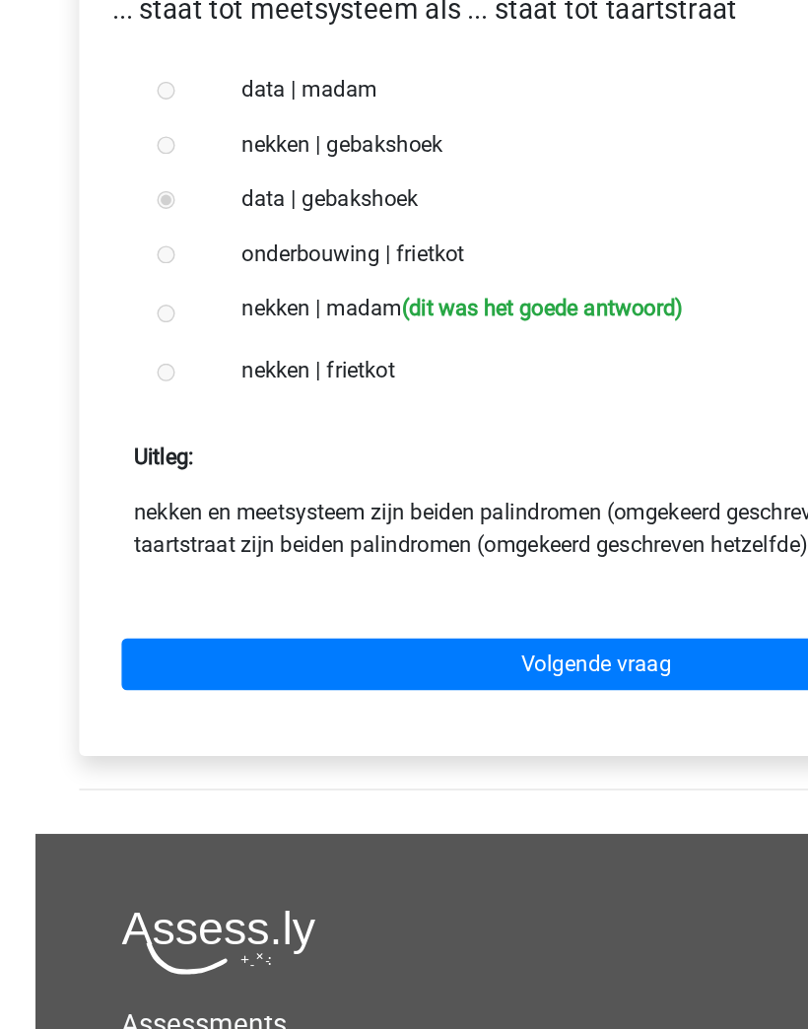
scroll to position [185, 0]
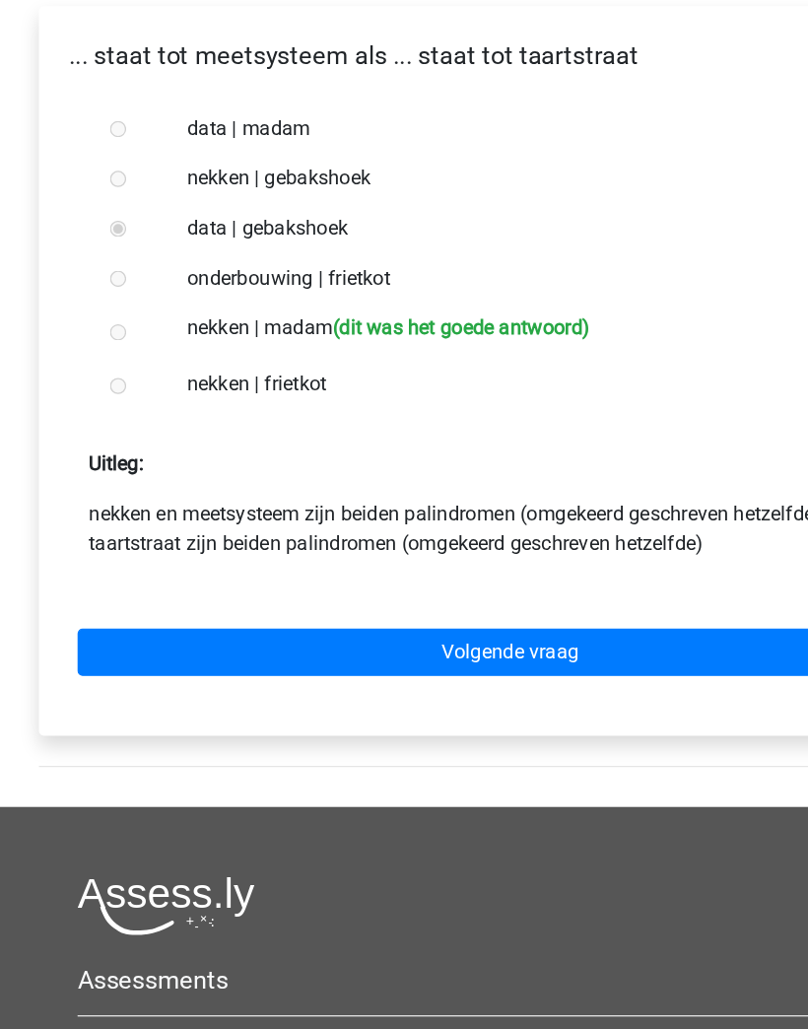
click at [536, 645] on link "Volgende vraag" at bounding box center [404, 663] width 684 height 37
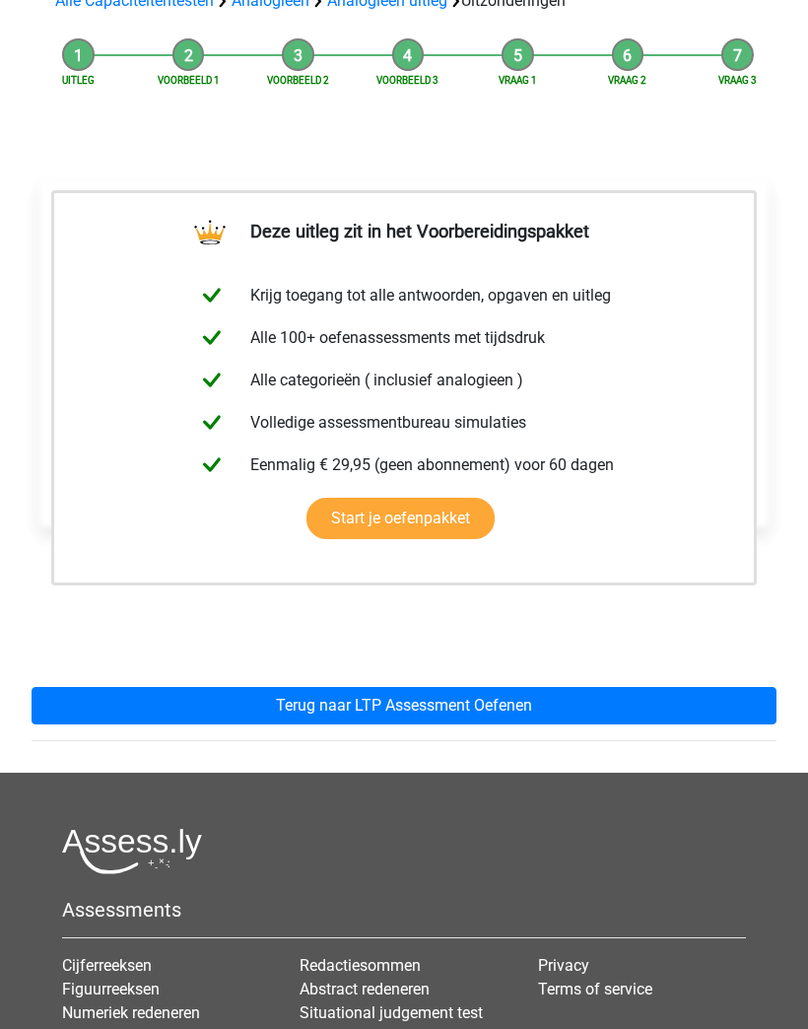
scroll to position [205, 0]
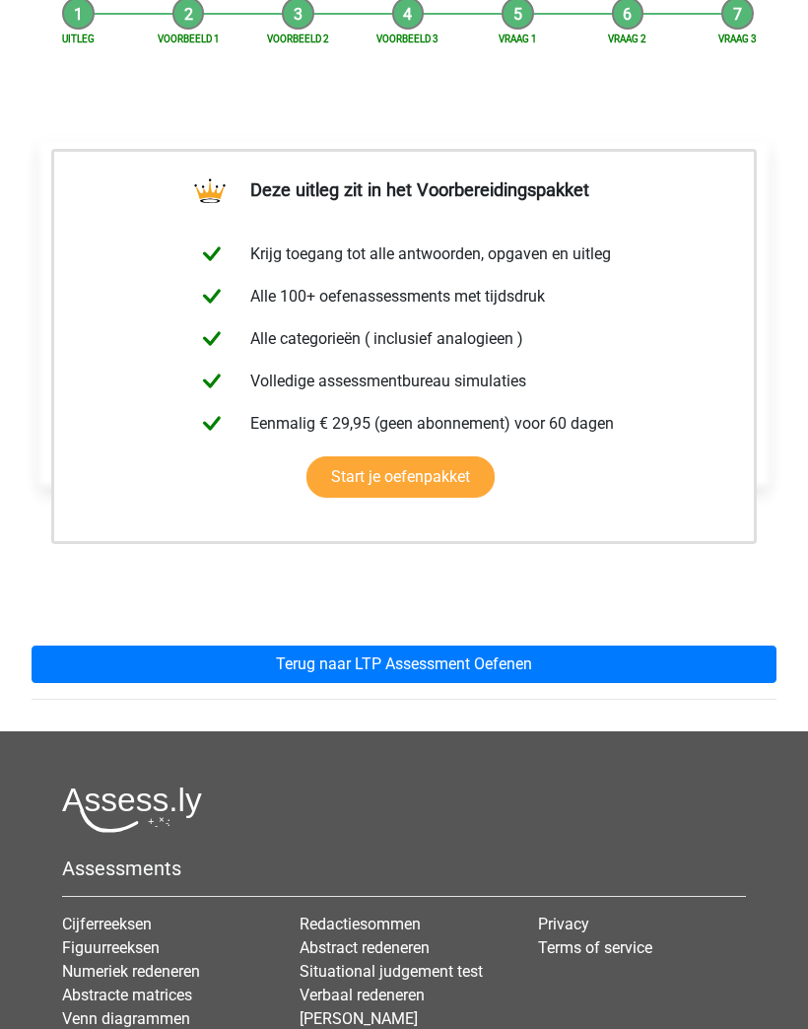
click at [667, 654] on link "Terug naar LTP Assessment Oefenen" at bounding box center [404, 664] width 745 height 37
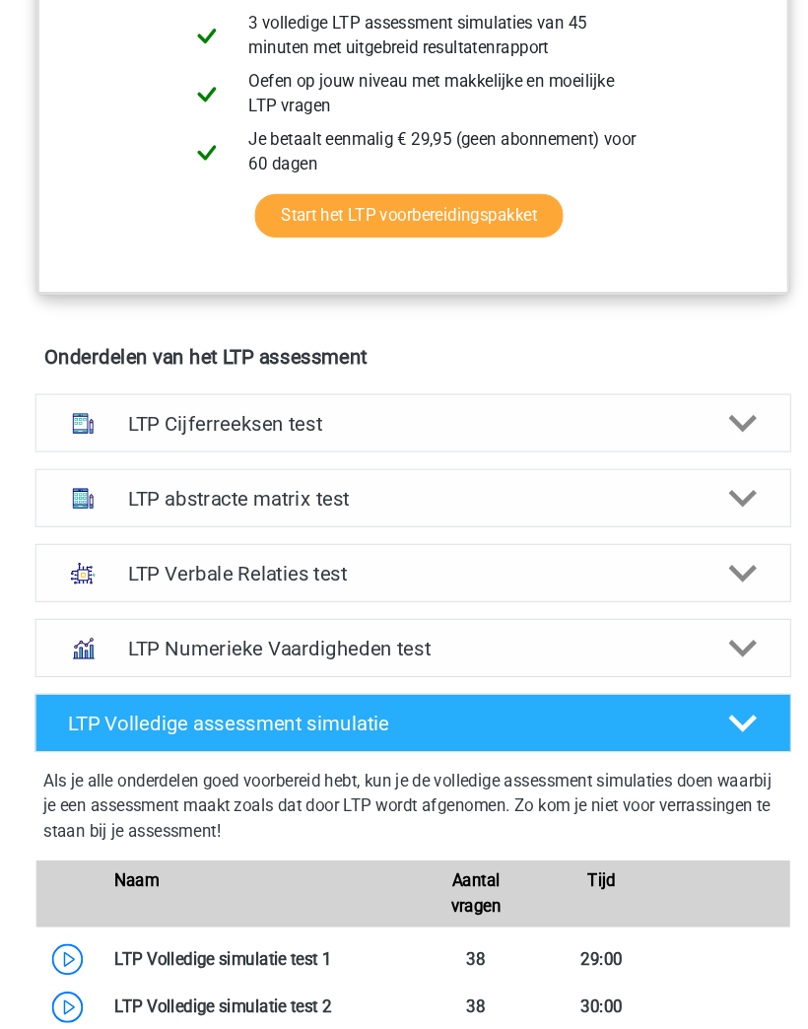
scroll to position [1026, 0]
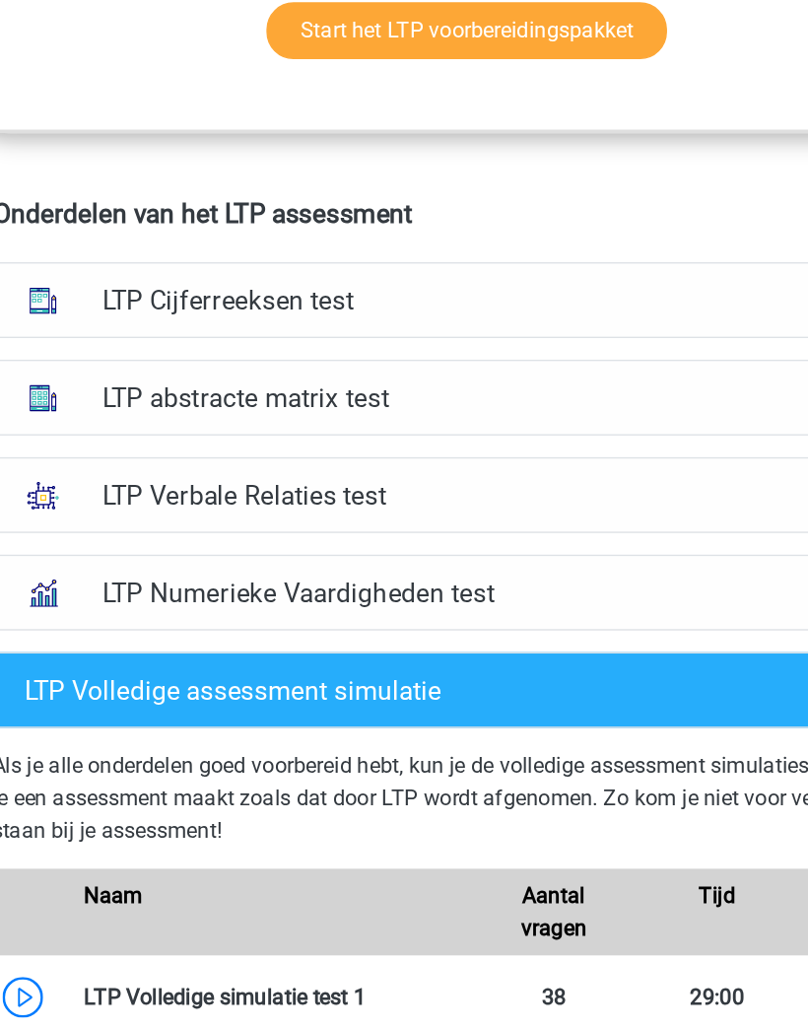
click at [499, 586] on h4 "LTP Numerieke Vaardigheden test" at bounding box center [404, 597] width 539 height 23
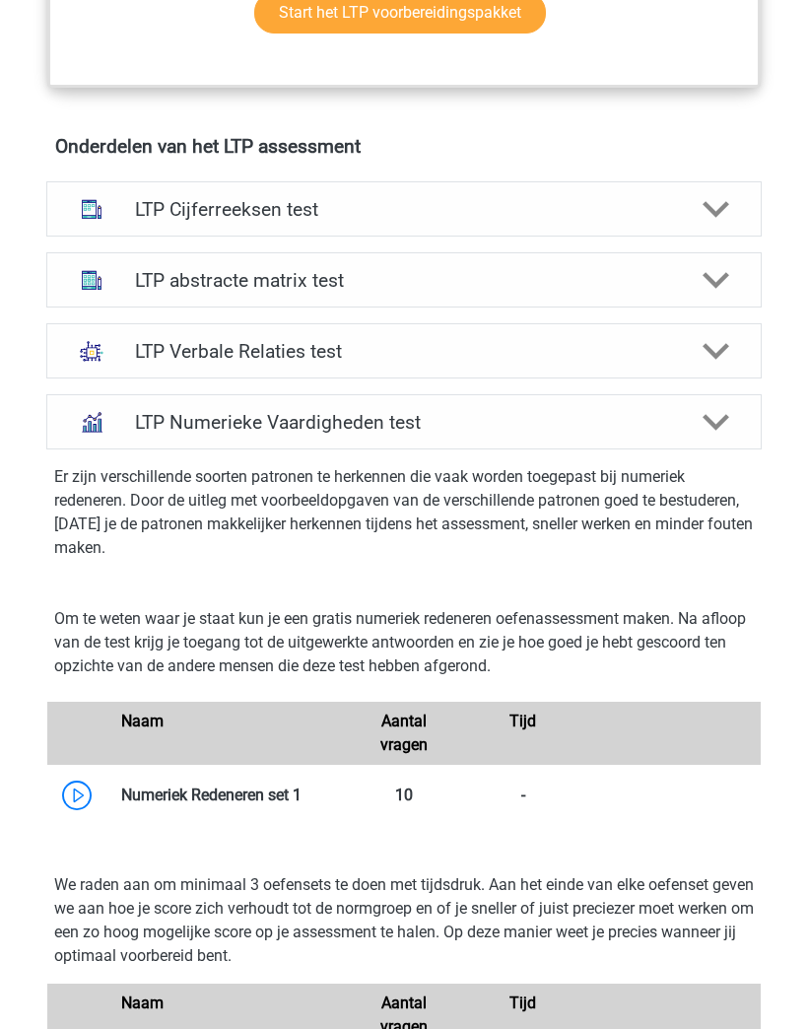
scroll to position [1162, 0]
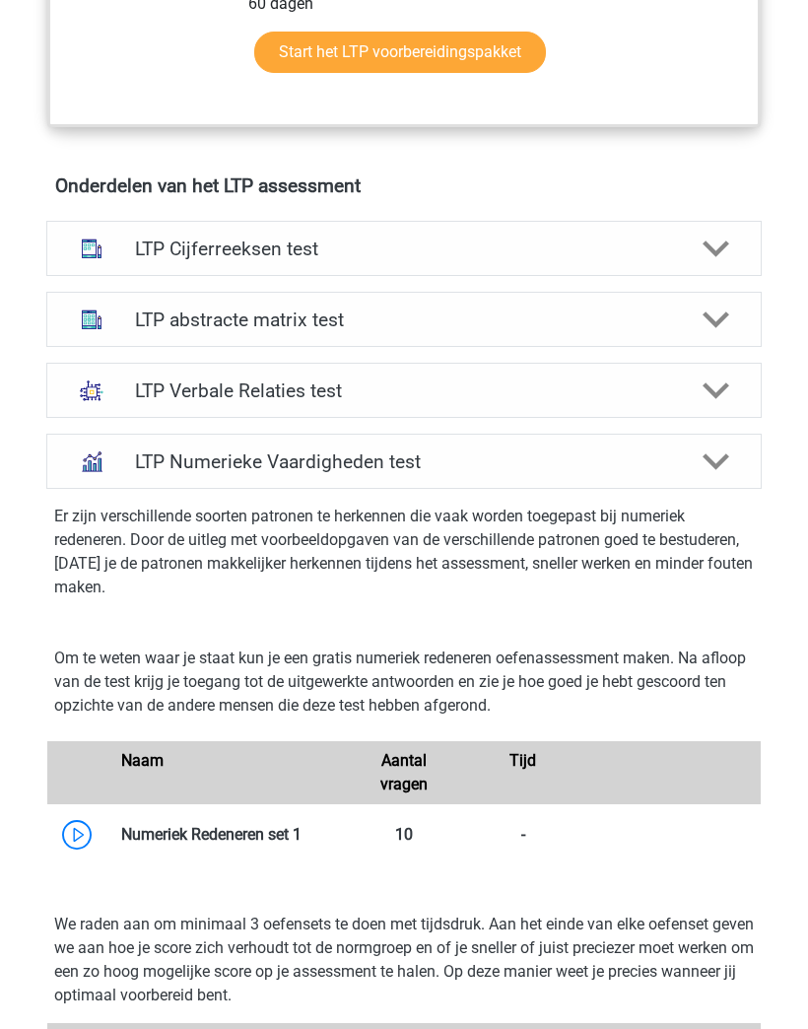
click at [700, 454] on div at bounding box center [716, 462] width 57 height 28
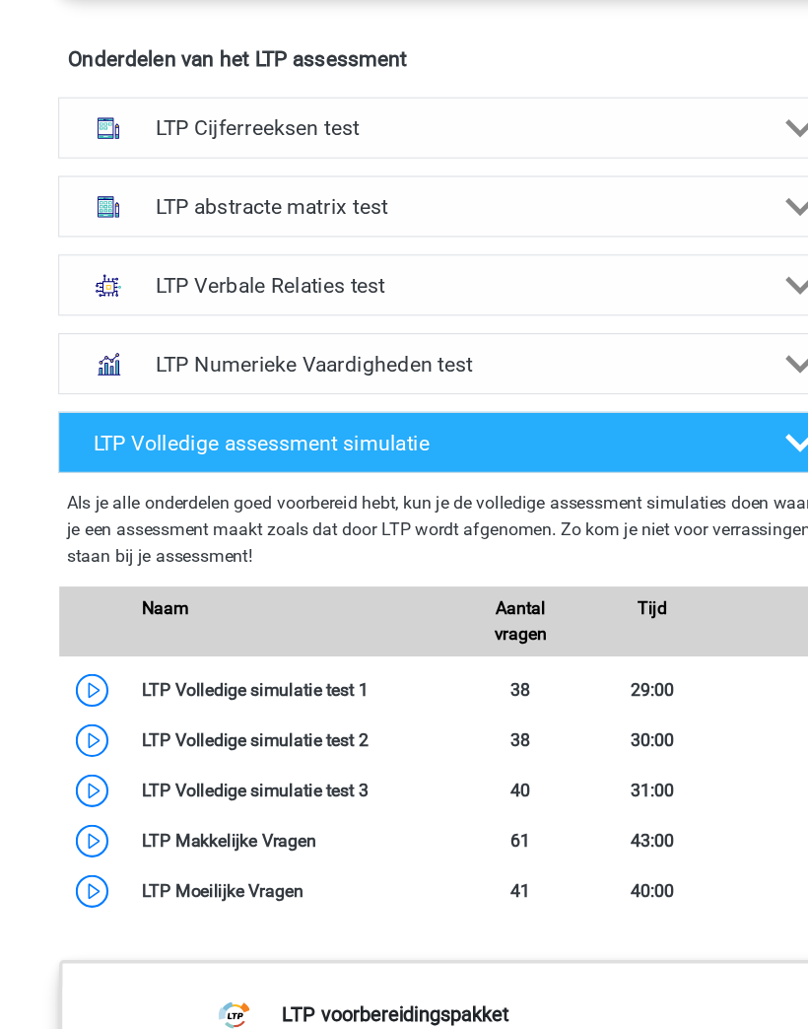
scroll to position [1294, 0]
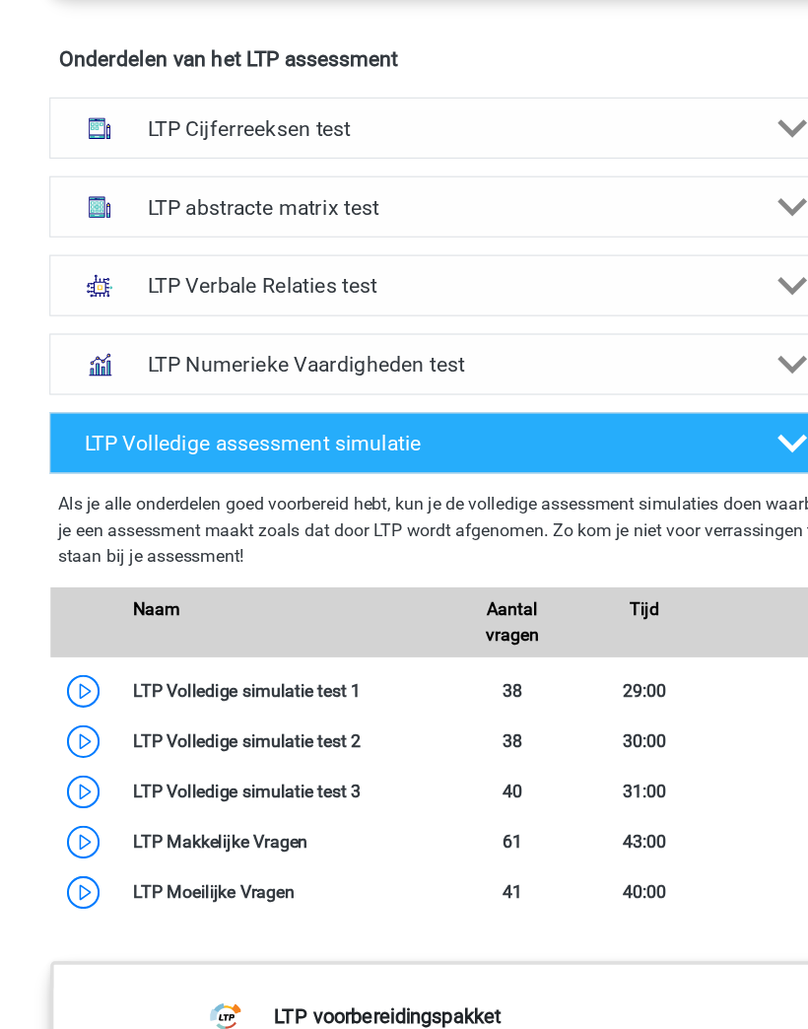
click at [164, 259] on h4 "LTP Verbale Relaties test" at bounding box center [404, 258] width 539 height 23
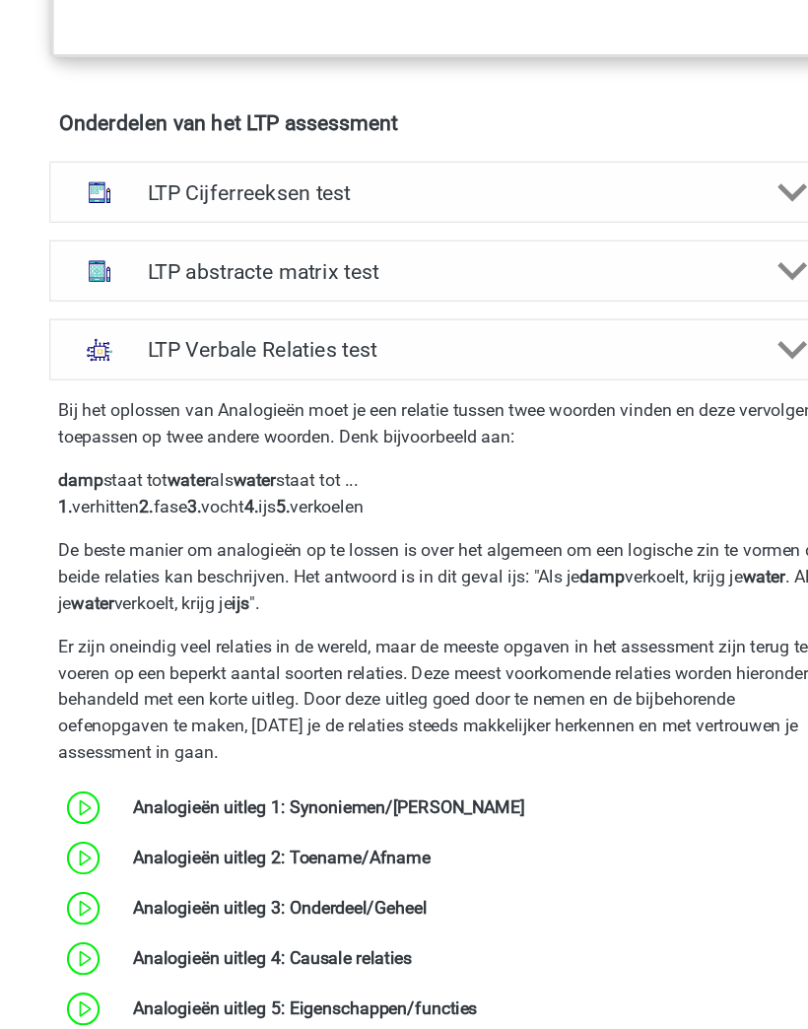
scroll to position [1236, 0]
click at [632, 305] on h4 "LTP Verbale Relaties test" at bounding box center [404, 316] width 539 height 23
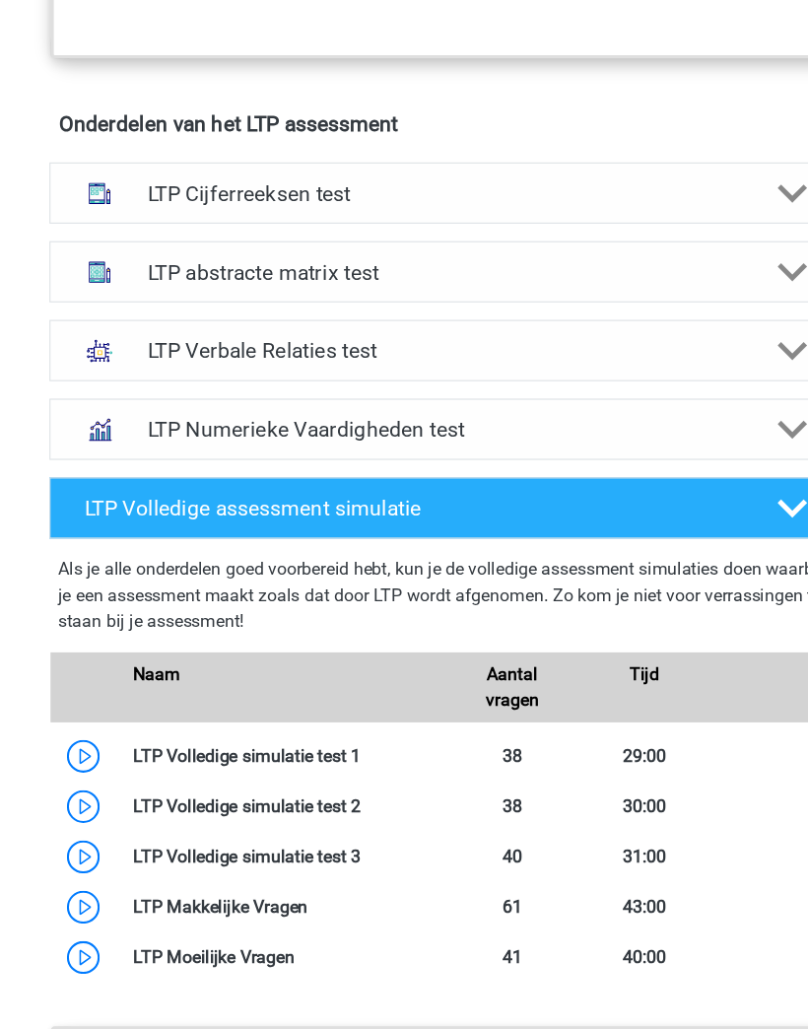
click at [685, 383] on div "LTP Numerieke Vaardigheden test" at bounding box center [404, 387] width 569 height 23
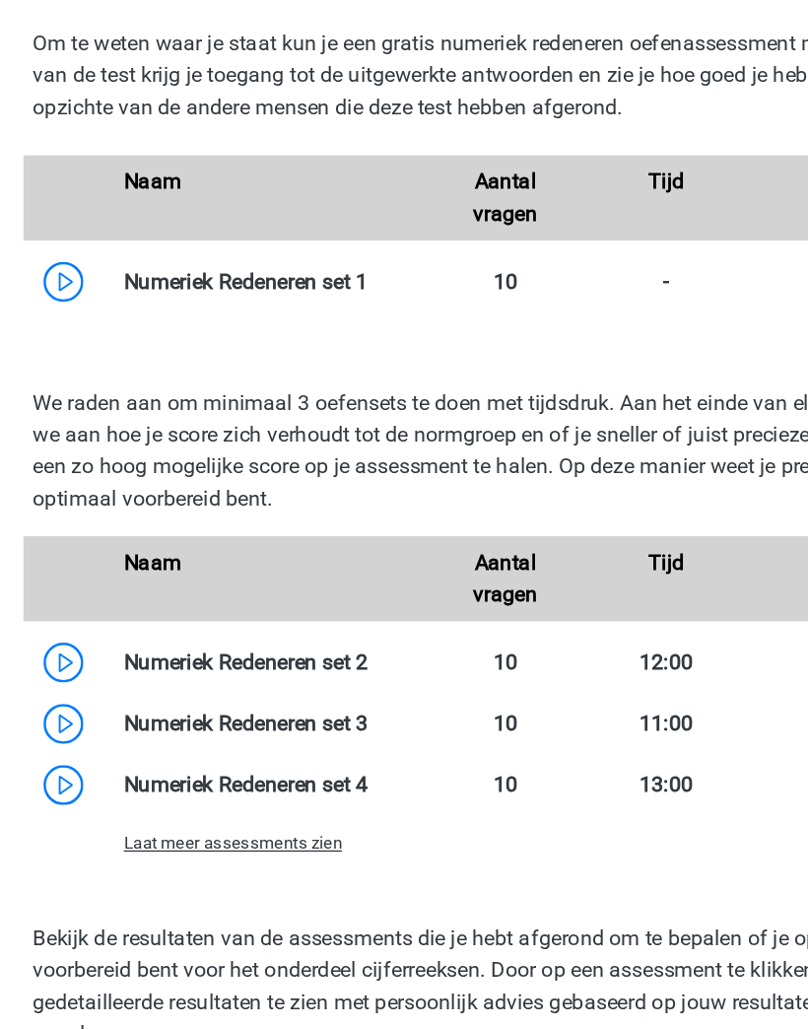
scroll to position [1608, 0]
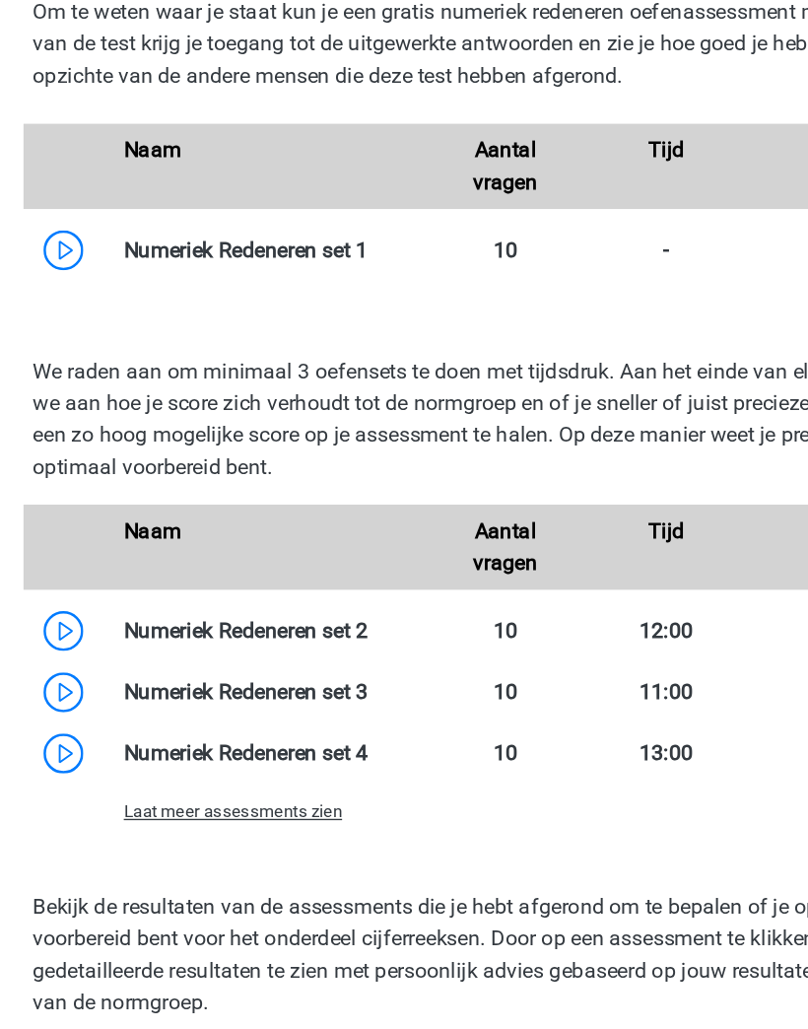
click at [301, 378] on link at bounding box center [301, 387] width 0 height 19
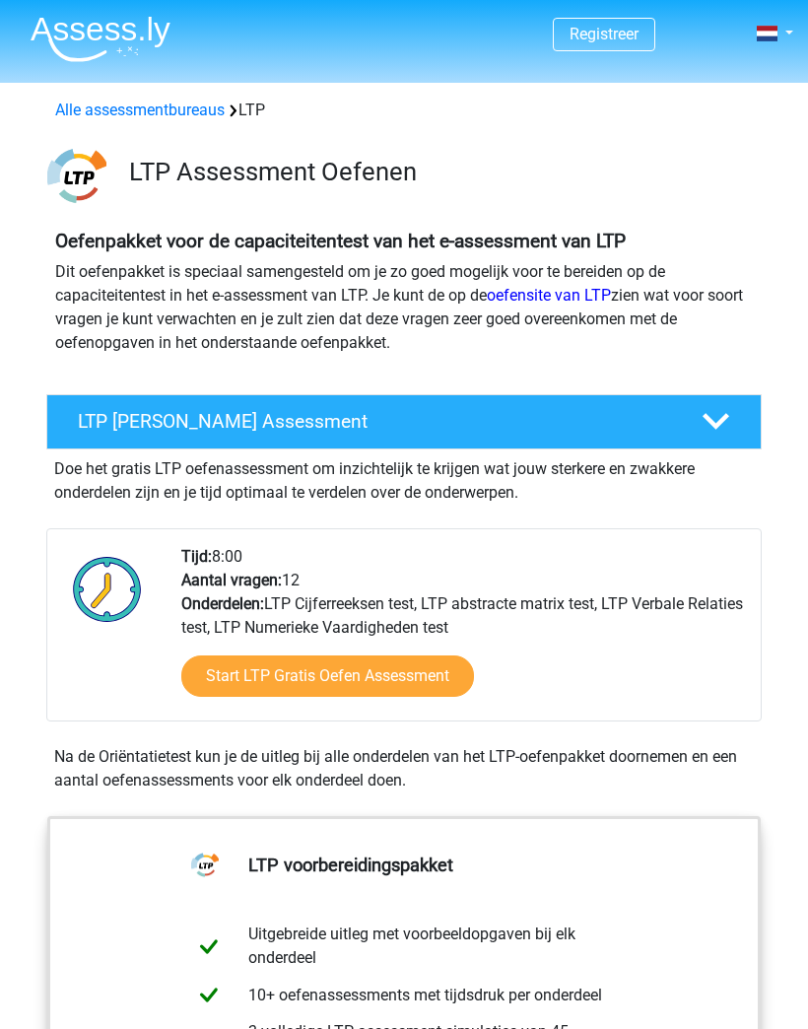
scroll to position [1616, 0]
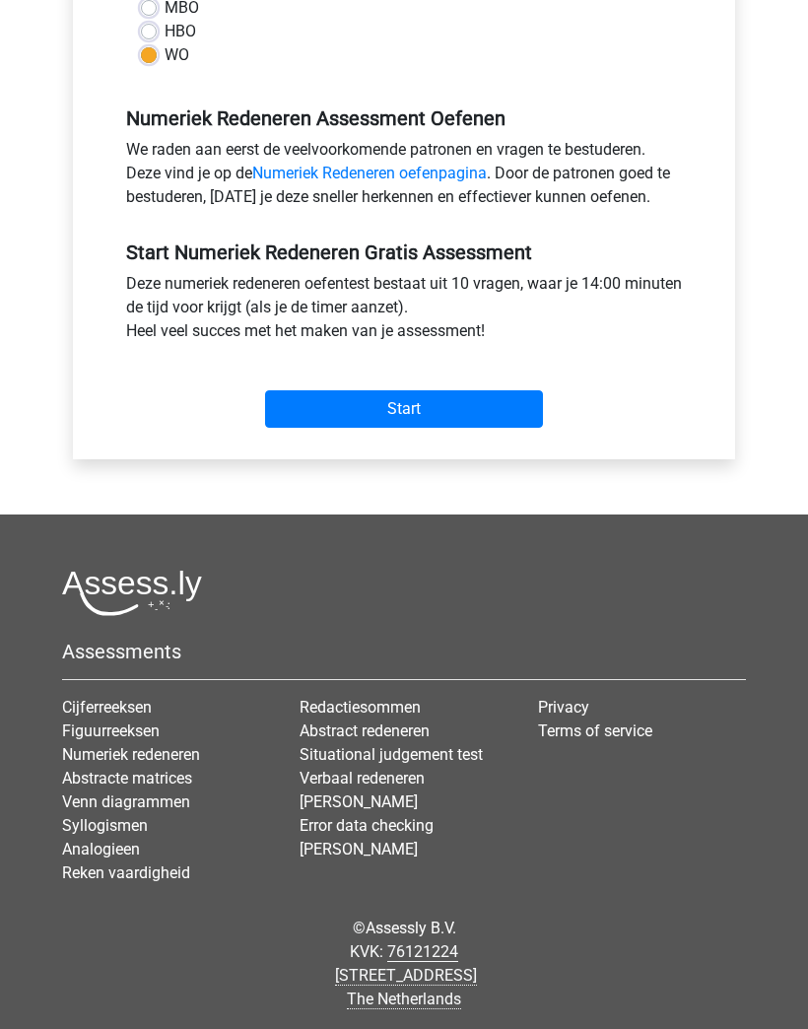
scroll to position [522, 0]
click at [509, 411] on input "Start" at bounding box center [404, 408] width 278 height 37
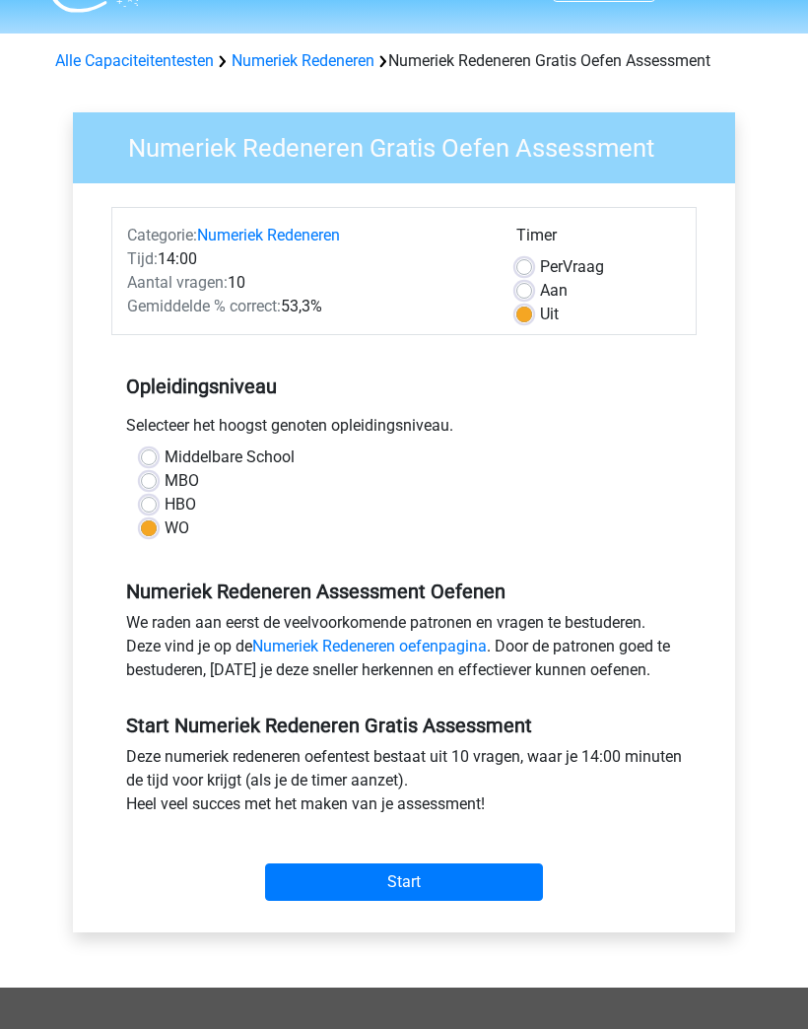
scroll to position [0, 0]
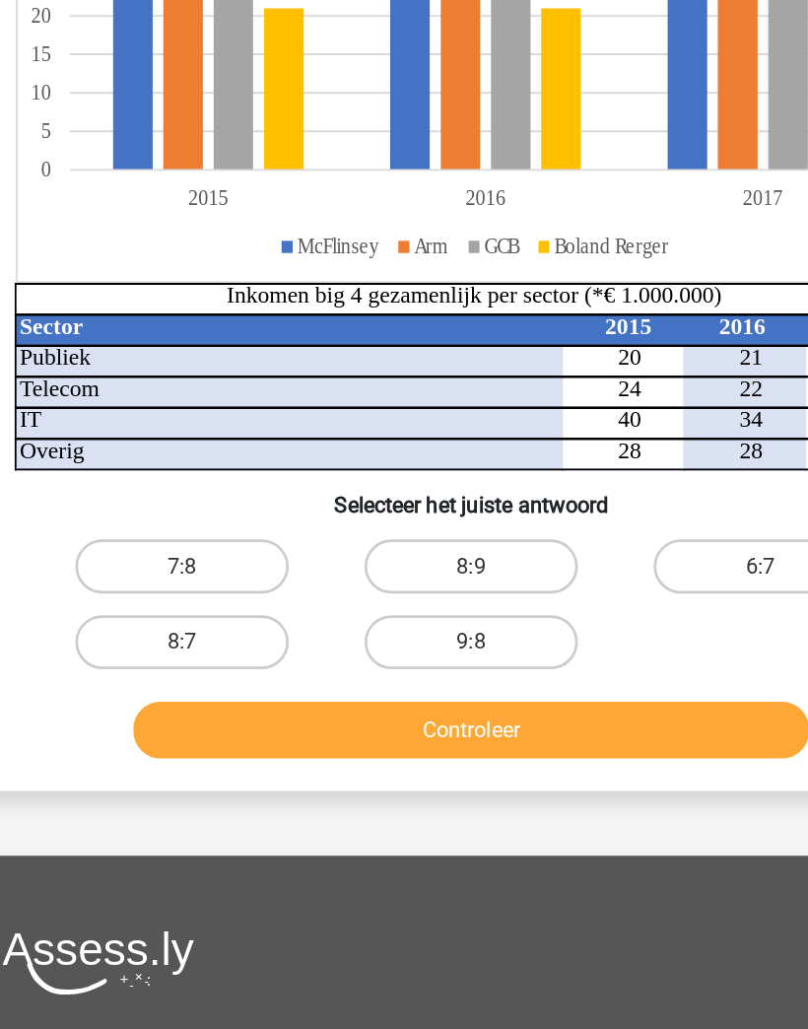
scroll to position [157, 0]
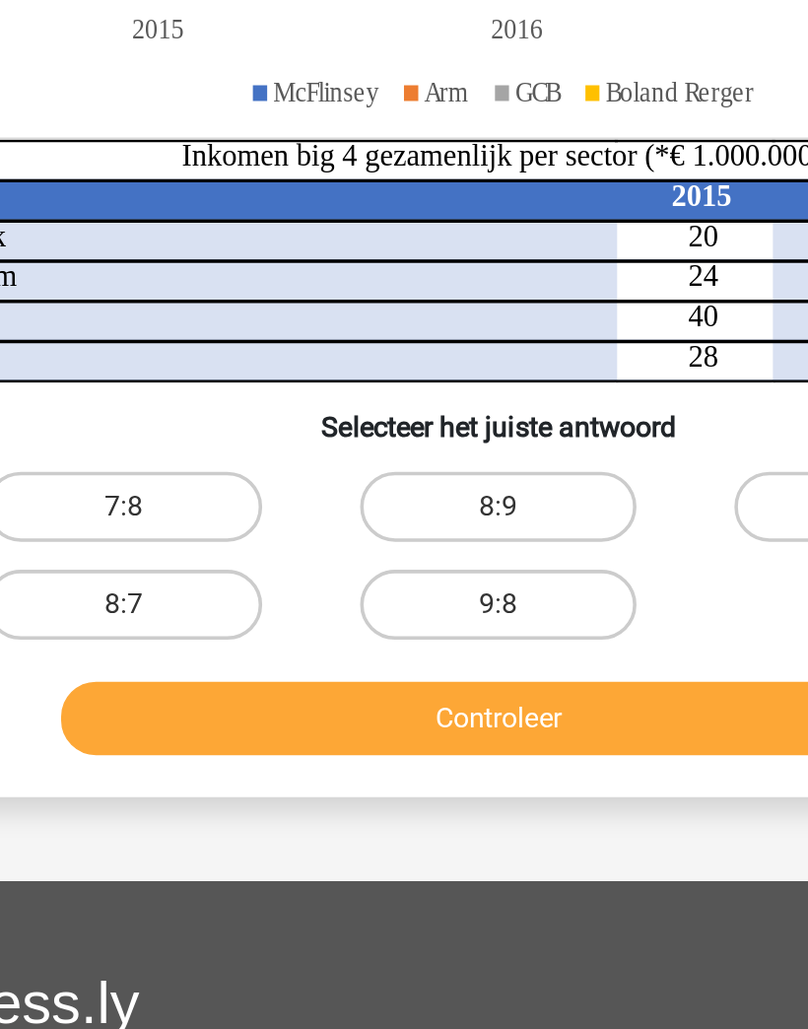
click at [115, 688] on label "8:7" at bounding box center [193, 707] width 156 height 39
click at [193, 707] on input "8:7" at bounding box center [199, 713] width 13 height 13
radio input "true"
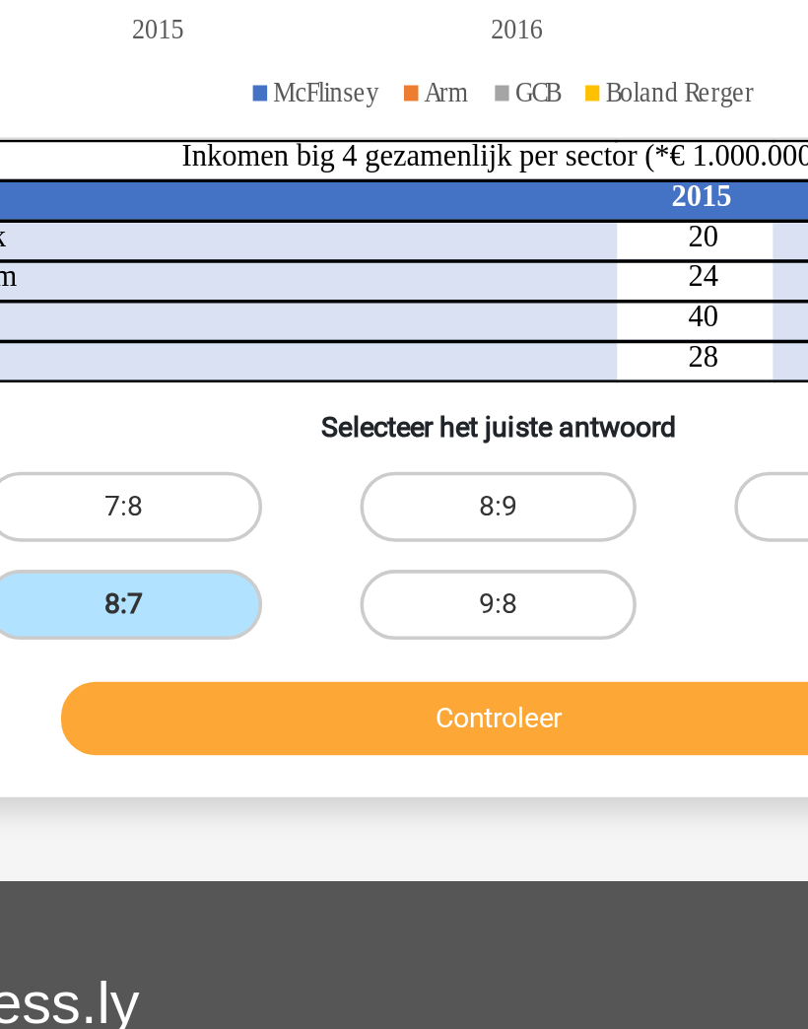
click at [385, 751] on button "Controleer" at bounding box center [405, 771] width 494 height 41
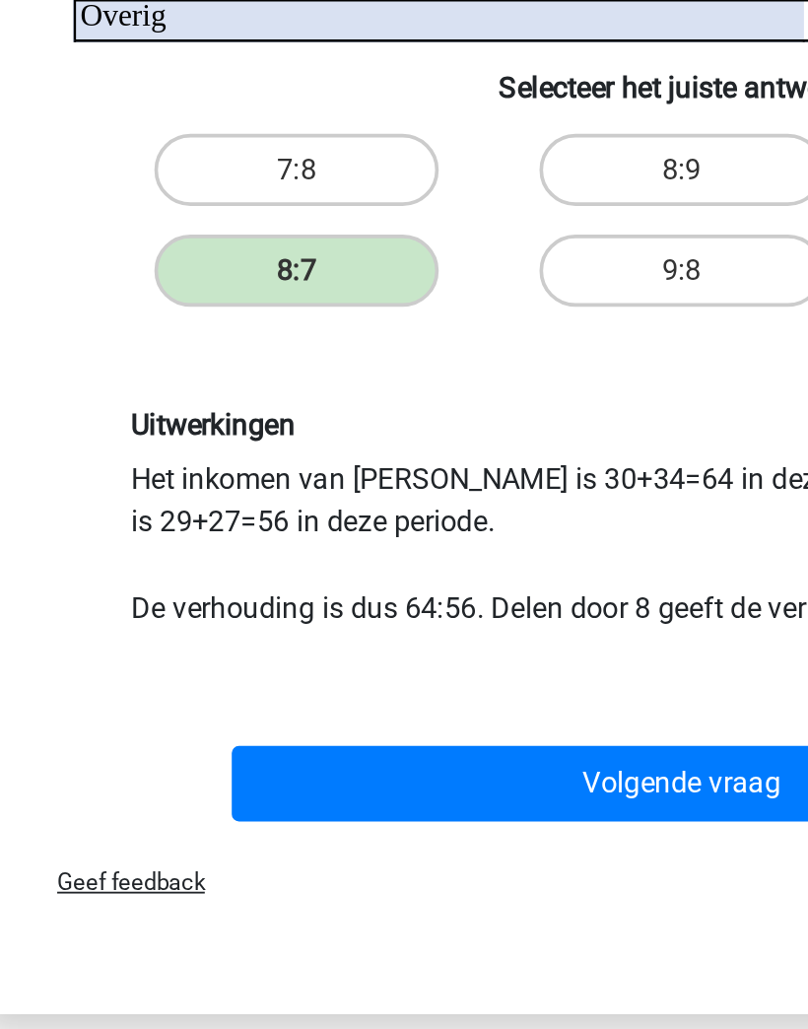
scroll to position [304, 0]
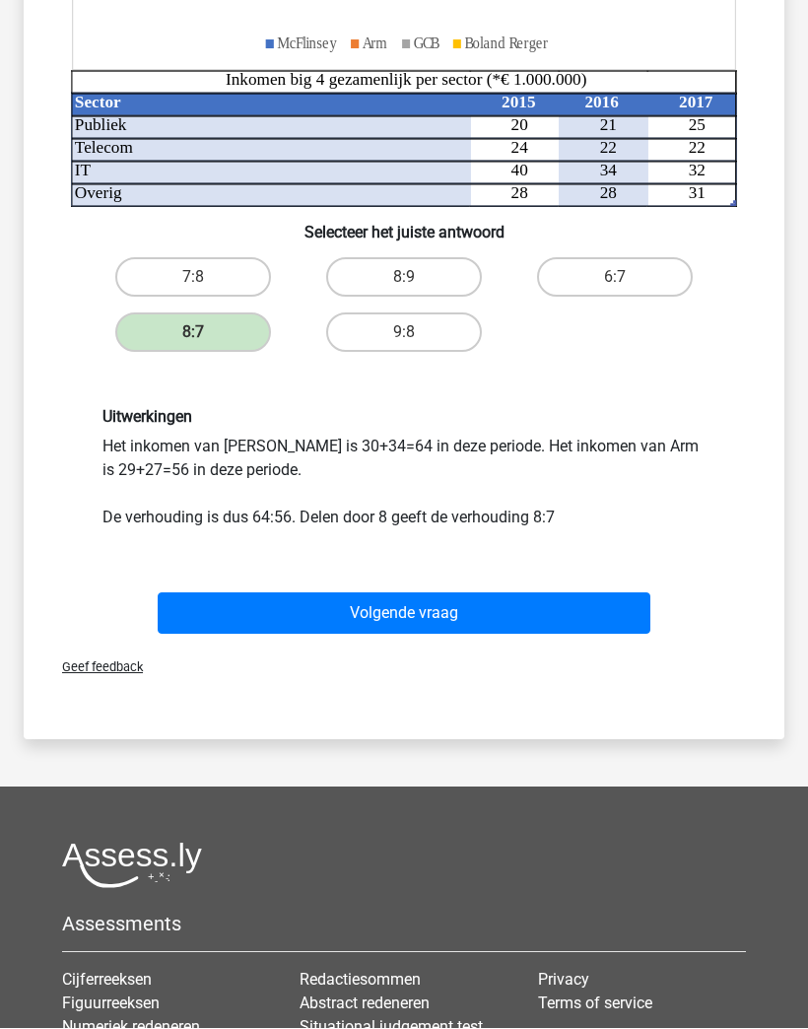
click at [590, 606] on button "Volgende vraag" at bounding box center [405, 613] width 494 height 41
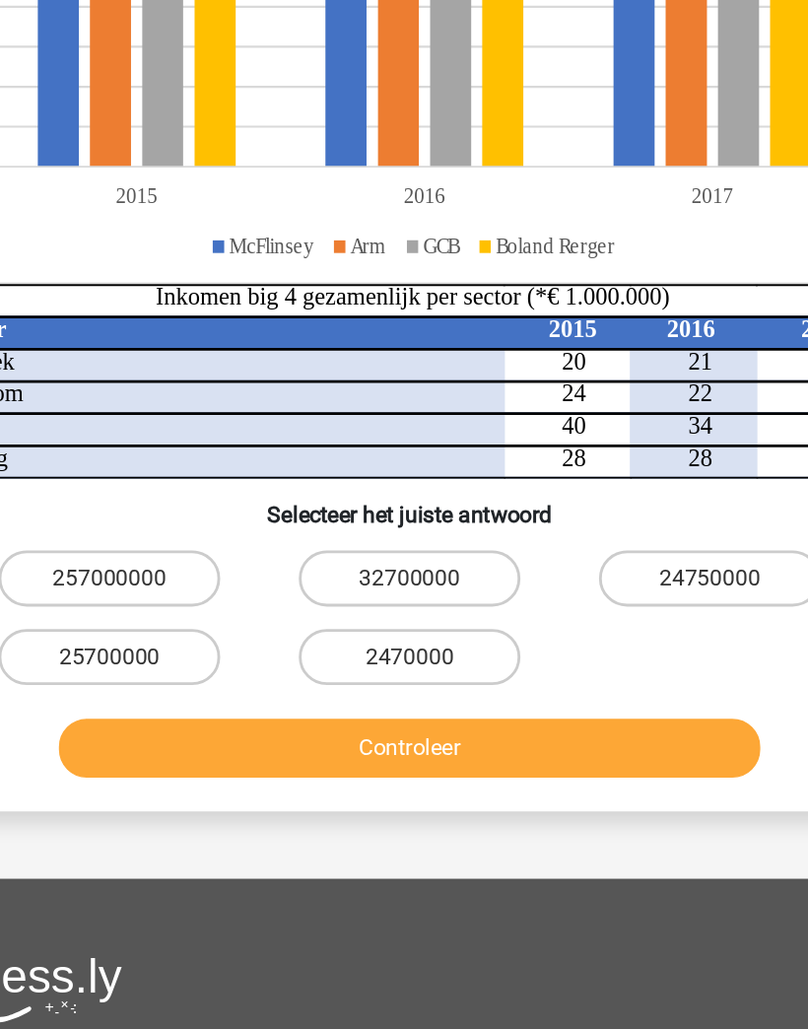
scroll to position [257, 0]
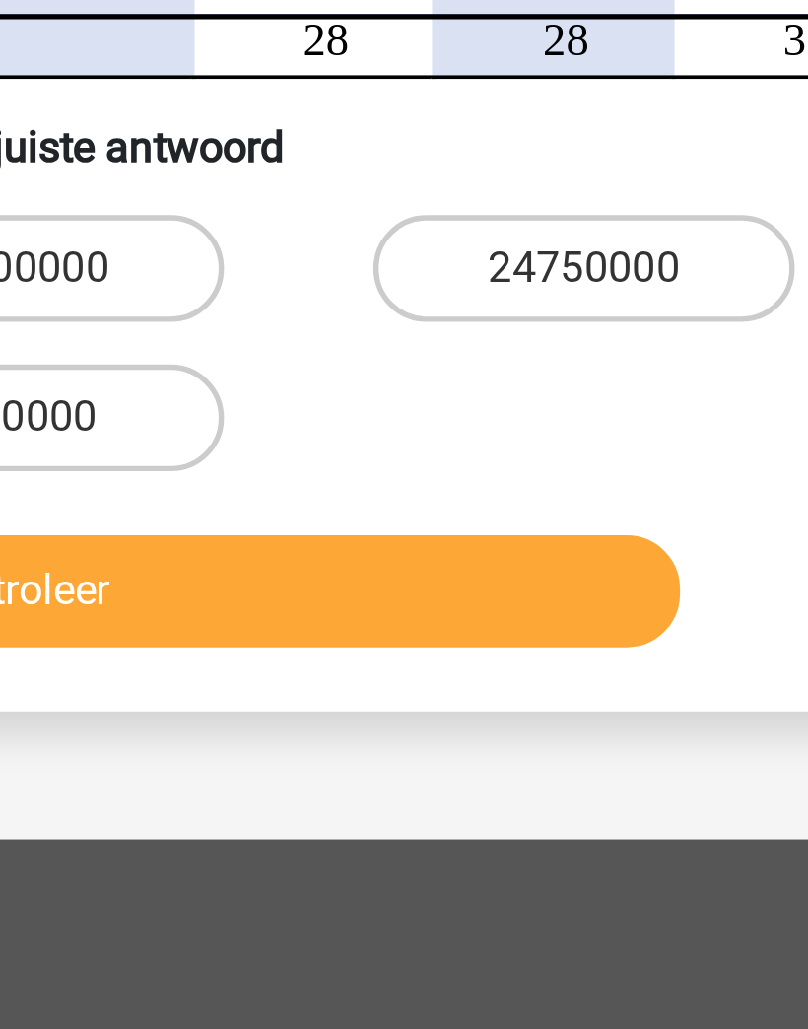
click at [537, 621] on label "24750000" at bounding box center [615, 640] width 156 height 39
click at [615, 640] on input "24750000" at bounding box center [621, 646] width 13 height 13
radio input "true"
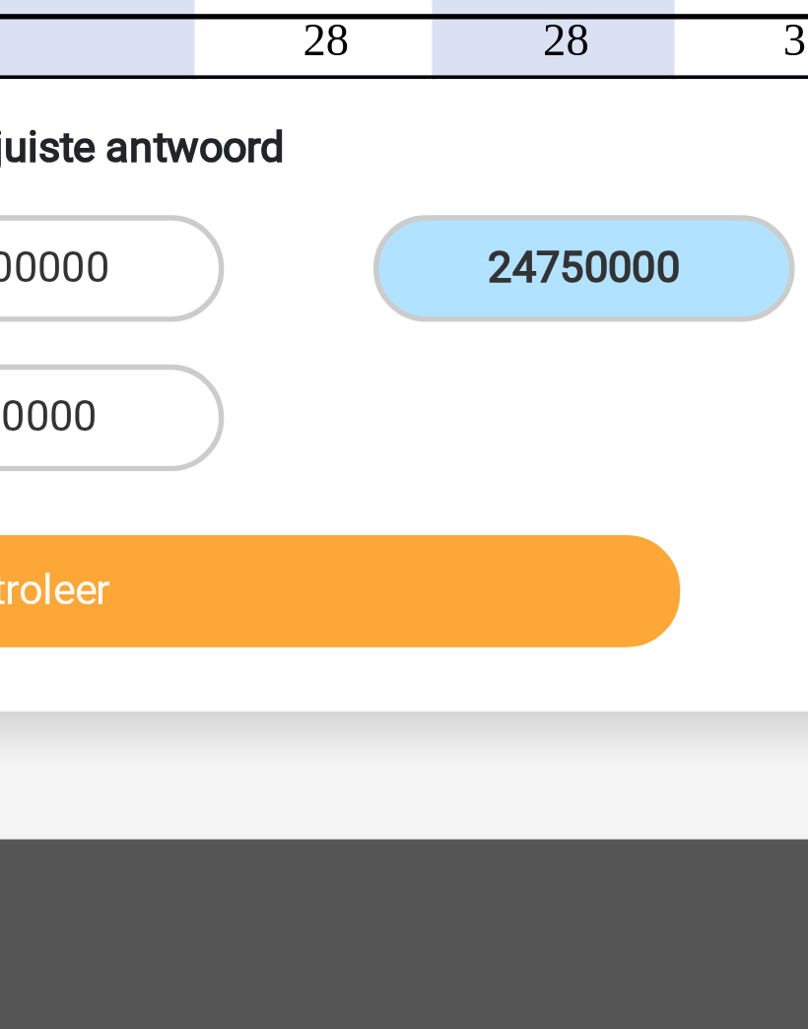
click at [537, 621] on label "24750000" at bounding box center [615, 640] width 156 height 39
click at [615, 640] on input "24750000" at bounding box center [621, 646] width 13 height 13
click at [220, 739] on button "Controleer" at bounding box center [405, 759] width 494 height 41
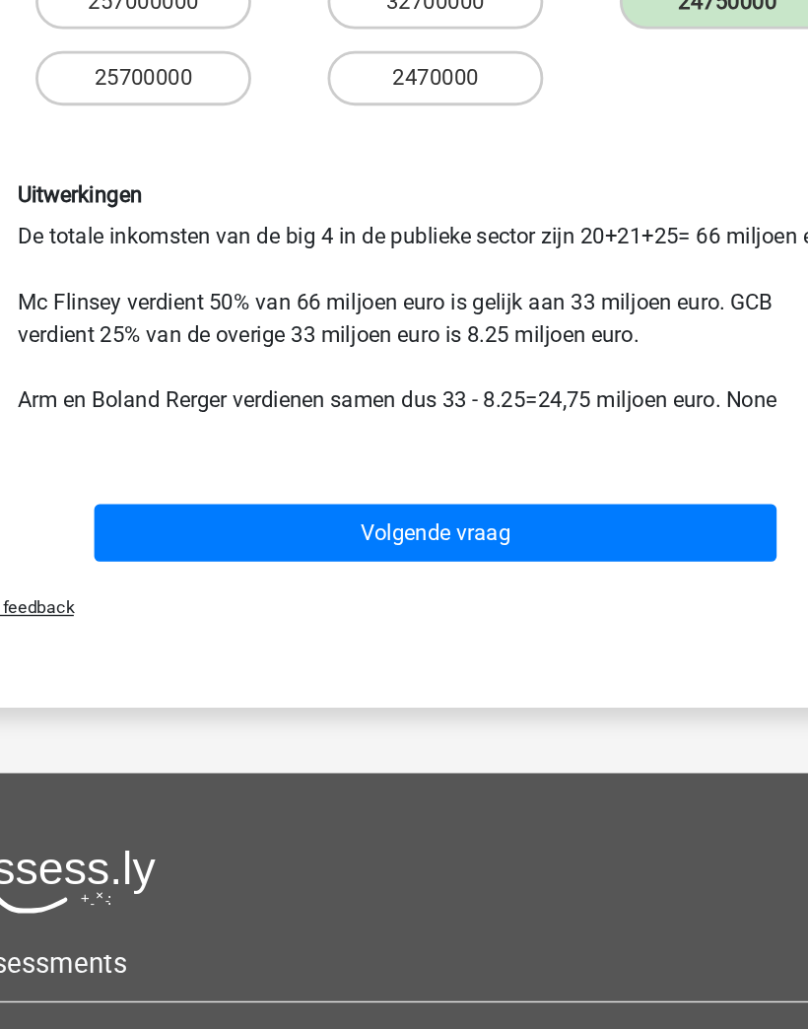
scroll to position [690, 0]
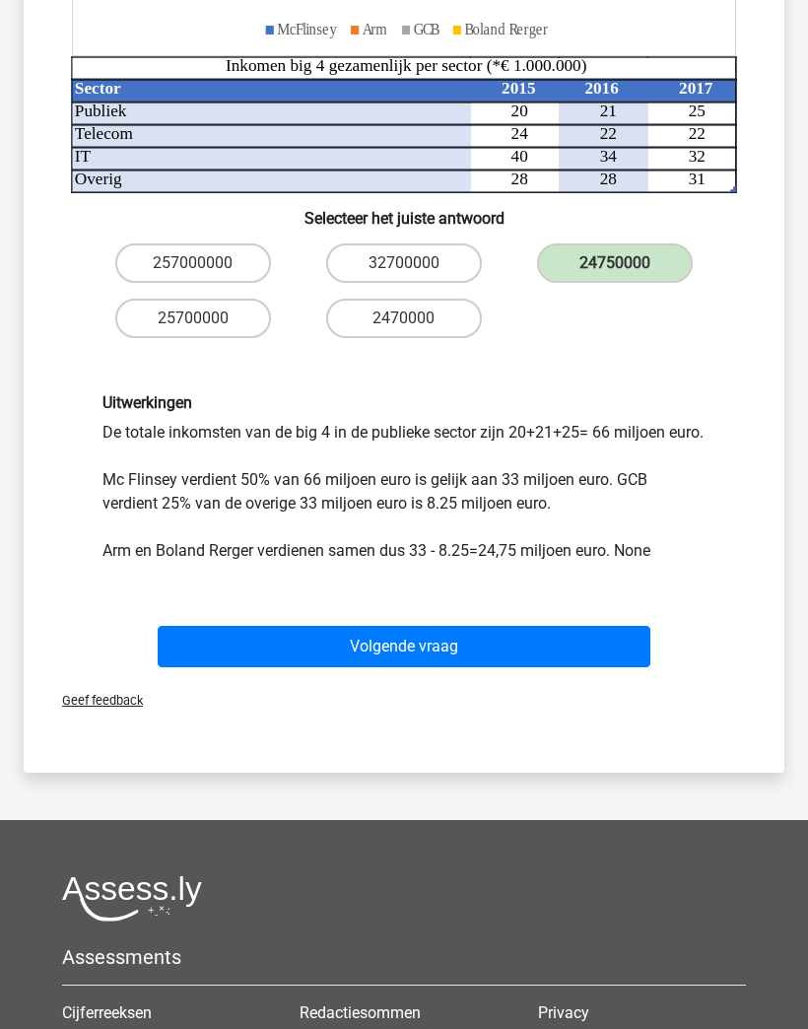
click at [617, 665] on button "Volgende vraag" at bounding box center [405, 646] width 494 height 41
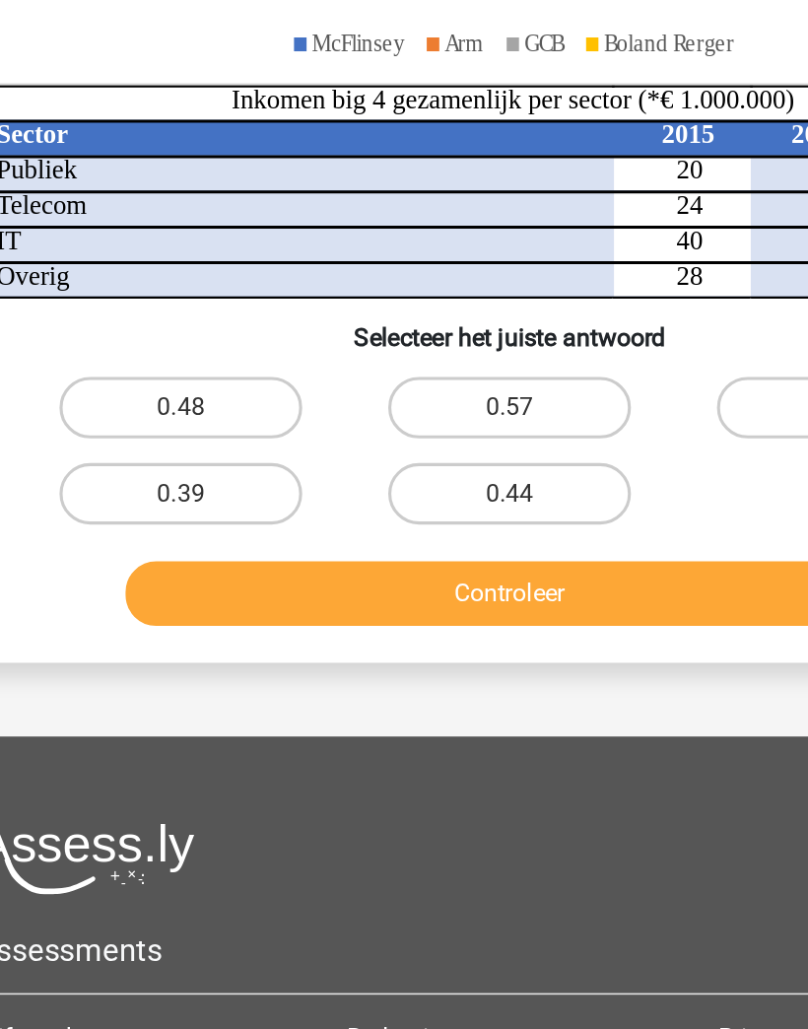
scroll to position [212, 0]
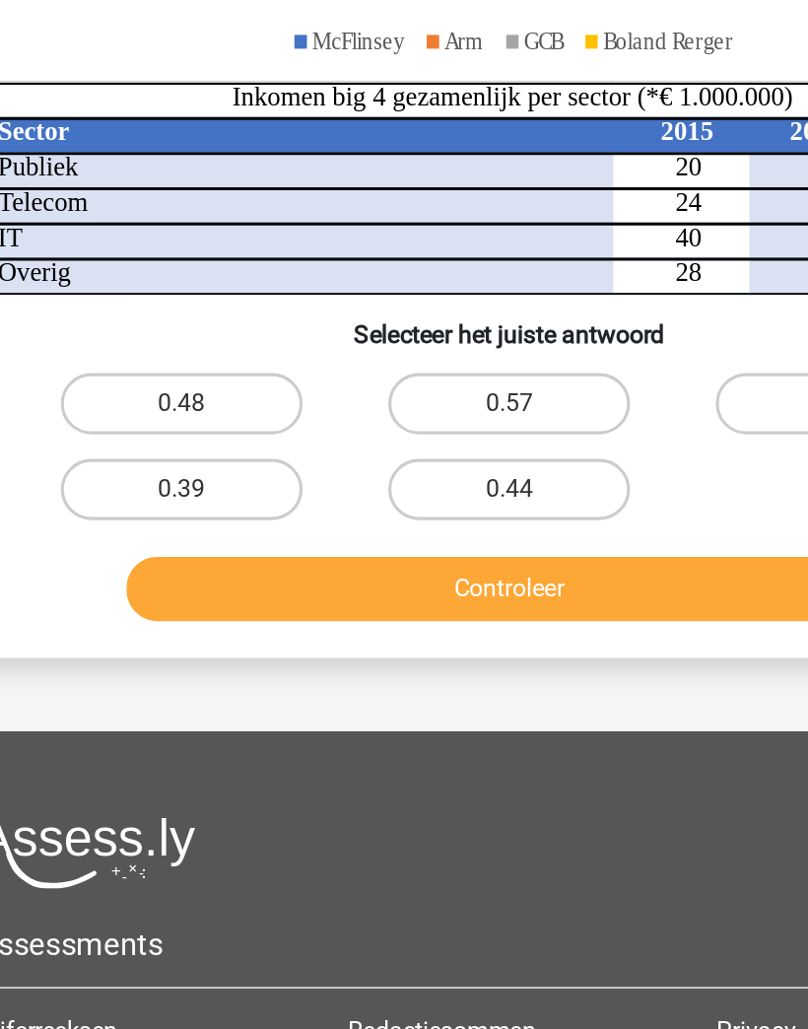
click at [115, 607] on label "0.48" at bounding box center [193, 626] width 156 height 39
click at [193, 627] on input "0.48" at bounding box center [199, 633] width 13 height 13
radio input "true"
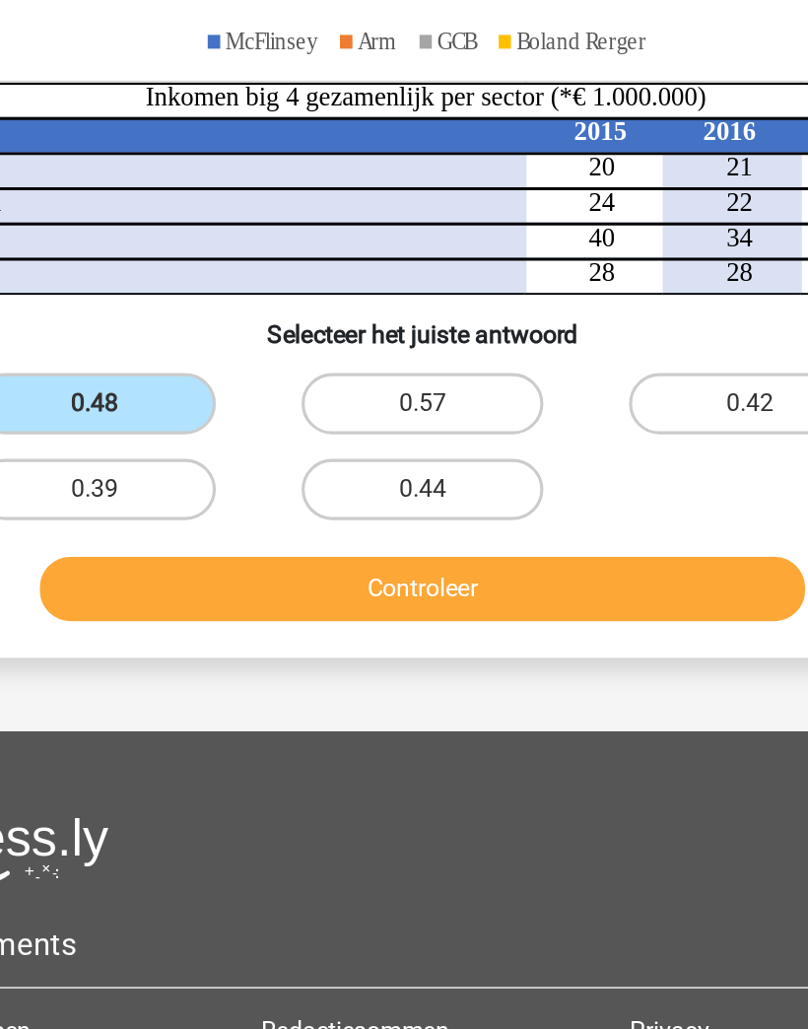
click at [418, 725] on button "Controleer" at bounding box center [405, 745] width 494 height 41
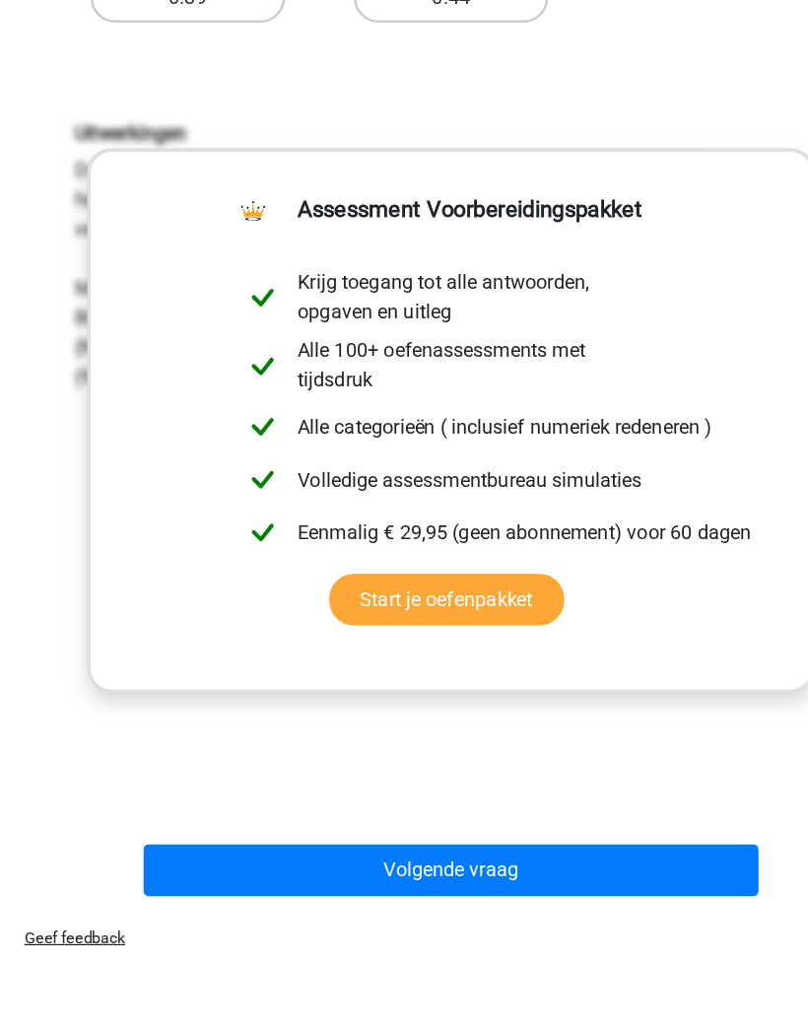
scroll to position [762, 0]
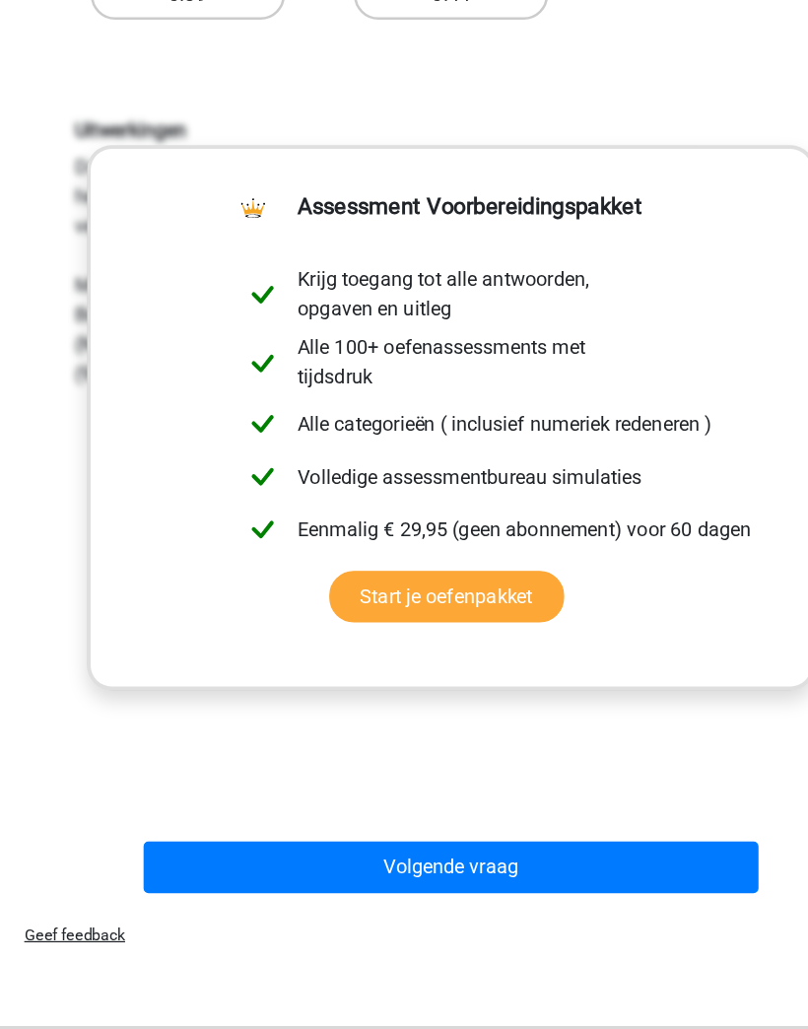
click at [529, 810] on button "Volgende vraag" at bounding box center [405, 830] width 494 height 41
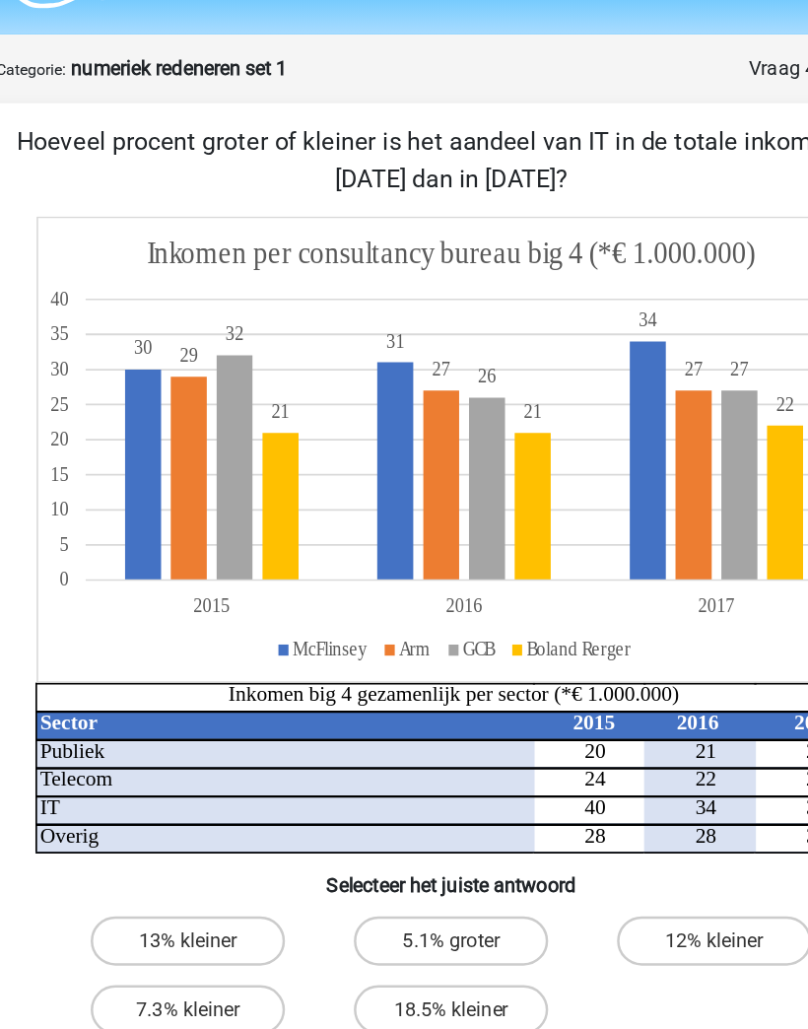
scroll to position [0, 0]
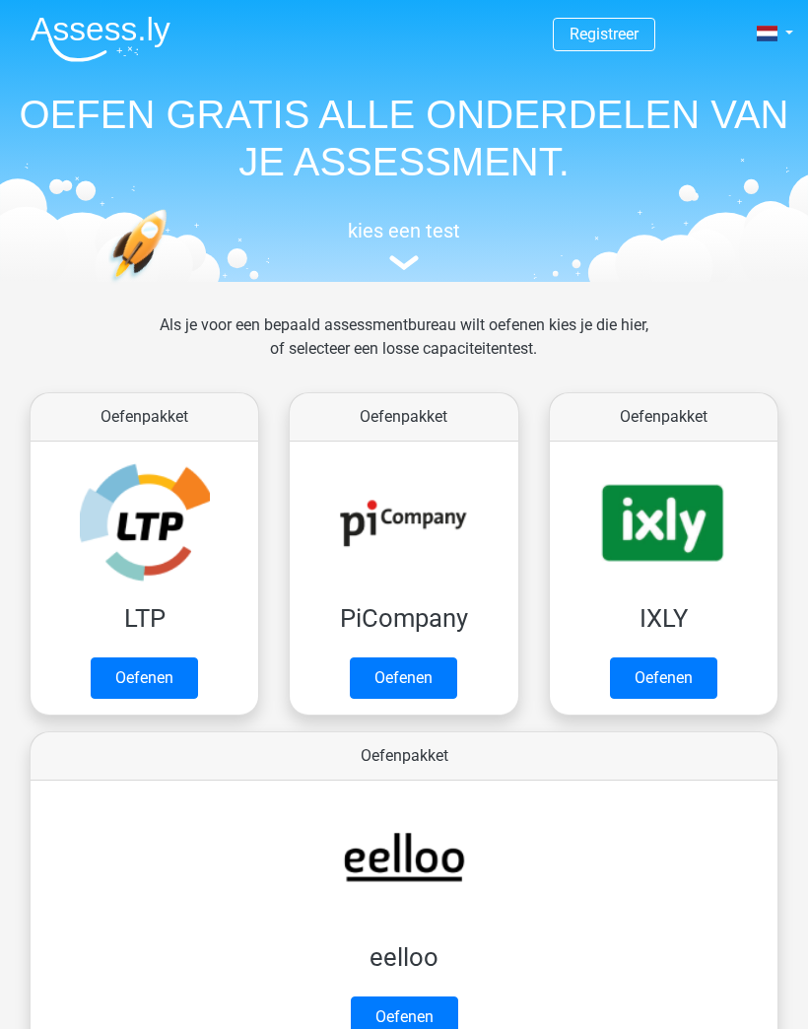
scroll to position [313, 0]
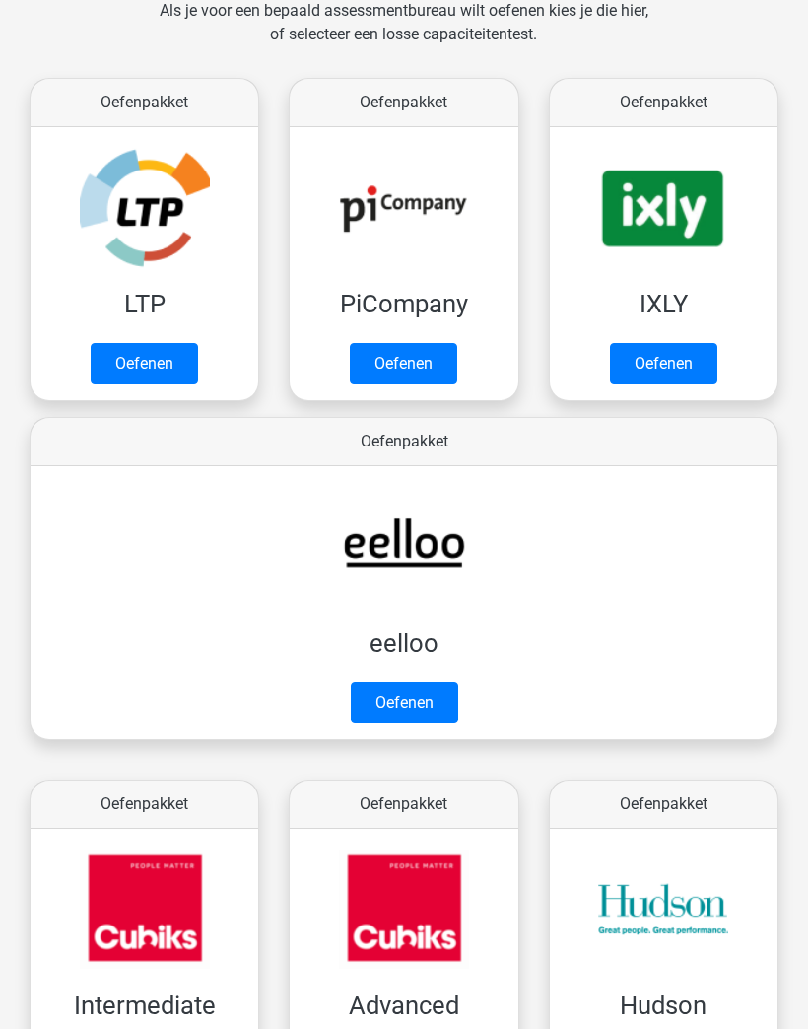
click at [430, 362] on link "Oefenen" at bounding box center [403, 364] width 107 height 41
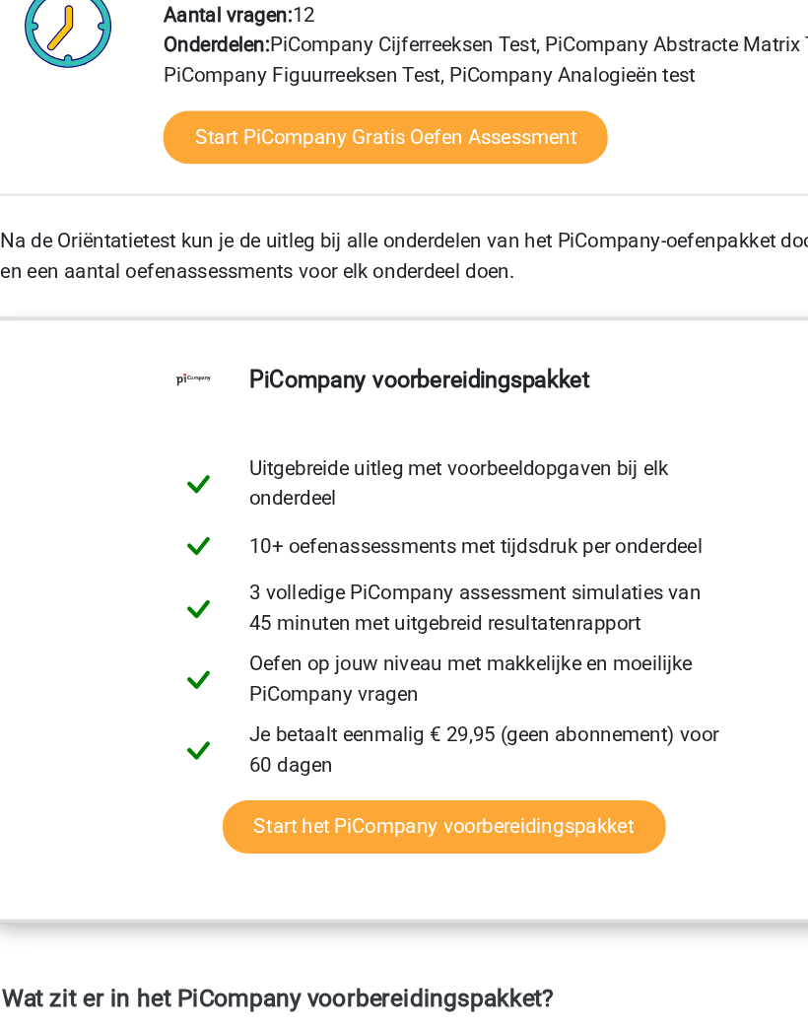
scroll to position [456, 0]
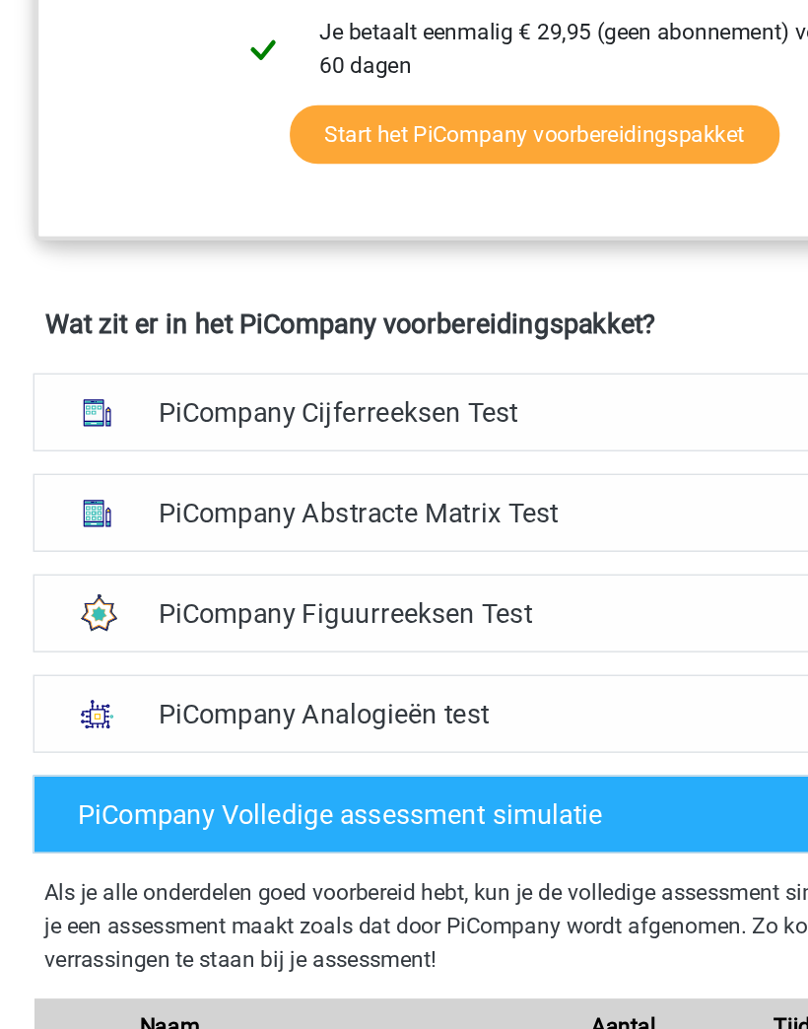
click at [470, 522] on h4 "PiCompany Cijferreeksen Test" at bounding box center [404, 533] width 539 height 23
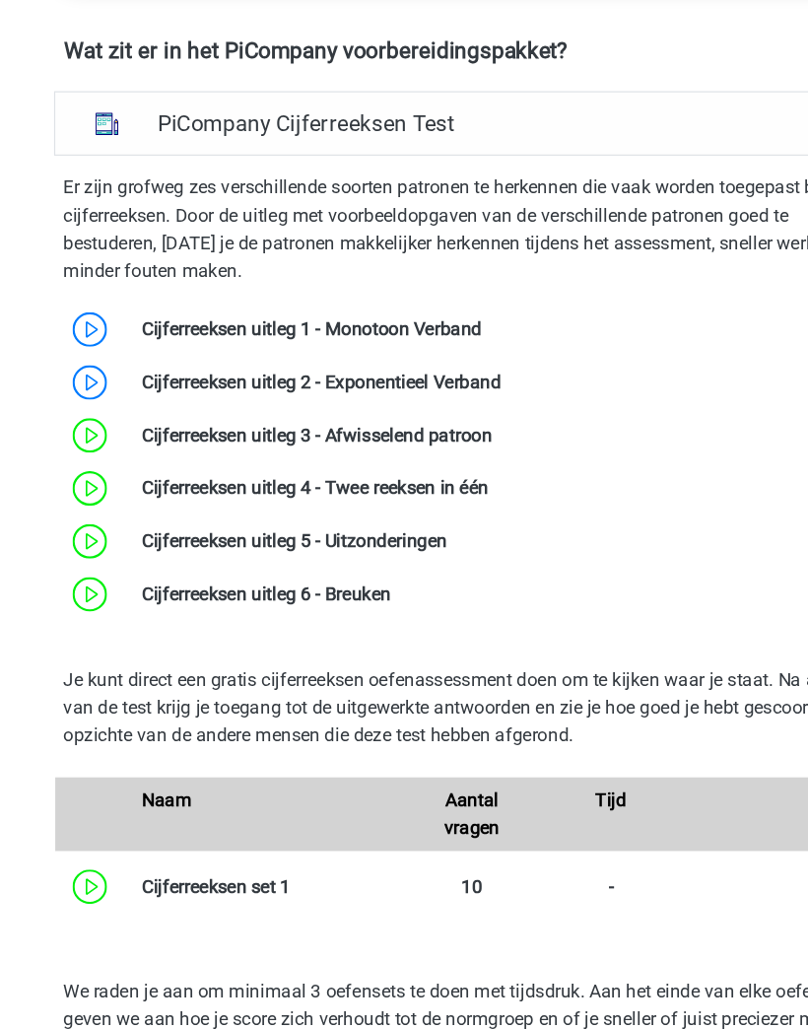
scroll to position [1247, 0]
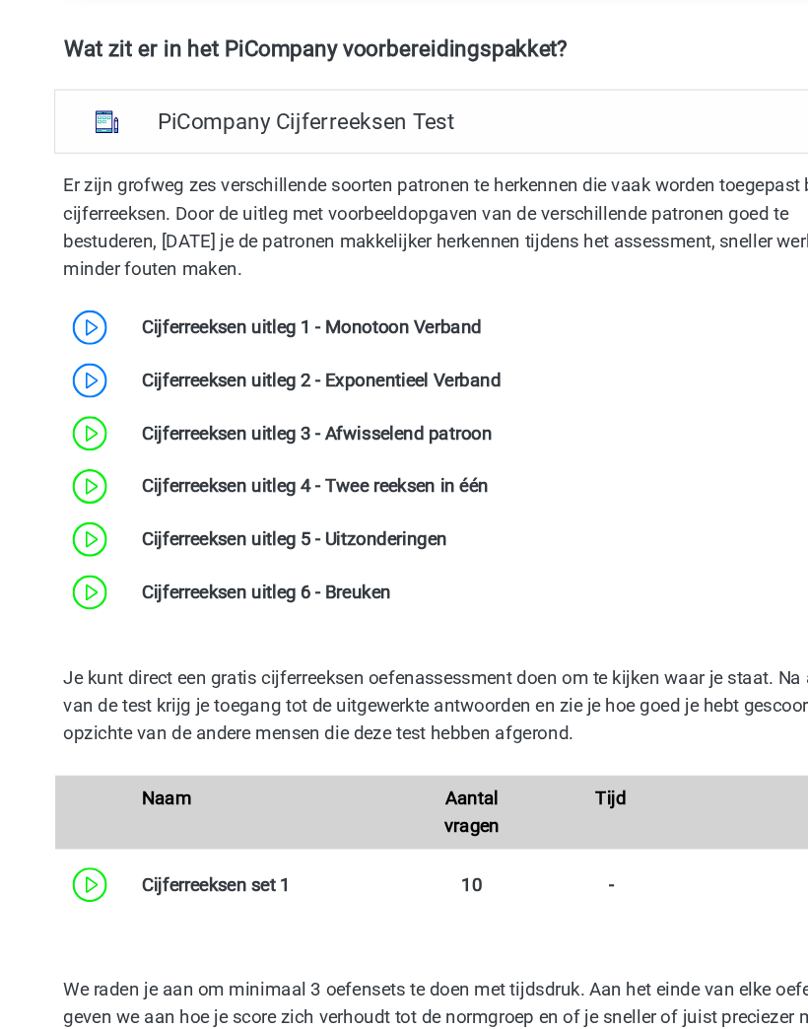
click at [412, 345] on link at bounding box center [412, 354] width 0 height 19
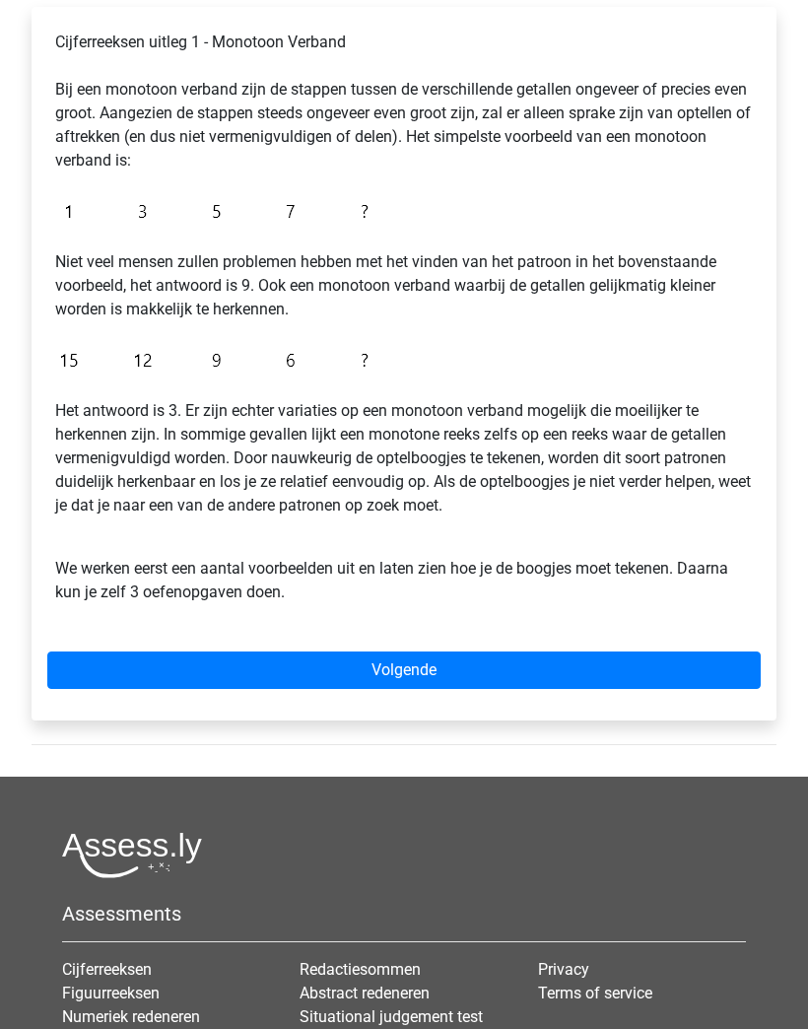
scroll to position [338, 0]
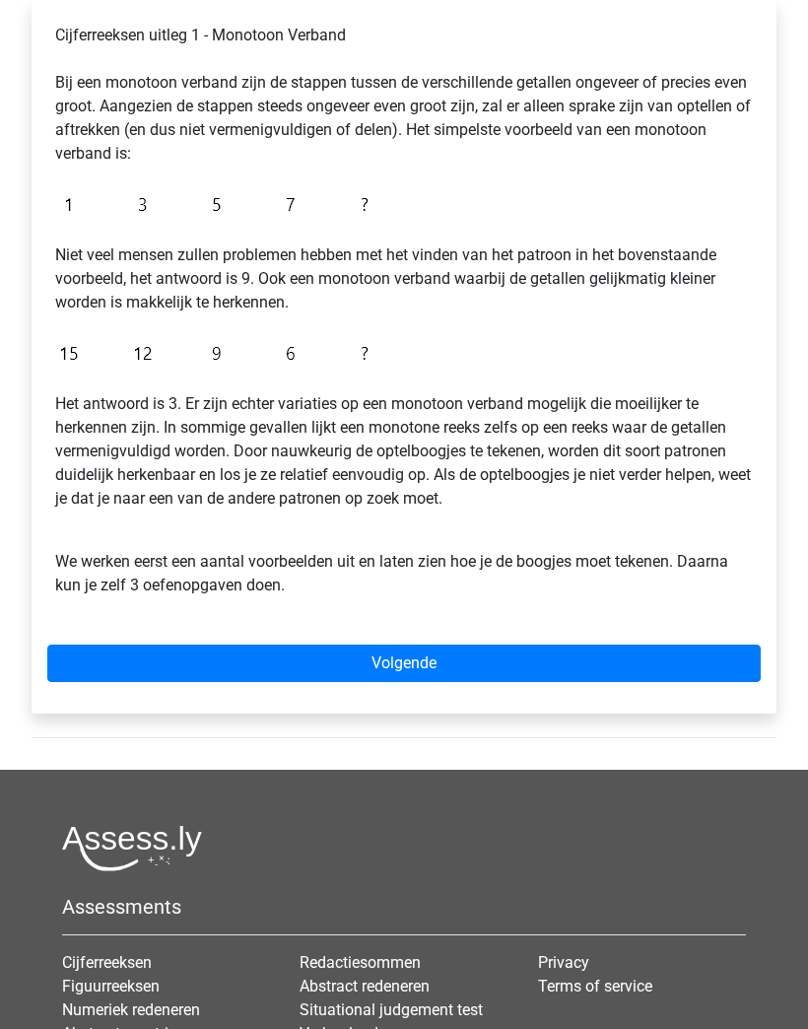
click at [632, 655] on link "Volgende" at bounding box center [403, 663] width 713 height 37
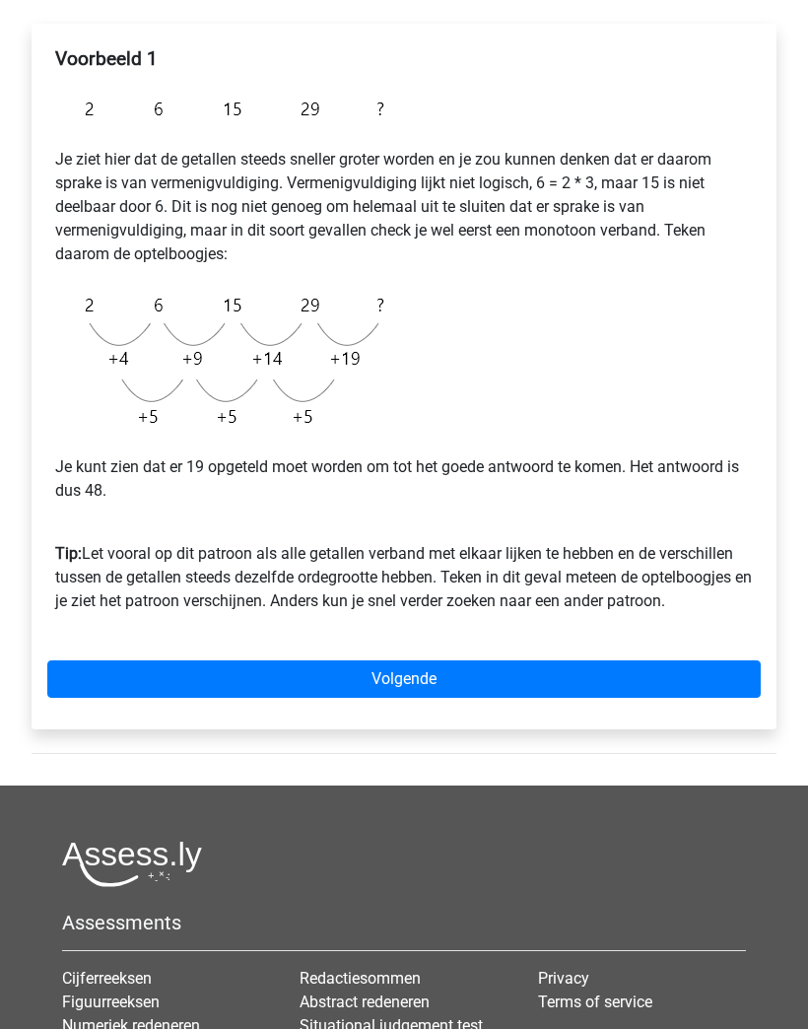
scroll to position [398, 0]
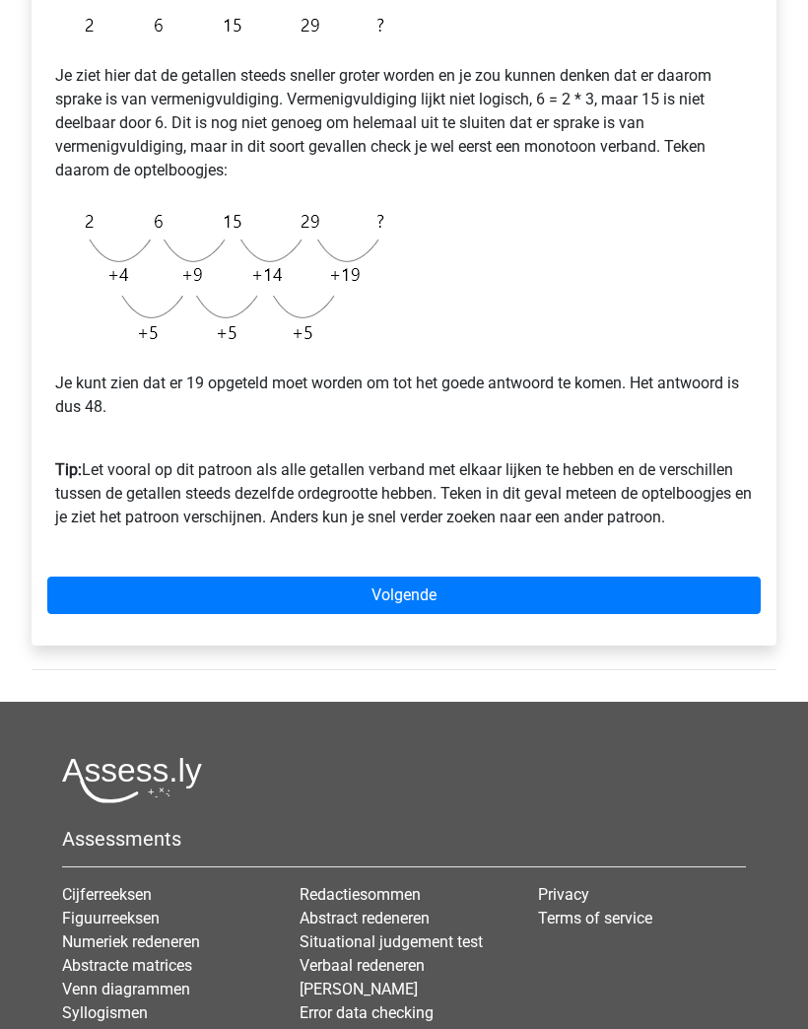
click at [659, 587] on link "Volgende" at bounding box center [403, 595] width 713 height 37
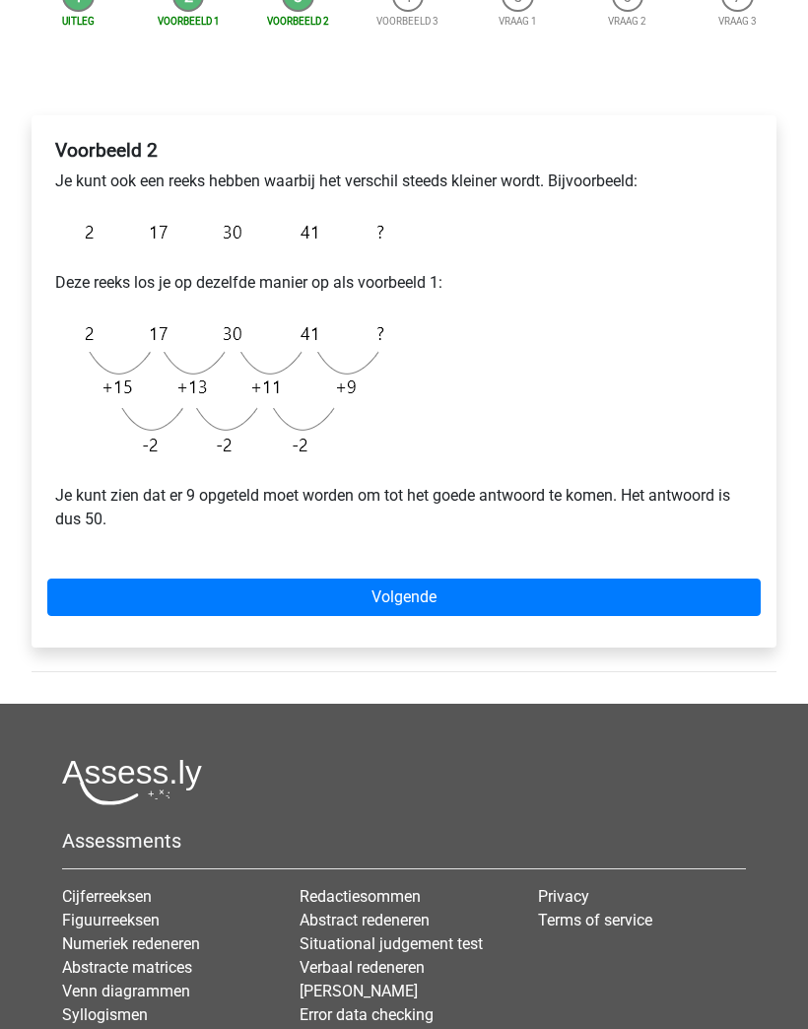
scroll to position [225, 0]
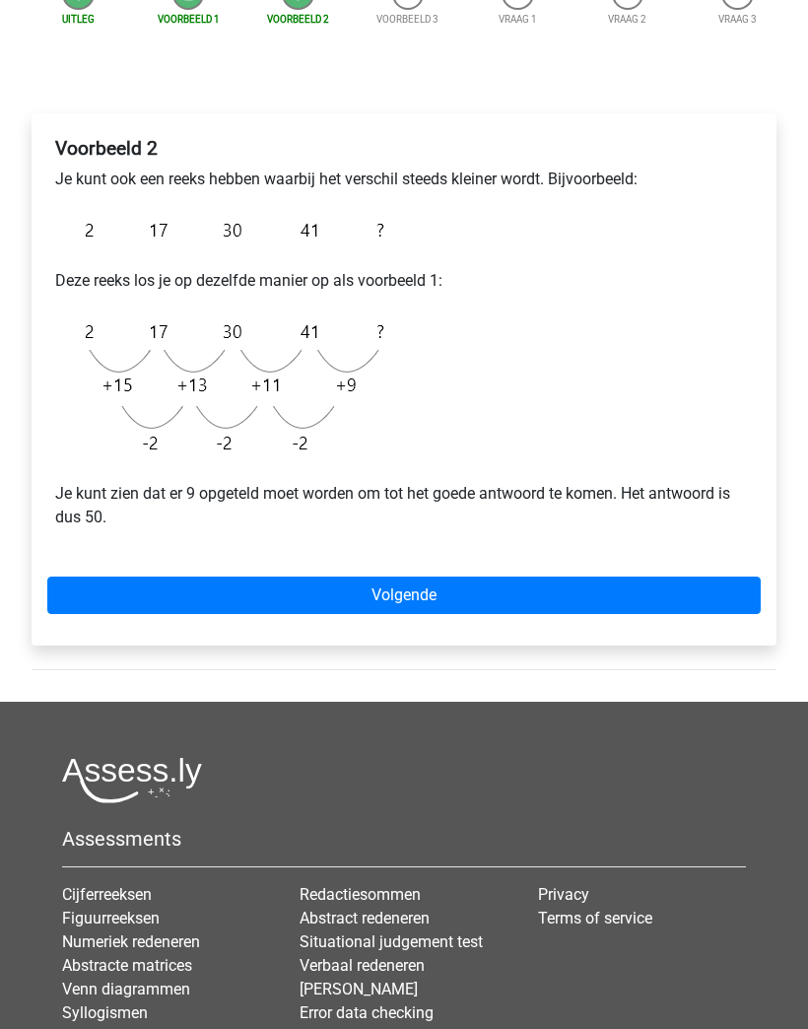
click at [663, 586] on link "Volgende" at bounding box center [403, 595] width 713 height 37
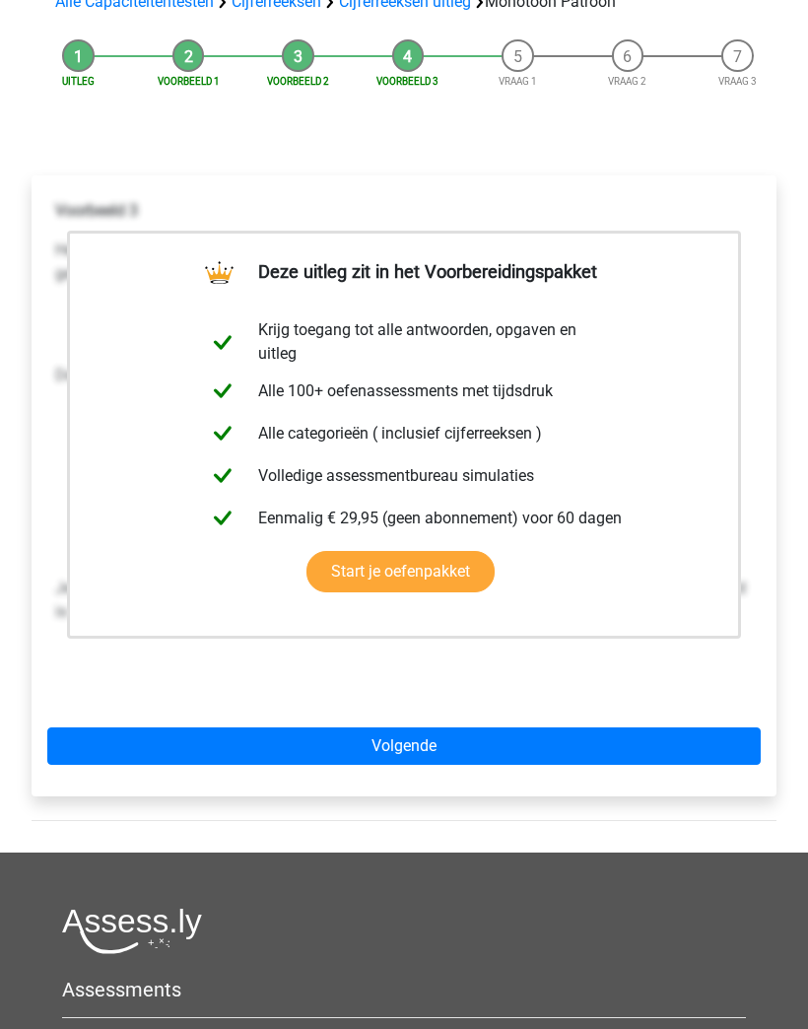
scroll to position [181, 0]
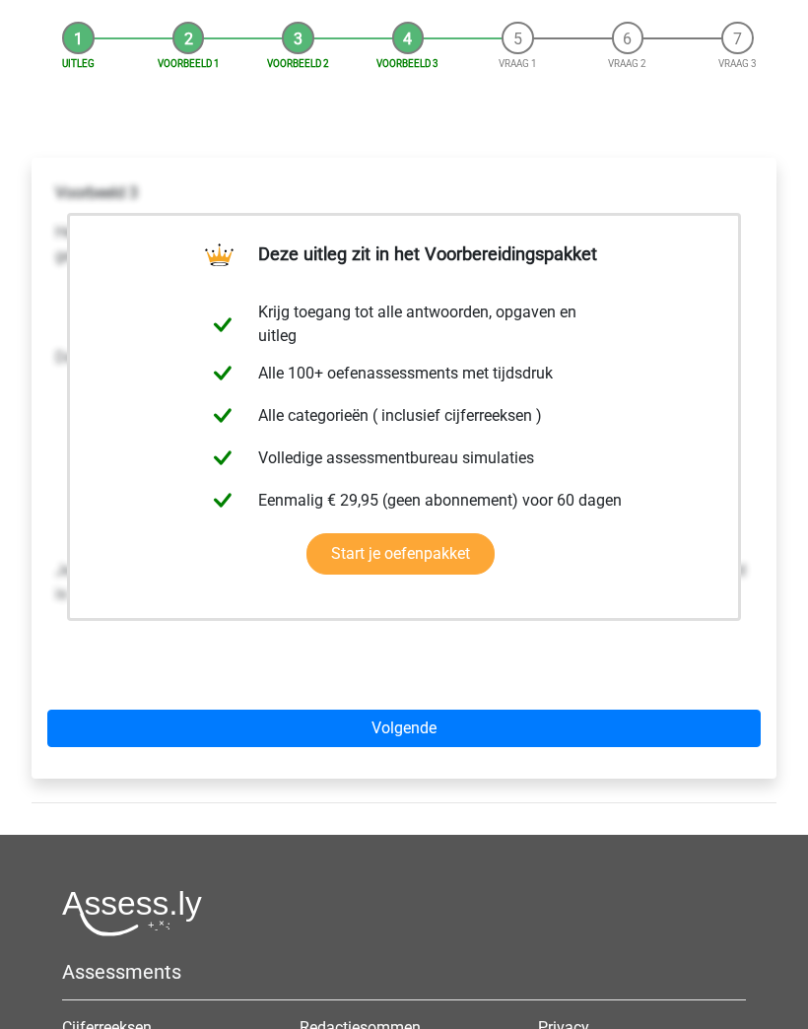
click at [644, 701] on div "Deze uitleg zit in het Voorbereidingspakket Krijg toegang tot alle antwoorden, …" at bounding box center [404, 468] width 745 height 621
click at [646, 736] on link "Volgende" at bounding box center [403, 727] width 713 height 37
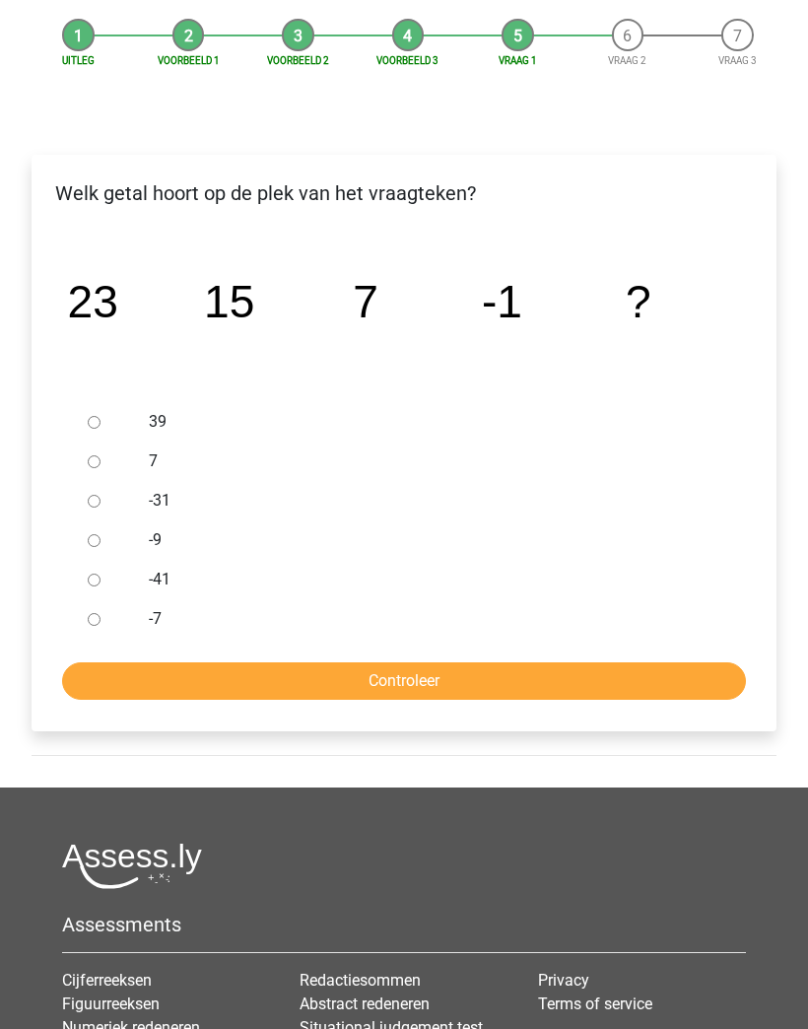
scroll to position [224, 0]
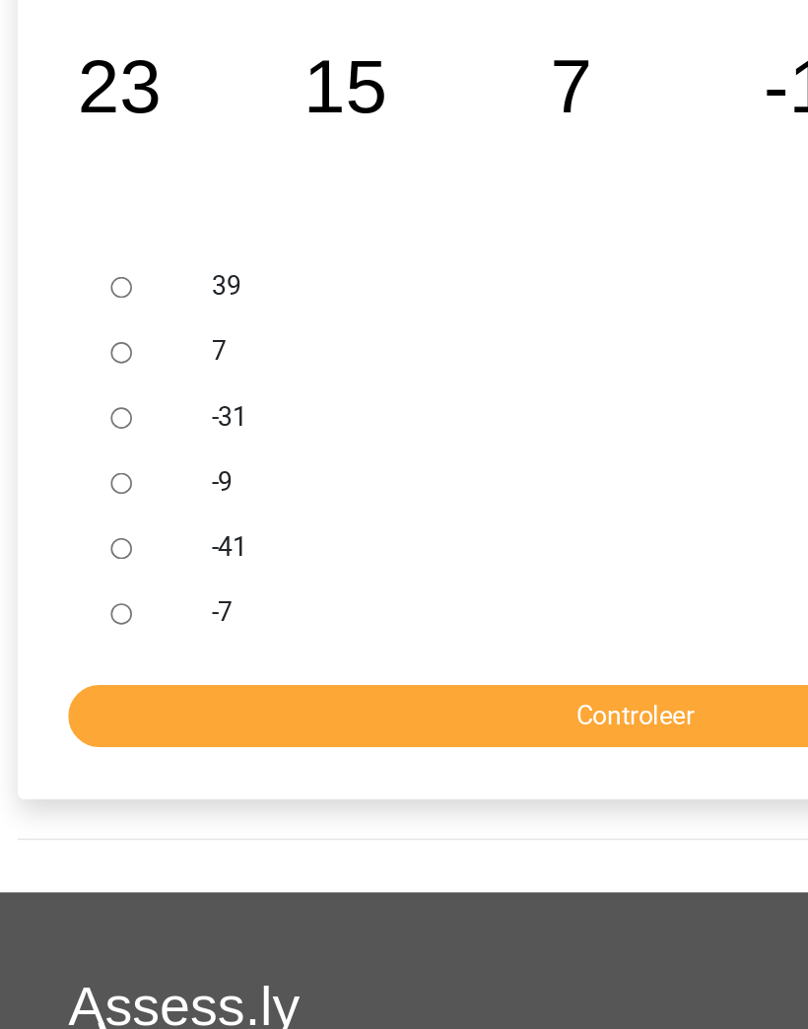
click at [88, 495] on input "-9" at bounding box center [94, 501] width 13 height 13
radio input "true"
click at [411, 623] on input "Controleer" at bounding box center [404, 641] width 684 height 37
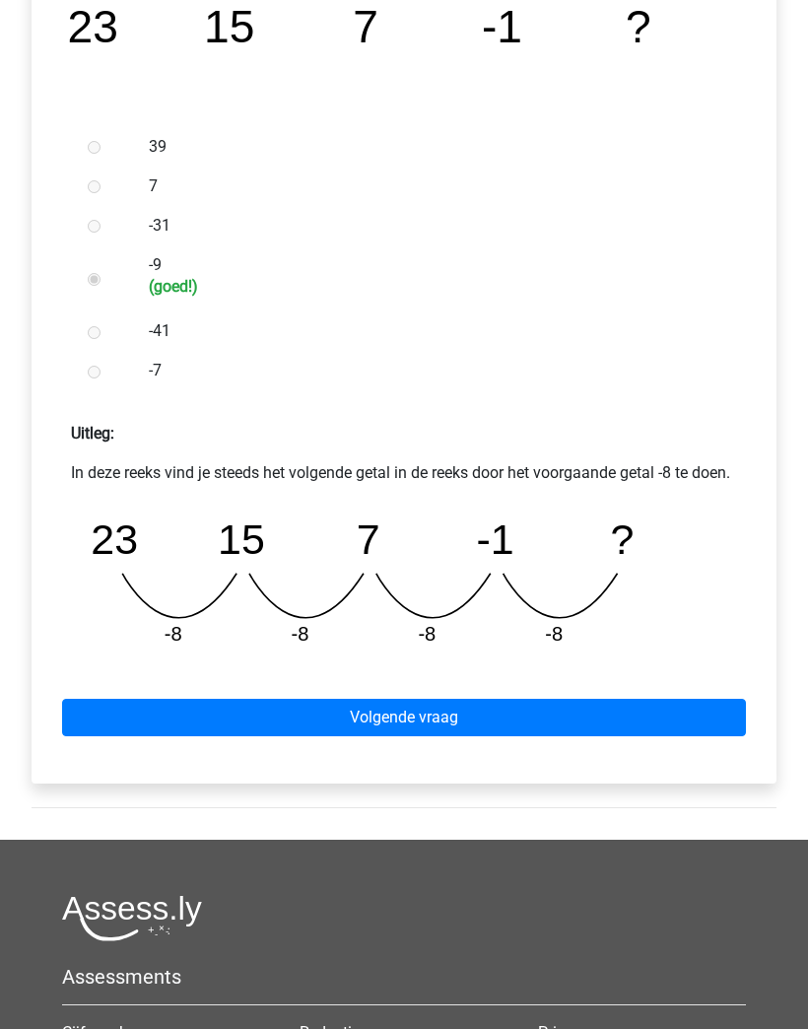
scroll to position [449, 0]
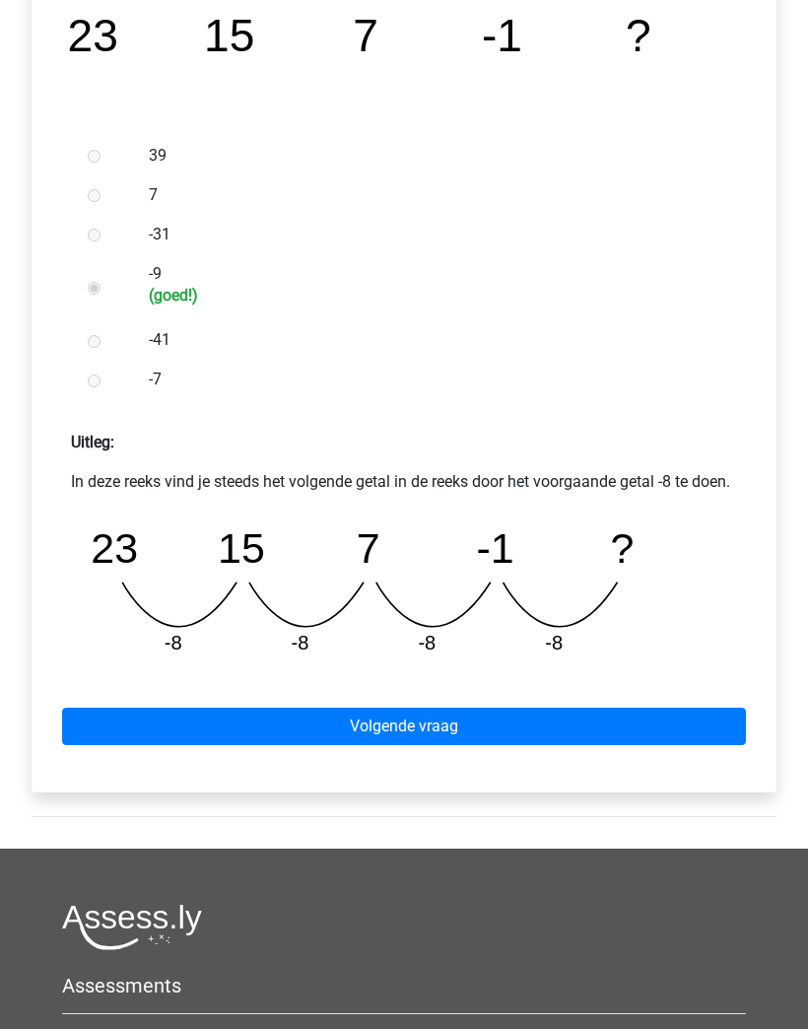
click at [638, 734] on link "Volgende vraag" at bounding box center [404, 726] width 684 height 37
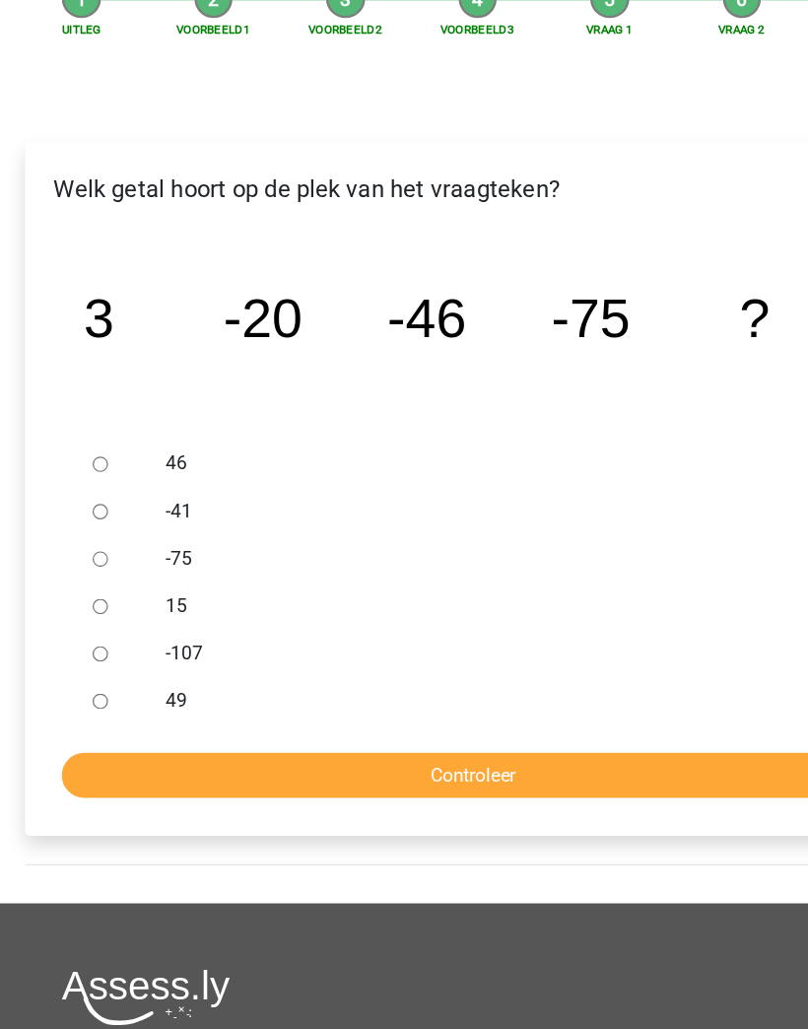
scroll to position [150, 0]
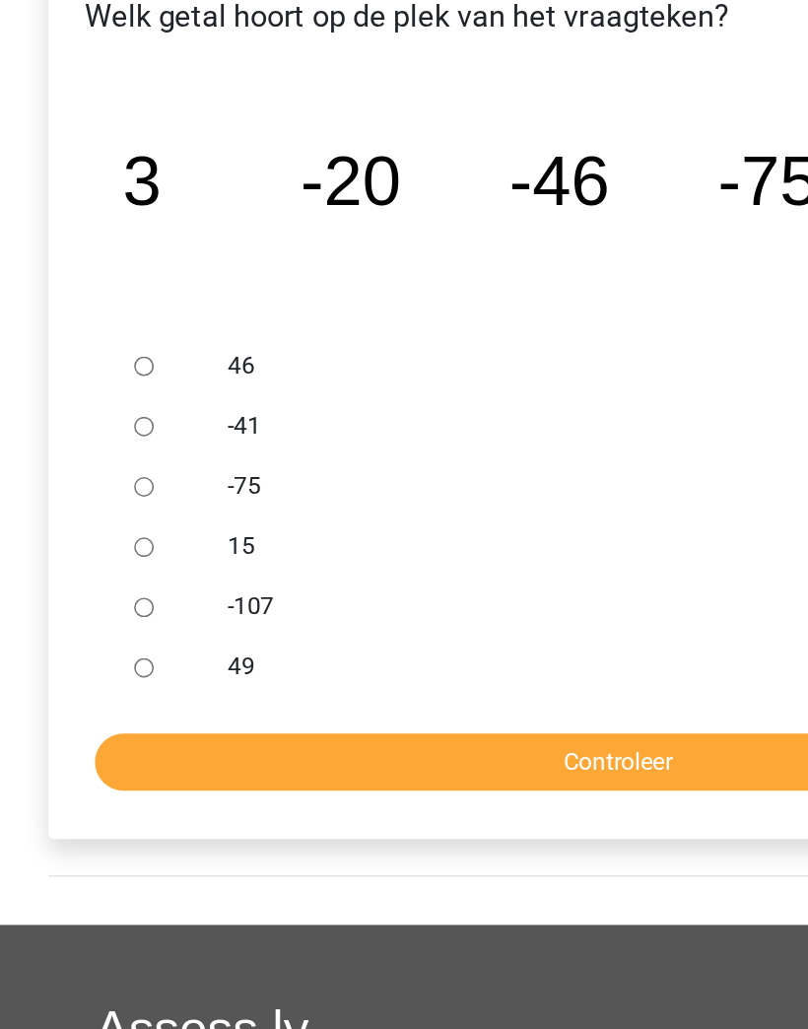
click at [90, 608] on input "-107" at bounding box center [94, 614] width 13 height 13
radio input "true"
click at [435, 697] on input "Controleer" at bounding box center [404, 715] width 684 height 37
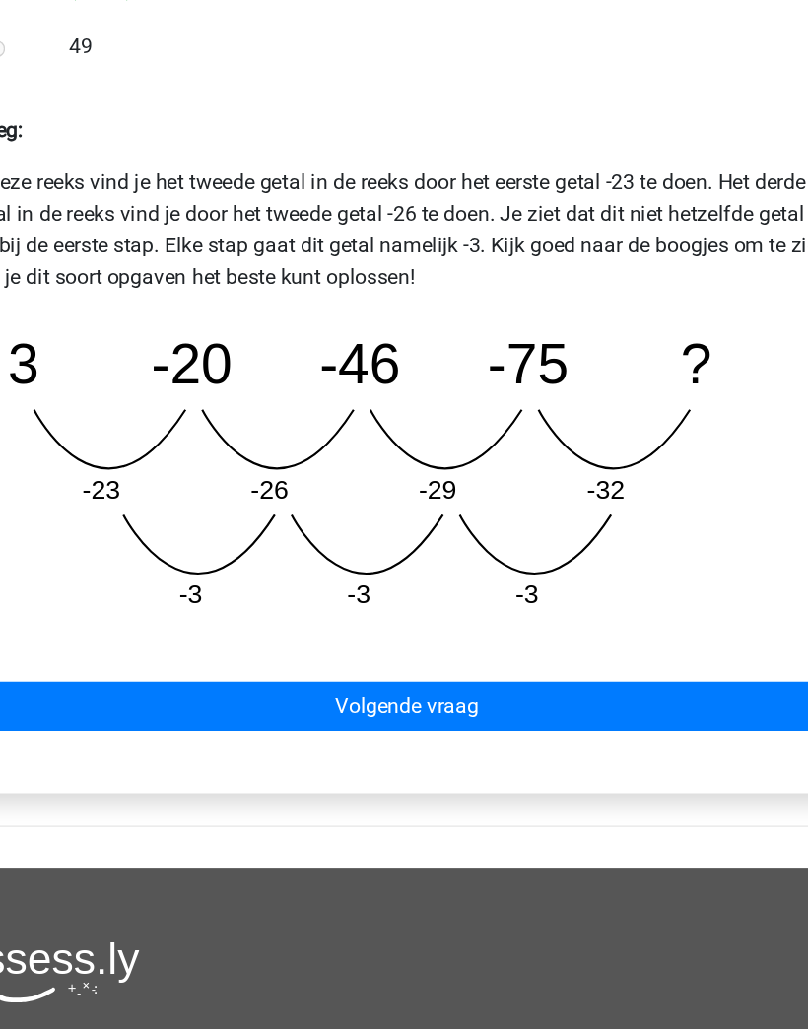
scroll to position [552, 0]
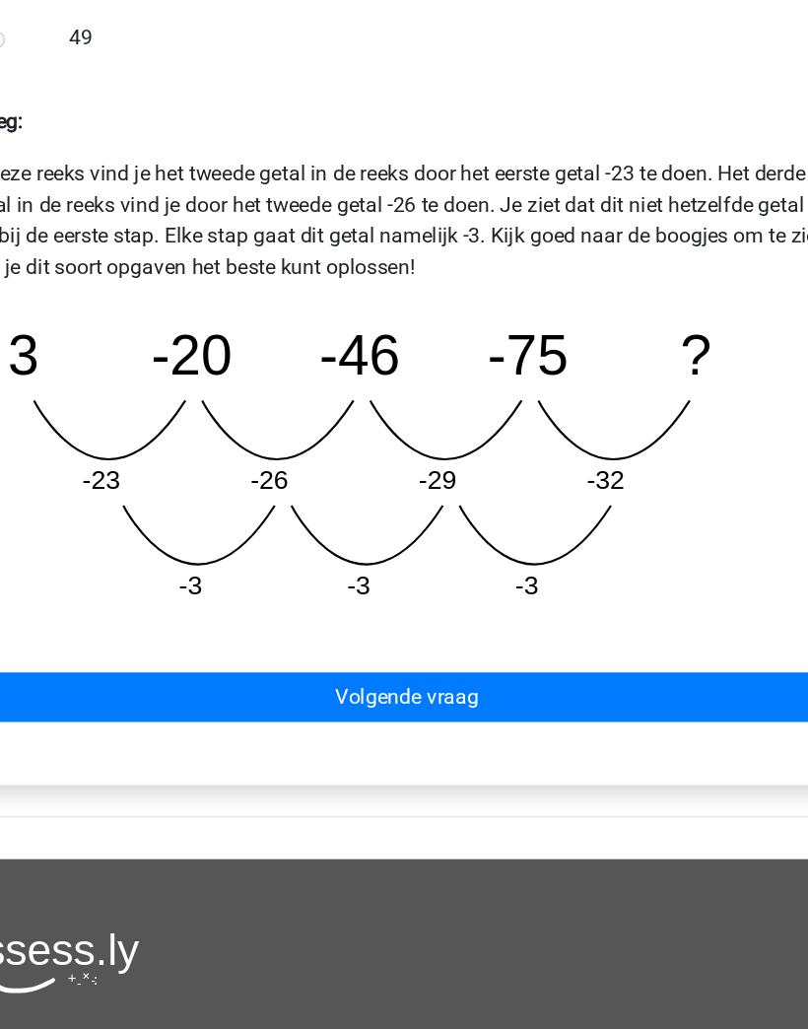
click at [510, 757] on link "Volgende vraag" at bounding box center [404, 775] width 684 height 37
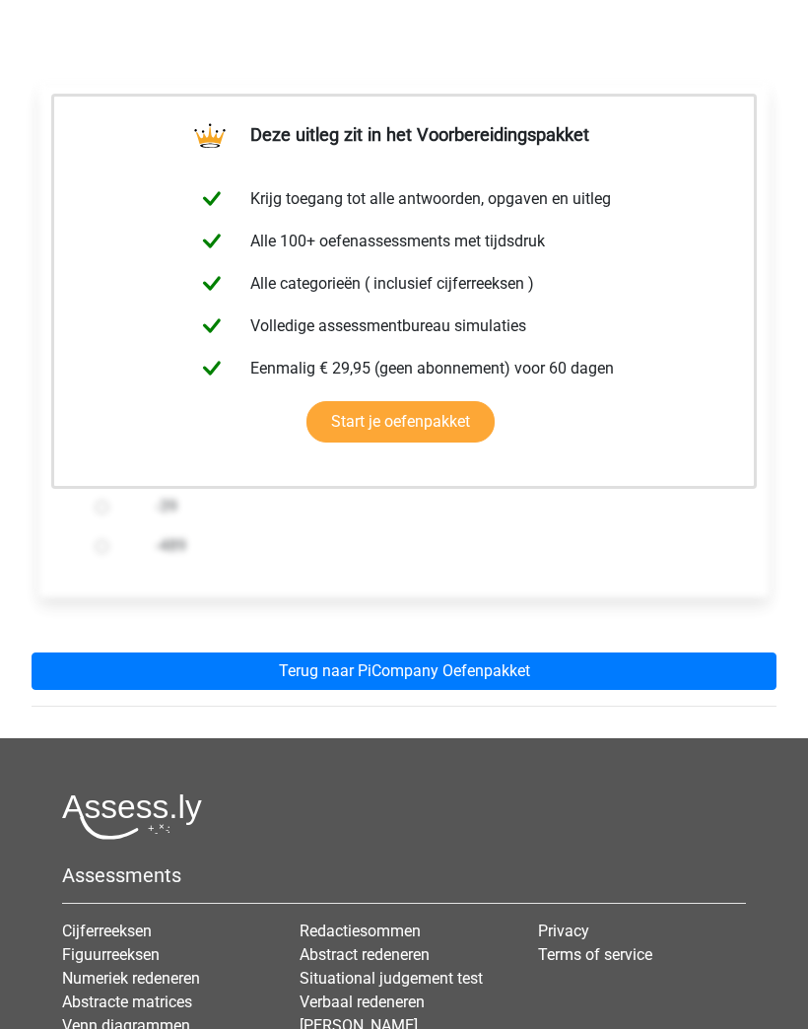
scroll to position [253, 0]
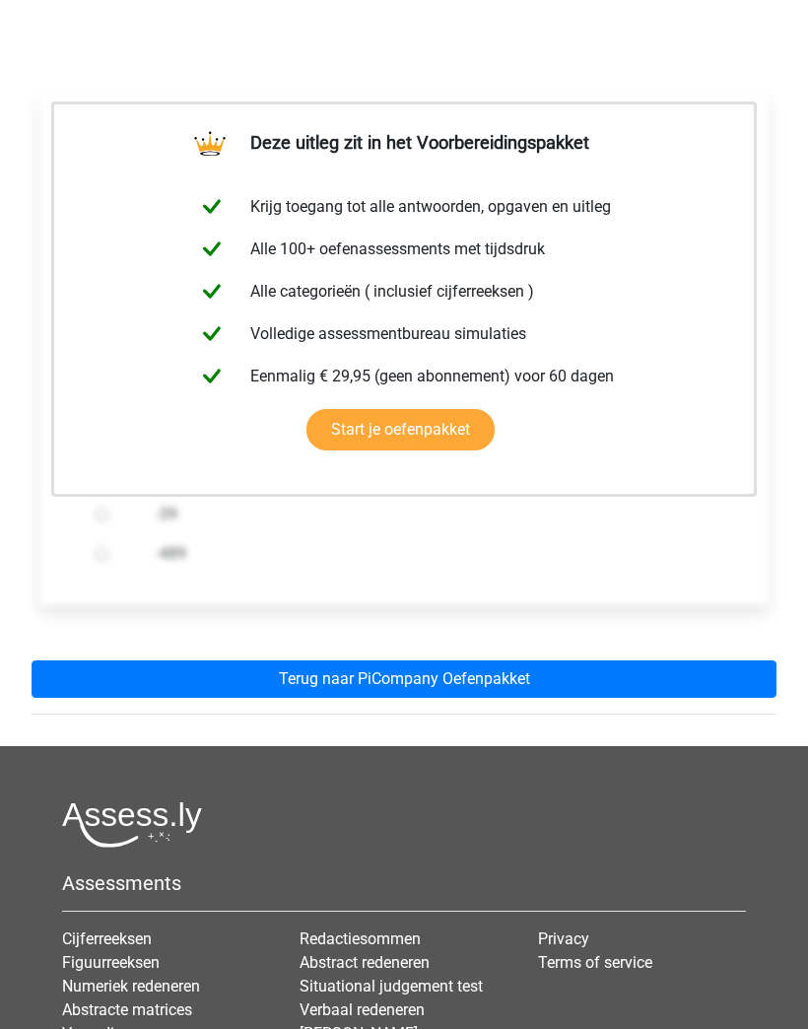
click at [653, 684] on link "Terug naar PiCompany Oefenpakket" at bounding box center [404, 678] width 745 height 37
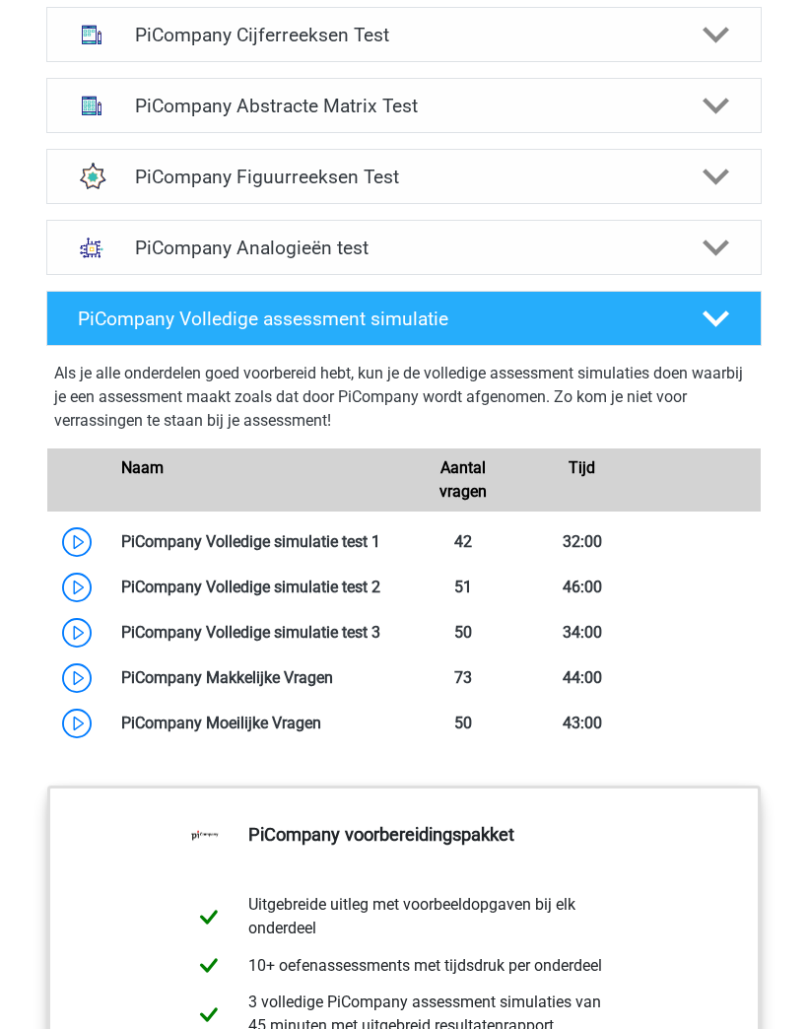
scroll to position [1449, 0]
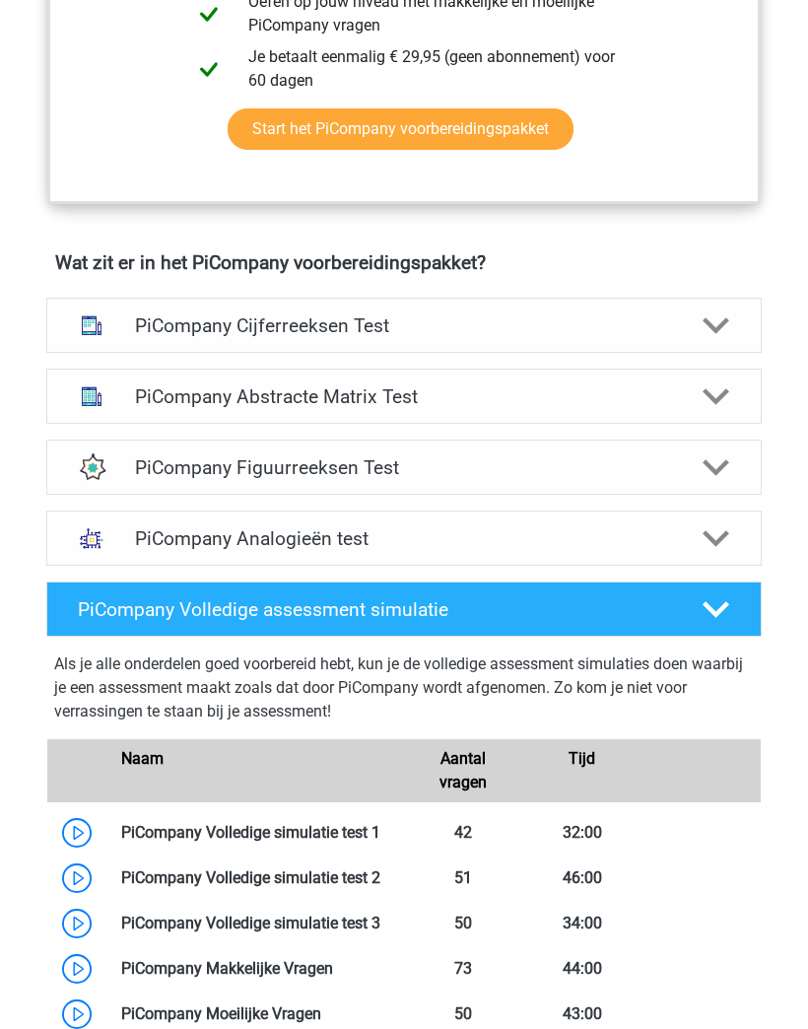
click at [714, 315] on icon at bounding box center [717, 327] width 28 height 28
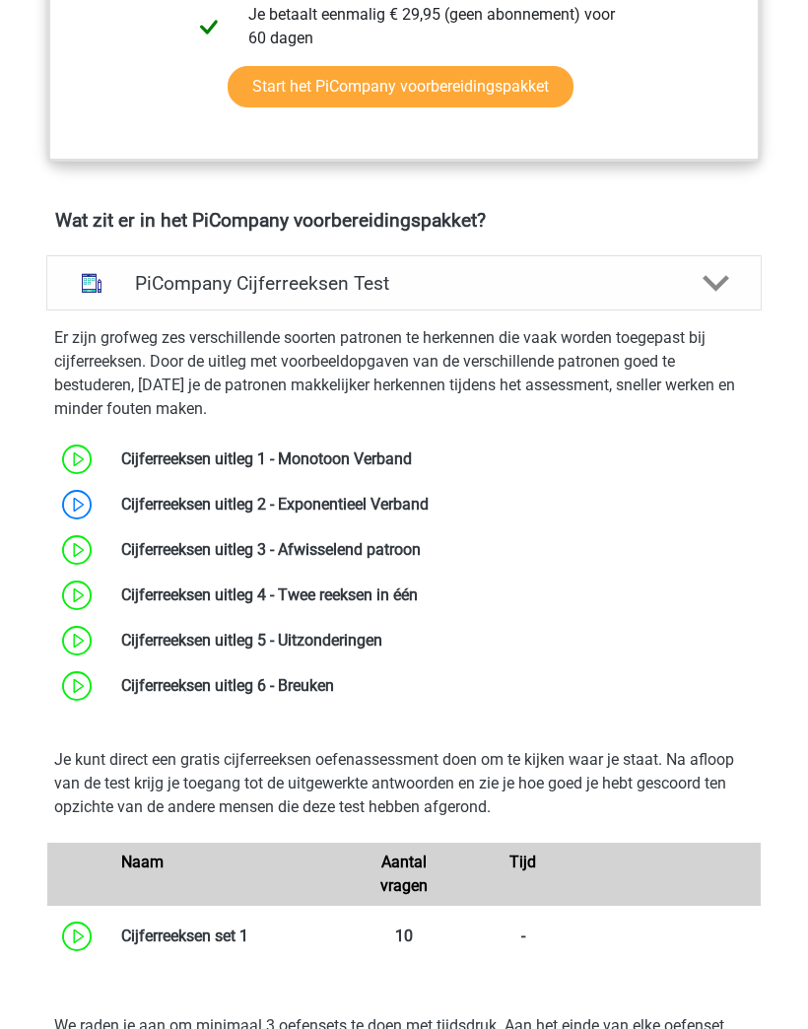
scroll to position [1144, 0]
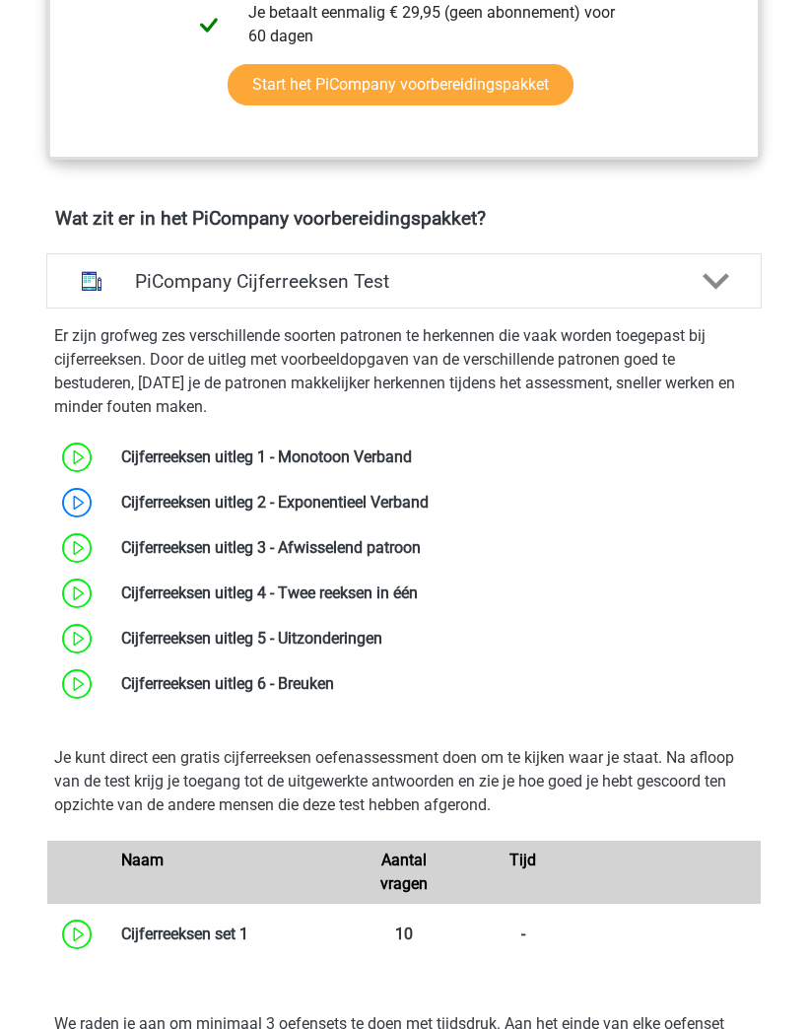
click at [429, 504] on link at bounding box center [429, 503] width 0 height 19
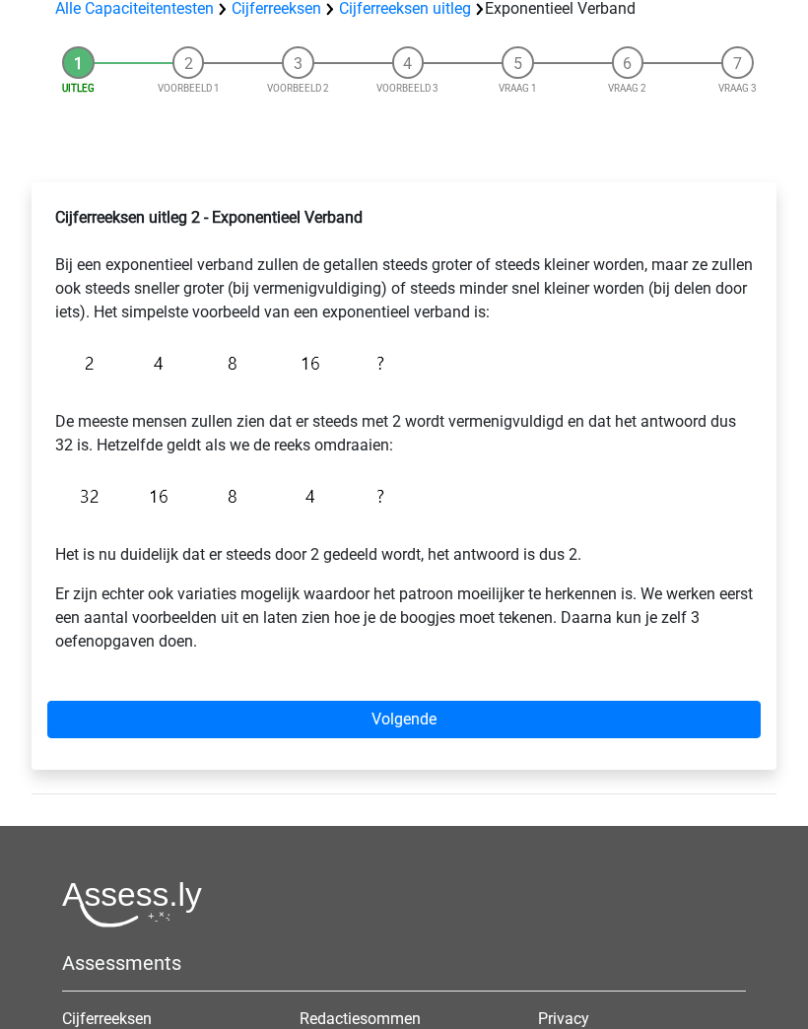
scroll to position [262, 0]
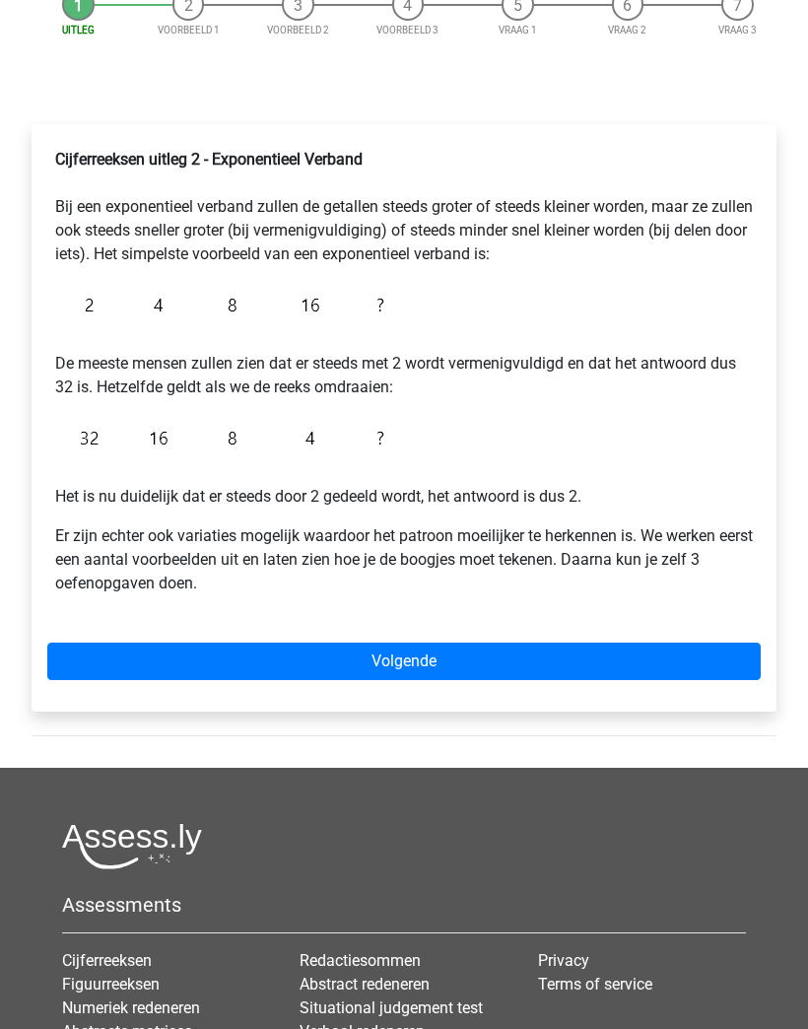
click at [680, 664] on link "Volgende" at bounding box center [403, 660] width 713 height 37
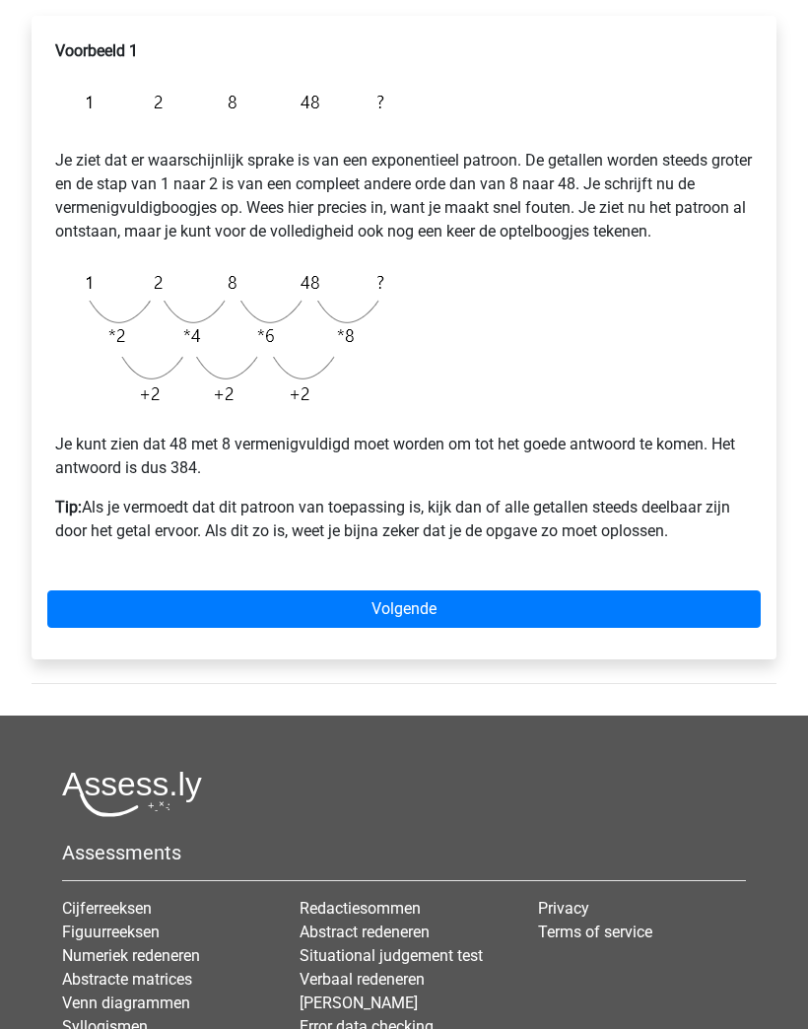
scroll to position [400, 0]
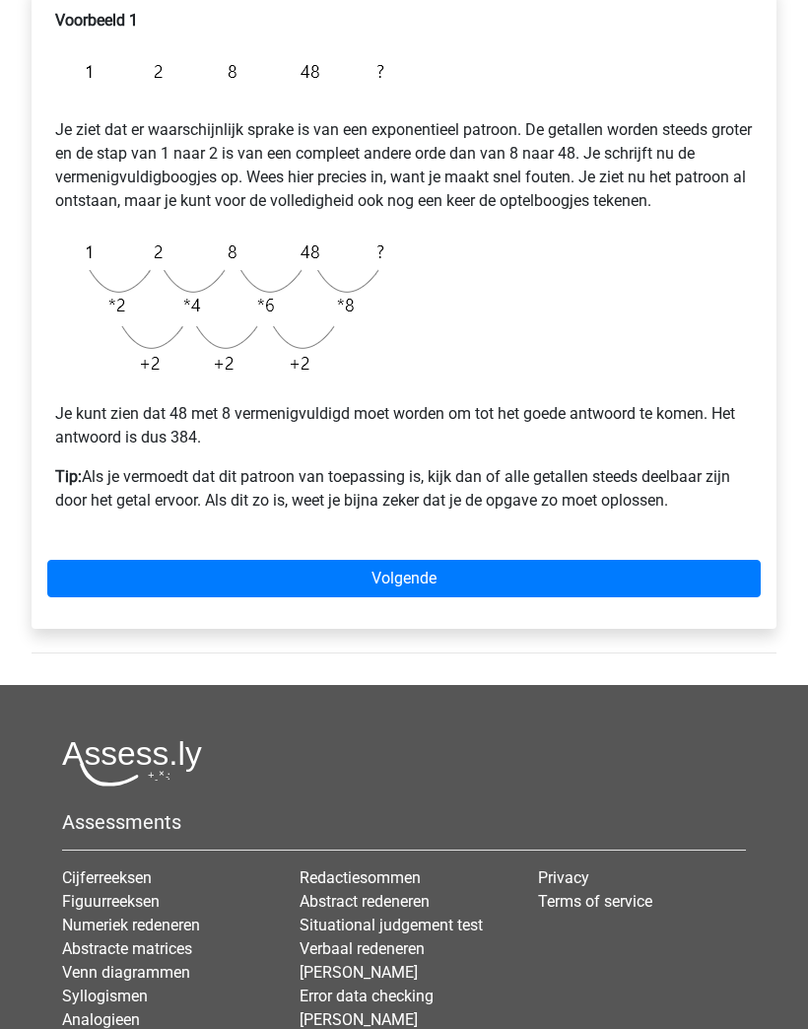
click at [694, 561] on link "Volgende" at bounding box center [403, 579] width 713 height 37
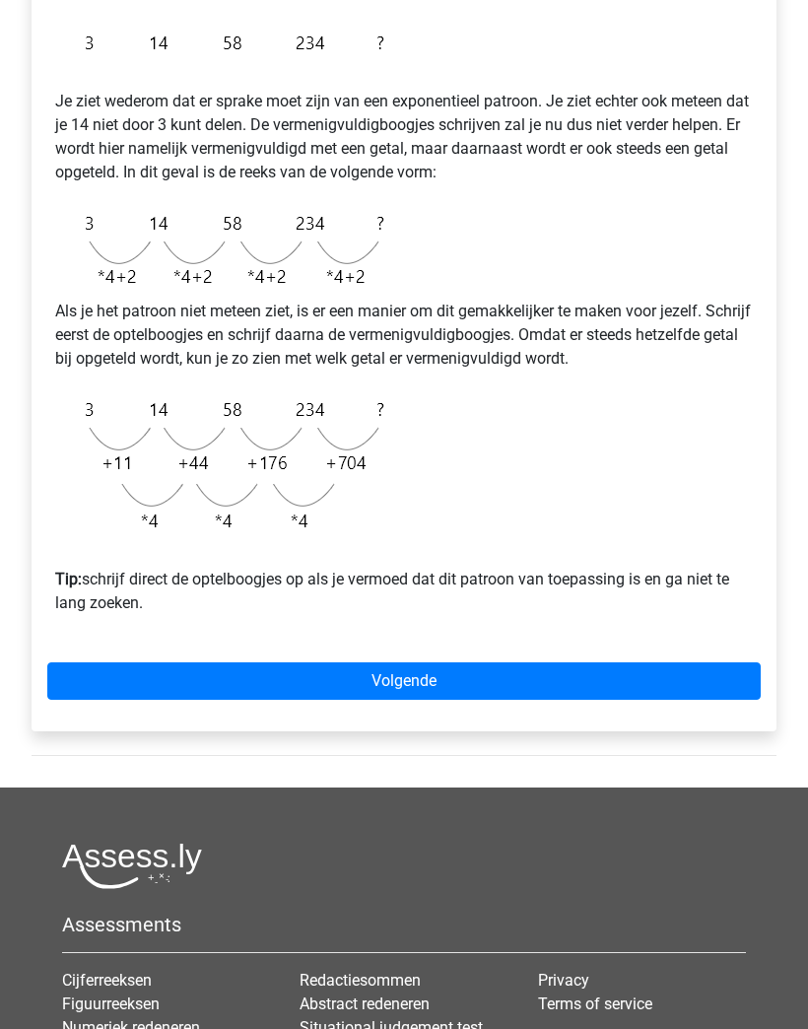
scroll to position [460, 0]
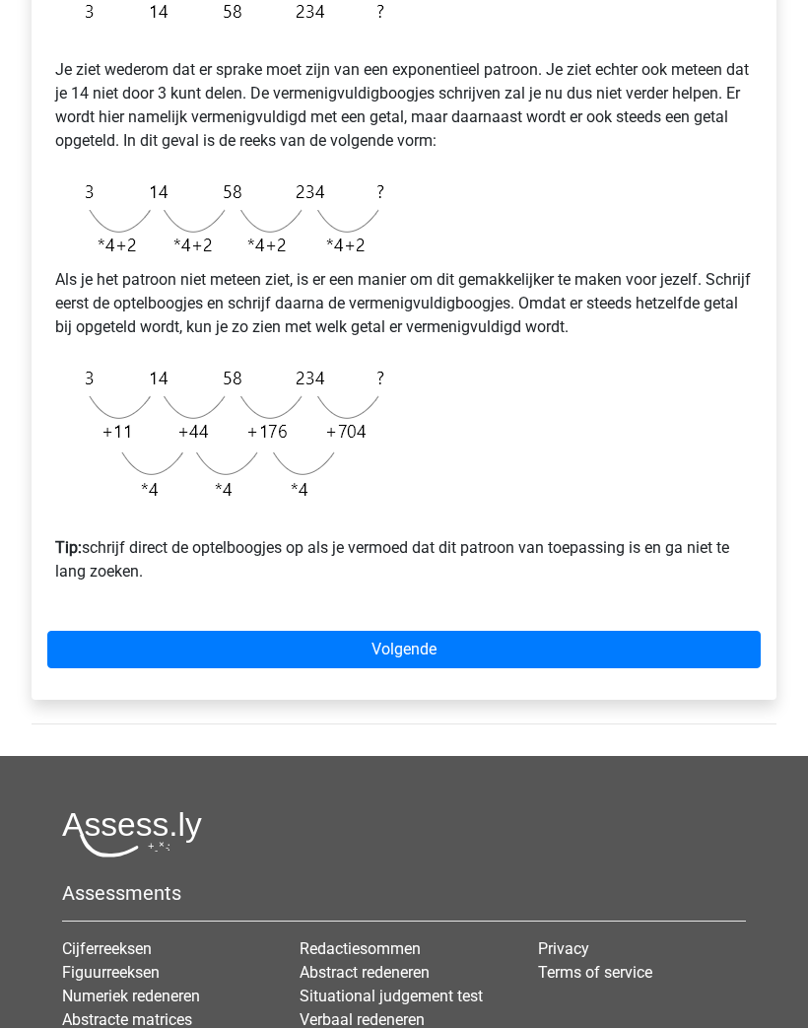
click at [655, 656] on link "Volgende" at bounding box center [403, 650] width 713 height 37
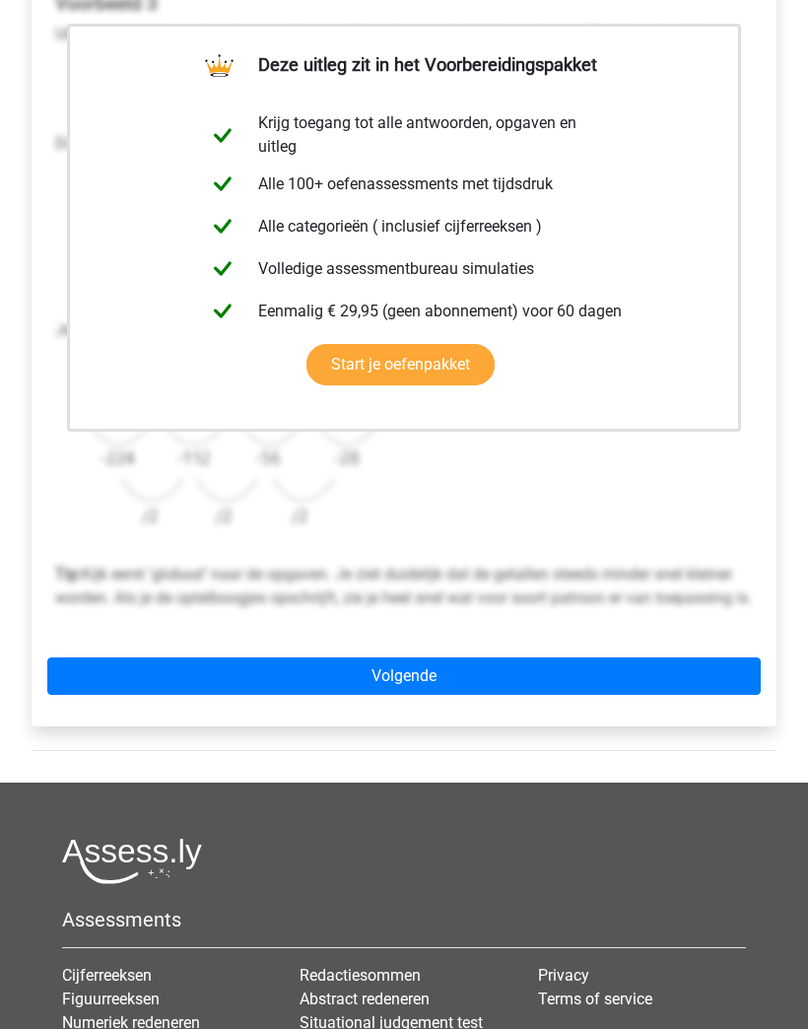
scroll to position [418, 0]
click at [659, 695] on link "Volgende" at bounding box center [403, 675] width 713 height 37
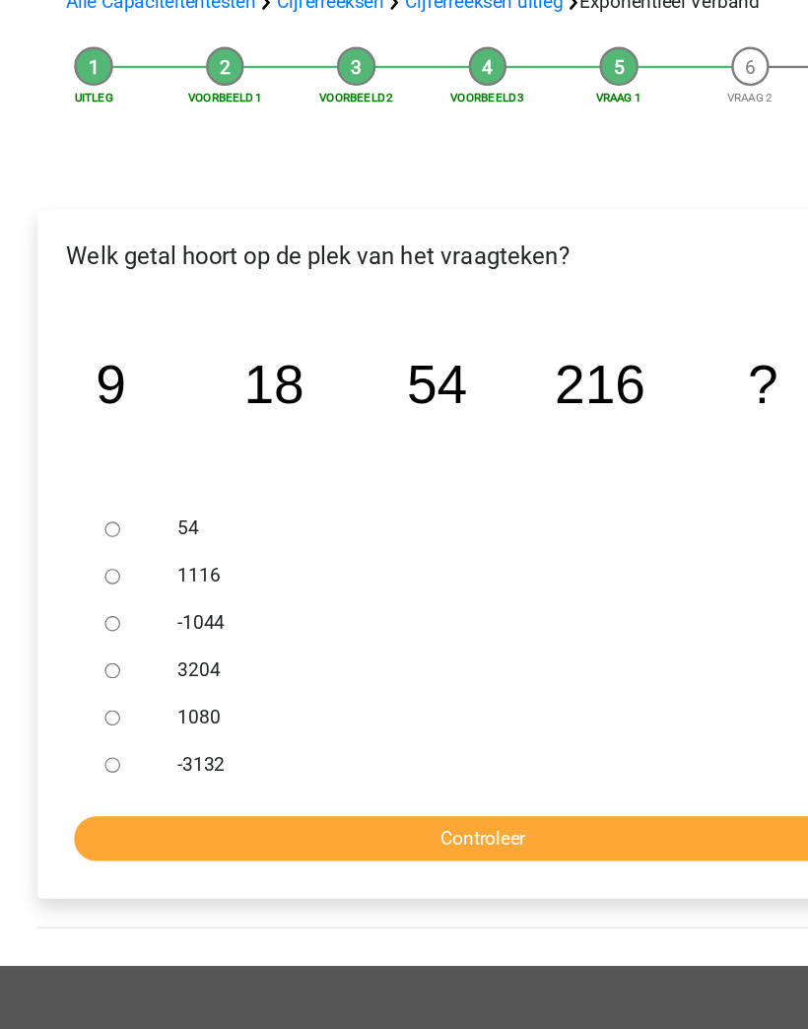
scroll to position [117, 0]
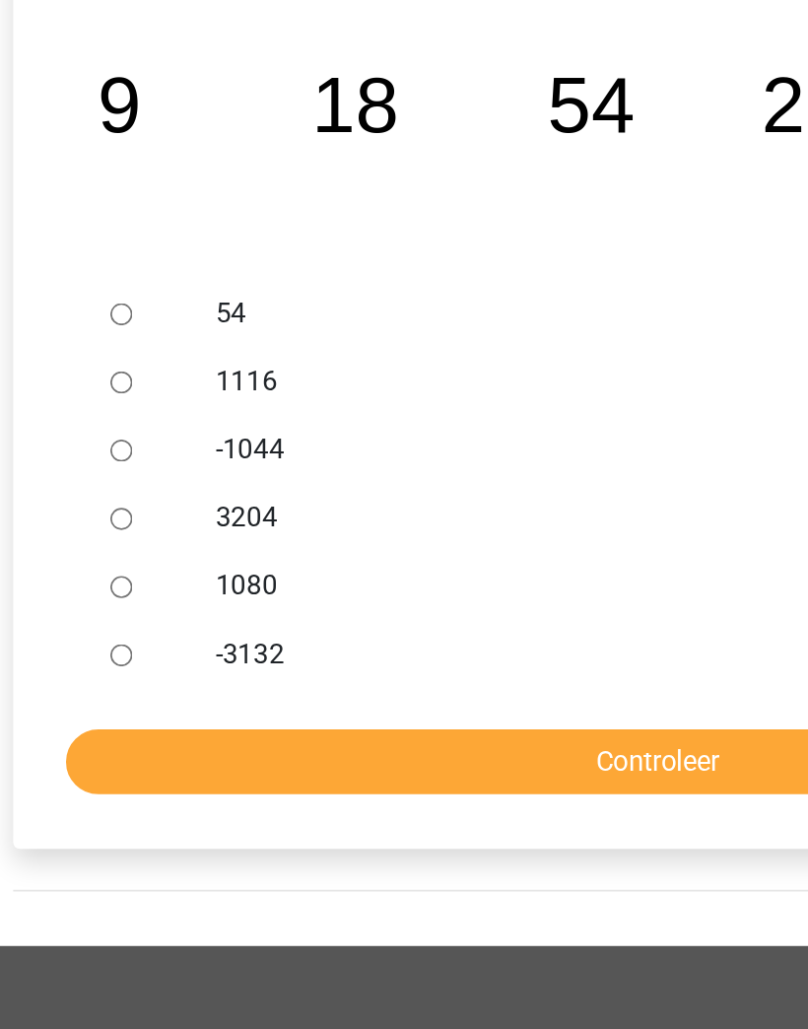
click at [88, 688] on input "1080" at bounding box center [94, 694] width 13 height 13
radio input "true"
click at [382, 776] on input "Controleer" at bounding box center [404, 794] width 684 height 37
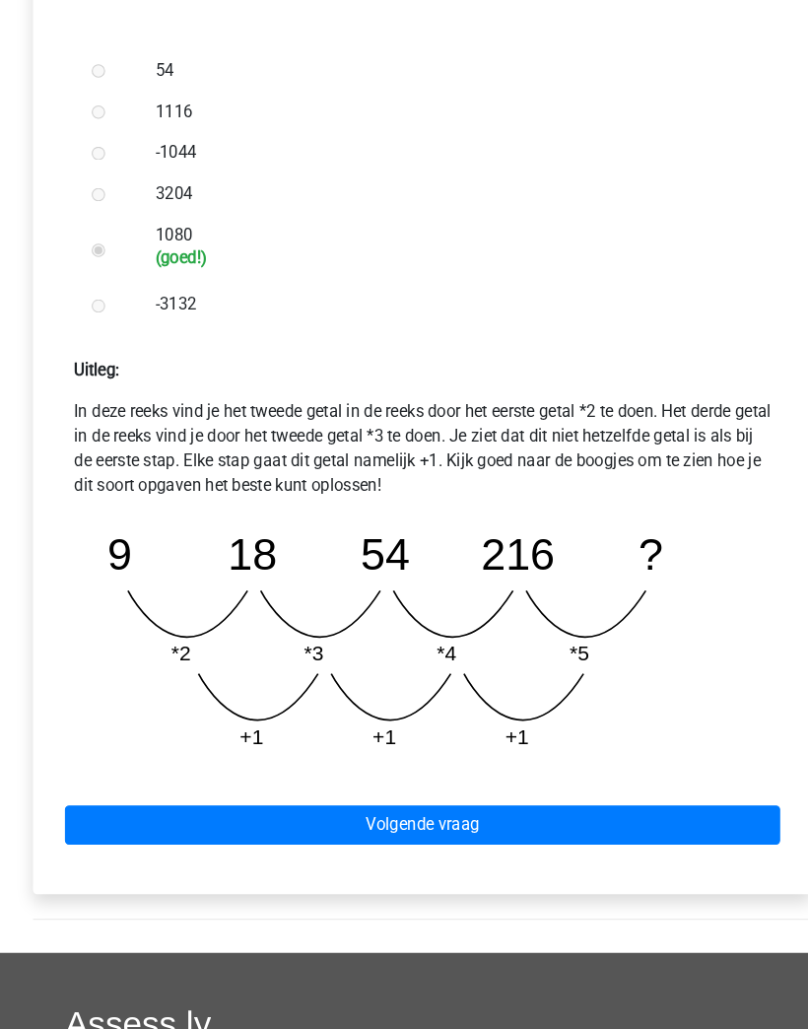
scroll to position [599, 0]
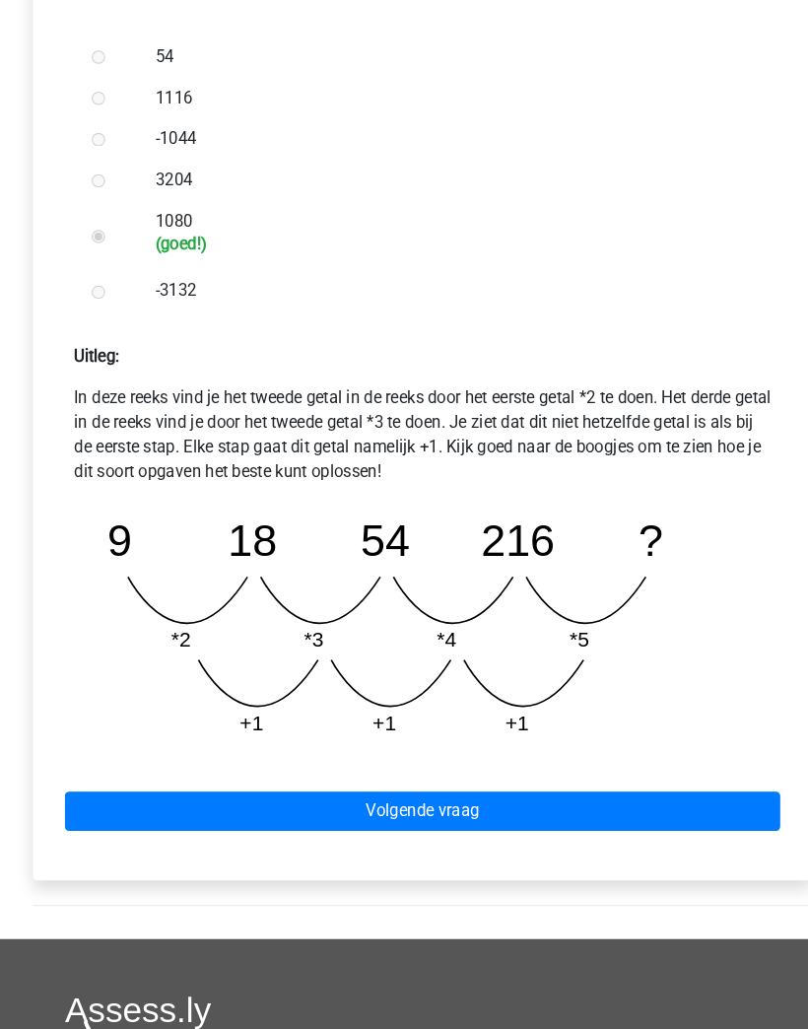
click at [626, 772] on link "Volgende vraag" at bounding box center [404, 775] width 684 height 37
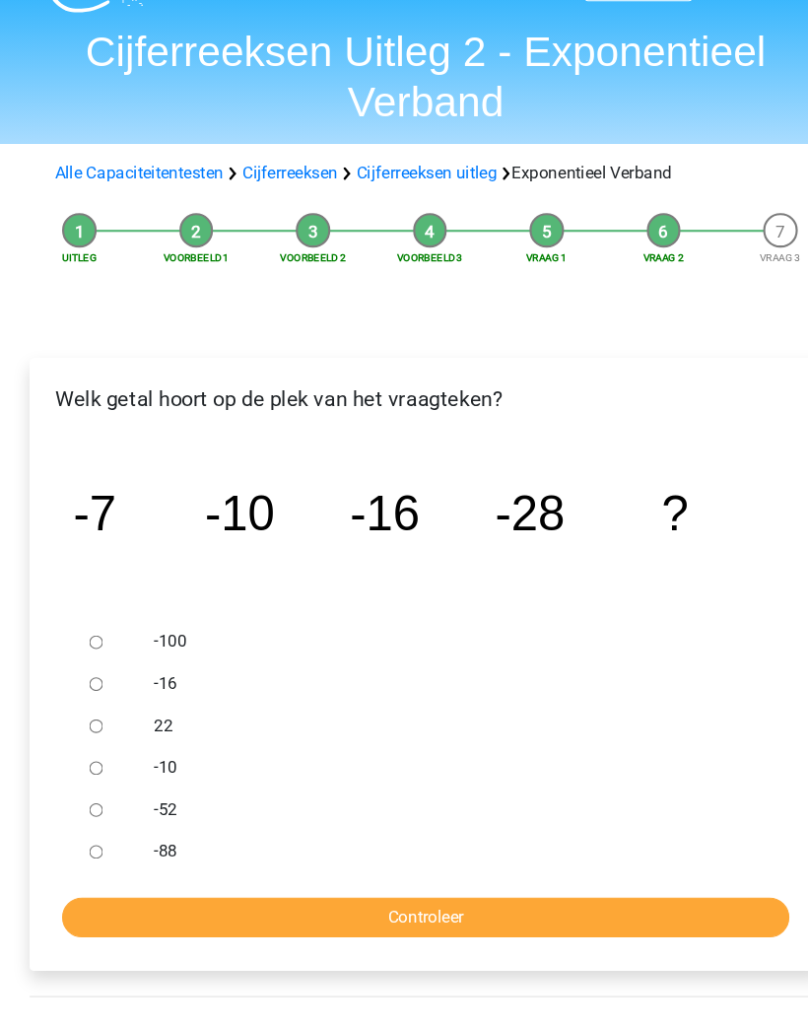
scroll to position [64, 0]
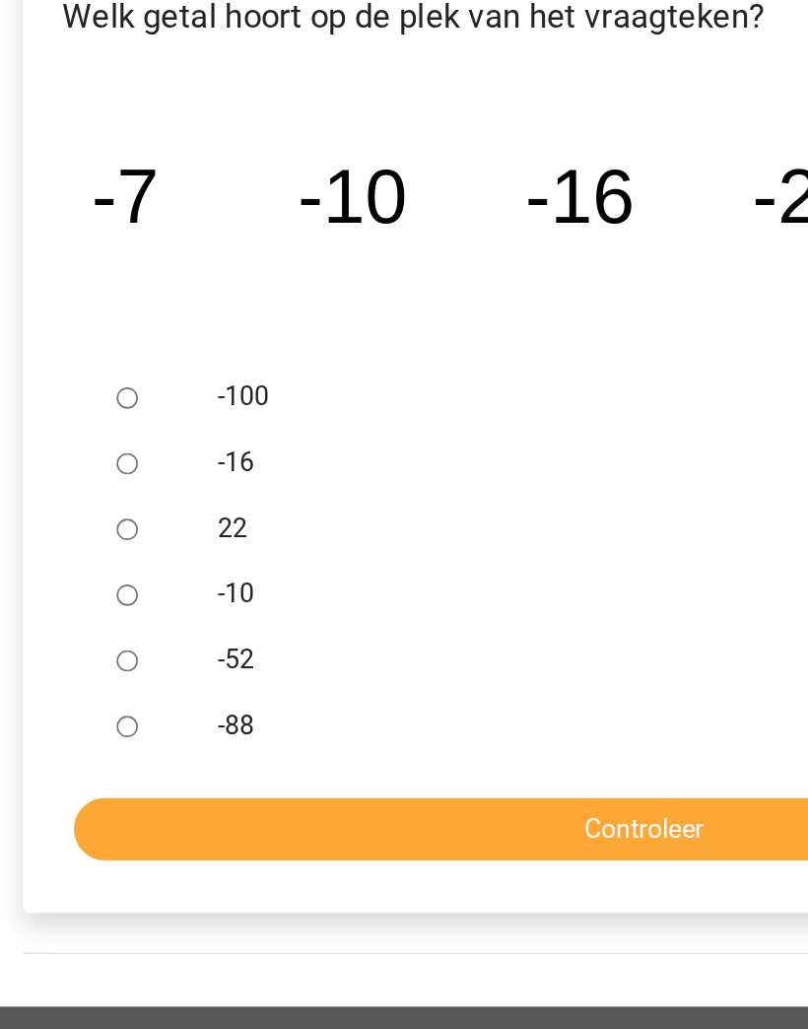
click at [88, 741] on input "-52" at bounding box center [94, 747] width 13 height 13
radio input "true"
click at [400, 830] on input "Controleer" at bounding box center [404, 848] width 684 height 37
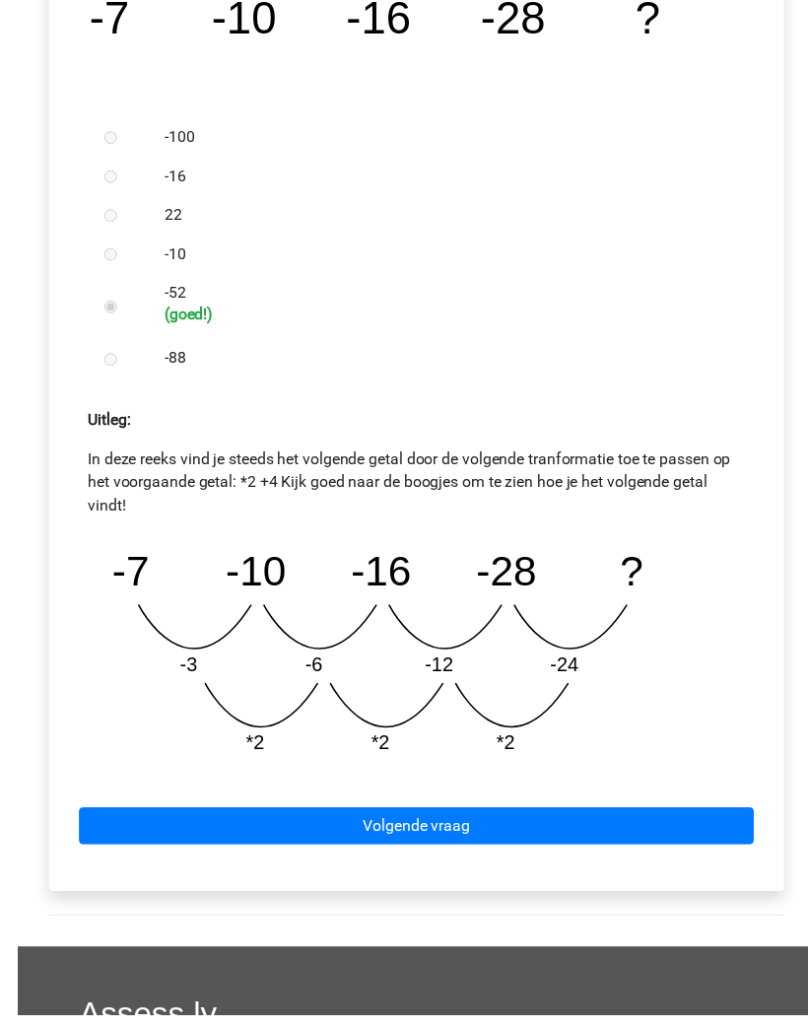
scroll to position [521, 0]
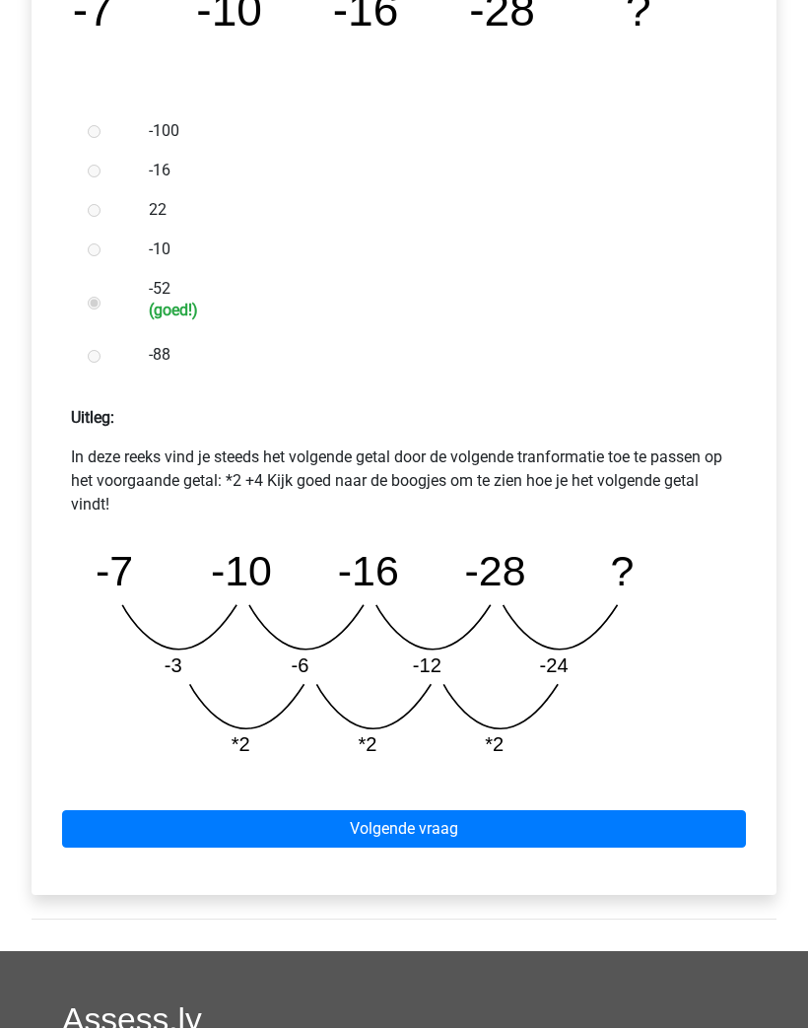
click at [657, 817] on link "Volgende vraag" at bounding box center [404, 829] width 684 height 37
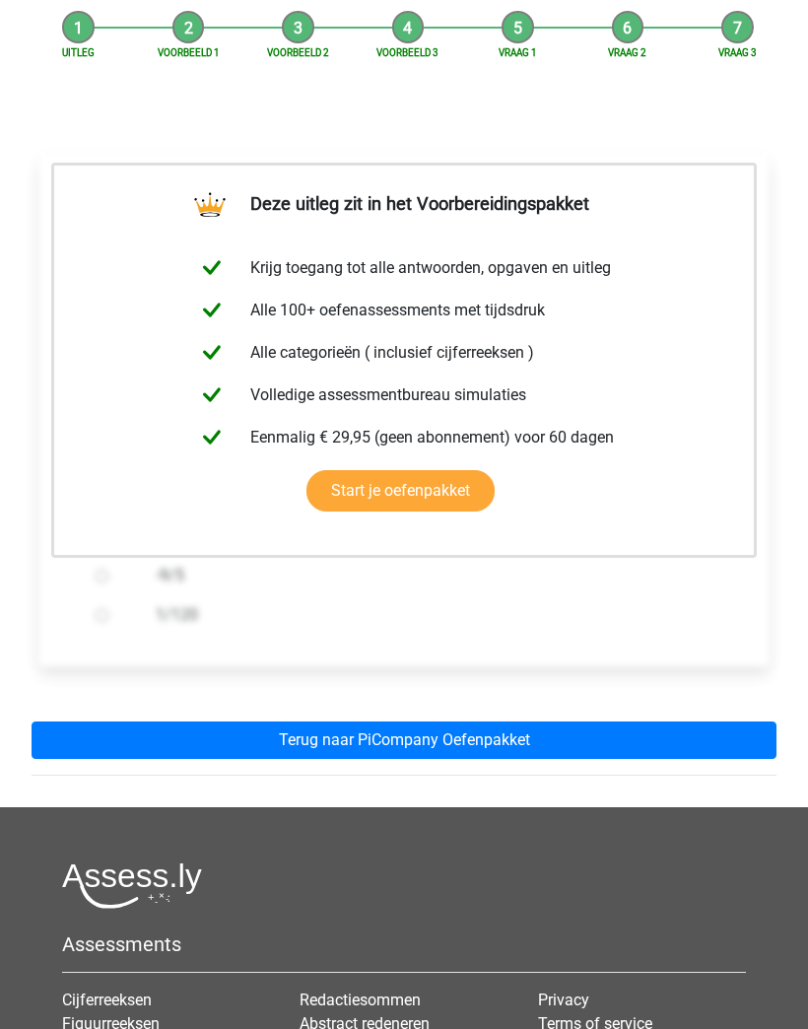
scroll to position [289, 0]
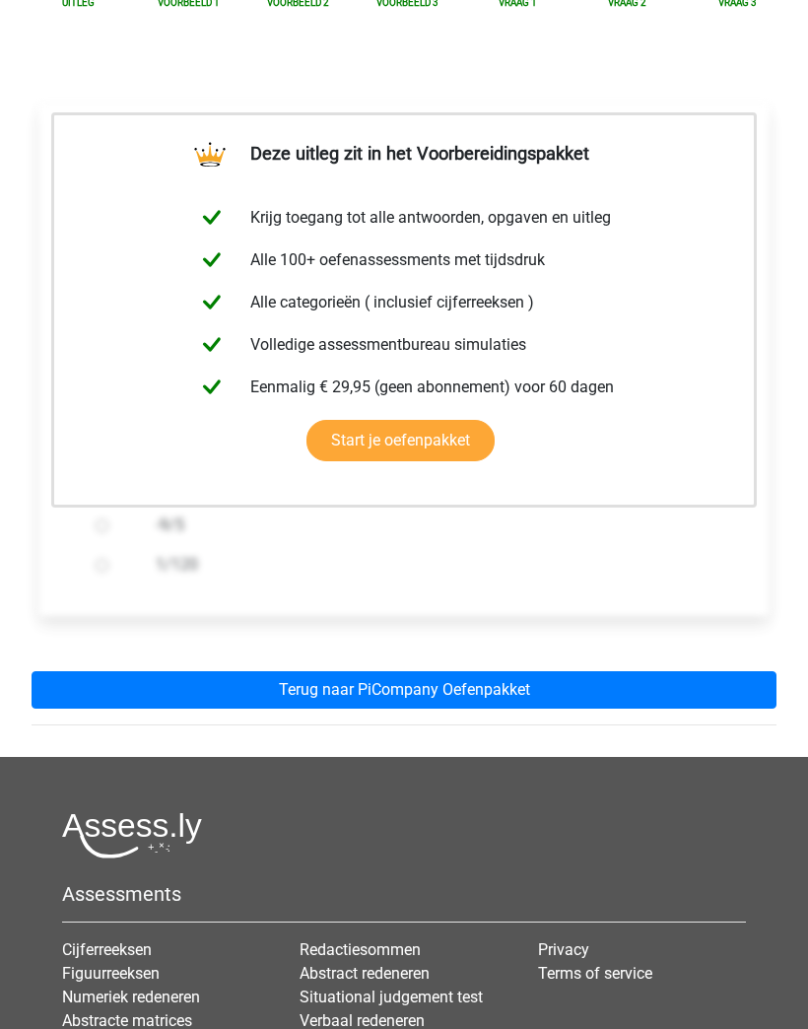
click at [656, 696] on link "Terug naar PiCompany Oefenpakket" at bounding box center [404, 690] width 745 height 37
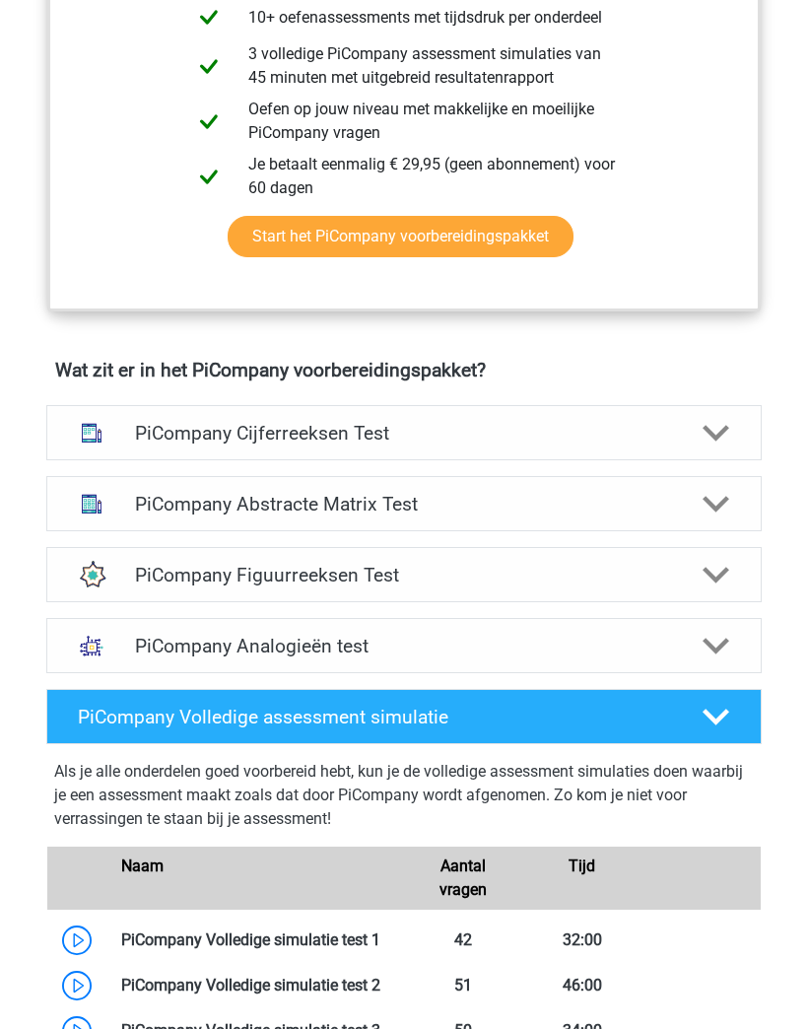
scroll to position [1059, 0]
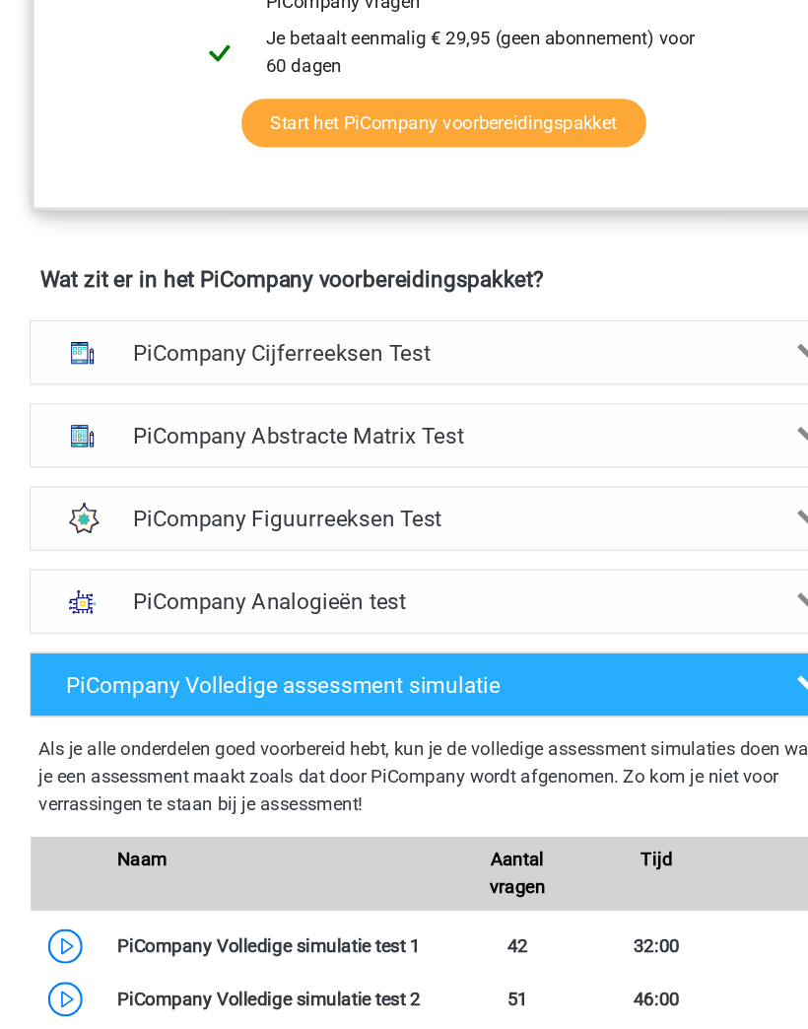
click at [135, 356] on h4 "PiCompany Cijferreeksen Test" at bounding box center [404, 367] width 539 height 23
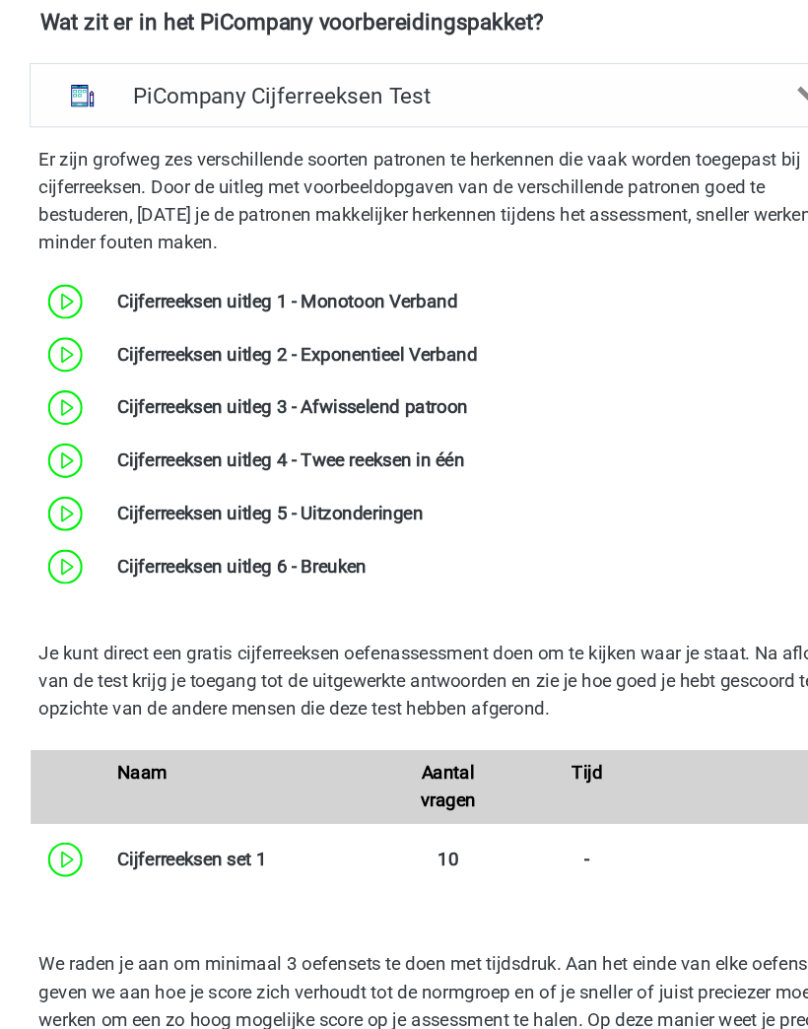
scroll to position [1273, 0]
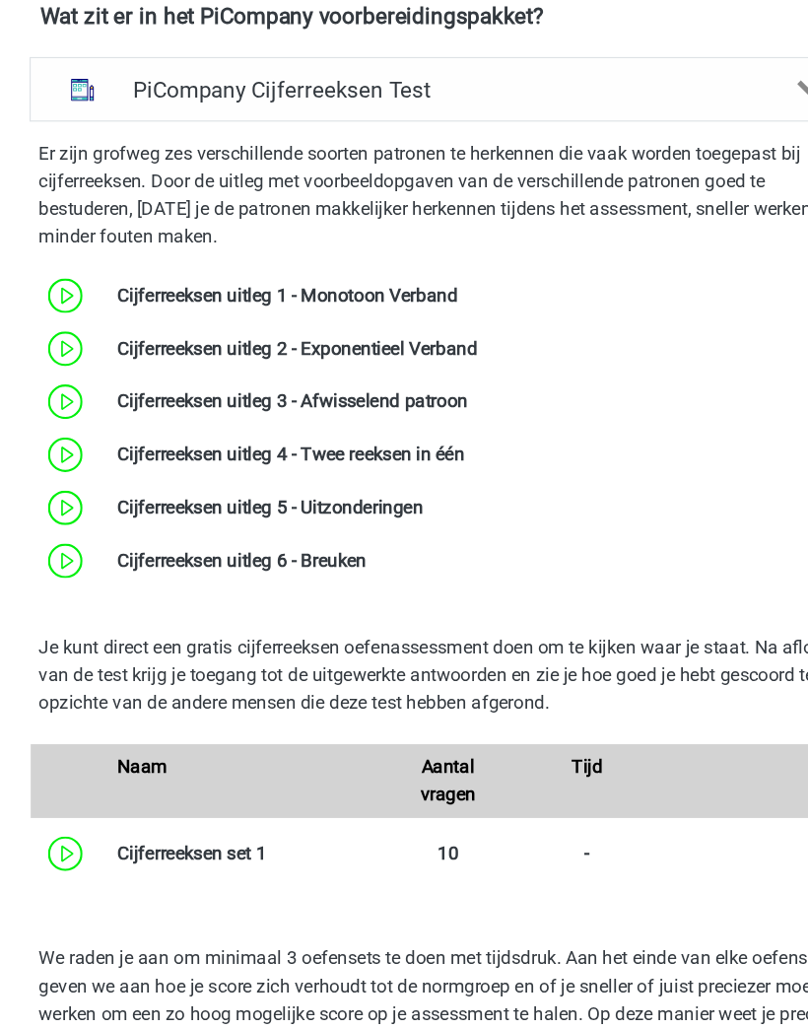
click at [421, 410] on link at bounding box center [421, 419] width 0 height 19
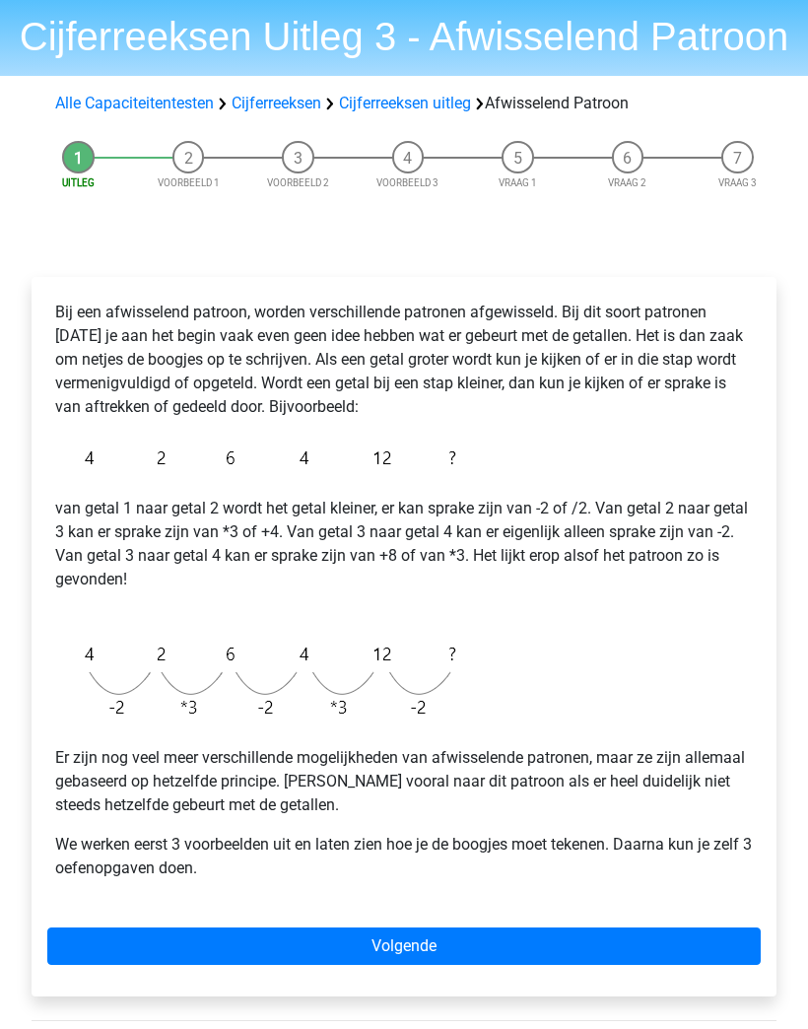
scroll to position [60, 0]
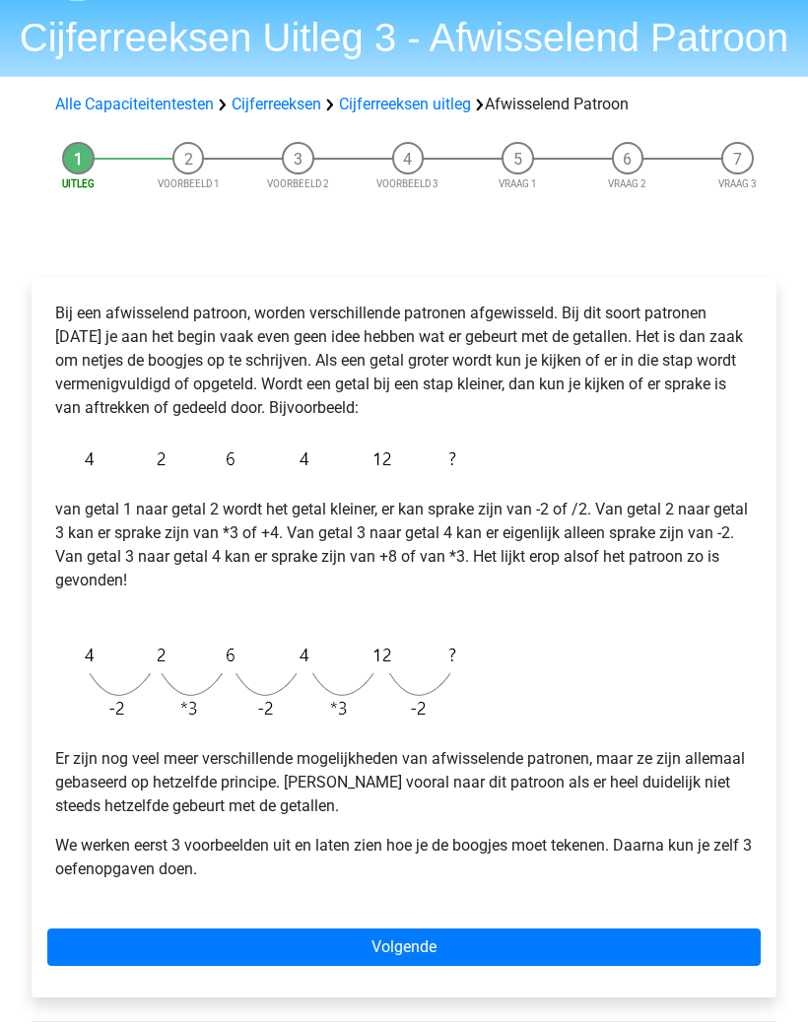
click at [651, 934] on link "Volgende" at bounding box center [403, 947] width 713 height 37
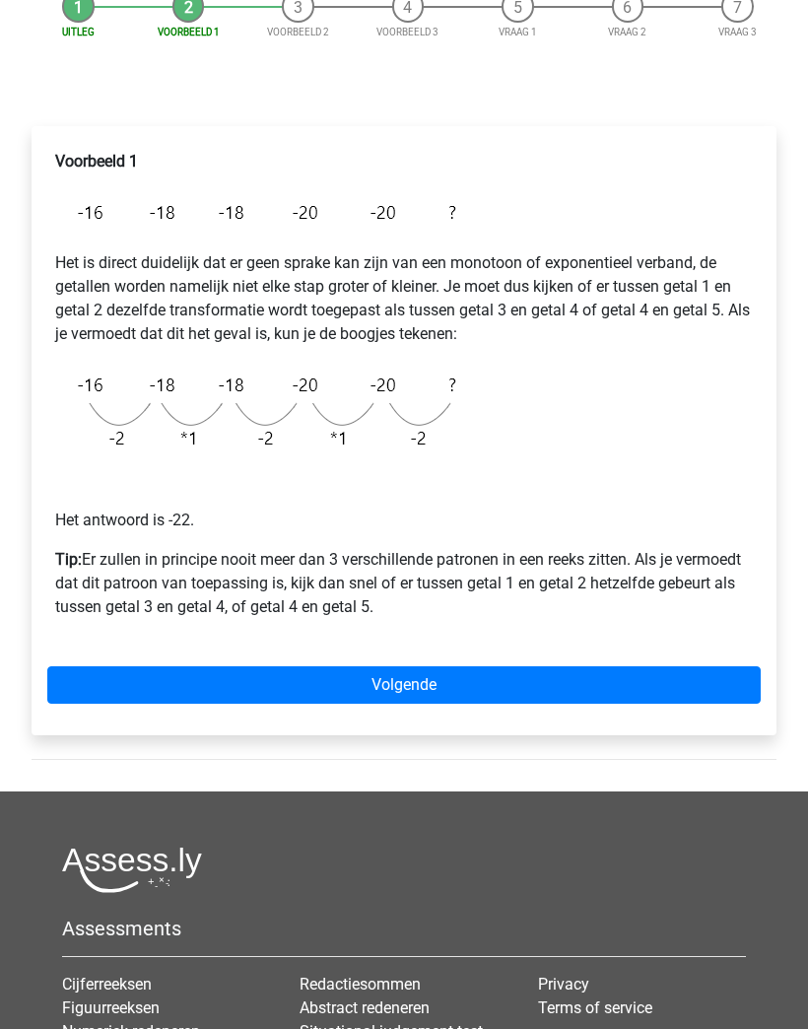
scroll to position [241, 0]
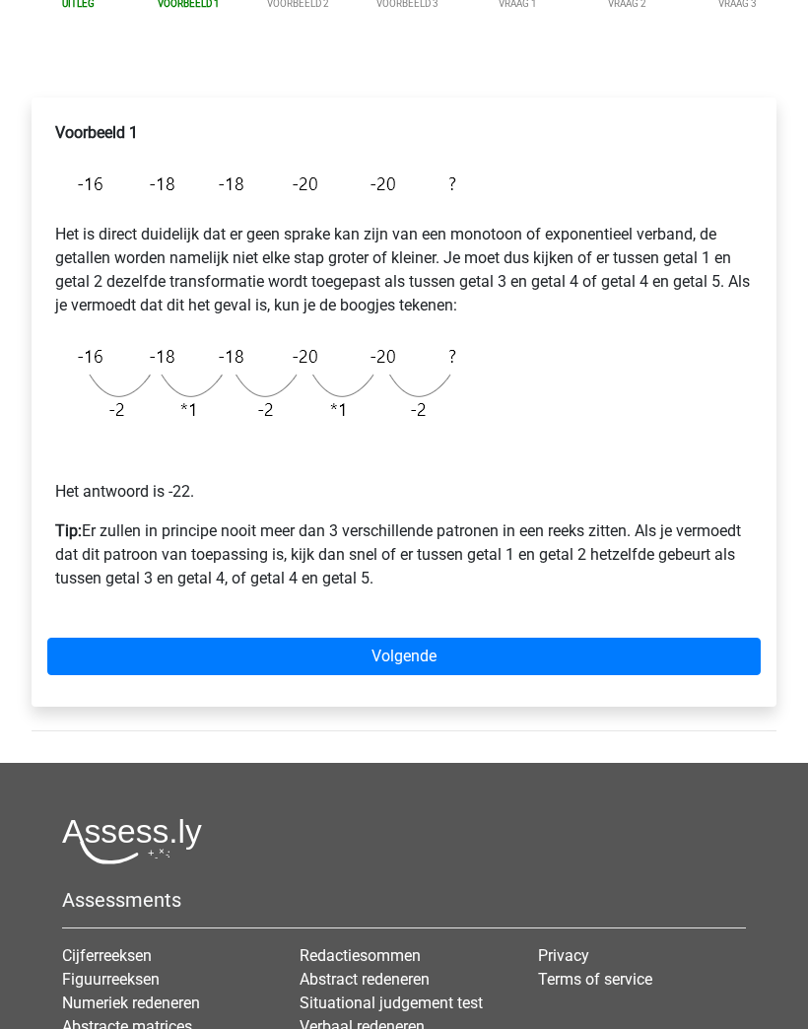
click at [639, 634] on div "Voorbeeld 1 Het is direct duidelijk dat er geen sprake kan zijn van een monotoo…" at bounding box center [404, 402] width 745 height 609
click at [635, 667] on link "Volgende" at bounding box center [403, 655] width 713 height 37
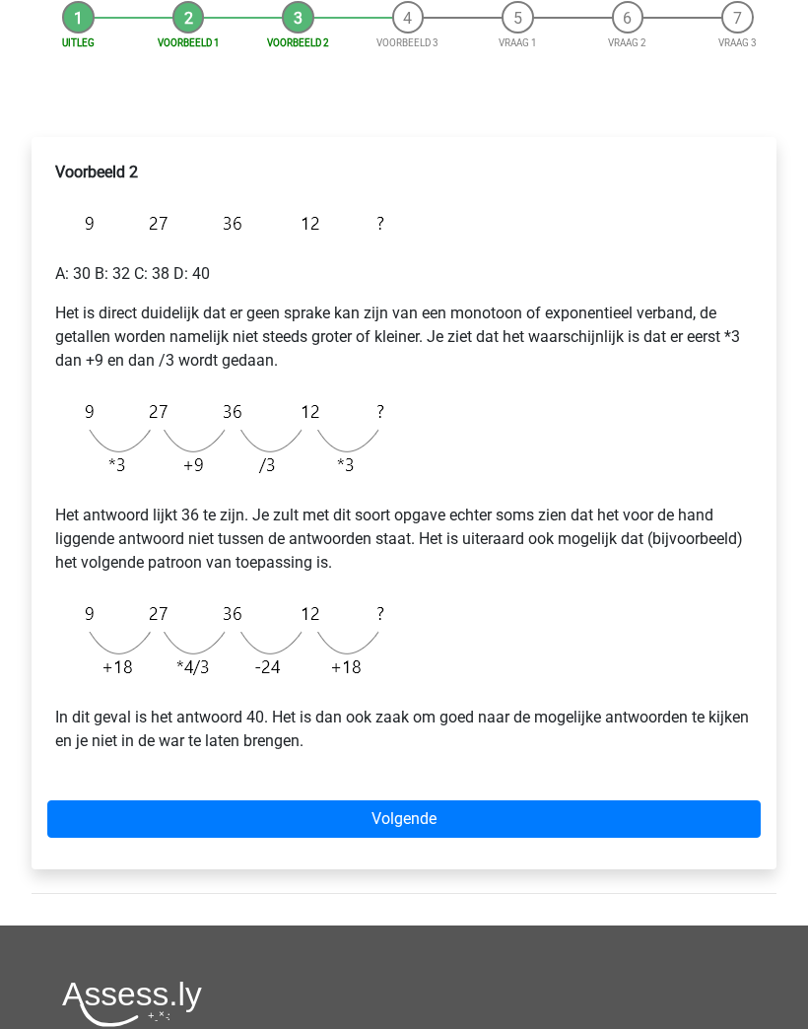
scroll to position [247, 0]
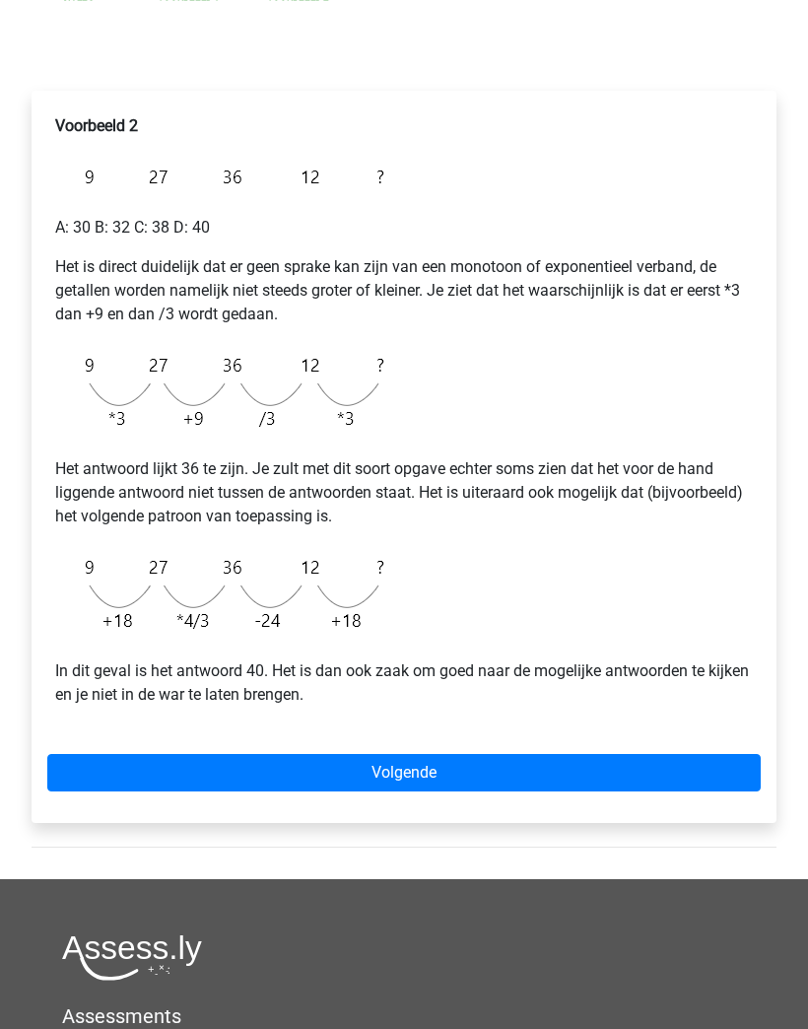
click at [632, 790] on link "Volgende" at bounding box center [403, 773] width 713 height 37
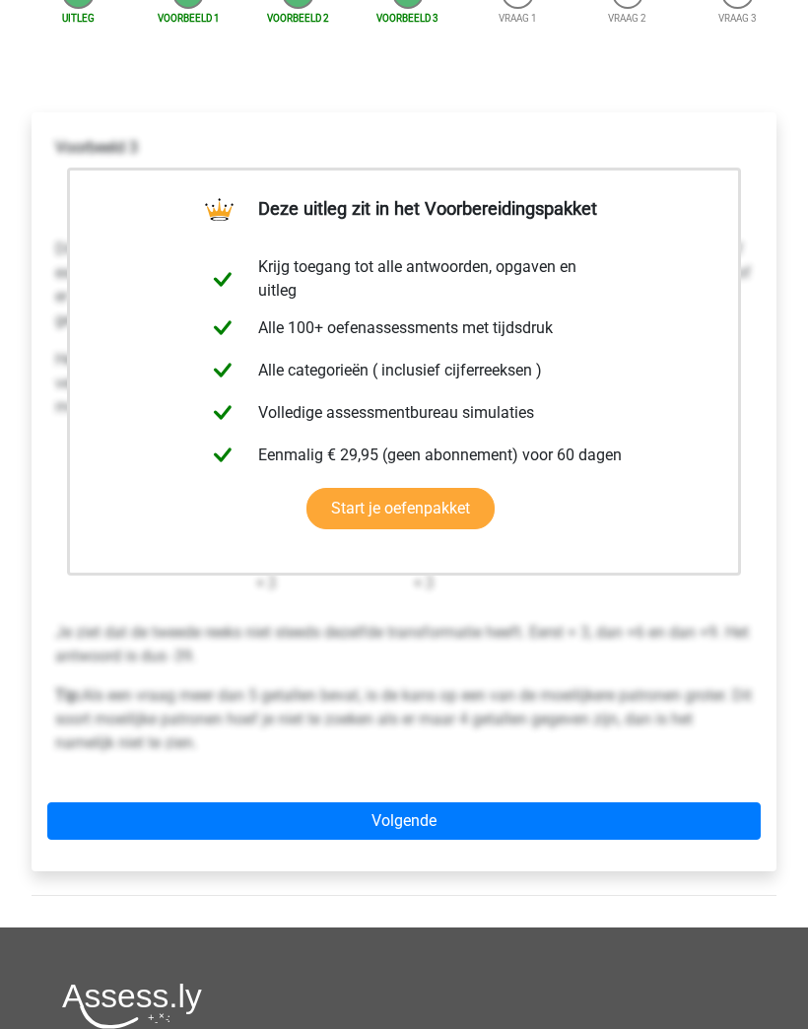
scroll to position [235, 0]
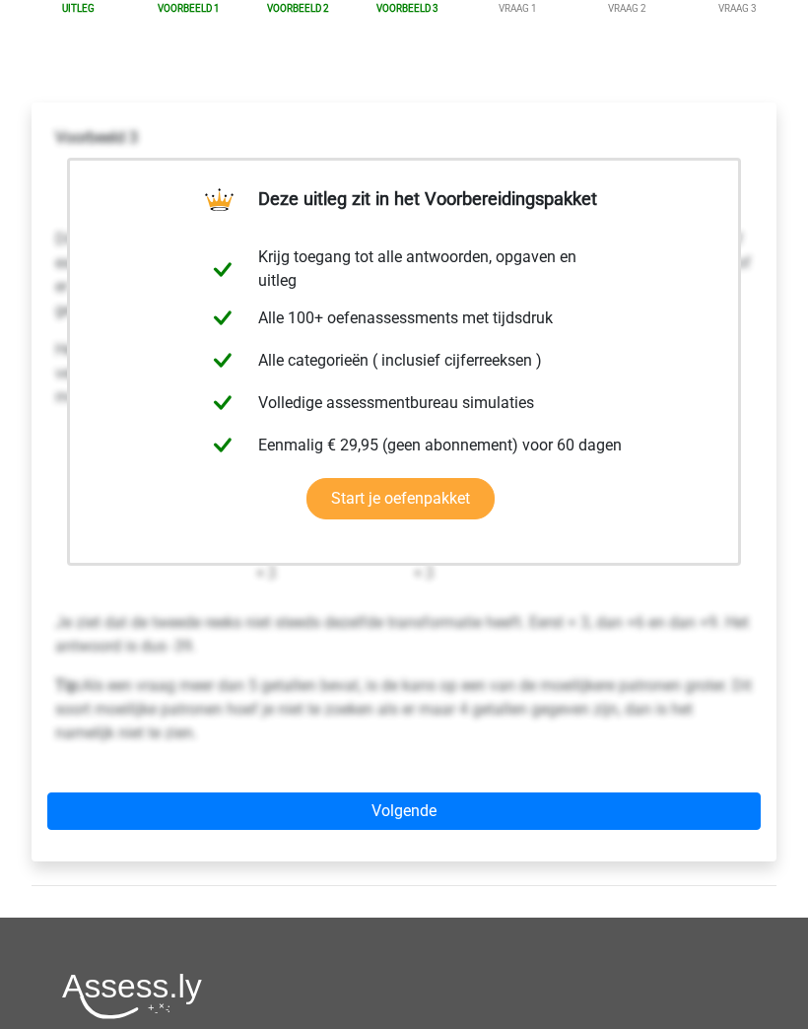
click at [633, 805] on link "Volgende" at bounding box center [403, 811] width 713 height 37
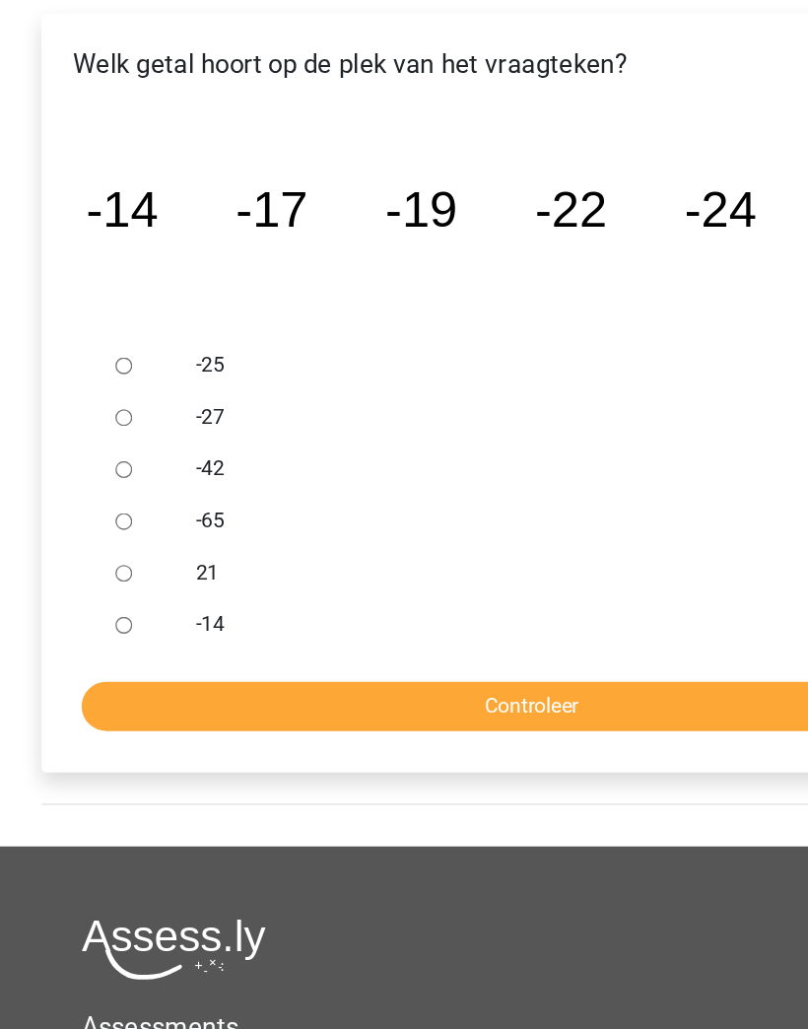
scroll to position [131, 0]
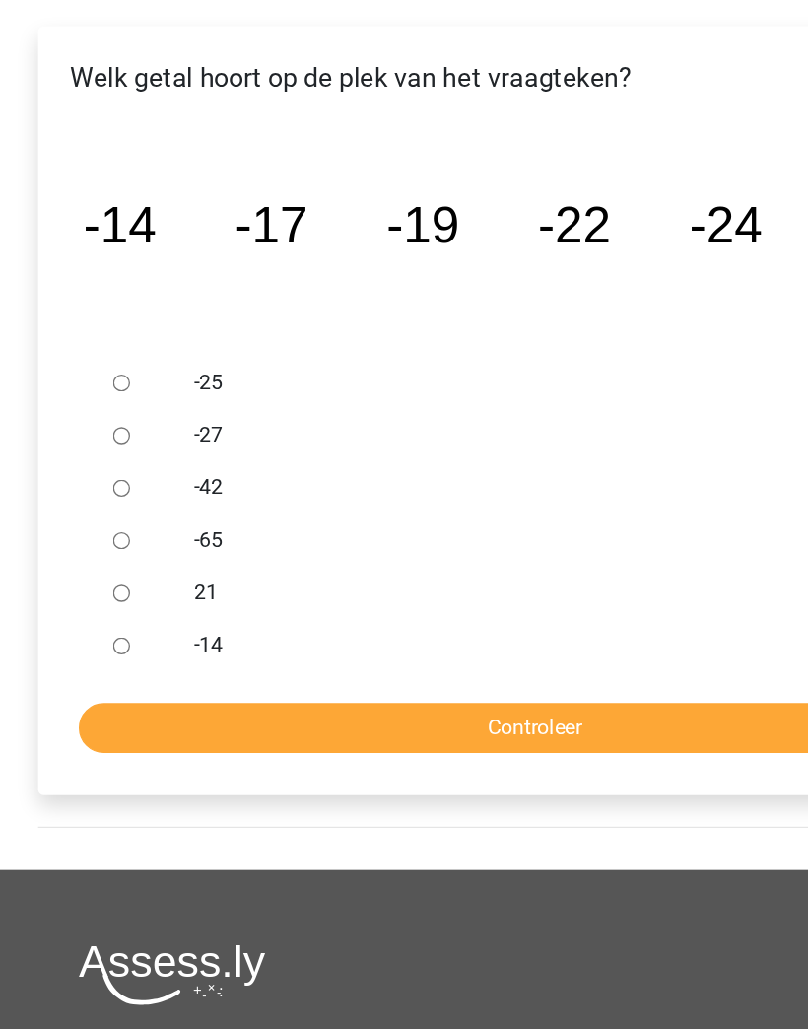
click at [88, 508] on input "-27" at bounding box center [94, 514] width 13 height 13
radio input "true"
click at [480, 715] on input "Controleer" at bounding box center [404, 733] width 684 height 37
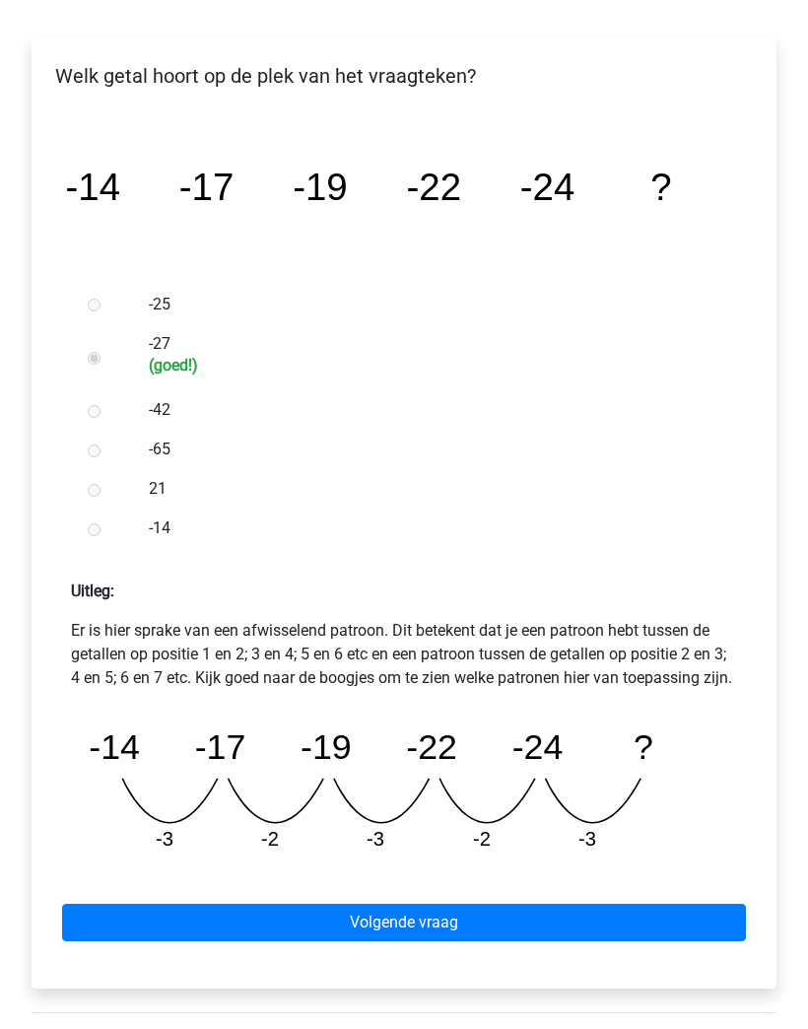
scroll to position [301, 0]
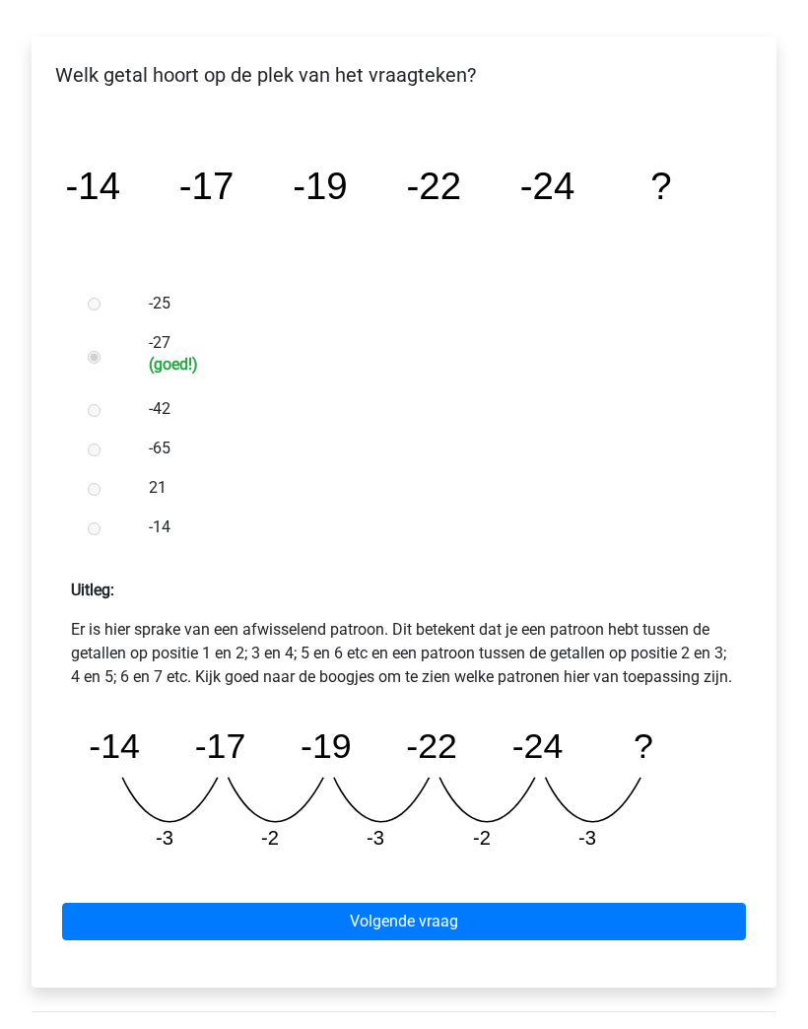
click at [632, 928] on link "Volgende vraag" at bounding box center [404, 922] width 684 height 37
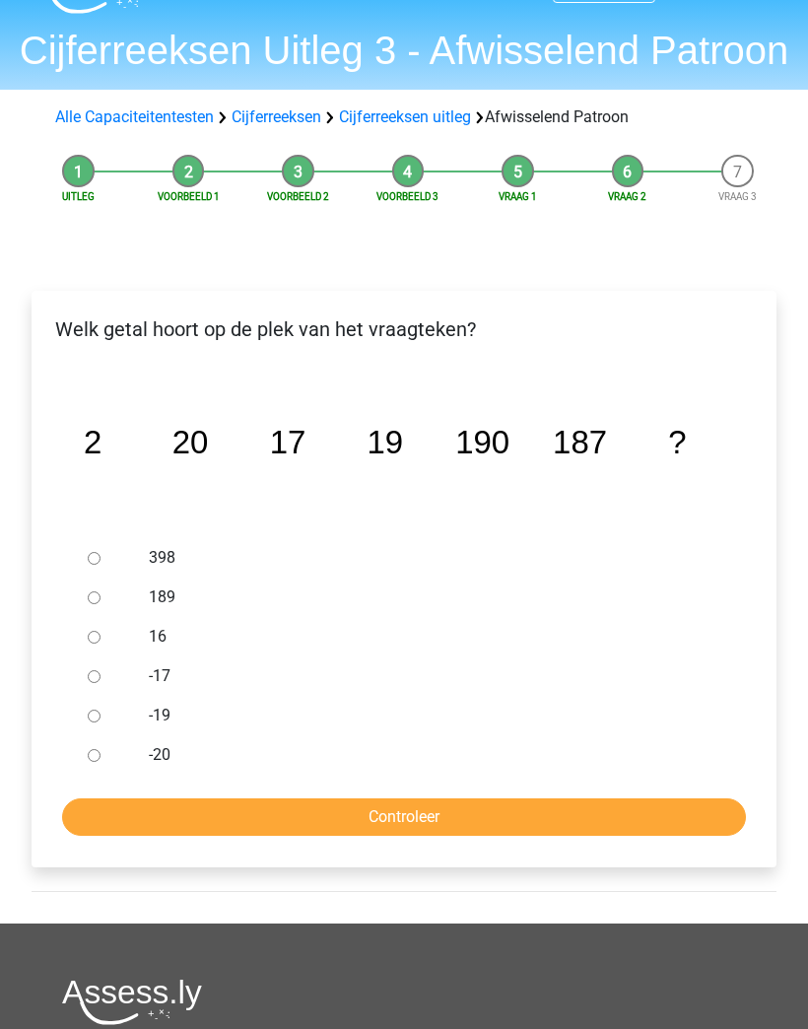
scroll to position [102, 0]
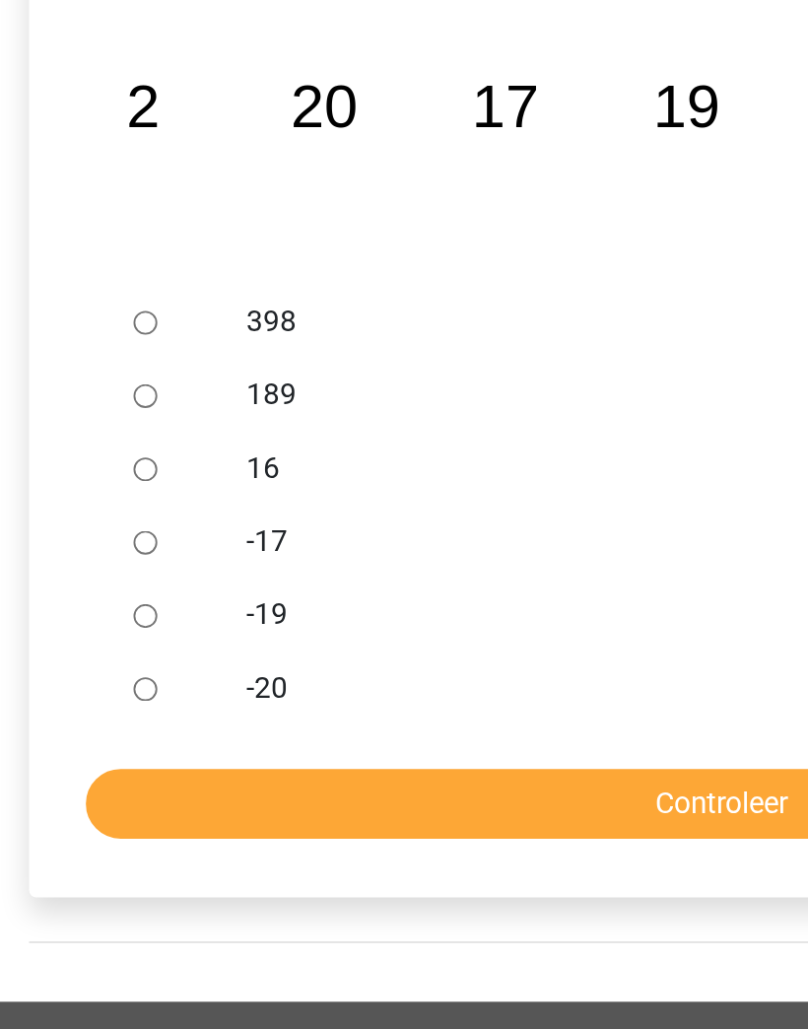
click at [88, 537] on input "189" at bounding box center [94, 543] width 13 height 13
radio input "true"
click at [366, 744] on input "Controleer" at bounding box center [404, 762] width 684 height 37
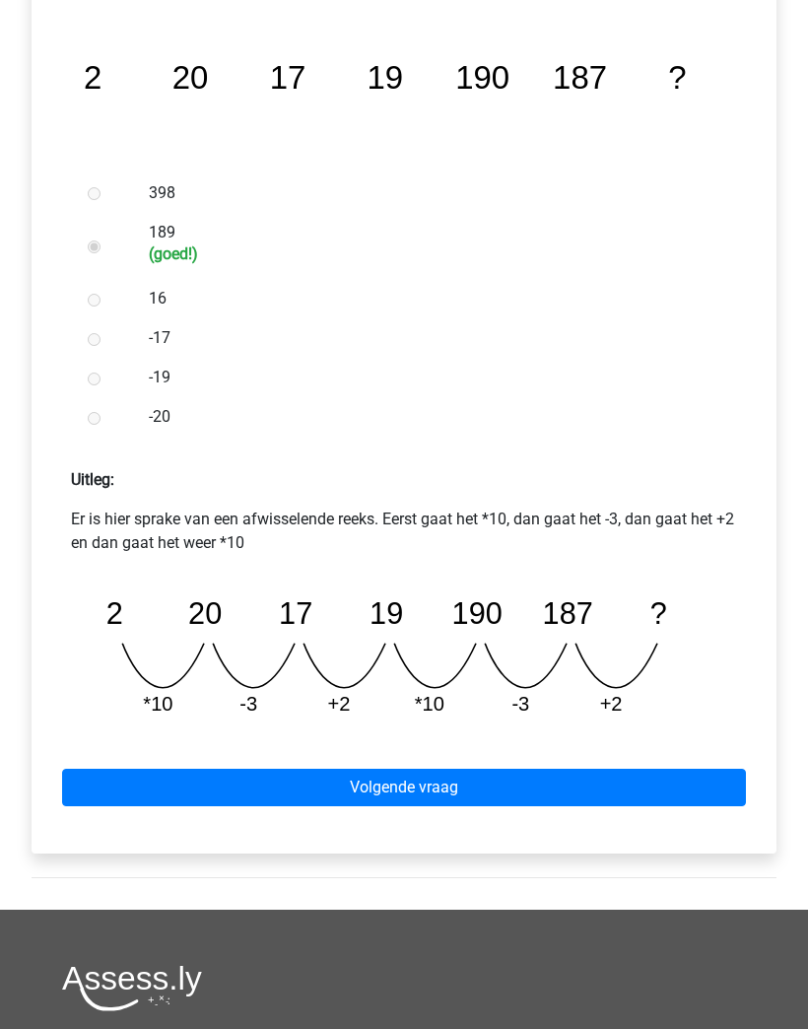
scroll to position [438, 0]
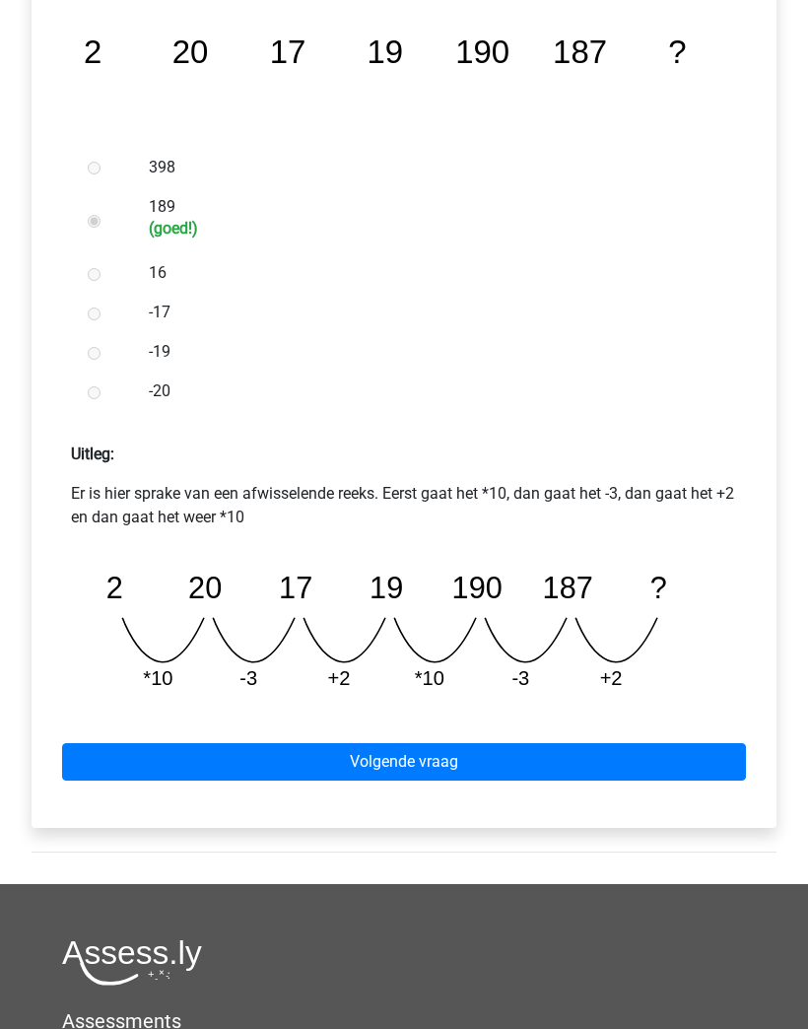
click at [664, 769] on link "Volgende vraag" at bounding box center [404, 761] width 684 height 37
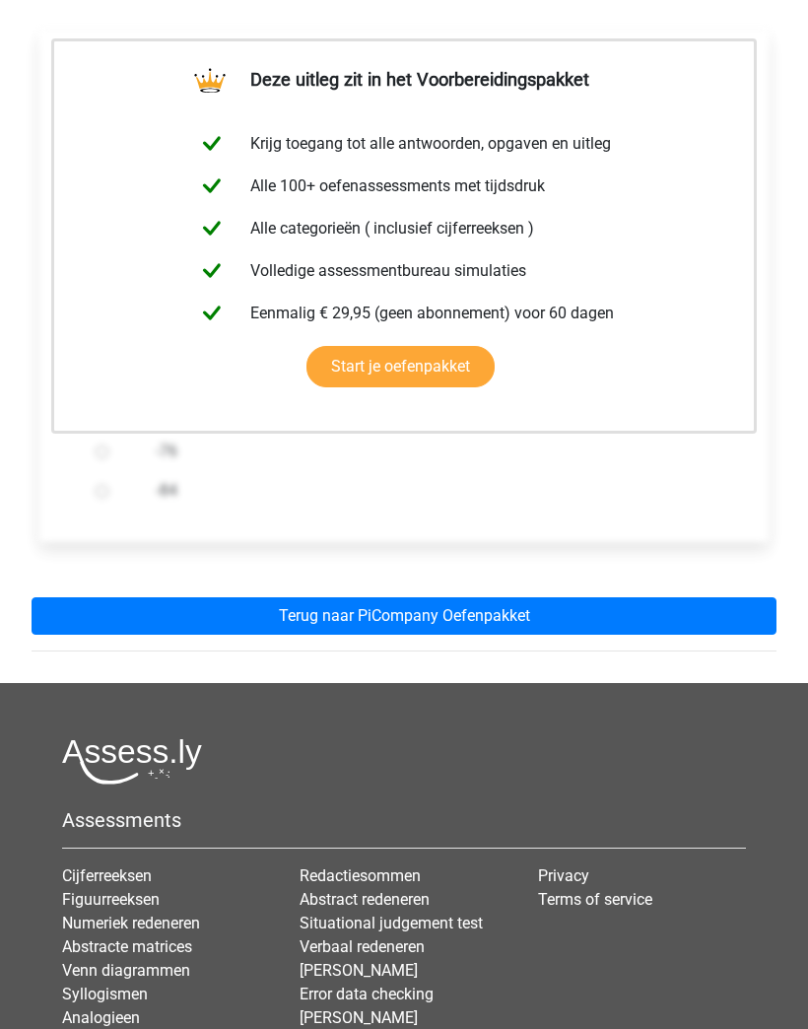
scroll to position [315, 0]
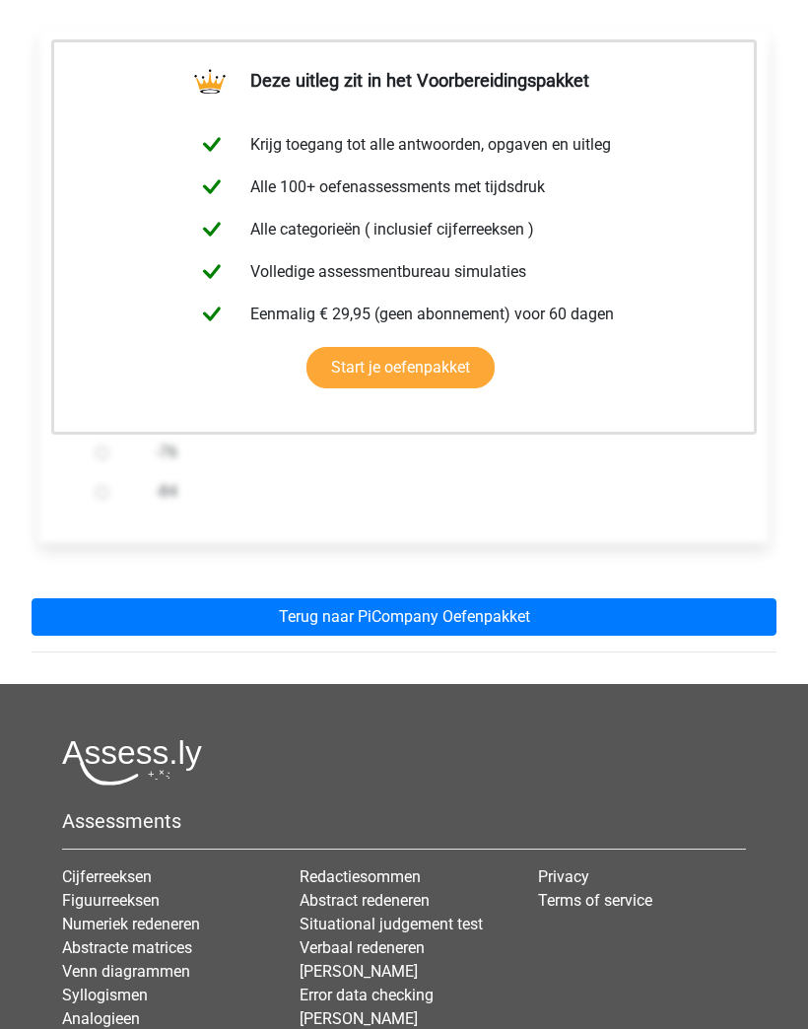
click at [681, 598] on link "Terug naar PiCompany Oefenpakket" at bounding box center [404, 616] width 745 height 37
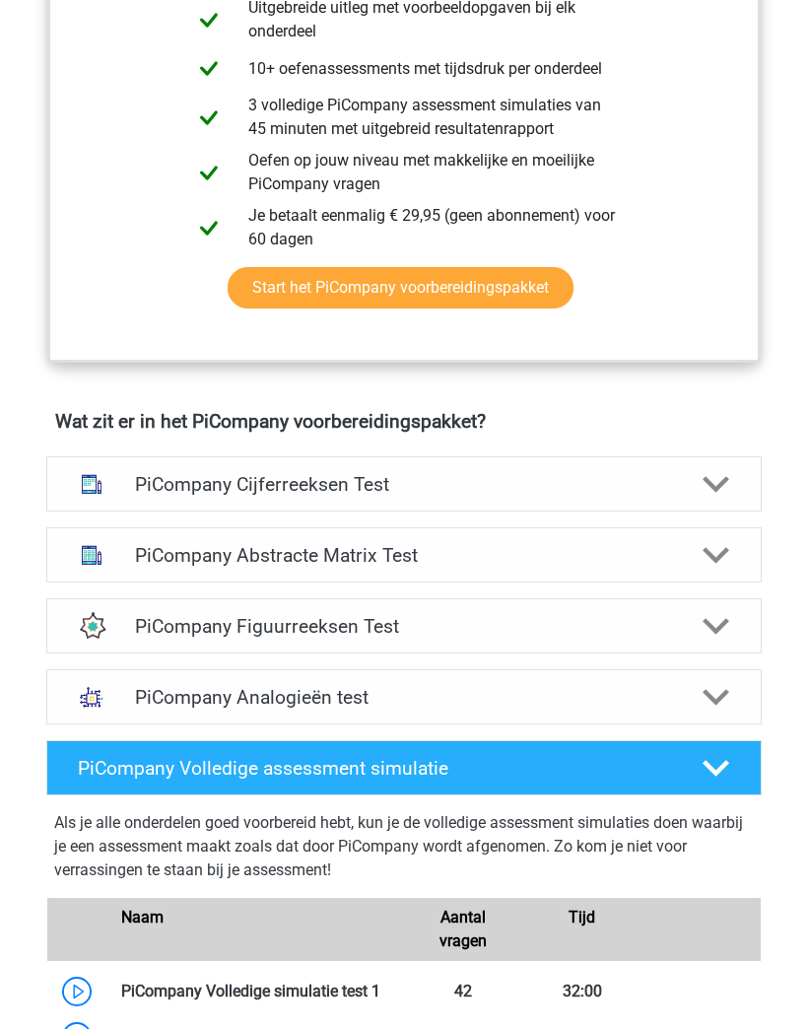
click at [148, 483] on h4 "PiCompany Cijferreeksen Test" at bounding box center [404, 485] width 539 height 23
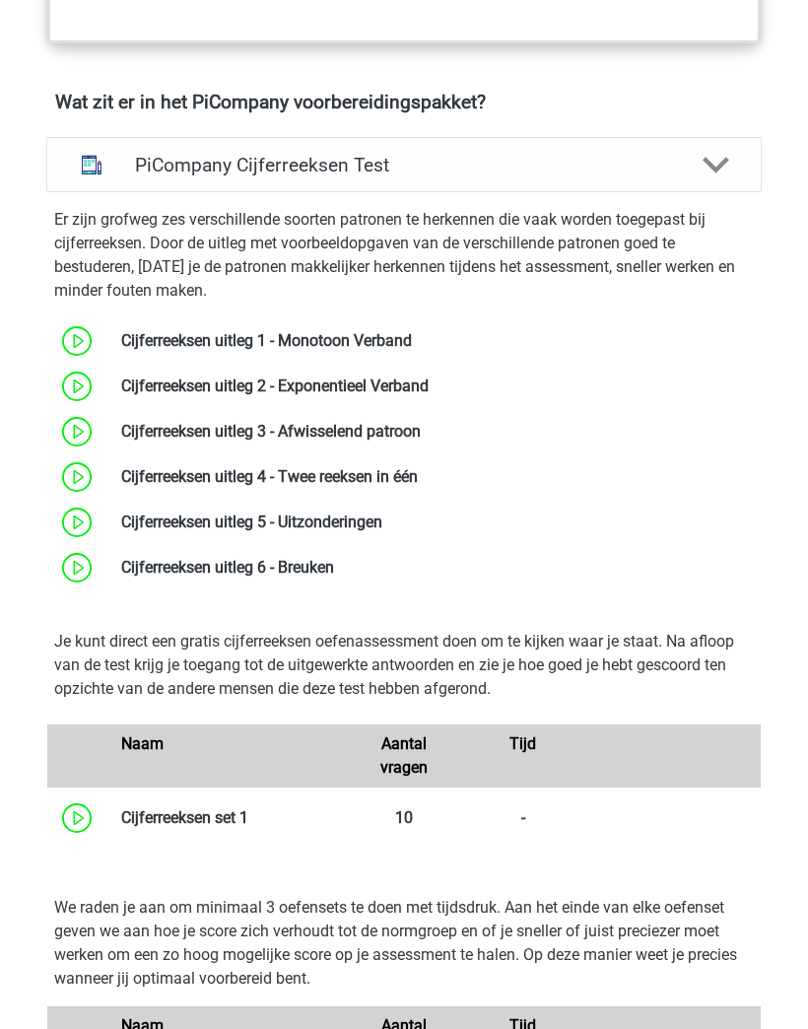
scroll to position [1261, 0]
click at [421, 436] on link at bounding box center [421, 431] width 0 height 19
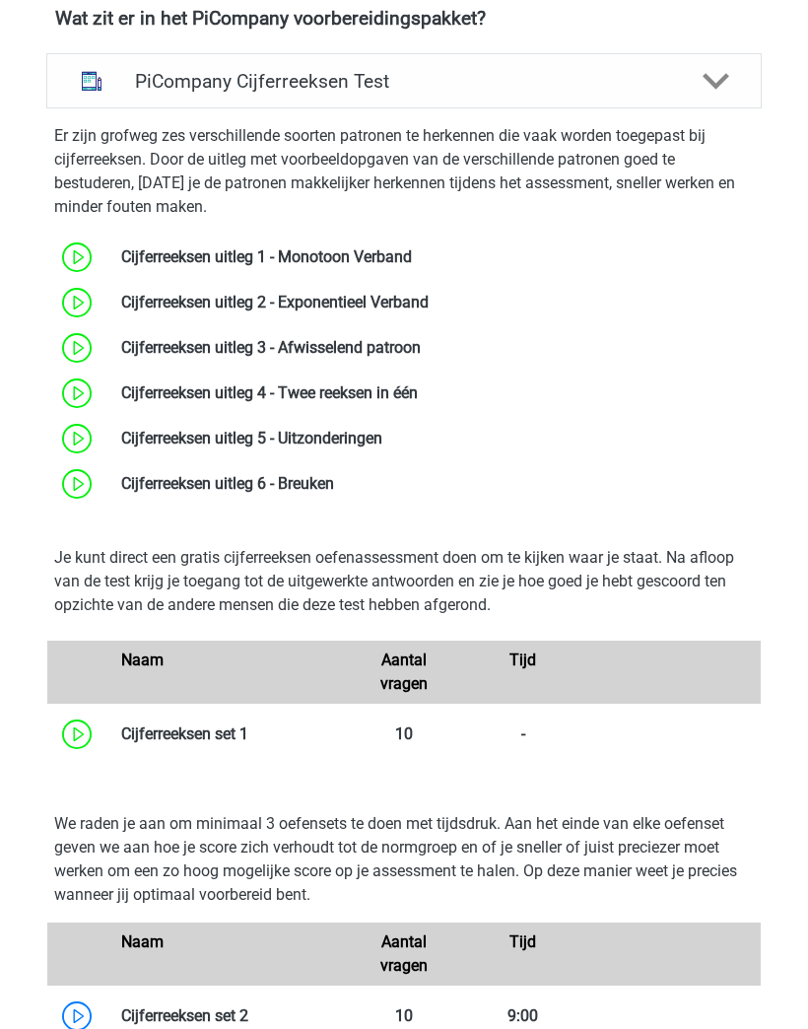
scroll to position [1345, 0]
click at [418, 392] on link at bounding box center [418, 392] width 0 height 19
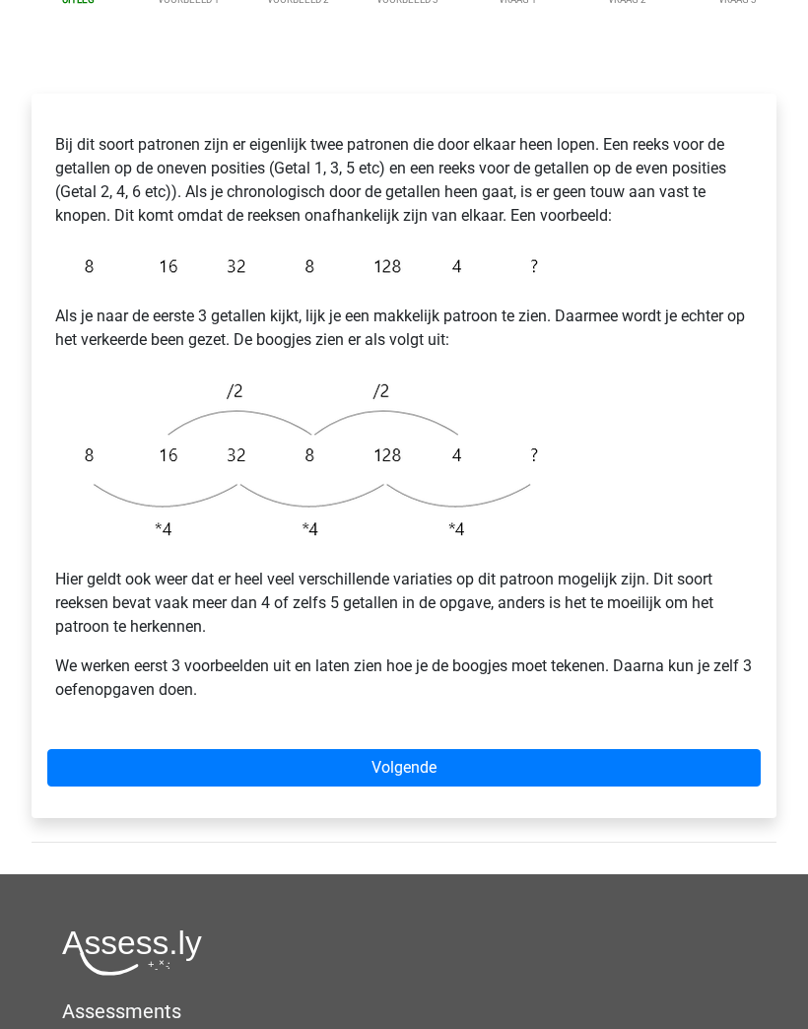
scroll to position [468, 0]
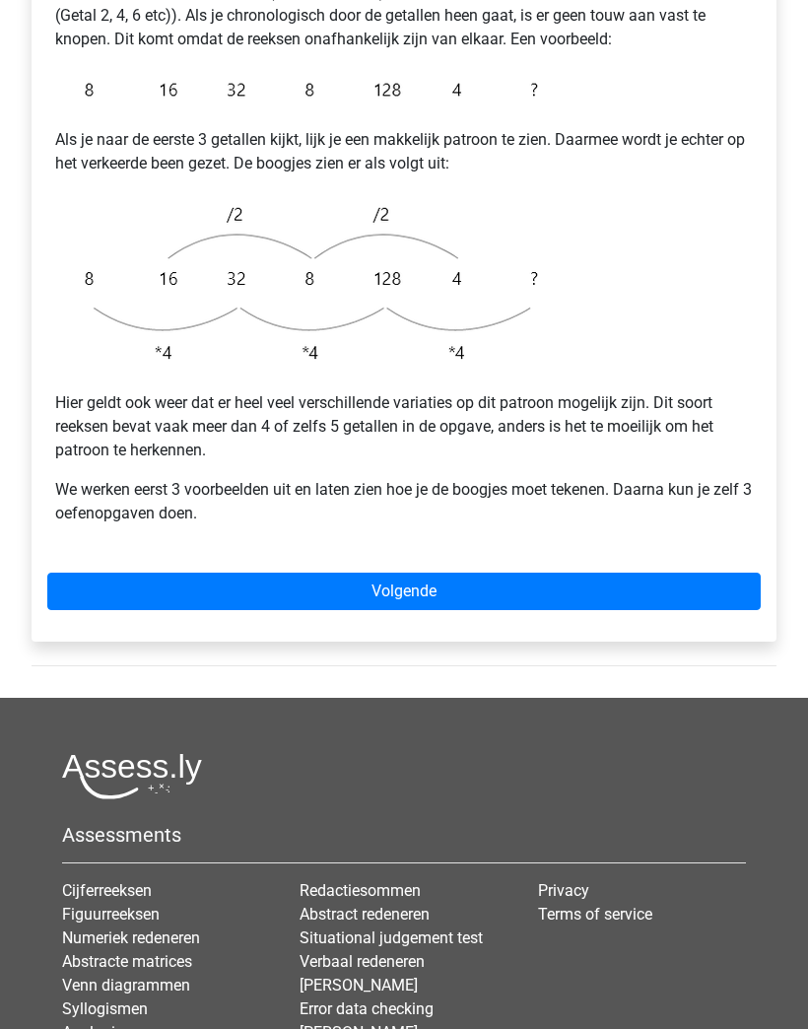
click at [667, 575] on link "Volgende" at bounding box center [403, 591] width 713 height 37
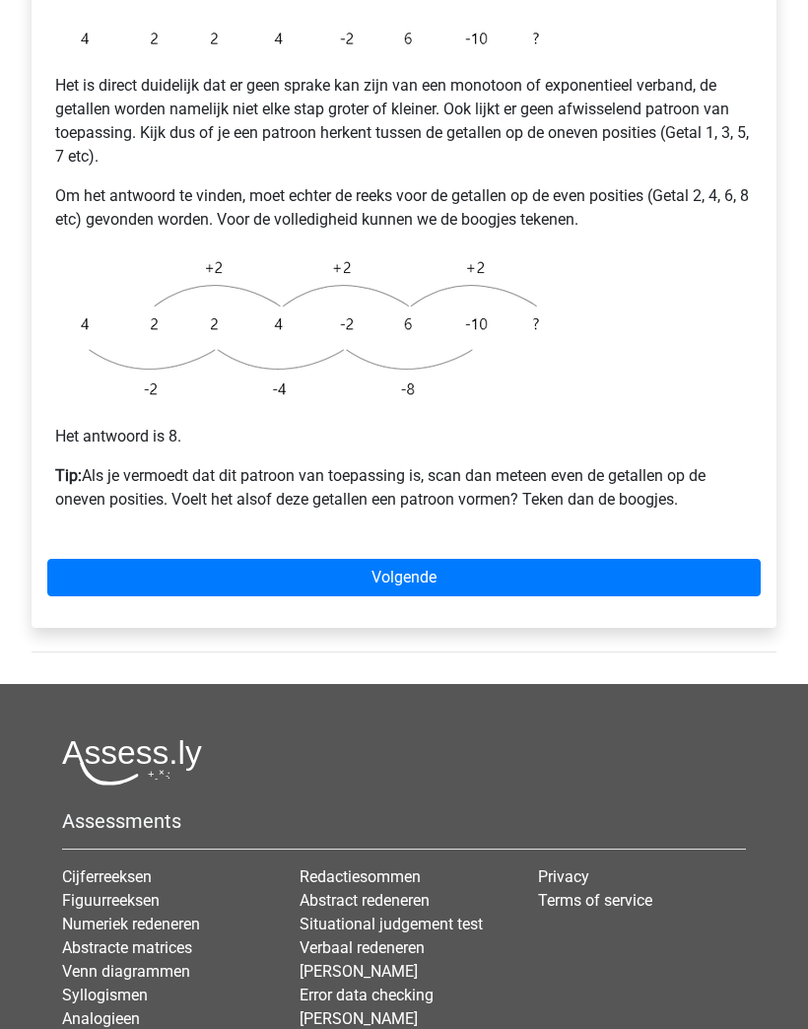
scroll to position [446, 0]
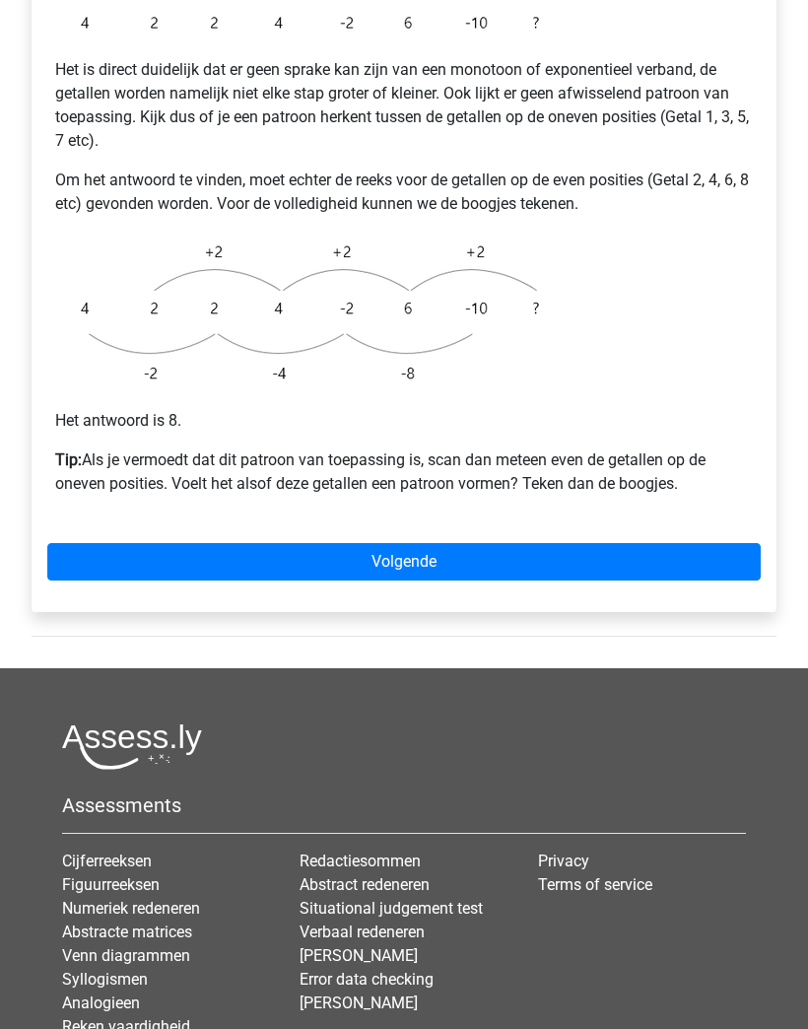
click at [667, 543] on link "Volgende" at bounding box center [403, 561] width 713 height 37
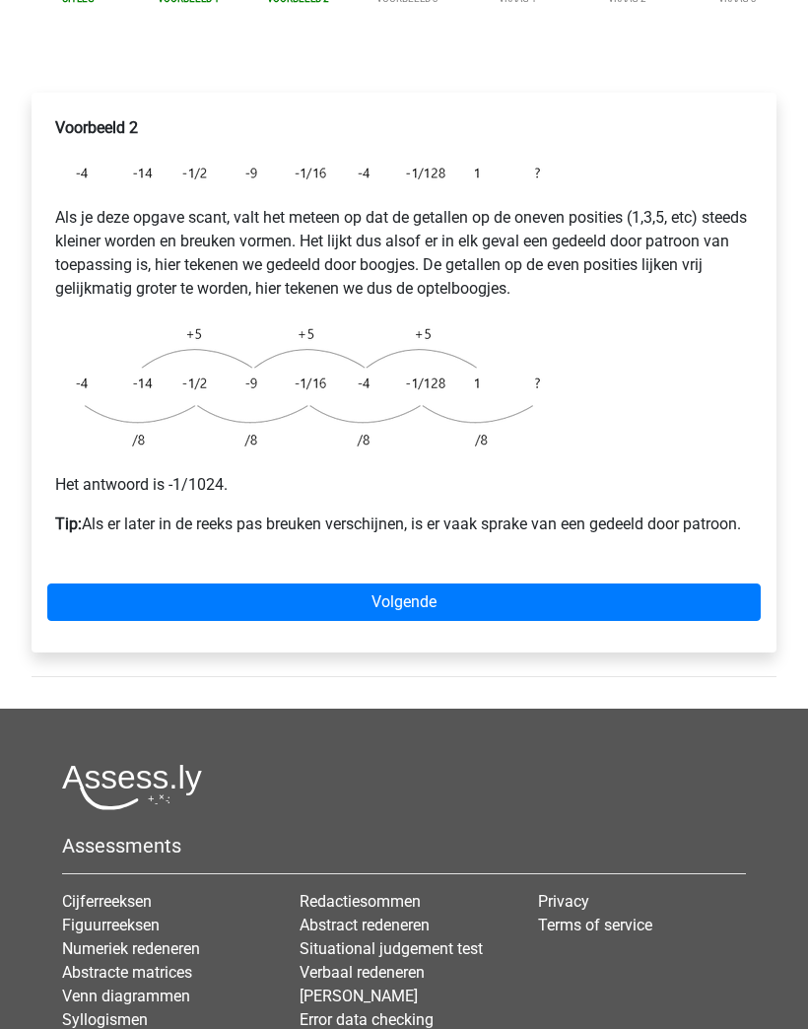
scroll to position [295, 0]
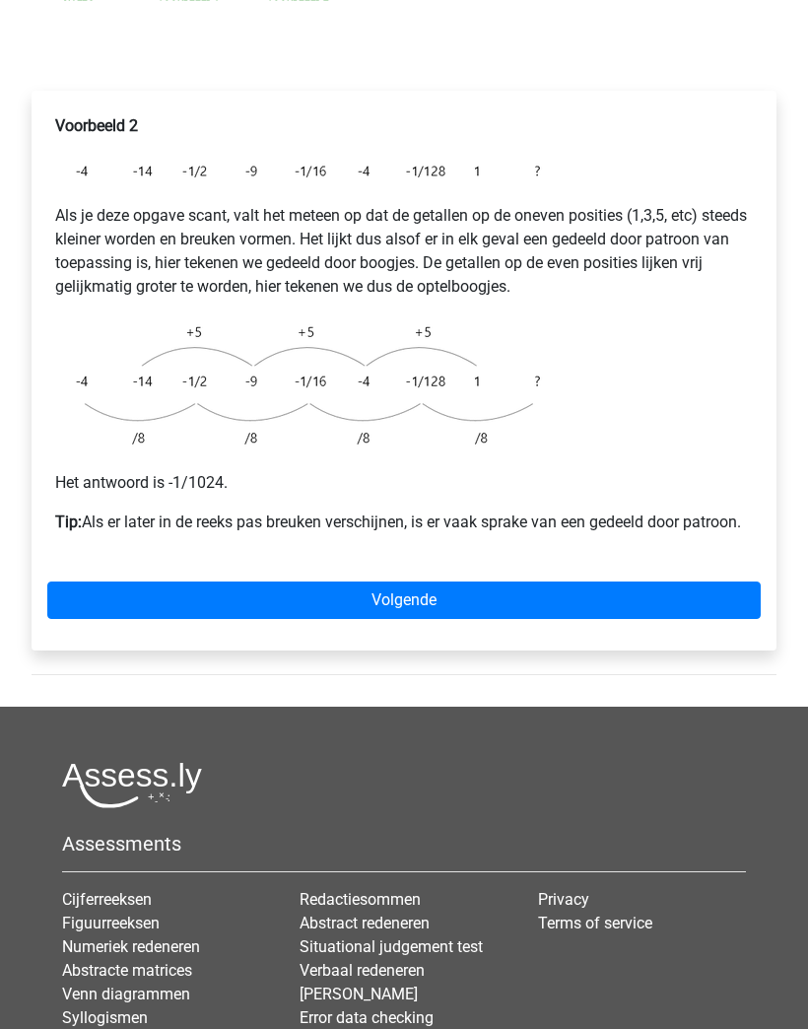
click at [672, 607] on link "Volgende" at bounding box center [403, 600] width 713 height 37
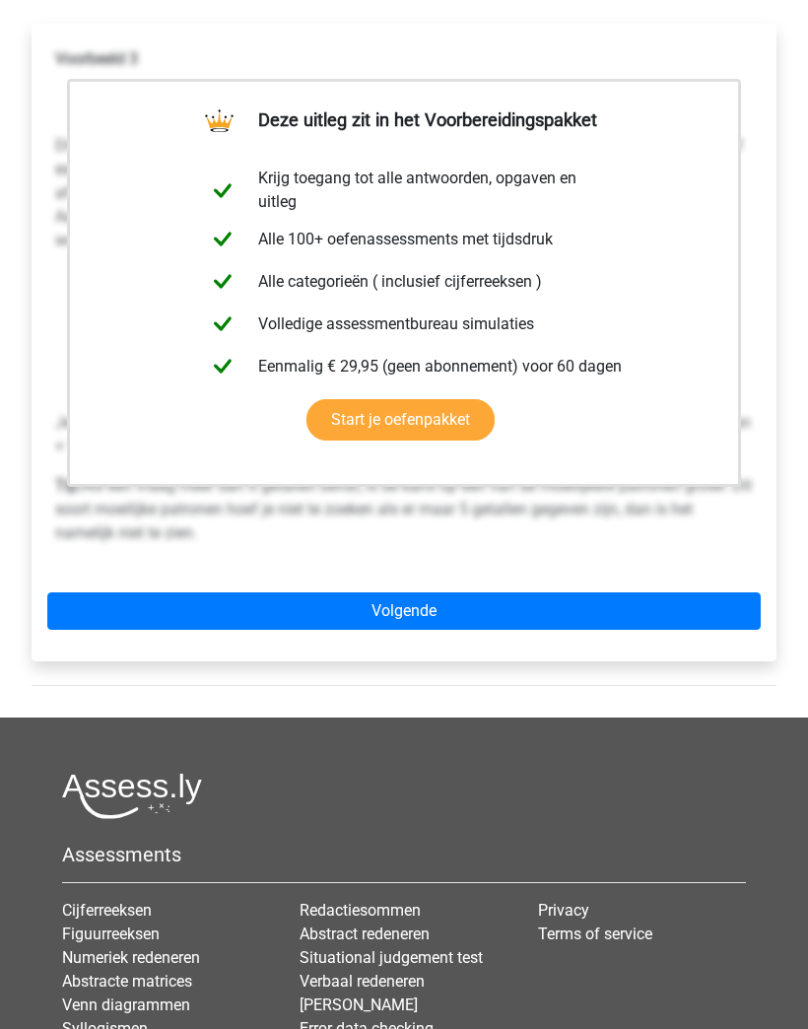
scroll to position [427, 0]
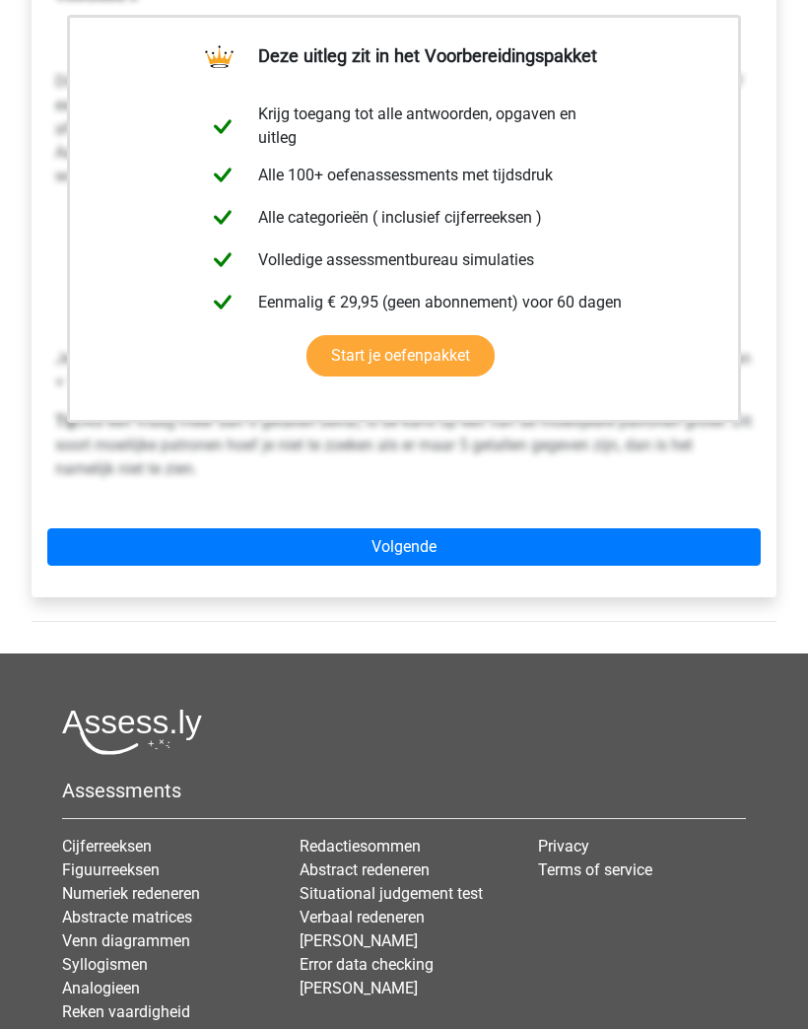
click at [667, 542] on link "Volgende" at bounding box center [403, 546] width 713 height 37
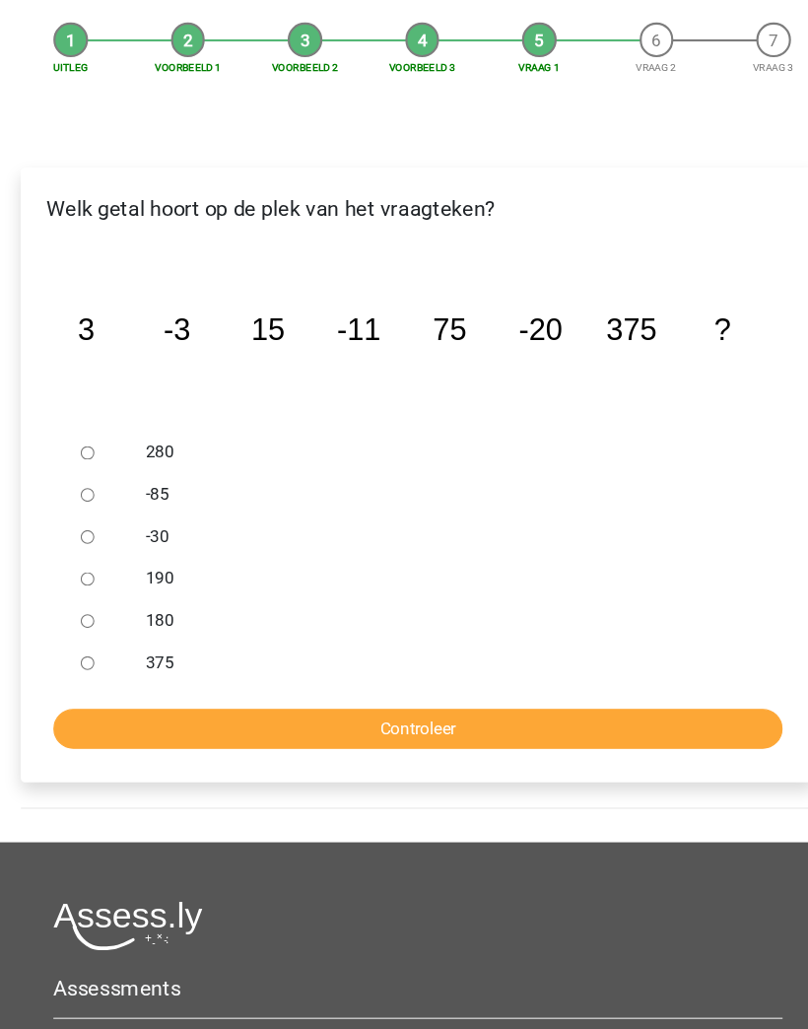
scroll to position [236, 0]
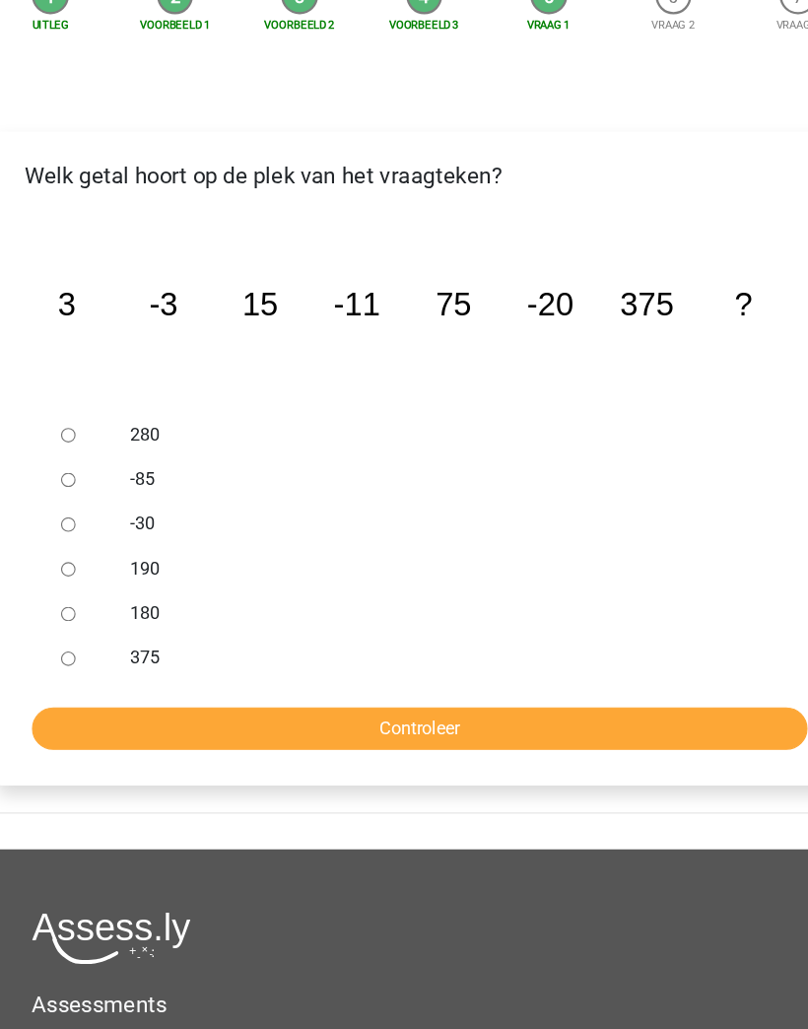
click at [80, 476] on div at bounding box center [107, 495] width 54 height 39
click at [88, 490] on input "-30" at bounding box center [94, 496] width 13 height 13
radio input "true"
click at [588, 657] on input "Controleer" at bounding box center [404, 675] width 684 height 37
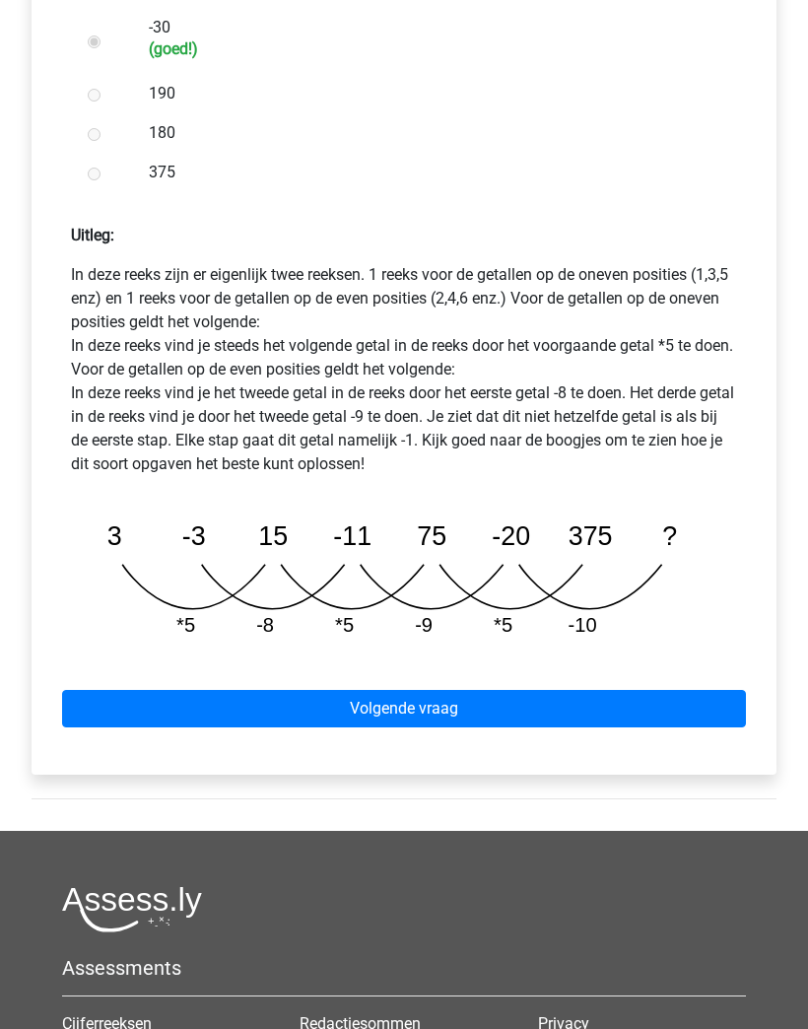
scroll to position [703, 0]
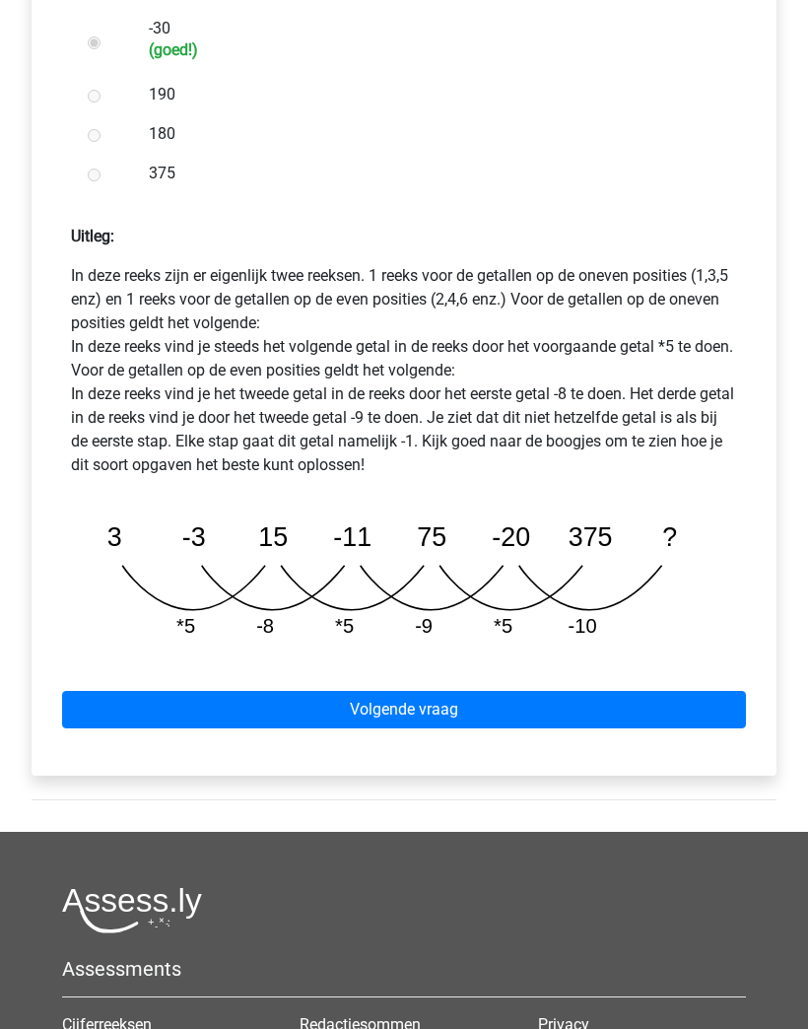
click at [669, 729] on link "Volgende vraag" at bounding box center [404, 710] width 684 height 37
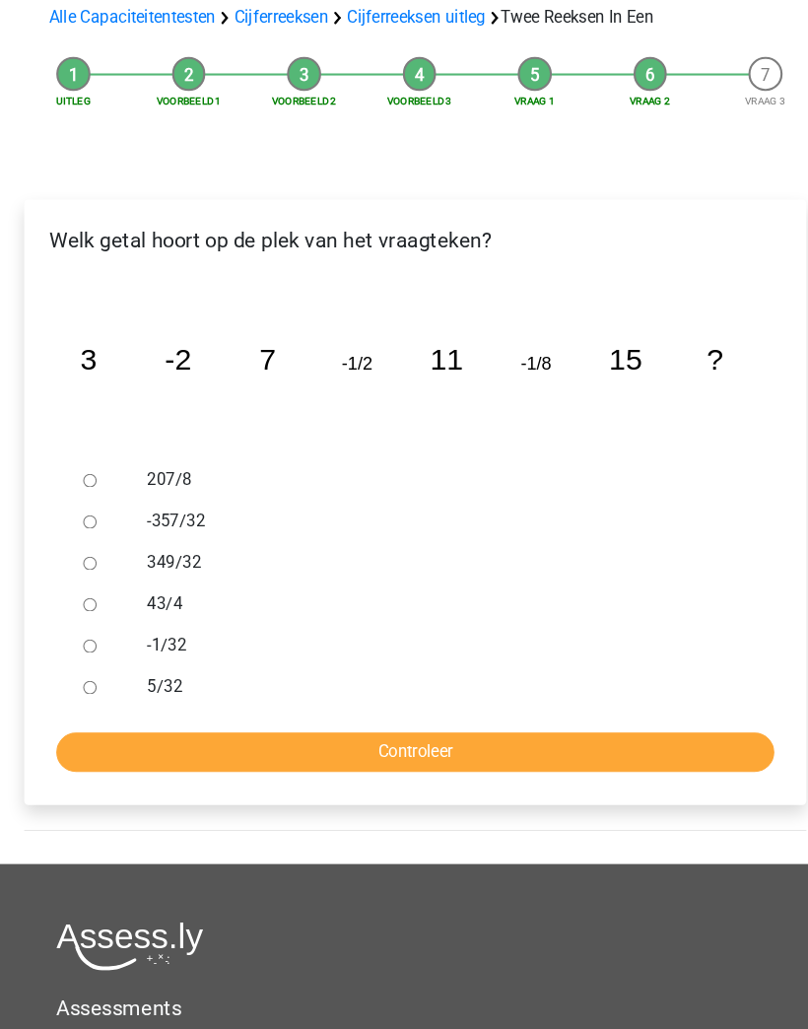
scroll to position [216, 0]
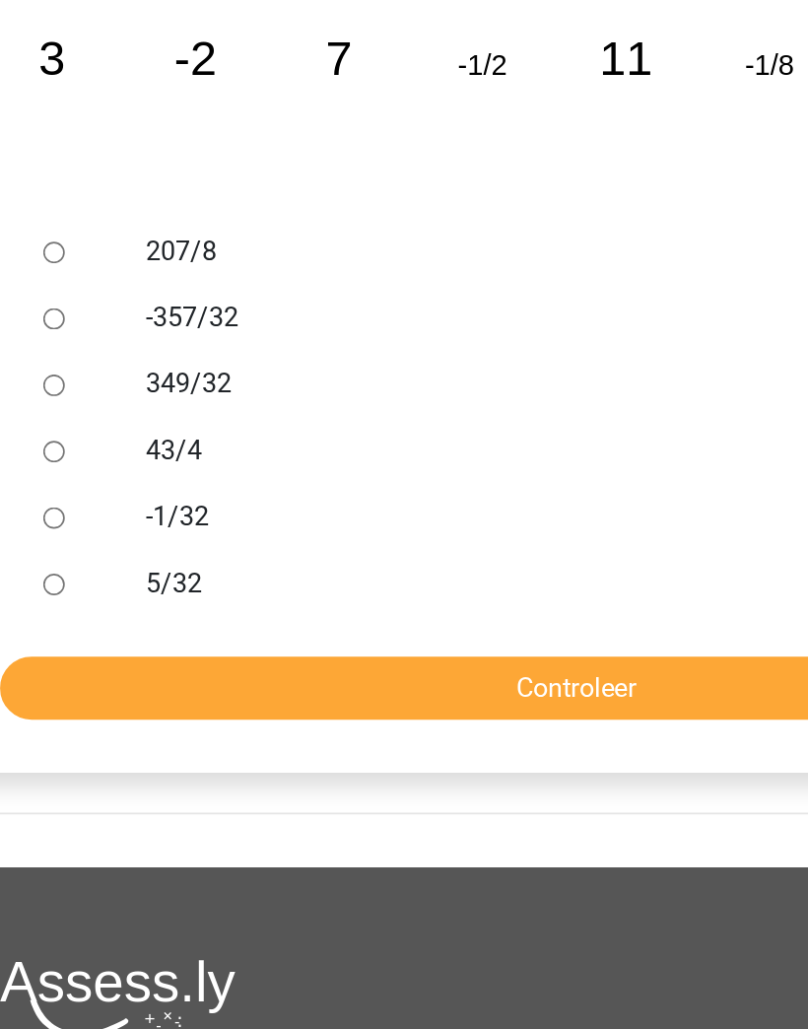
click at [88, 589] on input "-1/32" at bounding box center [94, 595] width 13 height 13
radio input "true"
click at [418, 678] on input "Controleer" at bounding box center [404, 696] width 684 height 37
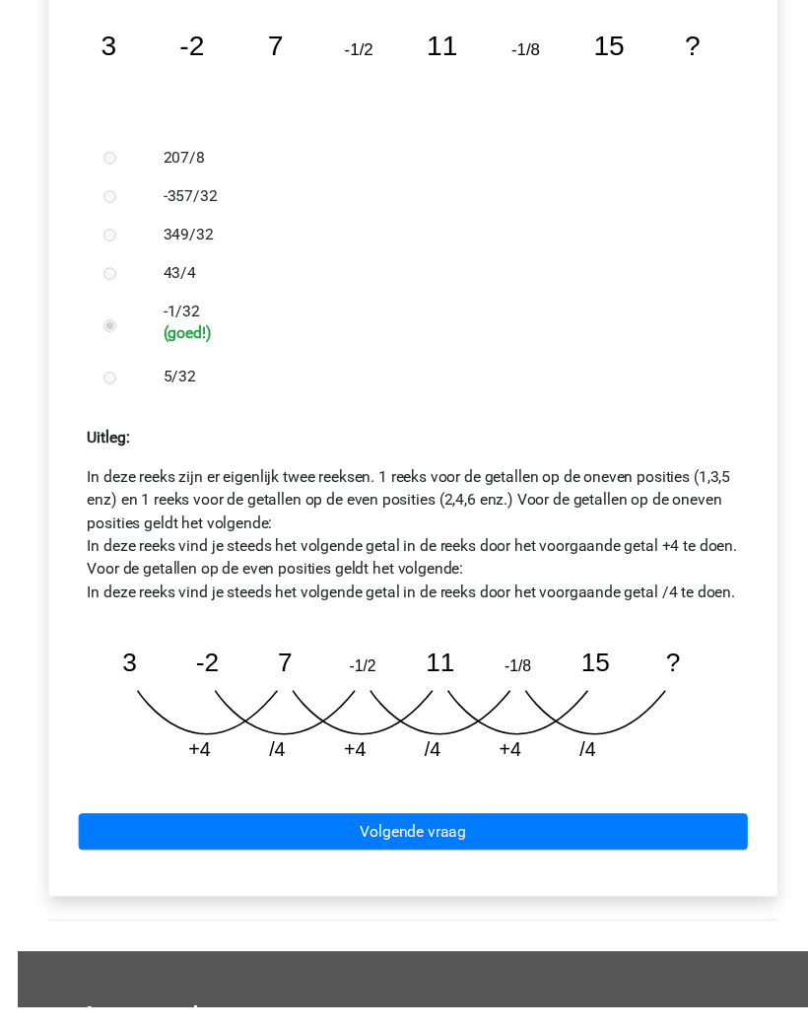
scroll to position [527, 0]
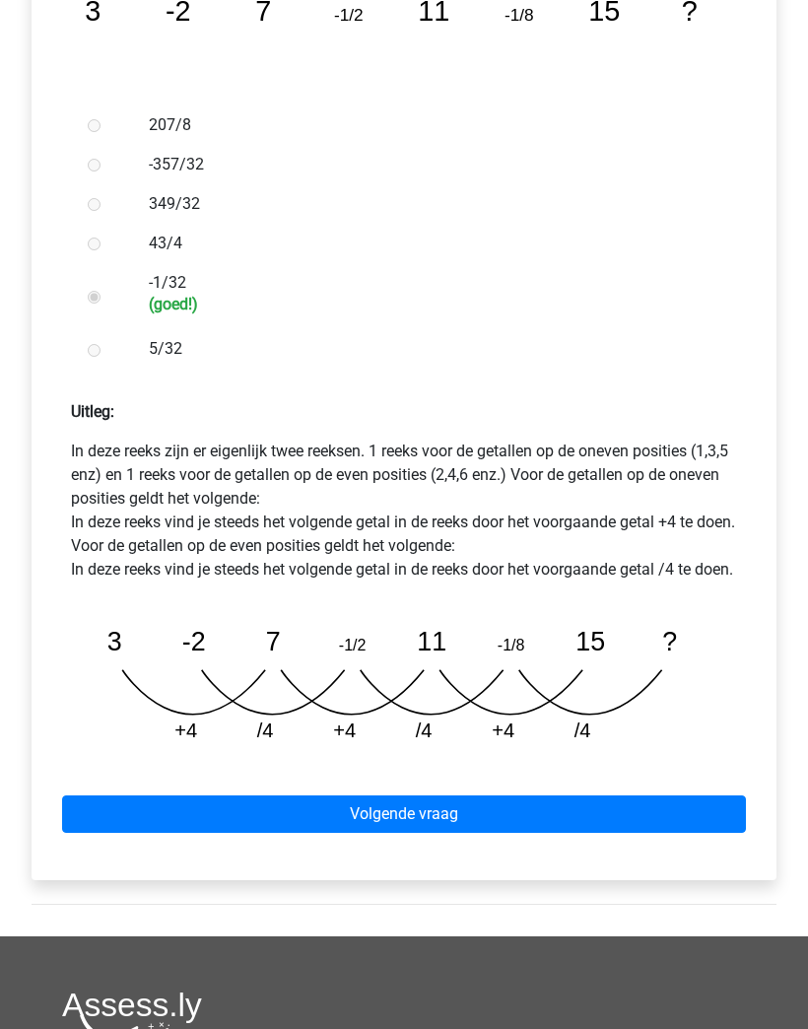
click at [673, 834] on link "Volgende vraag" at bounding box center [404, 814] width 684 height 37
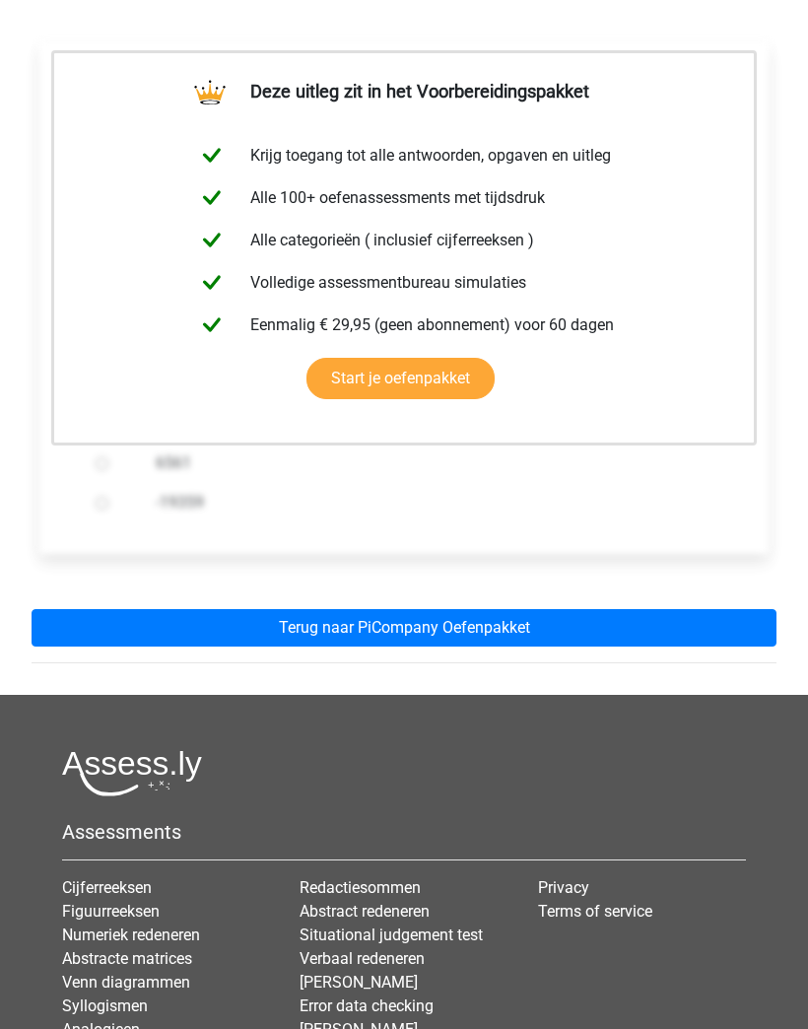
scroll to position [349, 0]
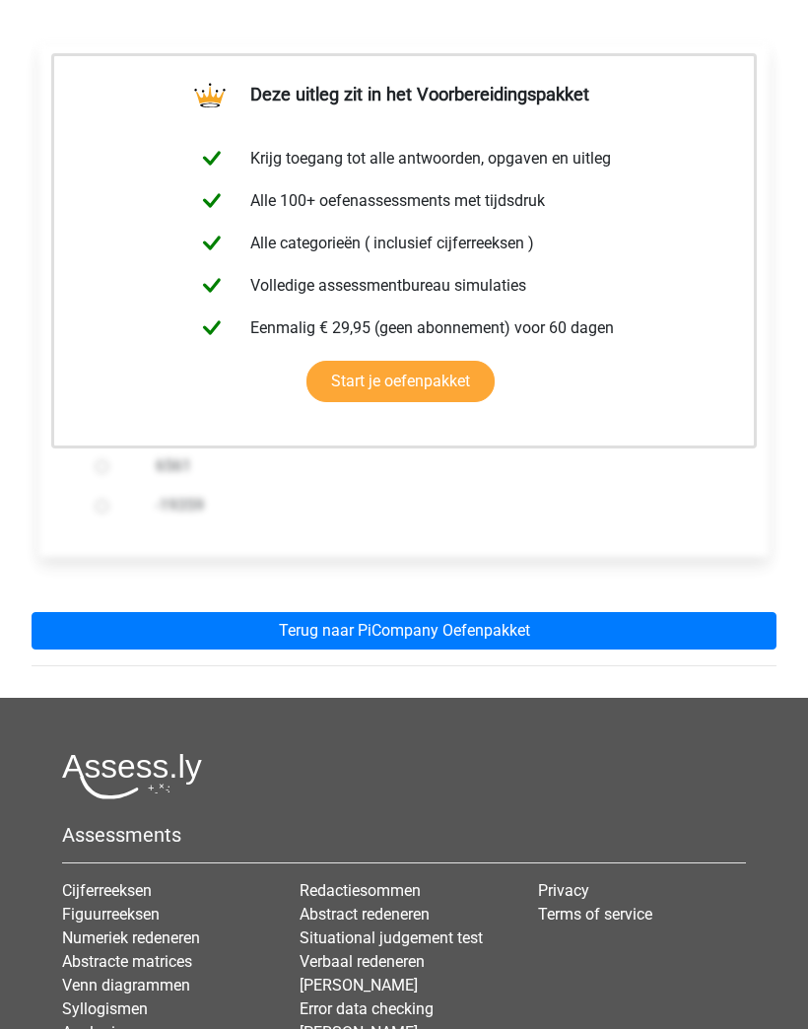
click at [668, 633] on link "Terug naar PiCompany Oefenpakket" at bounding box center [404, 630] width 745 height 37
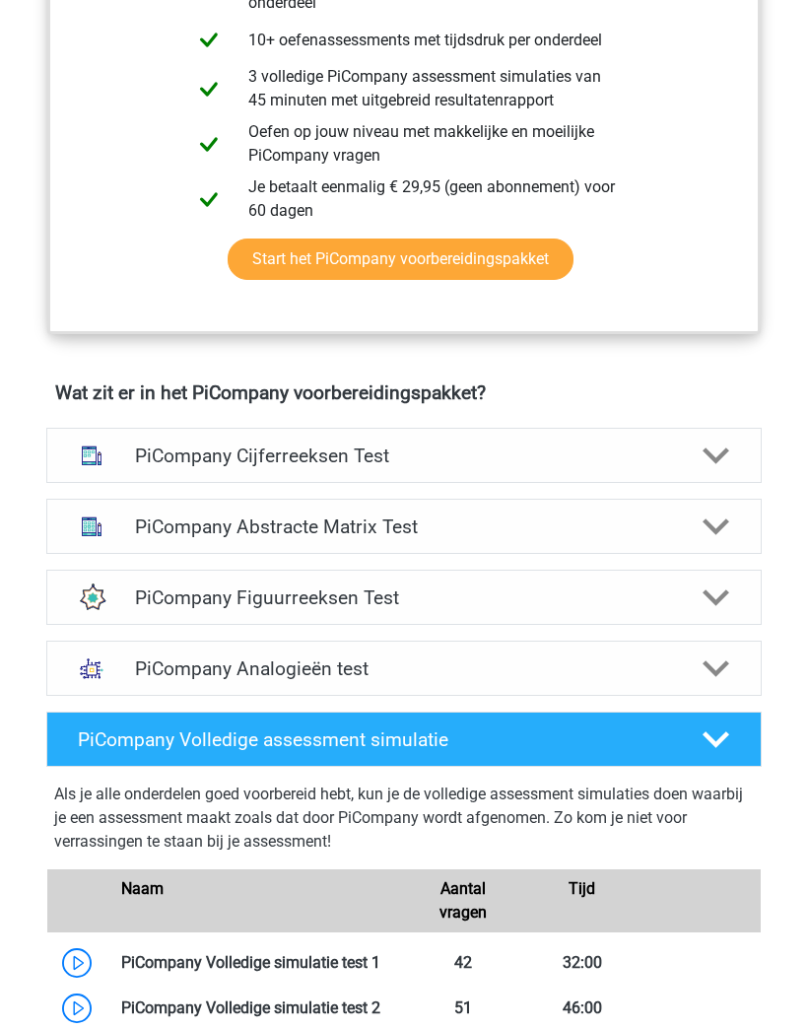
click at [704, 519] on icon at bounding box center [717, 528] width 28 height 28
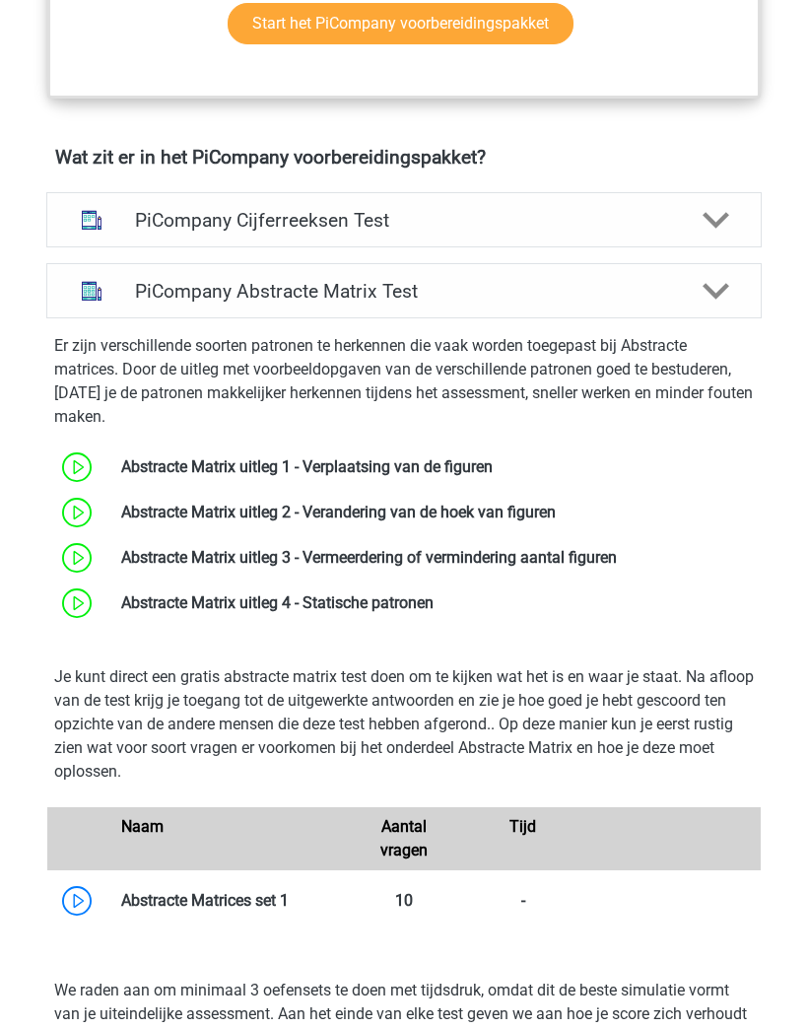
scroll to position [1206, 0]
click at [493, 471] on link at bounding box center [493, 466] width 0 height 19
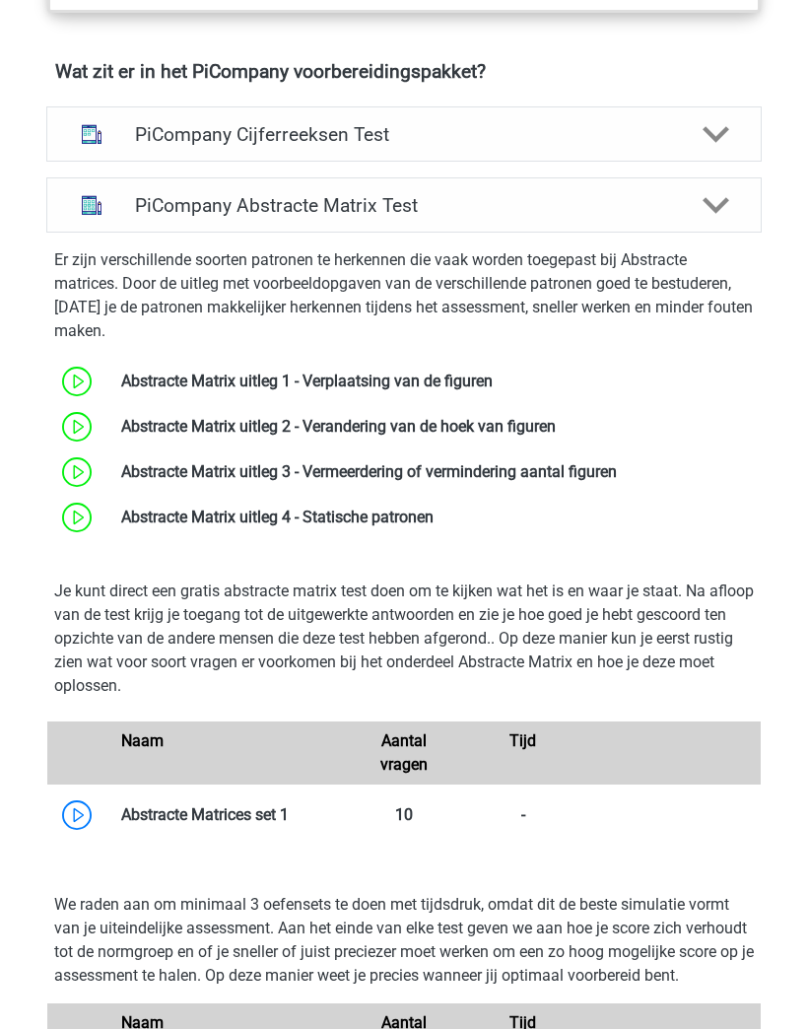
scroll to position [1292, 0]
click at [556, 427] on link at bounding box center [556, 426] width 0 height 19
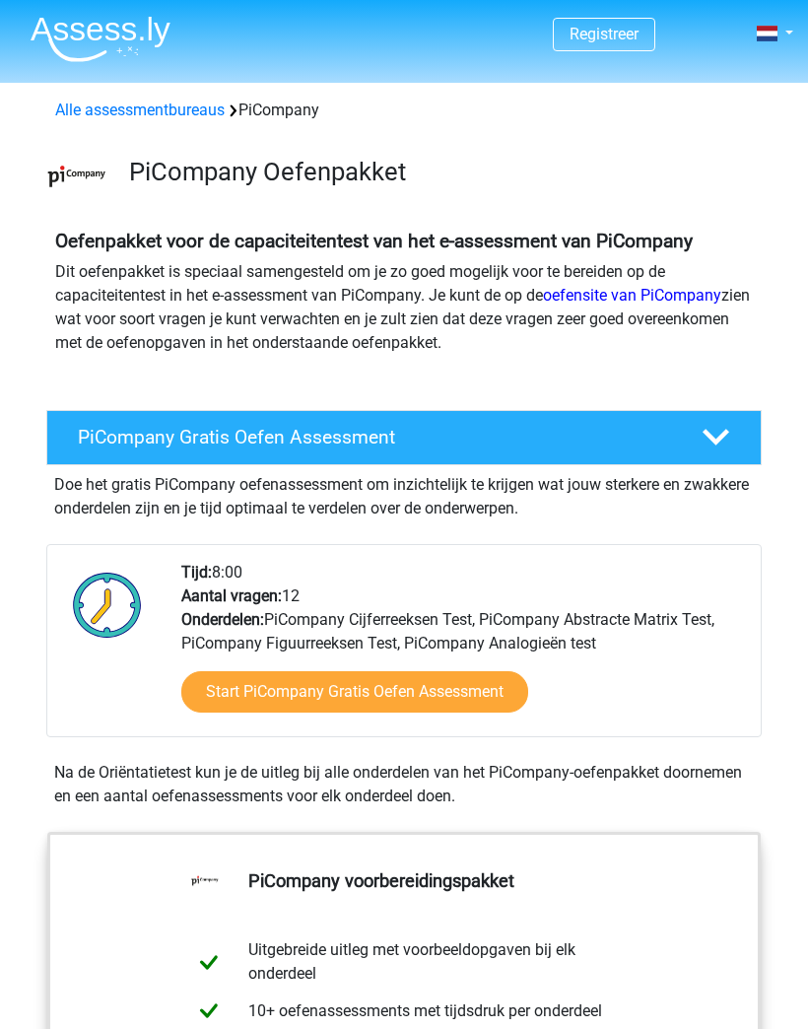
scroll to position [1291, 0]
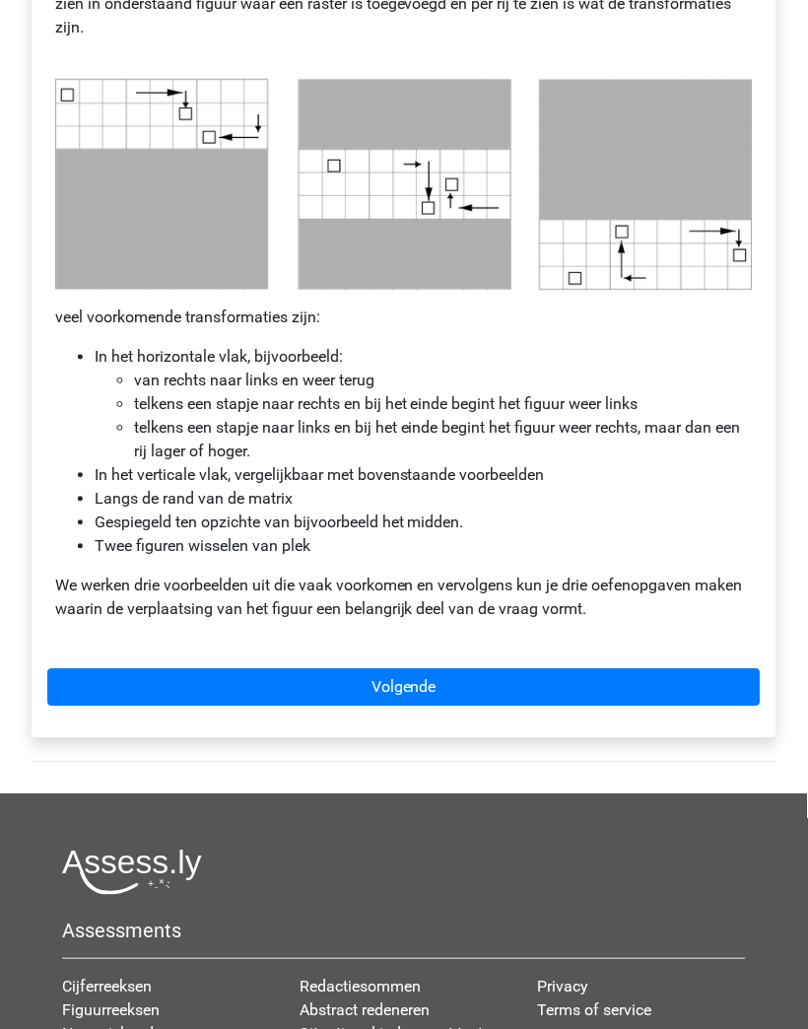
scroll to position [934, 0]
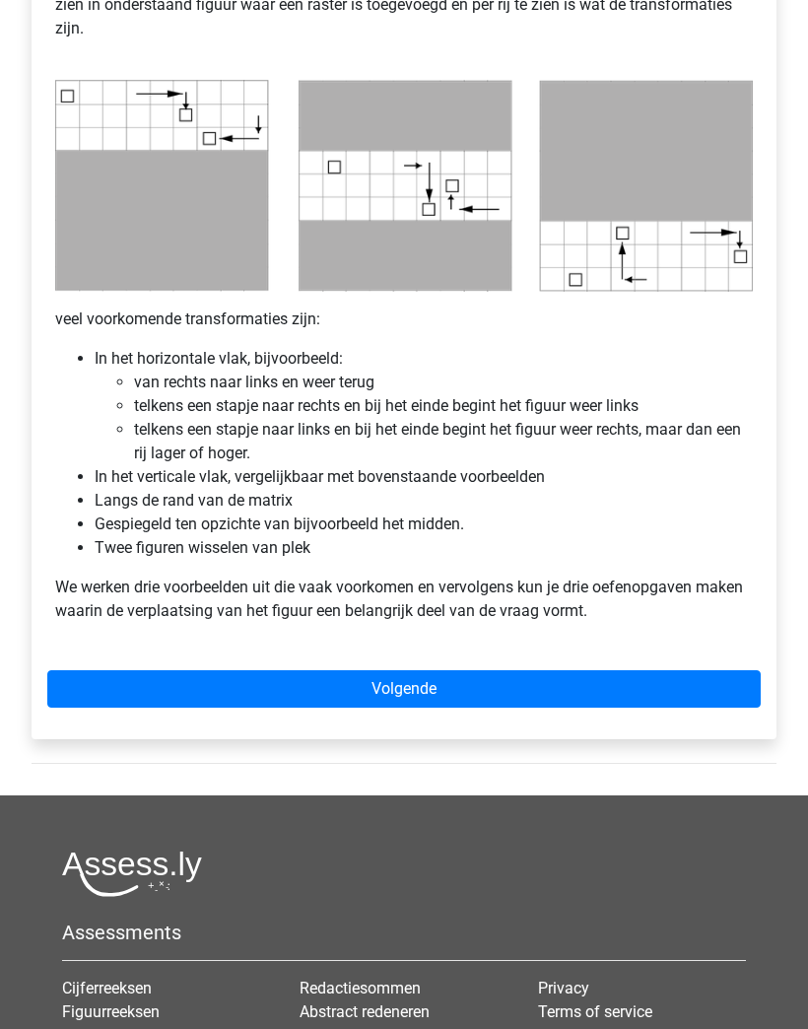
click at [687, 681] on link "Volgende" at bounding box center [403, 689] width 713 height 37
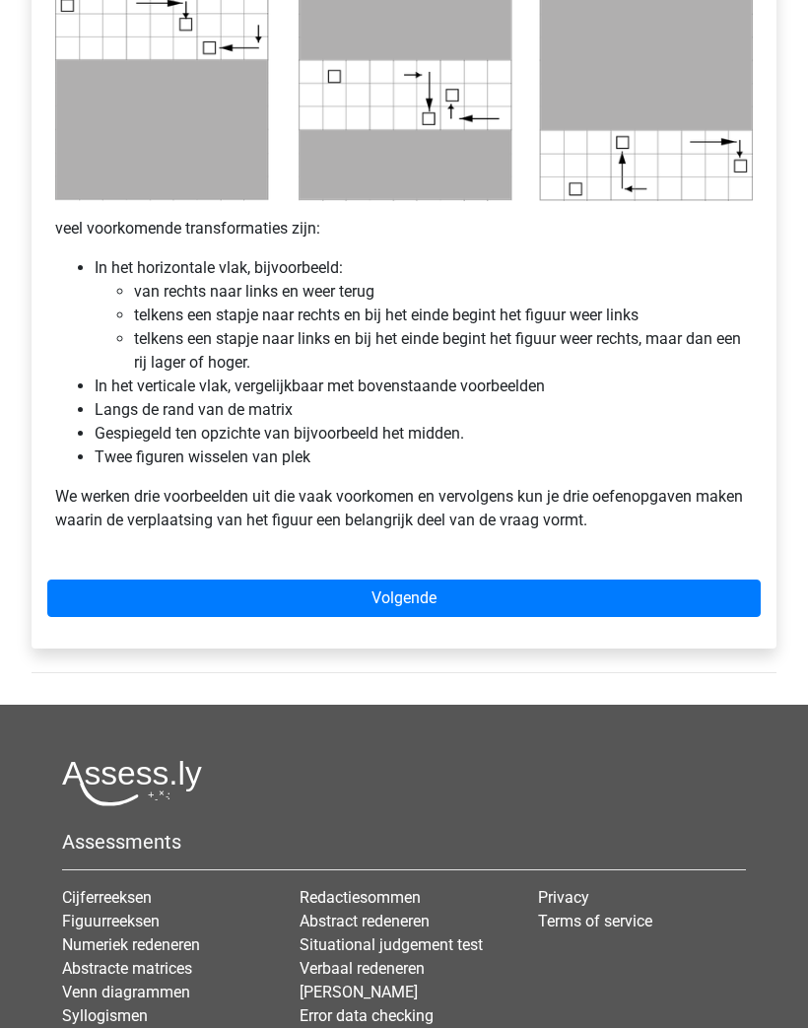
scroll to position [1026, 0]
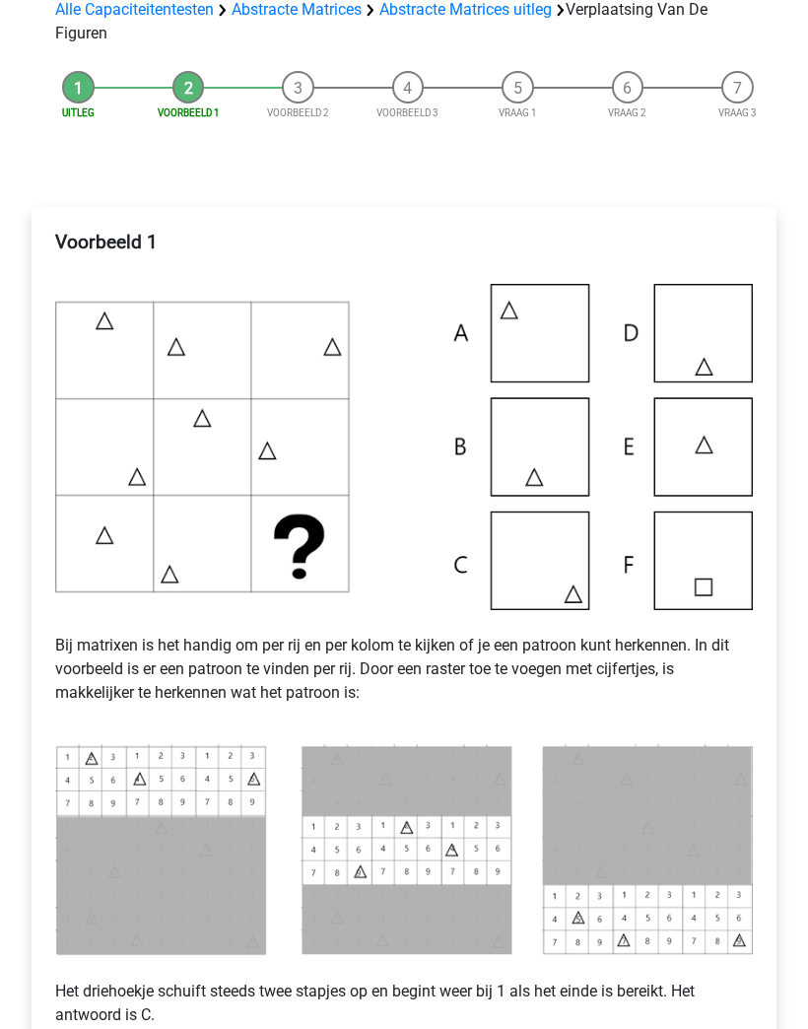
scroll to position [177, 0]
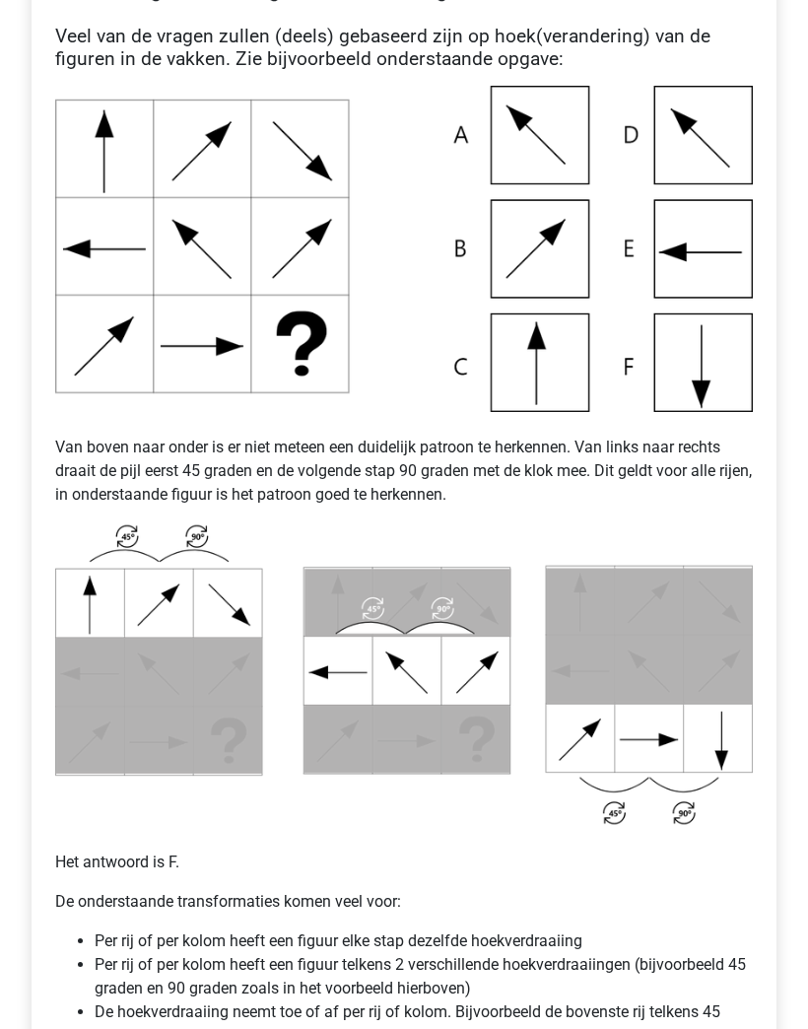
scroll to position [460, 0]
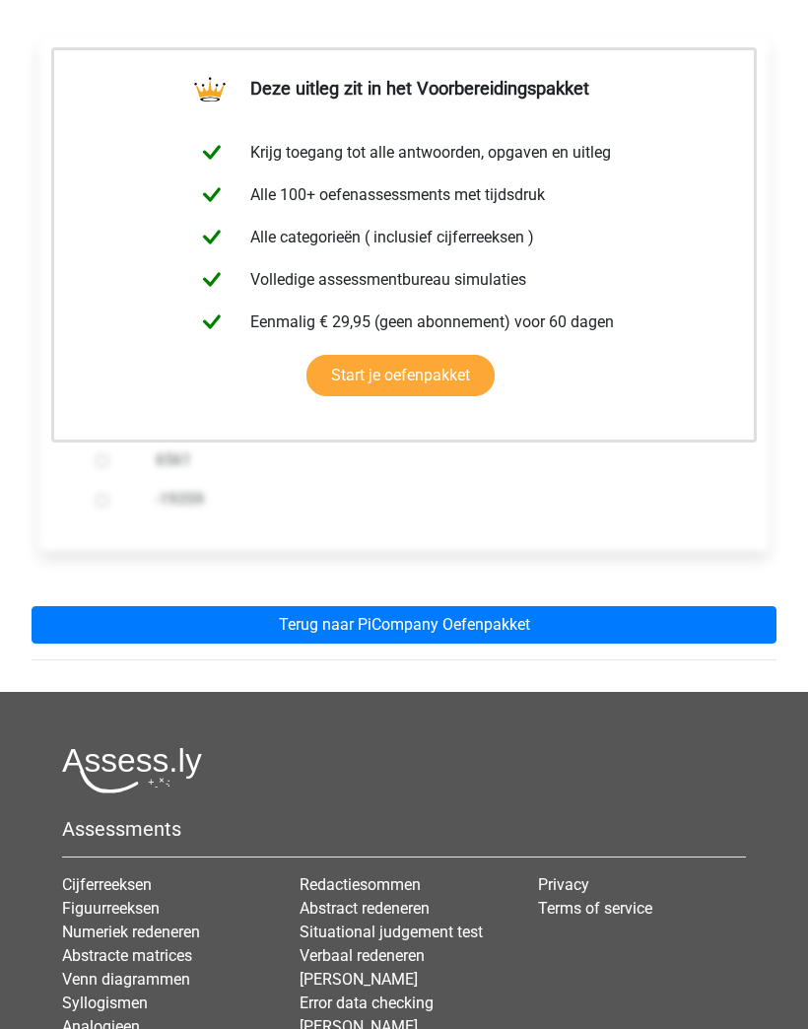
scroll to position [347, 0]
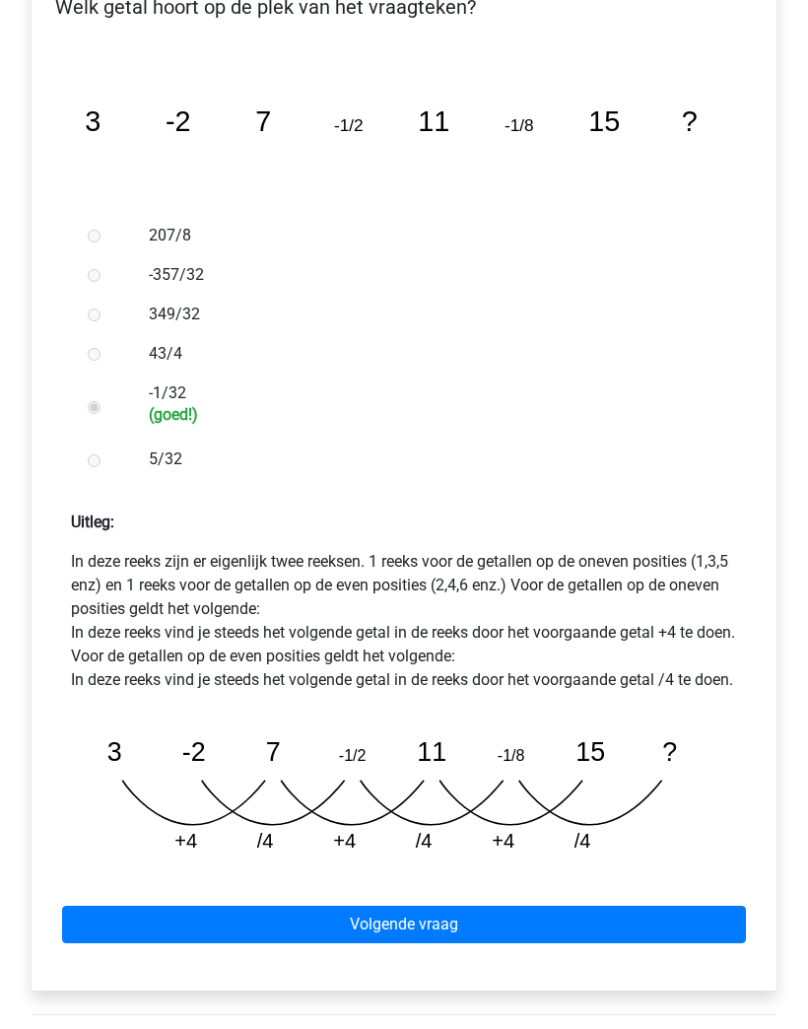
scroll to position [415, 0]
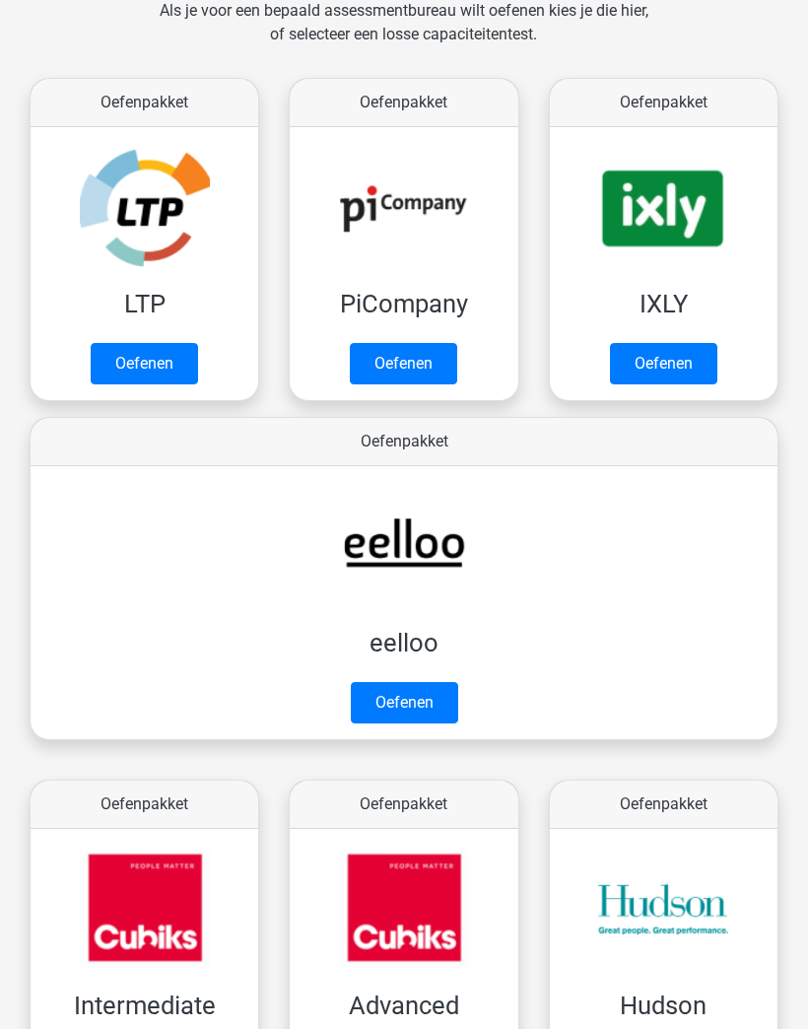
scroll to position [313, 0]
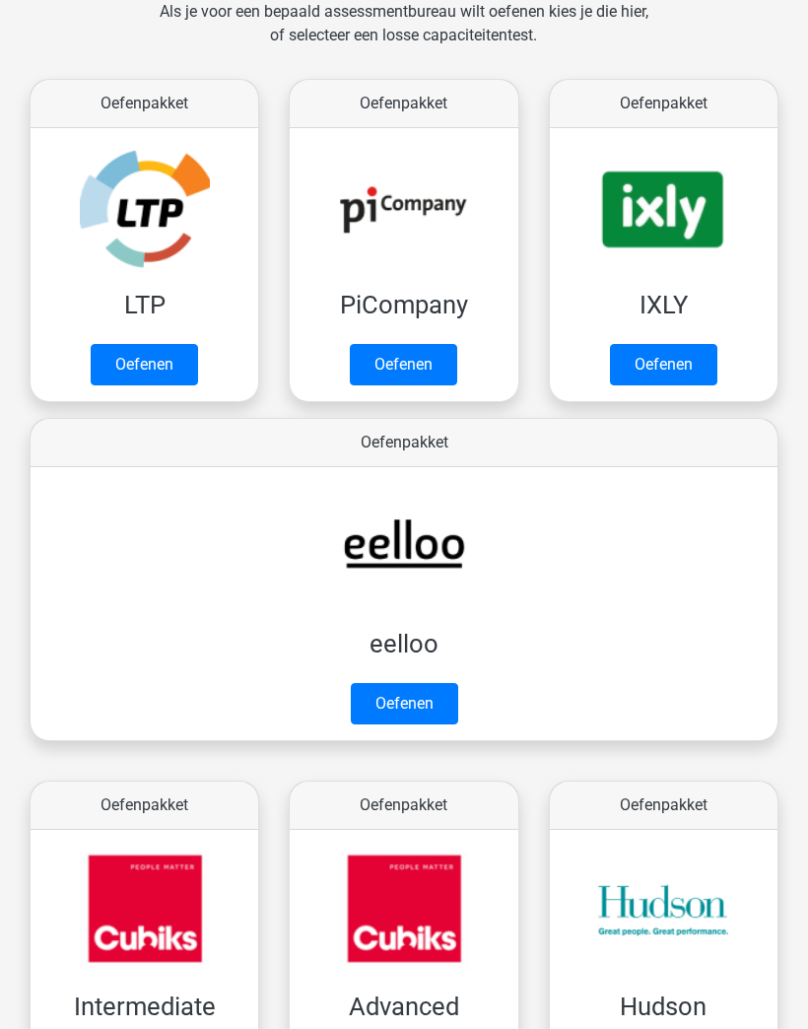
click at [676, 368] on link "Oefenen" at bounding box center [663, 364] width 107 height 41
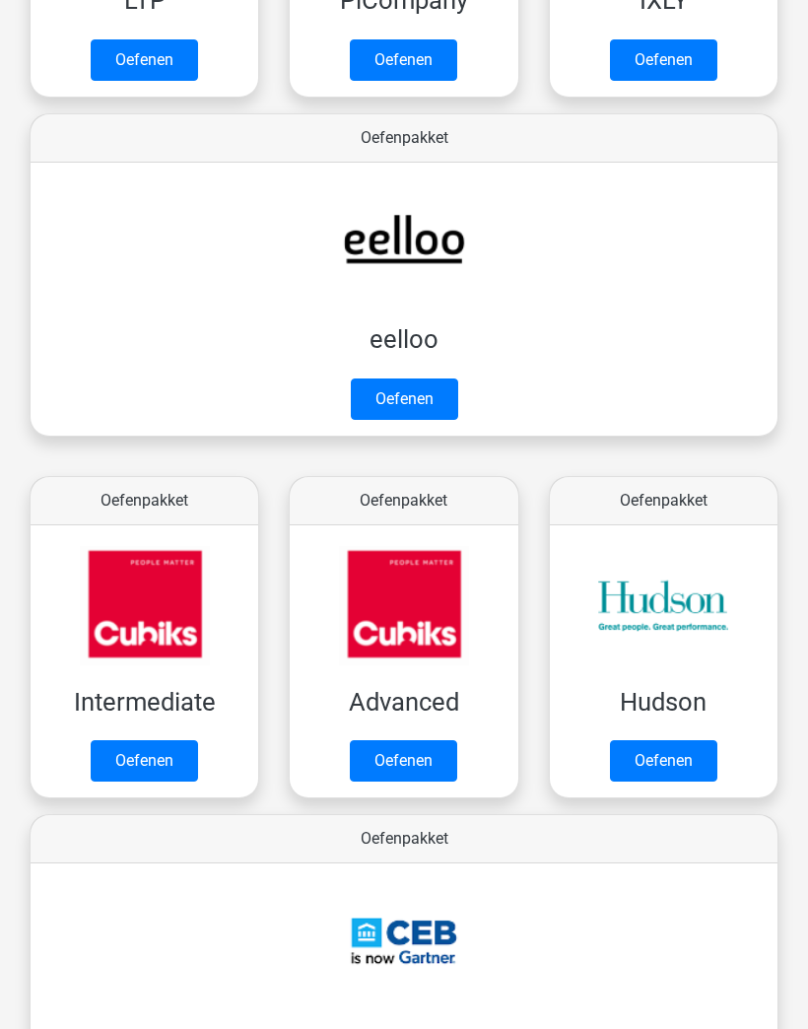
scroll to position [705, 0]
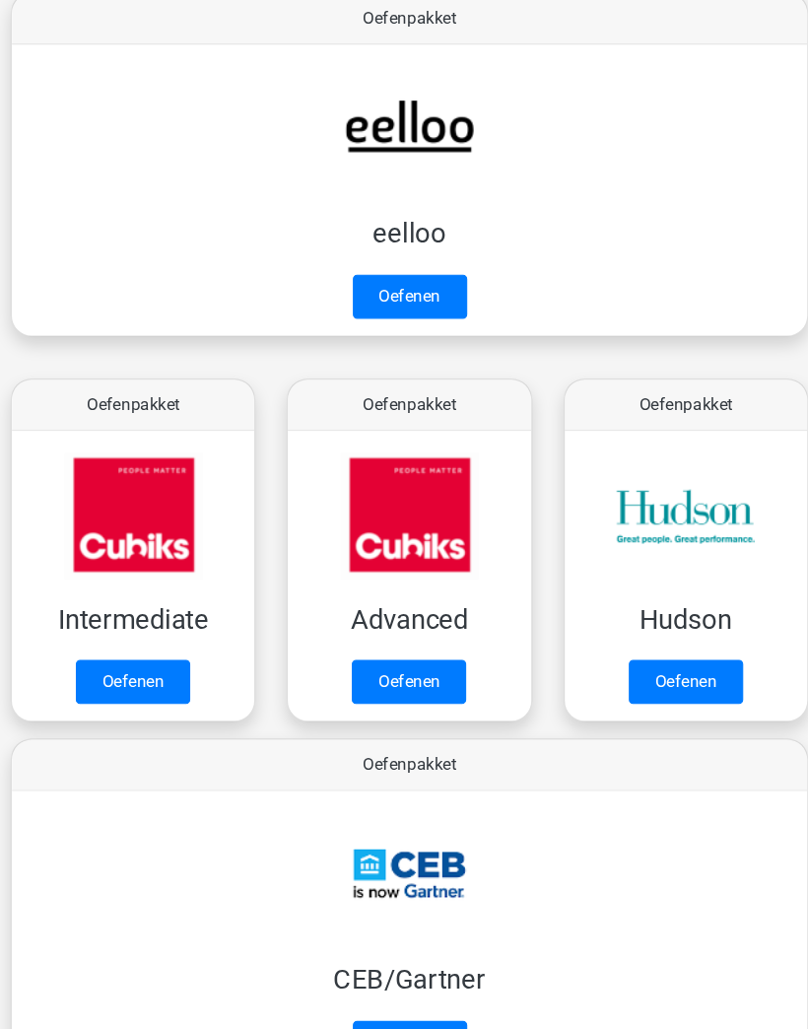
click at [361, 291] on link "Oefenen" at bounding box center [404, 311] width 107 height 41
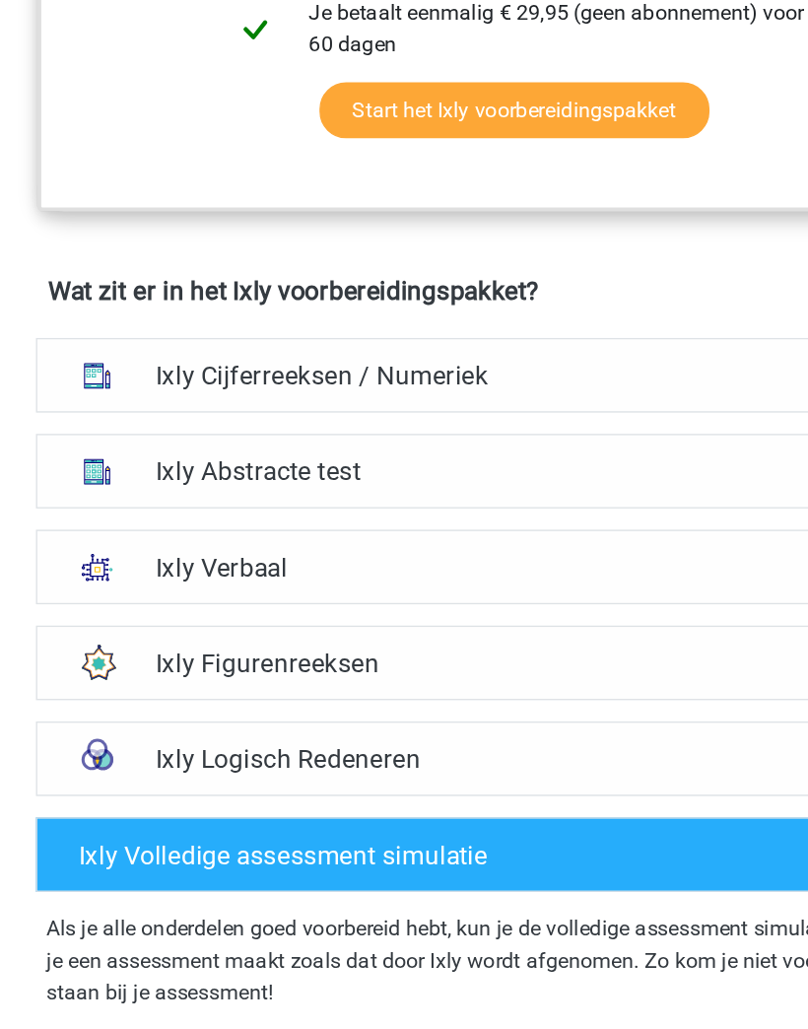
click at [515, 535] on h4 "Ixly Cijferreeksen / Numeriek" at bounding box center [404, 546] width 539 height 23
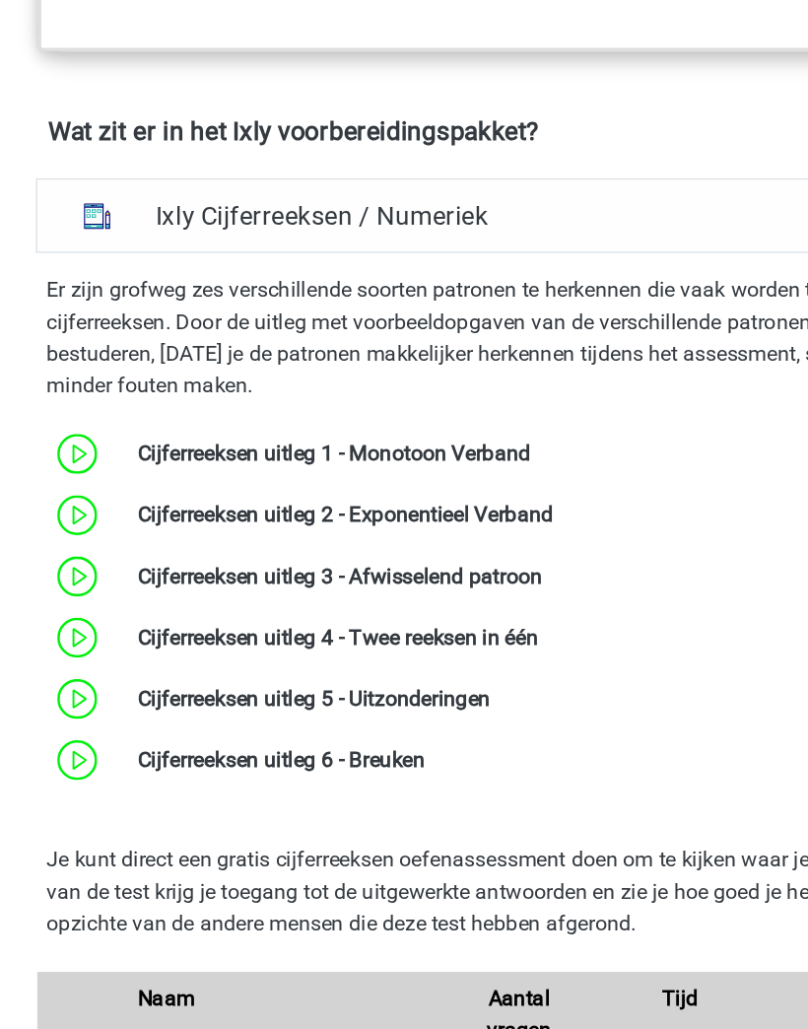
scroll to position [1082, 0]
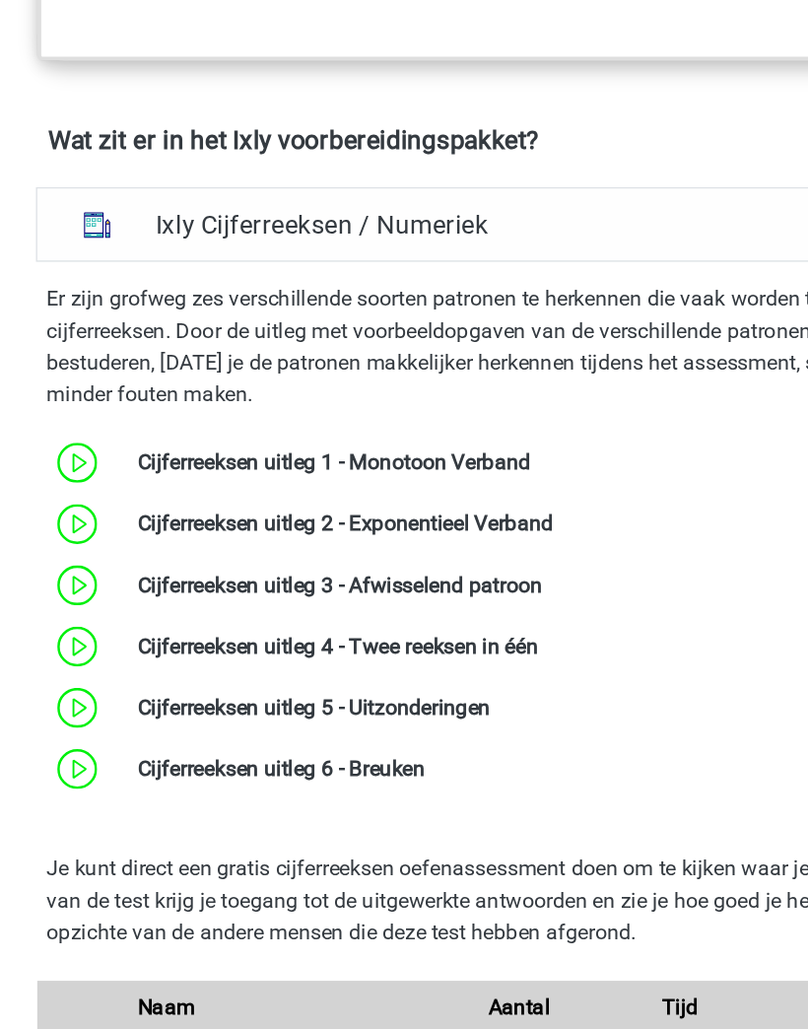
click at [523, 333] on h4 "Ixly Cijferreeksen / Numeriek" at bounding box center [404, 344] width 539 height 23
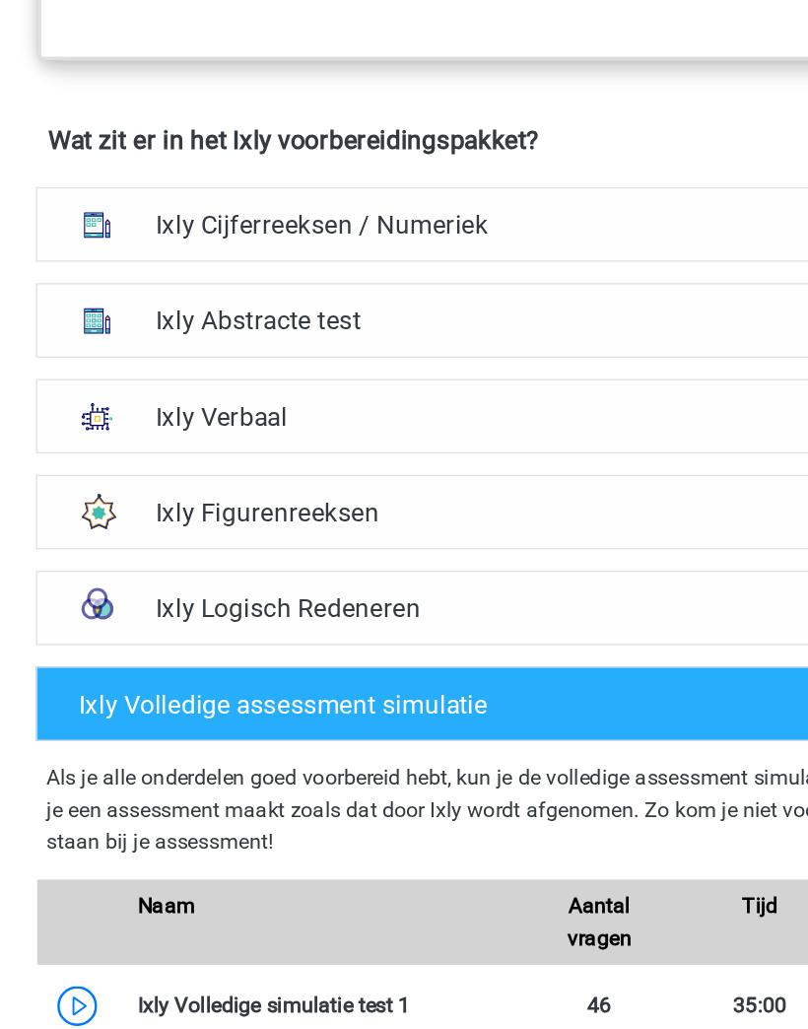
click at [492, 458] on div "Ixly Verbaal" at bounding box center [403, 485] width 715 height 55
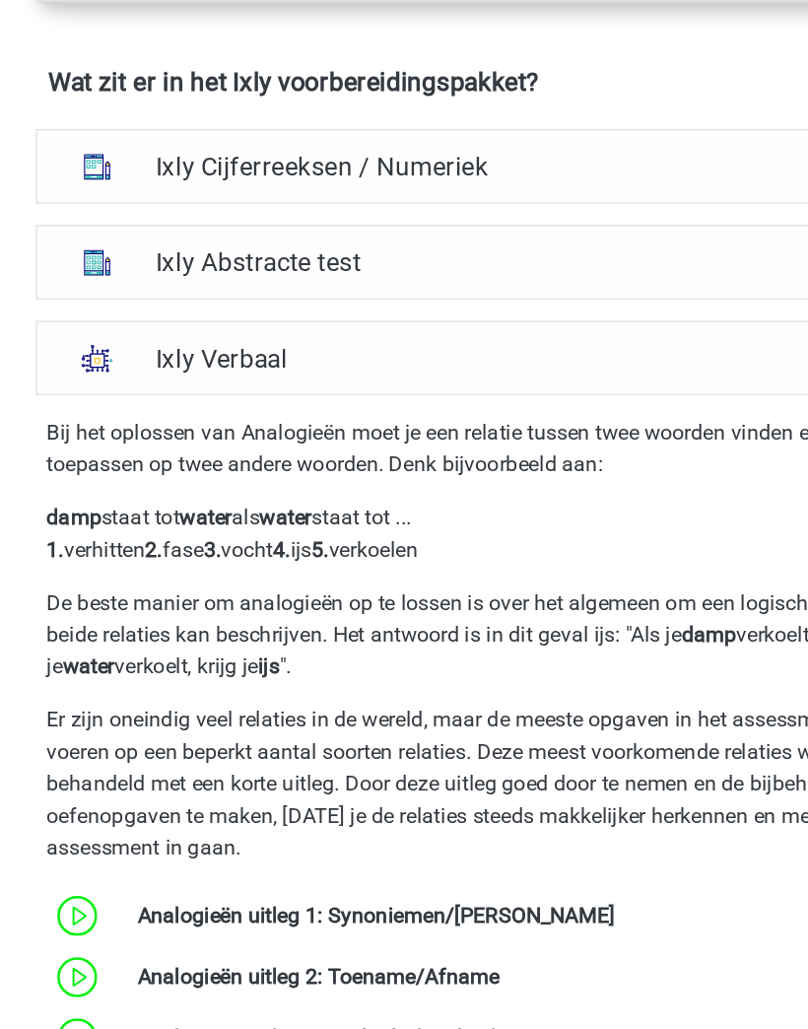
click at [505, 278] on div "Ixly Verbaal" at bounding box center [403, 264] width 715 height 55
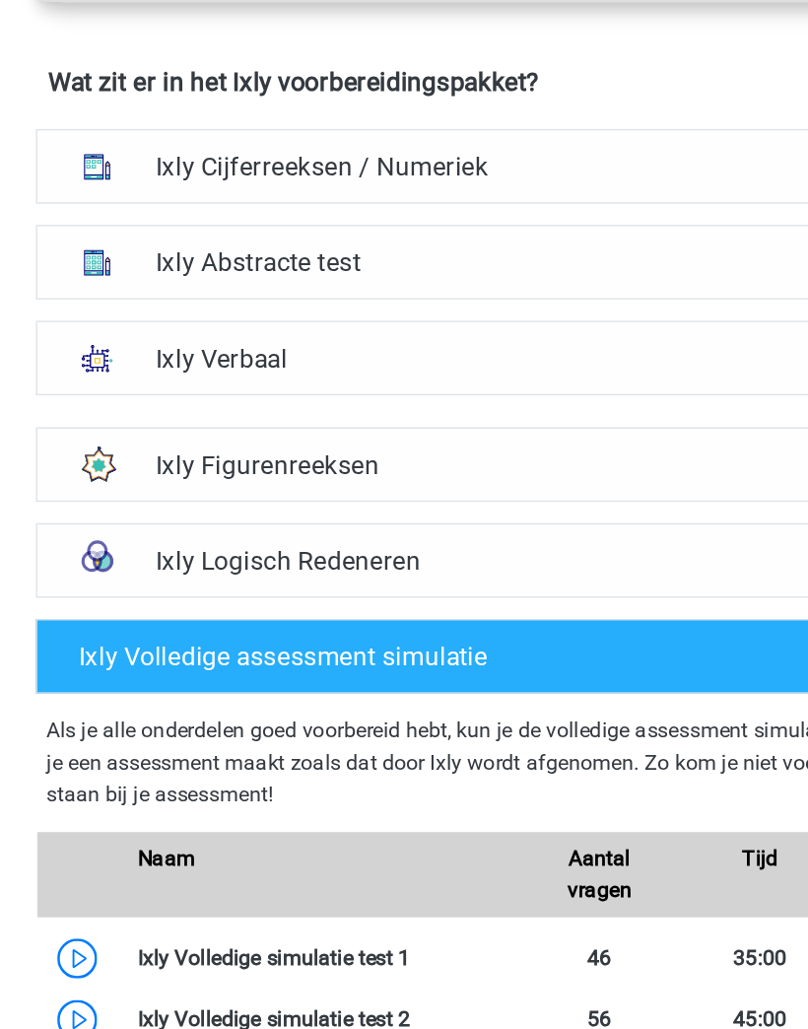
scroll to position [1303, 0]
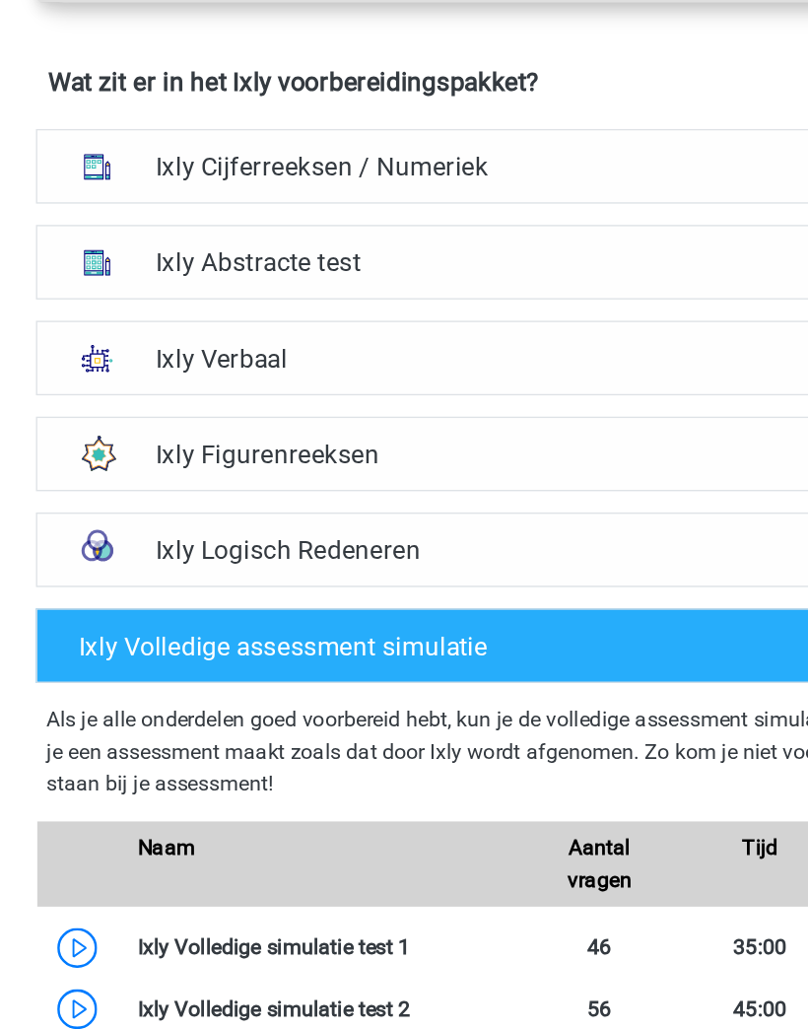
click at [526, 201] on h4 "Ixly Abstracte test" at bounding box center [404, 194] width 539 height 23
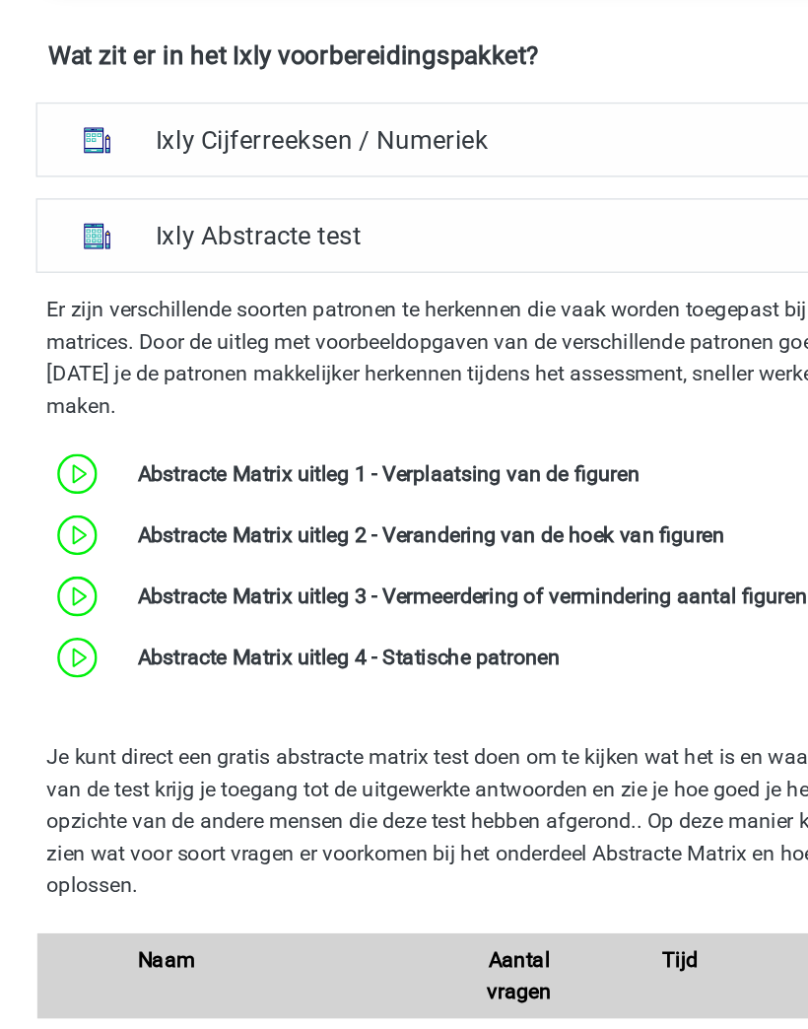
click at [496, 183] on h4 "Ixly Abstracte test" at bounding box center [404, 194] width 539 height 23
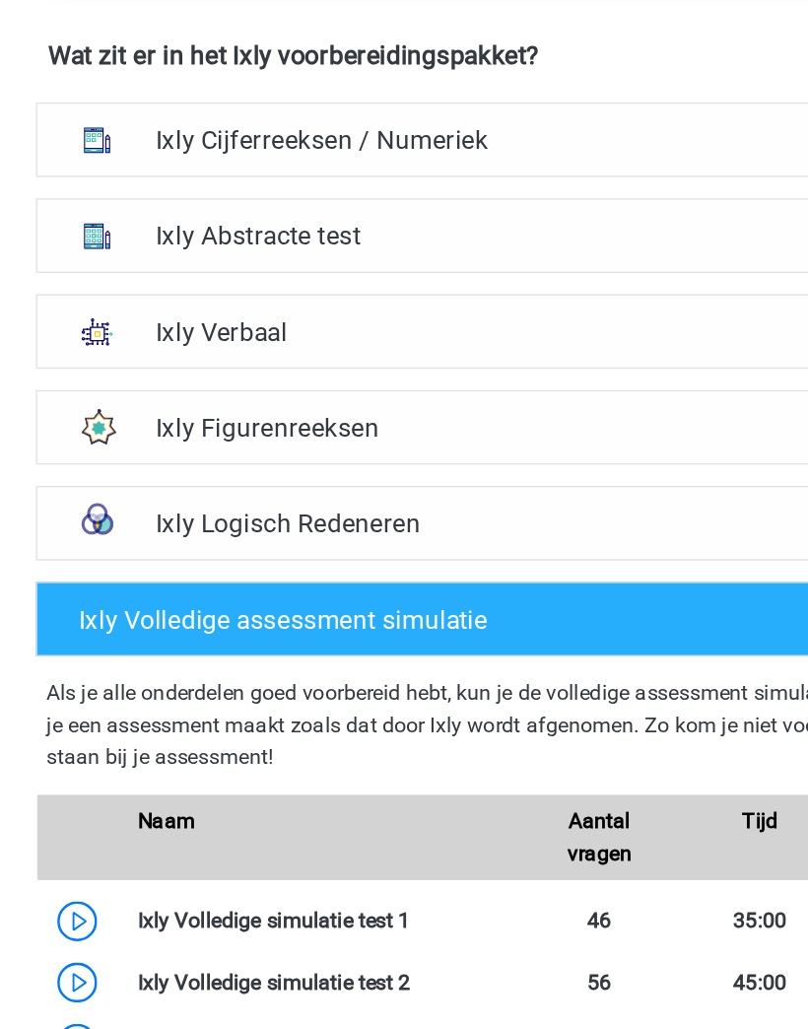
click at [485, 401] on div "Ixly Logisch Redeneren" at bounding box center [403, 406] width 715 height 55
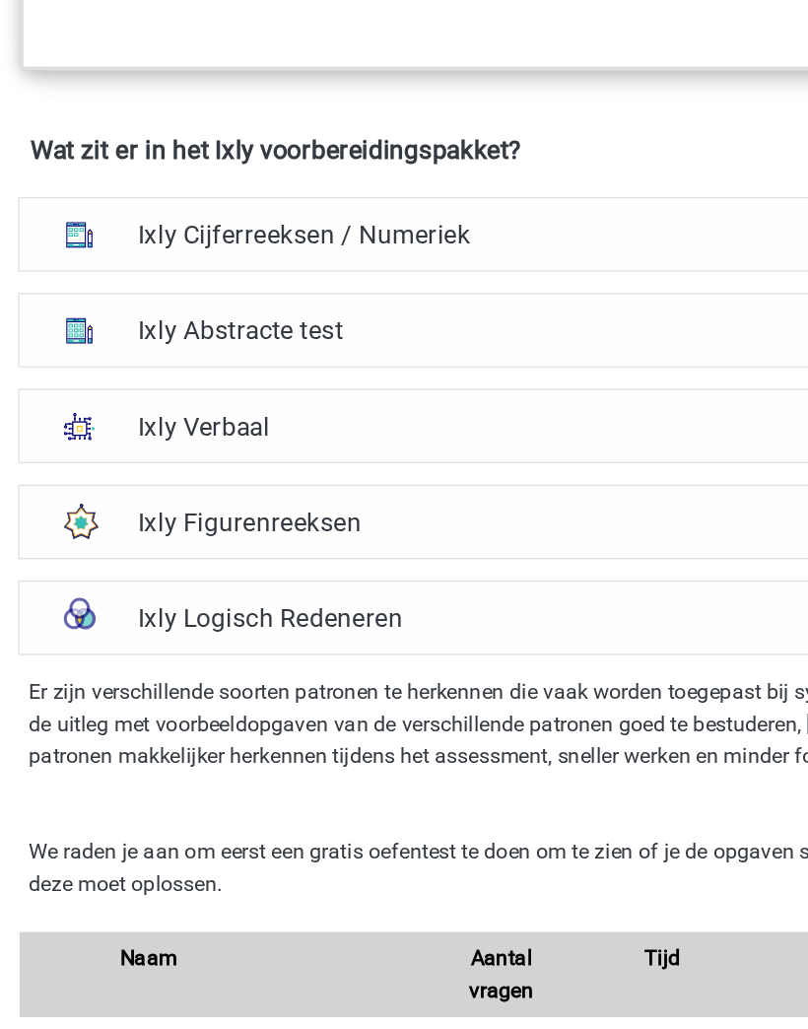
scroll to position [1234, 0]
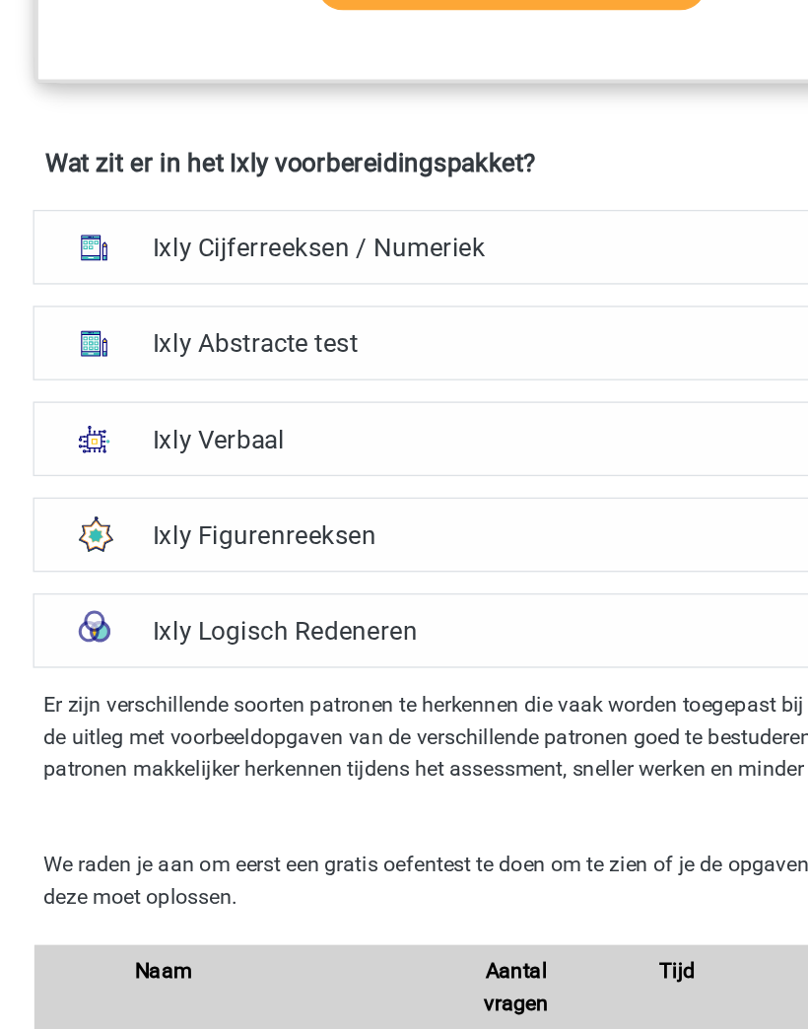
click at [494, 472] on h4 "Ixly Logisch Redeneren" at bounding box center [404, 476] width 539 height 23
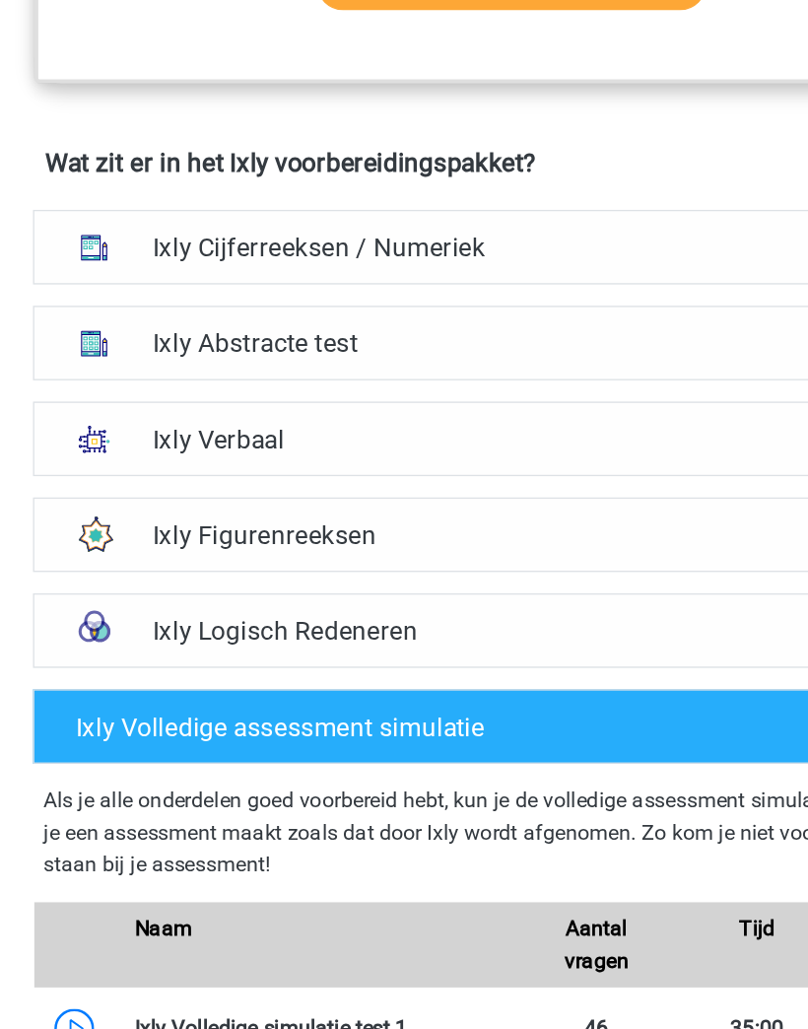
click at [510, 394] on h4 "Ixly Figurenreeksen" at bounding box center [404, 405] width 539 height 23
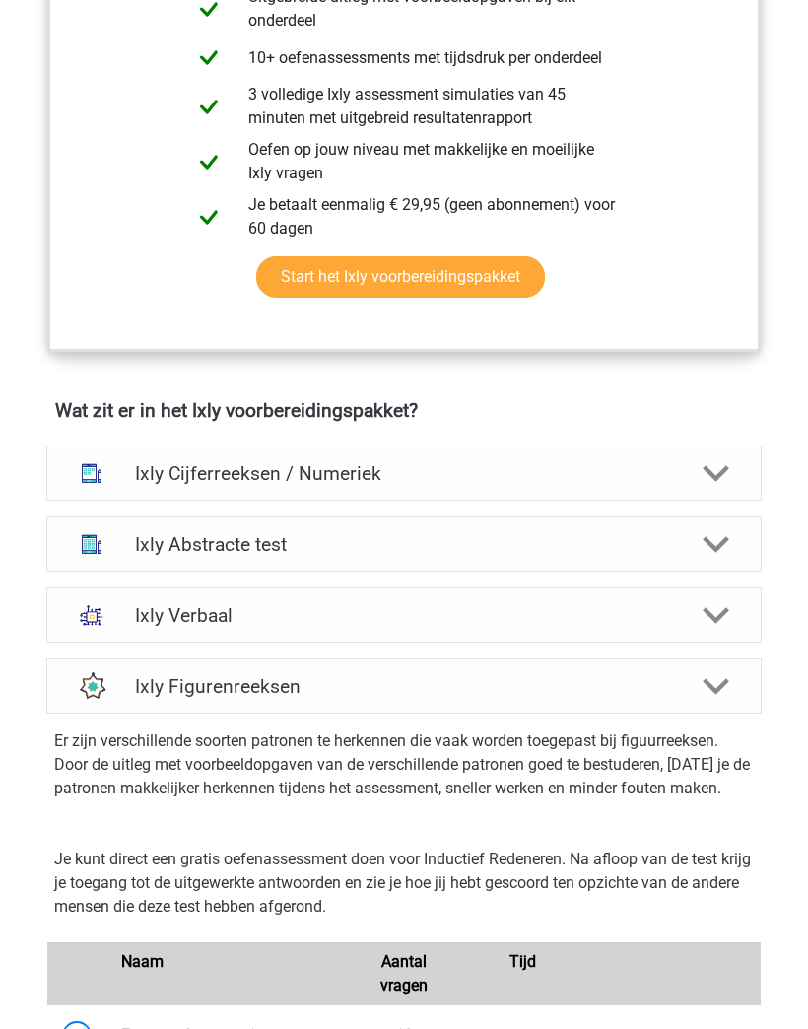
scroll to position [862, 0]
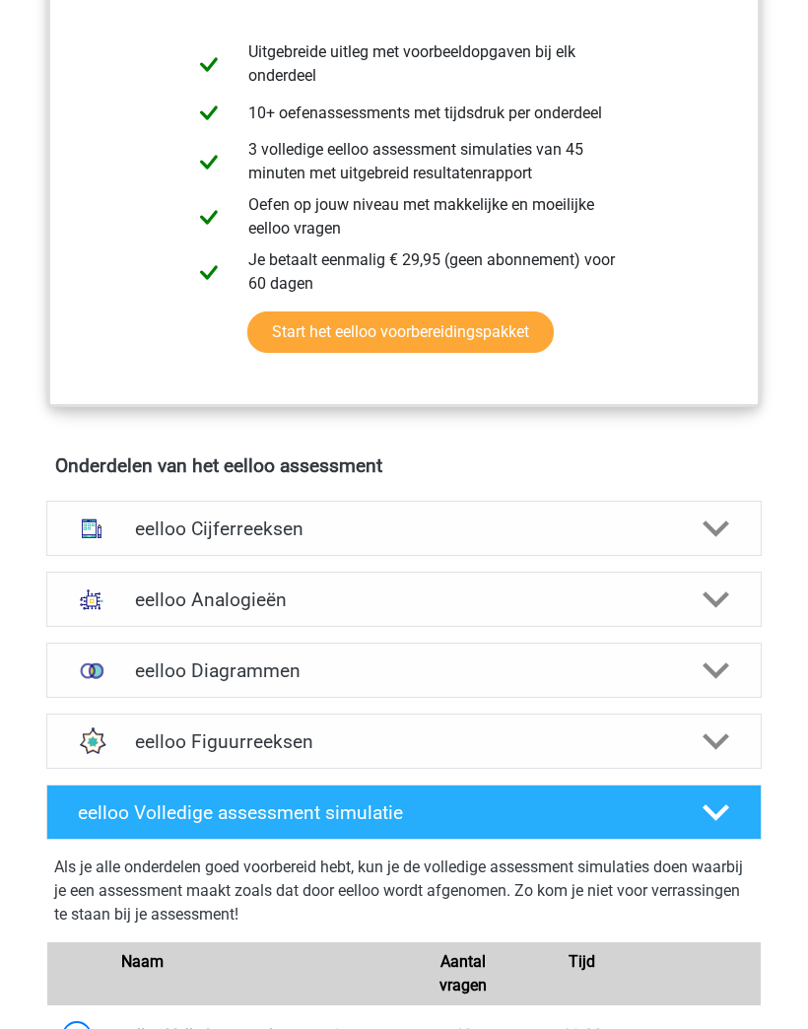
click at [692, 543] on div at bounding box center [716, 529] width 57 height 28
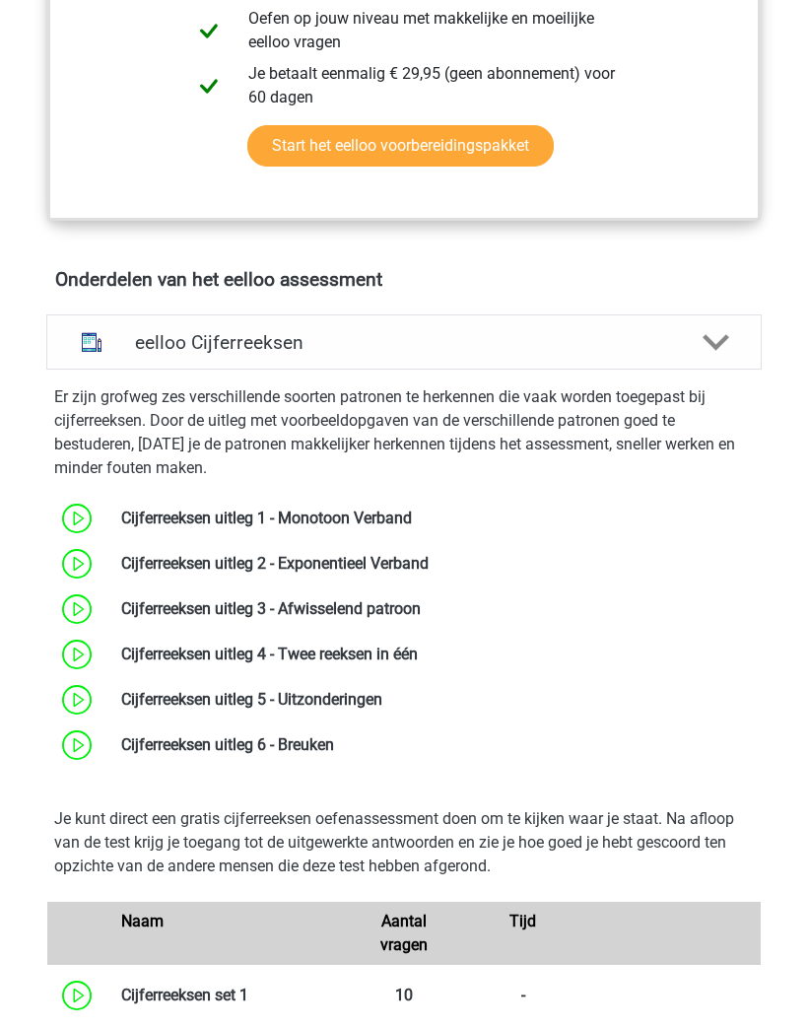
scroll to position [1109, 0]
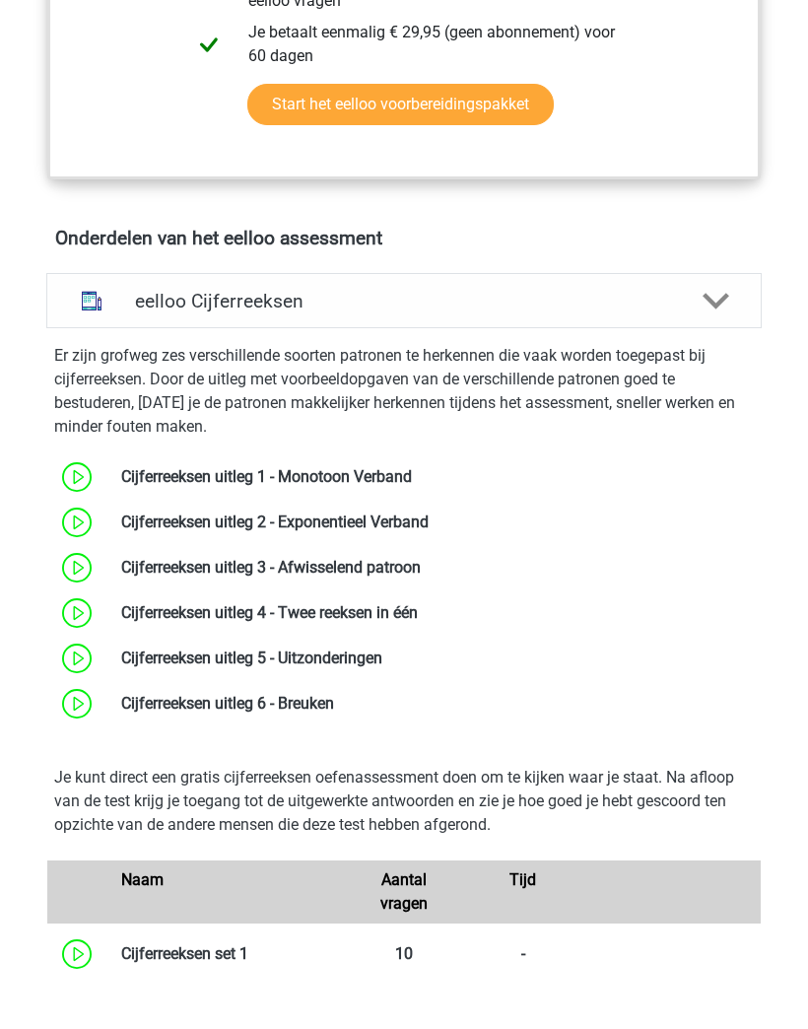
click at [334, 712] on link at bounding box center [334, 703] width 0 height 19
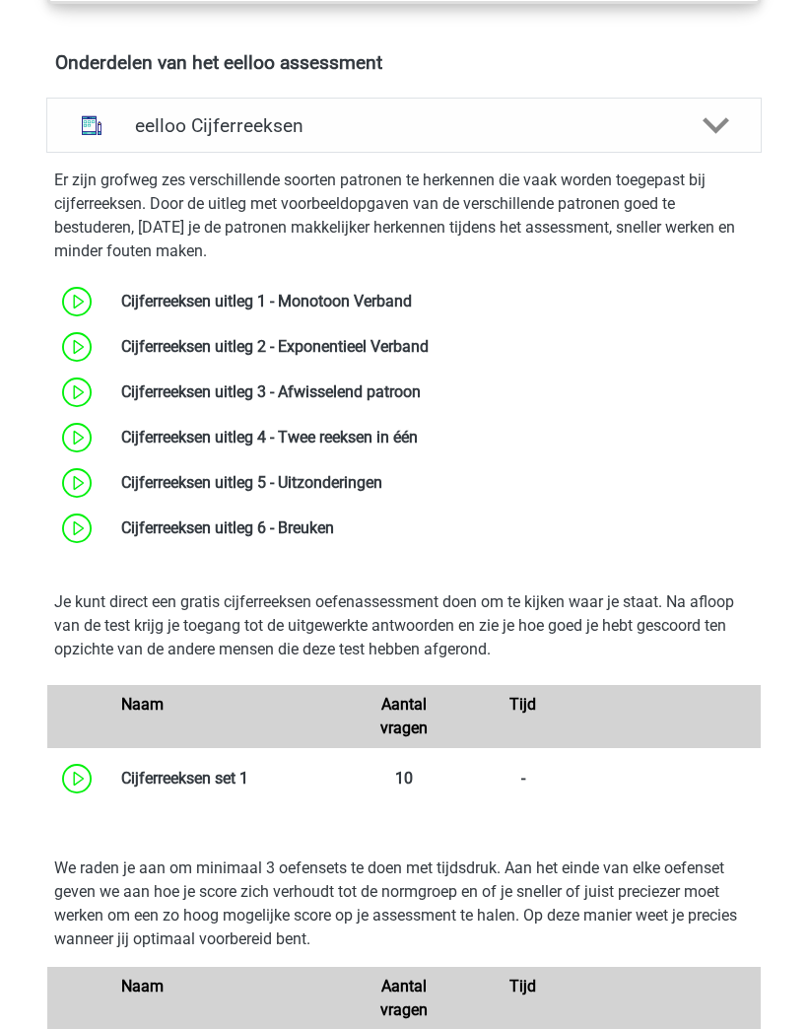
scroll to position [1472, 0]
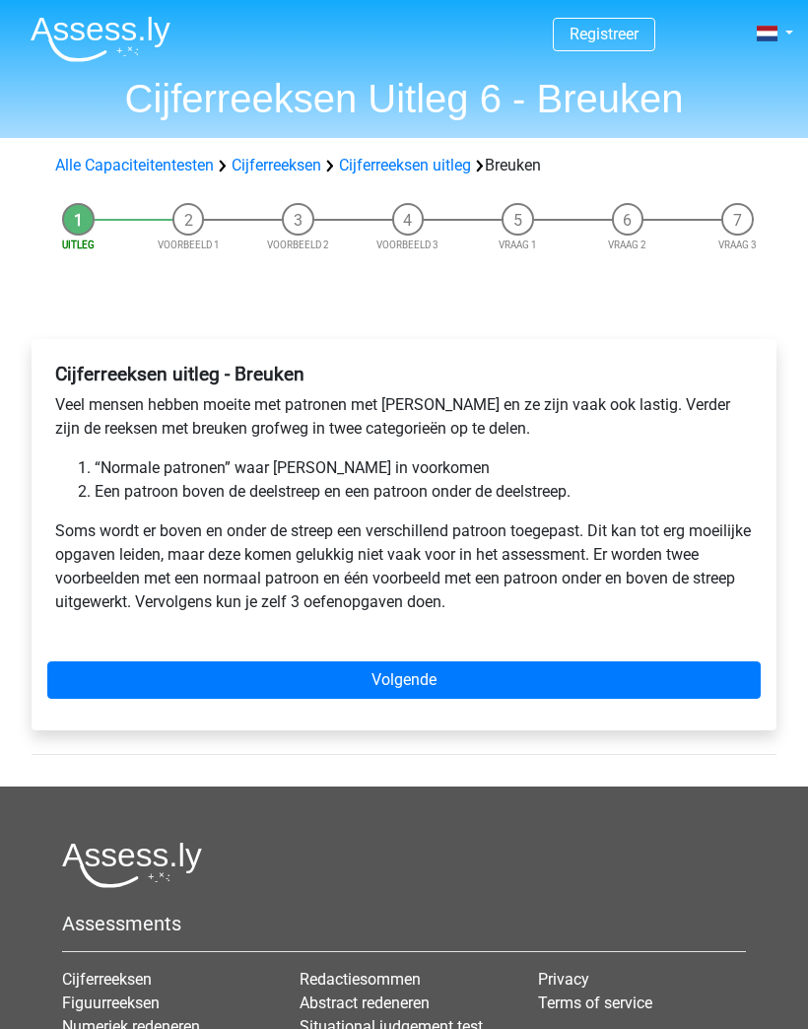
click at [673, 699] on link "Volgende" at bounding box center [403, 679] width 713 height 37
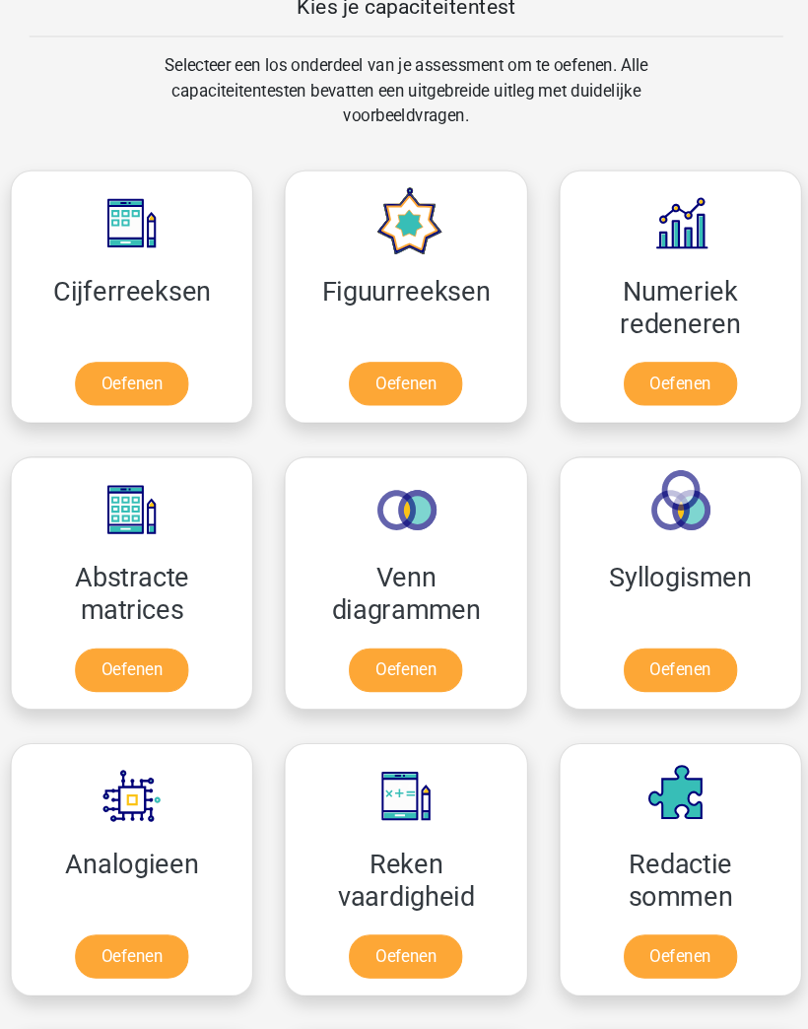
scroll to position [3258, 0]
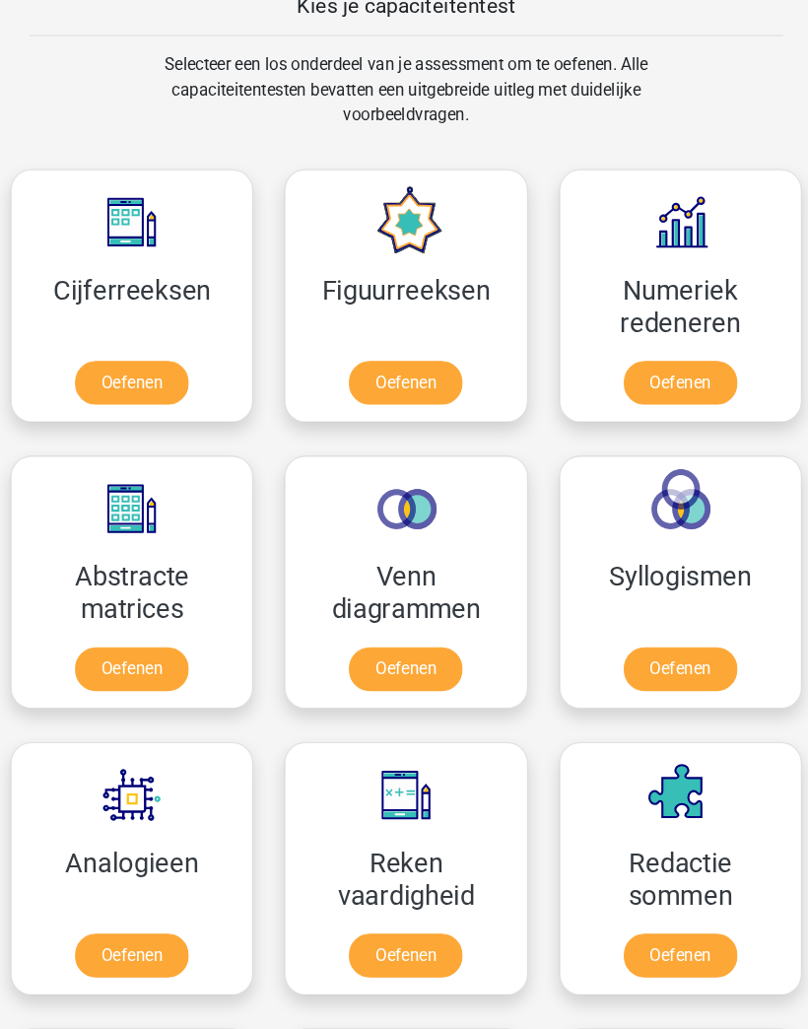
click at [128, 357] on link "Oefenen" at bounding box center [144, 362] width 107 height 41
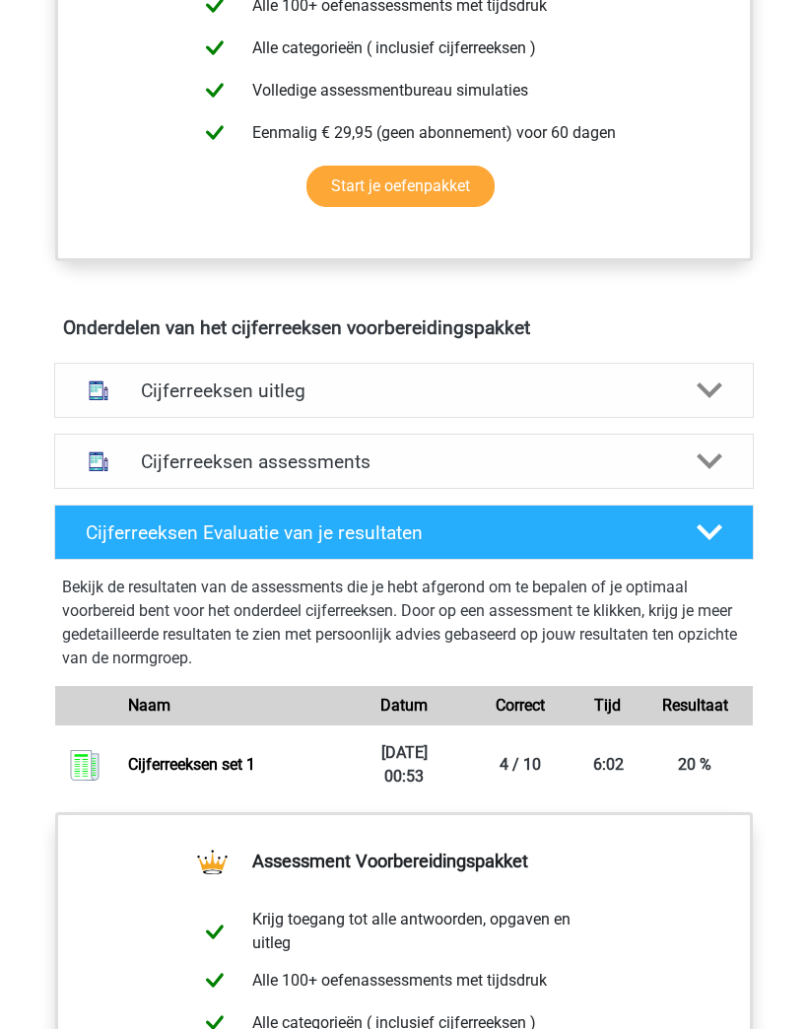
scroll to position [967, 0]
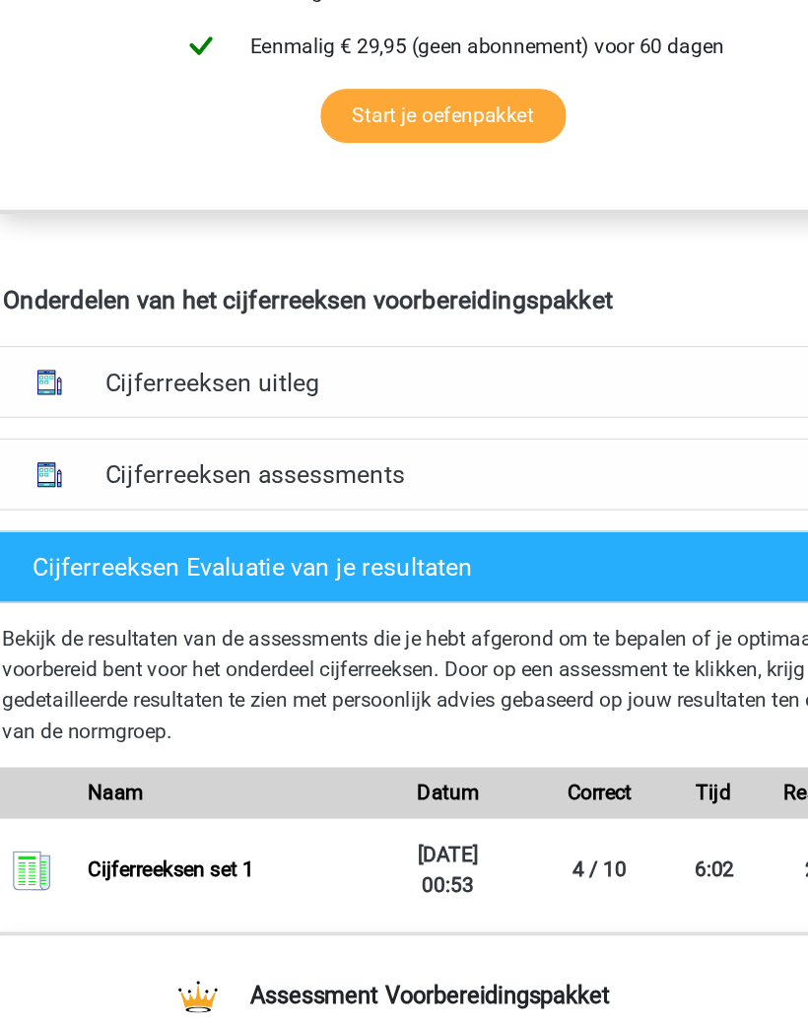
click at [141, 348] on h4 "Cijferreeksen uitleg" at bounding box center [403, 359] width 525 height 23
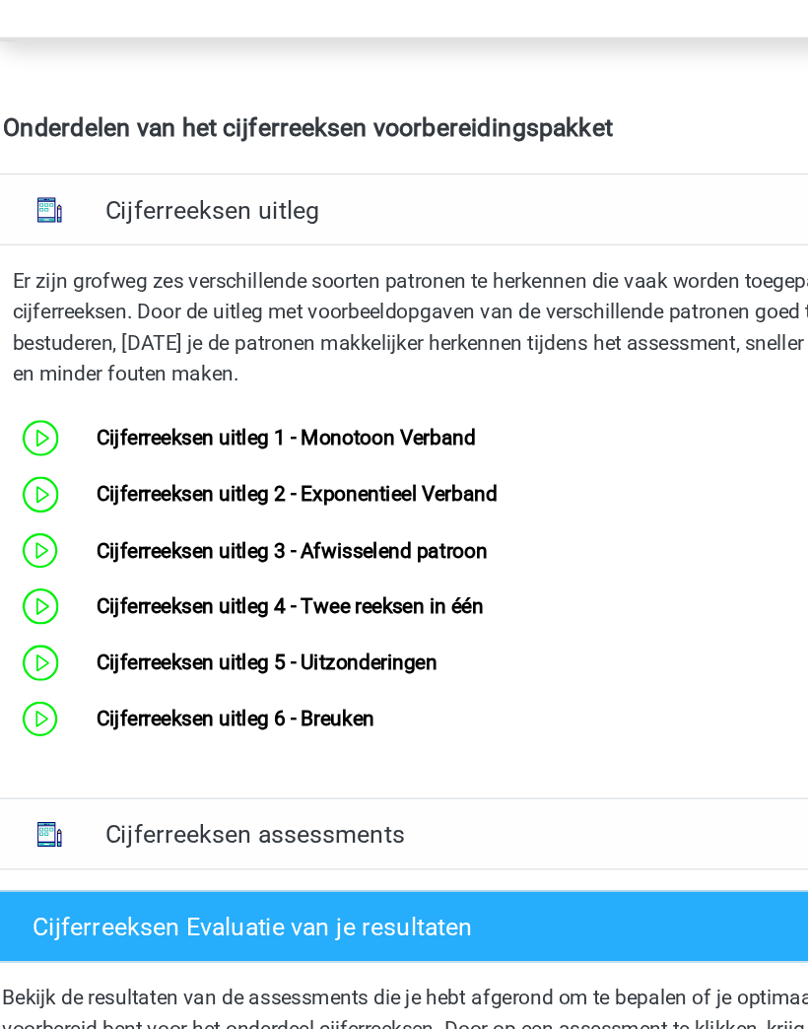
click at [141, 348] on h4 "Cijferreeksen uitleg" at bounding box center [403, 359] width 525 height 23
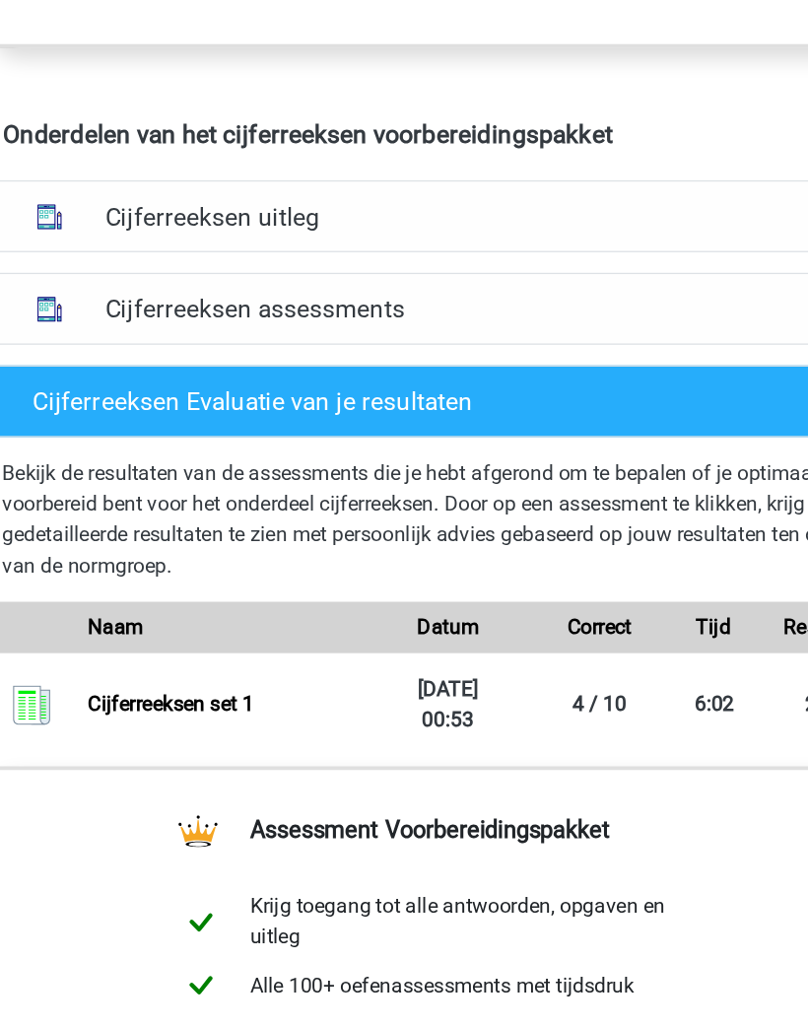
scroll to position [986, 0]
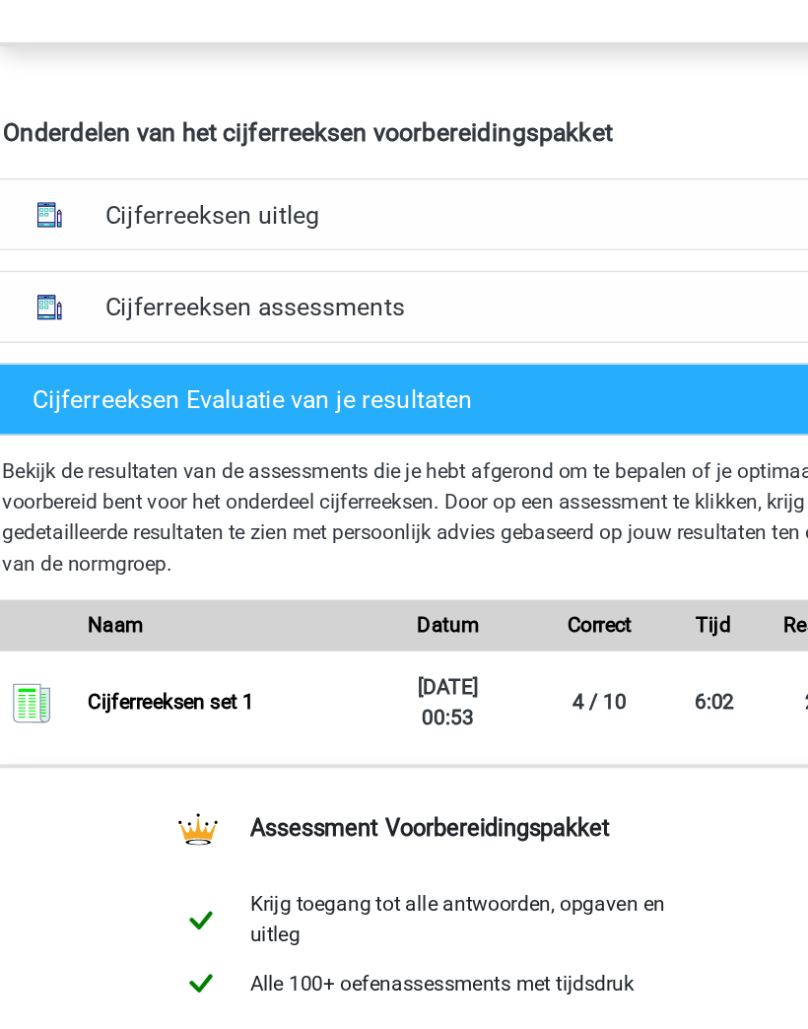
click at [141, 399] on h4 "Cijferreeksen assessments" at bounding box center [403, 410] width 525 height 23
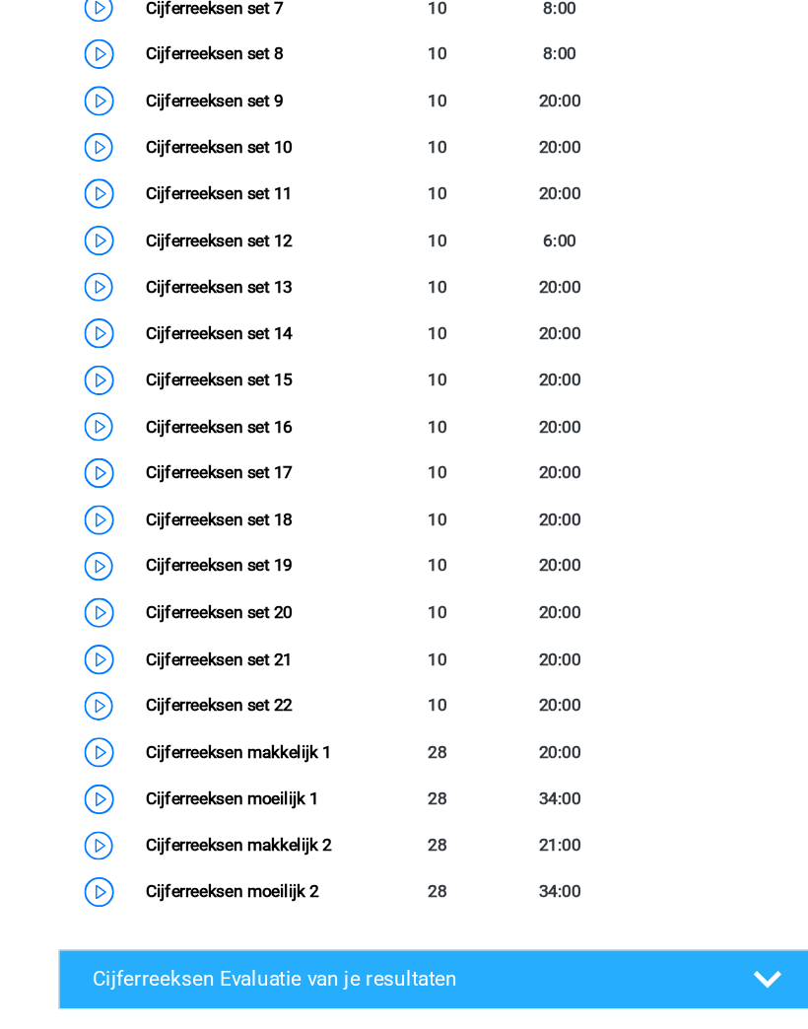
scroll to position [1774, 0]
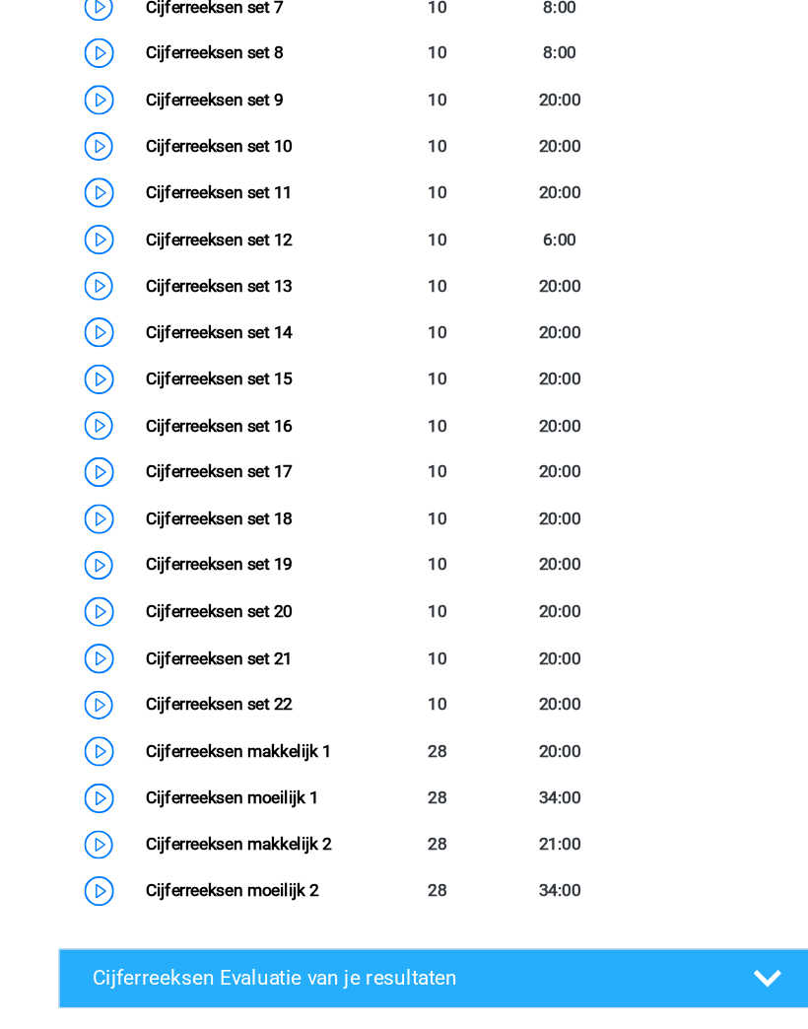
click at [135, 462] on link "Cijferreeksen set 16" at bounding box center [203, 471] width 136 height 19
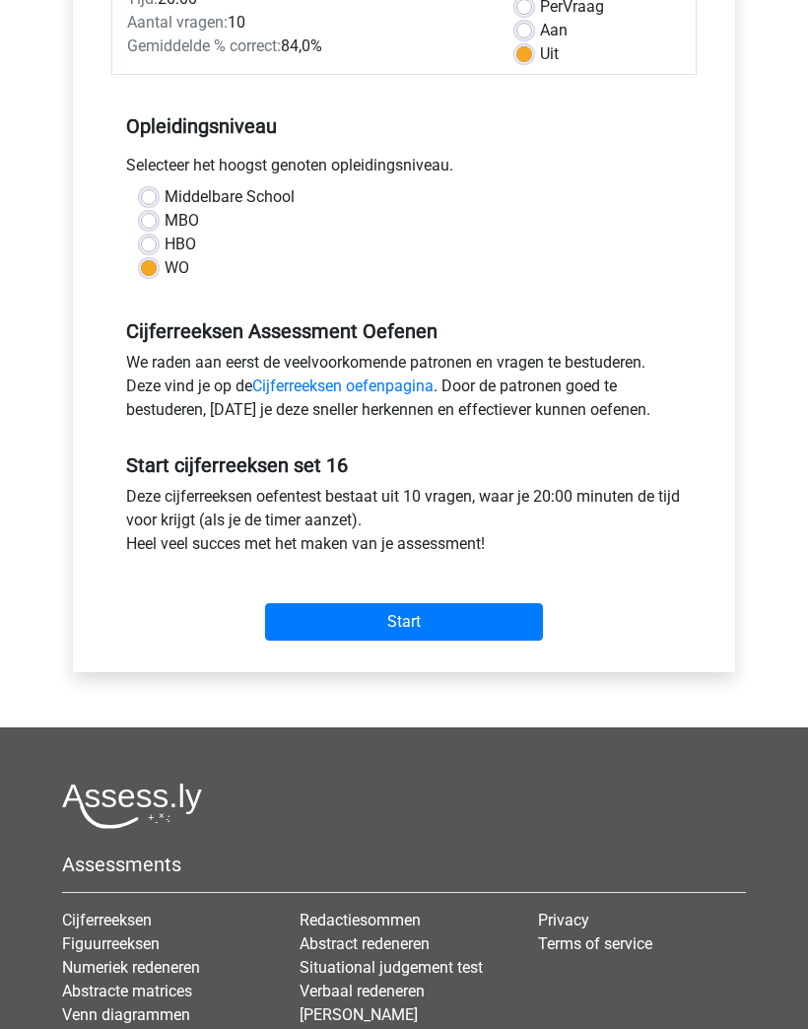
scroll to position [309, 0]
click at [539, 613] on input "Start" at bounding box center [404, 621] width 278 height 37
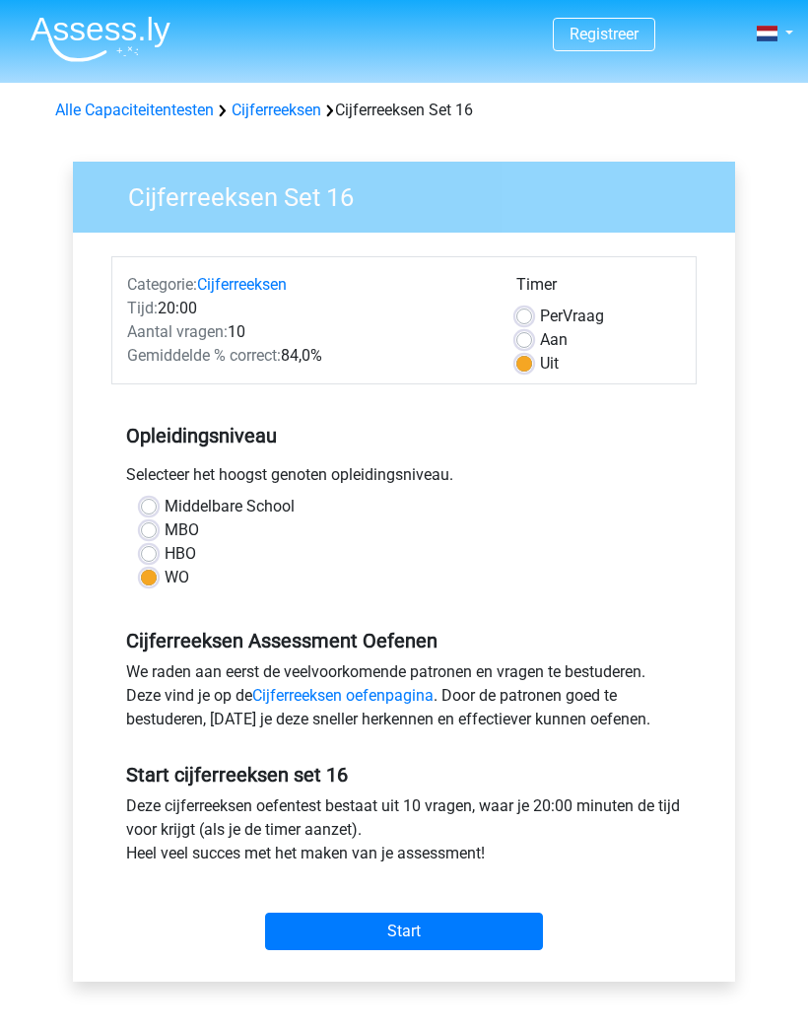
scroll to position [394, 0]
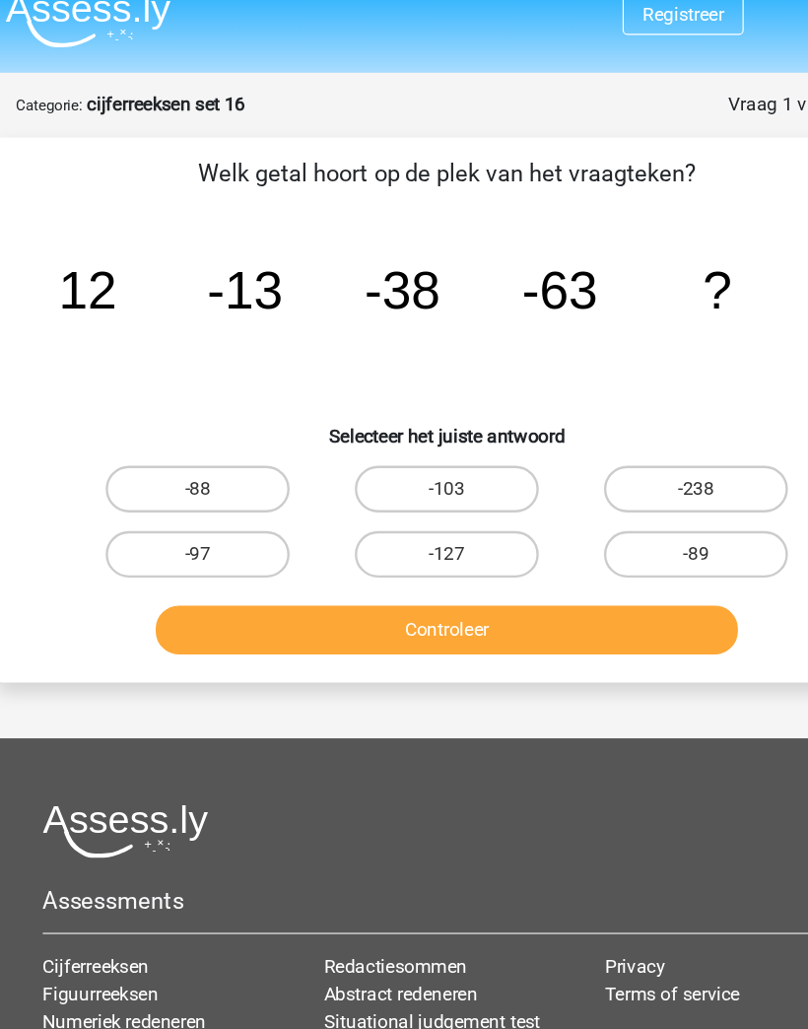
click at [634, 473] on label "-89" at bounding box center [615, 490] width 156 height 39
click at [628, 491] on input "-89" at bounding box center [621, 497] width 13 height 13
radio input "true"
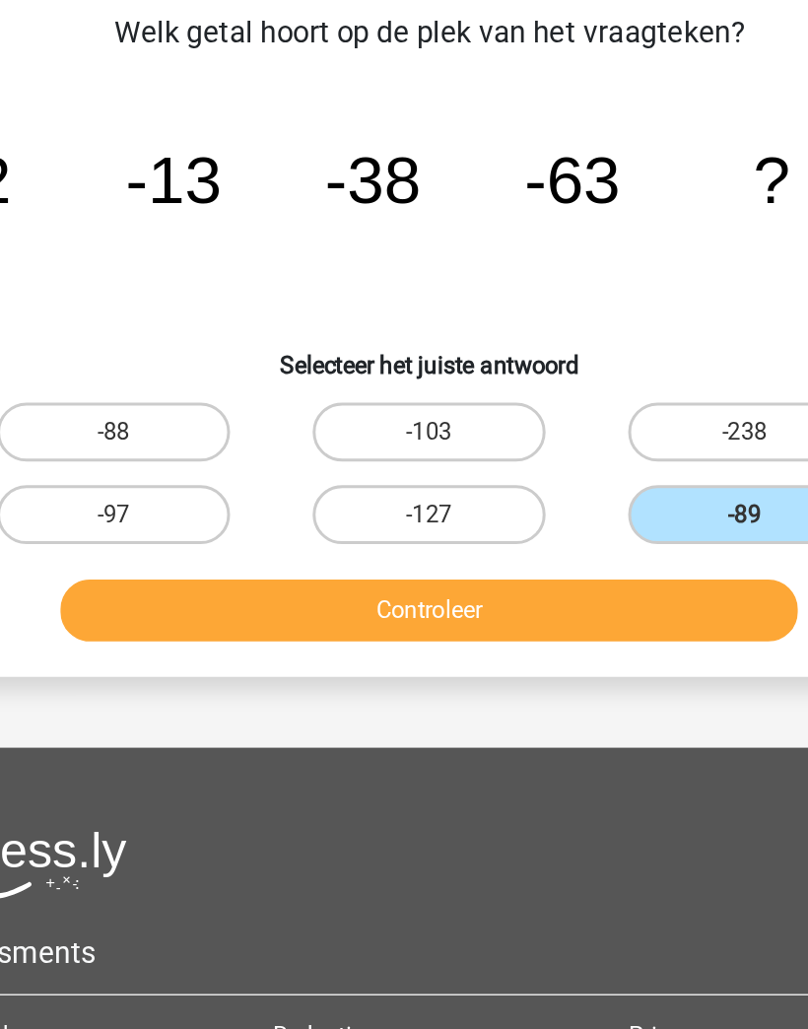
click at [115, 416] on label "-88" at bounding box center [193, 435] width 156 height 39
click at [193, 435] on input "-88" at bounding box center [199, 441] width 13 height 13
radio input "true"
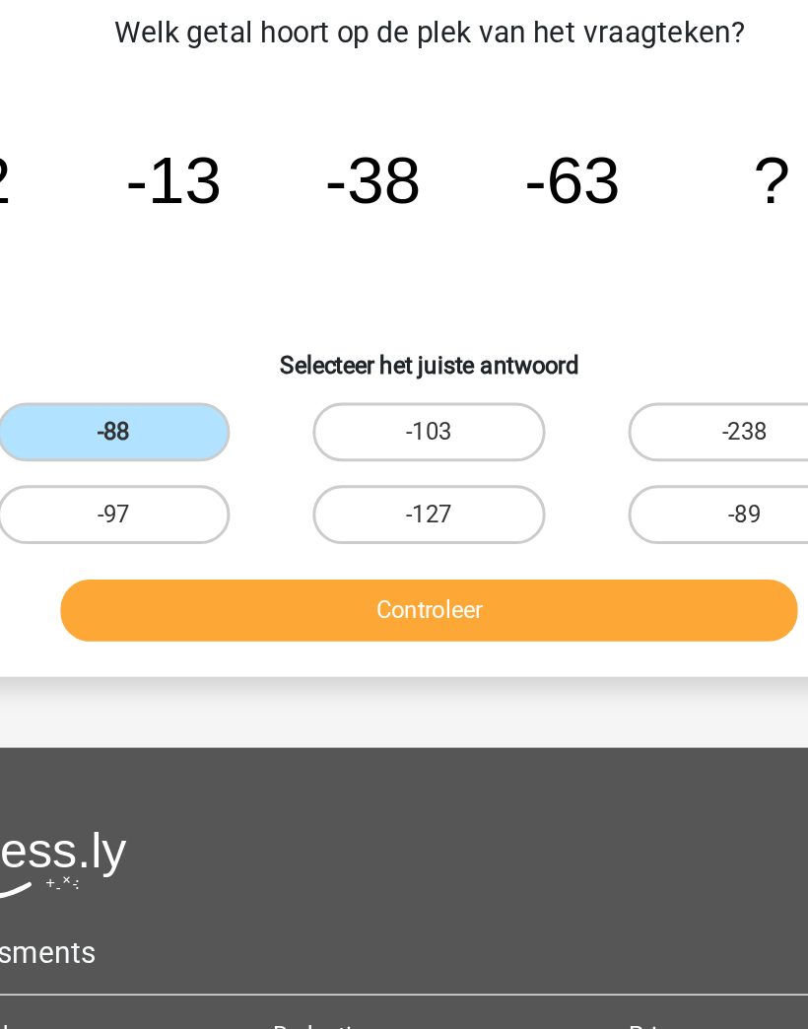
click at [464, 534] on button "Controleer" at bounding box center [405, 554] width 494 height 41
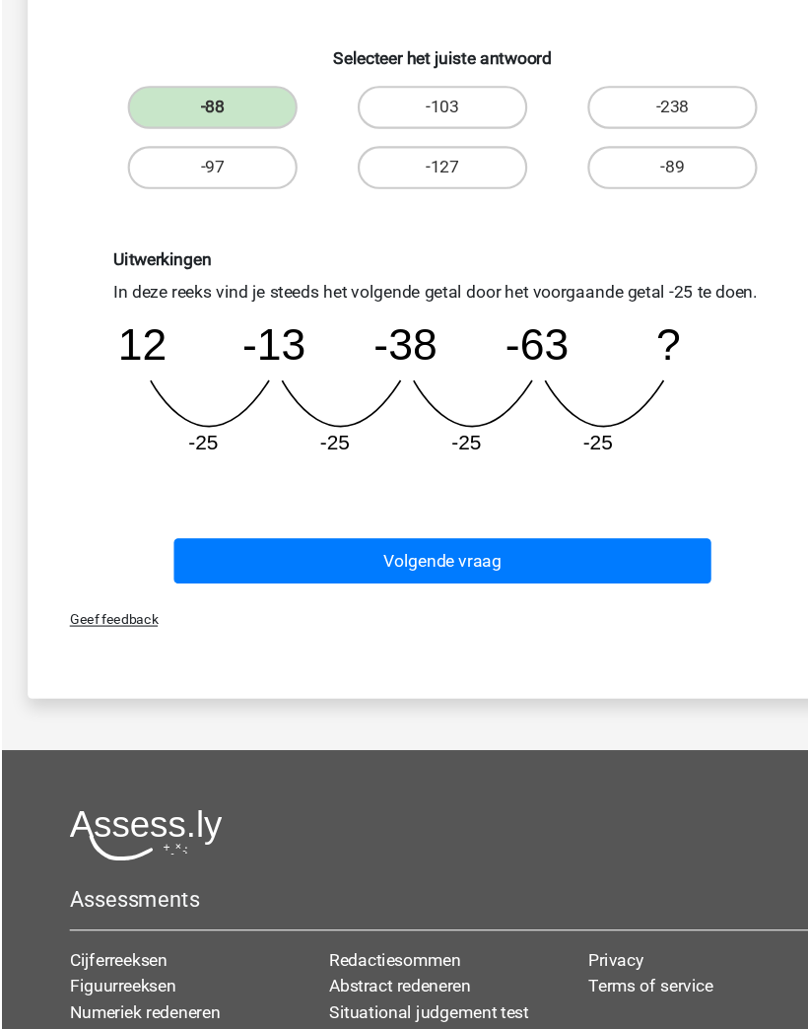
scroll to position [274, 0]
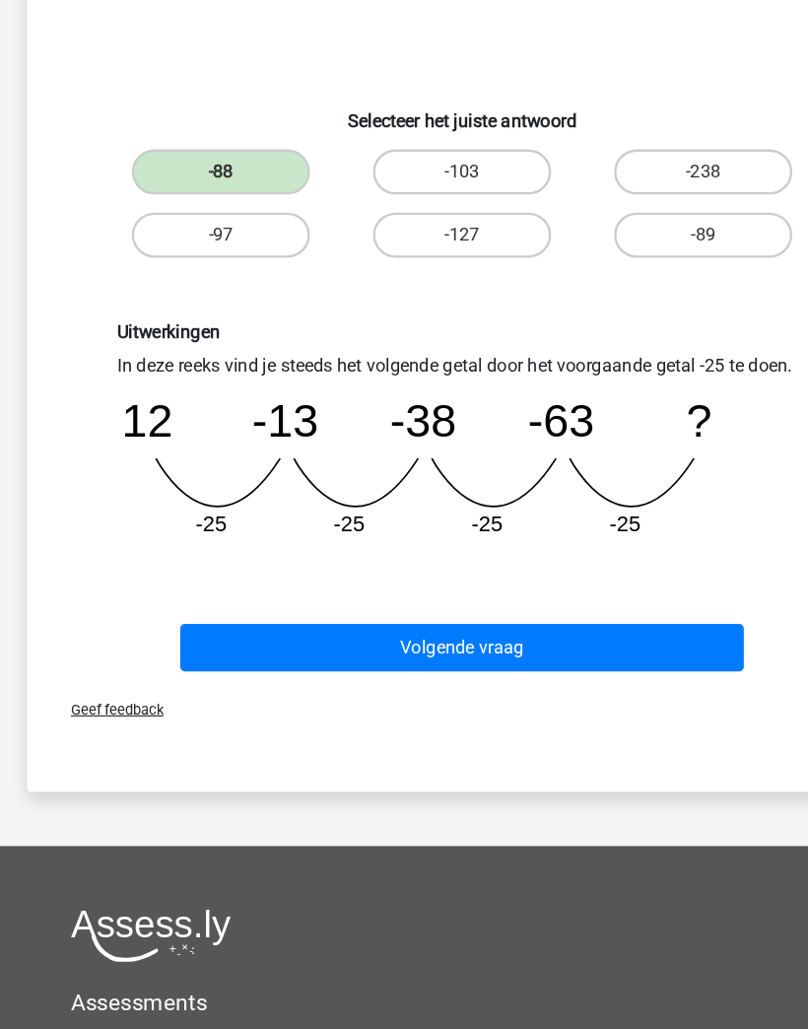
click at [573, 579] on button "Volgende vraag" at bounding box center [405, 577] width 494 height 41
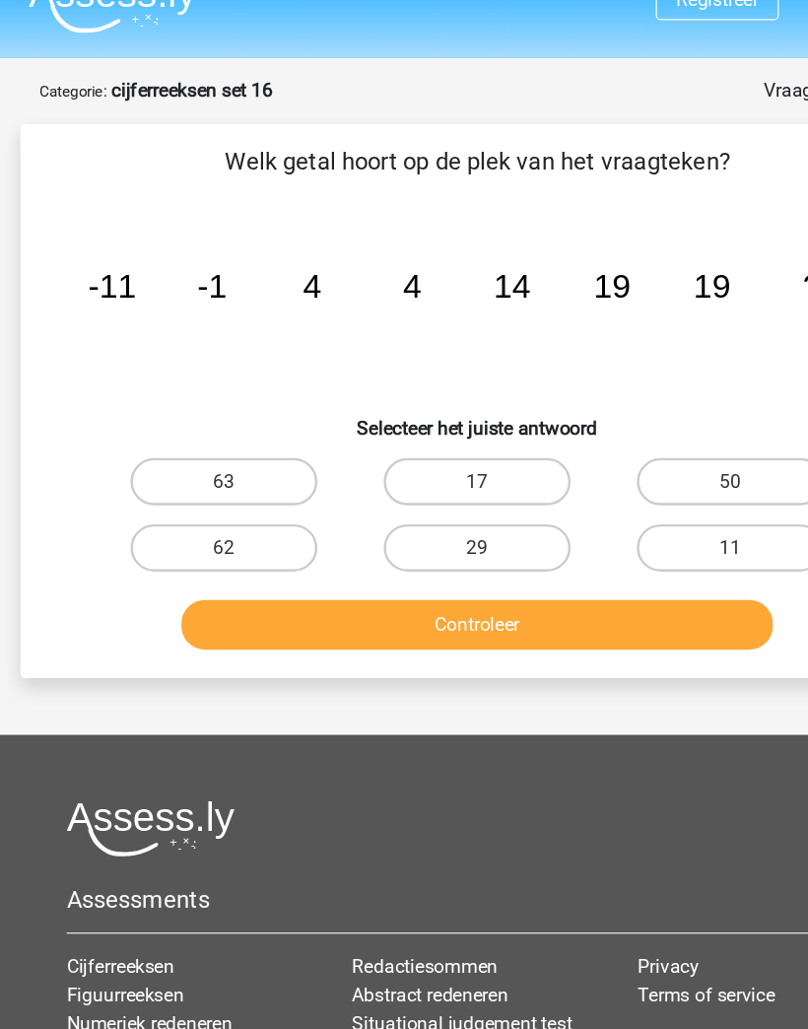
scroll to position [34, 0]
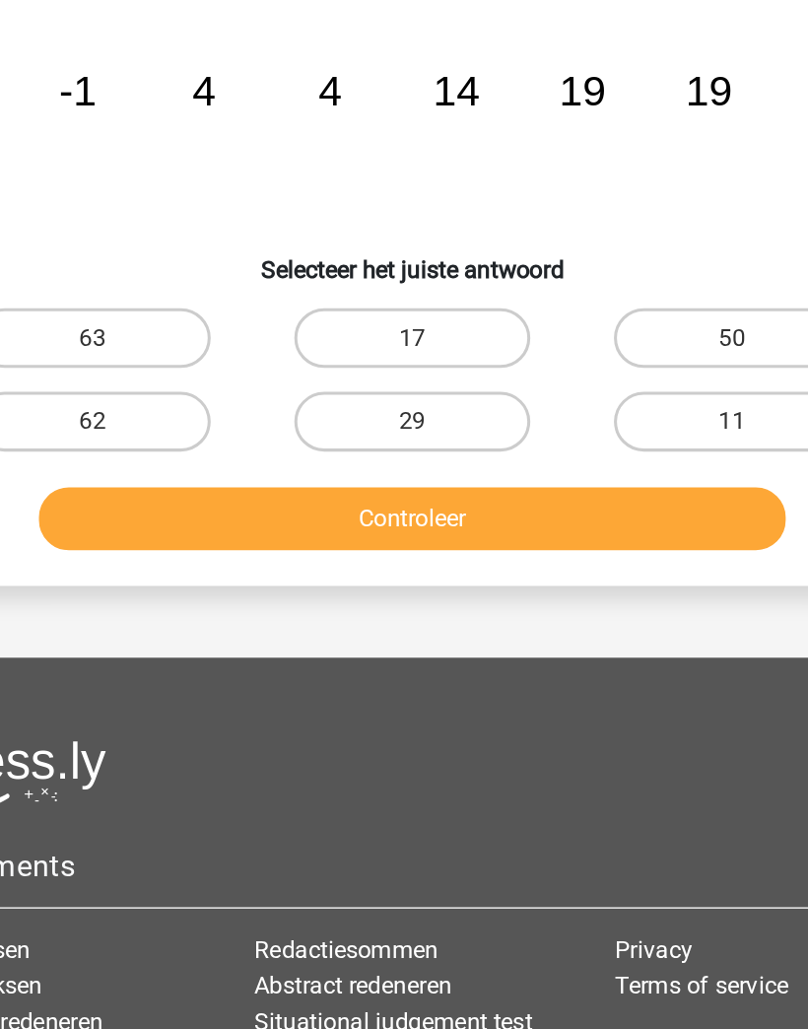
click at [326, 436] on label "29" at bounding box center [404, 455] width 156 height 39
click at [404, 456] on input "29" at bounding box center [410, 462] width 13 height 13
radio input "true"
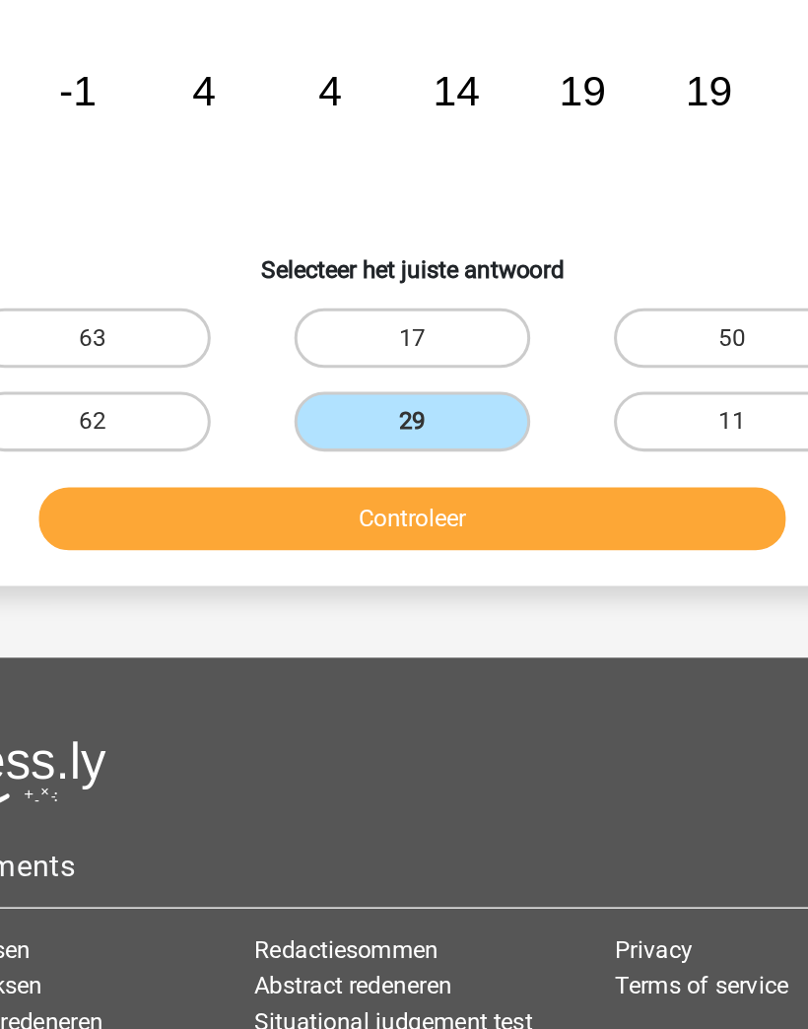
click at [455, 500] on button "Controleer" at bounding box center [405, 520] width 494 height 41
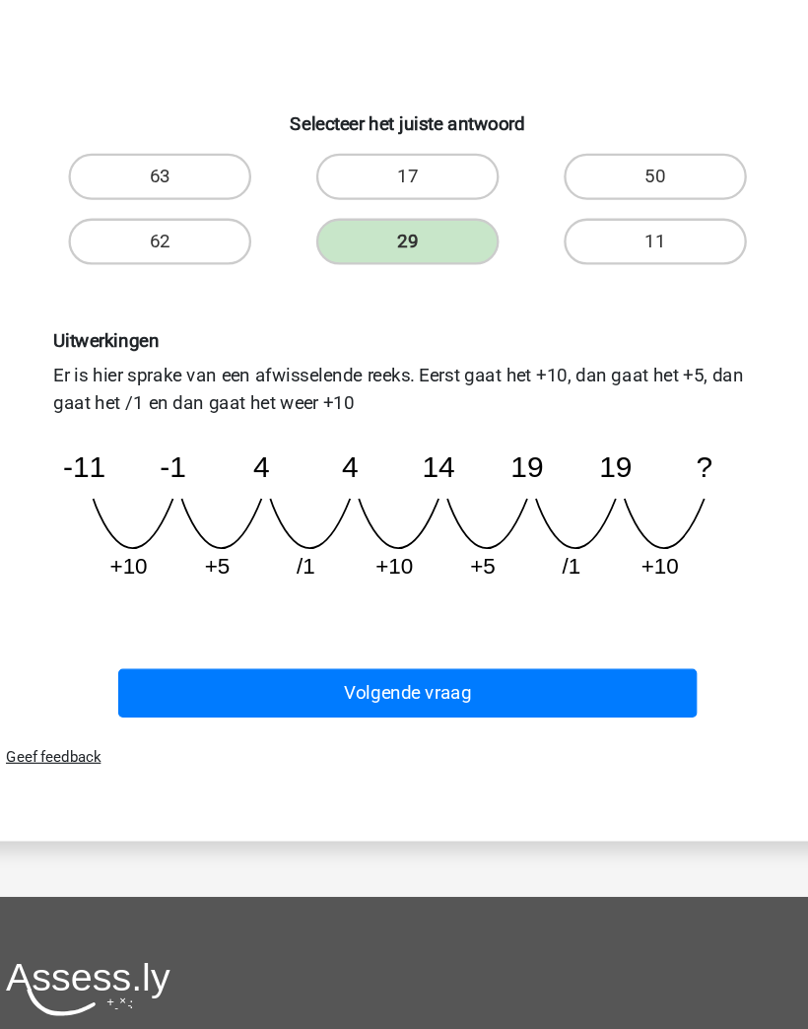
scroll to position [263, 0]
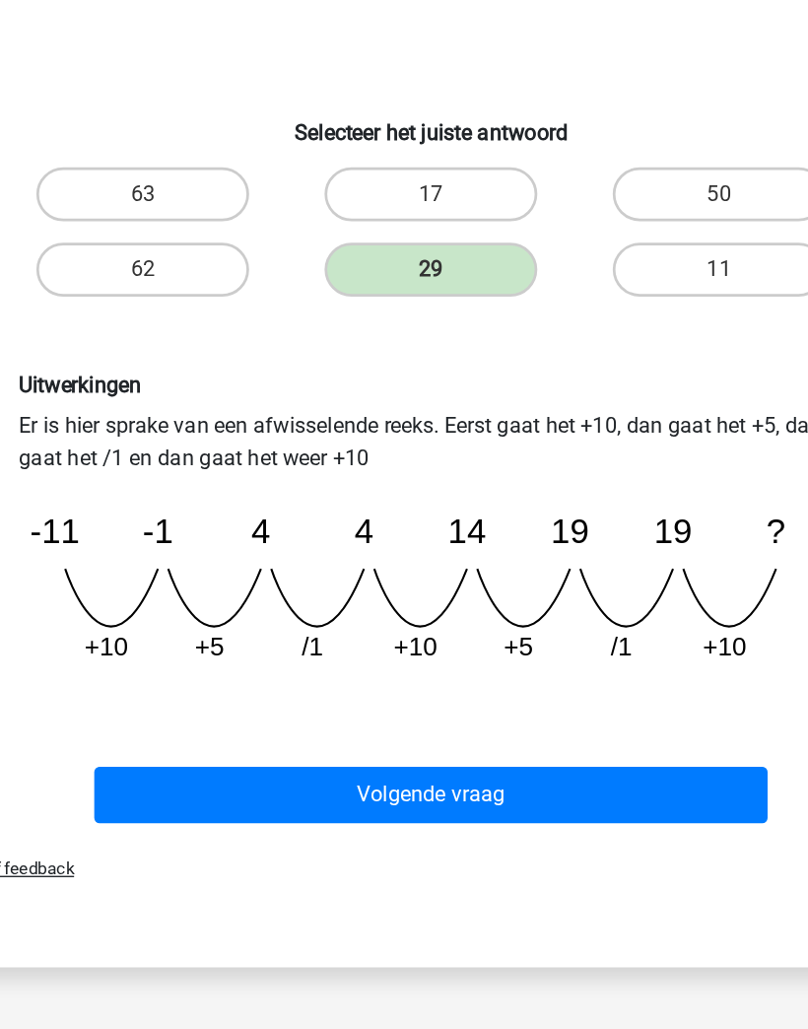
click at [455, 591] on button "Volgende vraag" at bounding box center [405, 611] width 494 height 41
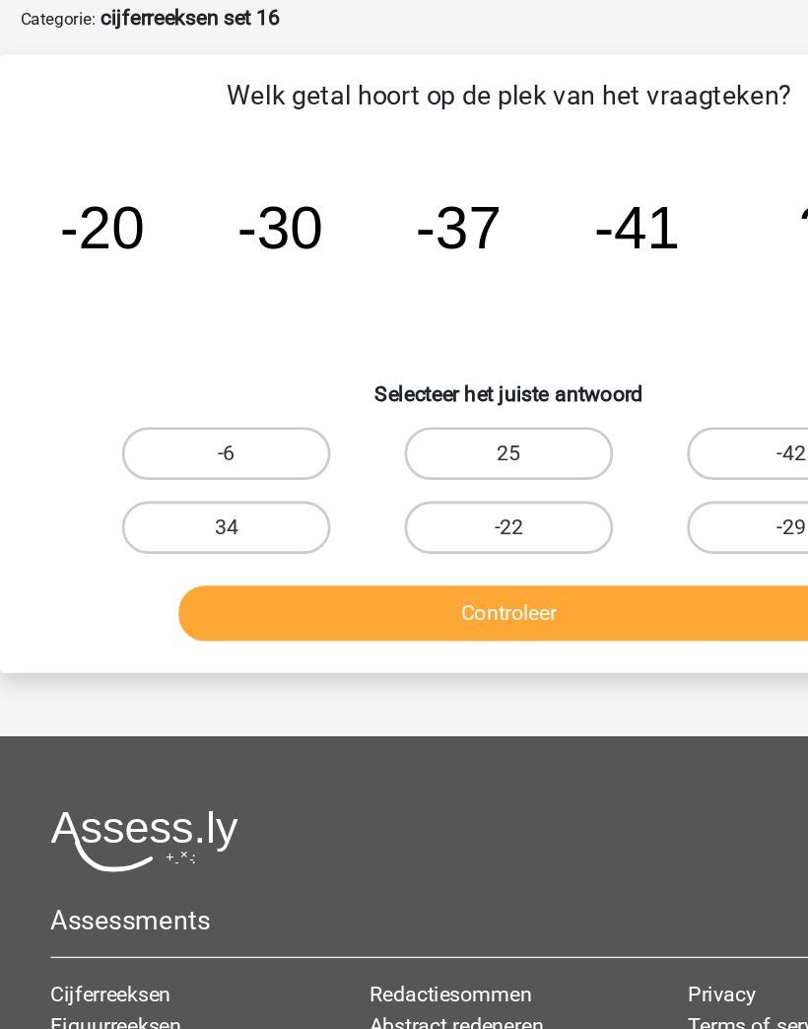
scroll to position [96, 0]
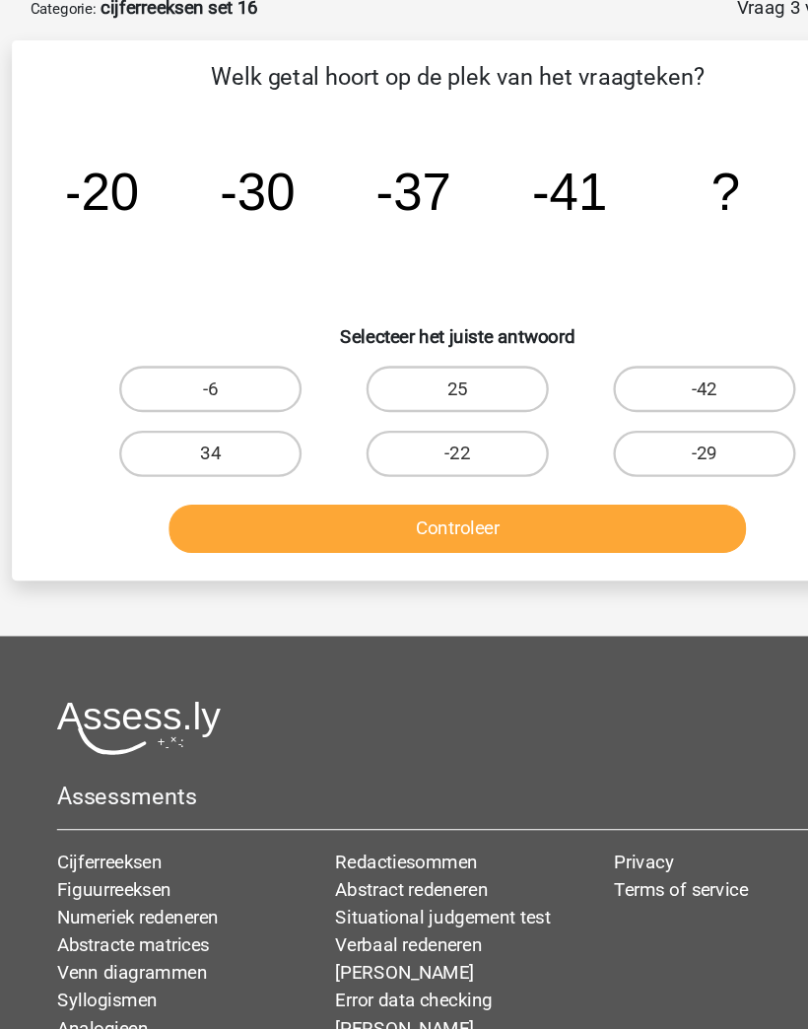
click at [644, 326] on label "-42" at bounding box center [615, 339] width 156 height 39
click at [628, 340] on input "-42" at bounding box center [621, 346] width 13 height 13
radio input "true"
click at [589, 449] on button "Controleer" at bounding box center [405, 458] width 494 height 41
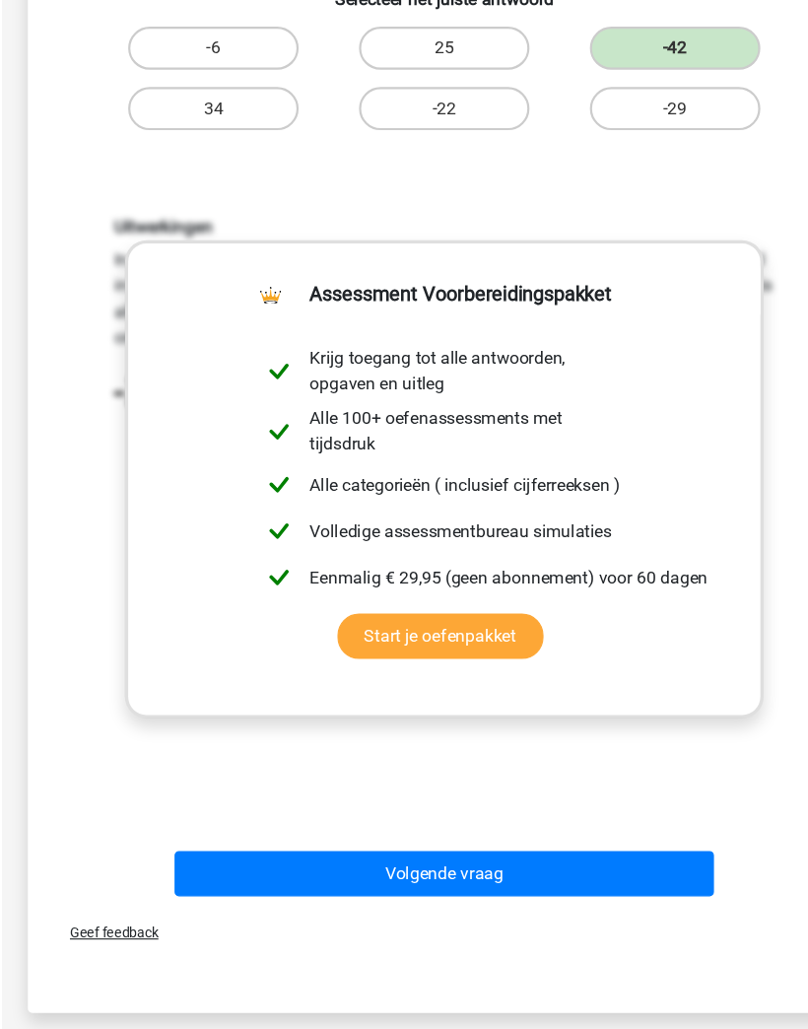
scroll to position [381, 0]
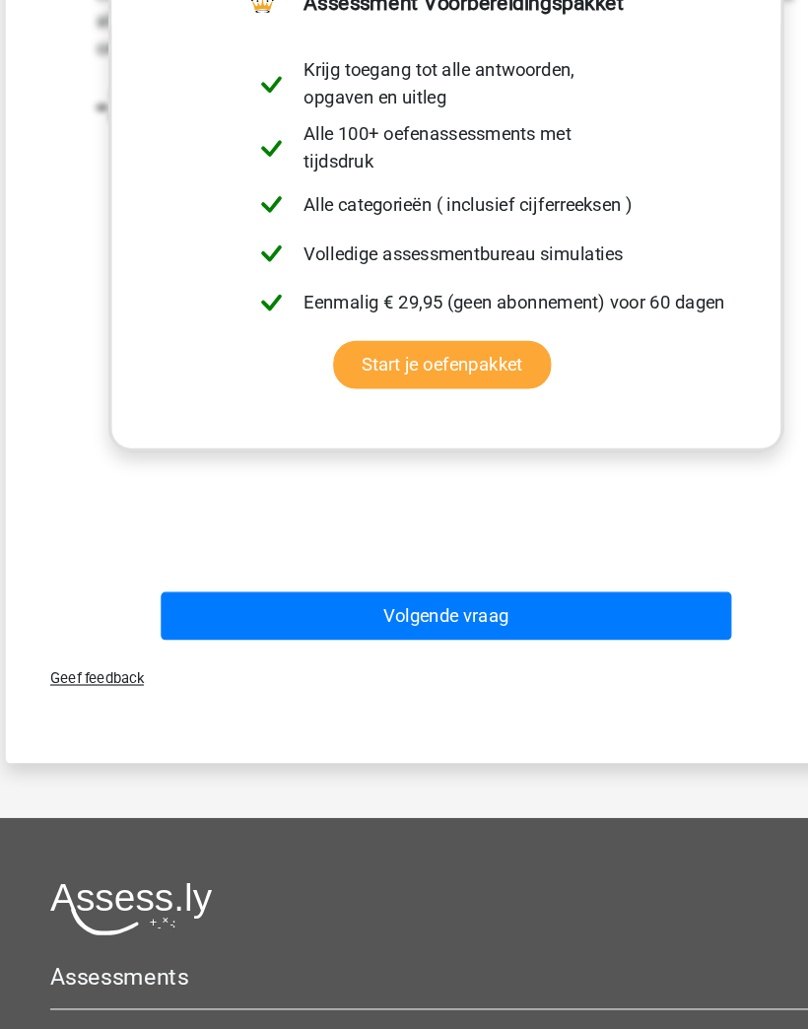
click at [572, 649] on button "Volgende vraag" at bounding box center [405, 669] width 494 height 41
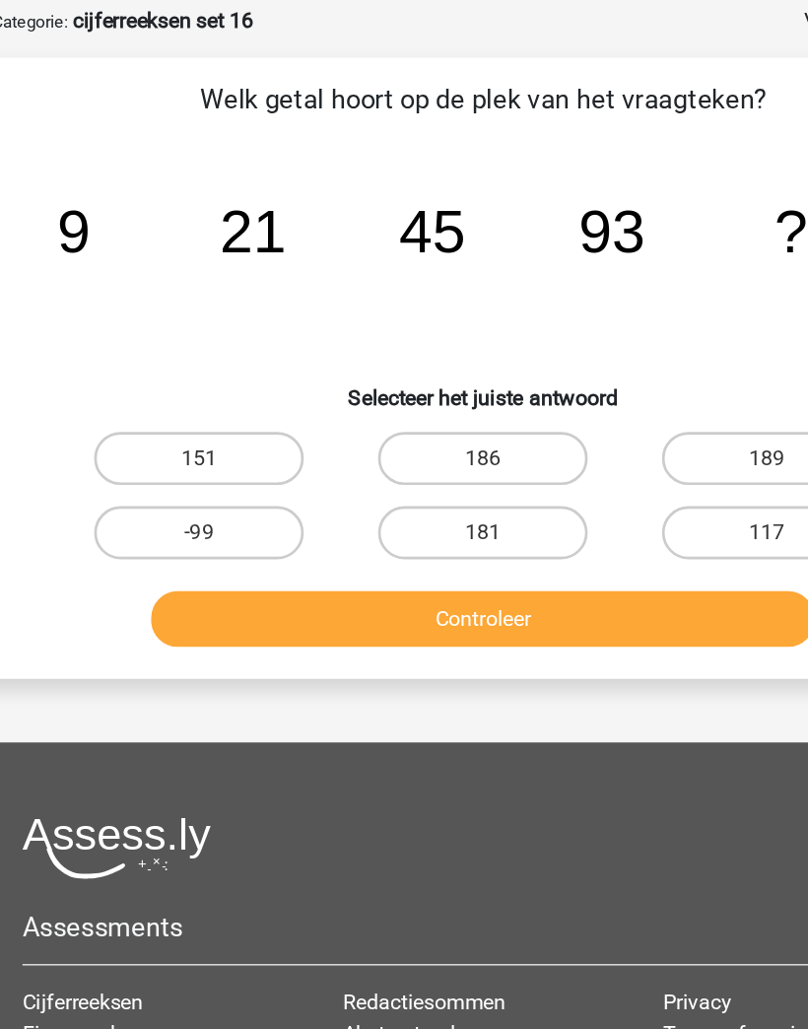
scroll to position [94, 0]
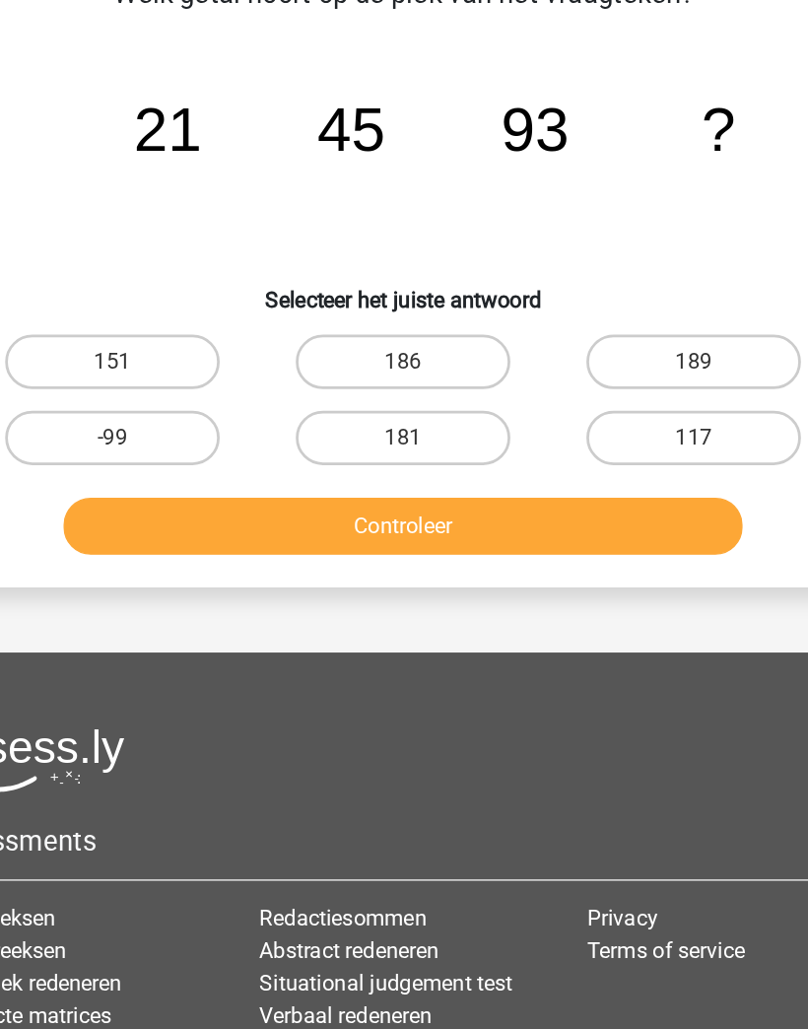
click at [537, 322] on label "189" at bounding box center [615, 341] width 156 height 39
click at [615, 342] on input "189" at bounding box center [621, 348] width 13 height 13
radio input "true"
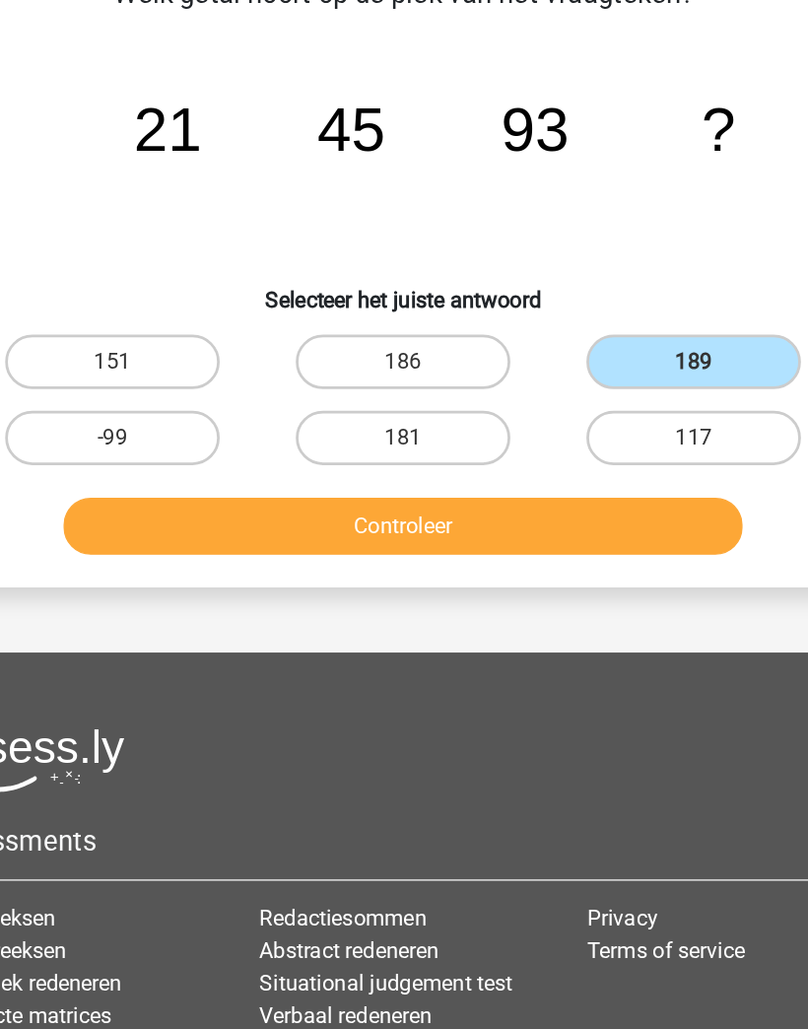
click at [490, 440] on button "Controleer" at bounding box center [405, 460] width 494 height 41
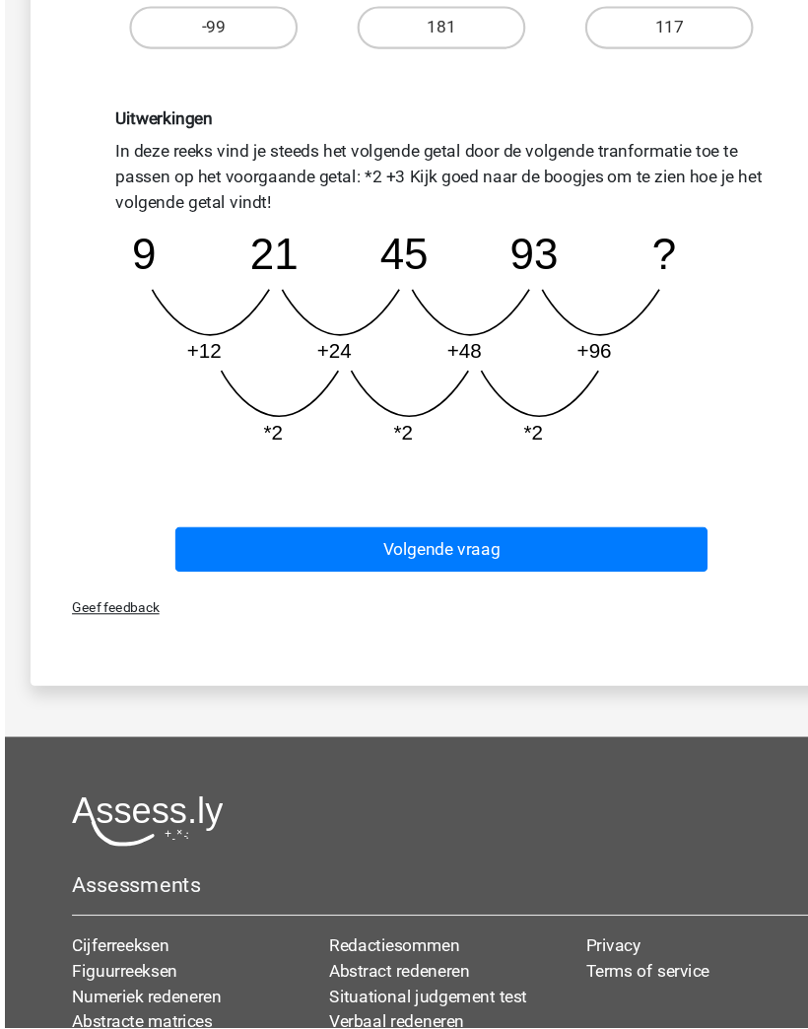
scroll to position [428, 0]
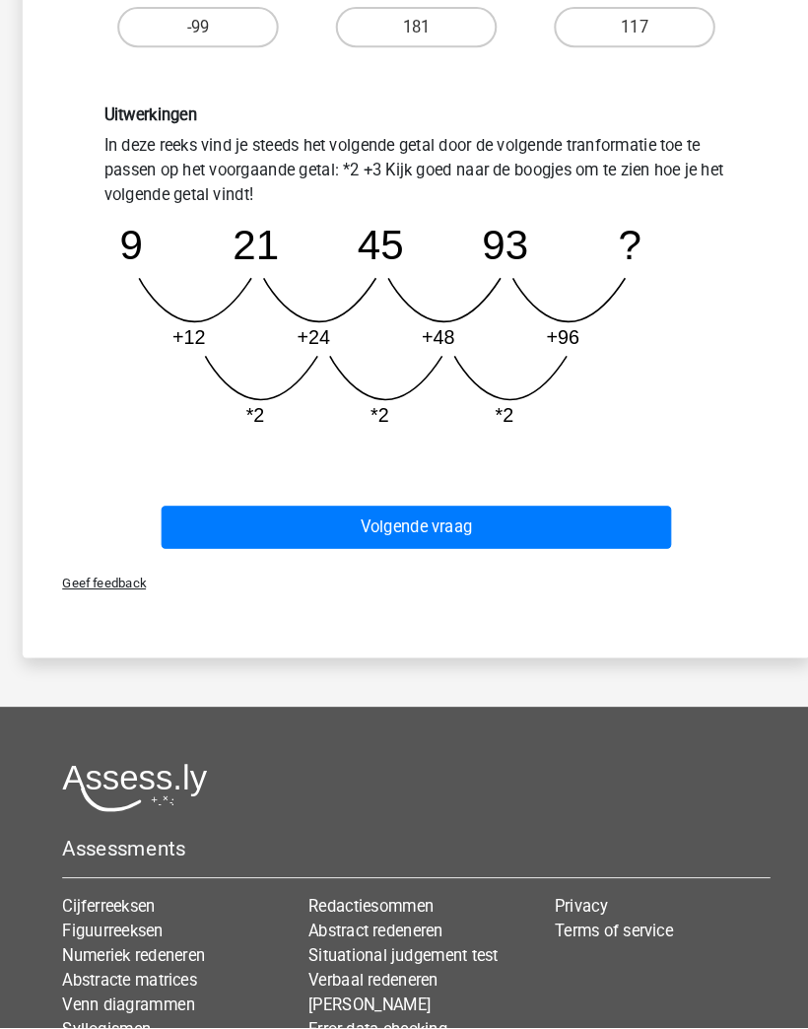
click at [622, 525] on button "Volgende vraag" at bounding box center [405, 545] width 494 height 41
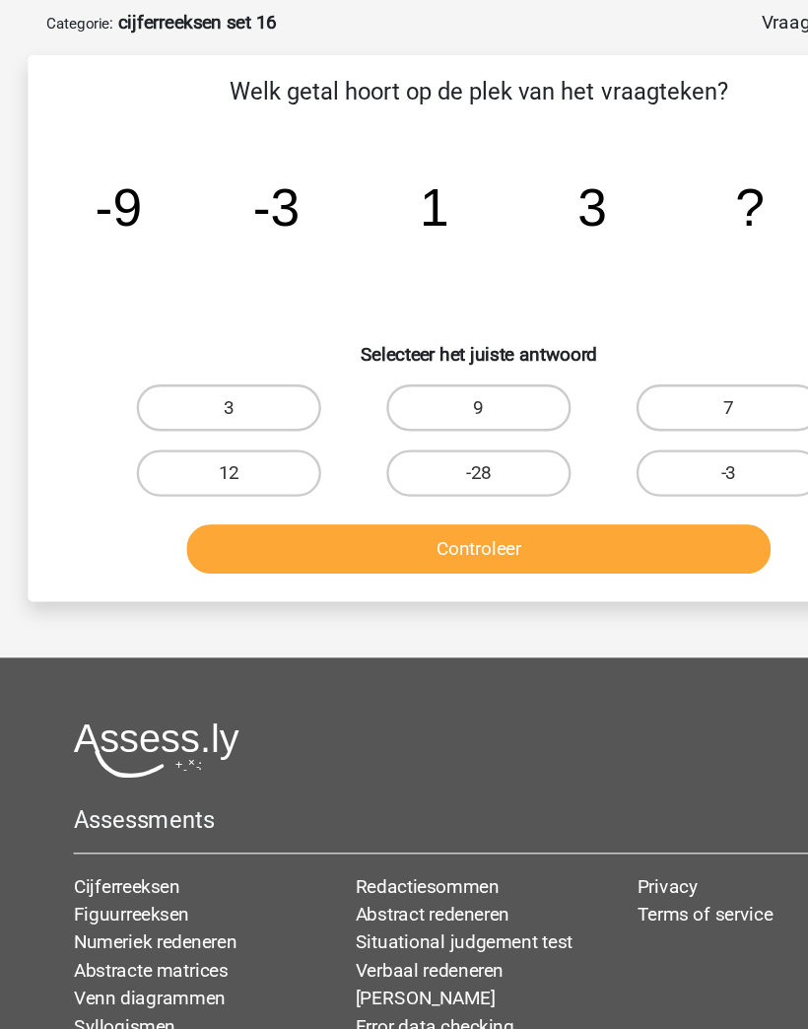
scroll to position [0, 0]
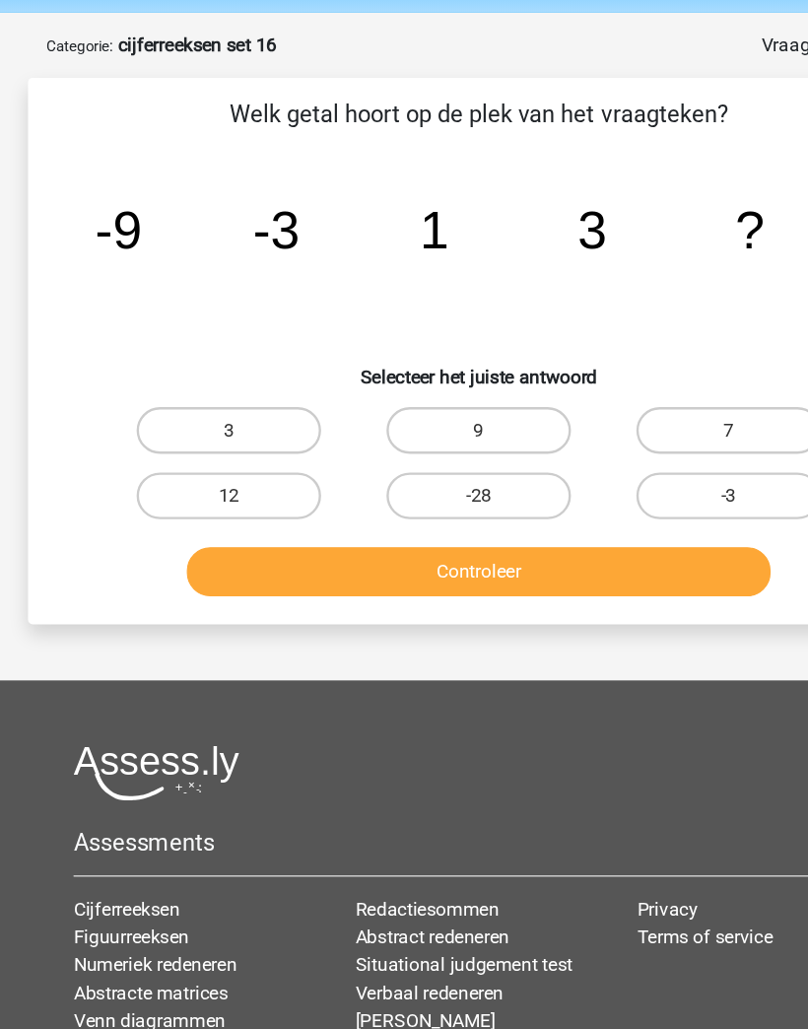
click at [641, 471] on label "-3" at bounding box center [615, 490] width 156 height 39
click at [628, 491] on input "-3" at bounding box center [621, 497] width 13 height 13
radio input "true"
click at [580, 534] on button "Controleer" at bounding box center [405, 554] width 494 height 41
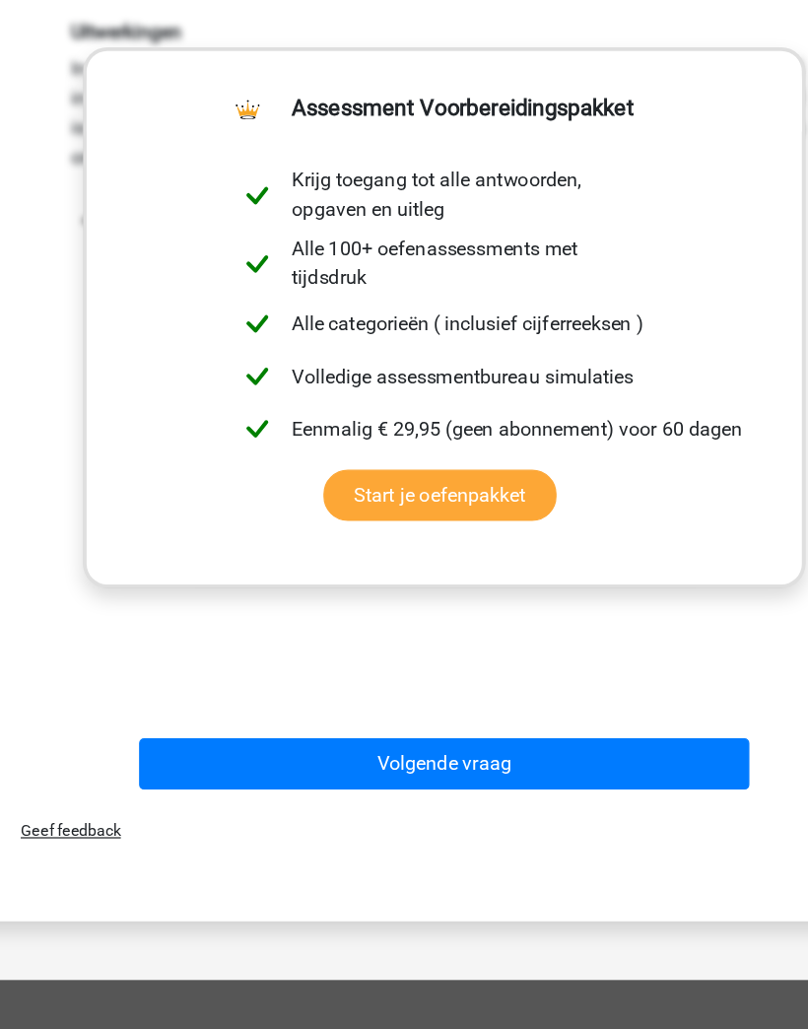
scroll to position [443, 0]
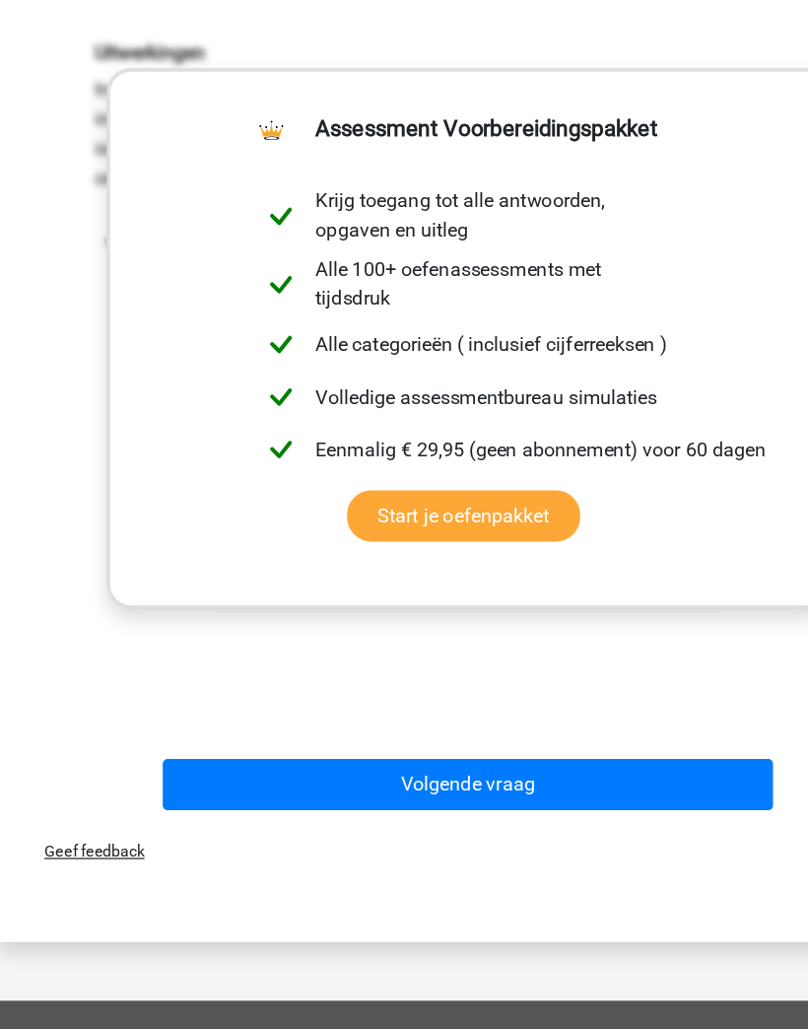
click at [564, 557] on div "Uitwerkingen In deze reeks vind je het tweede getal door het eerste getal +6 te…" at bounding box center [404, 404] width 698 height 611
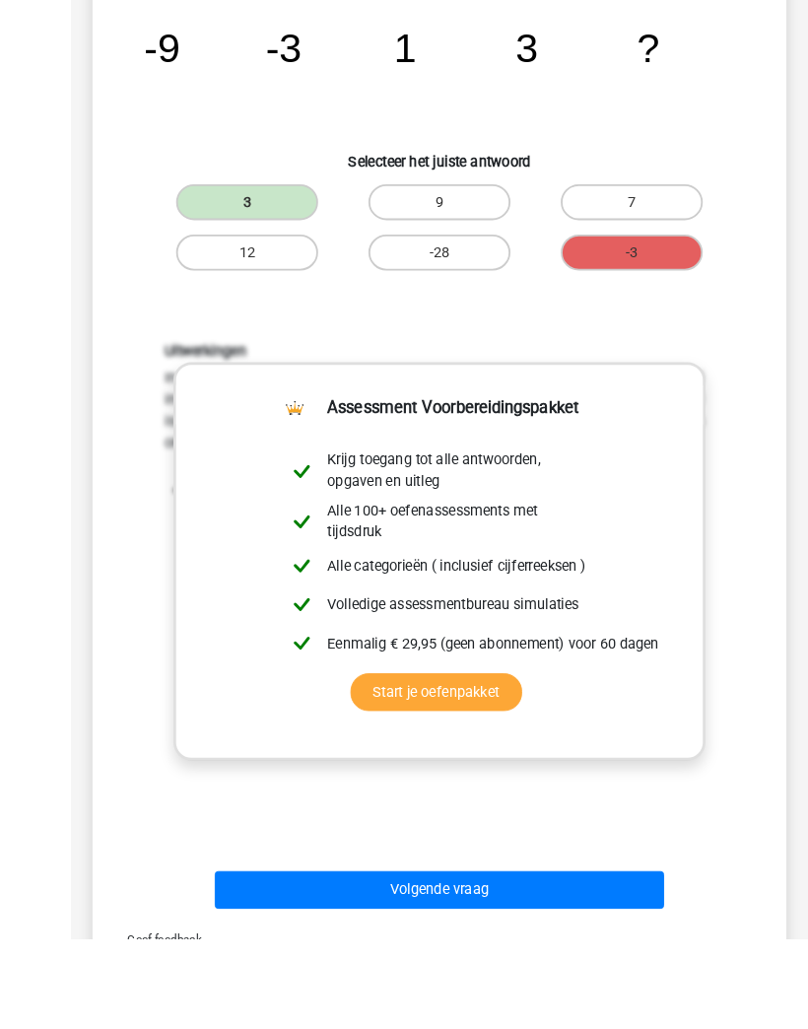
scroll to position [167, 0]
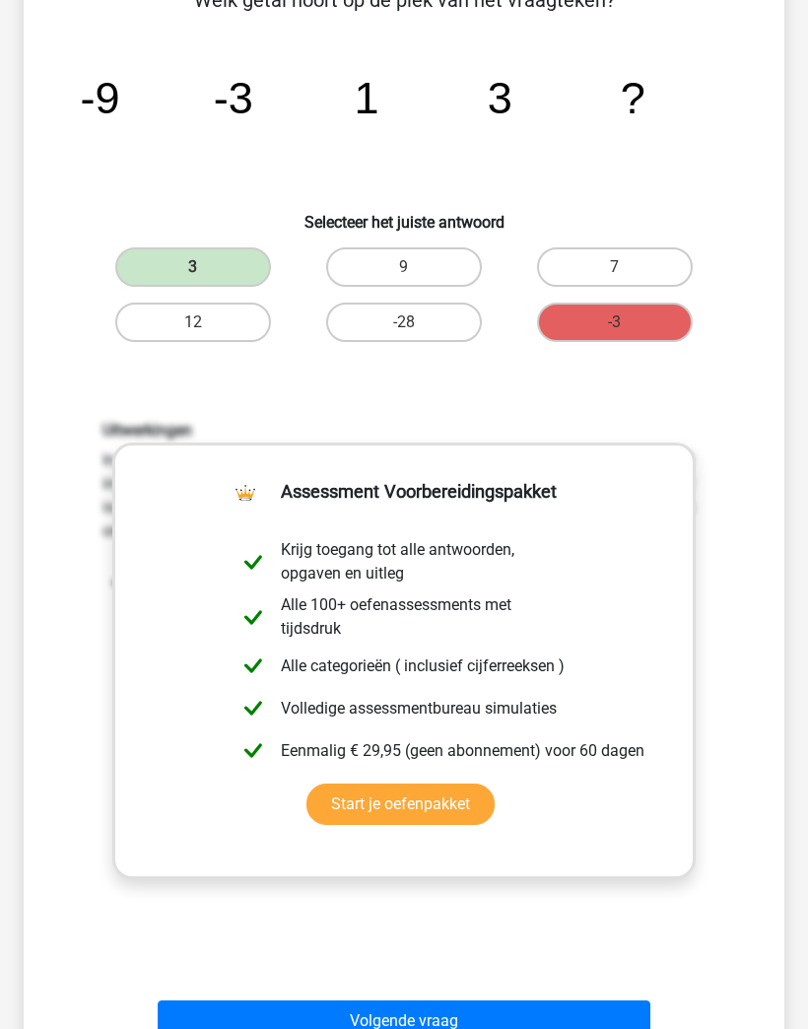
click at [573, 1019] on button "Volgende vraag" at bounding box center [405, 1021] width 494 height 41
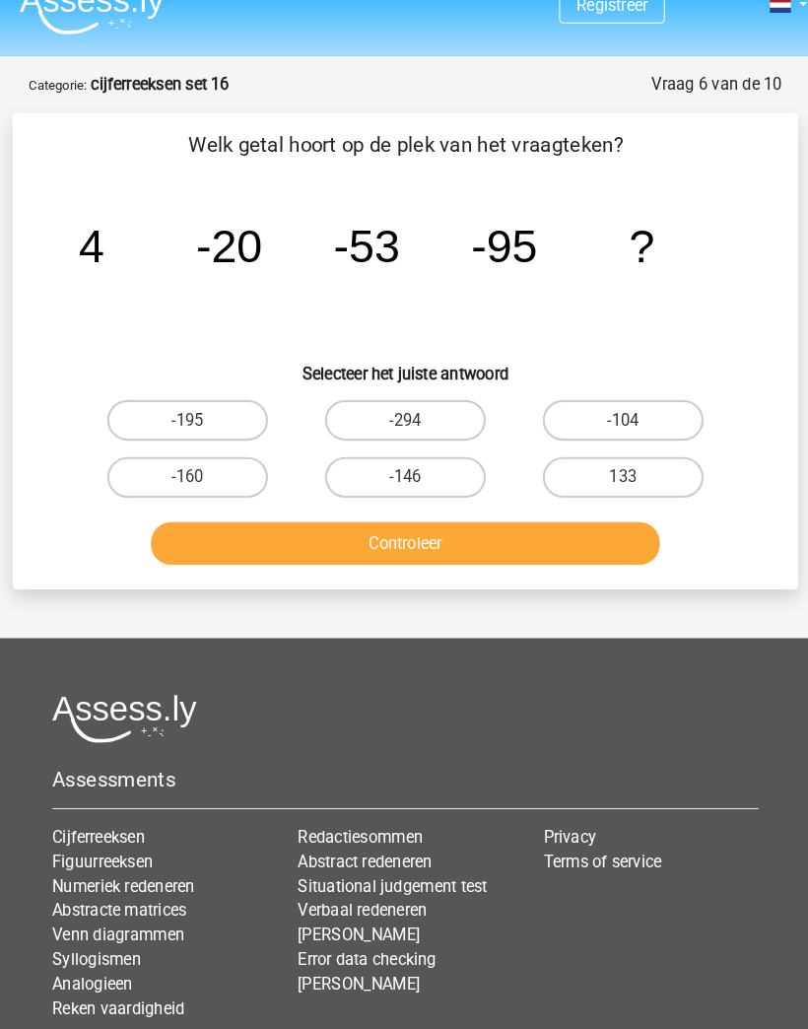
scroll to position [27, 0]
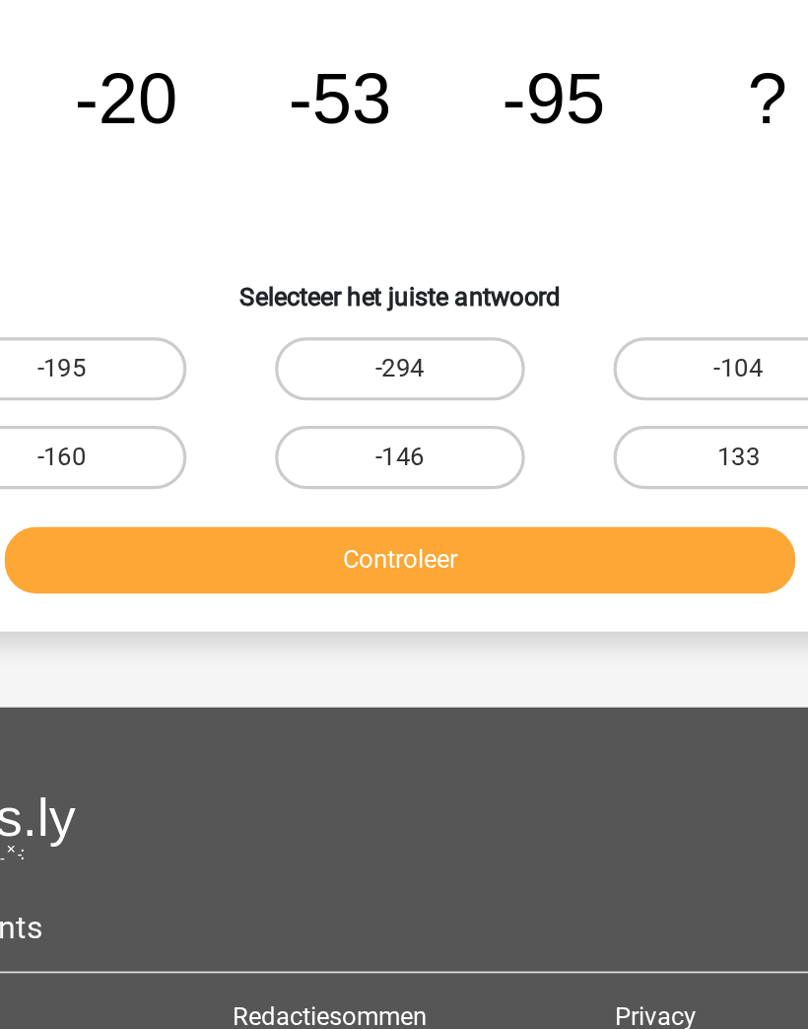
click at [326, 444] on label "-146" at bounding box center [404, 463] width 156 height 39
click at [404, 464] on input "-146" at bounding box center [410, 470] width 13 height 13
radio input "true"
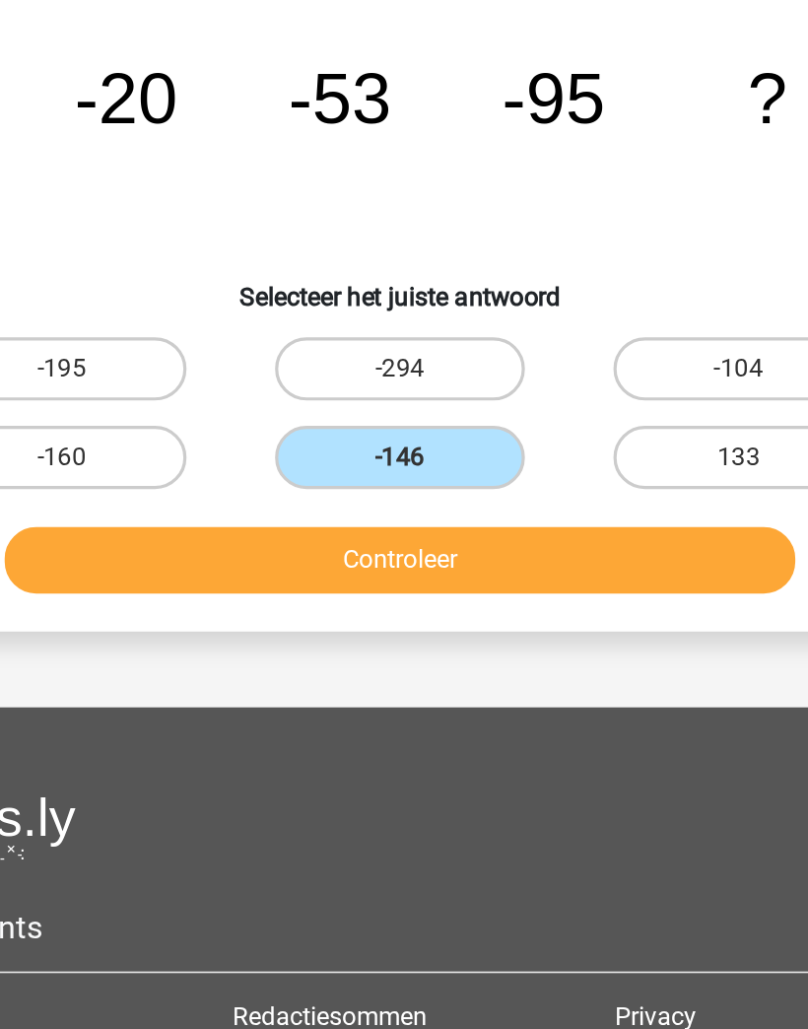
click at [365, 507] on button "Controleer" at bounding box center [405, 527] width 494 height 41
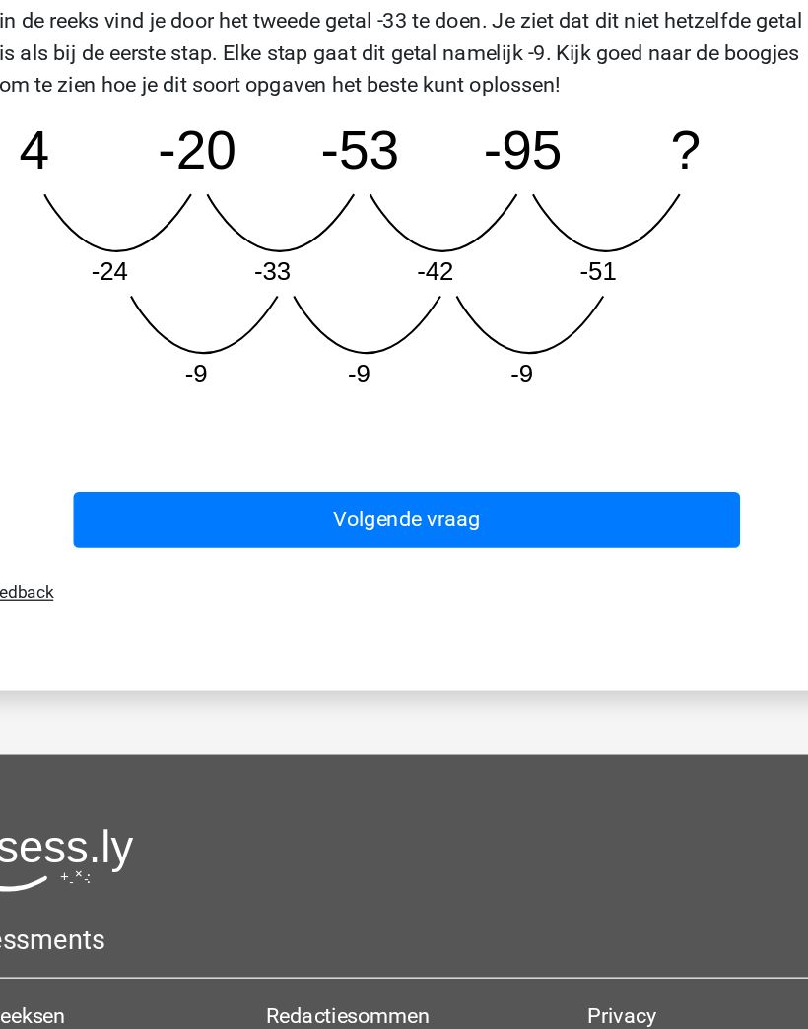
click at [477, 630] on button "Volgende vraag" at bounding box center [405, 650] width 494 height 41
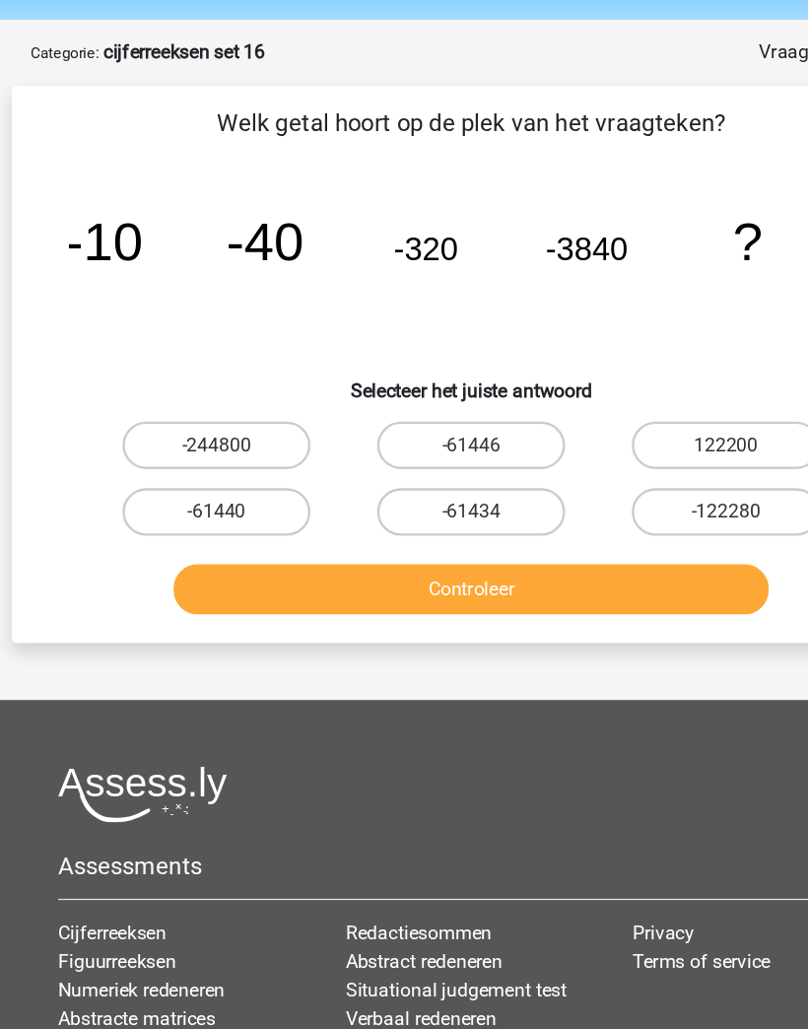
scroll to position [56, 0]
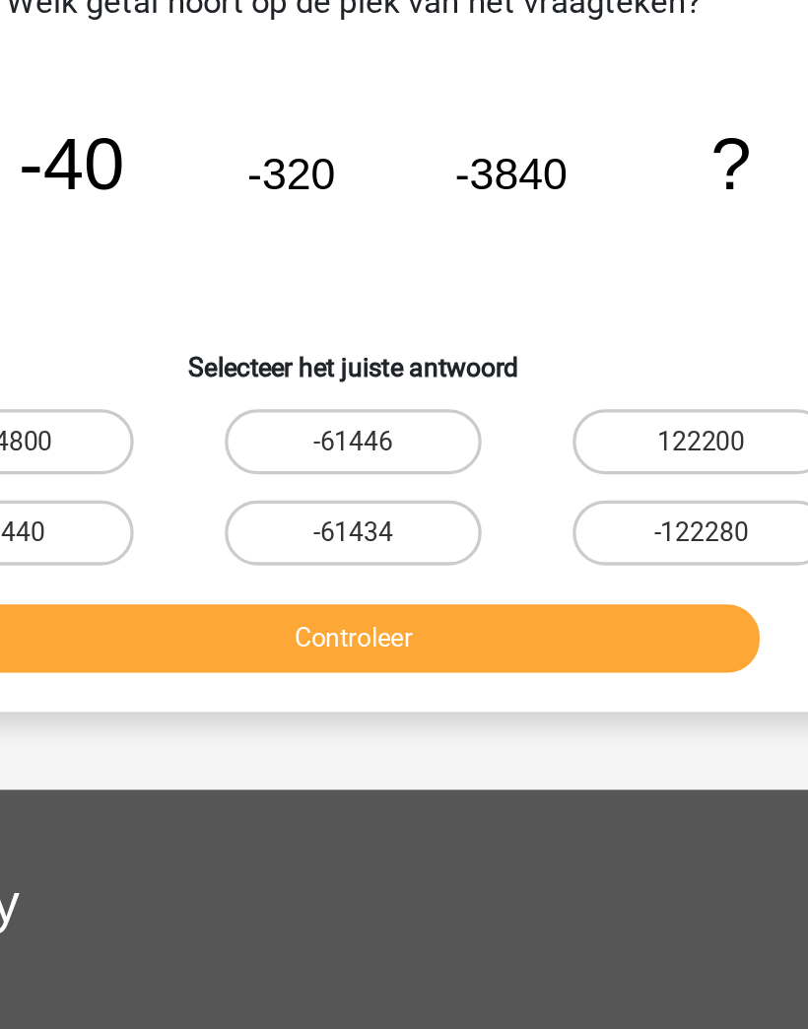
click at [537, 360] on label "122200" at bounding box center [615, 379] width 156 height 39
click at [615, 379] on input "122200" at bounding box center [621, 385] width 13 height 13
radio input "true"
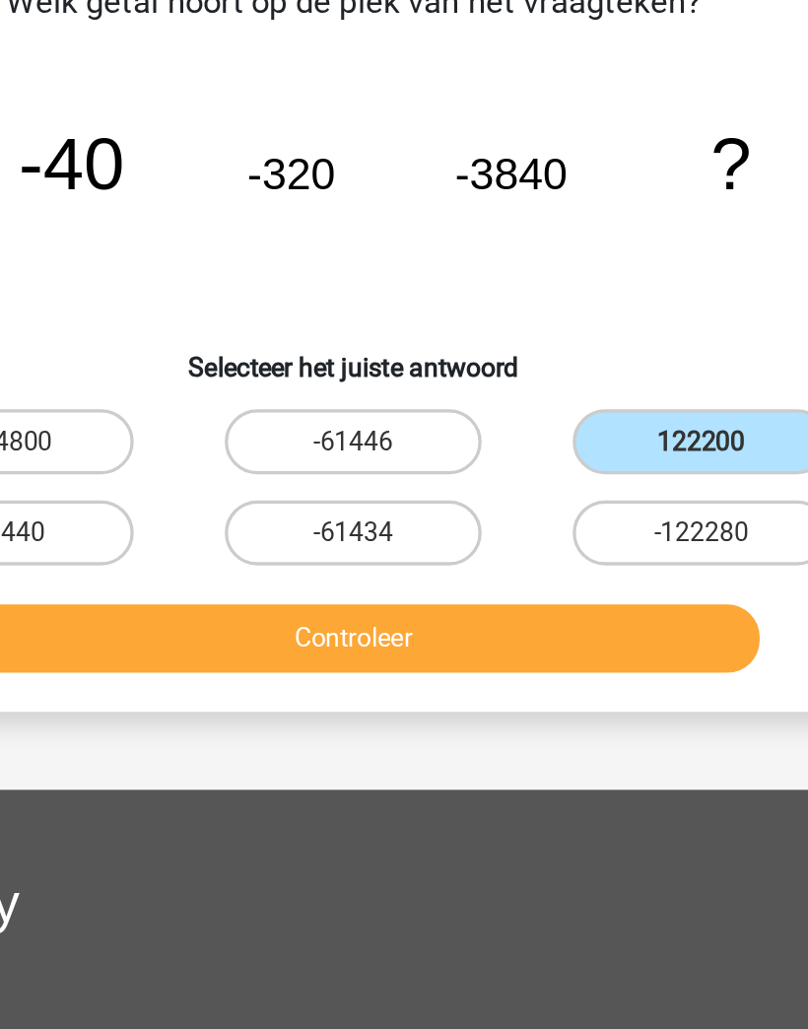
click at [393, 478] on button "Controleer" at bounding box center [405, 498] width 494 height 41
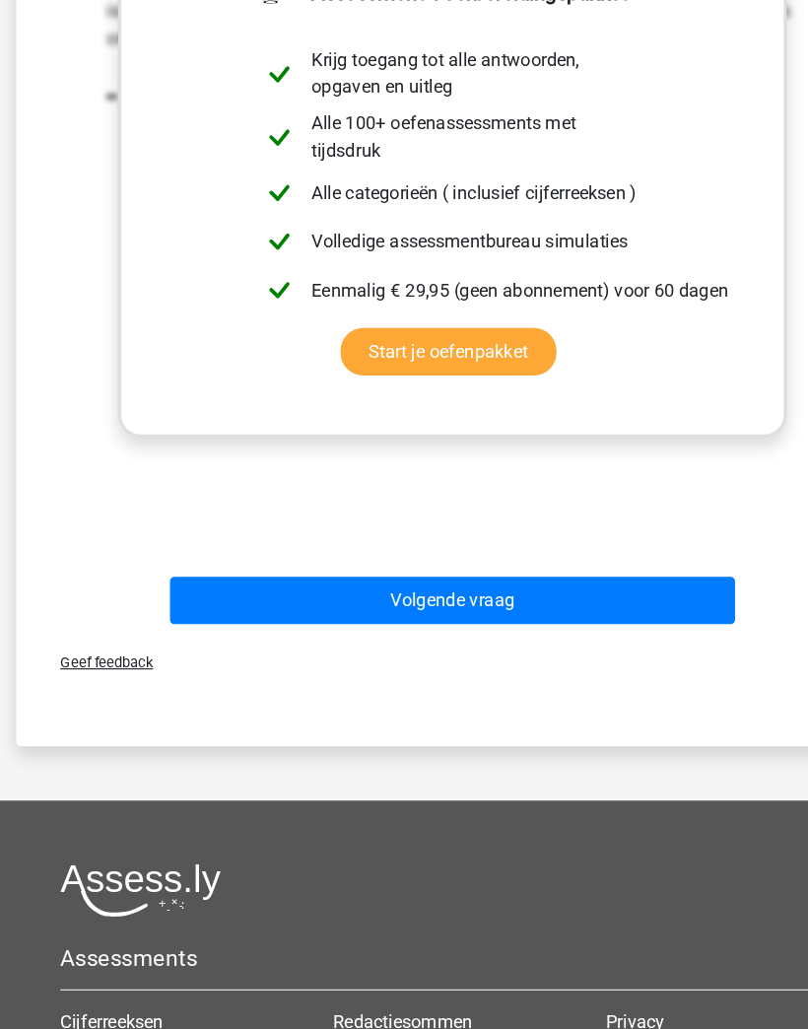
click at [551, 636] on button "Volgende vraag" at bounding box center [405, 656] width 494 height 41
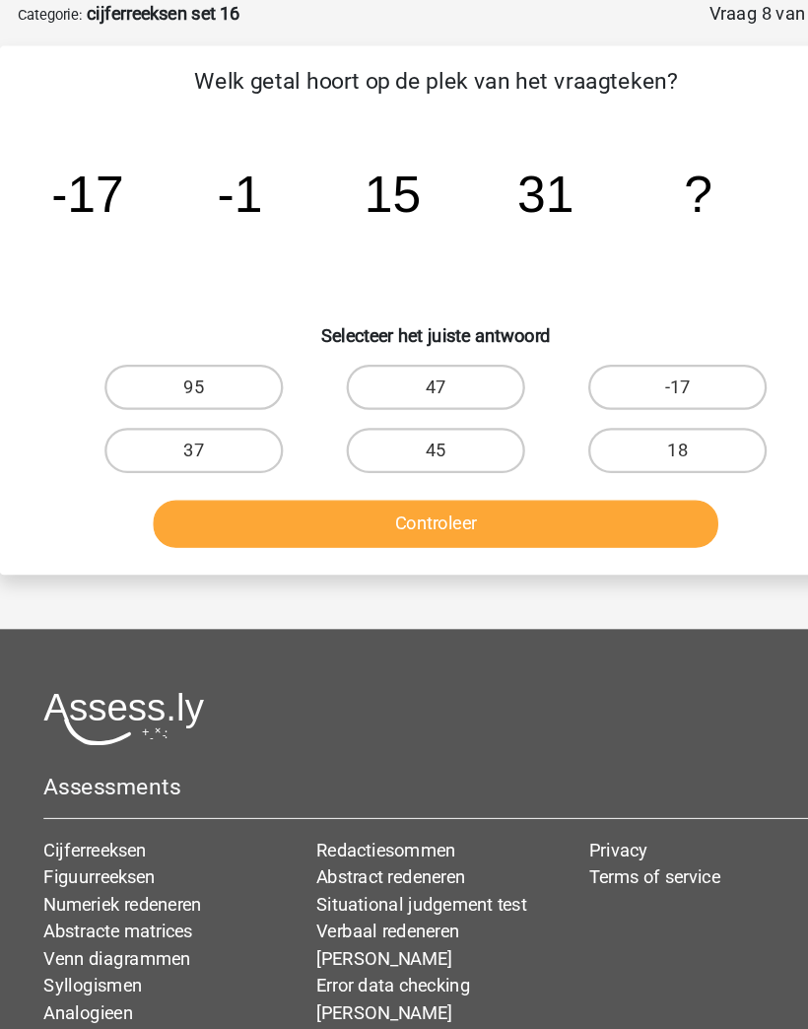
scroll to position [98, 0]
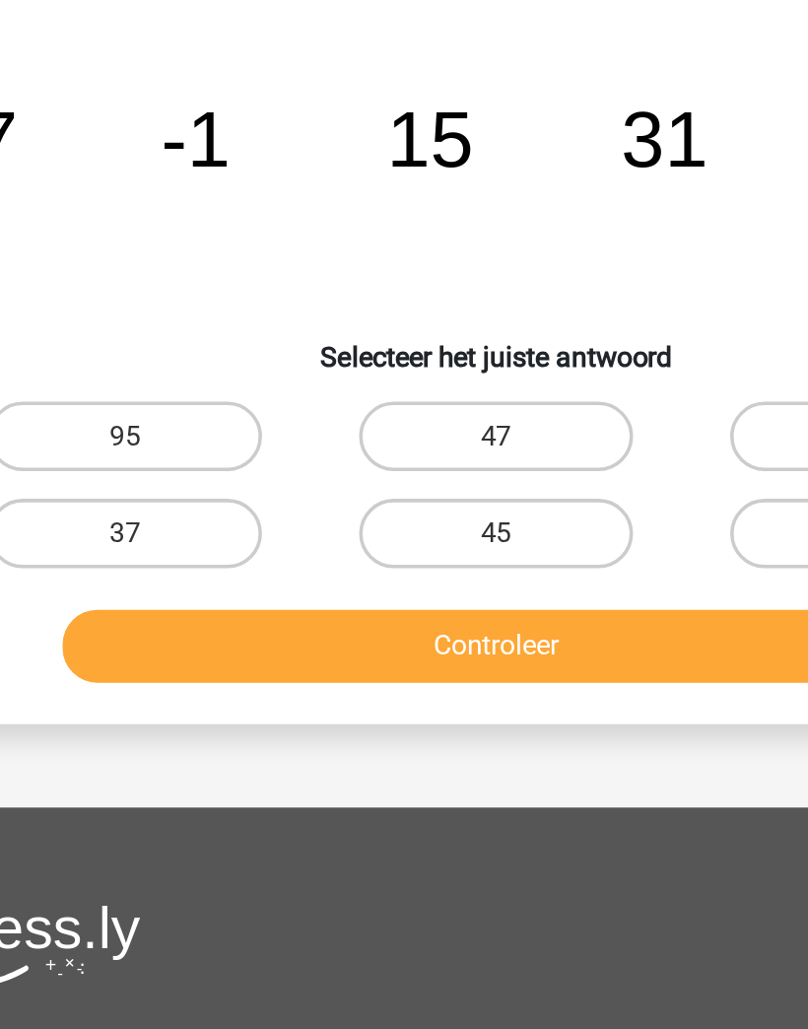
click at [326, 318] on label "47" at bounding box center [404, 337] width 156 height 39
click at [404, 338] on input "47" at bounding box center [410, 344] width 13 height 13
radio input "true"
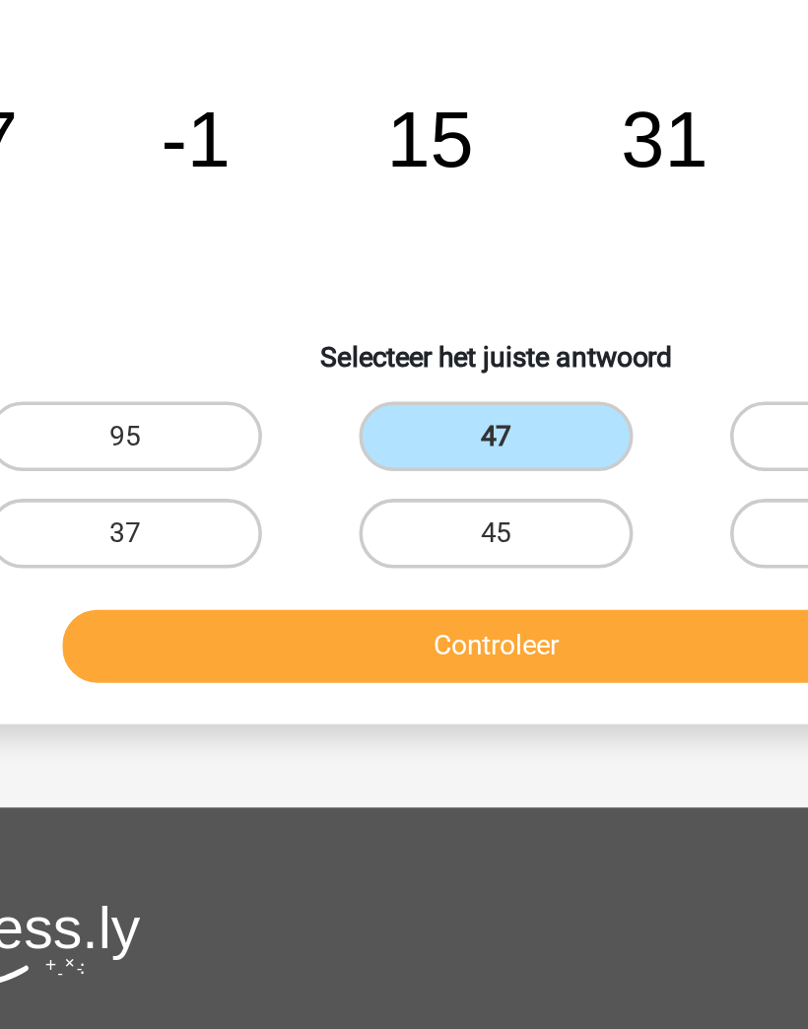
click at [362, 436] on button "Controleer" at bounding box center [405, 456] width 494 height 41
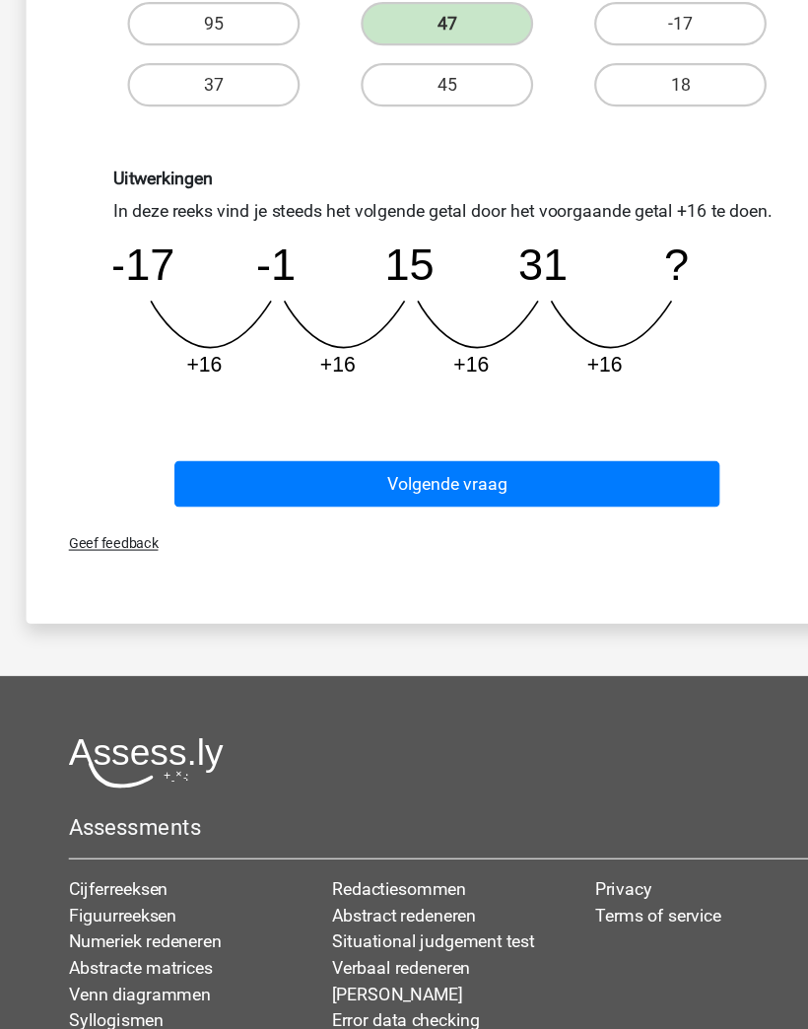
click at [574, 514] on button "Volgende vraag" at bounding box center [405, 534] width 494 height 41
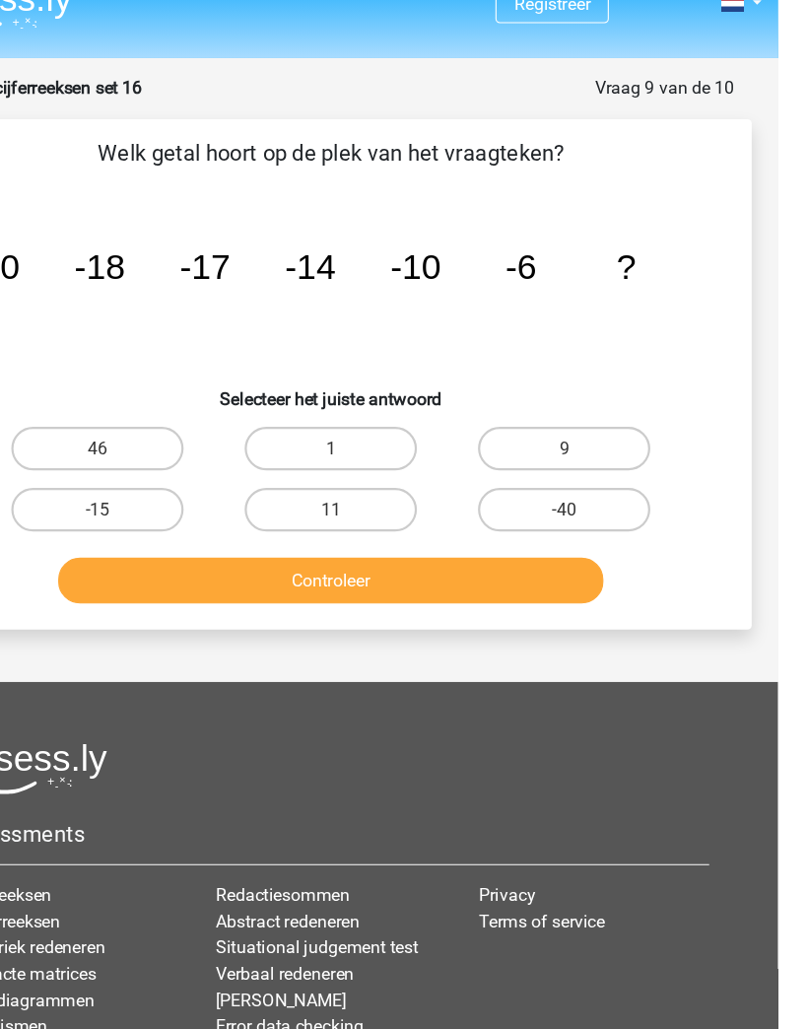
scroll to position [29, 0]
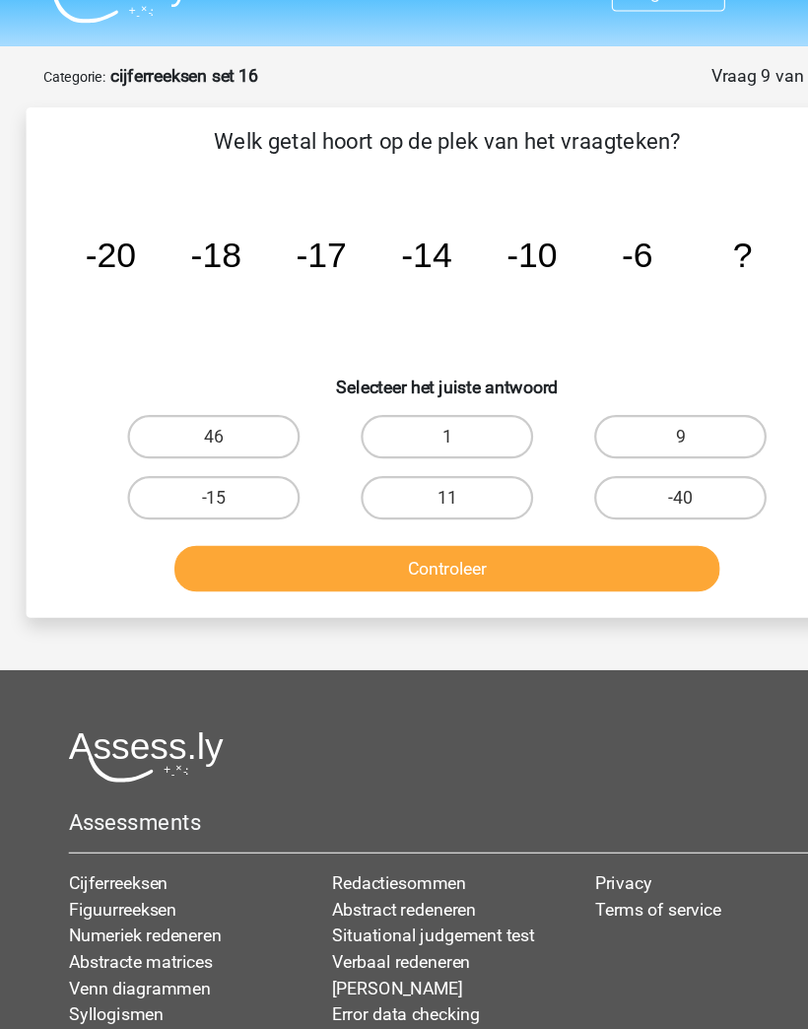
click at [459, 397] on label "1" at bounding box center [404, 406] width 156 height 39
click at [417, 407] on input "1" at bounding box center [410, 413] width 13 height 13
radio input "true"
click at [517, 509] on button "Controleer" at bounding box center [405, 525] width 494 height 41
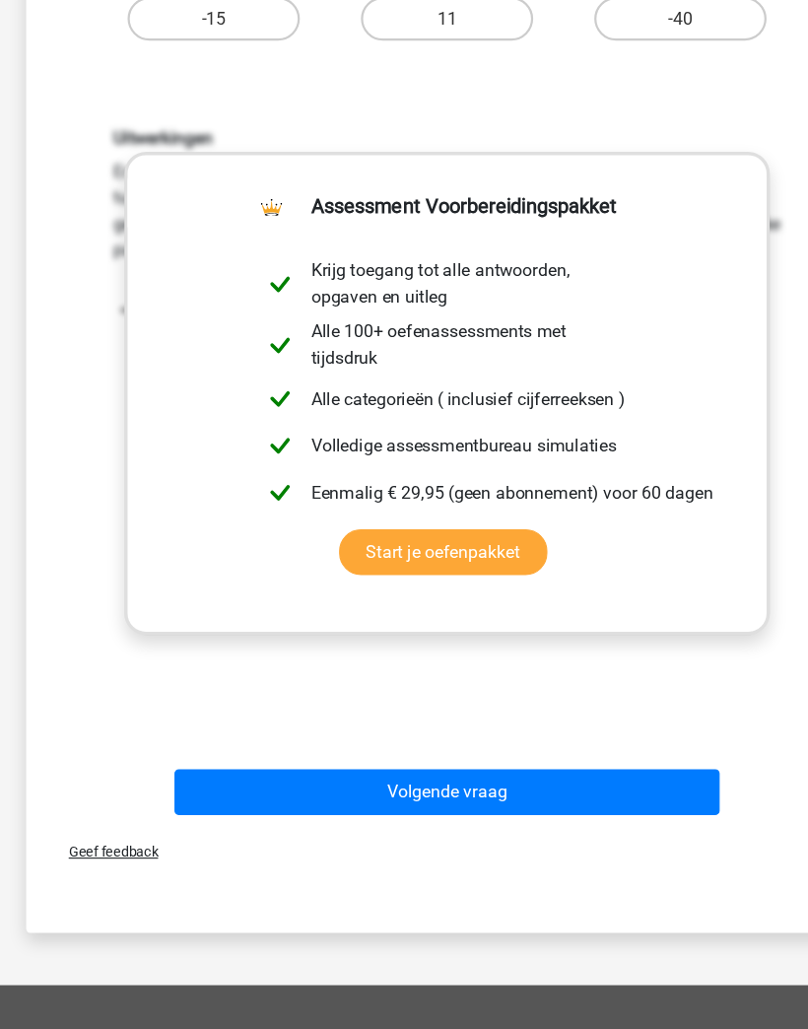
click at [545, 716] on button "Volgende vraag" at bounding box center [405, 733] width 494 height 41
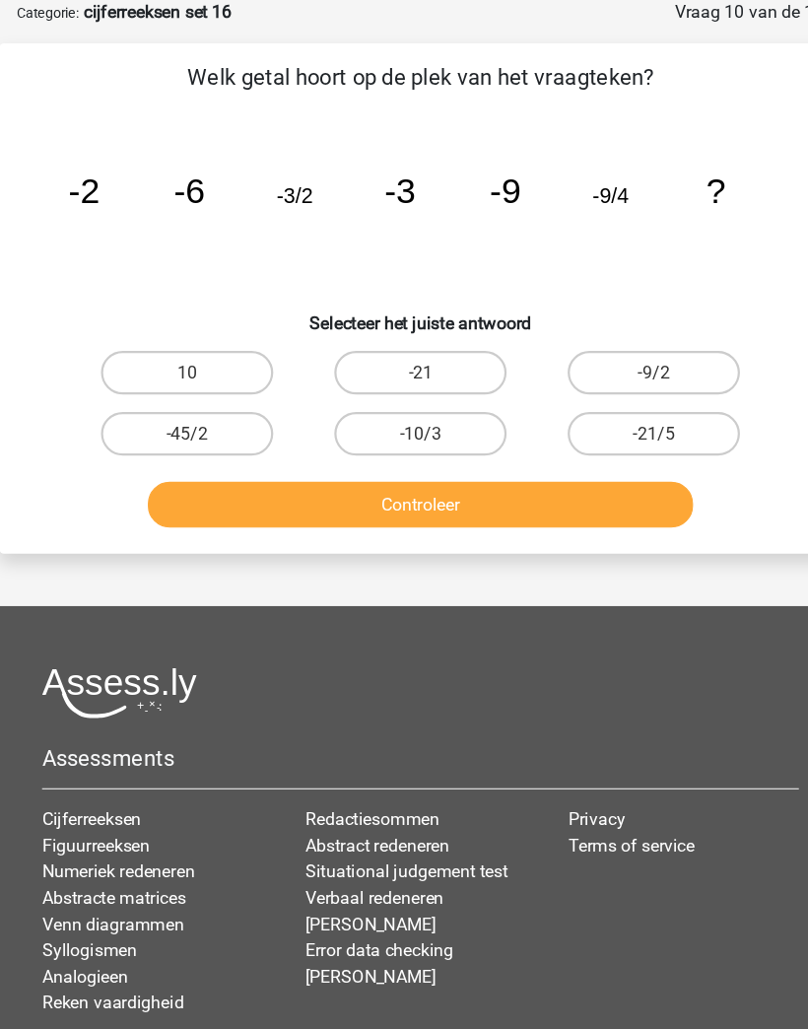
scroll to position [98, 0]
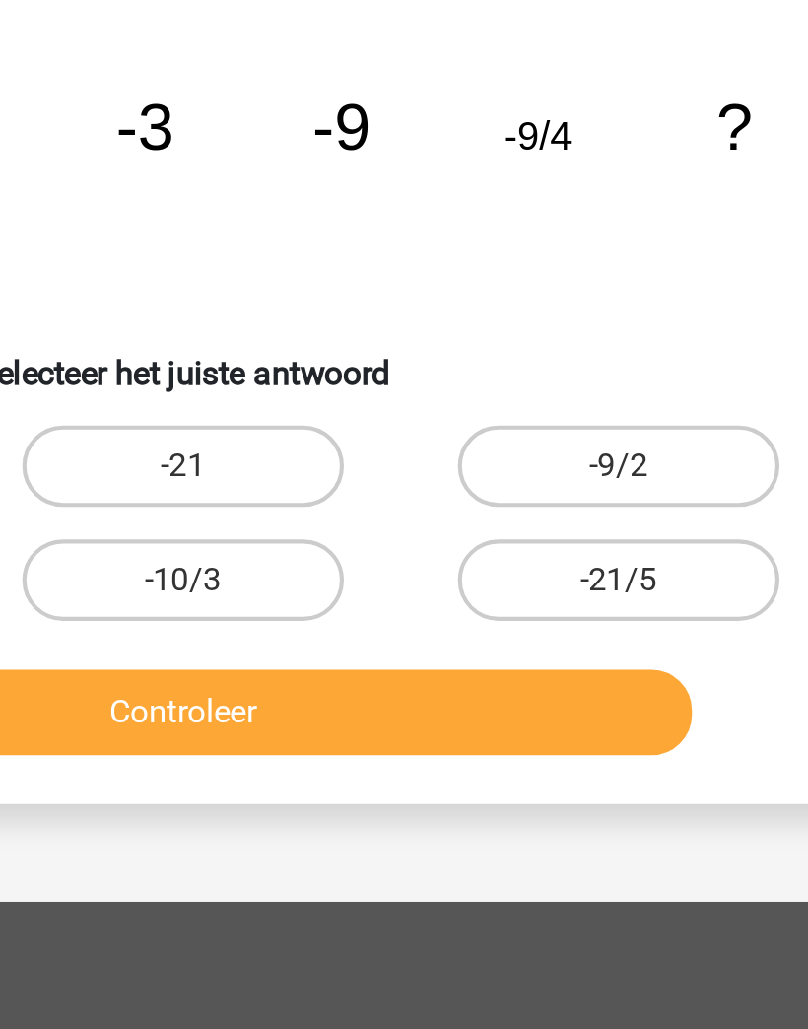
click at [537, 318] on label "-9/2" at bounding box center [615, 337] width 156 height 39
click at [615, 338] on input "-9/2" at bounding box center [621, 344] width 13 height 13
radio input "true"
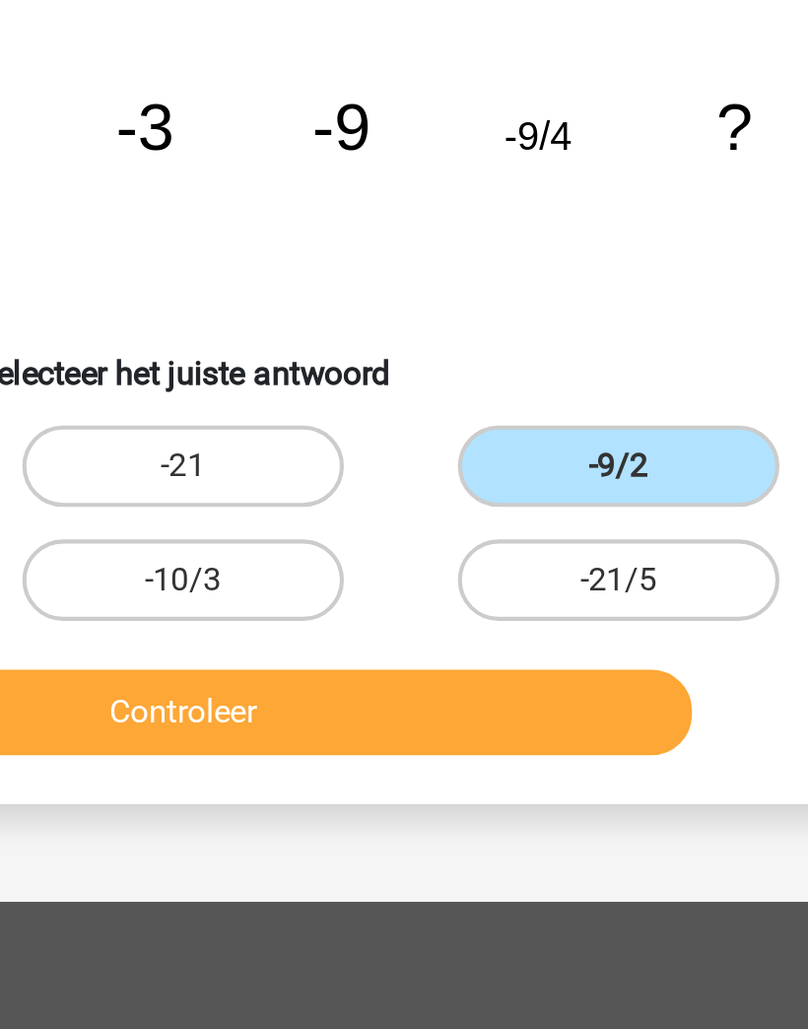
click at [292, 436] on button "Controleer" at bounding box center [405, 456] width 494 height 41
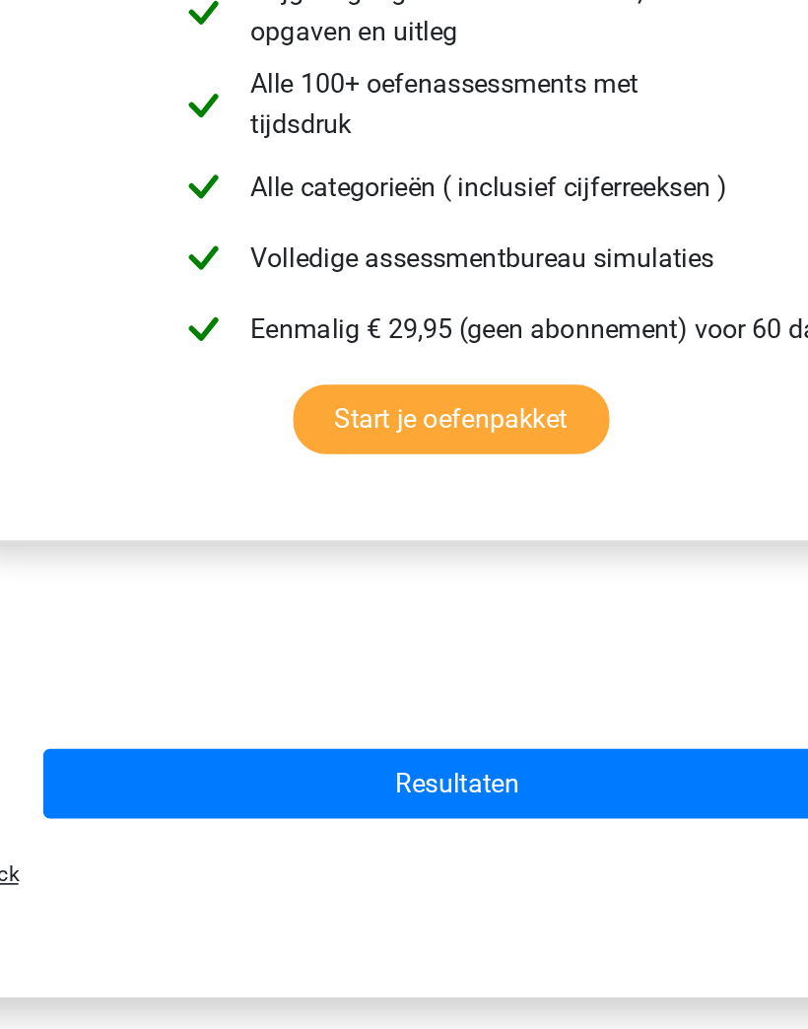
scroll to position [408, 0]
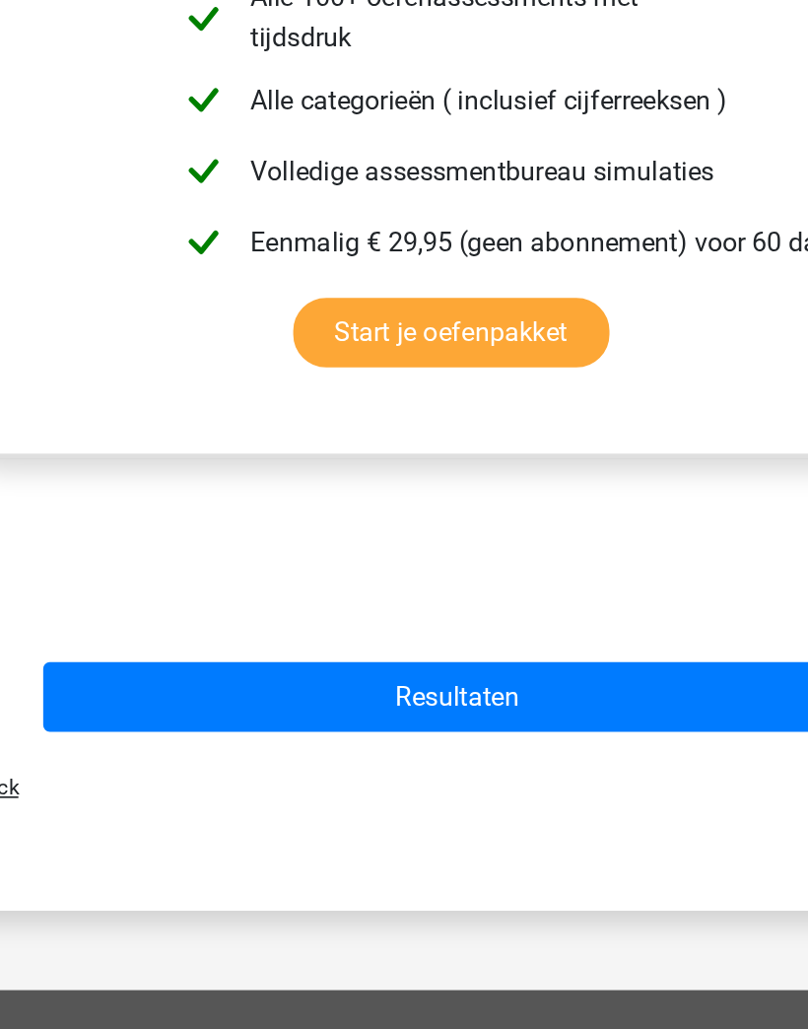
click at [392, 761] on button "Resultaten" at bounding box center [405, 781] width 494 height 41
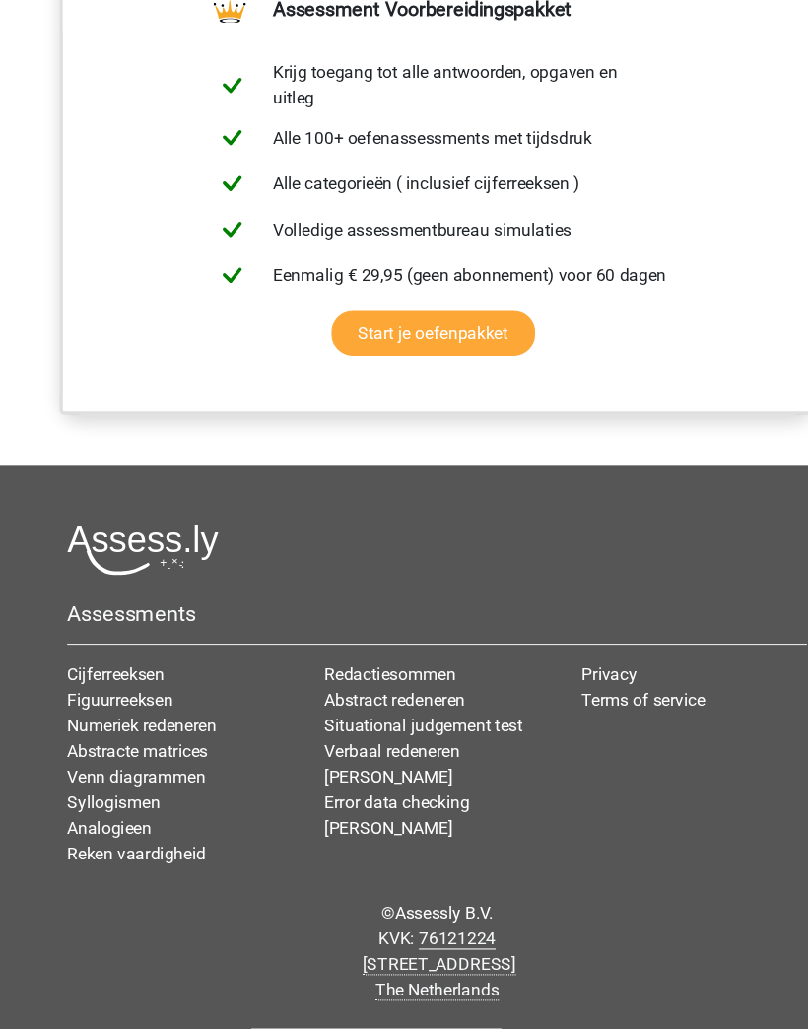
scroll to position [1774, 0]
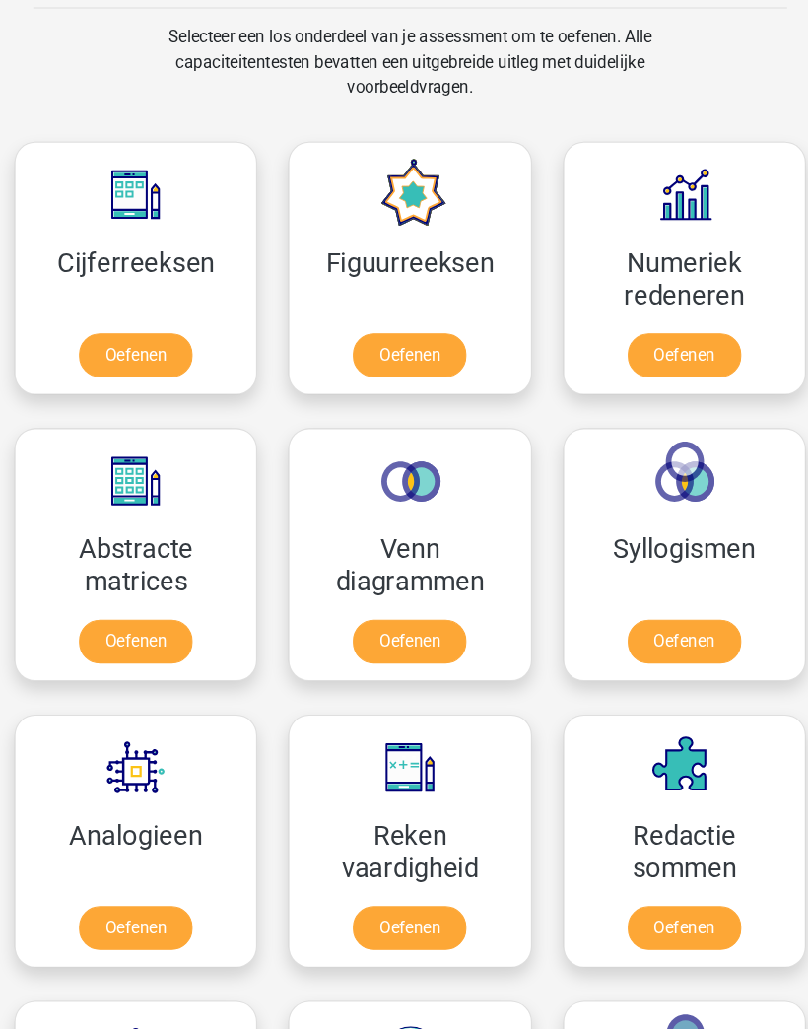
scroll to position [3285, 0]
click at [359, 327] on link "Oefenen" at bounding box center [403, 335] width 107 height 41
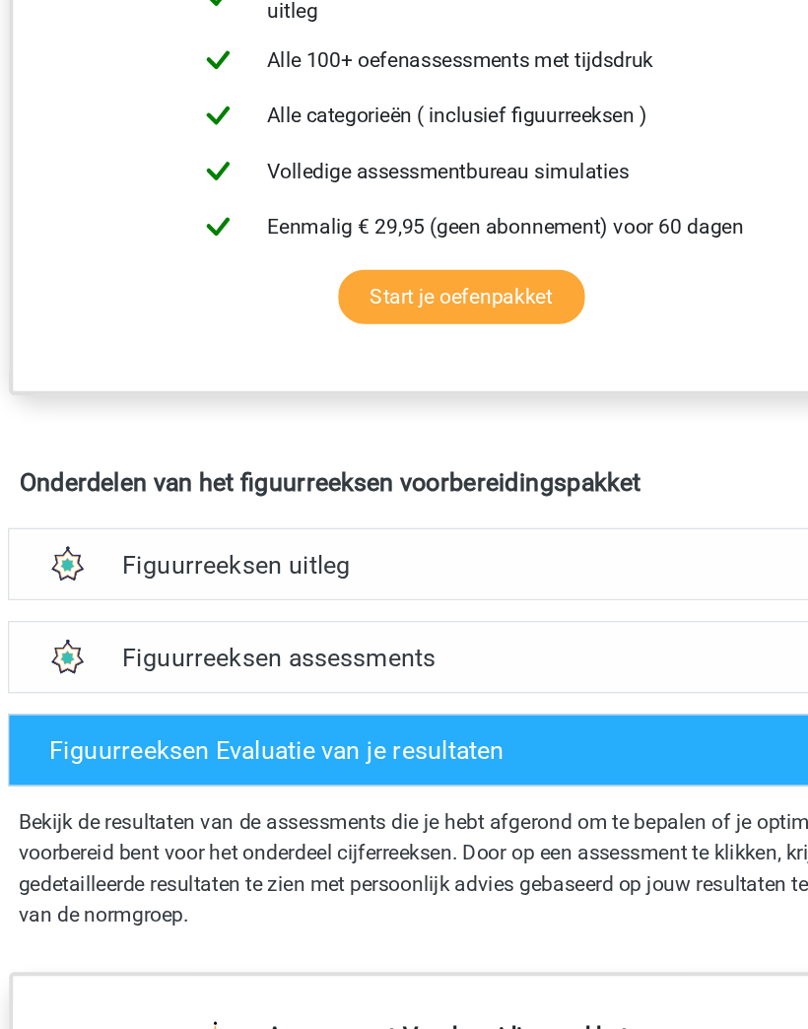
scroll to position [711, 0]
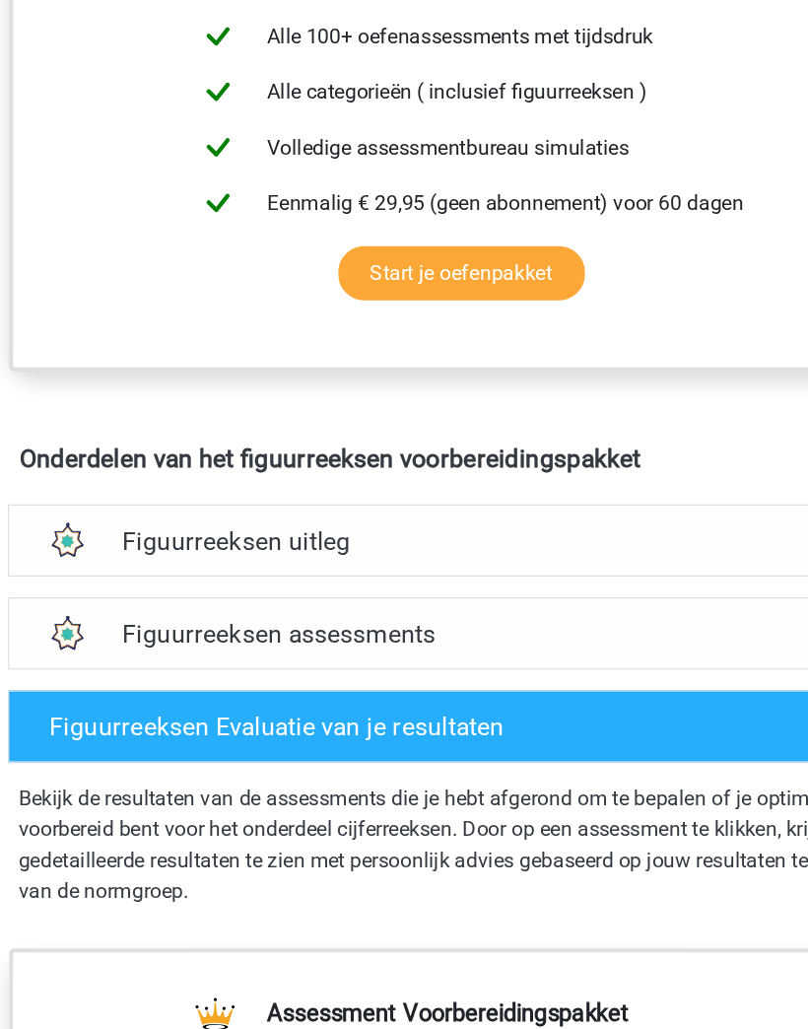
click at [536, 579] on h4 "Figuurreeksen uitleg" at bounding box center [403, 590] width 525 height 23
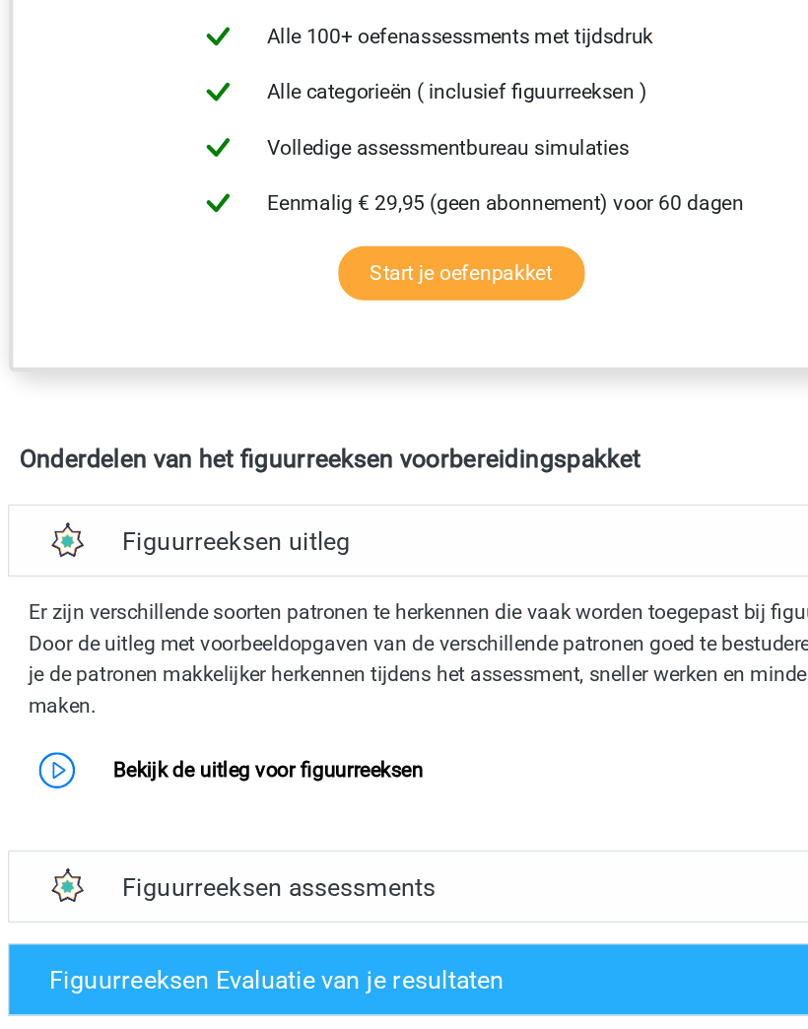
click at [545, 579] on h4 "Figuurreeksen uitleg" at bounding box center [403, 590] width 525 height 23
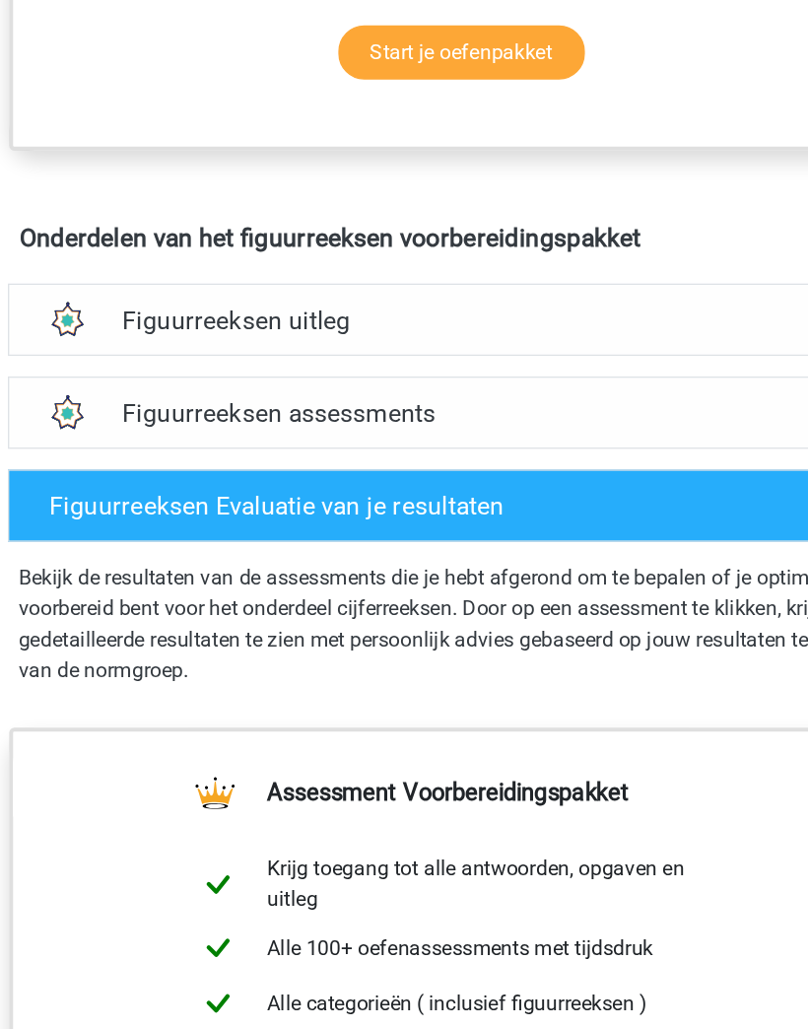
click at [548, 483] on h4 "Figuurreeksen assessments" at bounding box center [403, 494] width 525 height 23
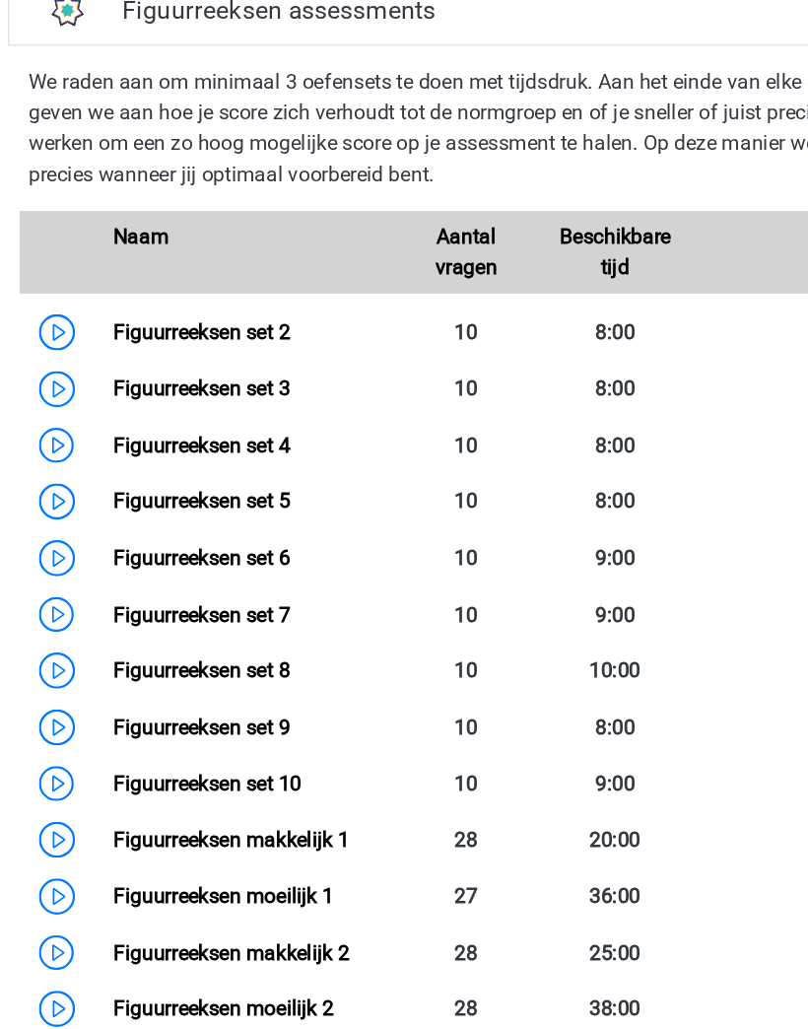
scroll to position [1207, 0]
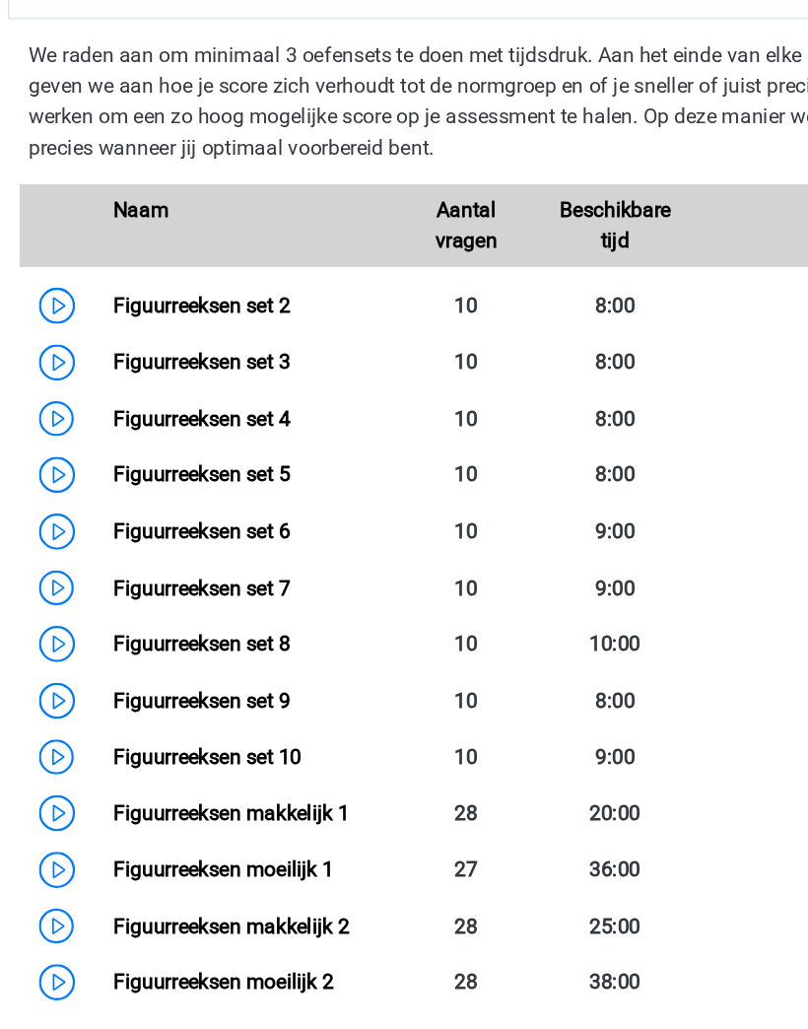
click at [135, 402] on link "Figuurreeksen set 2" at bounding box center [202, 411] width 135 height 19
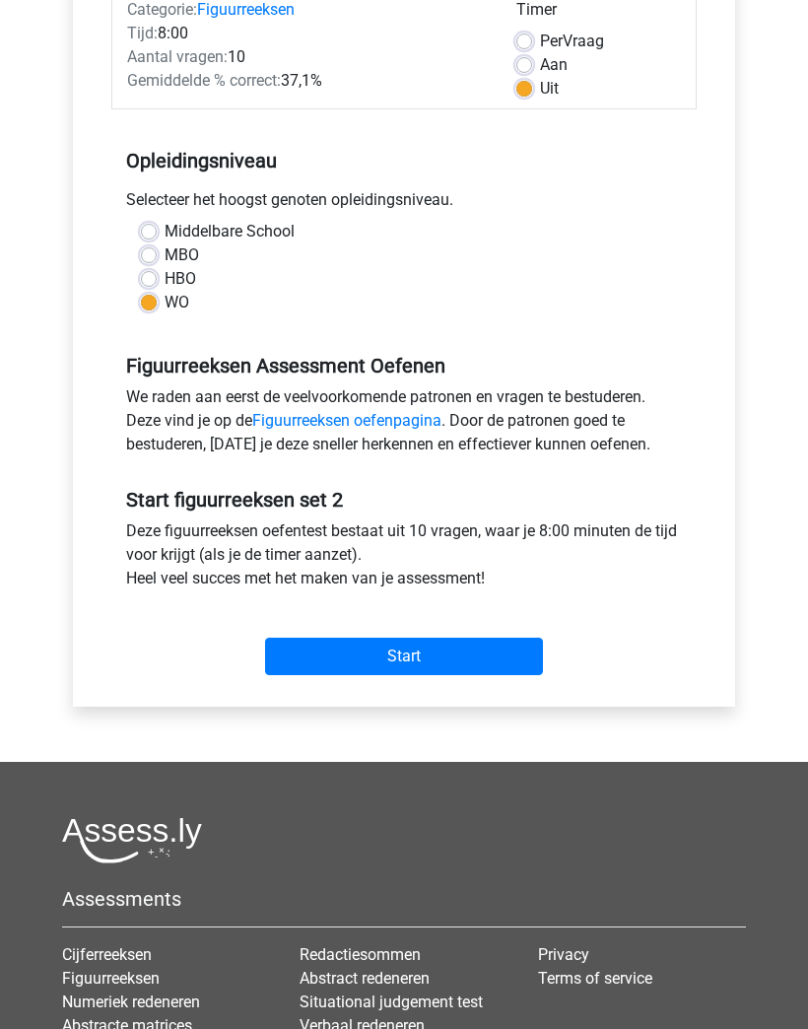
scroll to position [364, 0]
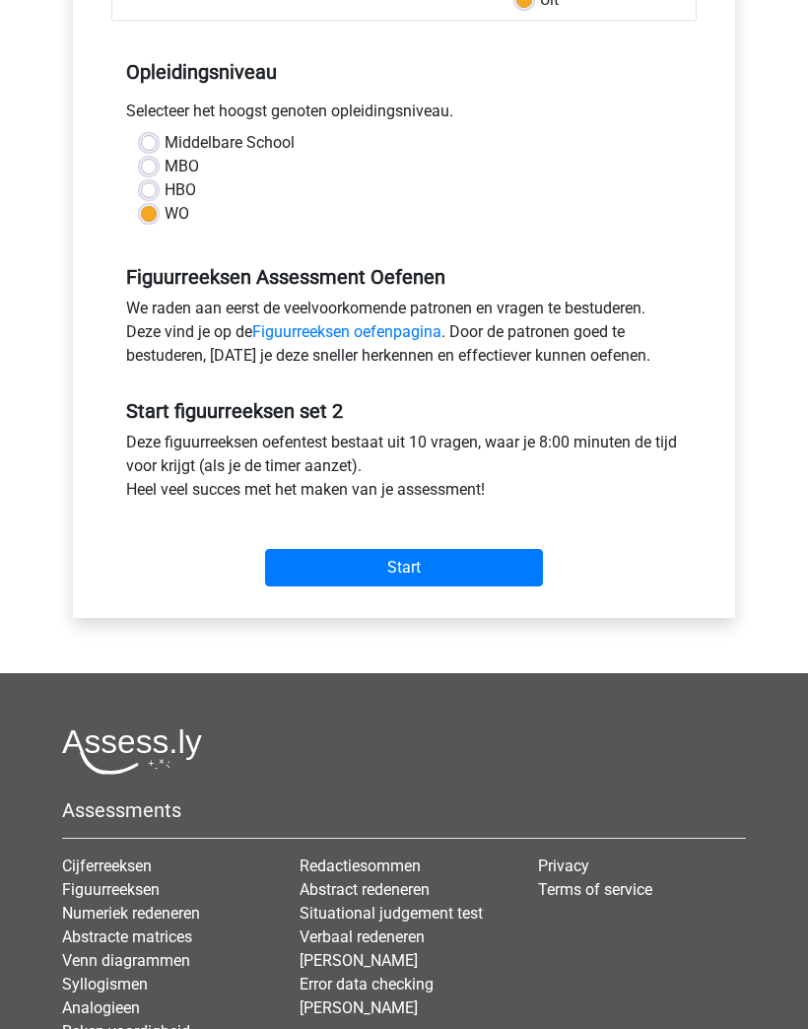
click at [531, 564] on input "Start" at bounding box center [404, 567] width 278 height 37
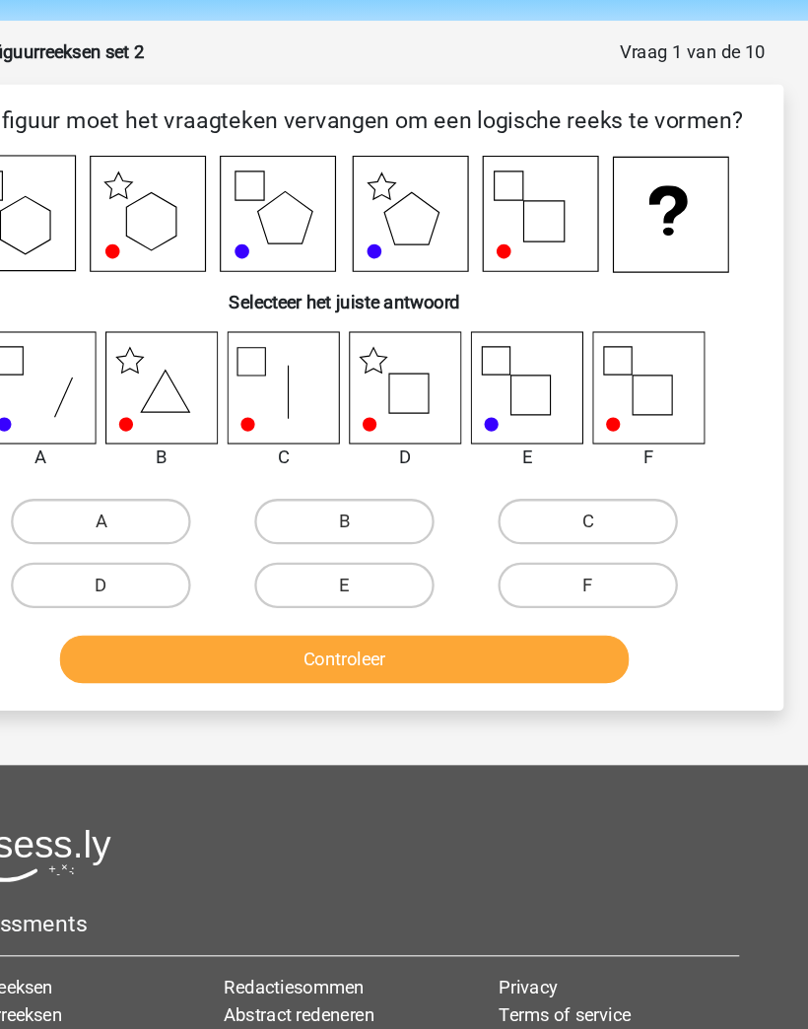
scroll to position [18, 0]
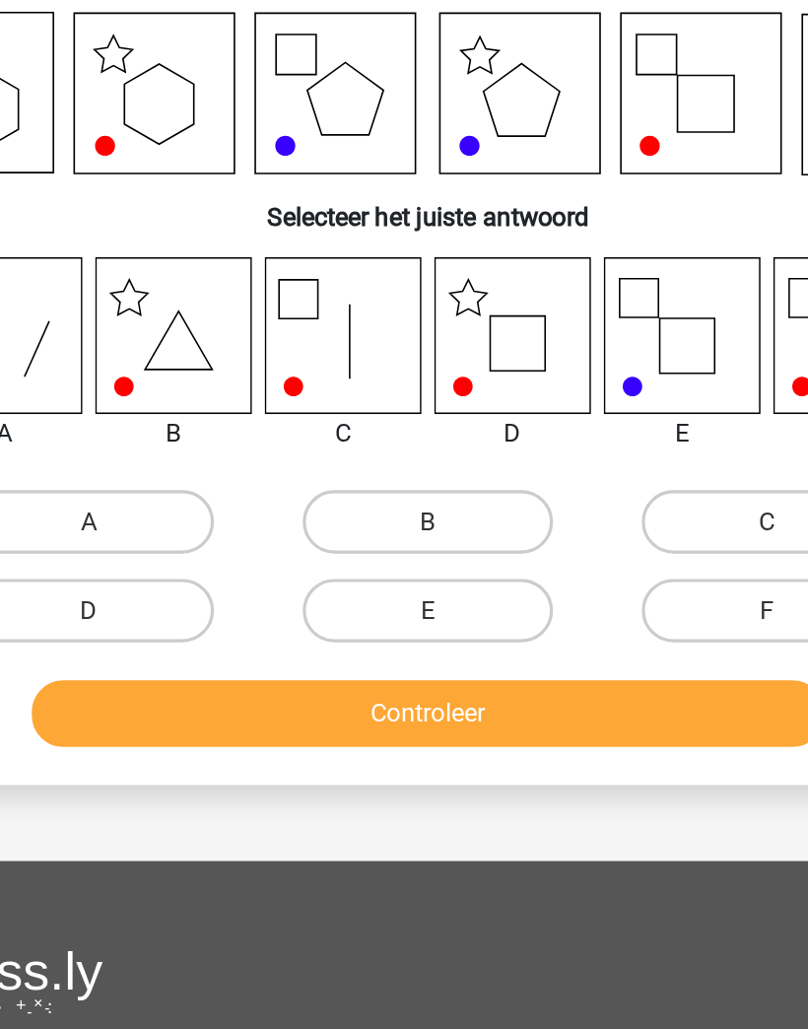
click at [115, 534] on label "D" at bounding box center [193, 553] width 156 height 39
click at [193, 554] on input "D" at bounding box center [199, 560] width 13 height 13
radio input "true"
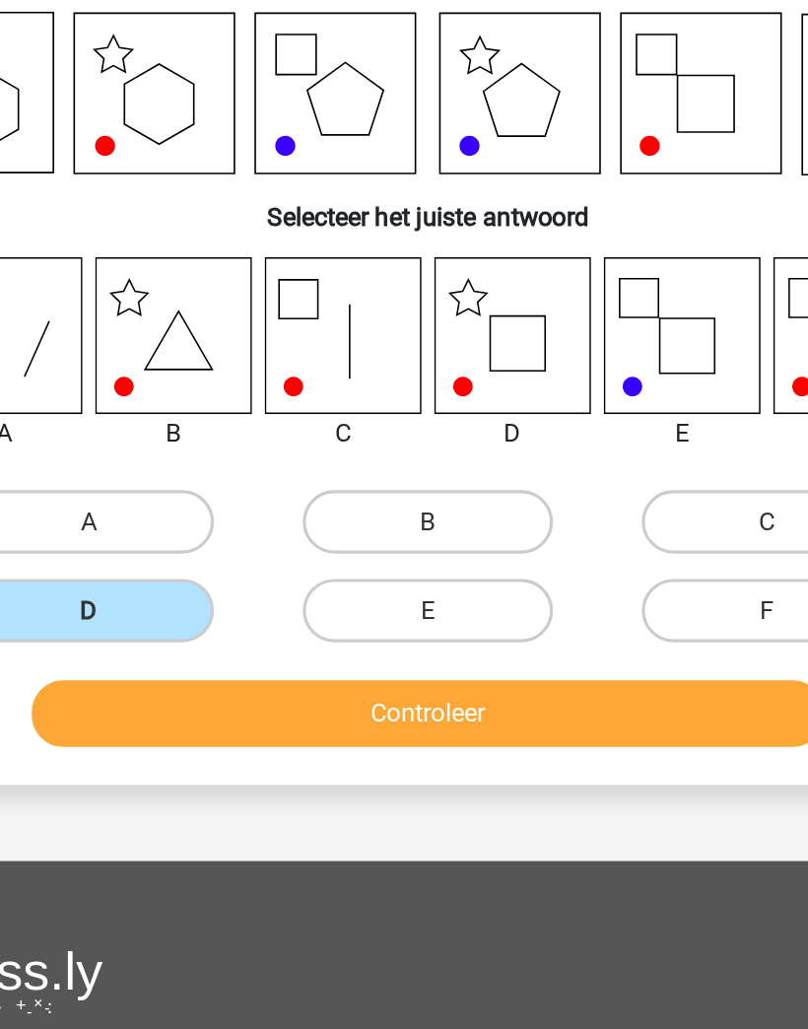
click at [399, 597] on button "Controleer" at bounding box center [405, 617] width 494 height 41
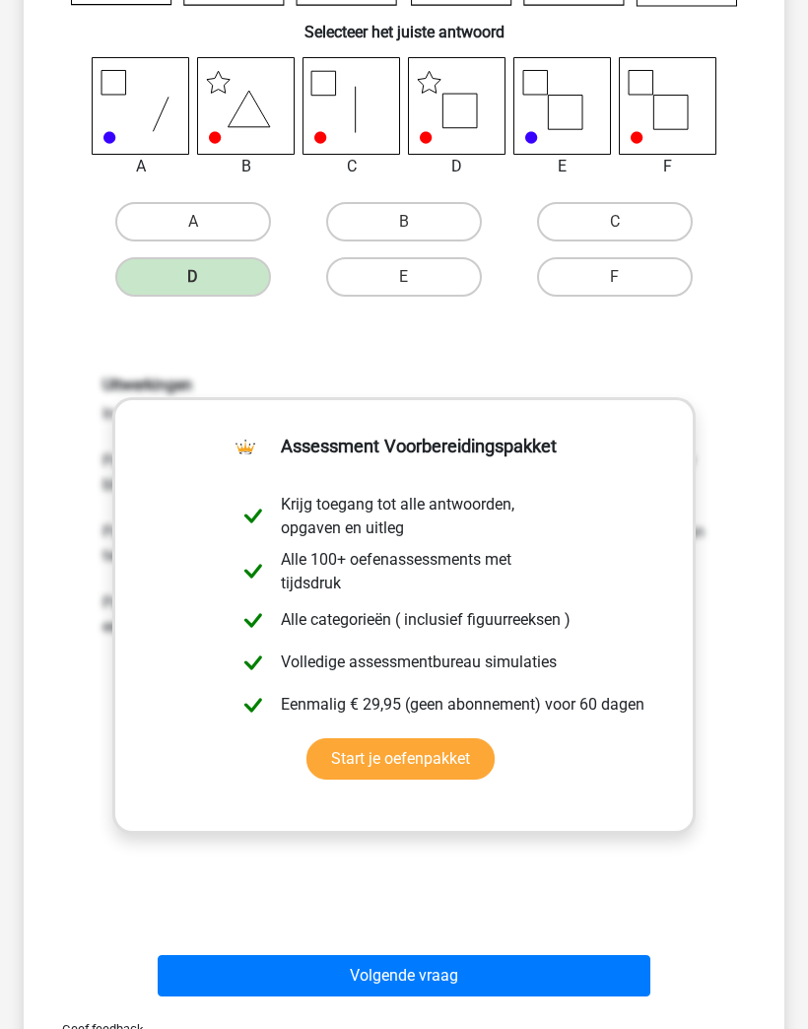
click at [583, 956] on button "Volgende vraag" at bounding box center [405, 975] width 494 height 41
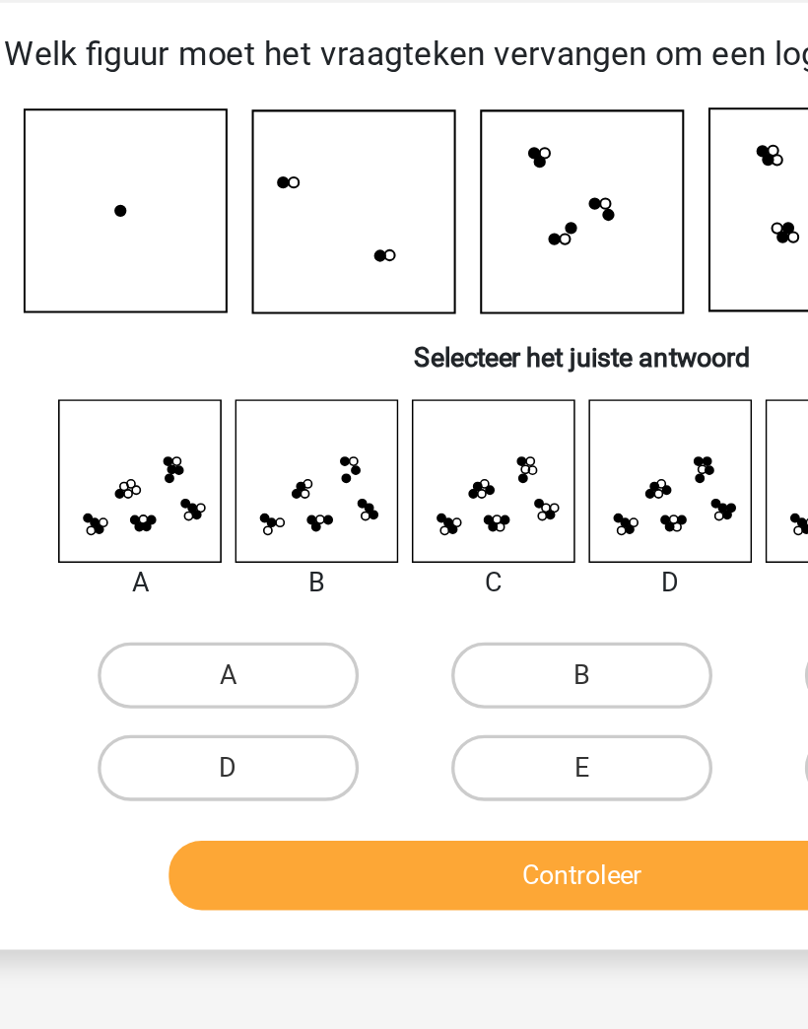
scroll to position [105, 0]
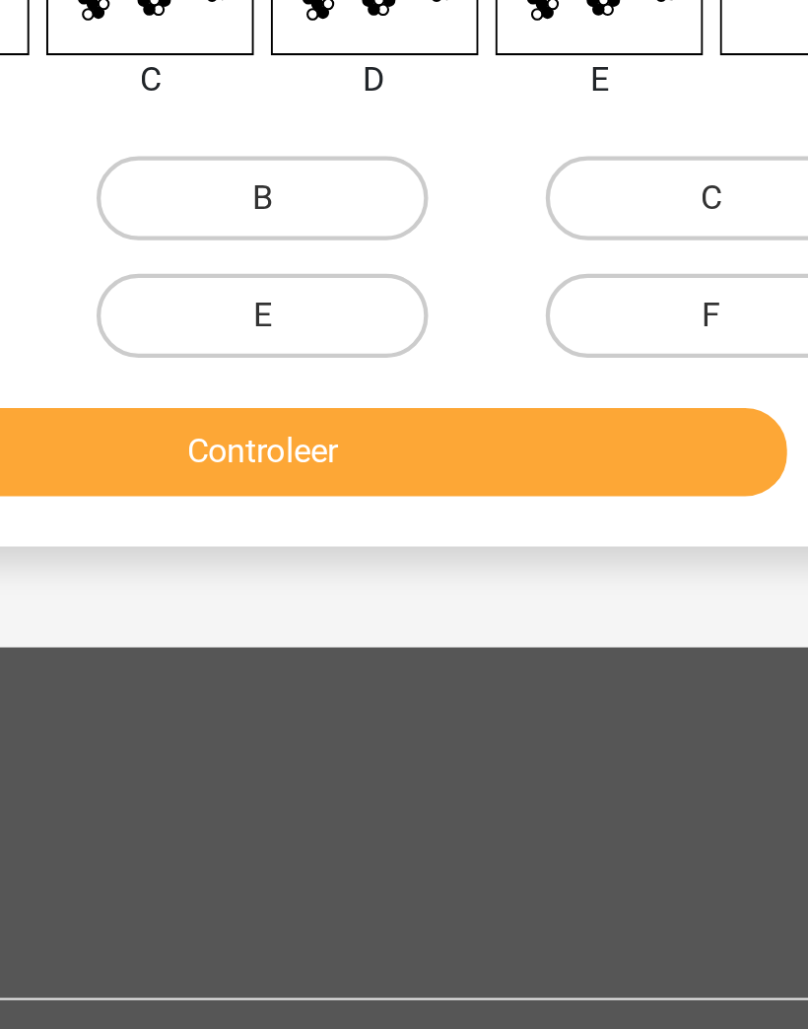
click at [326, 469] on label "E" at bounding box center [404, 488] width 156 height 39
click at [404, 489] on input "E" at bounding box center [410, 495] width 13 height 13
radio input "true"
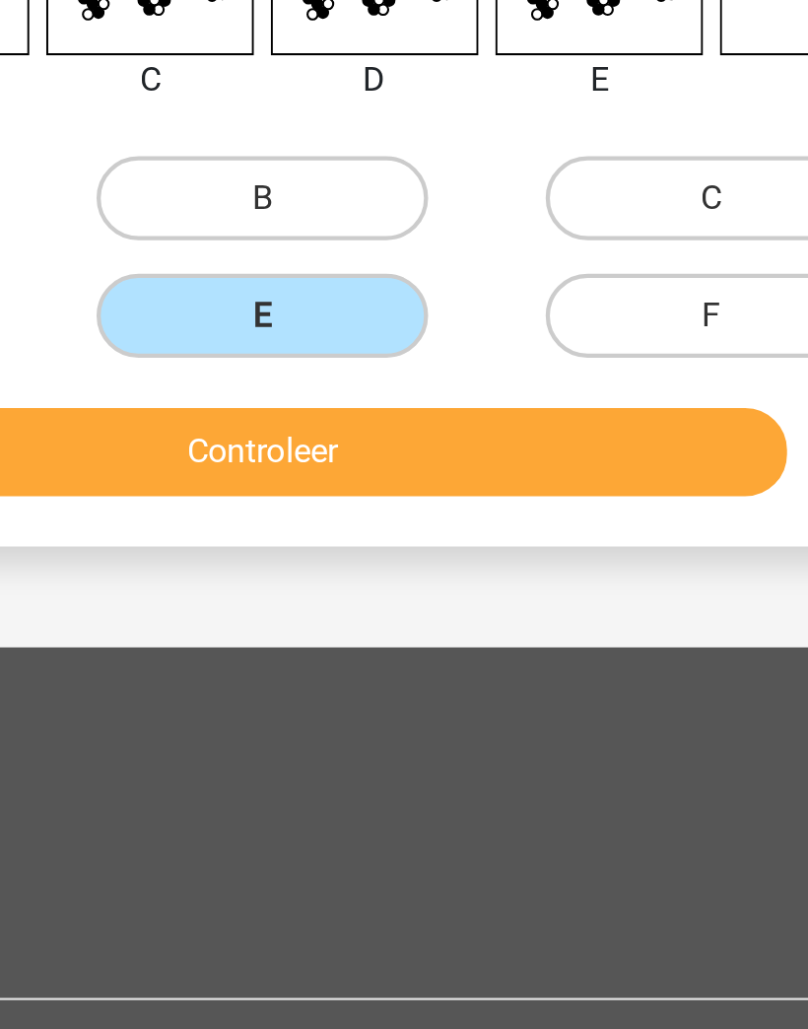
click at [158, 532] on button "Controleer" at bounding box center [405, 552] width 494 height 41
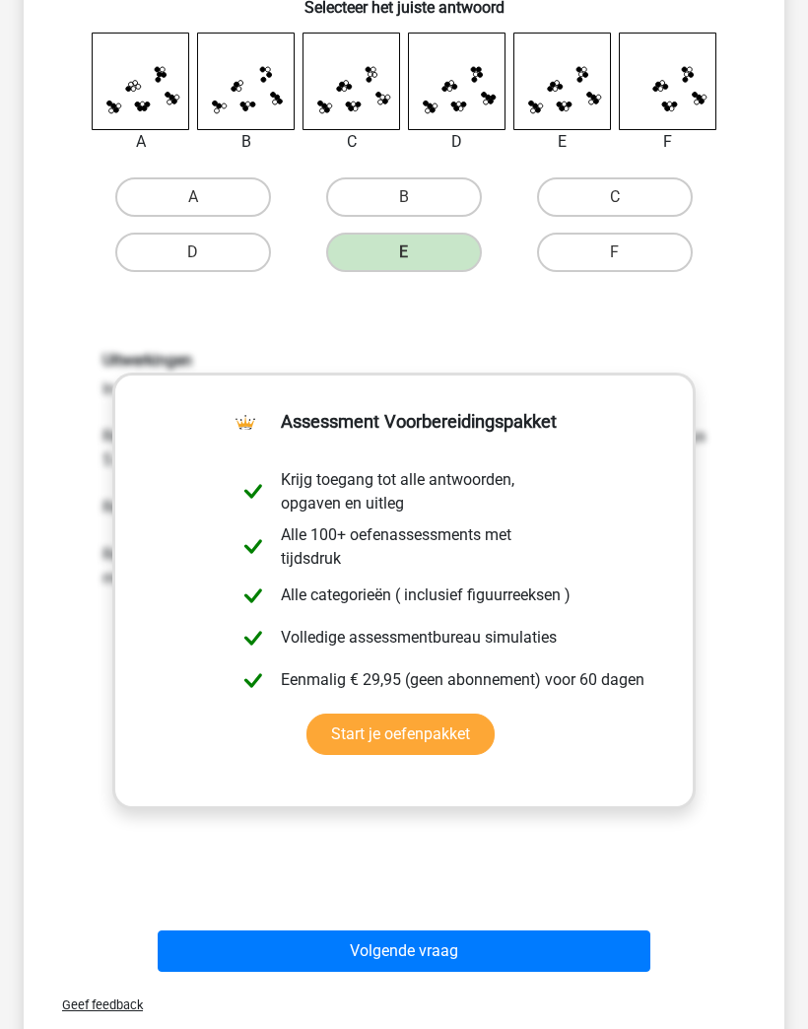
click at [578, 934] on button "Volgende vraag" at bounding box center [405, 951] width 494 height 41
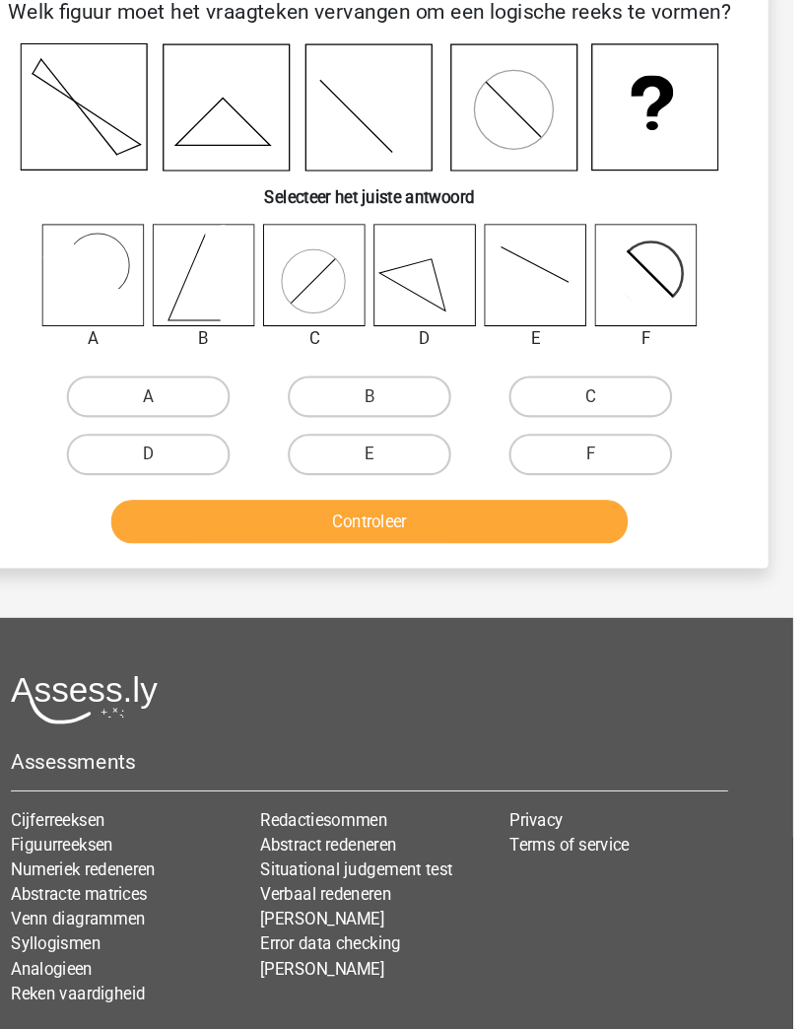
scroll to position [121, 0]
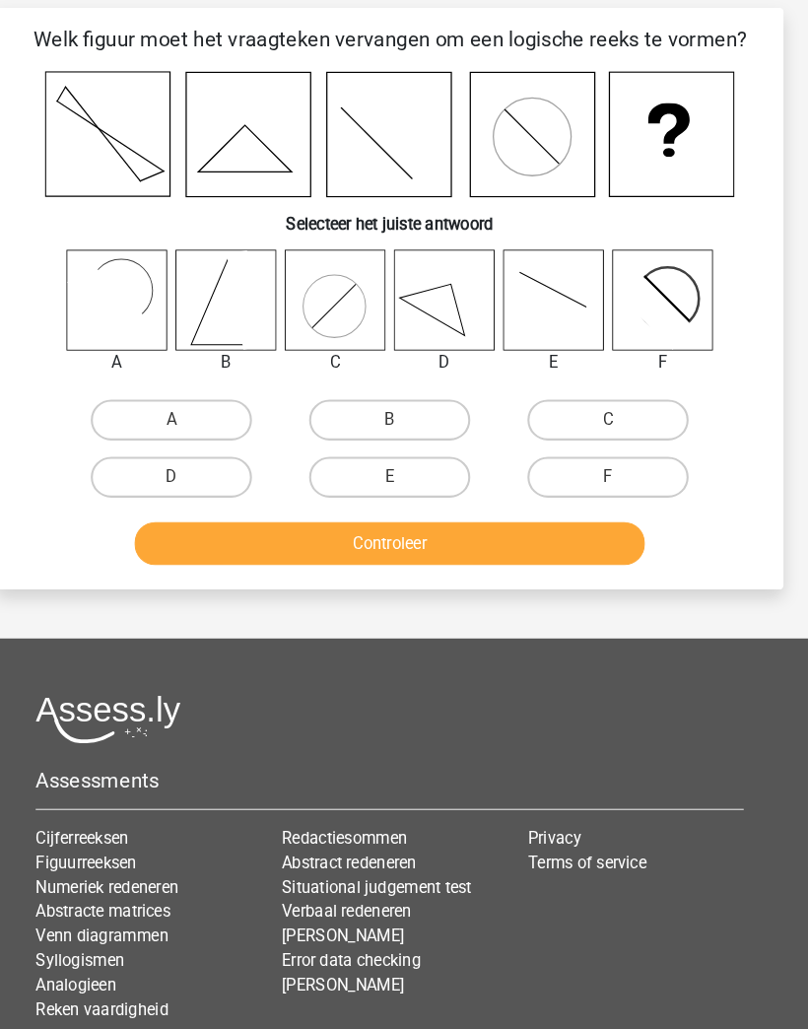
click at [642, 307] on icon at bounding box center [659, 308] width 78 height 78
click at [627, 451] on label "F" at bounding box center [615, 469] width 156 height 39
click at [627, 470] on input "F" at bounding box center [621, 476] width 13 height 13
radio input "true"
click at [575, 519] on button "Controleer" at bounding box center [405, 533] width 494 height 41
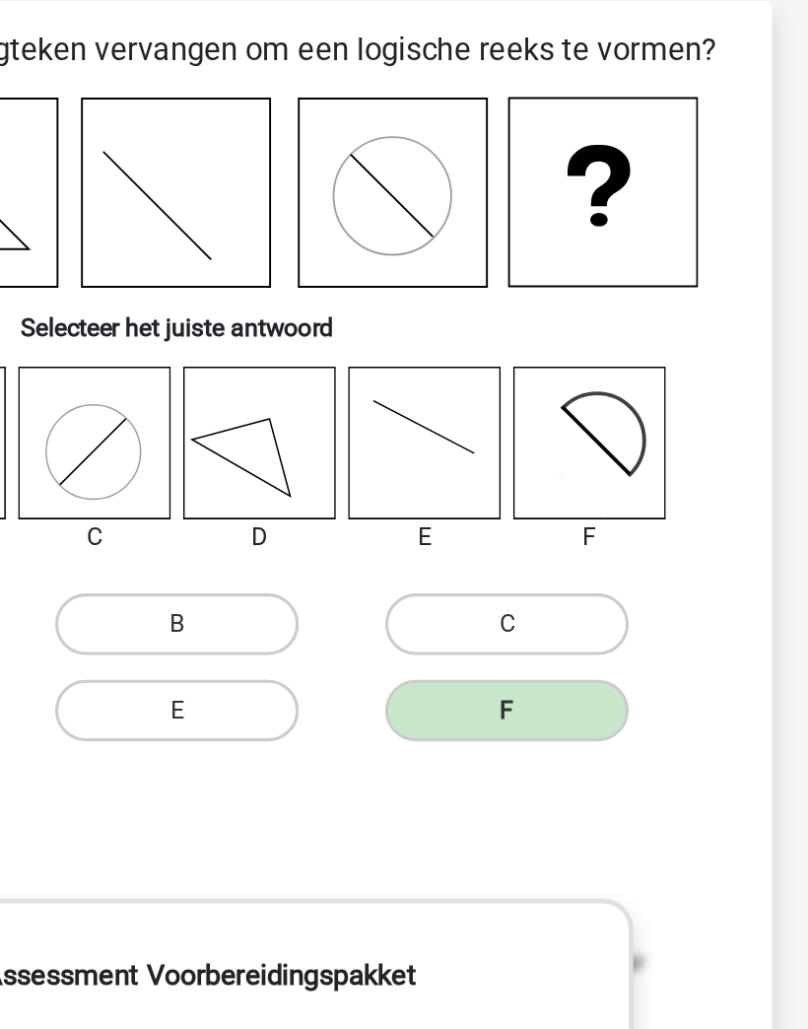
scroll to position [119, 0]
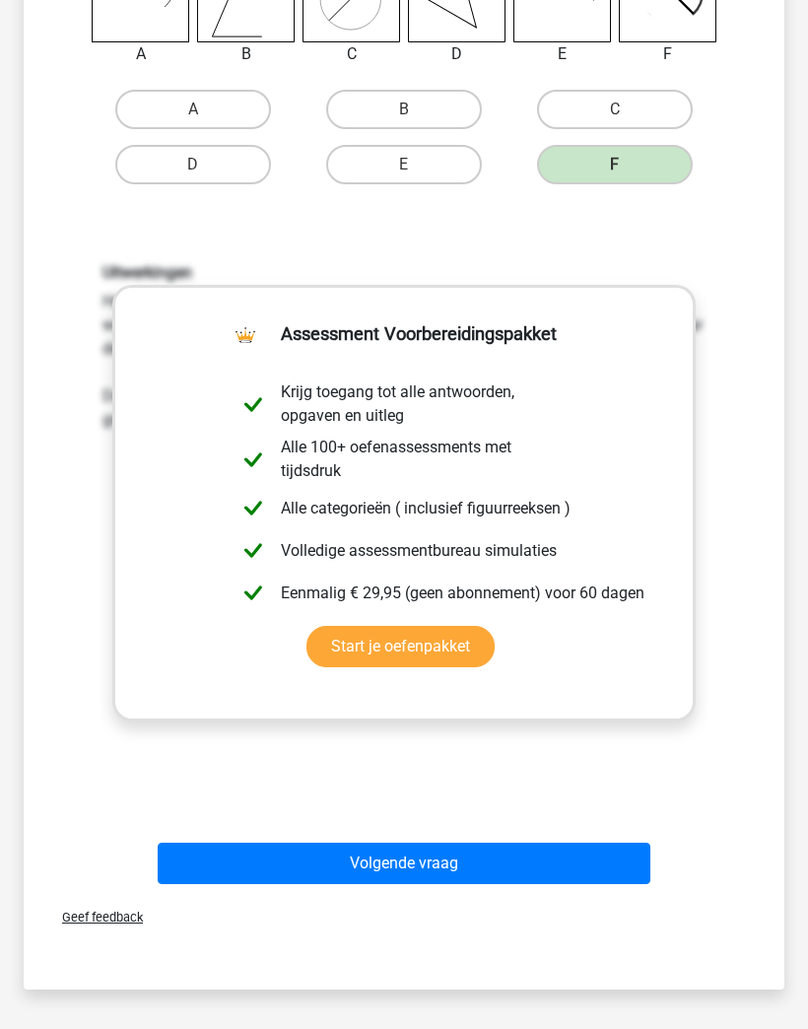
click at [582, 843] on button "Volgende vraag" at bounding box center [405, 862] width 494 height 41
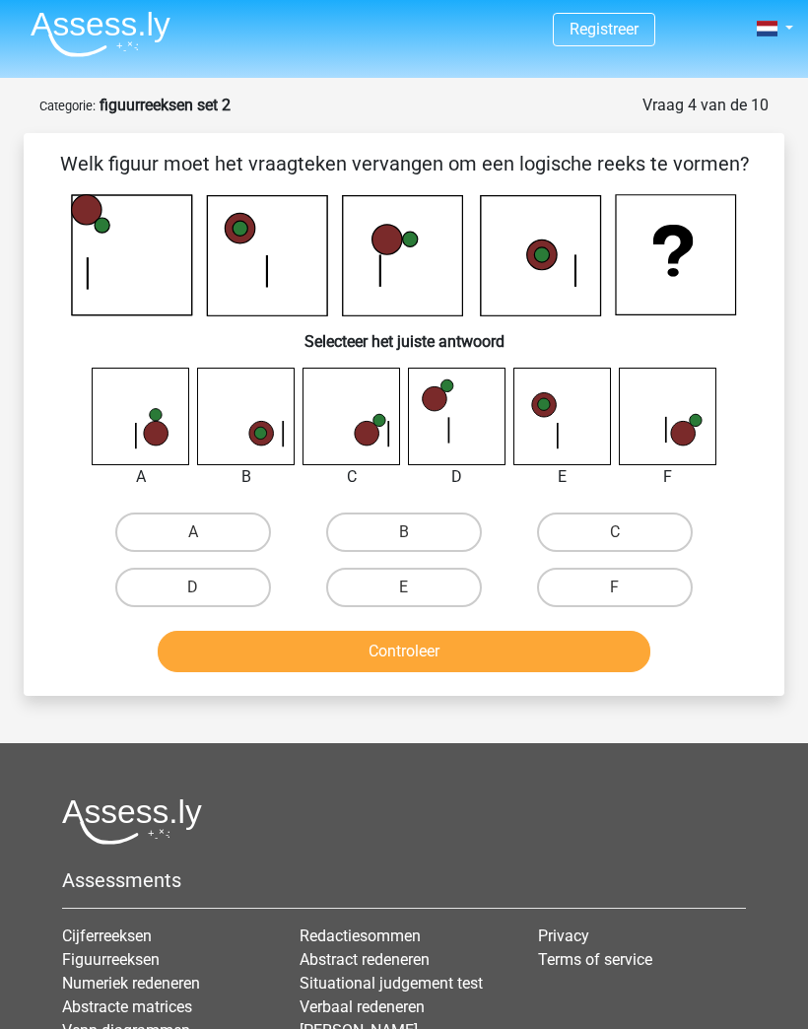
scroll to position [0, 0]
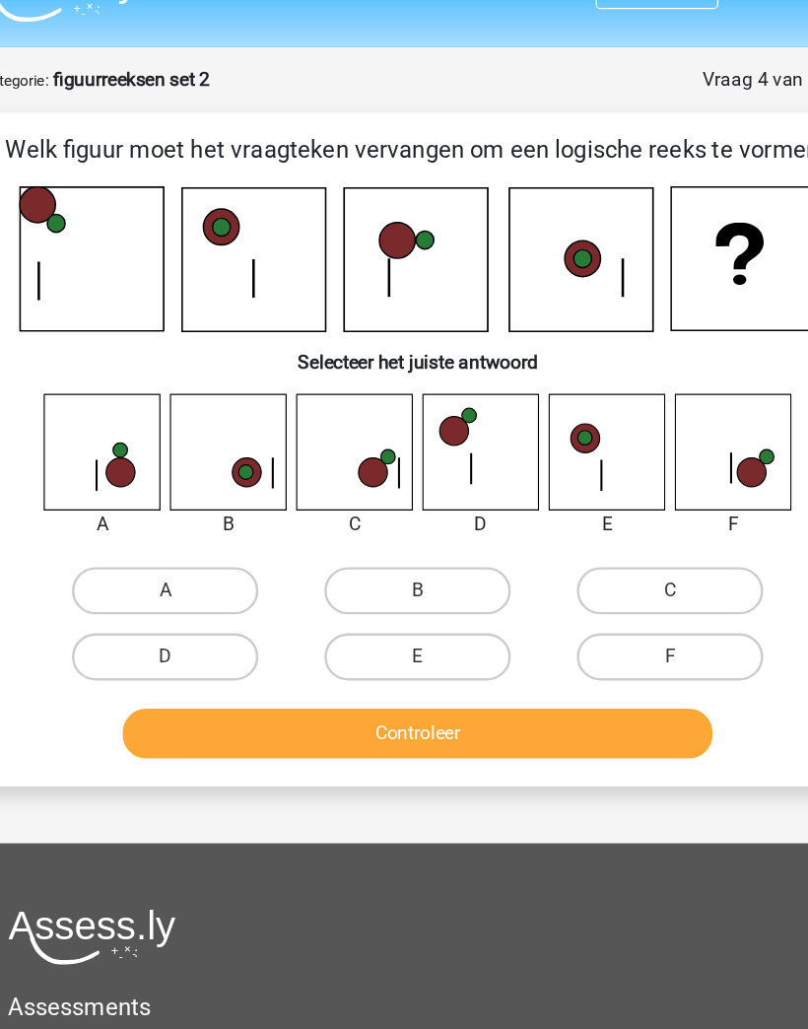
click at [565, 572] on label "F" at bounding box center [615, 591] width 156 height 39
click at [615, 592] on input "F" at bounding box center [621, 598] width 13 height 13
radio input "true"
click at [552, 636] on button "Controleer" at bounding box center [405, 656] width 494 height 41
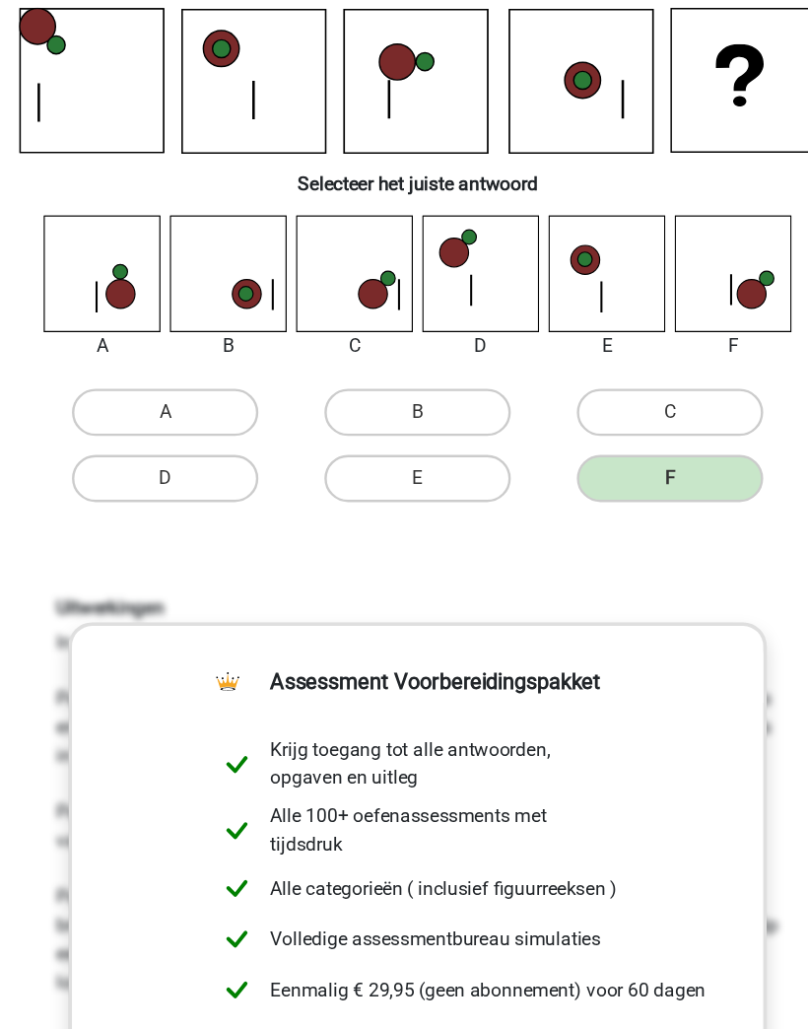
scroll to position [179, 0]
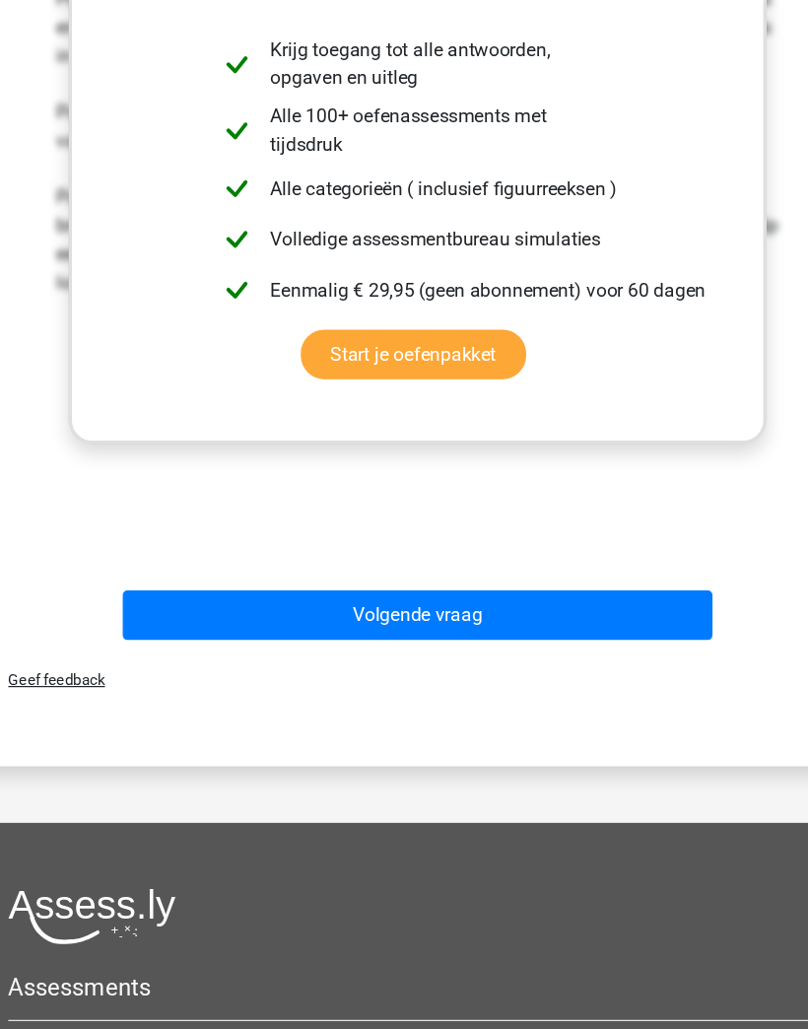
click at [556, 587] on button "Volgende vraag" at bounding box center [405, 607] width 494 height 41
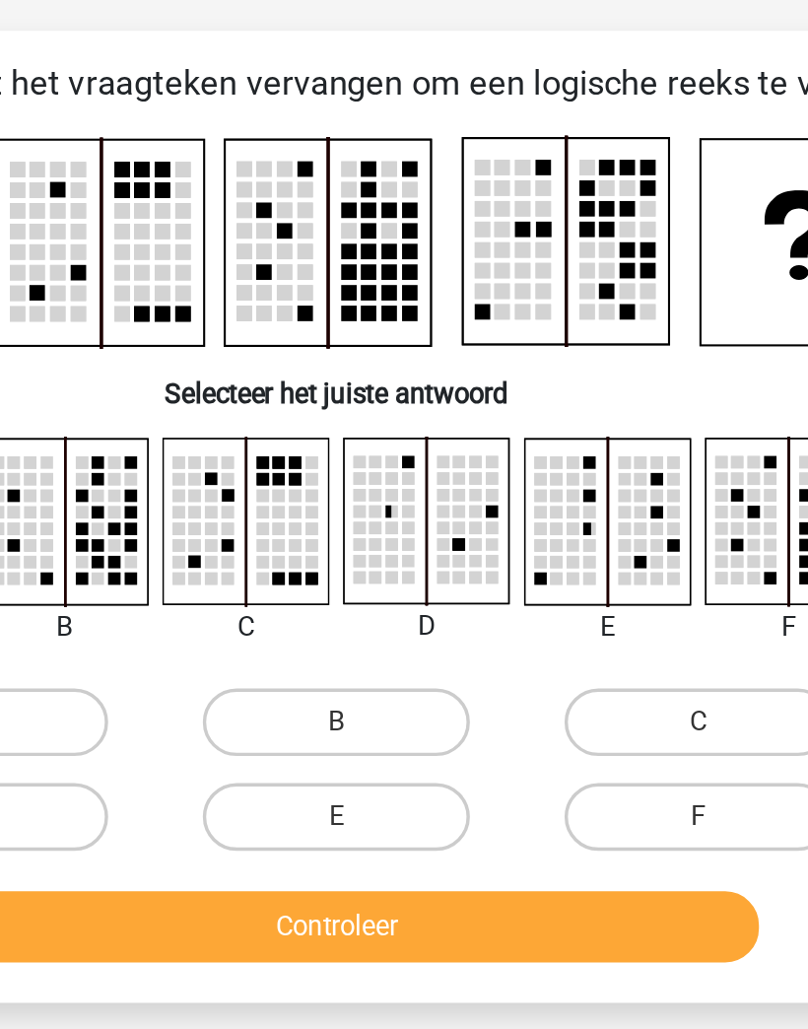
scroll to position [0, 0]
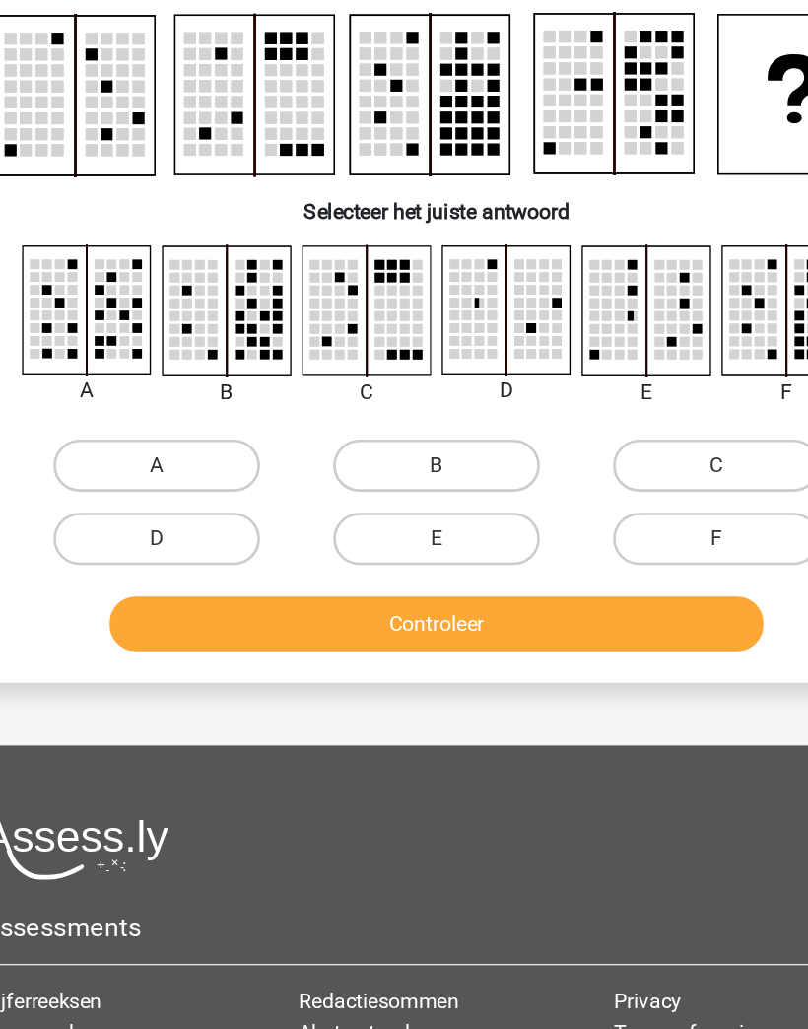
click at [615, 541] on input "C" at bounding box center [621, 547] width 13 height 13
radio input "true"
click at [509, 639] on button "Controleer" at bounding box center [405, 659] width 494 height 41
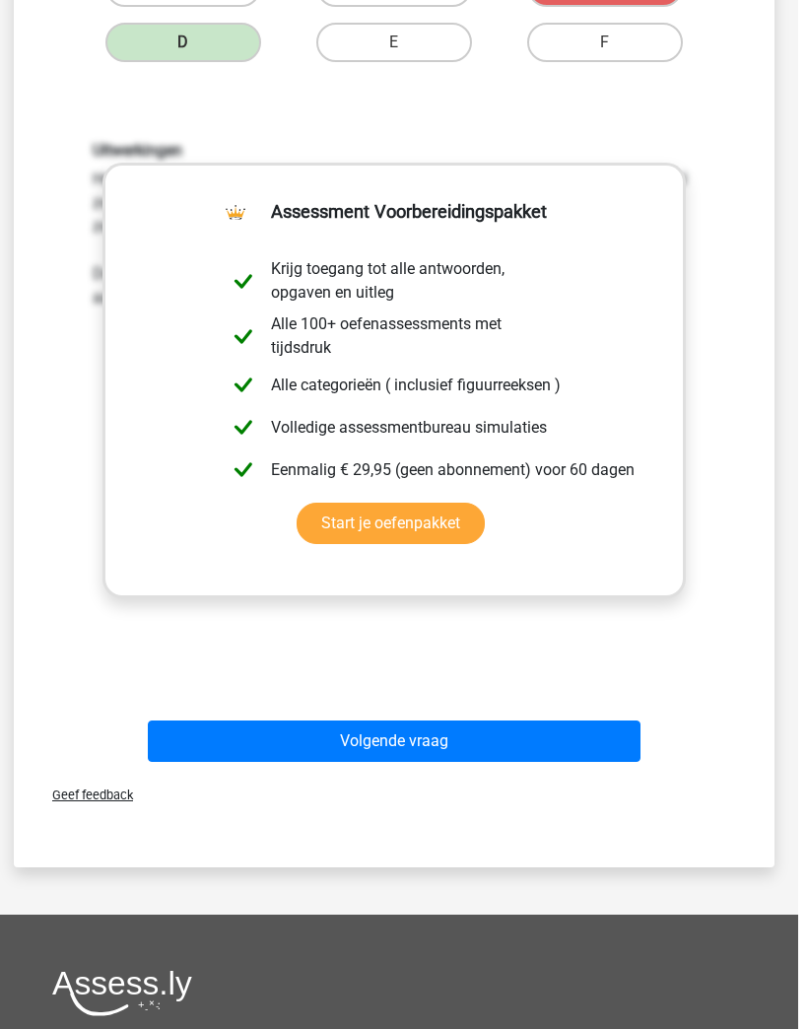
scroll to position [534, 0]
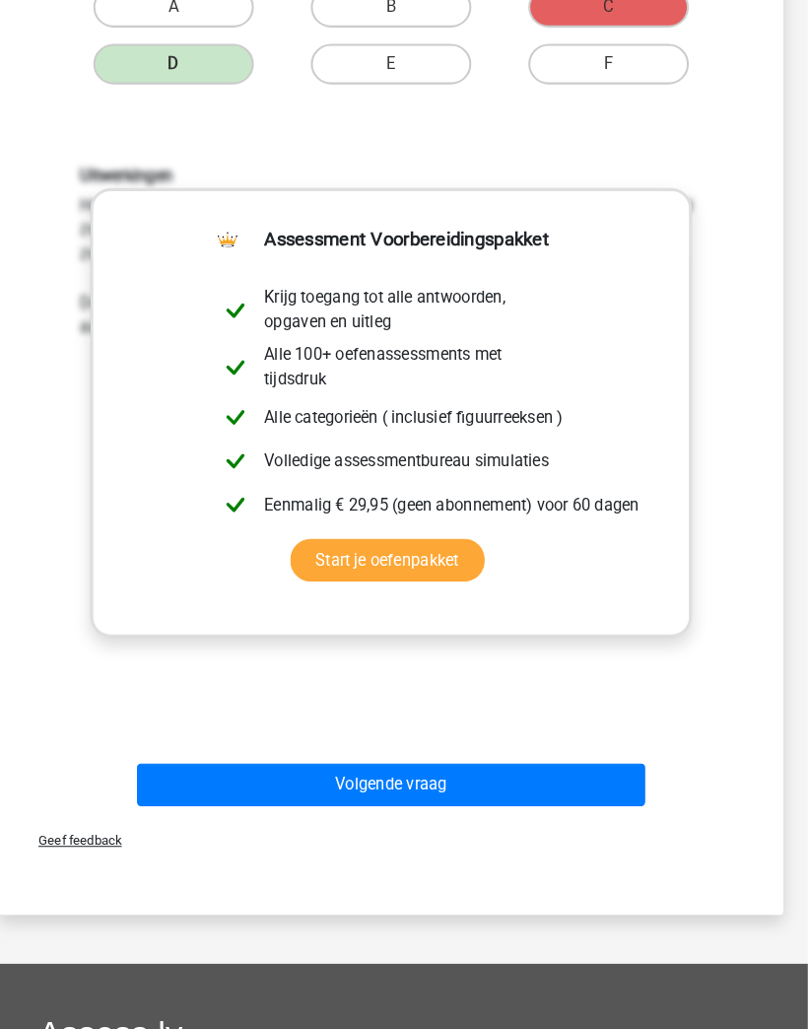
click at [560, 751] on button "Volgende vraag" at bounding box center [405, 760] width 494 height 41
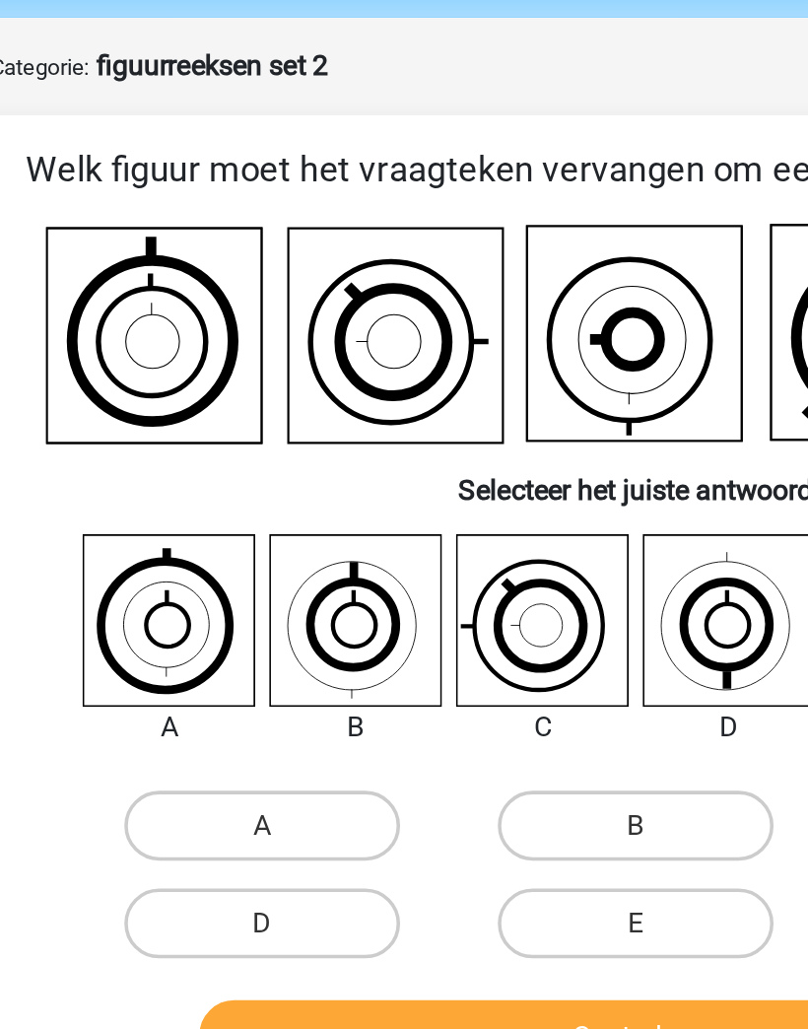
scroll to position [0, 0]
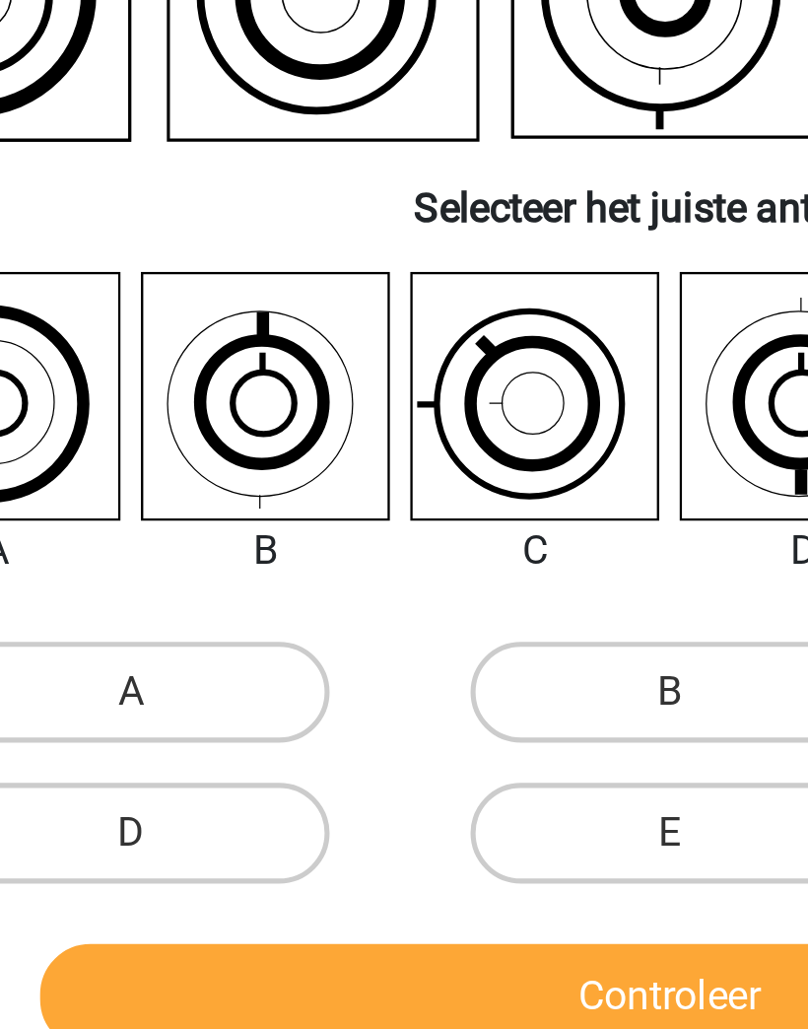
click at [404, 539] on input "B" at bounding box center [410, 545] width 13 height 13
radio input "true"
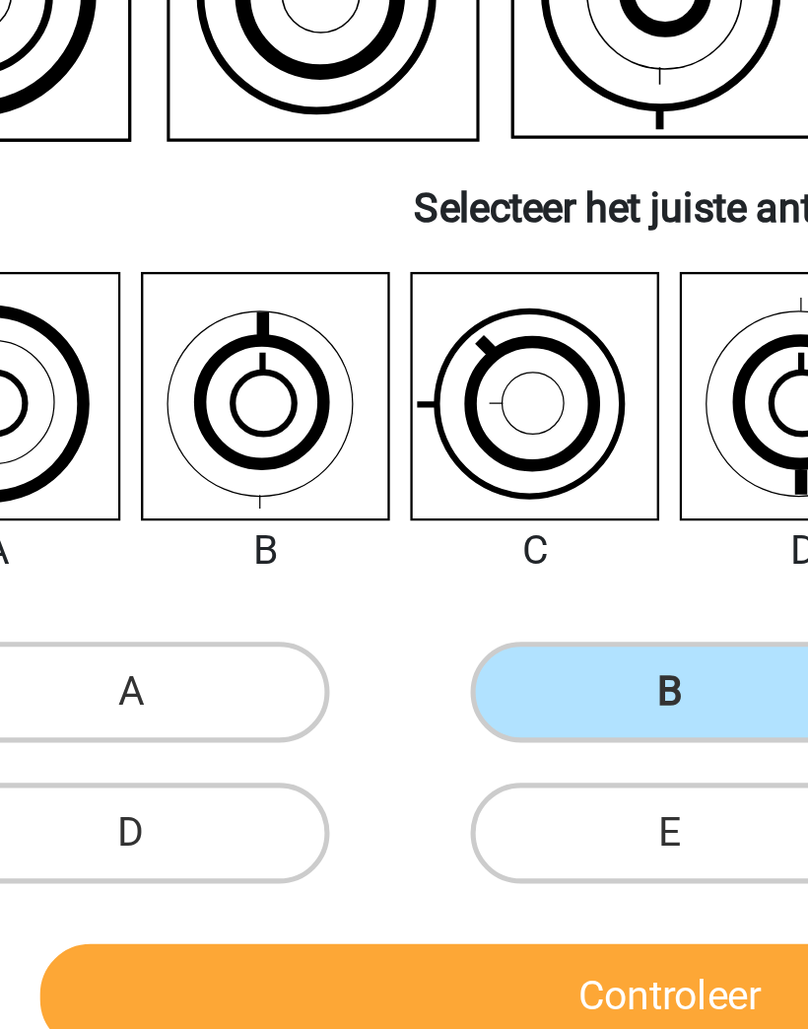
click at [274, 637] on button "Controleer" at bounding box center [405, 657] width 494 height 41
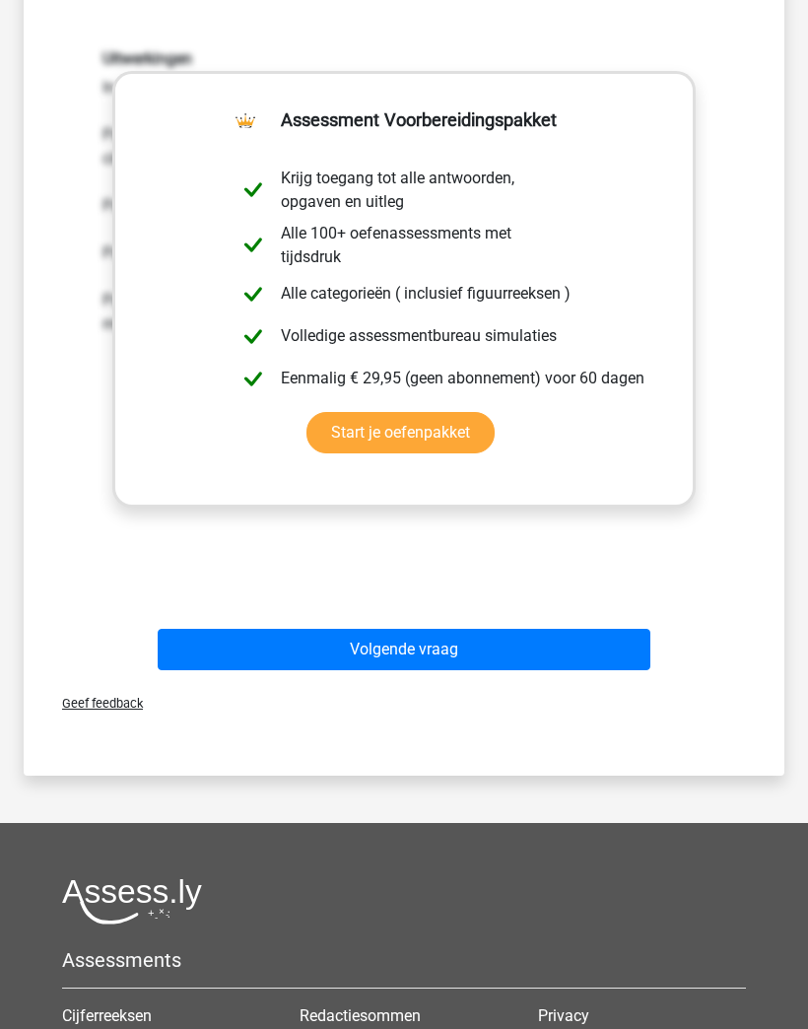
click at [592, 652] on button "Volgende vraag" at bounding box center [405, 649] width 494 height 41
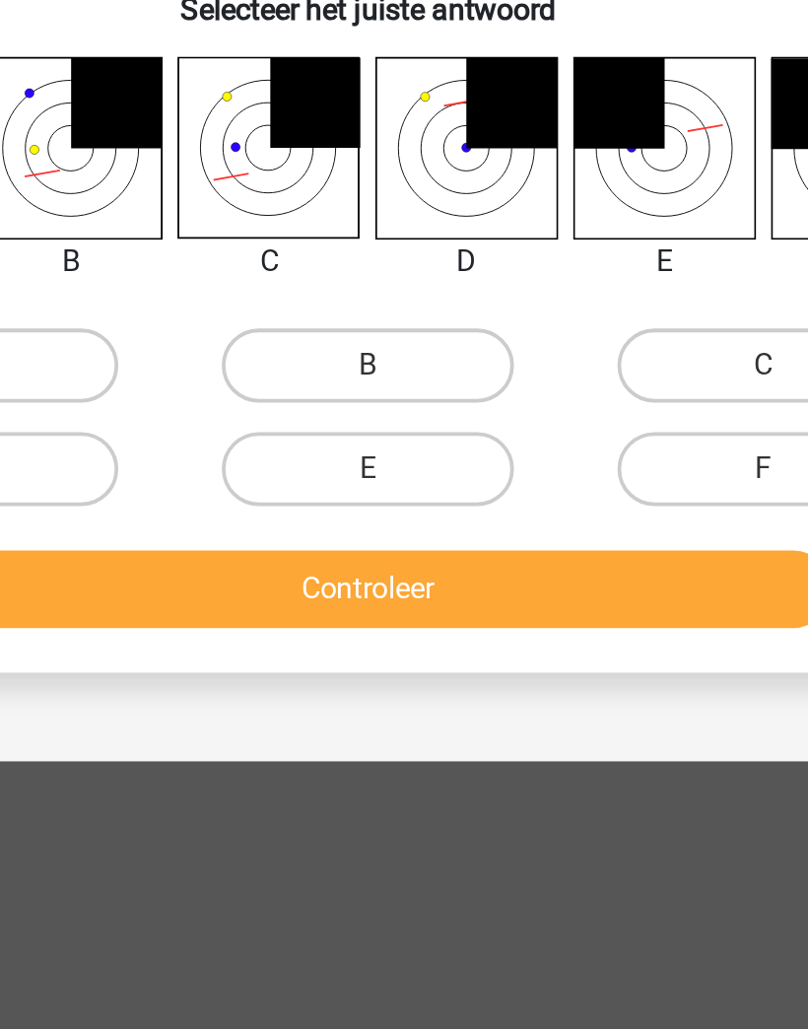
scroll to position [87, 0]
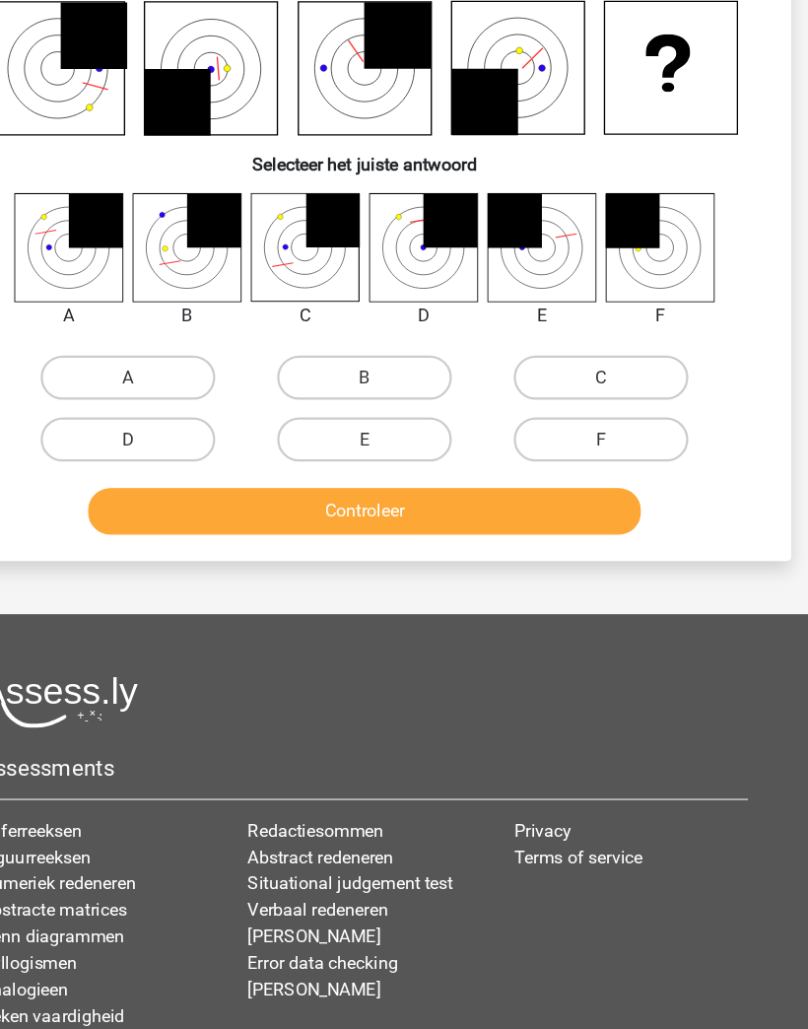
click at [115, 484] on label "D" at bounding box center [193, 503] width 156 height 39
click at [193, 503] on input "D" at bounding box center [199, 509] width 13 height 13
radio input "true"
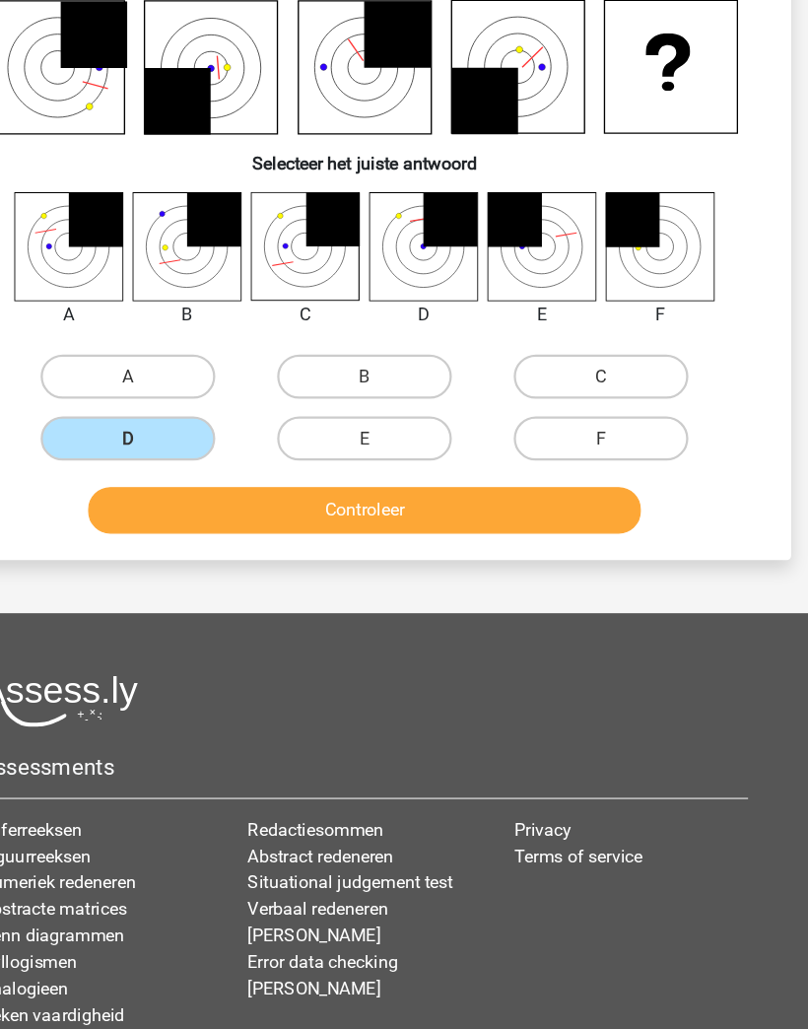
click at [202, 546] on button "Controleer" at bounding box center [405, 566] width 494 height 41
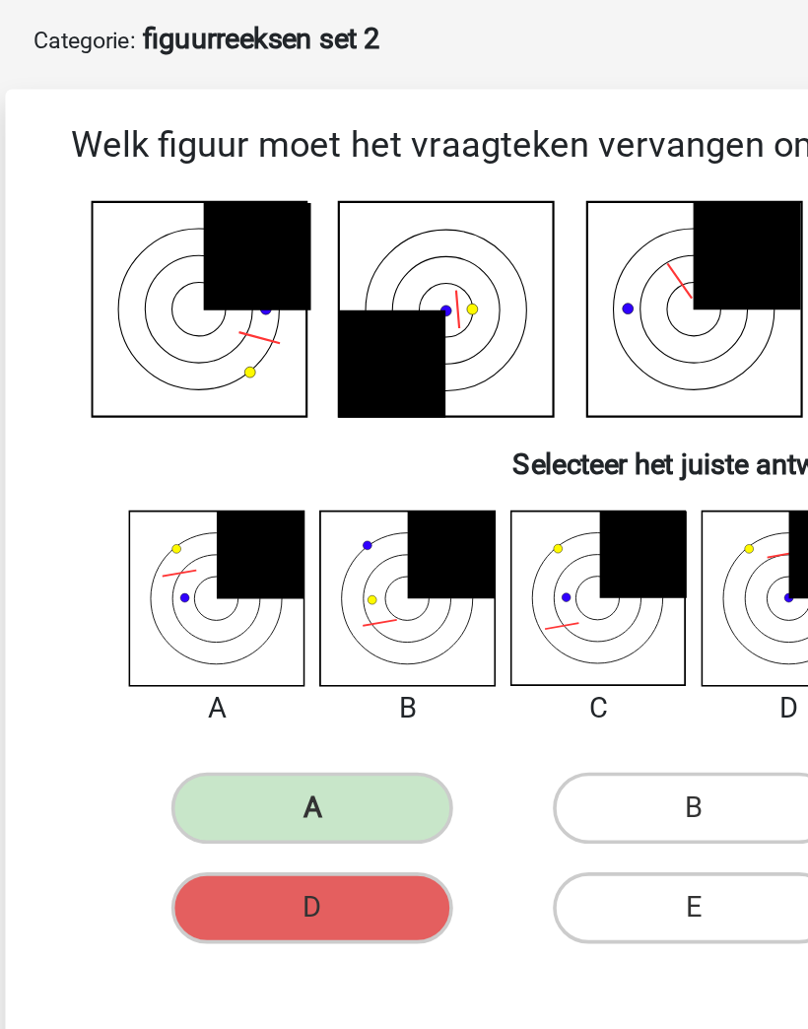
scroll to position [53, 0]
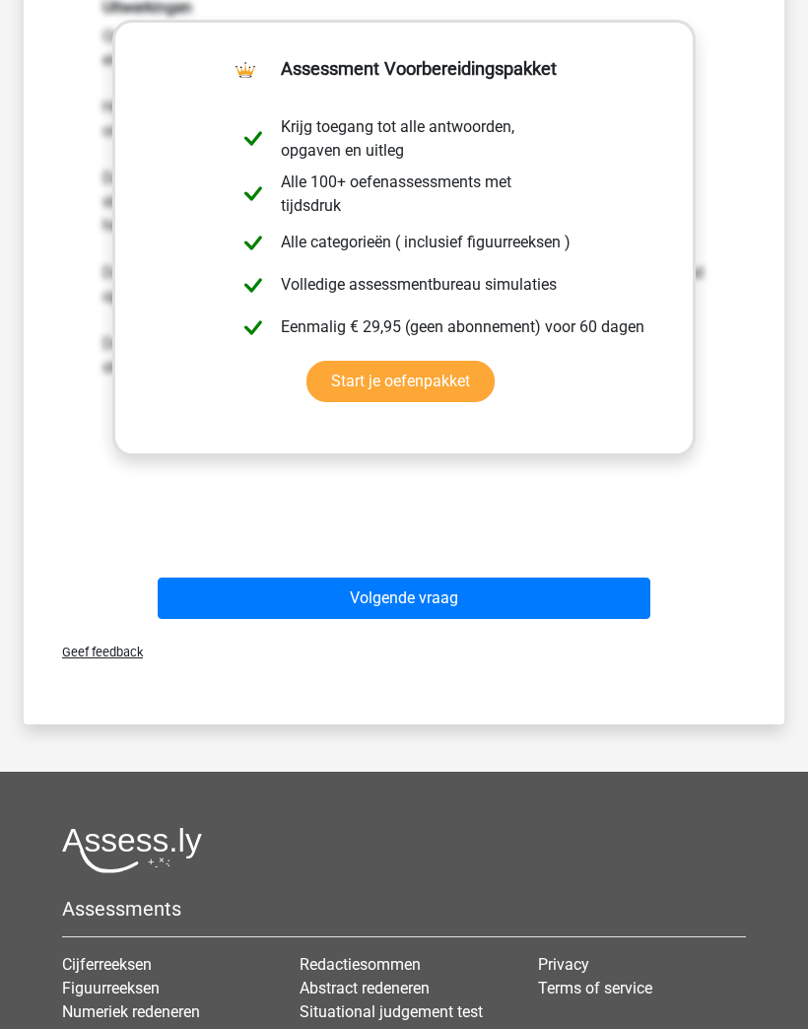
click at [600, 585] on button "Volgende vraag" at bounding box center [405, 597] width 494 height 41
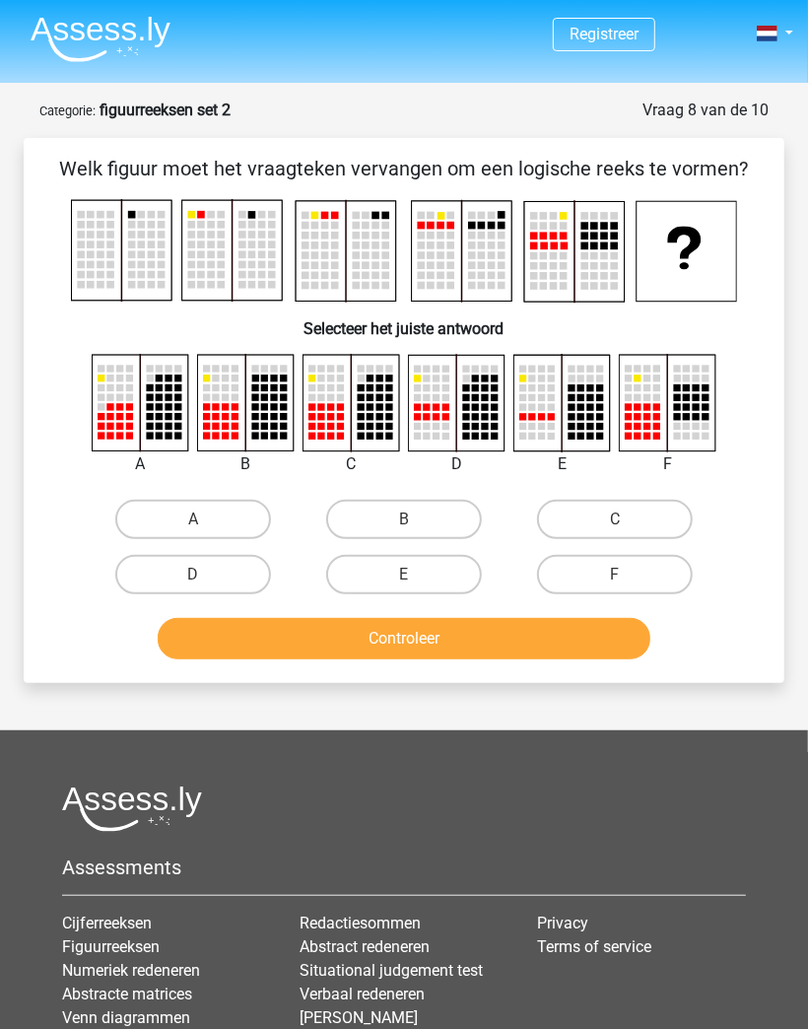
scroll to position [1, 0]
